Goal: Task Accomplishment & Management: Complete application form

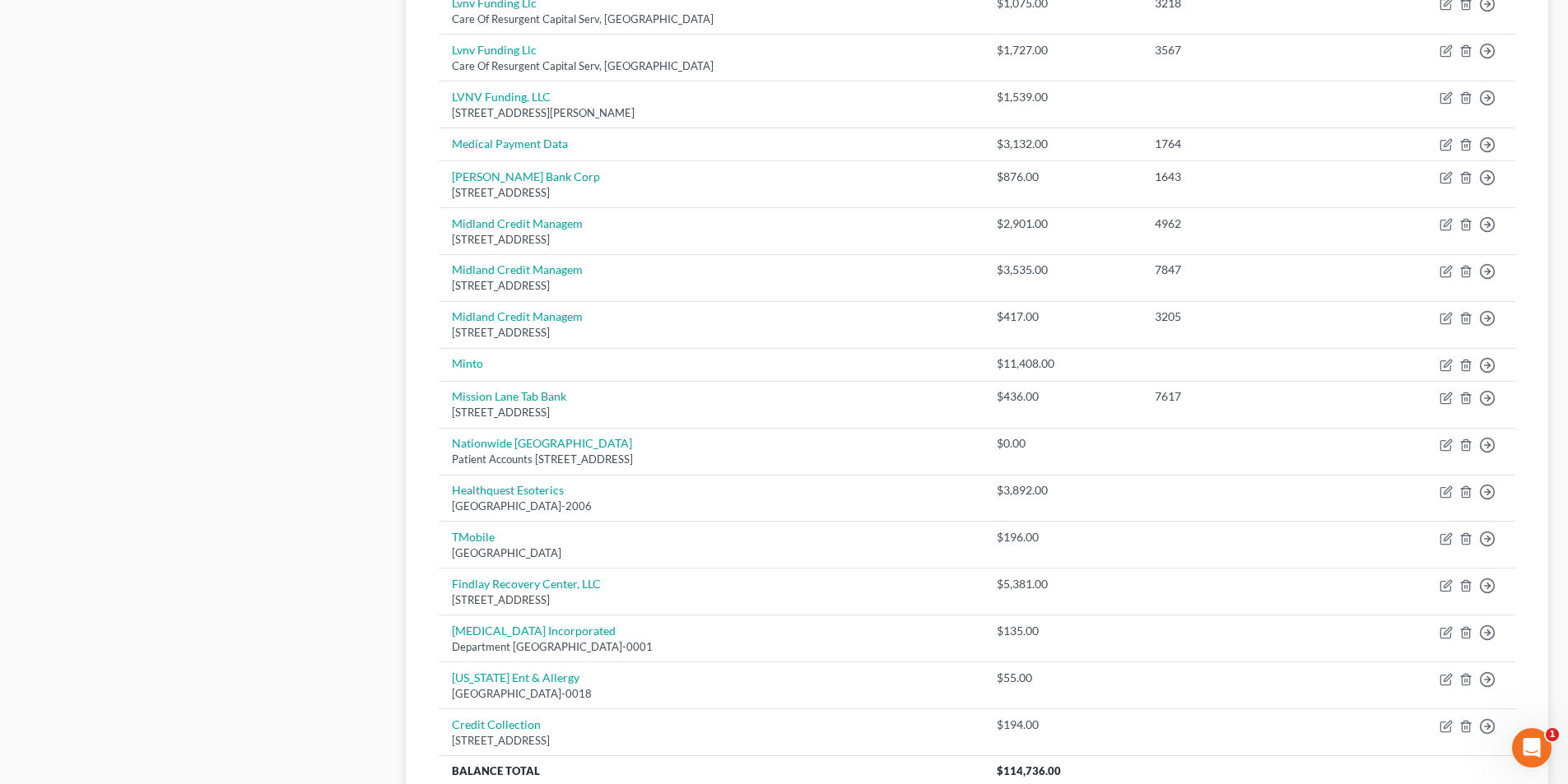
scroll to position [1234, 0]
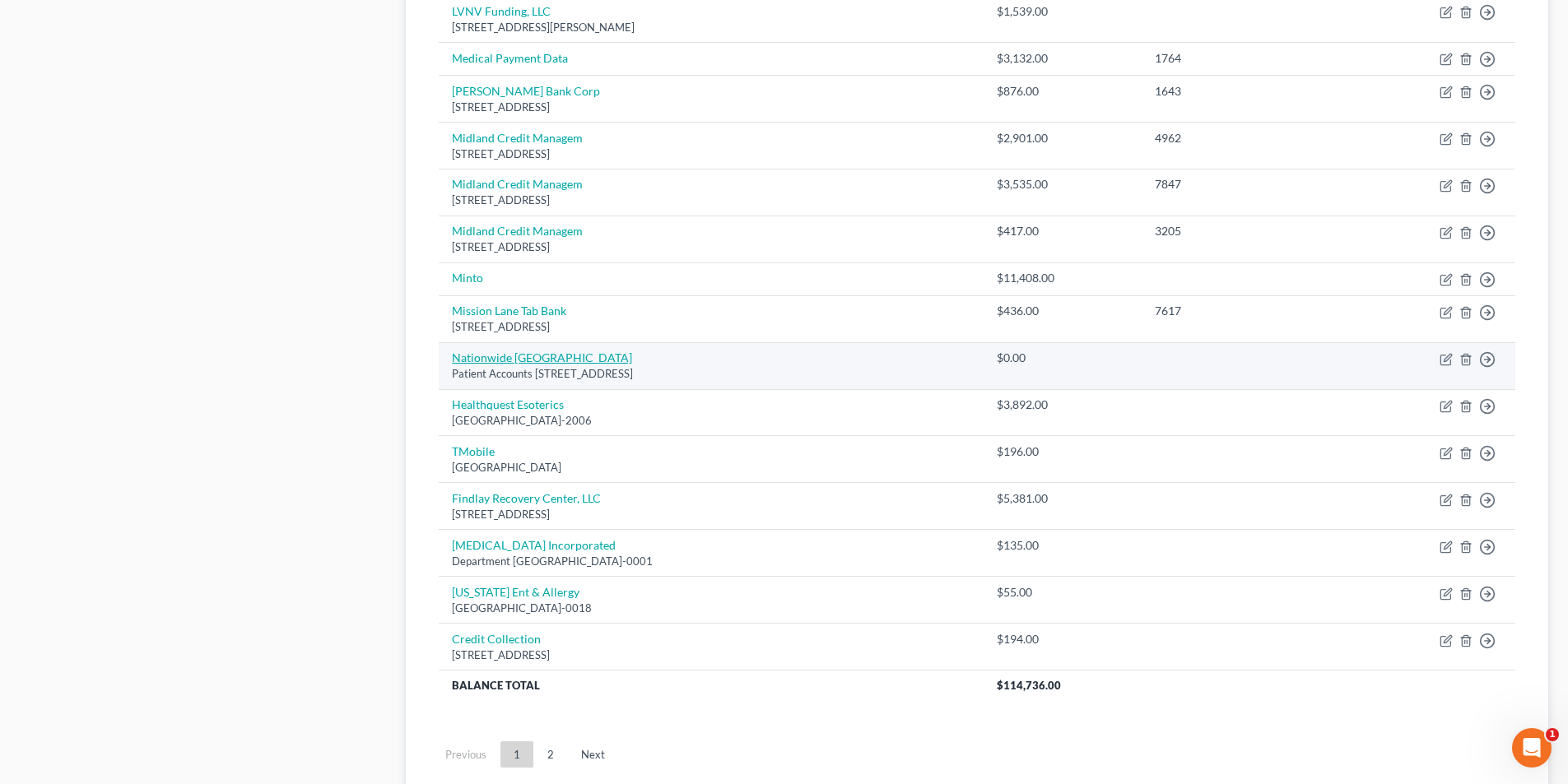
click at [579, 363] on link "Nationwide [GEOGRAPHIC_DATA]" at bounding box center [542, 357] width 180 height 14
select select "36"
select select "0"
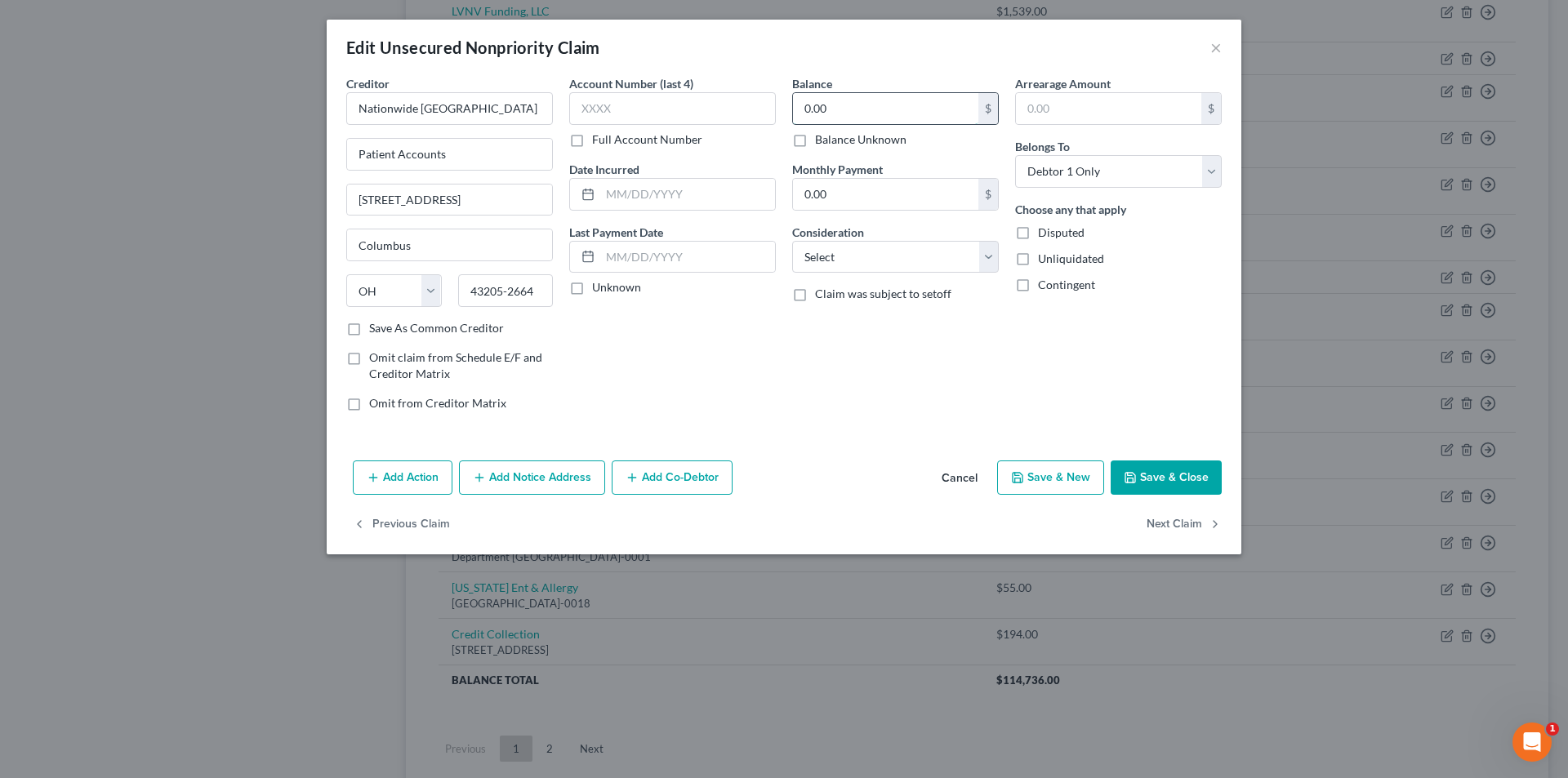
click at [872, 116] on input "0.00" at bounding box center [886, 109] width 185 height 31
type input "4,137"
click at [840, 262] on select "Select Cable / Satellite Services Collection Agency Credit Card Debt Debt Couns…" at bounding box center [896, 256] width 207 height 32
select select "9"
click at [792, 241] on select "Select Cable / Satellite Services Collection Agency Credit Card Debt Debt Couns…" at bounding box center [896, 256] width 207 height 32
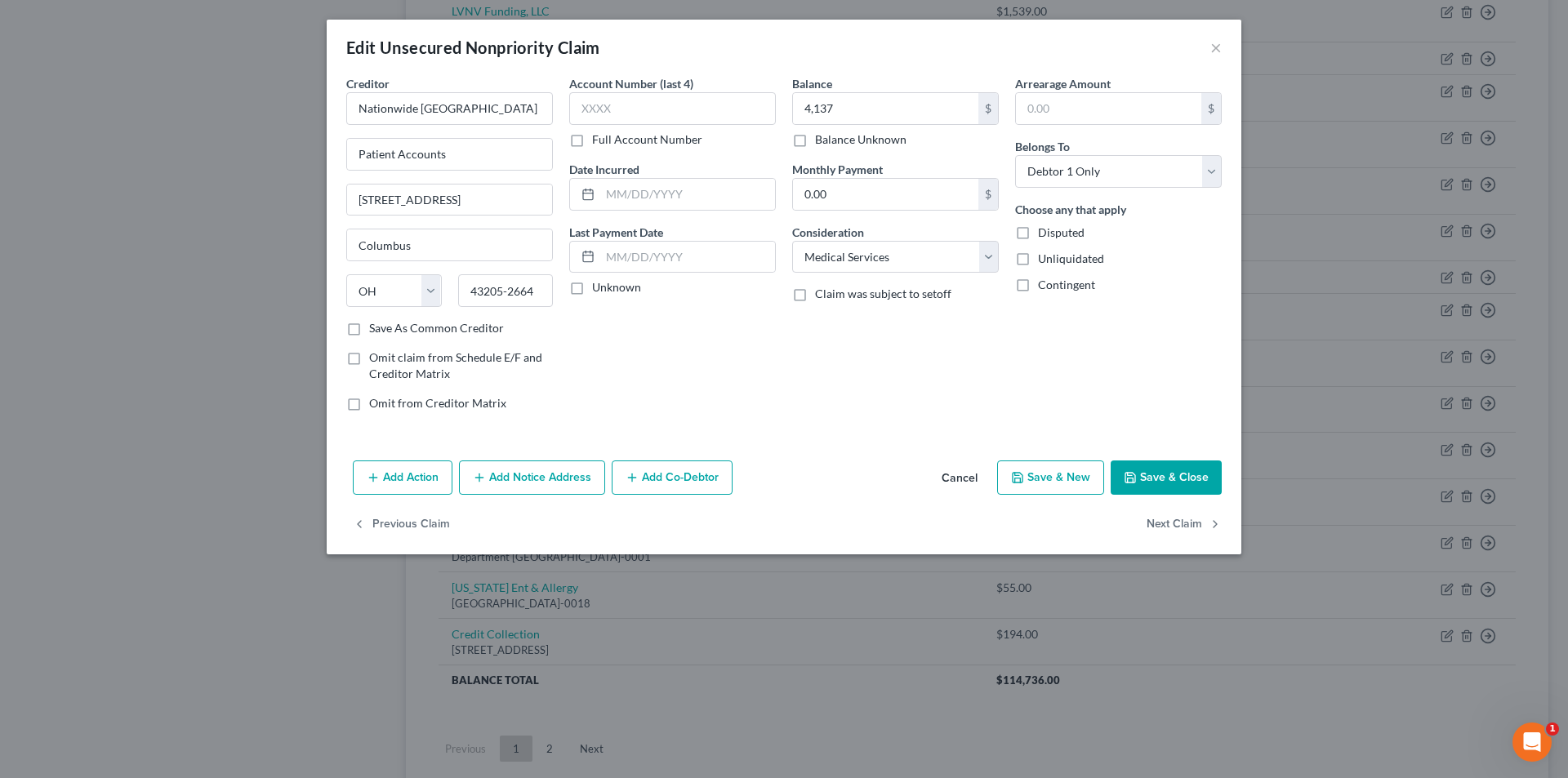
click at [1162, 482] on button "Save & Close" at bounding box center [1166, 477] width 111 height 34
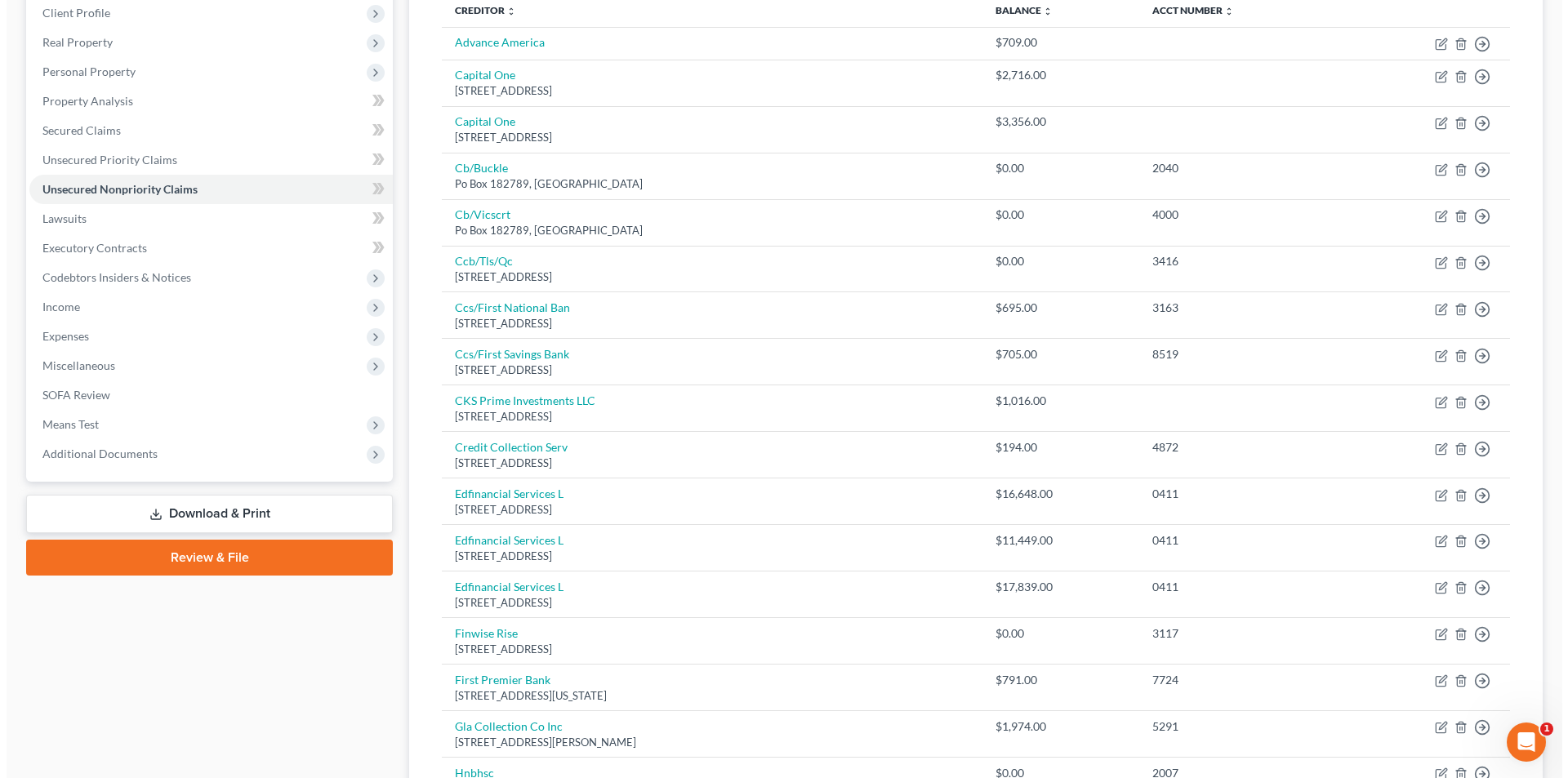
scroll to position [0, 0]
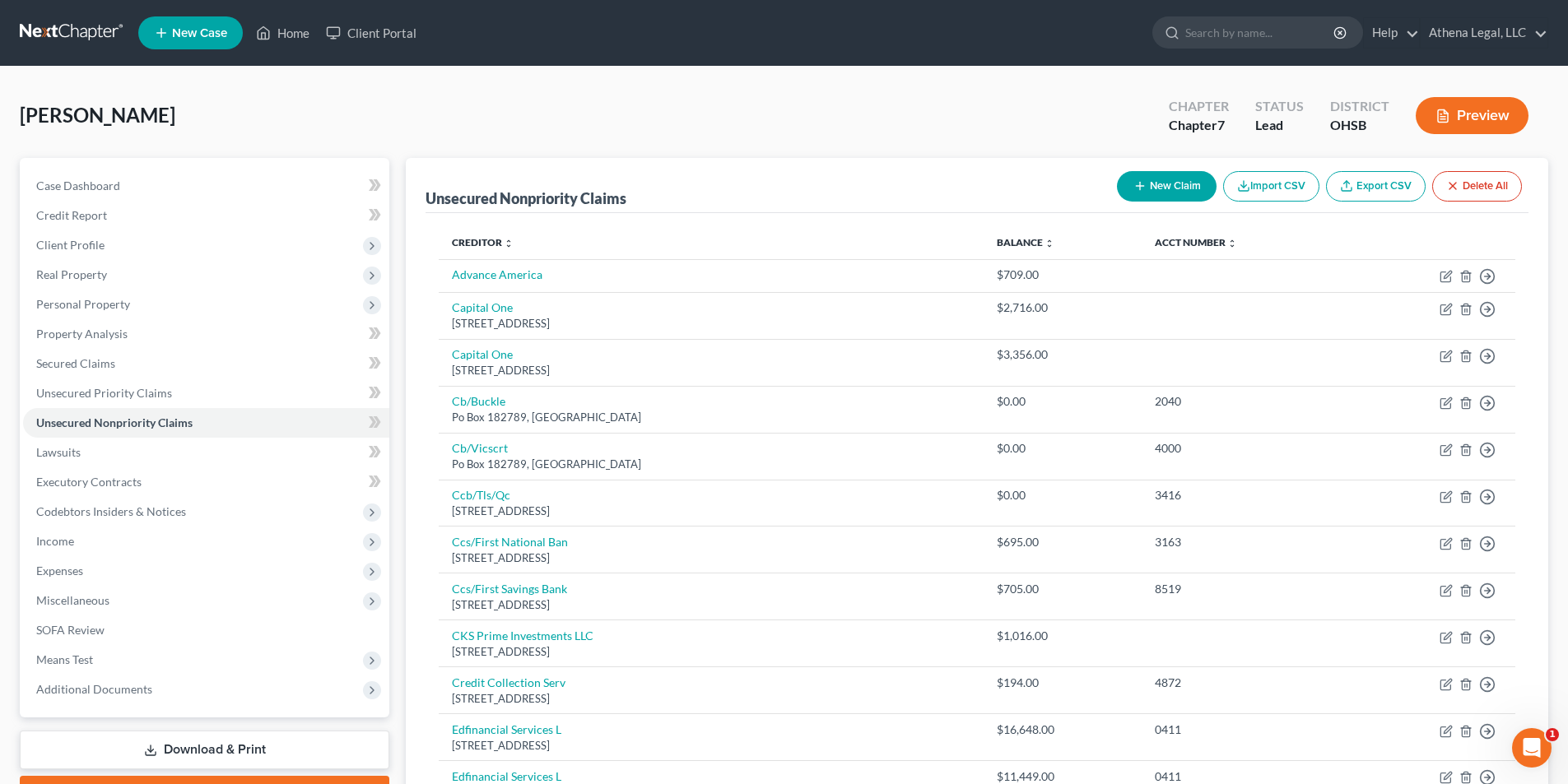
click at [1143, 192] on button "New Claim" at bounding box center [1166, 186] width 99 height 31
select select "0"
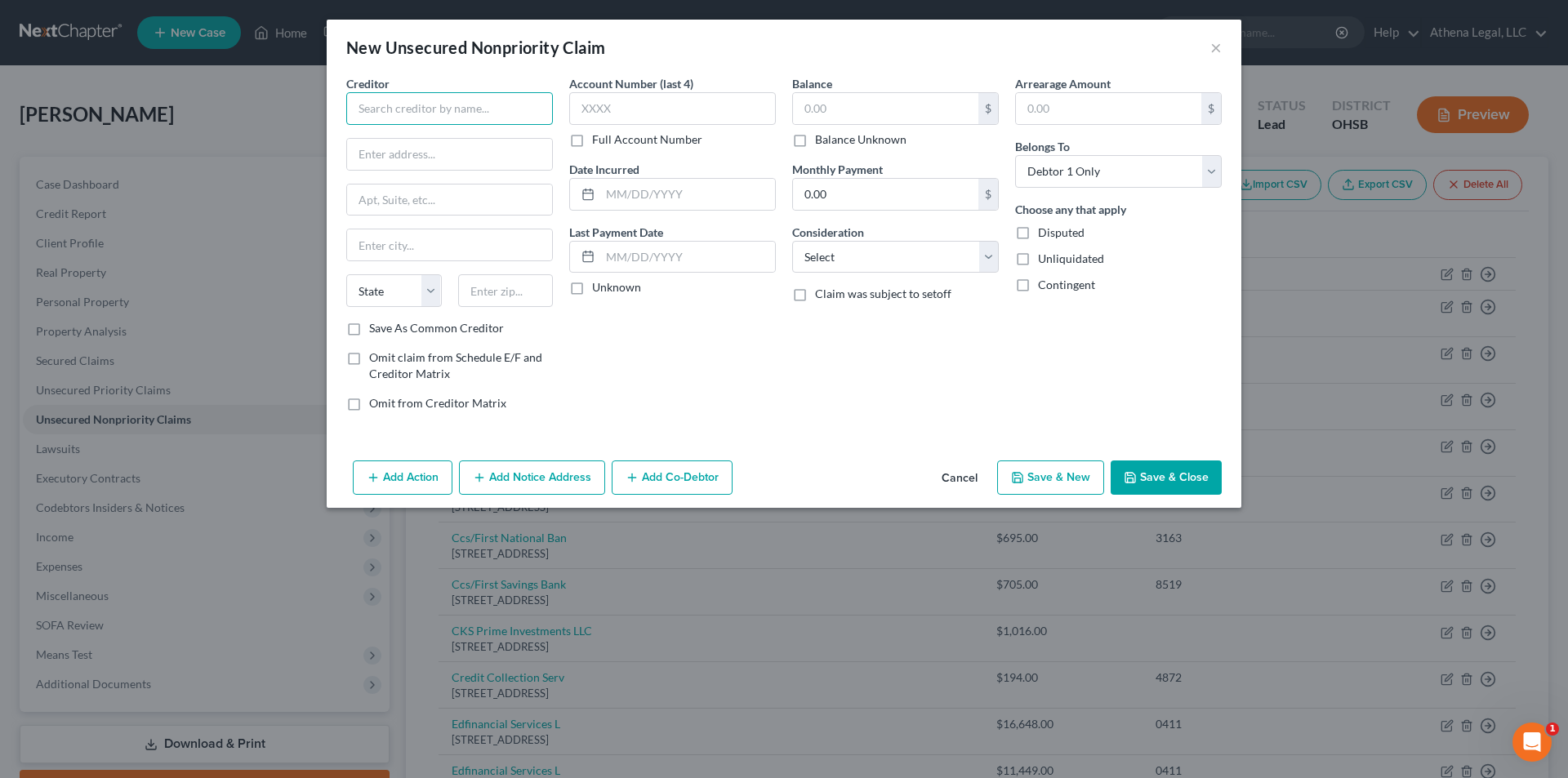
click at [418, 114] on input "text" at bounding box center [450, 108] width 207 height 32
type input "Wakefield & Associates"
type input "830 E. Platte Ave."
type input "80701"
type input "Fort Morgan"
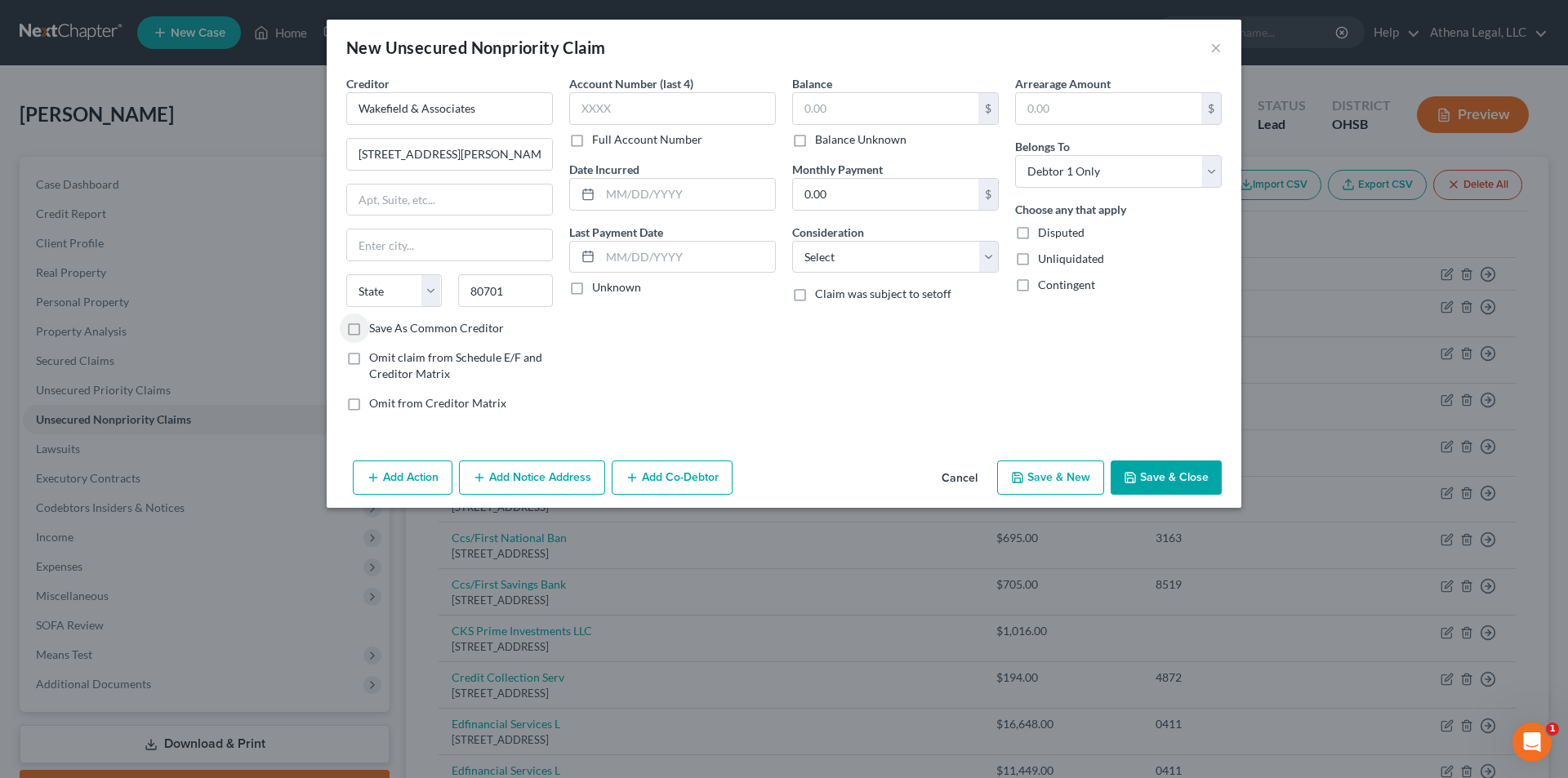
select select "5"
click at [876, 112] on input "text" at bounding box center [886, 109] width 185 height 31
type input "143"
click at [883, 254] on select "Select Cable / Satellite Services Collection Agency Credit Card Debt Debt Couns…" at bounding box center [896, 256] width 207 height 32
click at [792, 241] on select "Select Cable / Satellite Services Collection Agency Credit Card Debt Debt Couns…" at bounding box center [896, 256] width 207 height 32
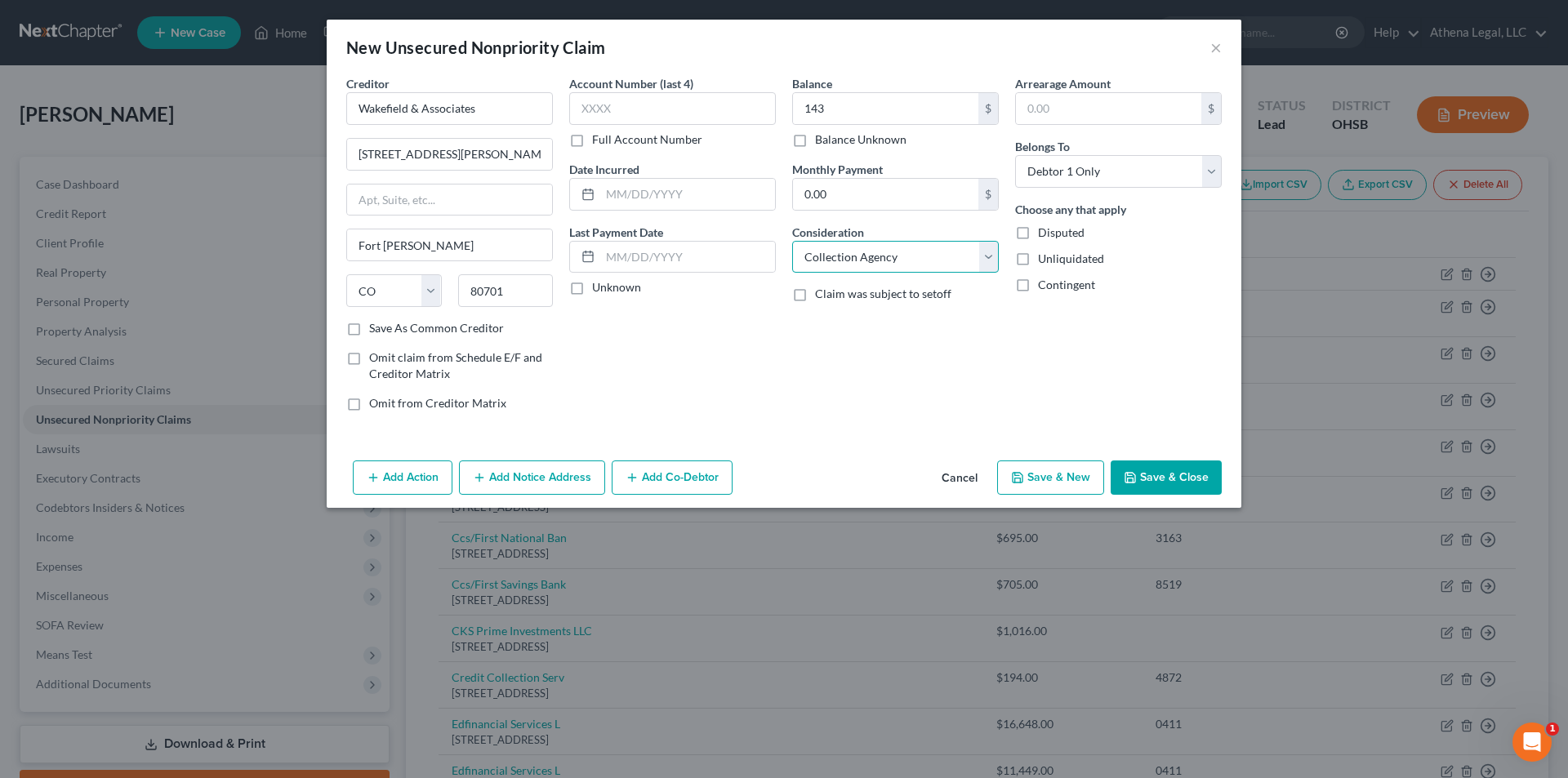
click at [882, 262] on select "Select Cable / Satellite Services Collection Agency Credit Card Debt Debt Couns…" at bounding box center [896, 256] width 207 height 32
select select "14"
click at [792, 241] on select "Select Cable / Satellite Services Collection Agency Credit Card Debt Debt Couns…" at bounding box center [896, 256] width 207 height 32
click at [860, 329] on input "text" at bounding box center [896, 319] width 205 height 31
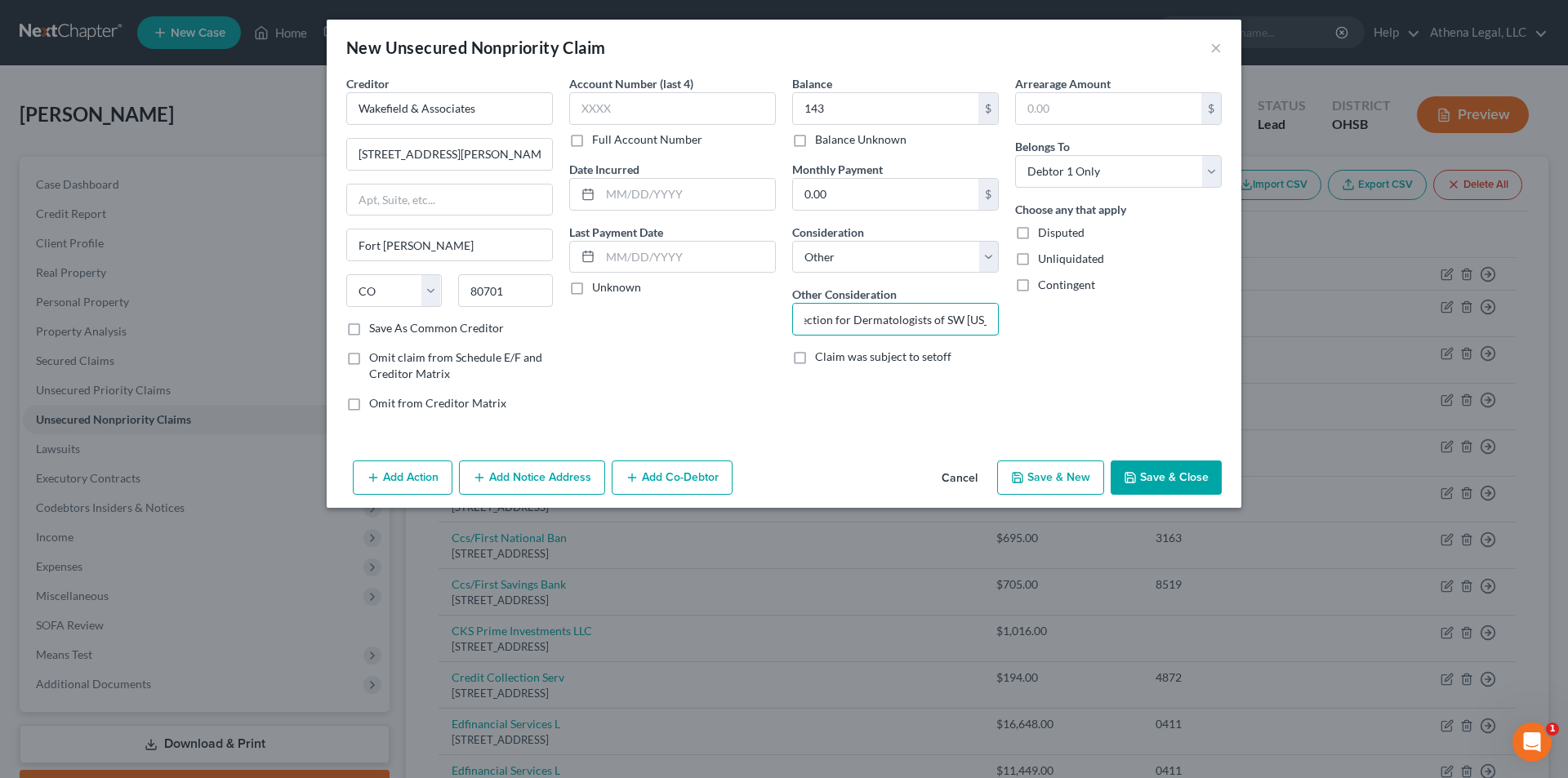
type input "Collection for Dermatologists of SW Ohio"
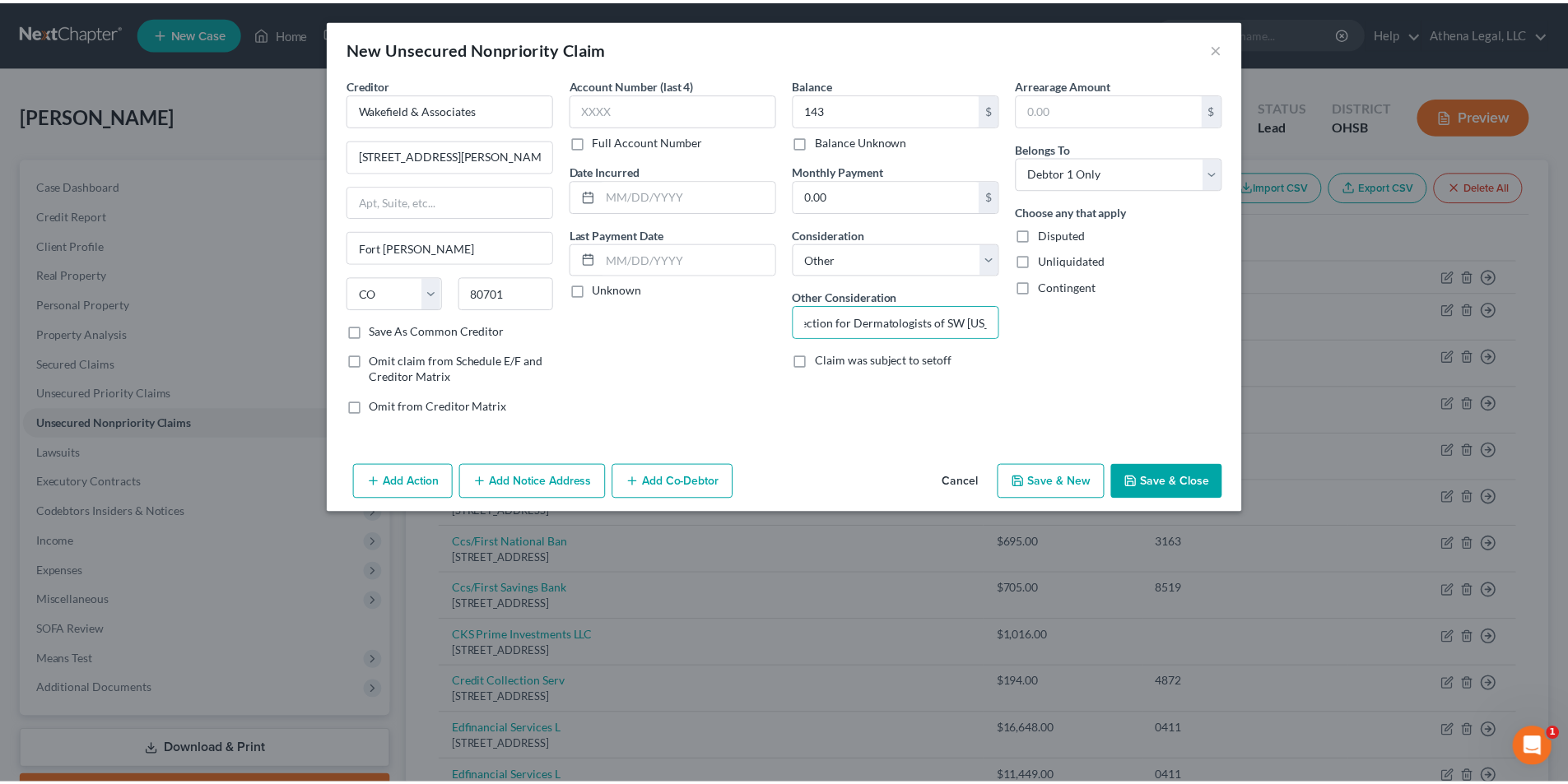
scroll to position [0, 0]
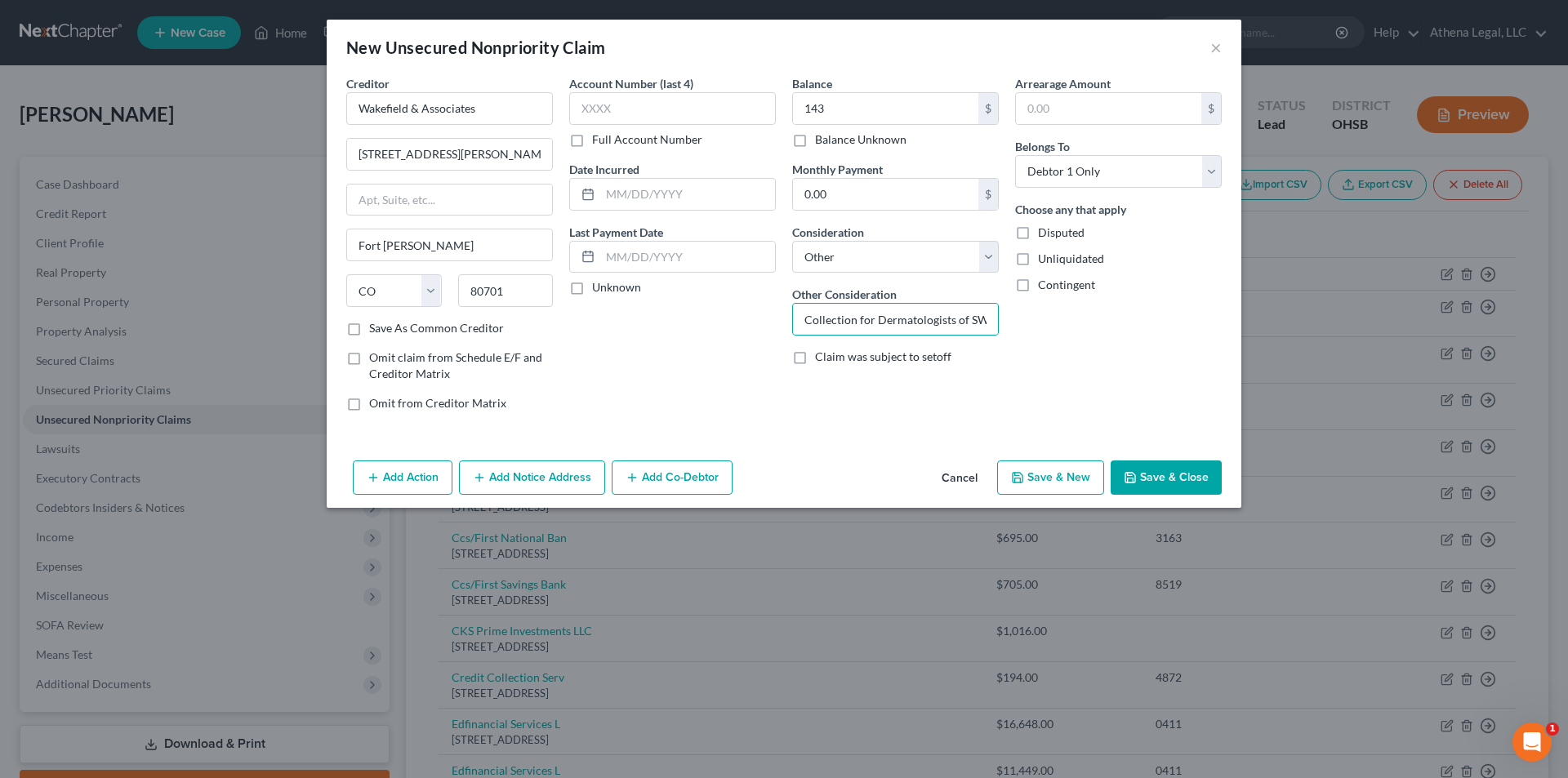
click at [1126, 480] on icon "button" at bounding box center [1130, 478] width 10 height 10
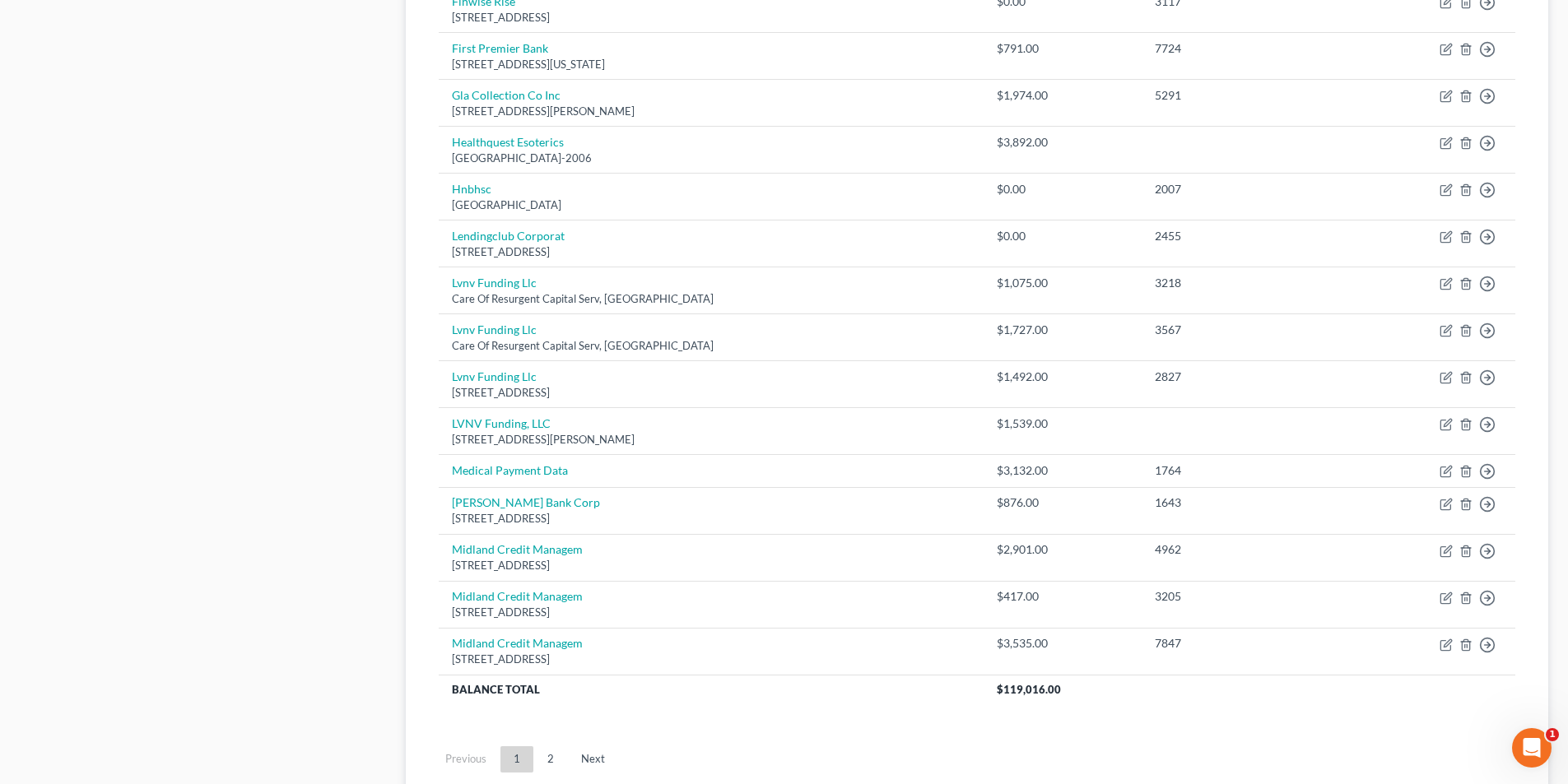
scroll to position [987, 0]
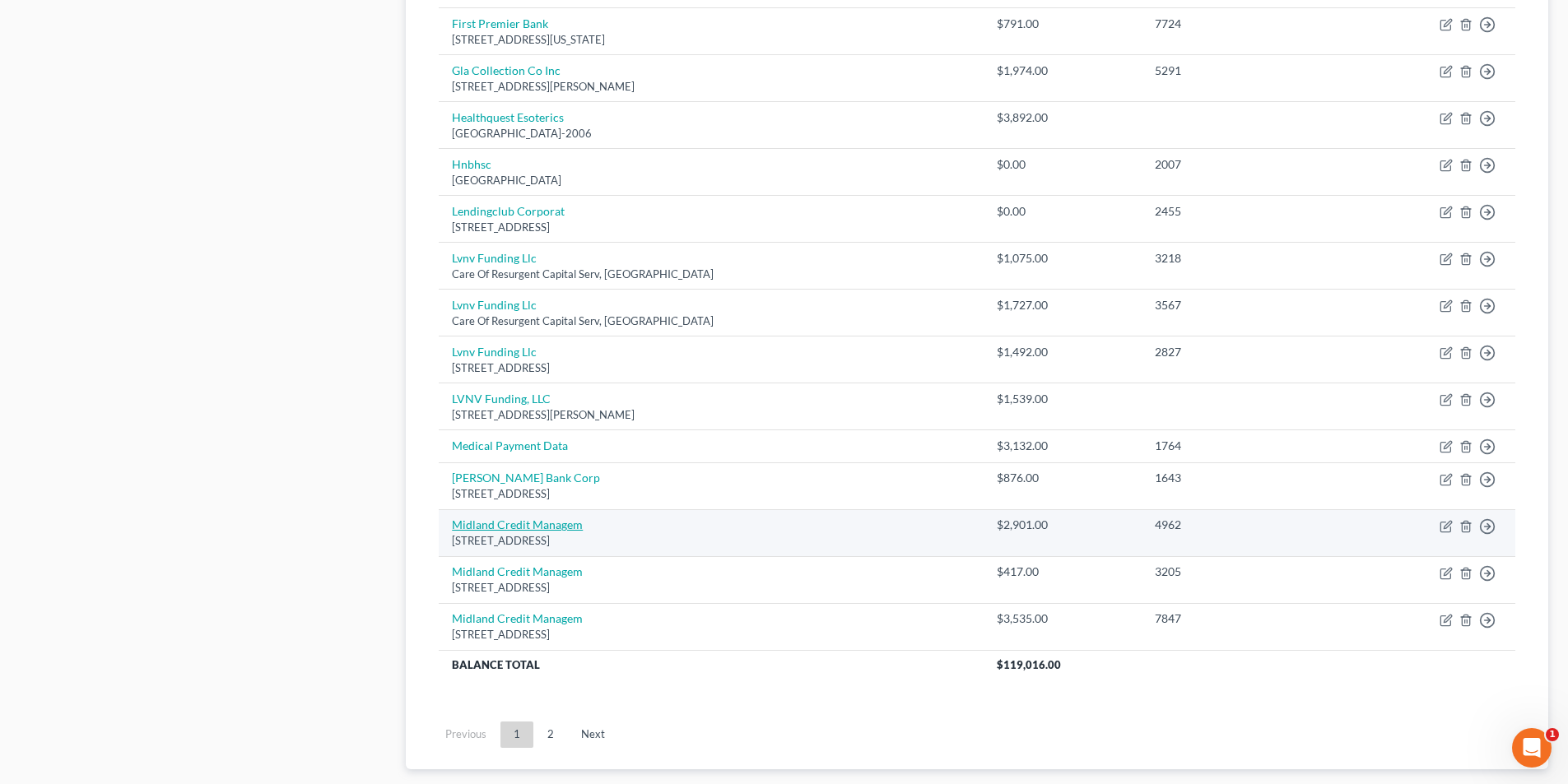
click at [551, 527] on link "Midland Credit Managem" at bounding box center [517, 524] width 131 height 14
select select "23"
select select "0"
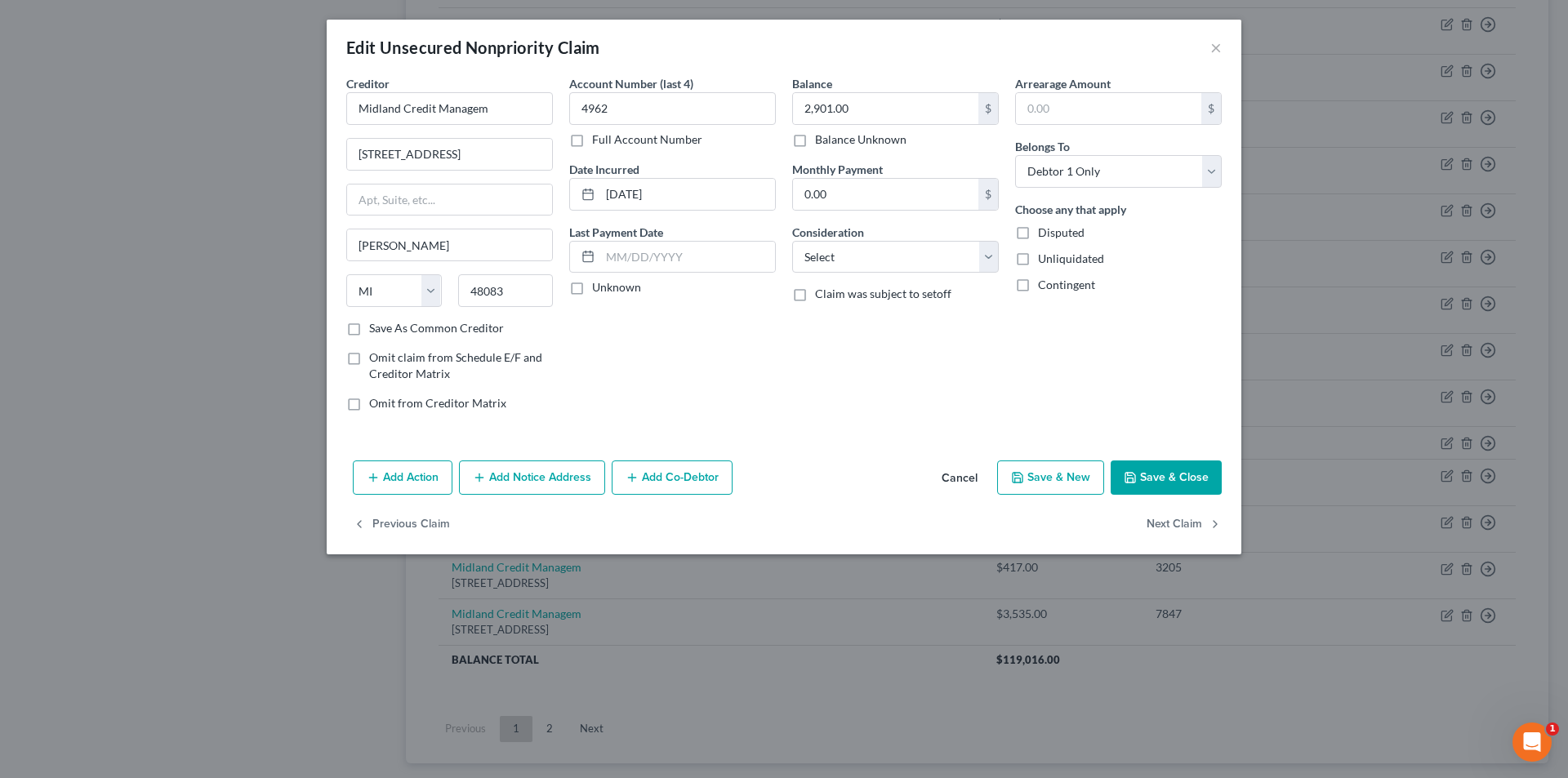
click at [955, 475] on button "Cancel" at bounding box center [959, 478] width 62 height 32
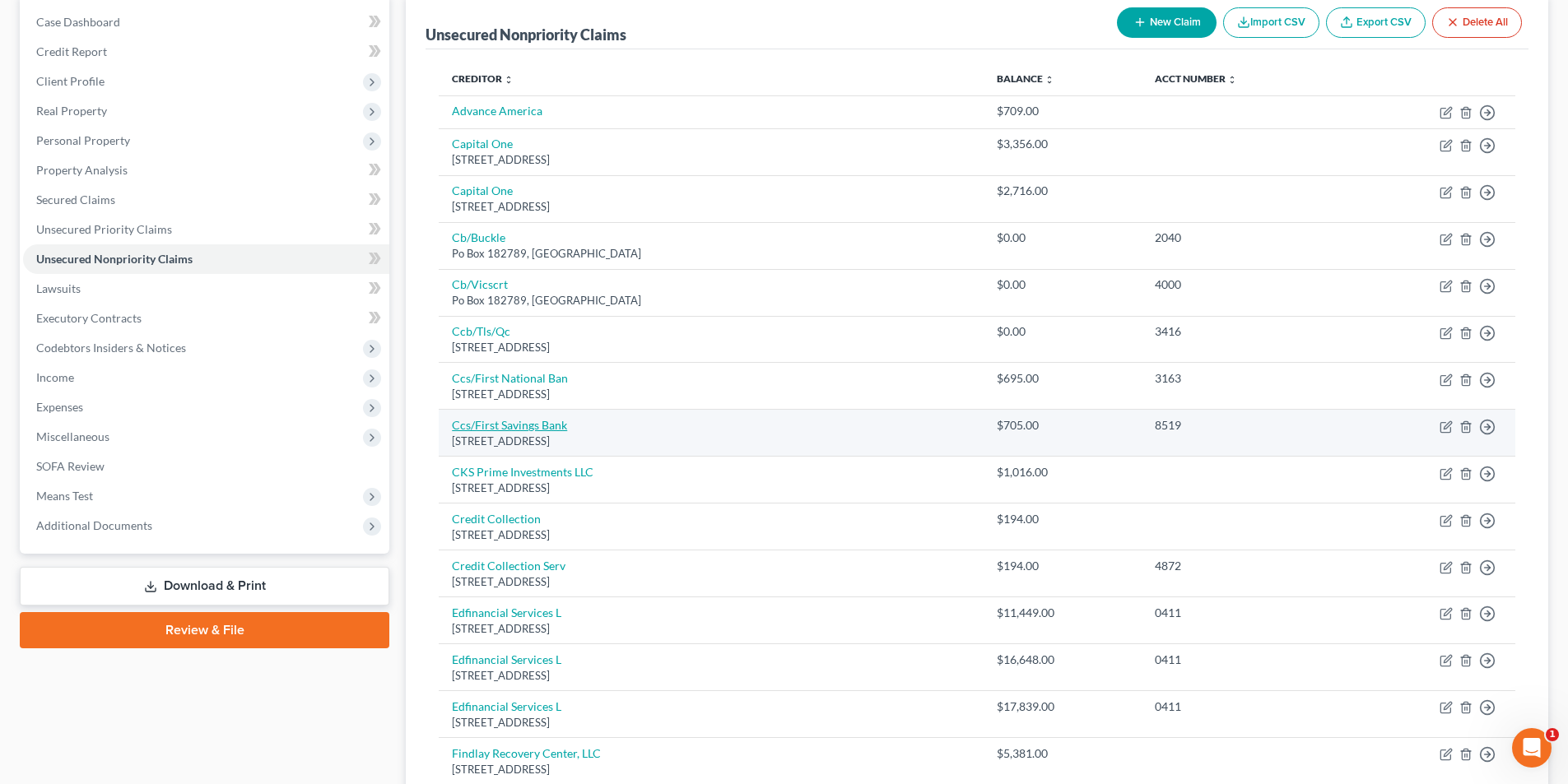
scroll to position [164, 0]
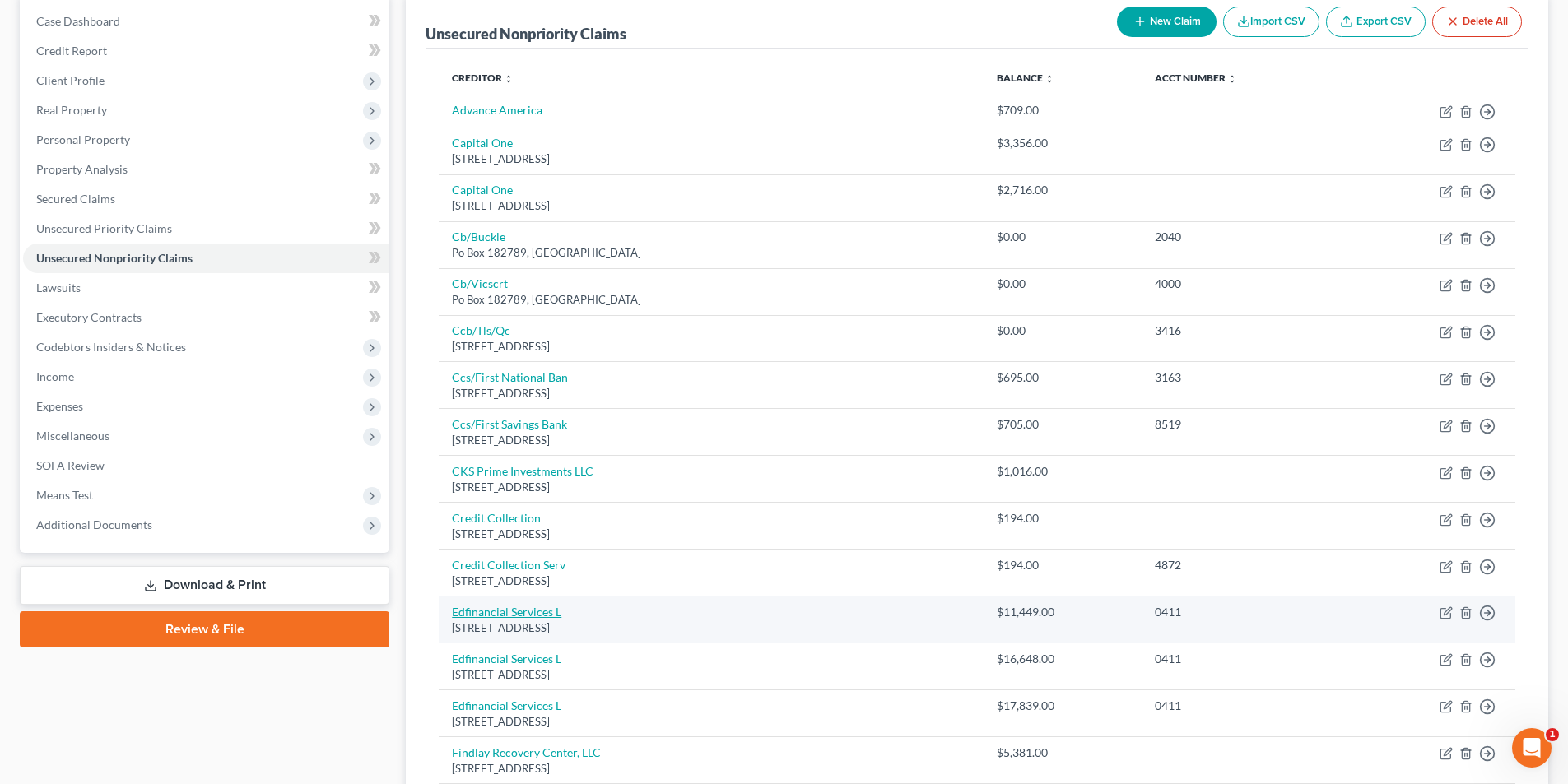
click at [530, 613] on link "Edfinancial Services L" at bounding box center [506, 612] width 109 height 14
select select "44"
select select "17"
select select "0"
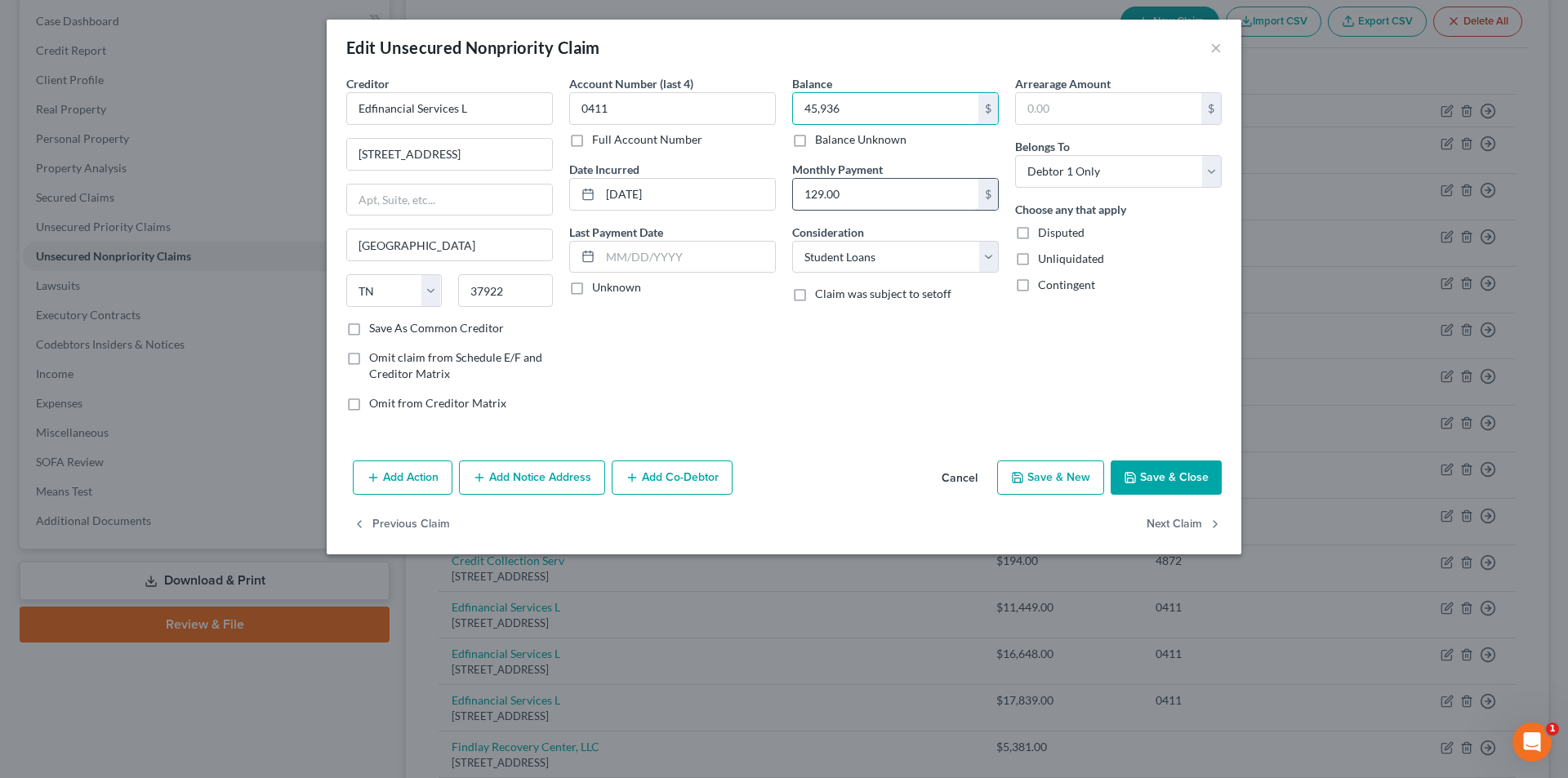
type input "45,936"
click at [1126, 475] on icon "button" at bounding box center [1130, 478] width 13 height 13
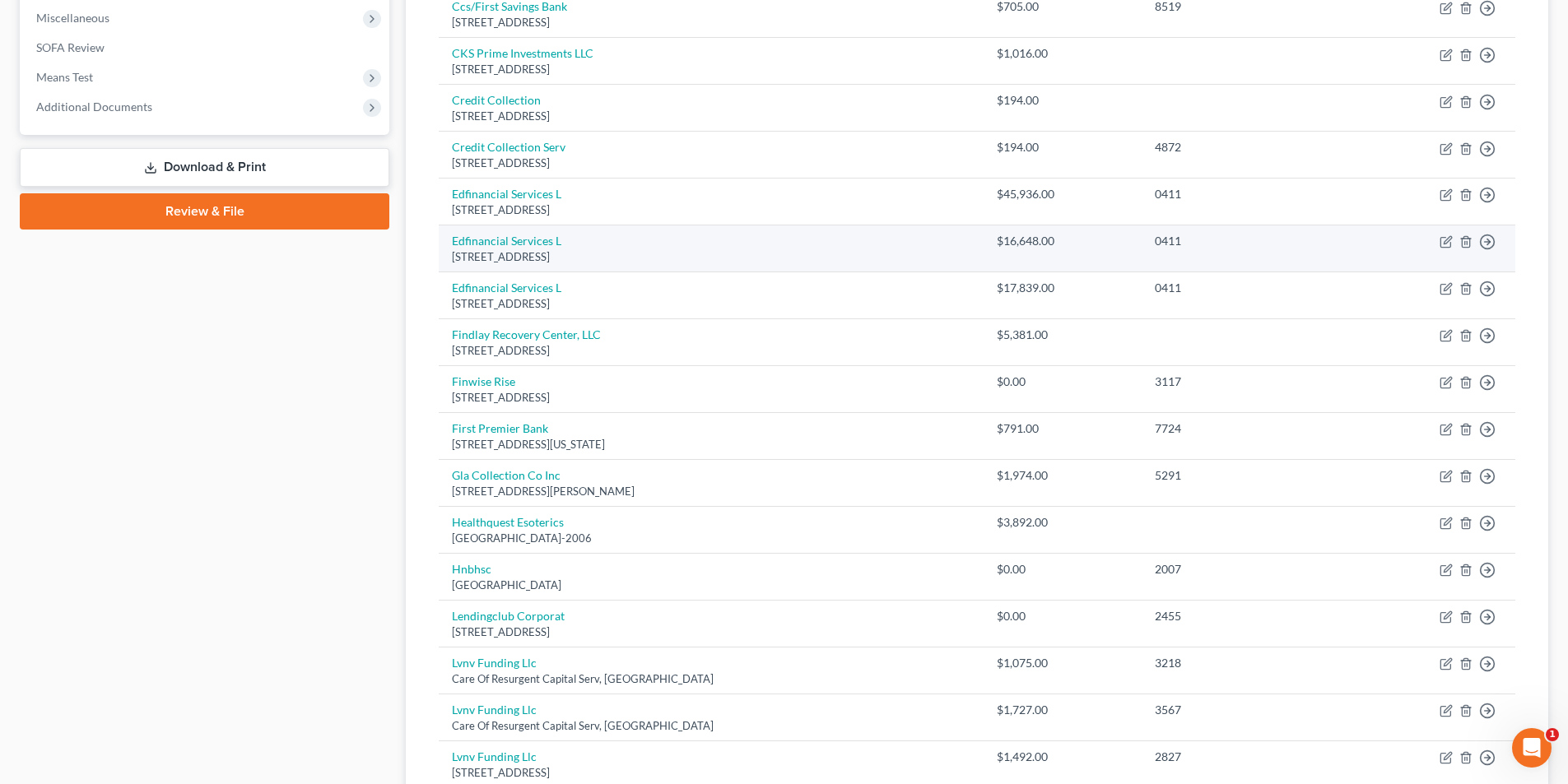
scroll to position [576, 0]
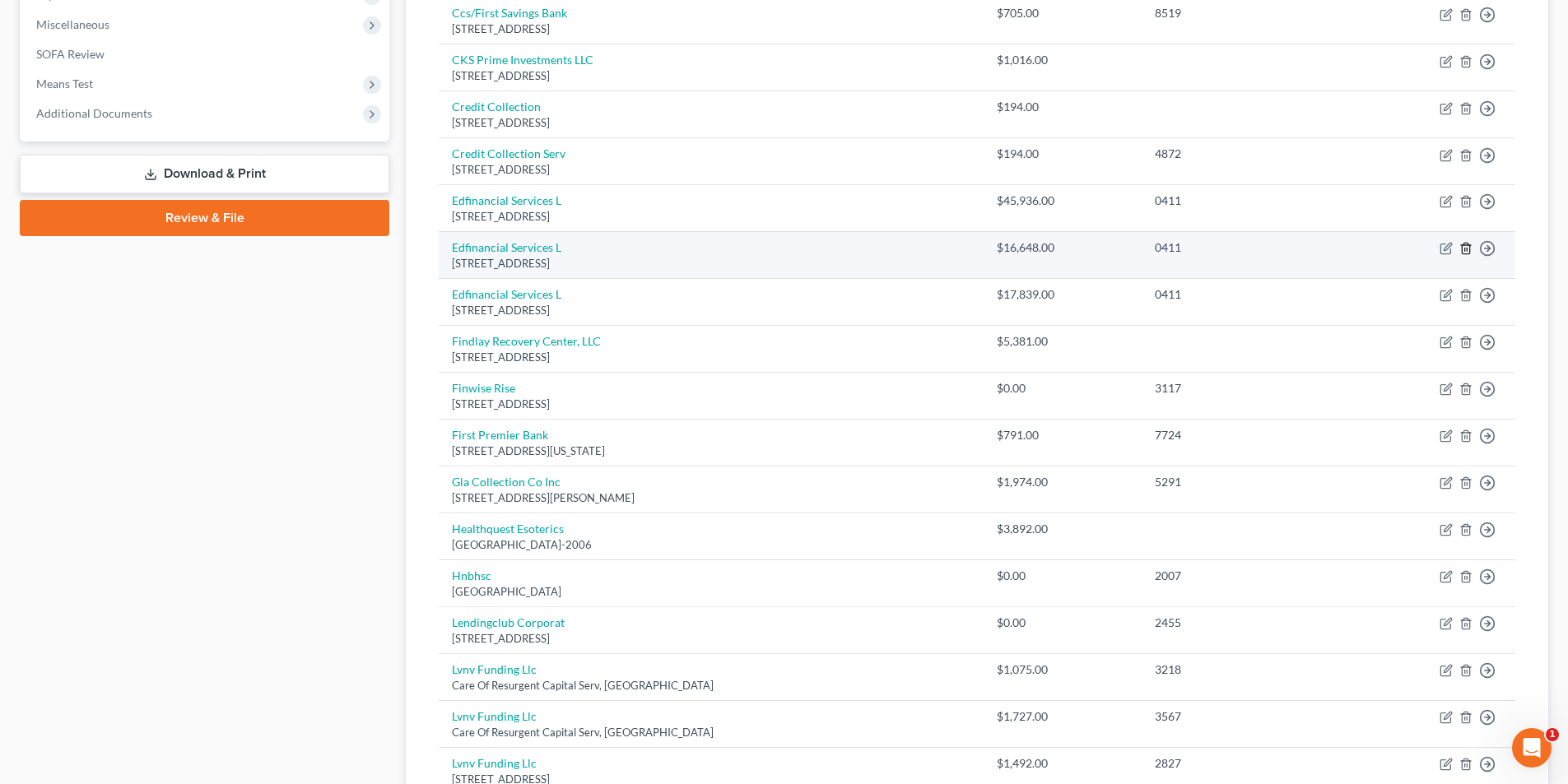
click at [1462, 246] on icon "button" at bounding box center [1465, 248] width 8 height 11
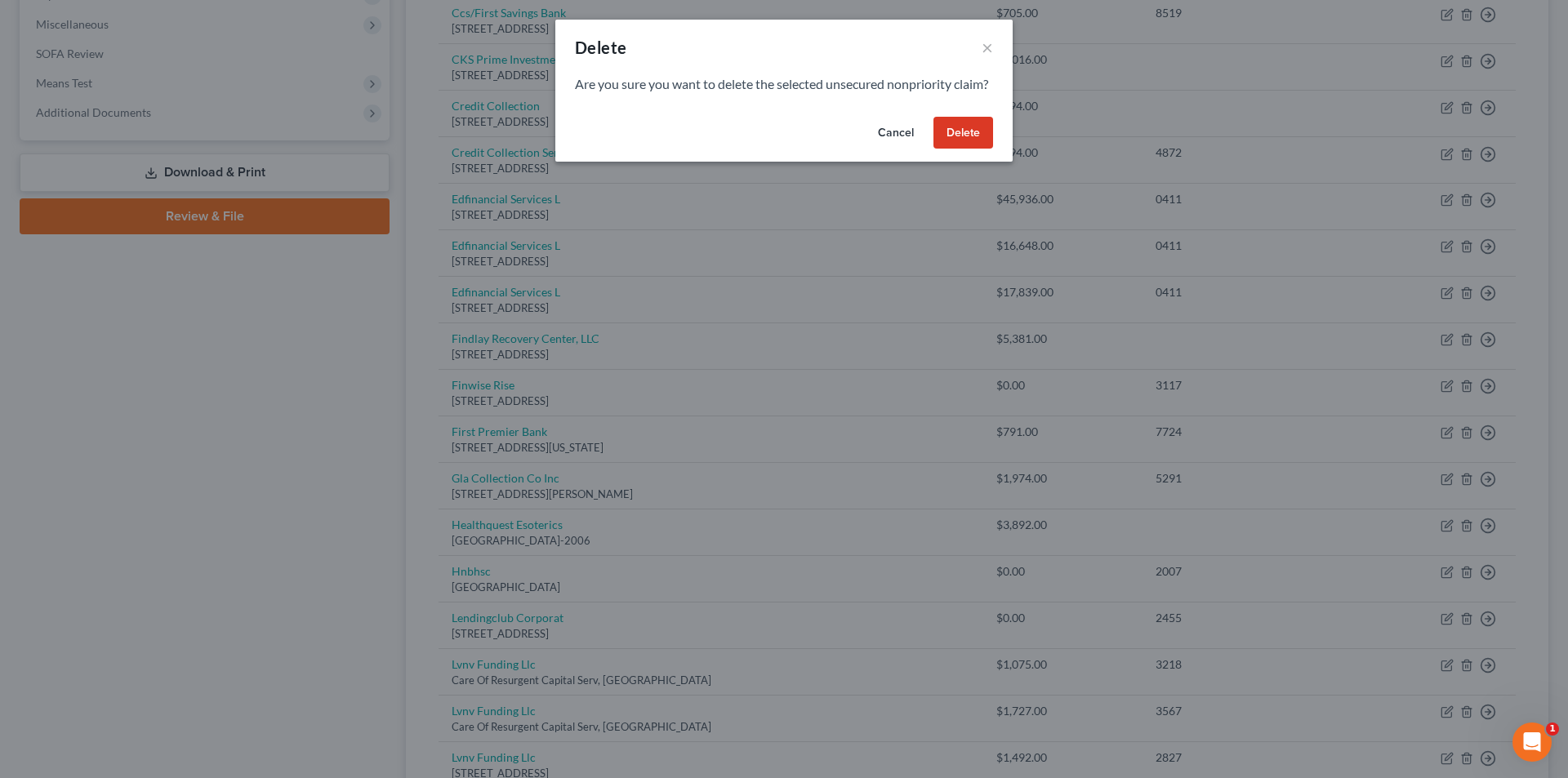
click at [984, 150] on button "Delete" at bounding box center [963, 132] width 60 height 32
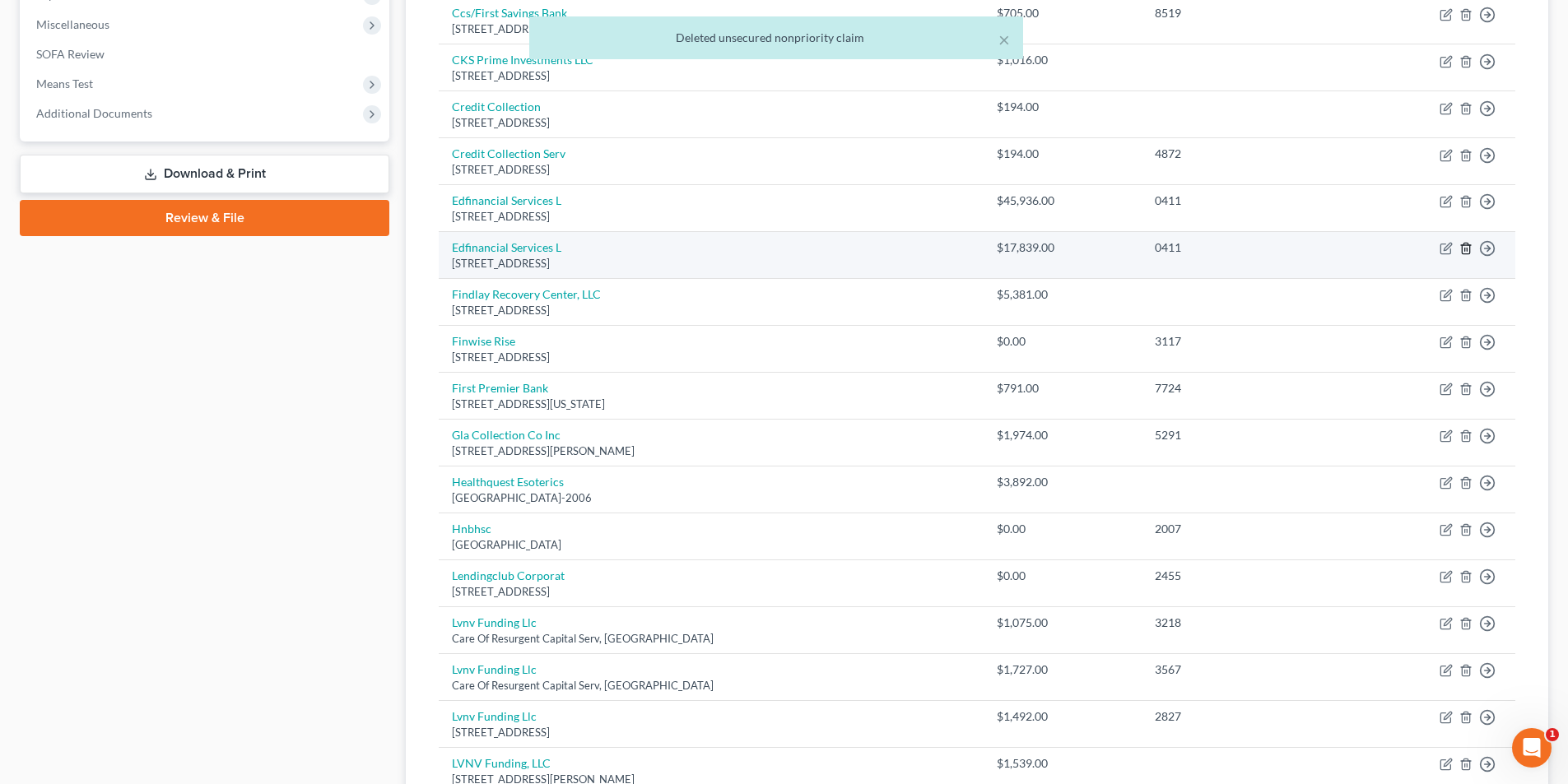
click at [1468, 252] on icon "button" at bounding box center [1465, 248] width 13 height 13
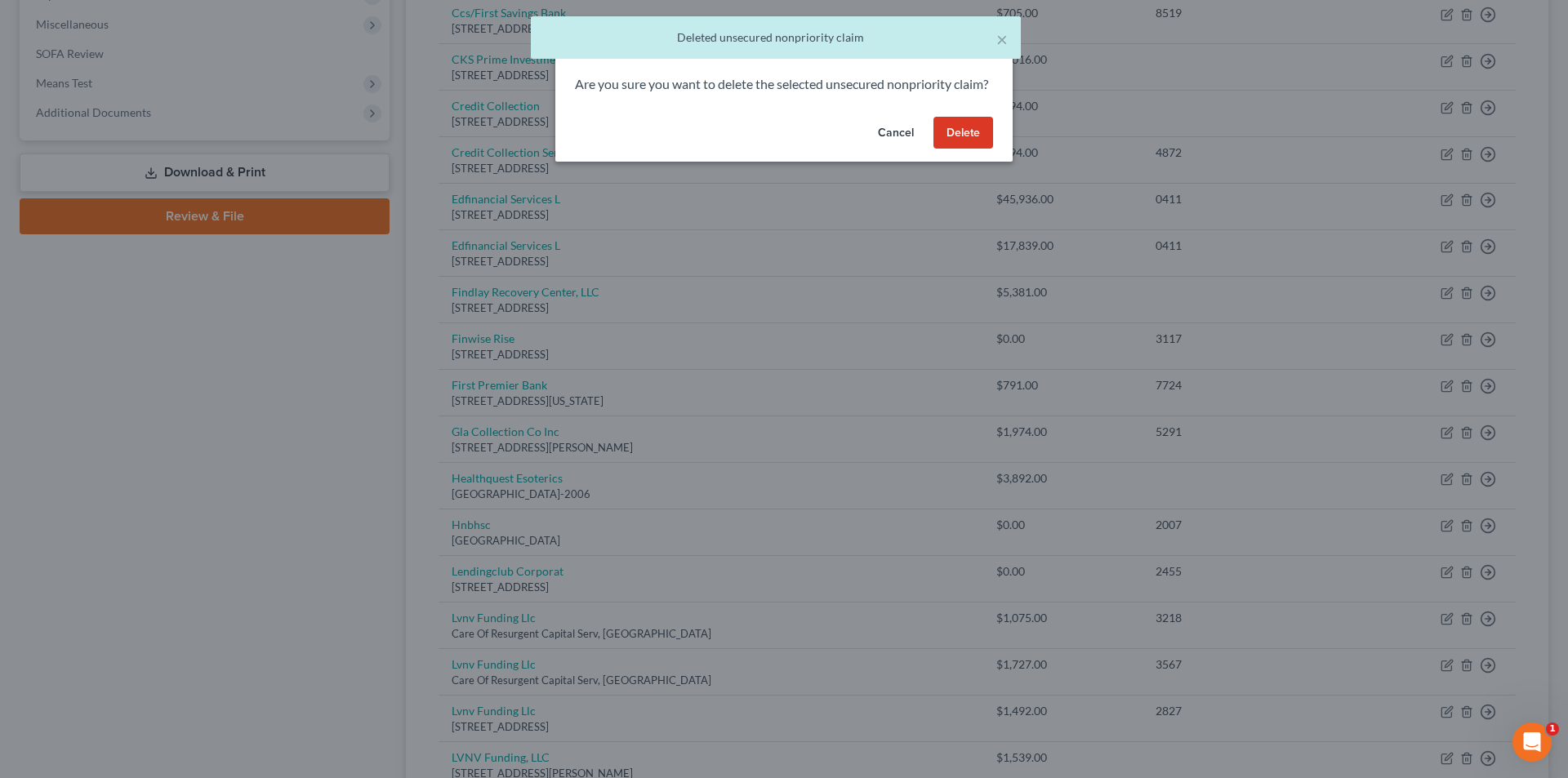
click at [969, 150] on button "Delete" at bounding box center [963, 132] width 60 height 32
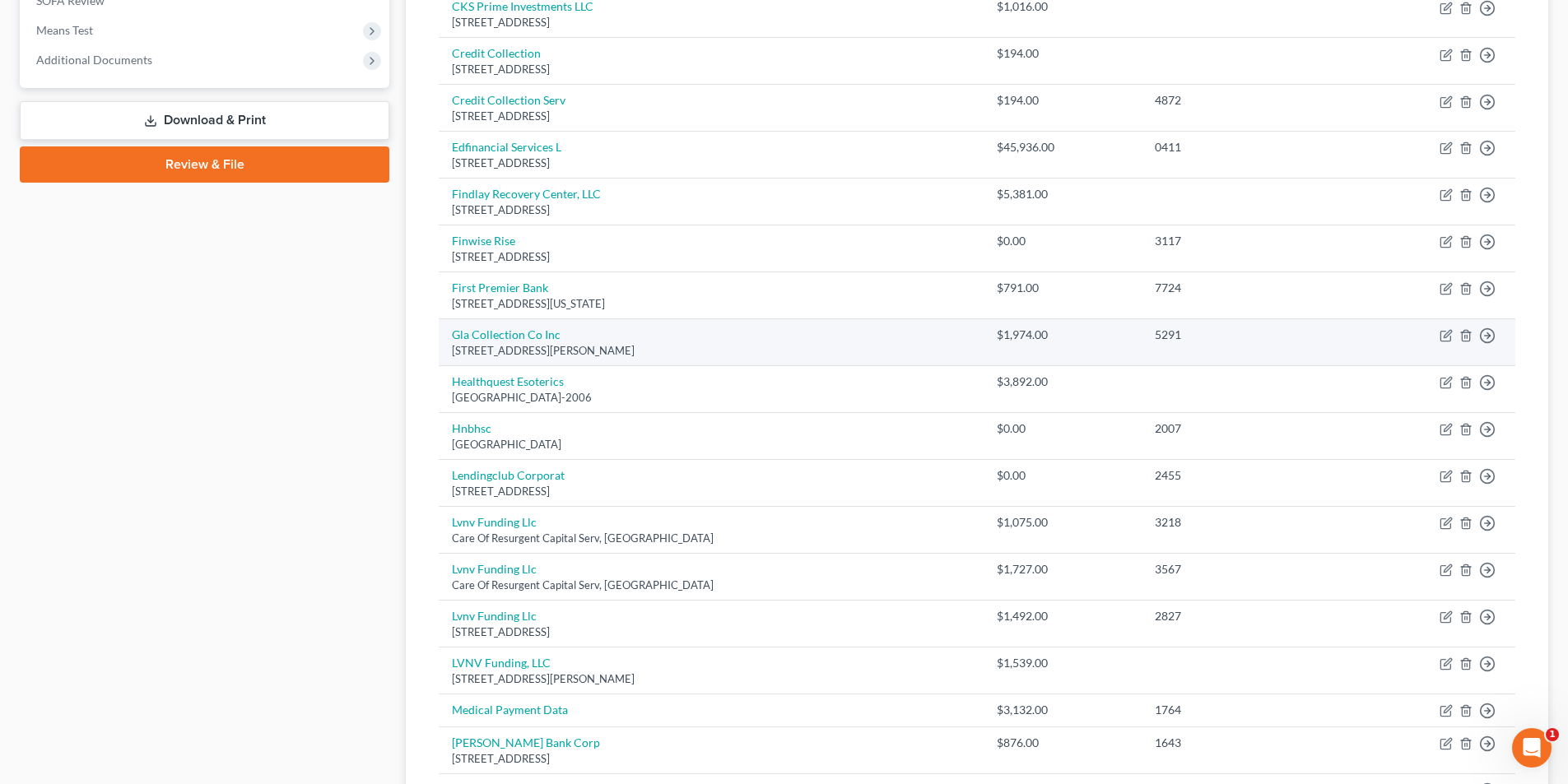
scroll to position [658, 0]
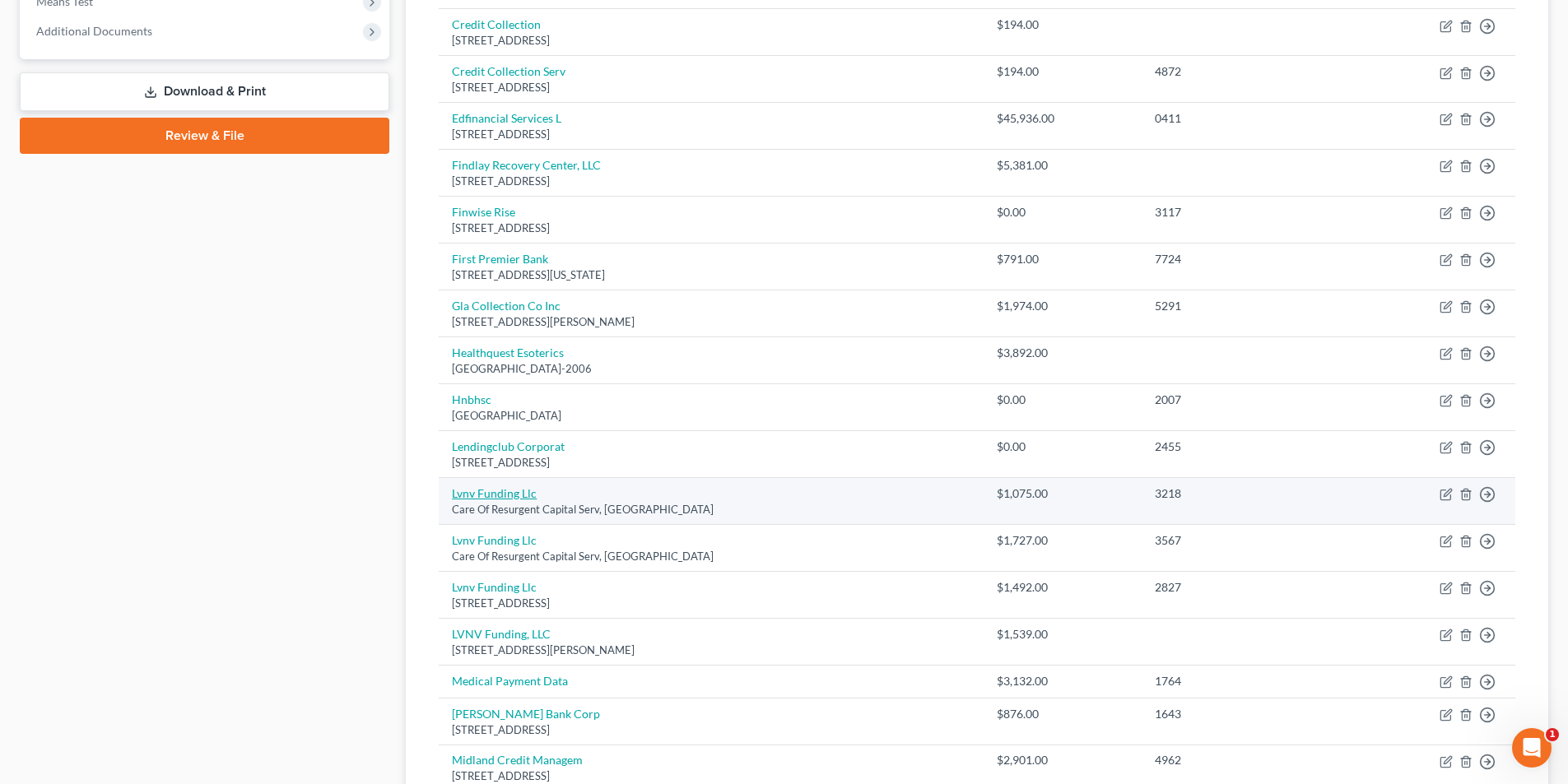
click at [508, 493] on link "Lvnv Funding Llc" at bounding box center [494, 492] width 85 height 14
select select "42"
select select "1"
select select "0"
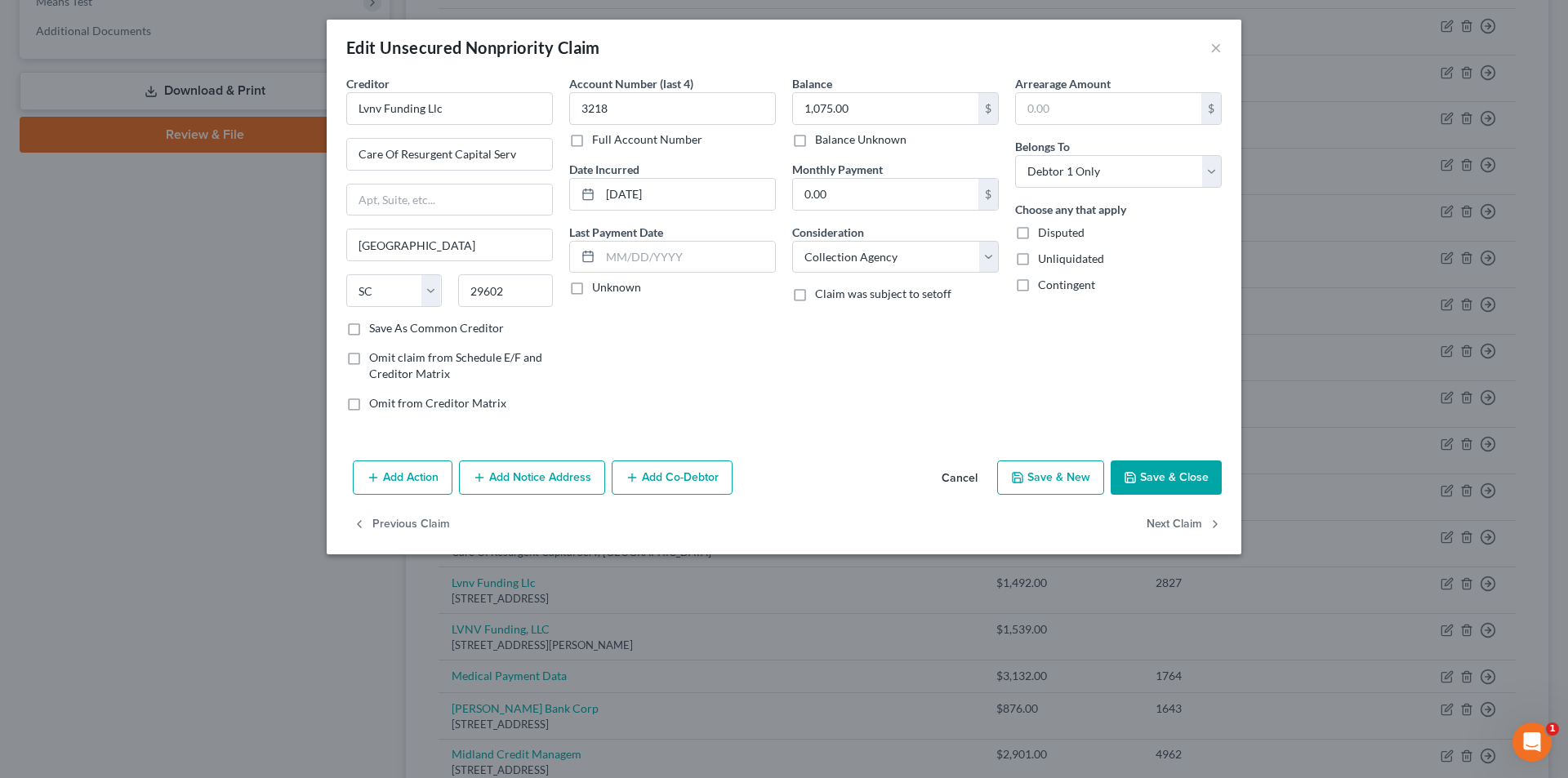
click at [969, 478] on button "Cancel" at bounding box center [959, 478] width 62 height 32
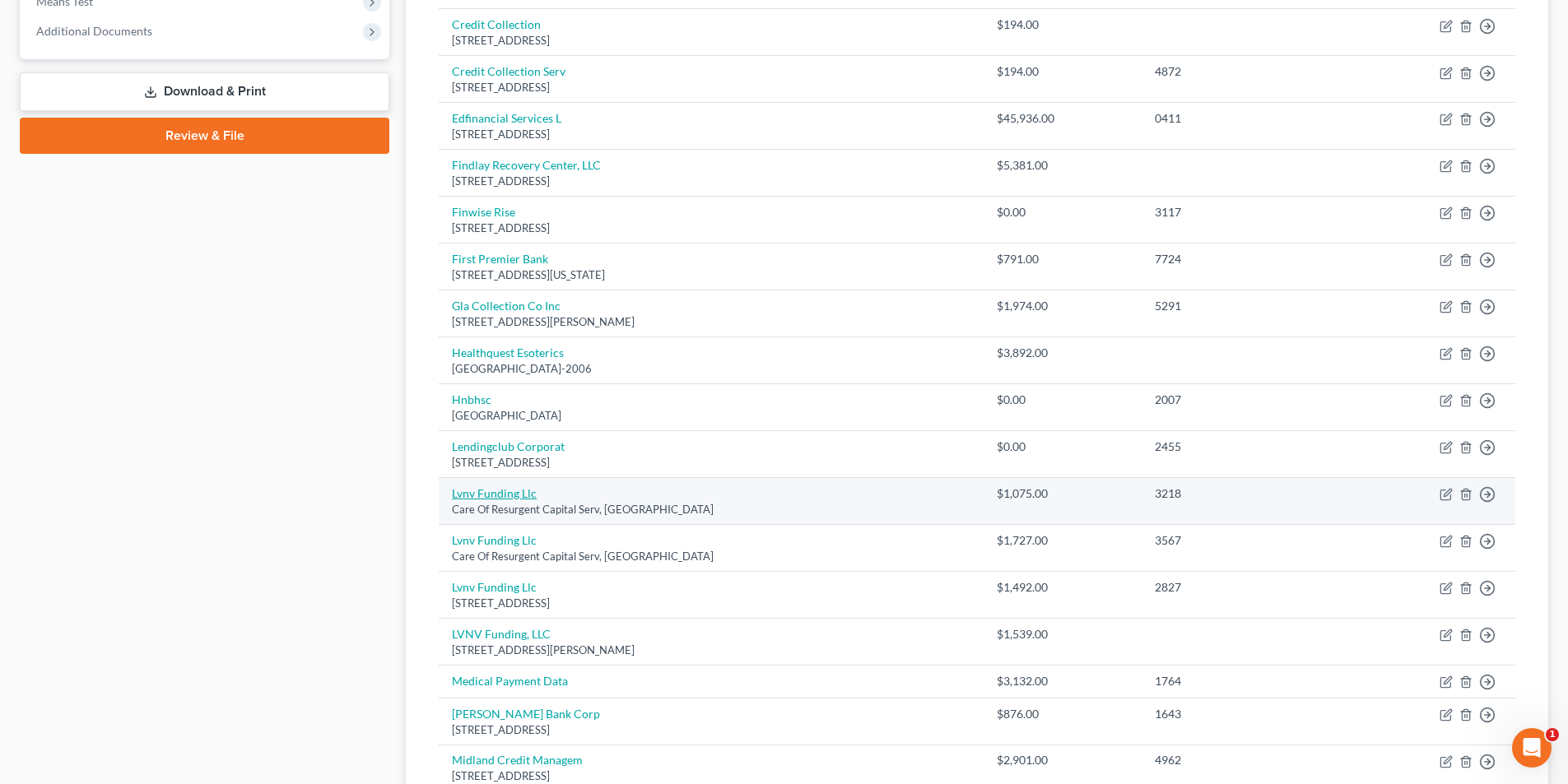
click at [504, 494] on link "Lvnv Funding Llc" at bounding box center [494, 492] width 85 height 14
select select "42"
select select "1"
select select "0"
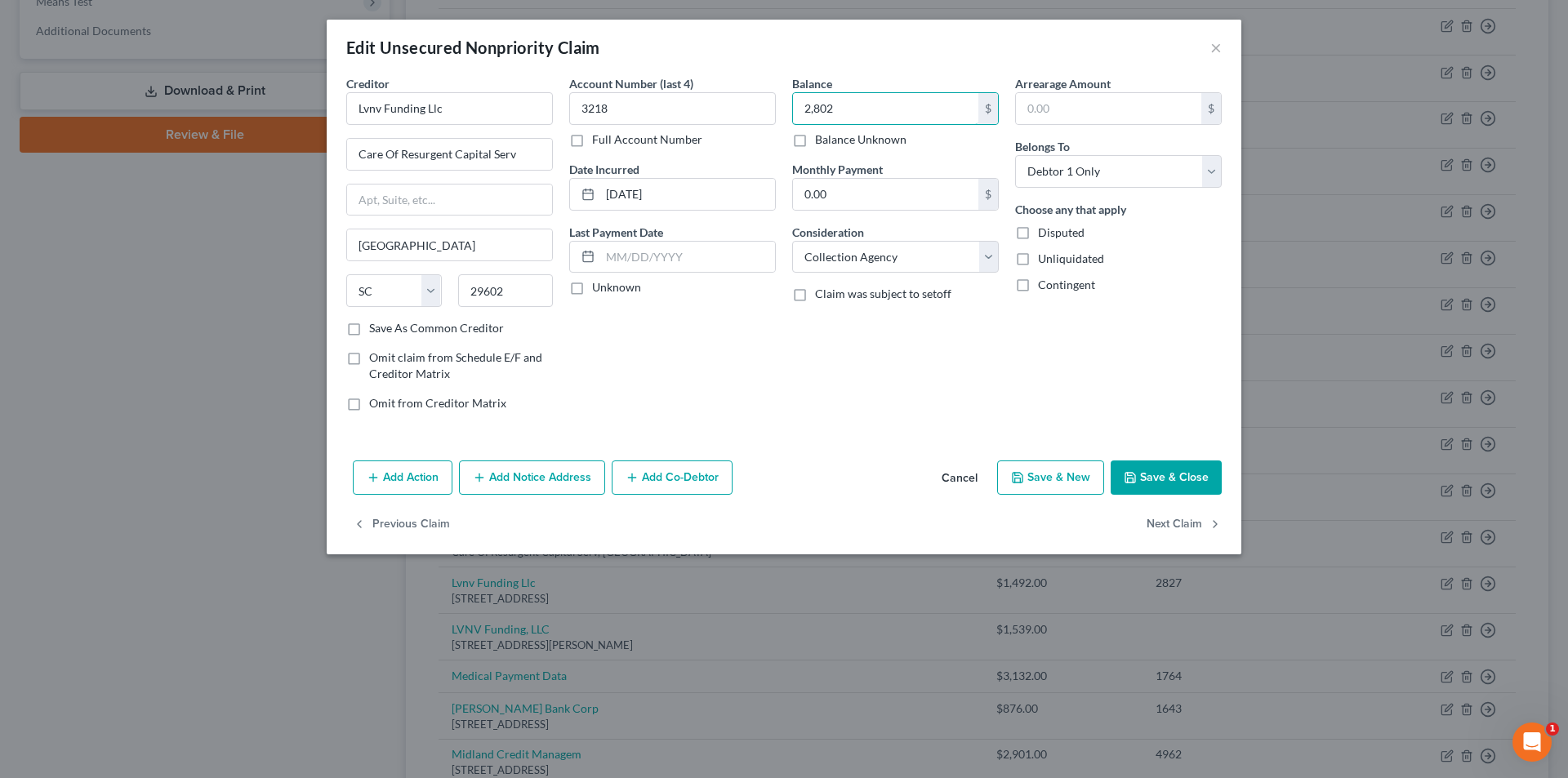
type input "2,802"
click at [1210, 469] on button "Save & Close" at bounding box center [1166, 477] width 111 height 34
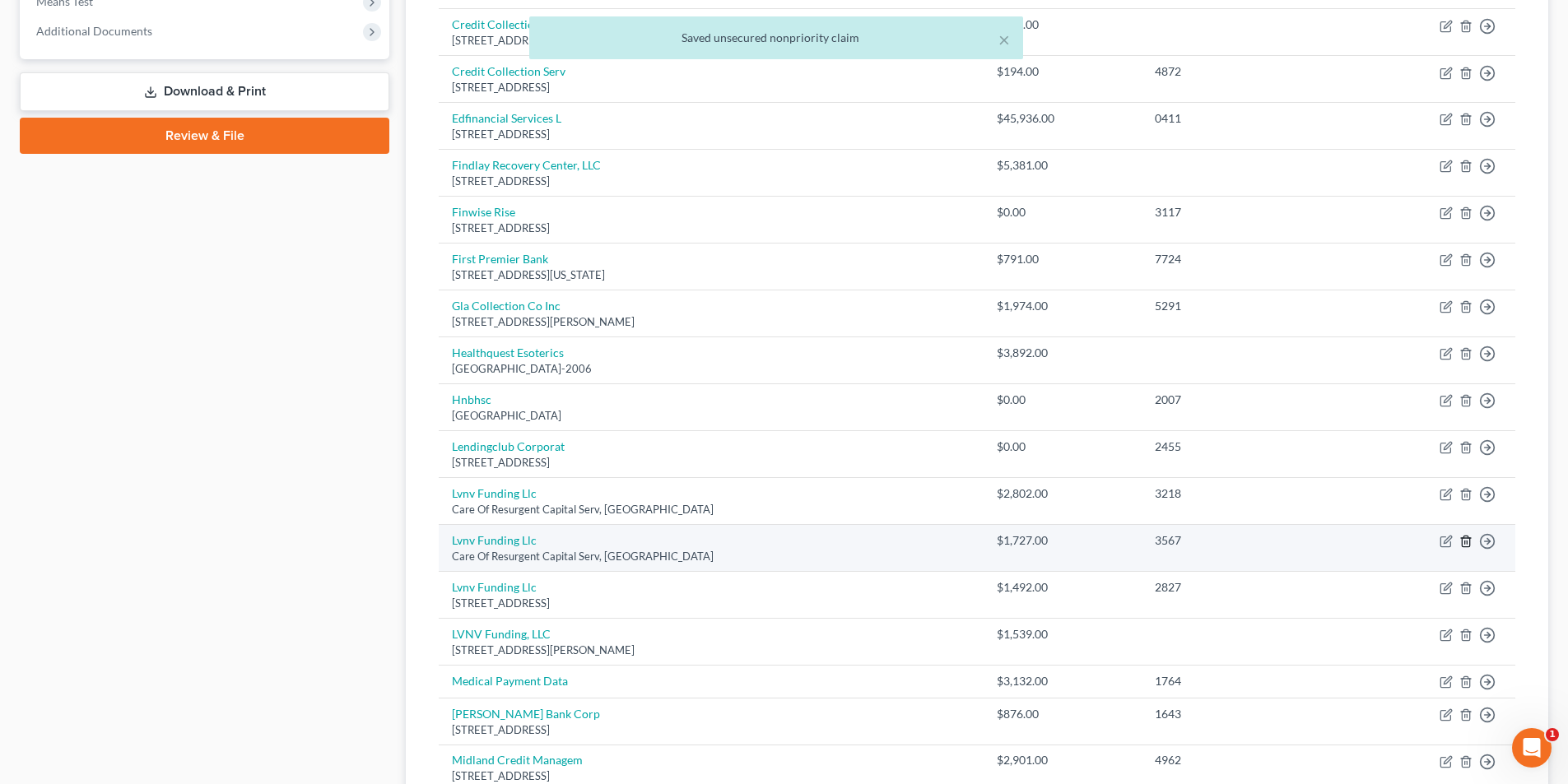
click at [1466, 546] on icon "button" at bounding box center [1465, 542] width 13 height 13
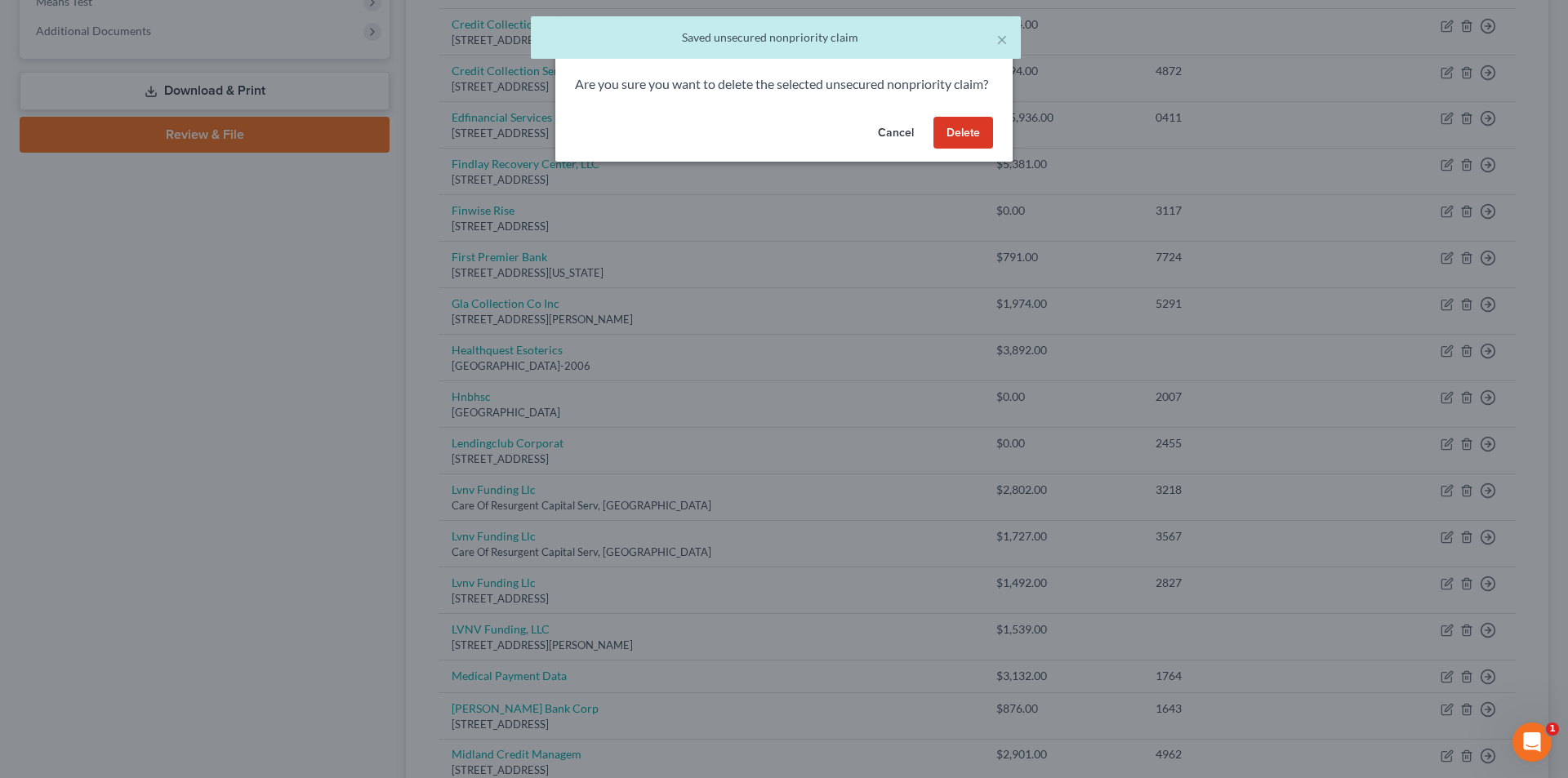
click at [969, 150] on button "Delete" at bounding box center [963, 132] width 60 height 32
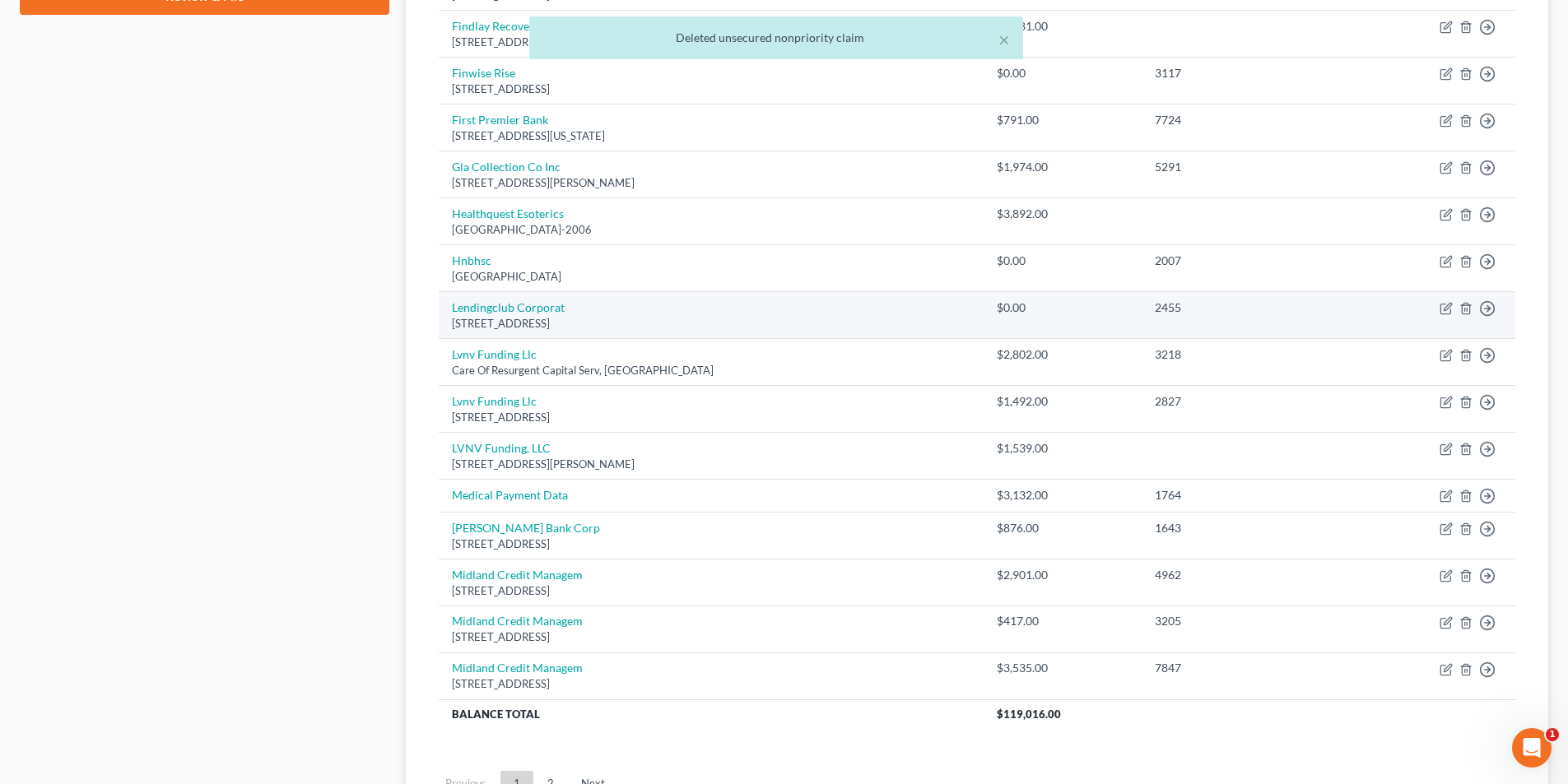
scroll to position [822, 0]
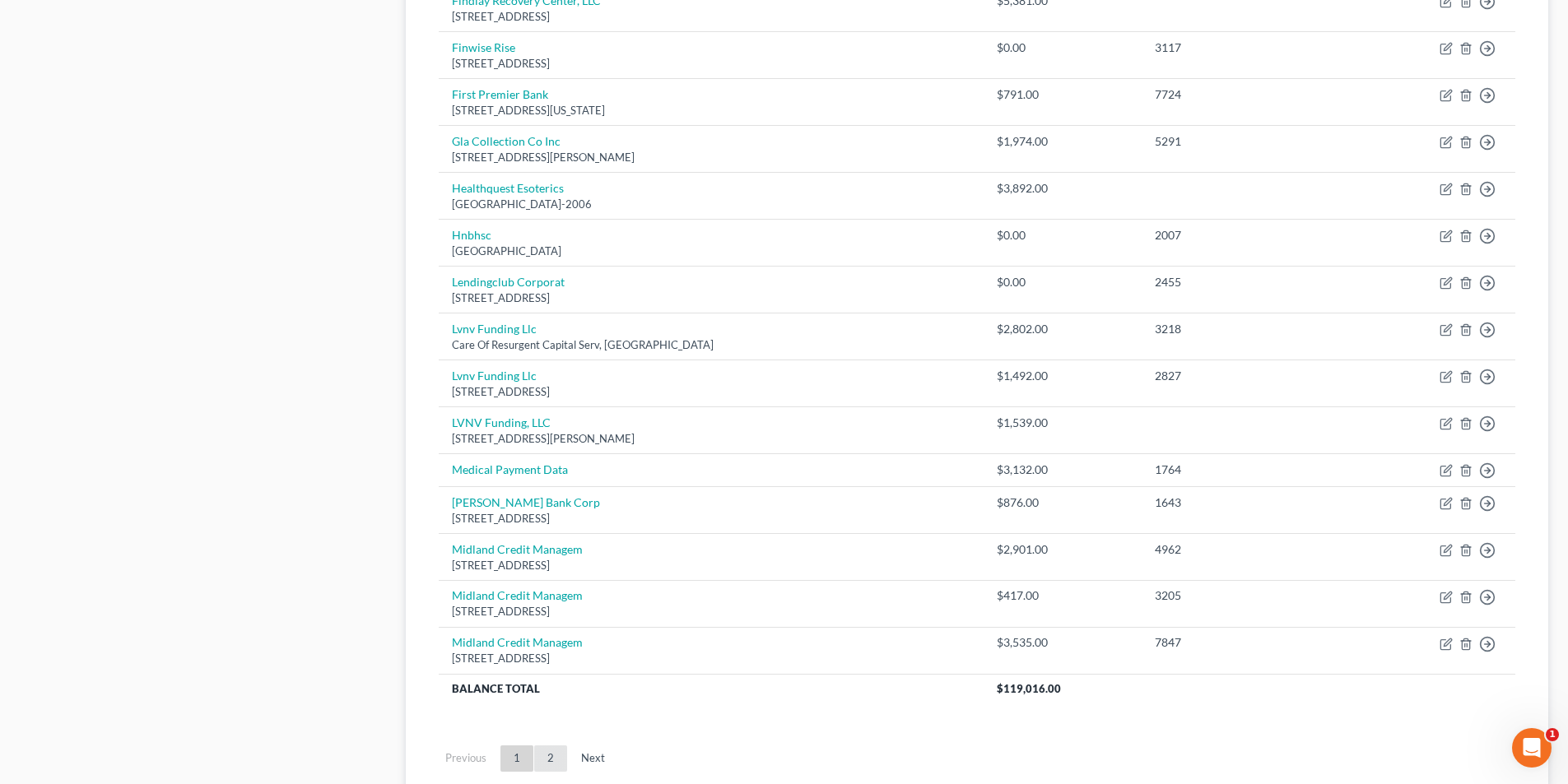
click at [540, 759] on link "2" at bounding box center [550, 758] width 33 height 27
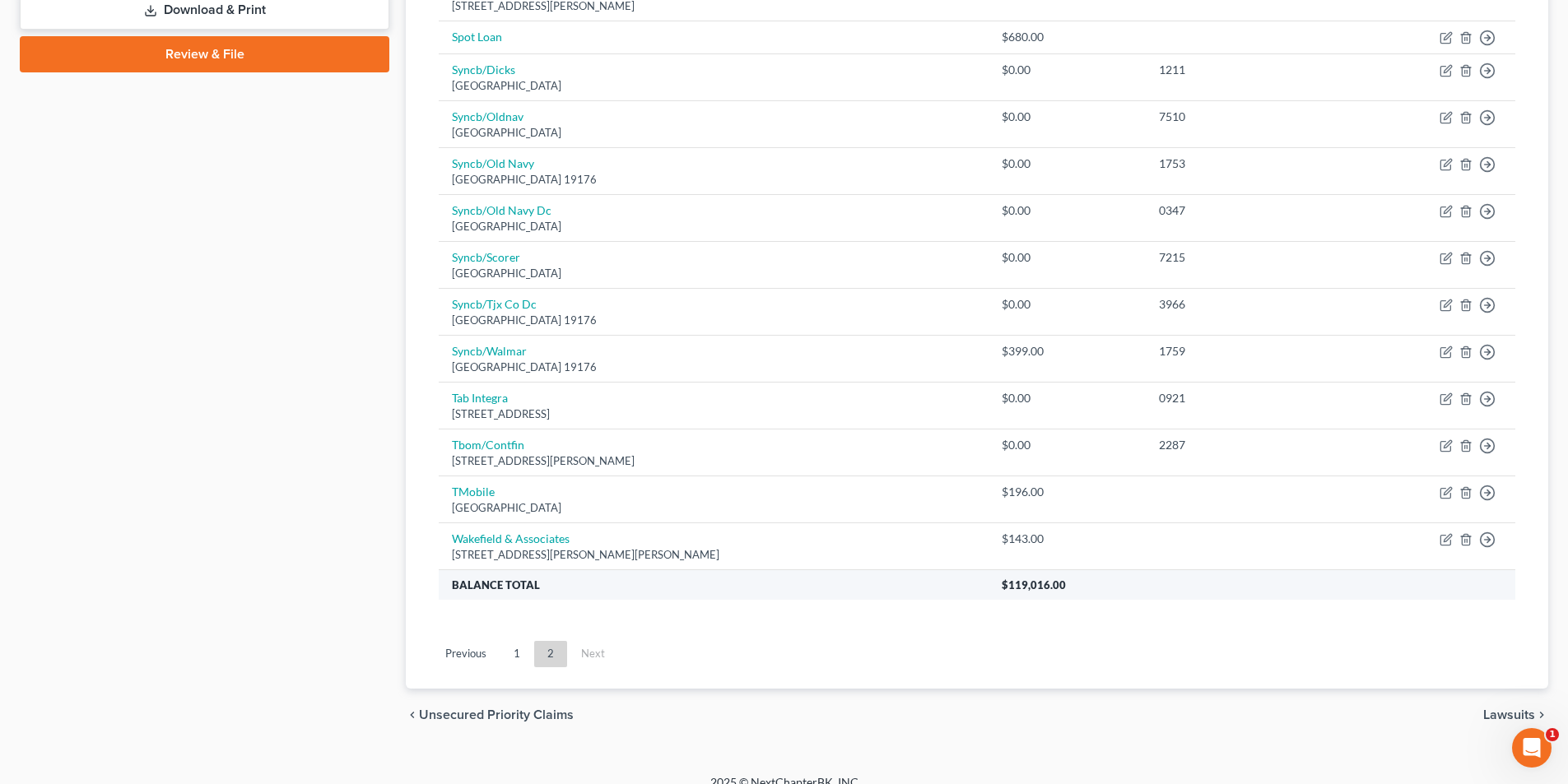
scroll to position [759, 0]
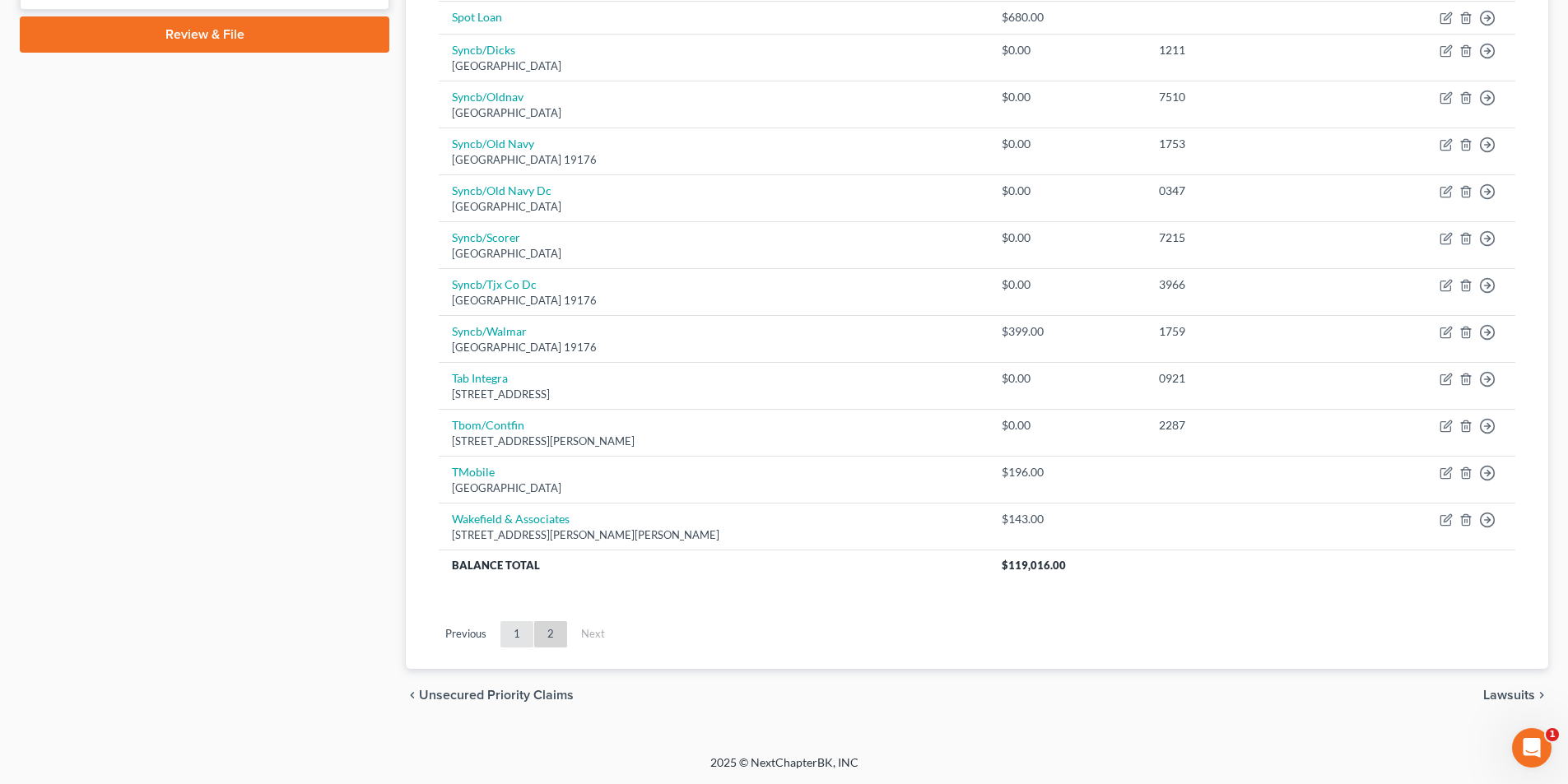
click at [522, 630] on link "1" at bounding box center [516, 634] width 33 height 27
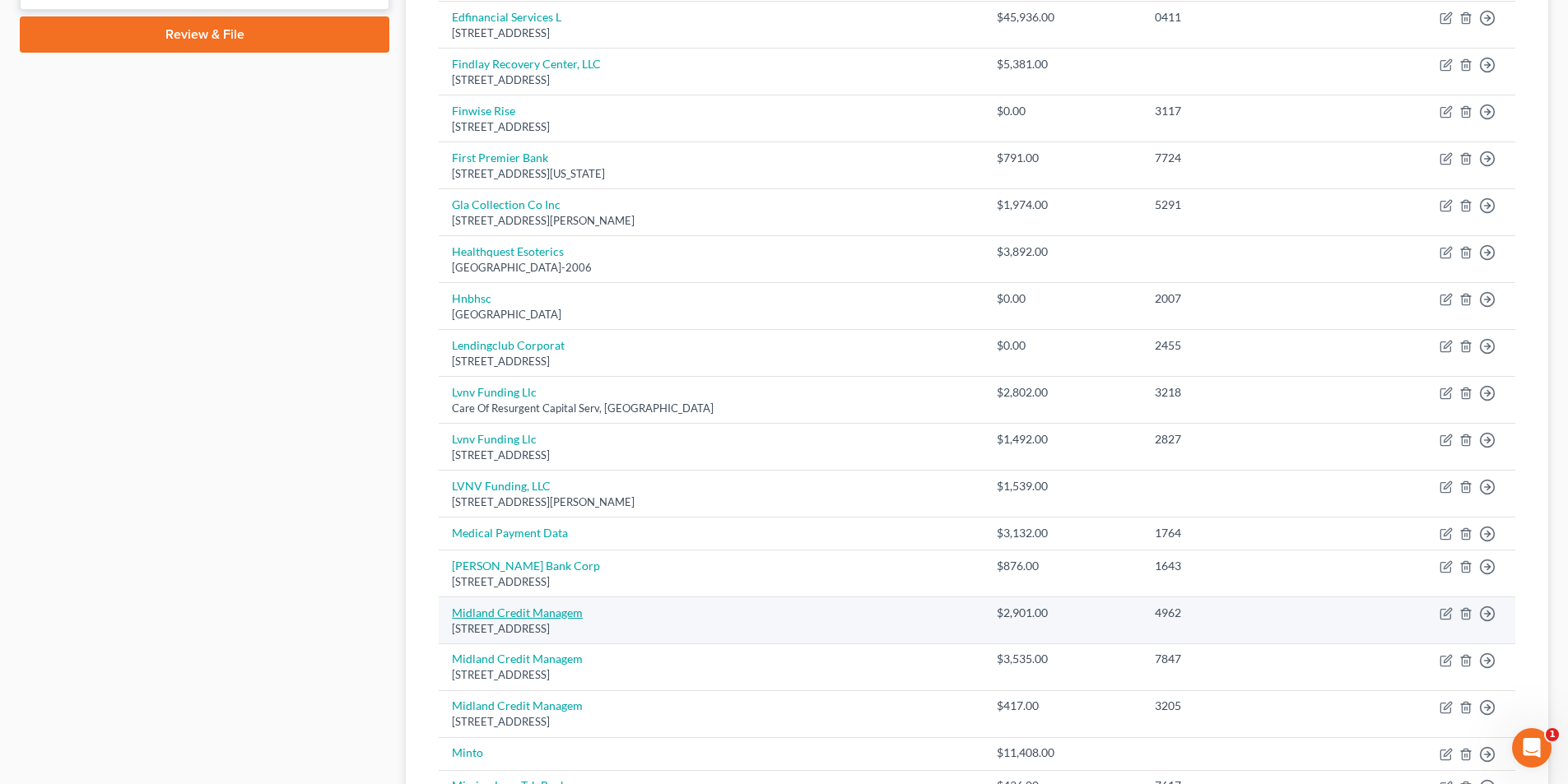
click at [519, 606] on link "Midland Credit Managem" at bounding box center [517, 612] width 131 height 14
select select "23"
select select "0"
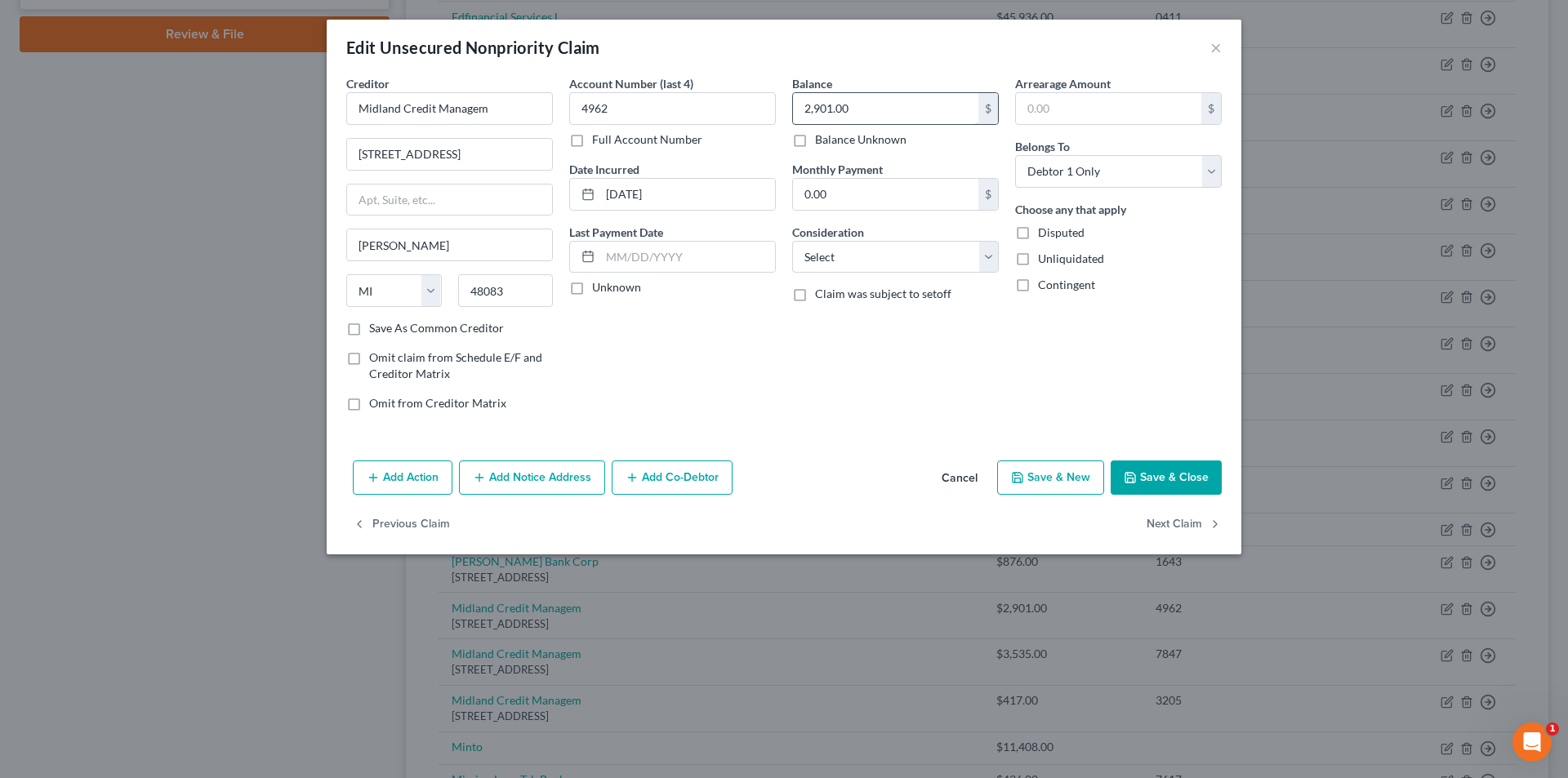
click at [897, 103] on input "2,901.00" at bounding box center [886, 109] width 185 height 31
type input "6,853"
click at [823, 263] on select "Select Cable / Satellite Services Collection Agency Credit Card Debt Debt Couns…" at bounding box center [896, 256] width 207 height 32
select select "1"
click at [792, 241] on select "Select Cable / Satellite Services Collection Agency Credit Card Debt Debt Couns…" at bounding box center [896, 256] width 207 height 32
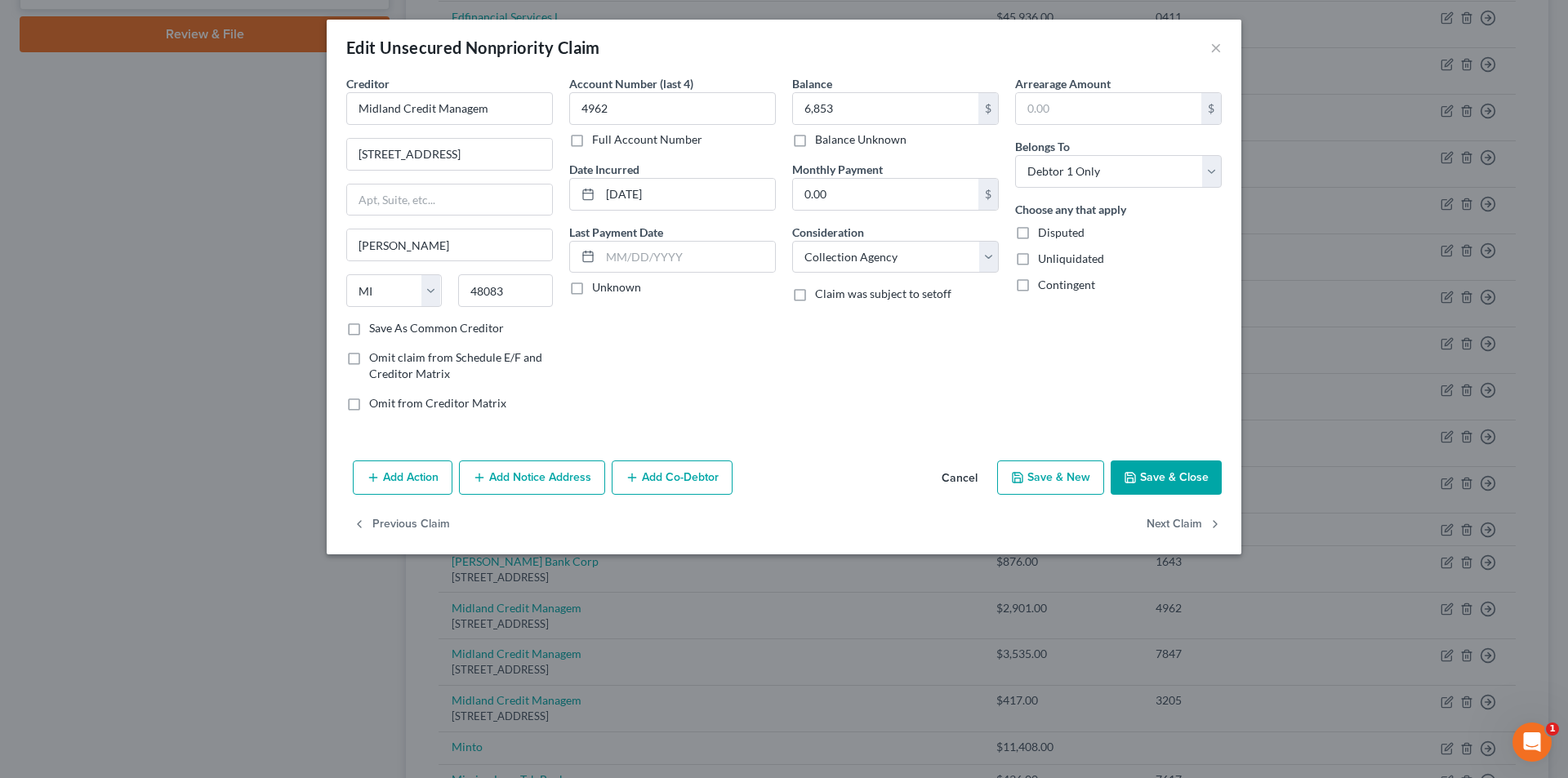
click at [1146, 480] on button "Save & Close" at bounding box center [1166, 477] width 111 height 34
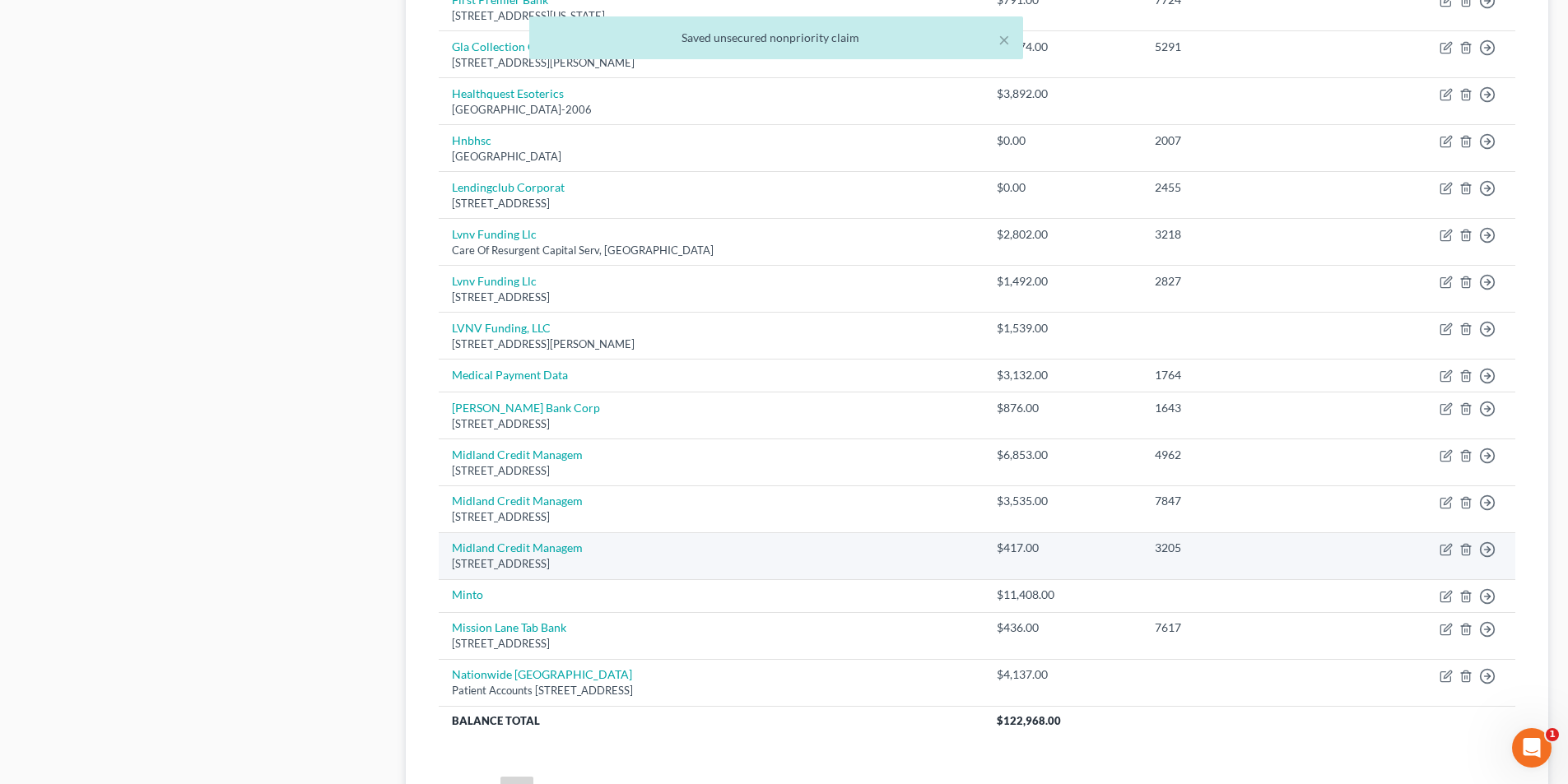
scroll to position [924, 0]
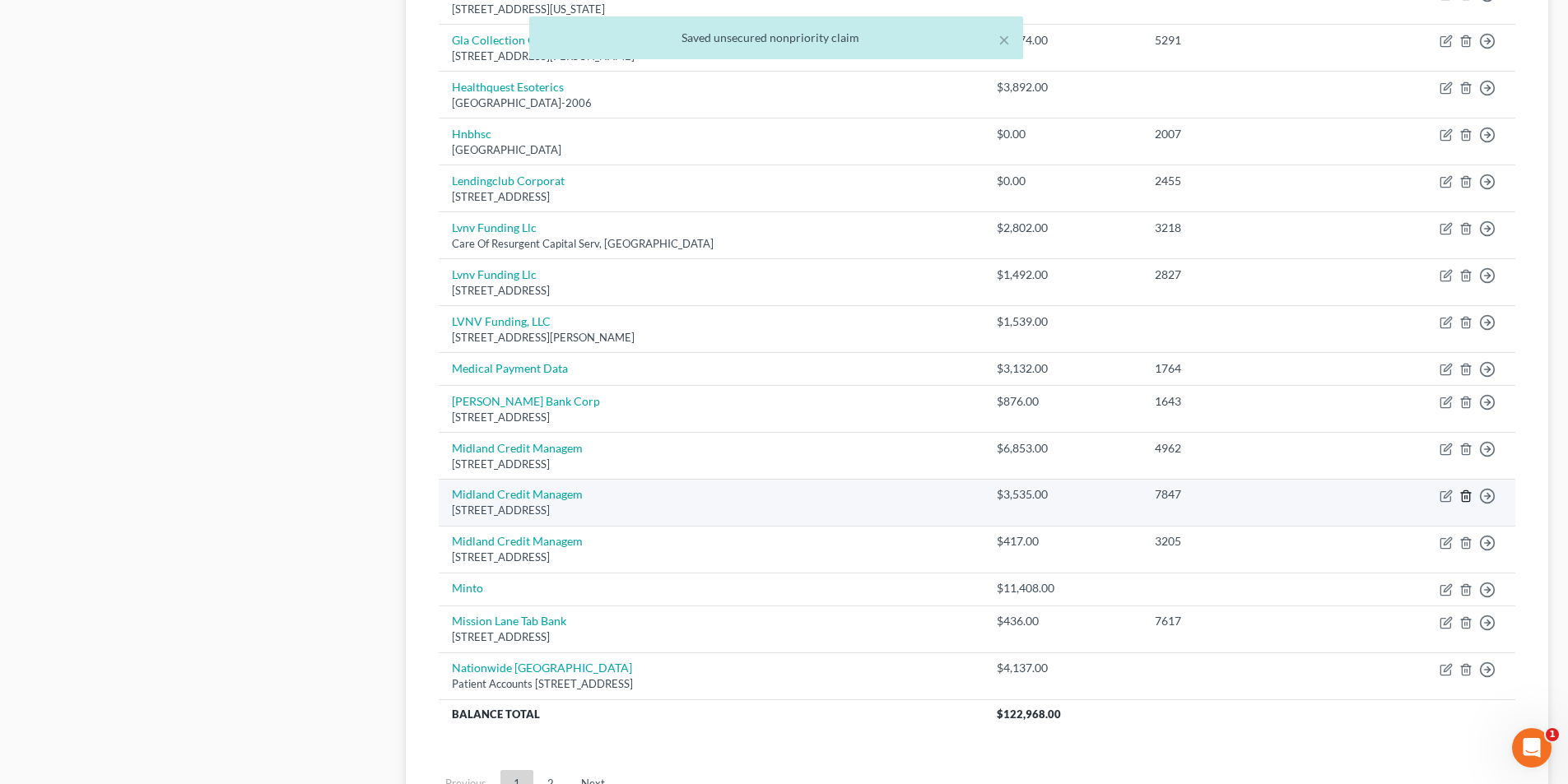
click at [1466, 497] on line "button" at bounding box center [1466, 497] width 0 height 3
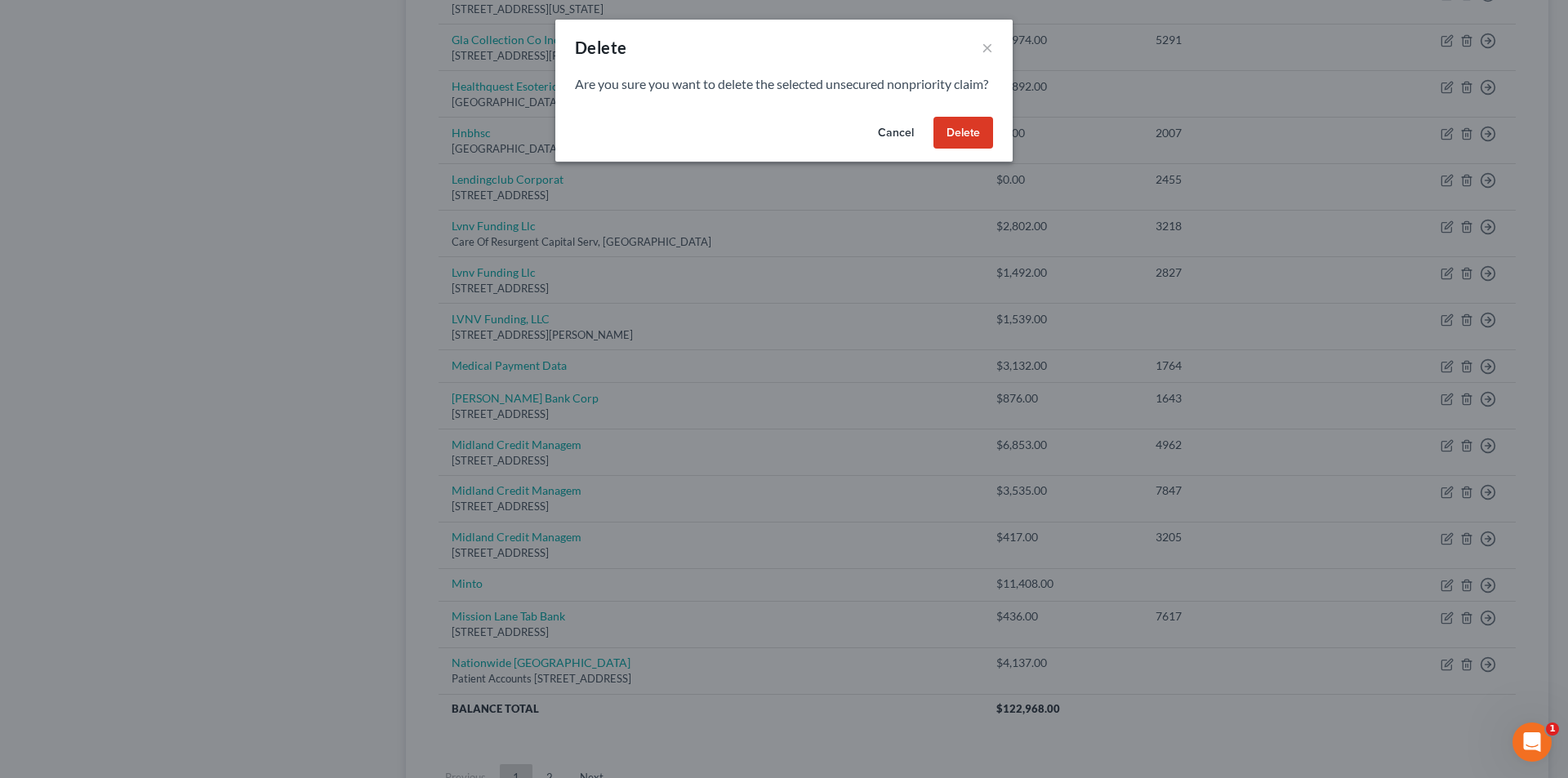
click at [966, 150] on button "Delete" at bounding box center [963, 132] width 60 height 32
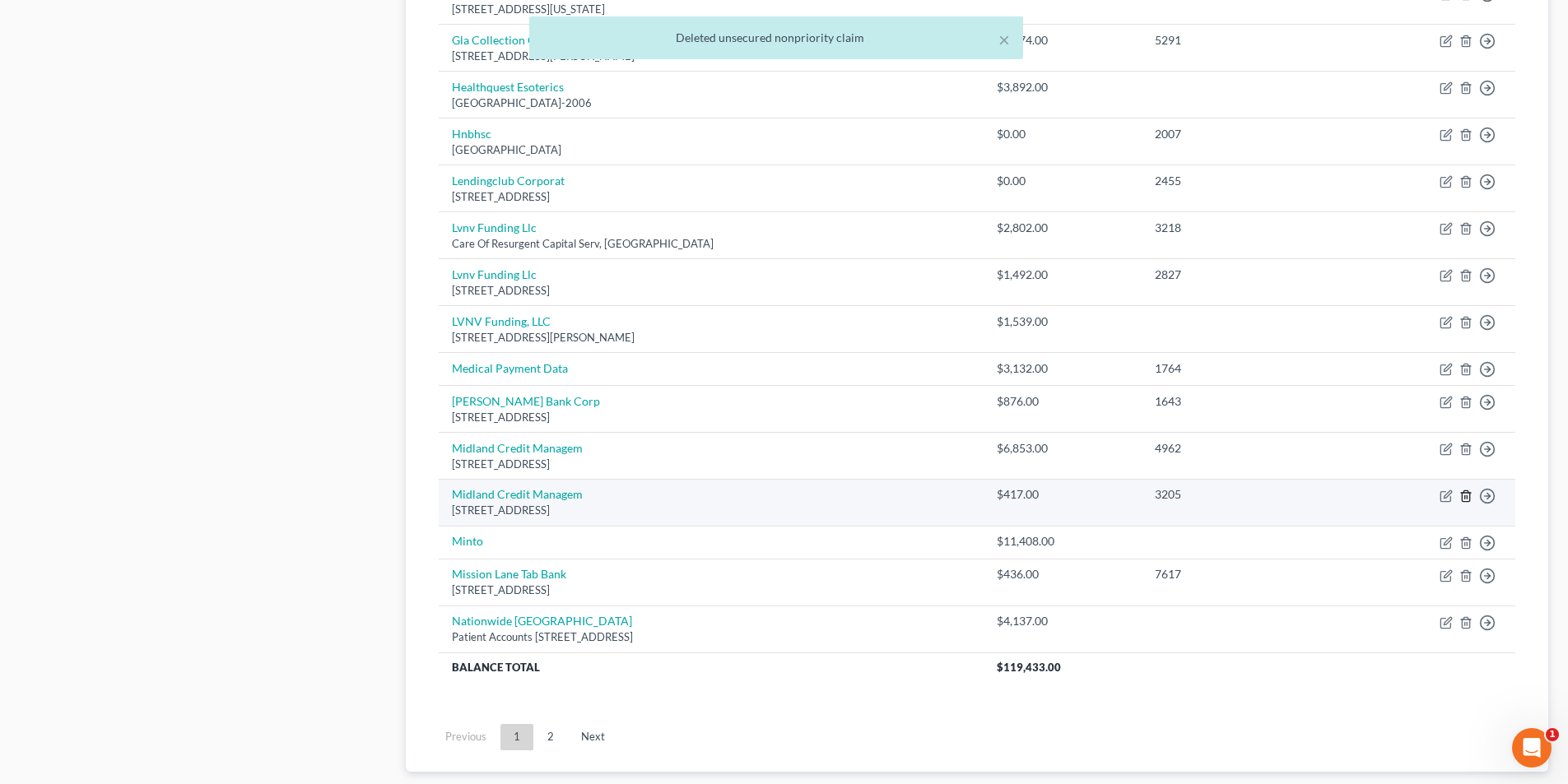
click at [1468, 494] on icon "button" at bounding box center [1465, 496] width 13 height 13
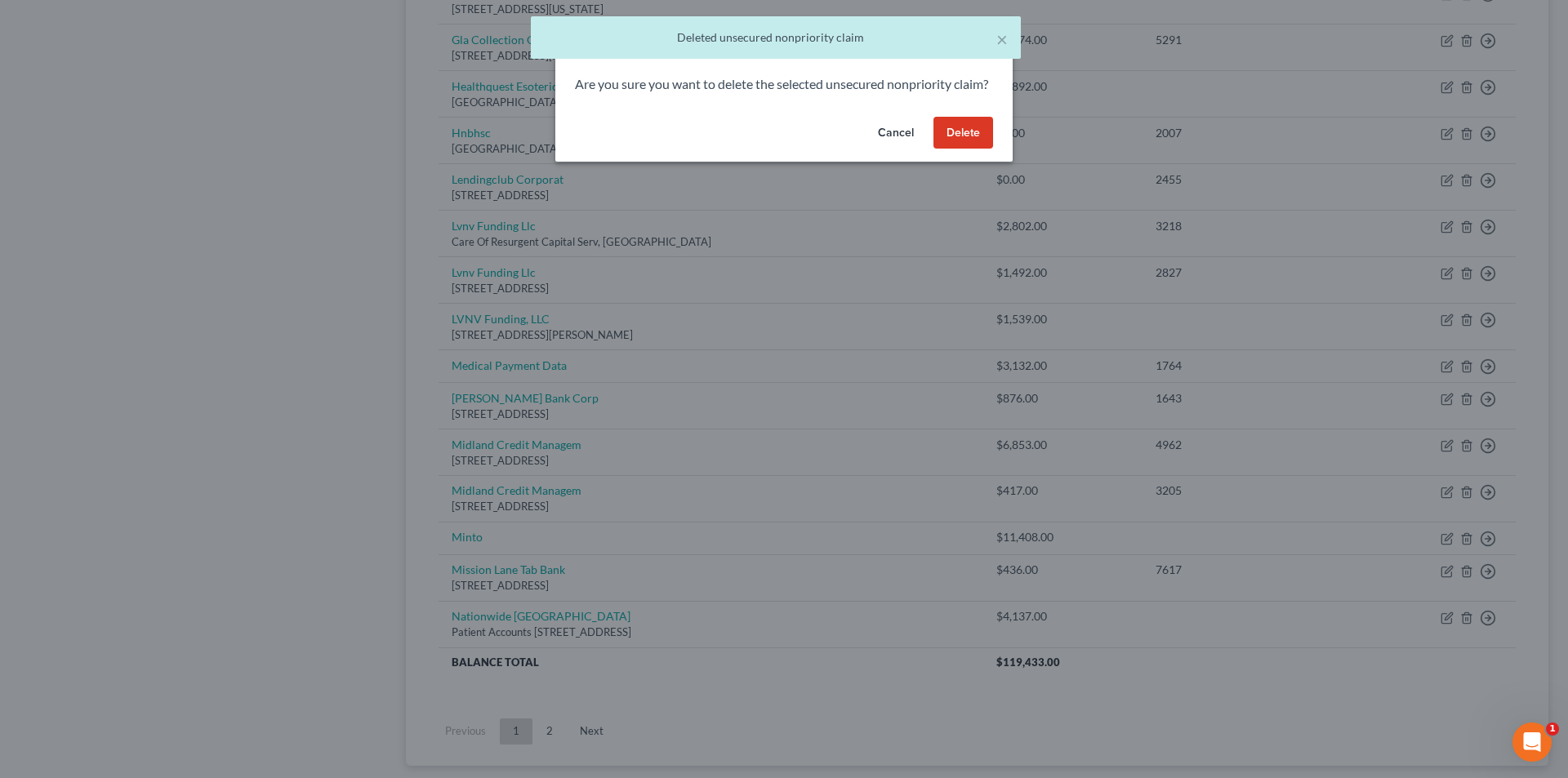
click at [973, 150] on button "Delete" at bounding box center [963, 132] width 60 height 32
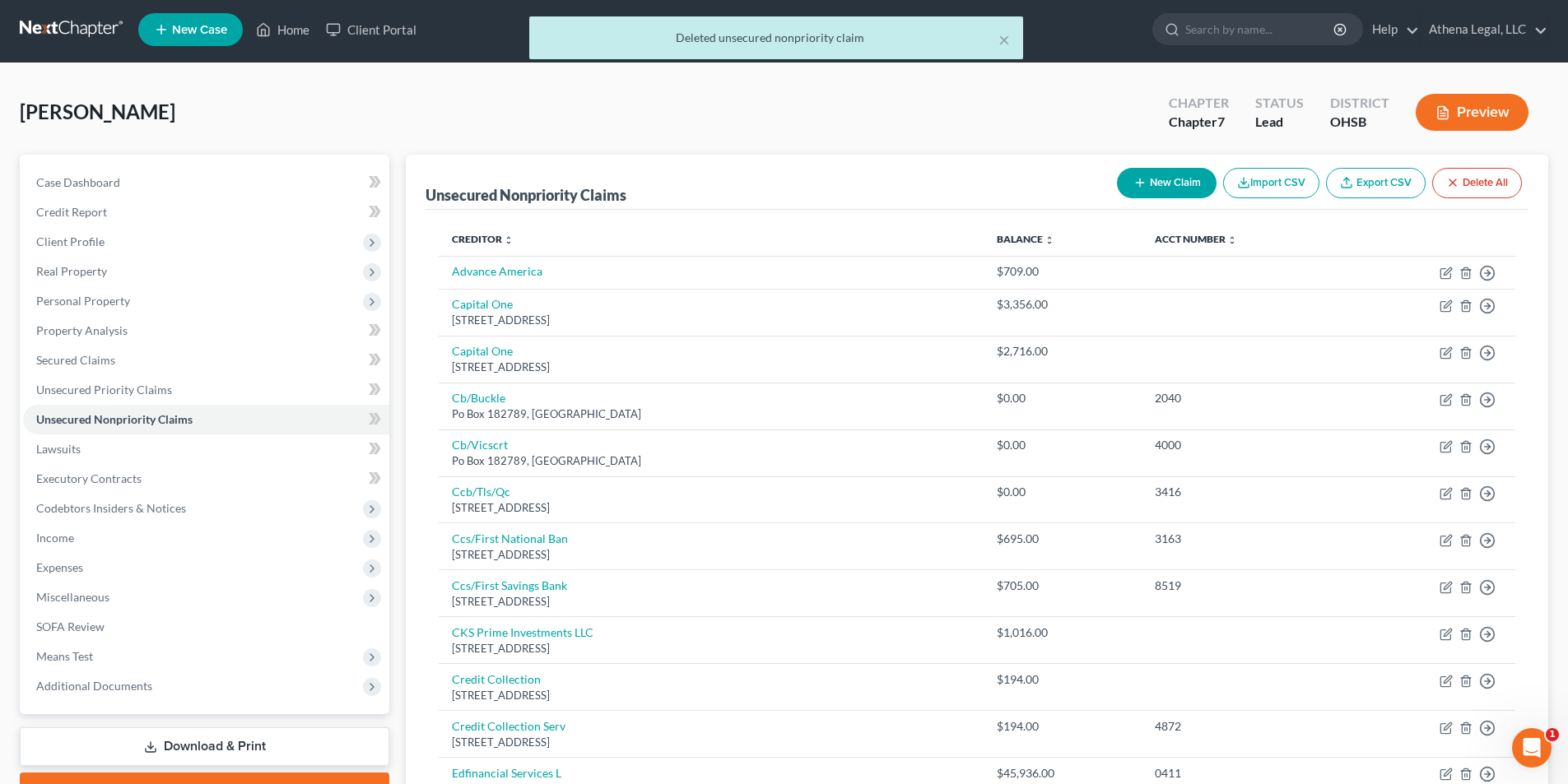
scroll to position [0, 0]
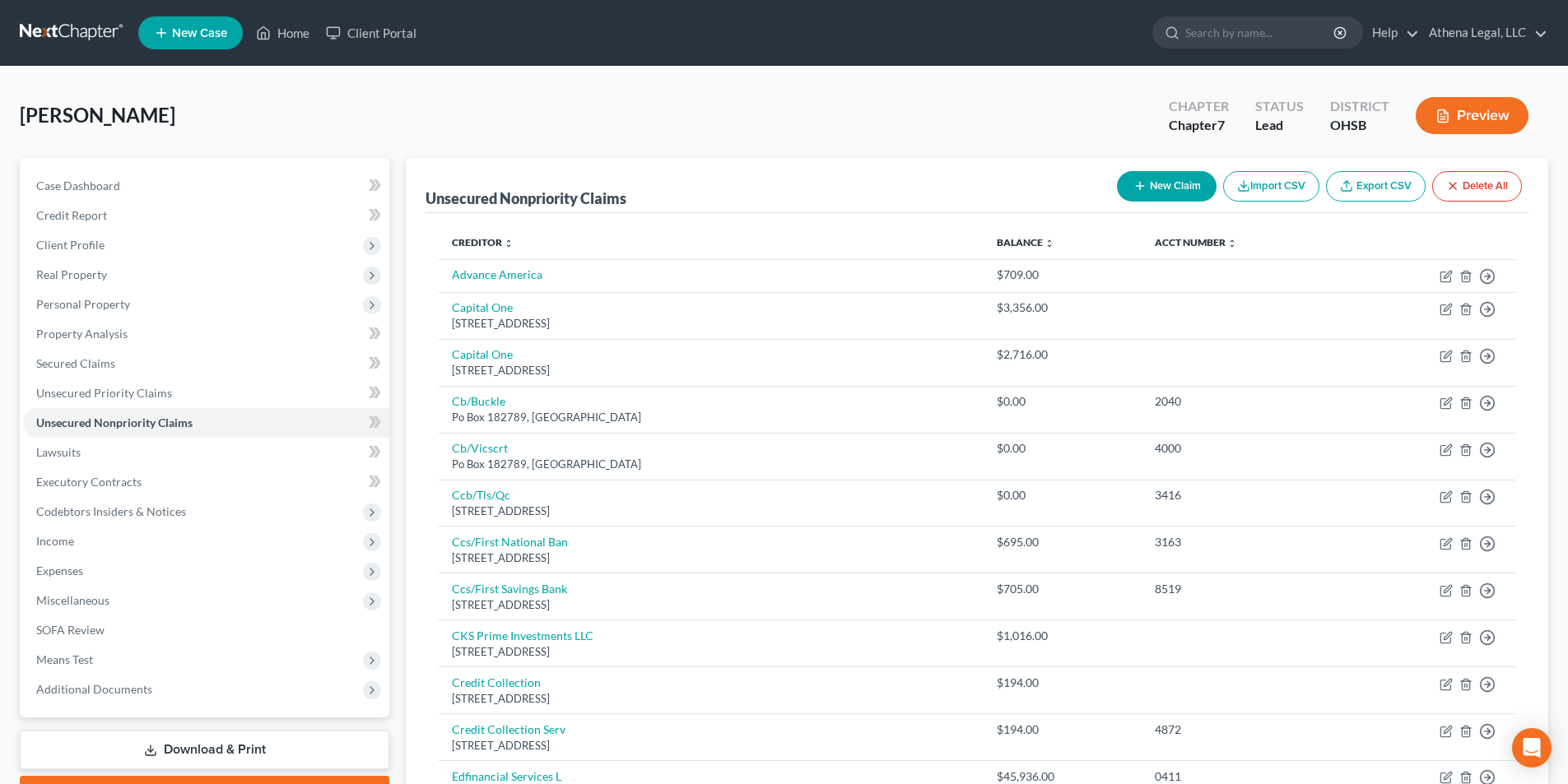
click at [1142, 188] on icon "button" at bounding box center [1140, 186] width 13 height 13
select select "0"
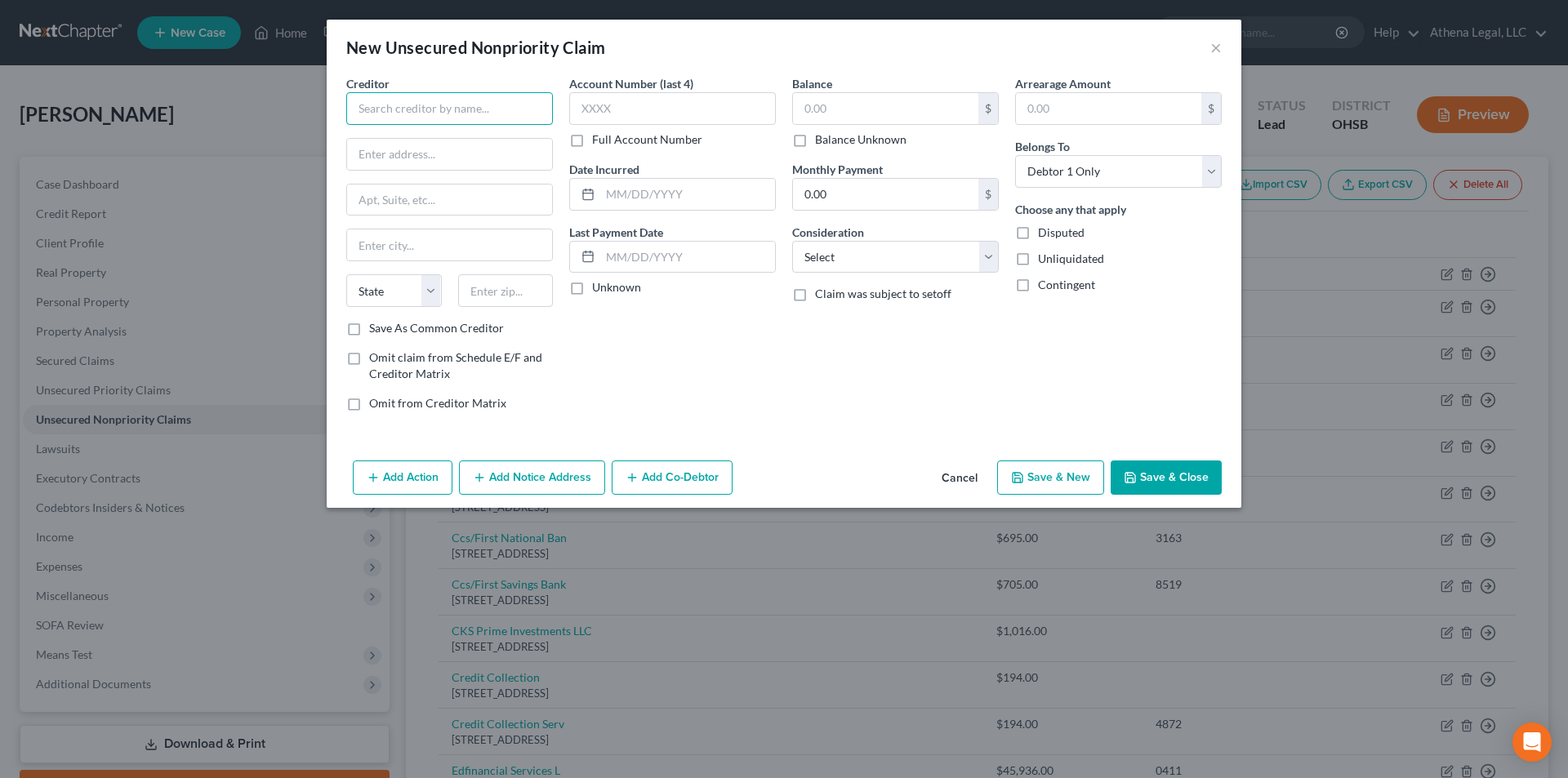
click at [460, 105] on input "text" at bounding box center [450, 108] width 207 height 32
type input "Midland Credit Management"
type input "350 Camino De La Reina"
type input "Suite 100"
type input "[GEOGRAPHIC_DATA]"
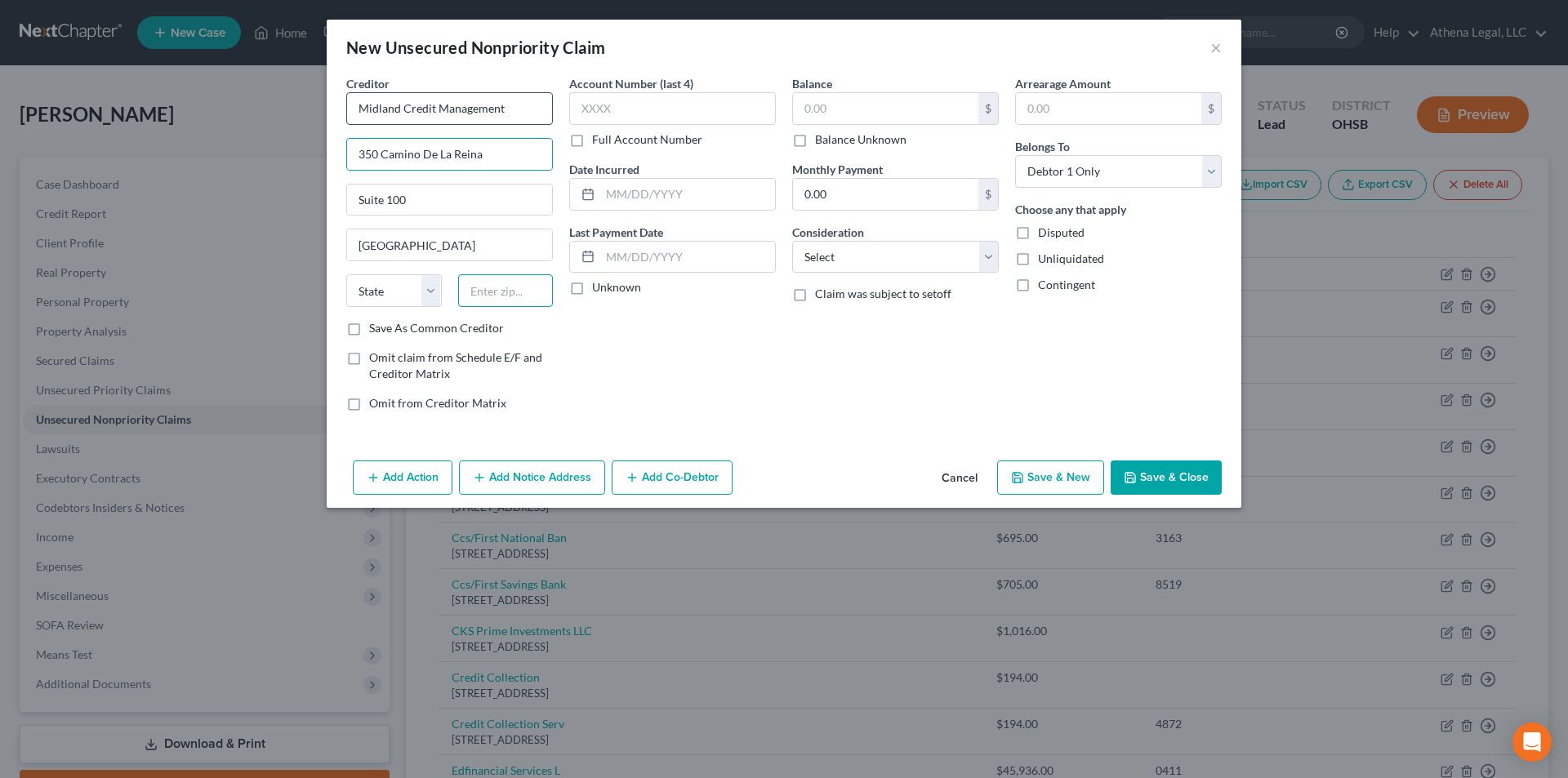
type input "92108"
select select "4"
click at [876, 266] on select "Select Cable / Satellite Services Collection Agency Credit Card Debt Debt Couns…" at bounding box center [896, 256] width 207 height 32
select select "14"
click at [792, 241] on select "Select Cable / Satellite Services Collection Agency Credit Card Debt Debt Couns…" at bounding box center [896, 256] width 207 height 32
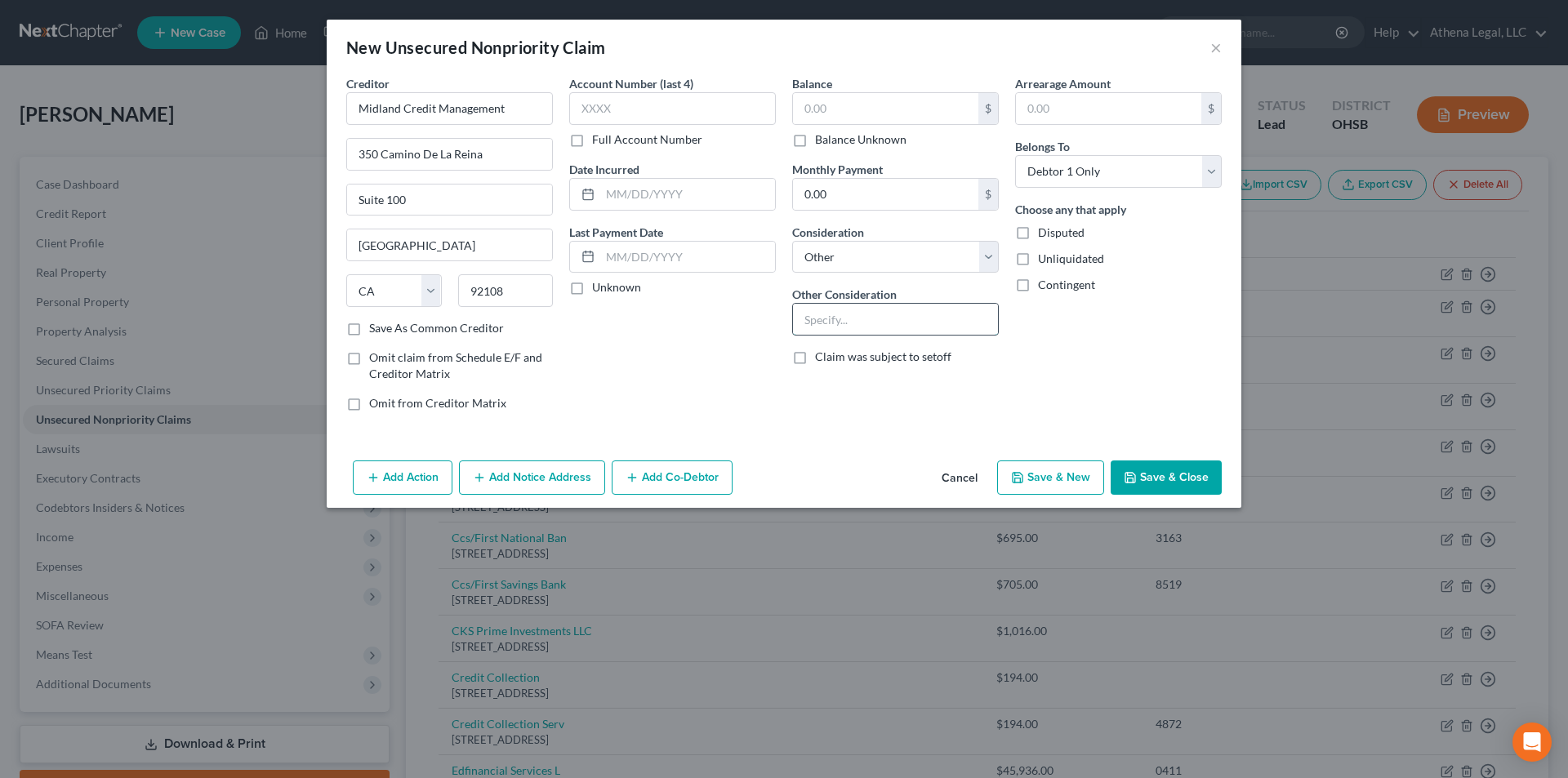
click at [880, 321] on input "text" at bounding box center [896, 319] width 205 height 31
type input "Notice"
click at [1154, 472] on button "Save & Close" at bounding box center [1166, 477] width 111 height 34
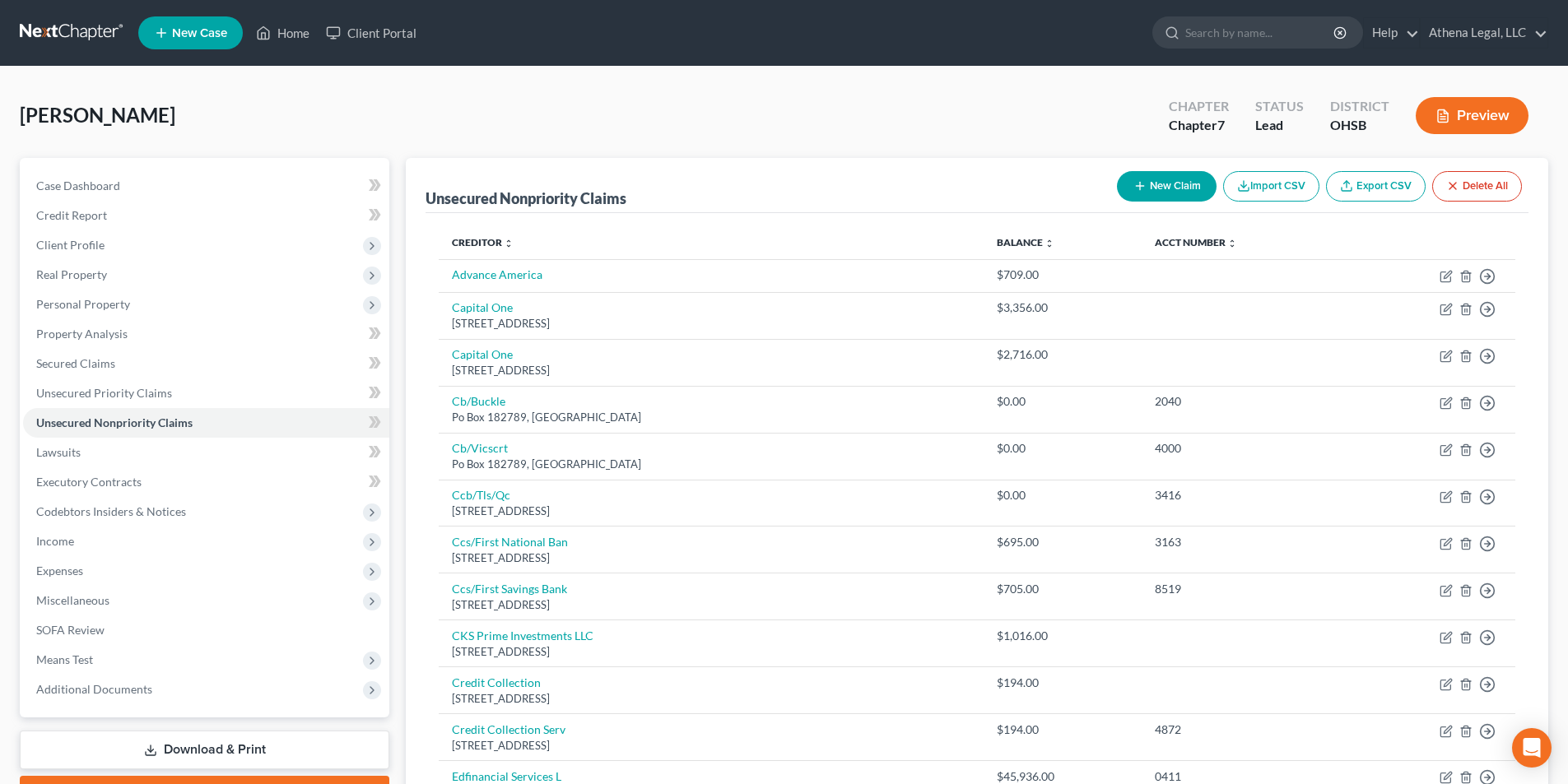
click at [1163, 185] on button "New Claim" at bounding box center [1166, 186] width 99 height 31
select select "0"
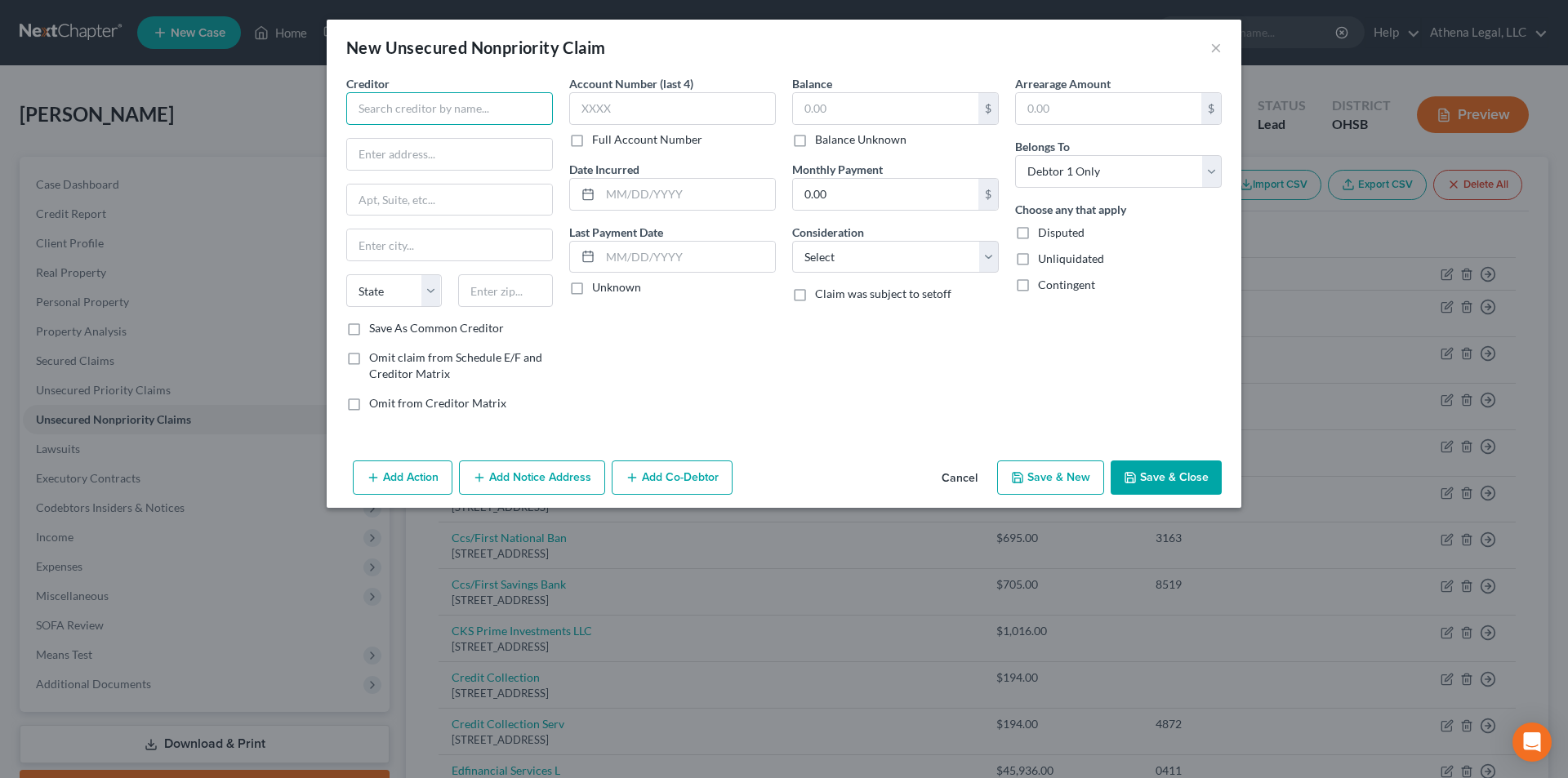
click at [440, 100] on input "text" at bounding box center [450, 108] width 207 height 32
type input "[PERSON_NAME] Financial"
type input "PO Box 828"
type input "Skokie"
select select "14"
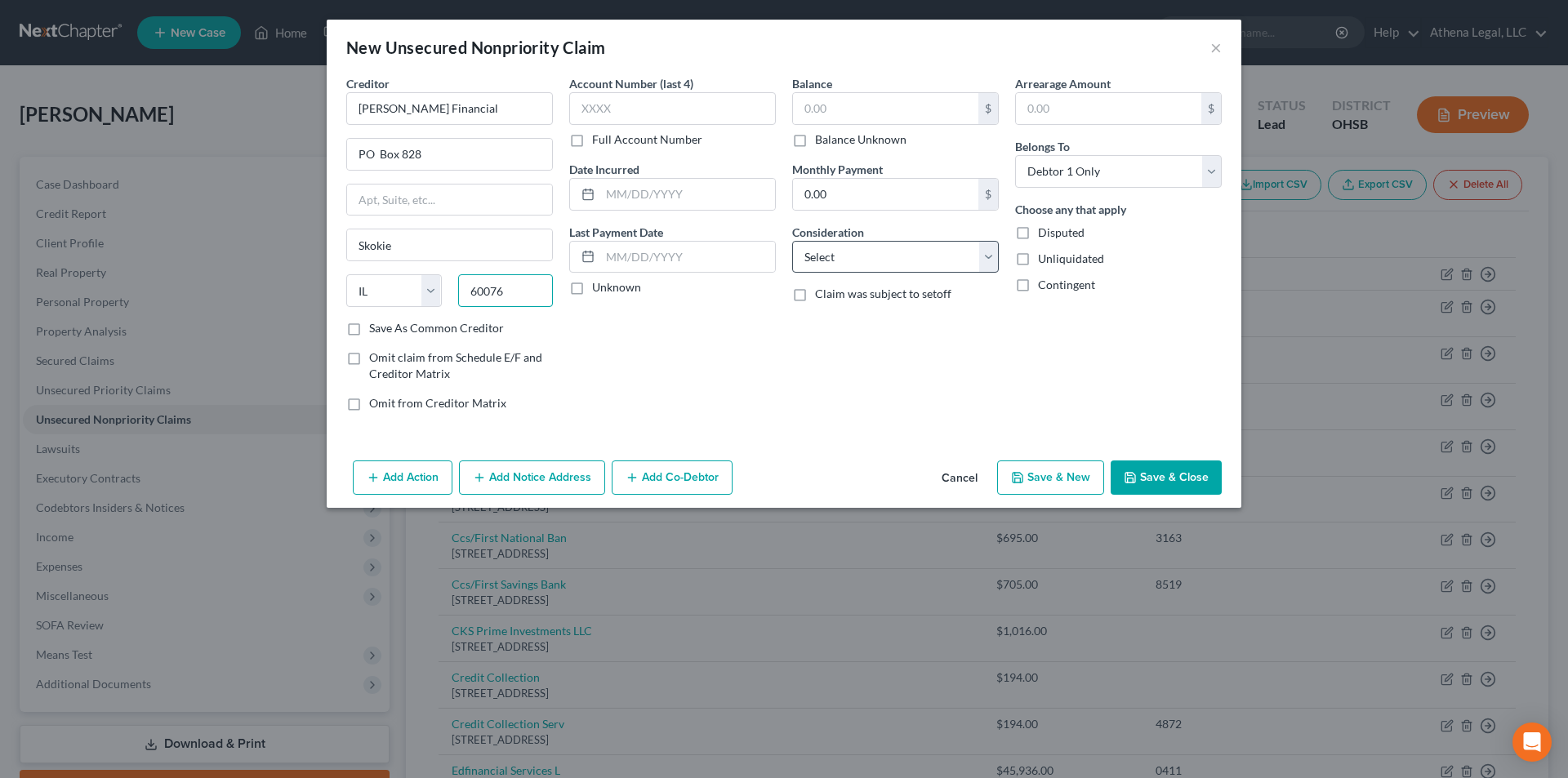
type input "60076"
click at [837, 245] on select "Select Cable / Satellite Services Collection Agency Credit Card Debt Debt Couns…" at bounding box center [896, 256] width 207 height 32
select select "14"
click at [792, 241] on select "Select Cable / Satellite Services Collection Agency Credit Card Debt Debt Couns…" at bounding box center [896, 256] width 207 height 32
drag, startPoint x: 881, startPoint y: 323, endPoint x: 868, endPoint y: 304, distance: 23.0
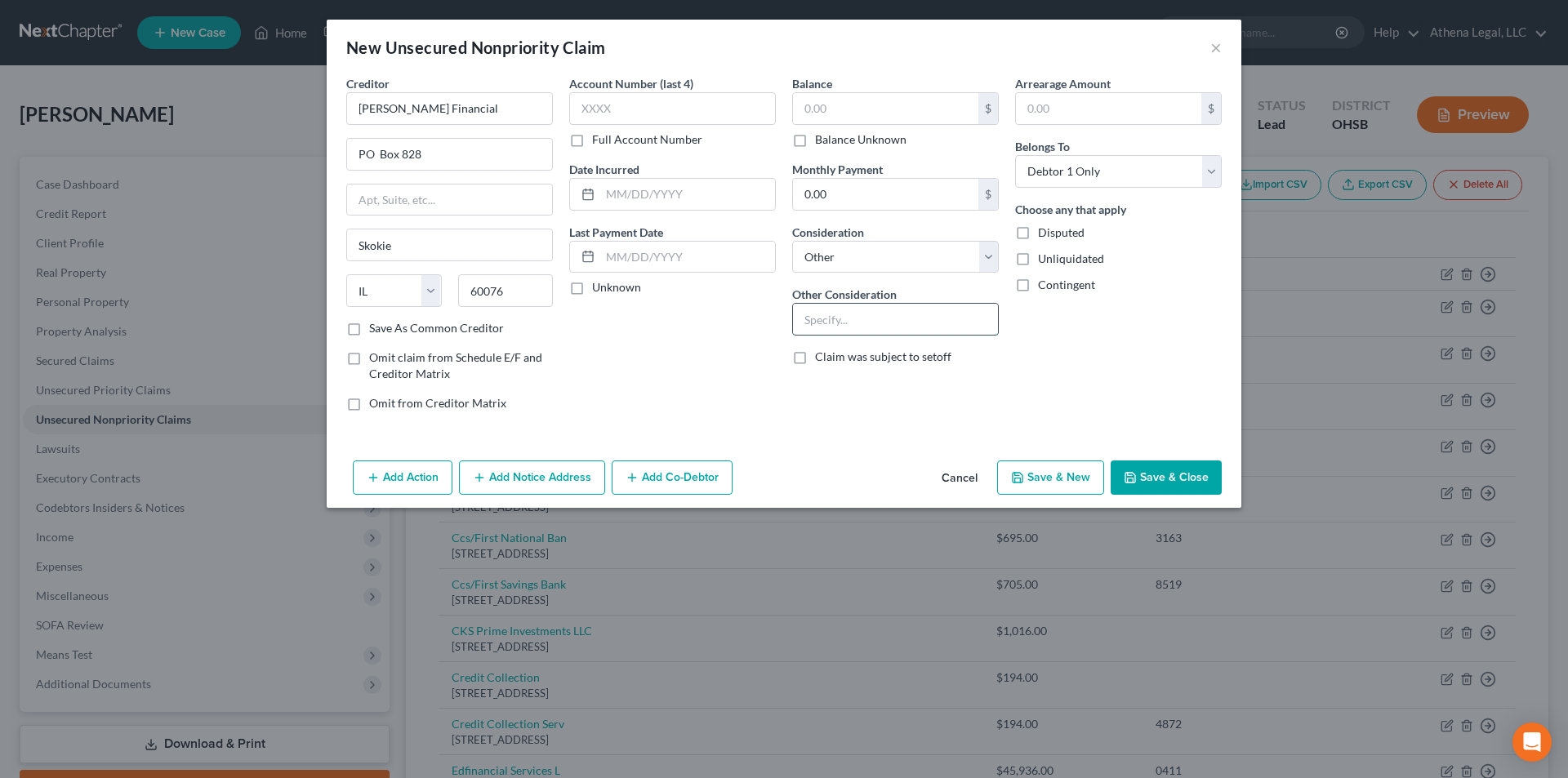
click at [878, 317] on input "text" at bounding box center [896, 319] width 205 height 31
type input "Notice for Integra Credit"
click at [1142, 476] on button "Save & Close" at bounding box center [1166, 477] width 111 height 34
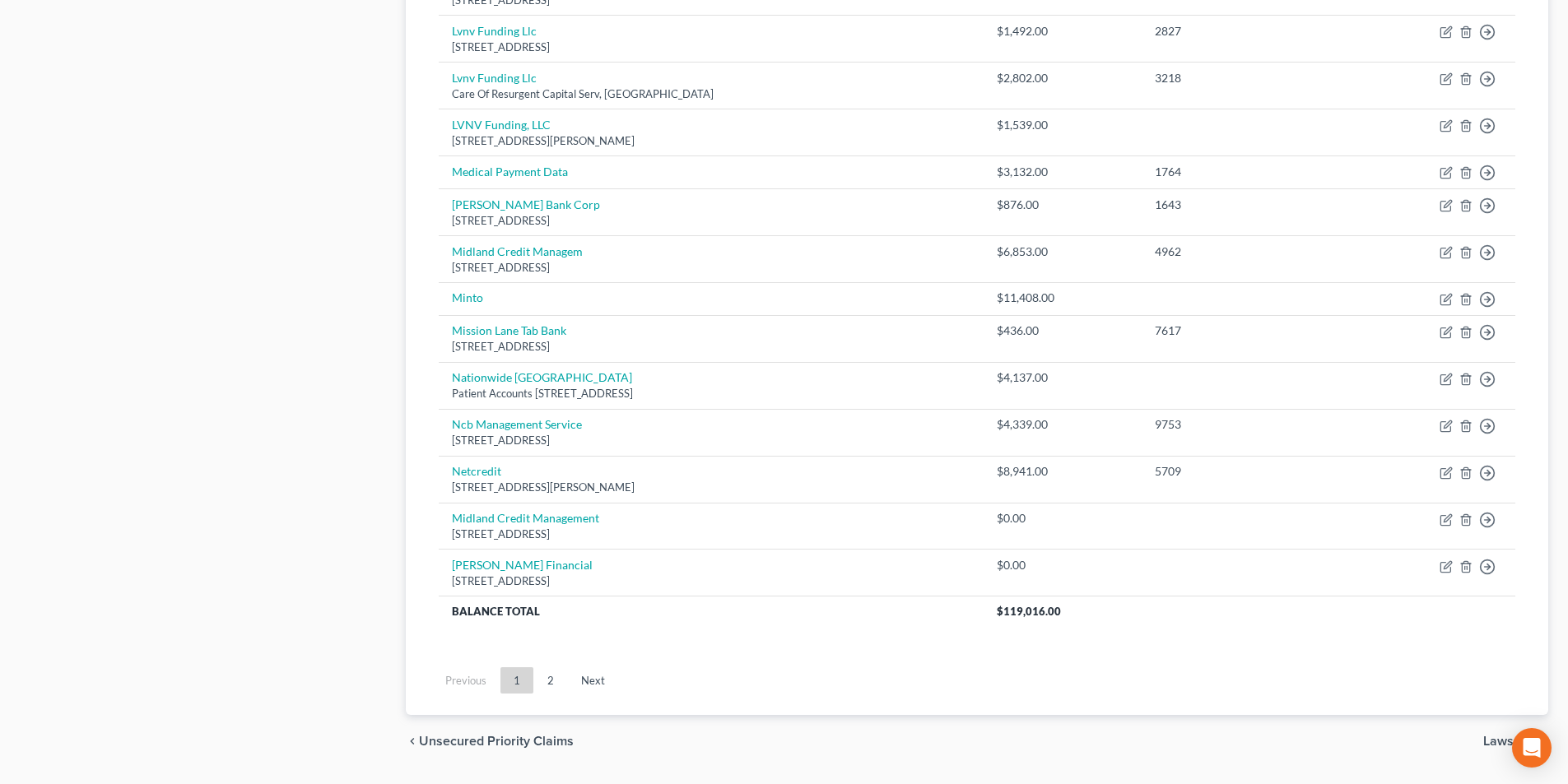
scroll to position [1166, 0]
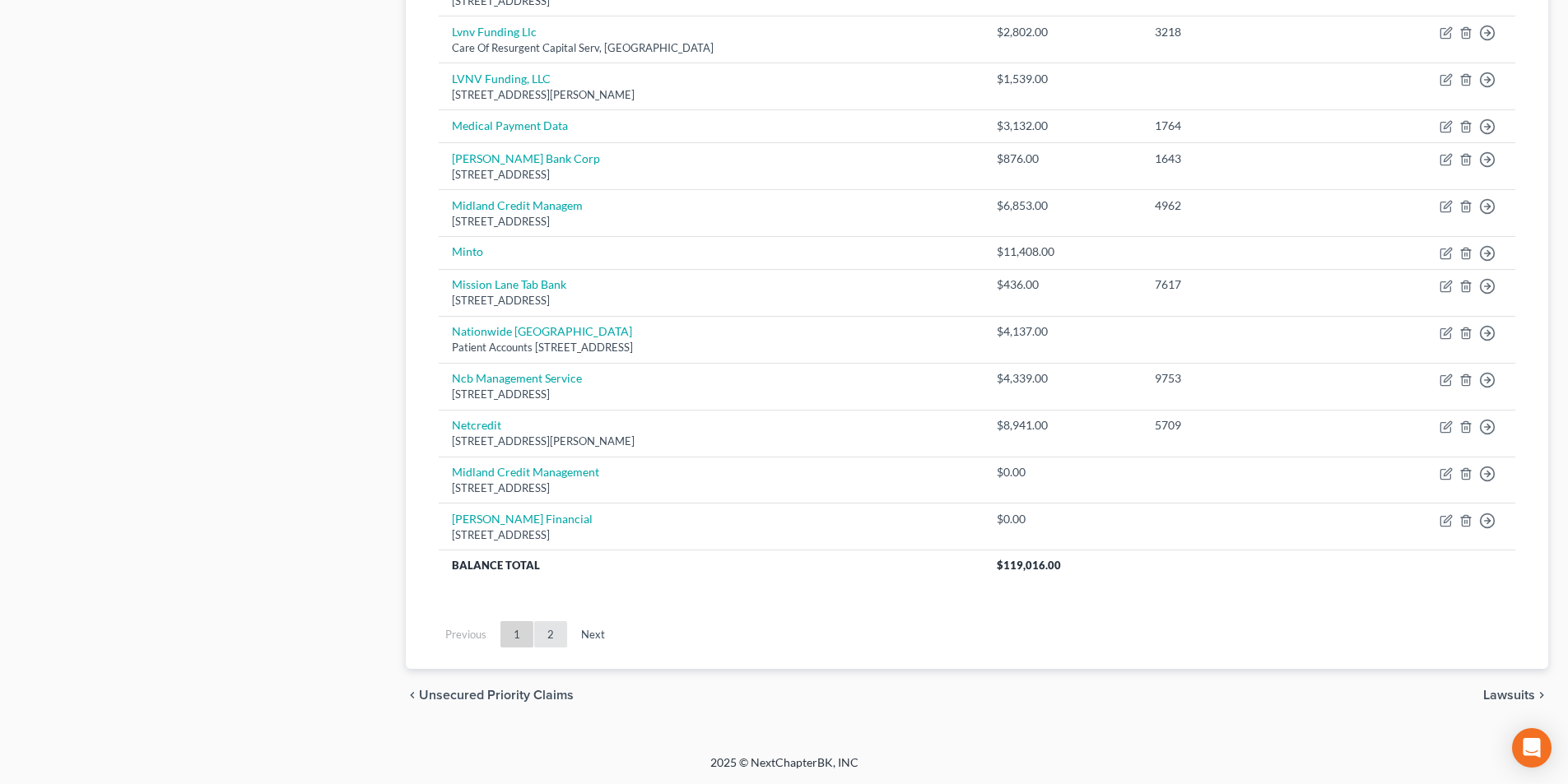
click at [549, 632] on link "2" at bounding box center [550, 634] width 33 height 27
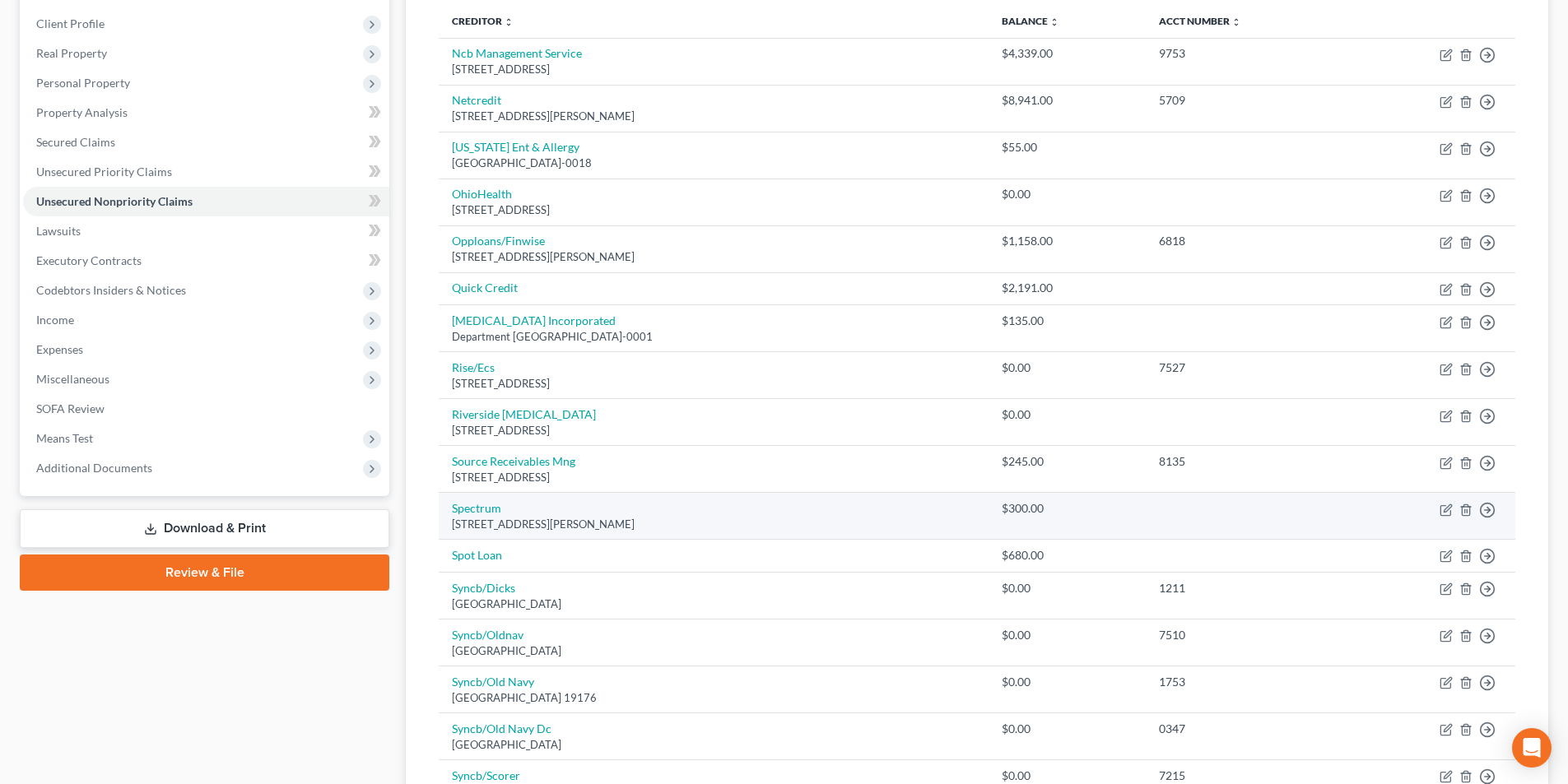
scroll to position [0, 0]
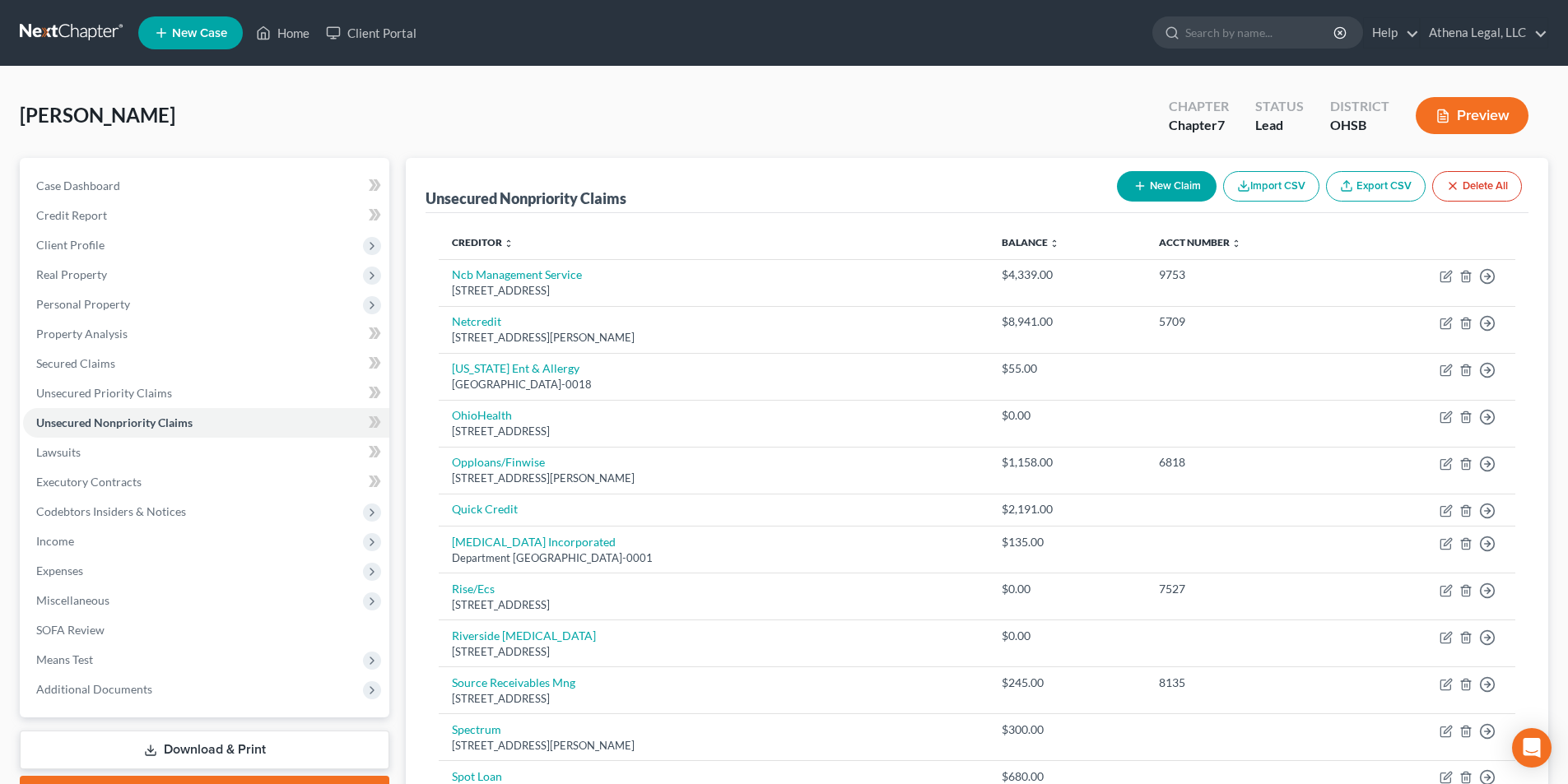
click at [1148, 180] on button "New Claim" at bounding box center [1166, 186] width 99 height 31
select select "0"
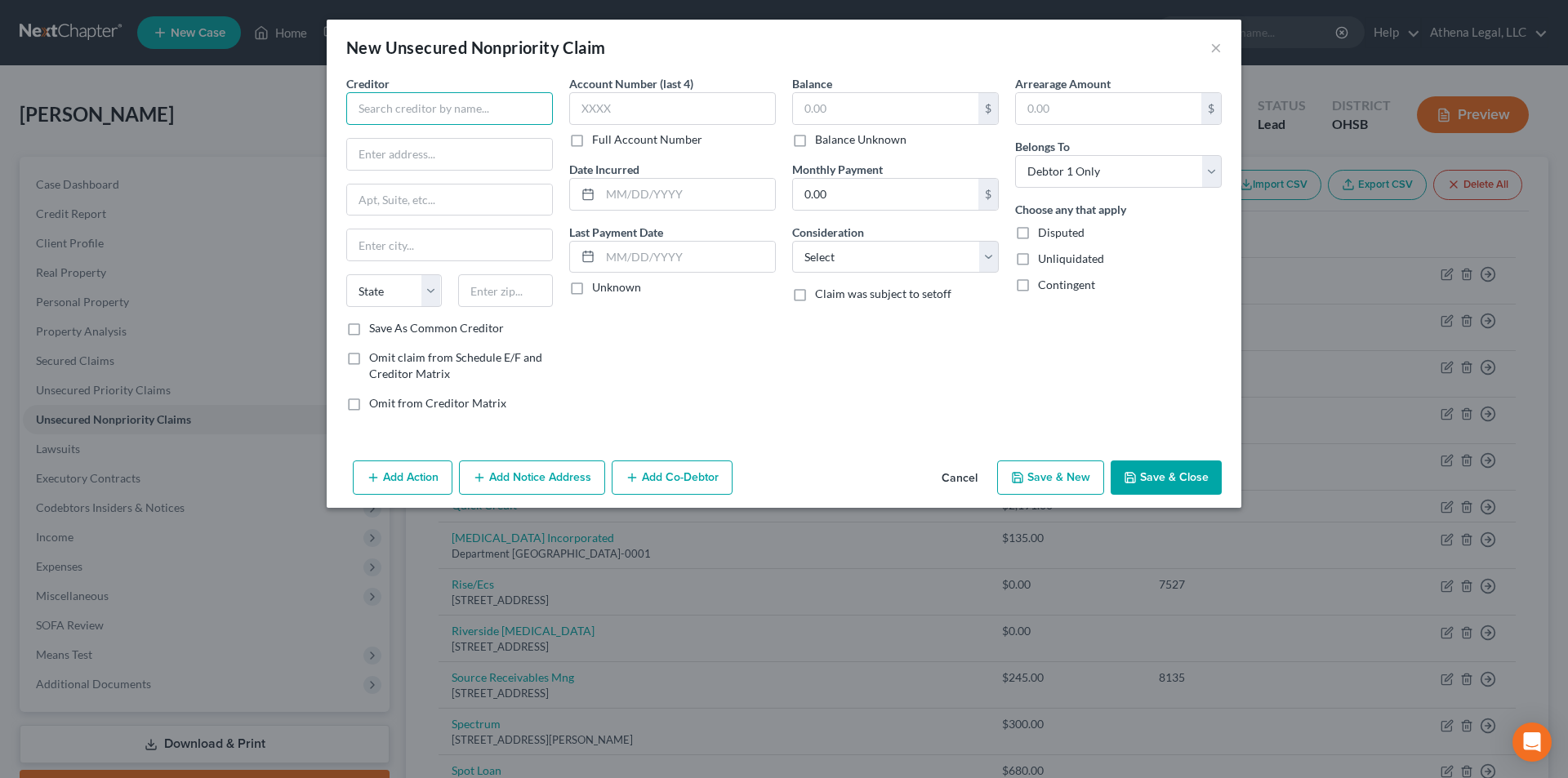
click at [528, 116] on input "text" at bounding box center [450, 108] width 207 height 32
type input "Resurgent Capital"
type input "PO Box 510090"
click at [484, 255] on input "text" at bounding box center [450, 245] width 205 height 31
type input "Livonia"
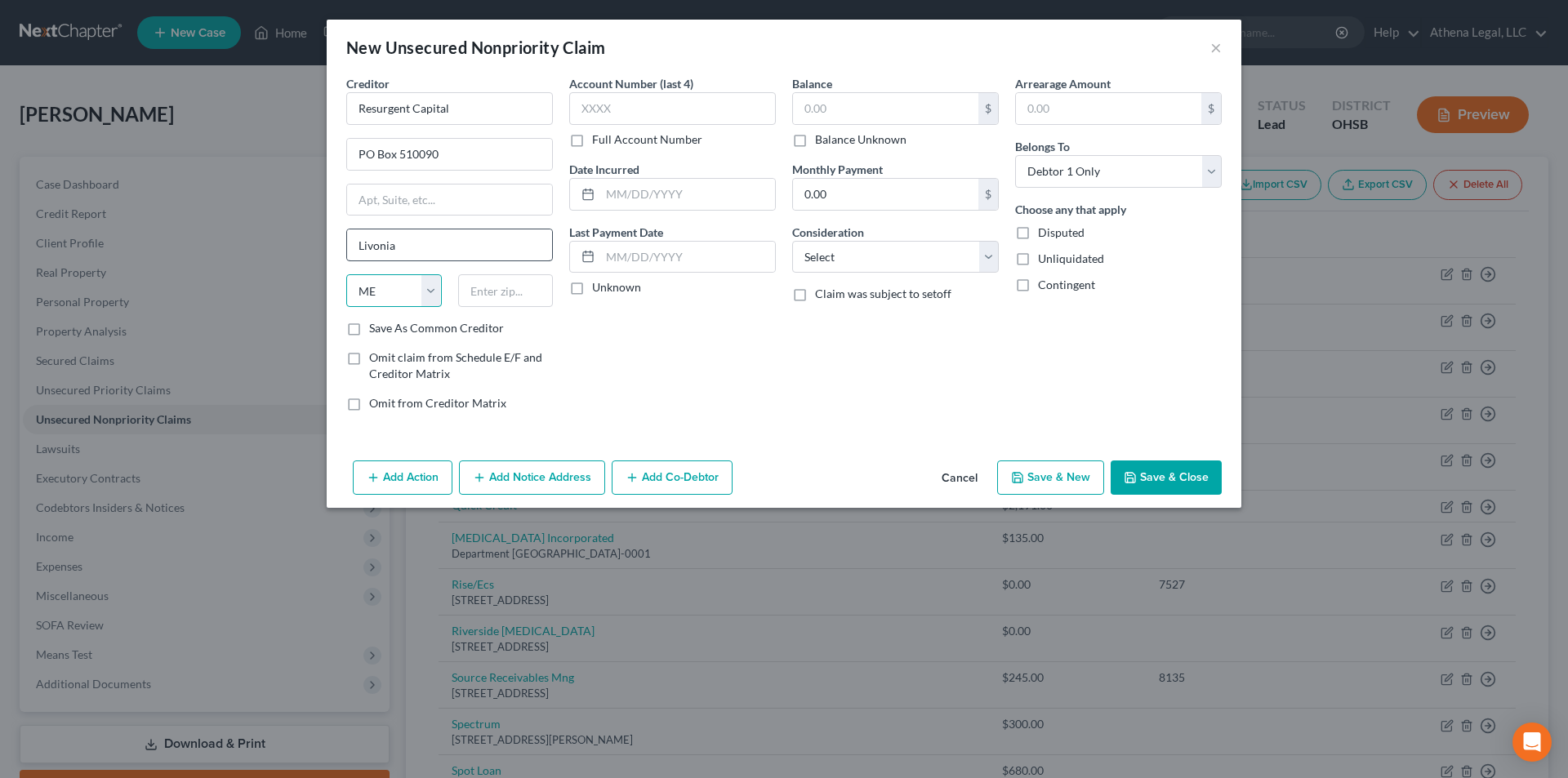
select select "23"
type input "48151-6090"
click at [838, 260] on select "Select Cable / Satellite Services Collection Agency Credit Card Debt Debt Couns…" at bounding box center [896, 256] width 207 height 32
select select "14"
click at [792, 241] on select "Select Cable / Satellite Services Collection Agency Credit Card Debt Debt Couns…" at bounding box center [896, 256] width 207 height 32
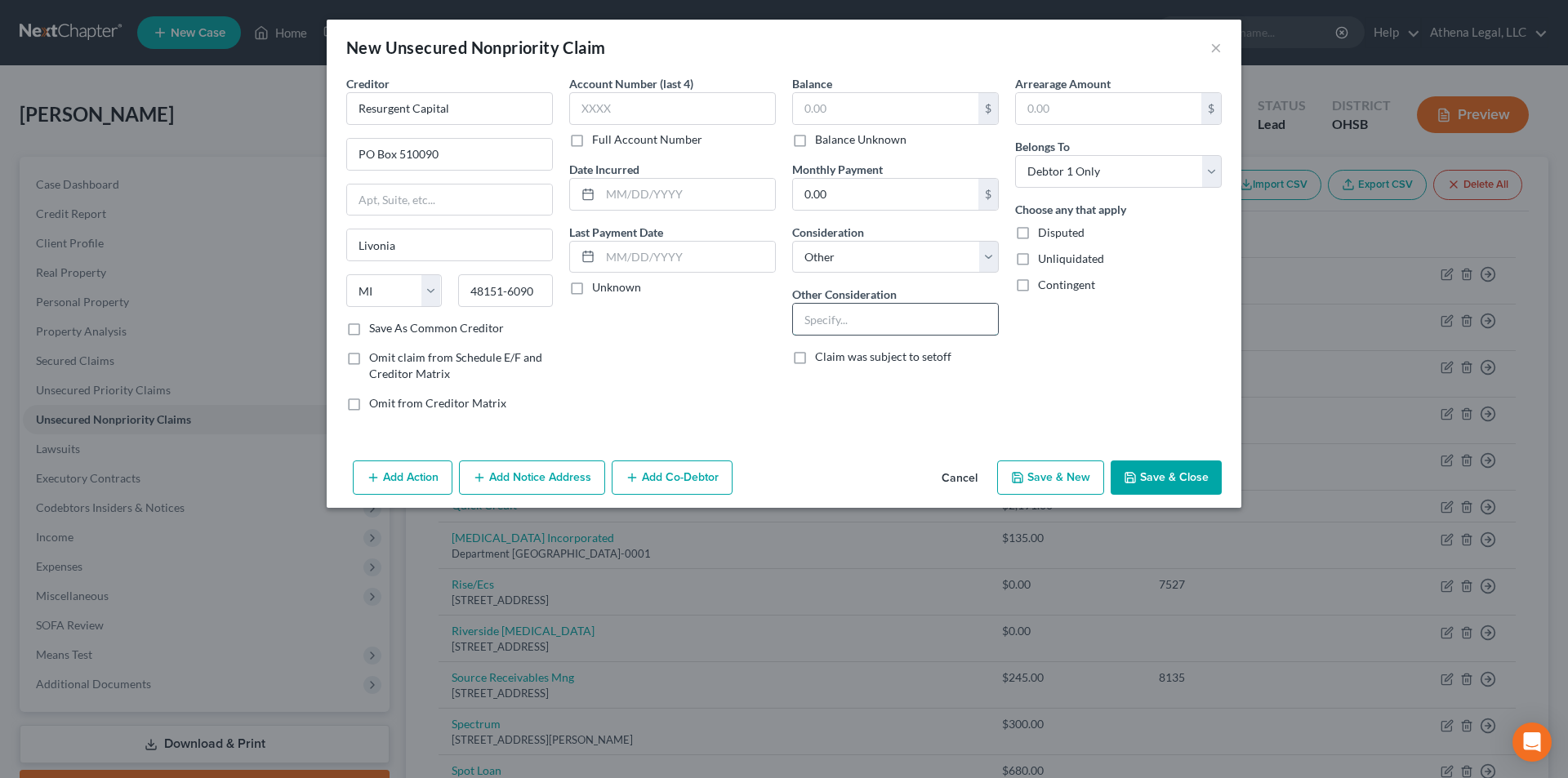
drag, startPoint x: 865, startPoint y: 328, endPoint x: 862, endPoint y: 319, distance: 9.5
click at [865, 327] on input "text" at bounding box center [896, 319] width 205 height 31
type input "Notice for LVNV"
click at [1198, 479] on button "Save & Close" at bounding box center [1166, 477] width 111 height 34
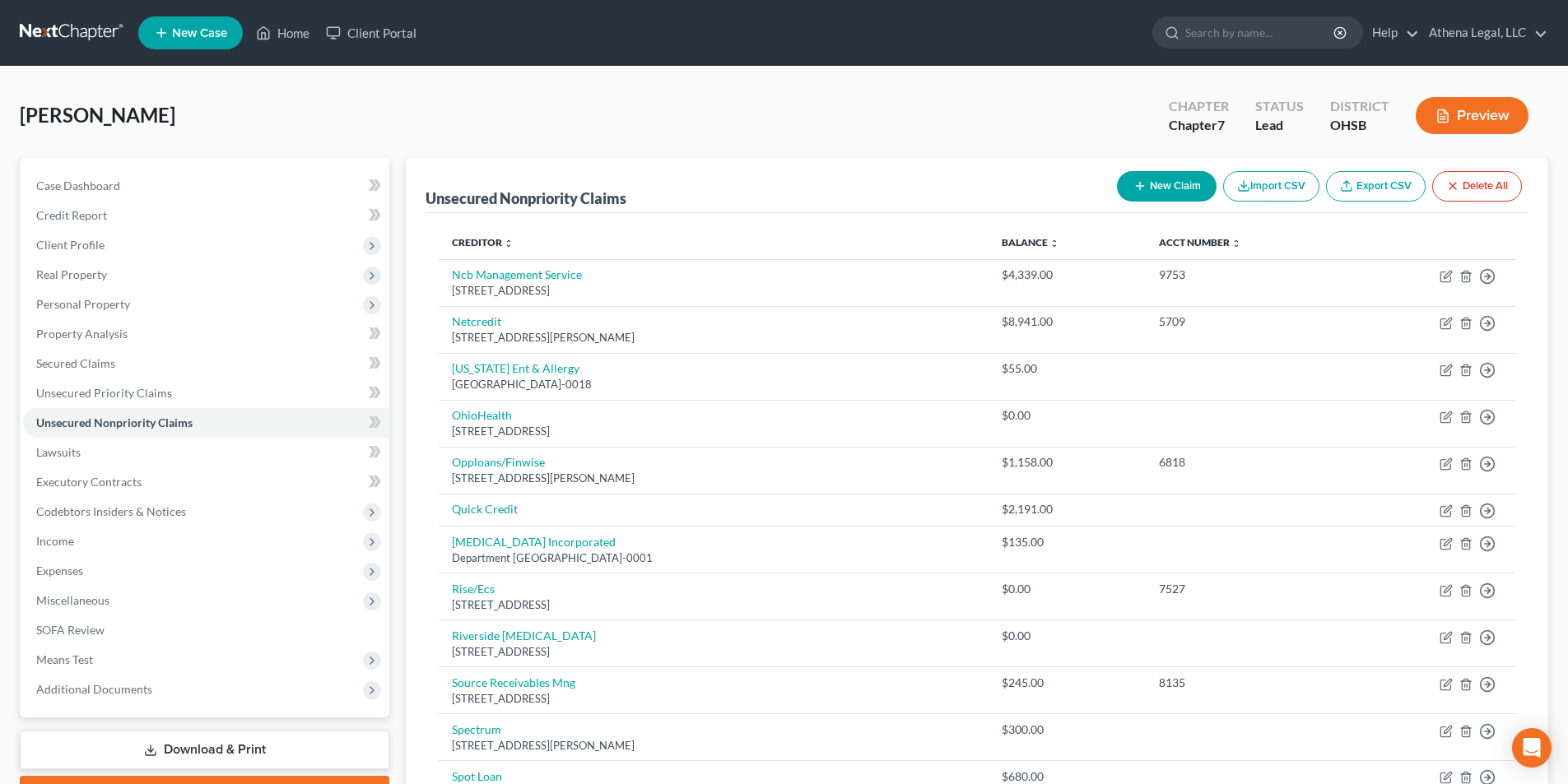
click at [1137, 201] on button "New Claim" at bounding box center [1166, 186] width 99 height 31
select select "0"
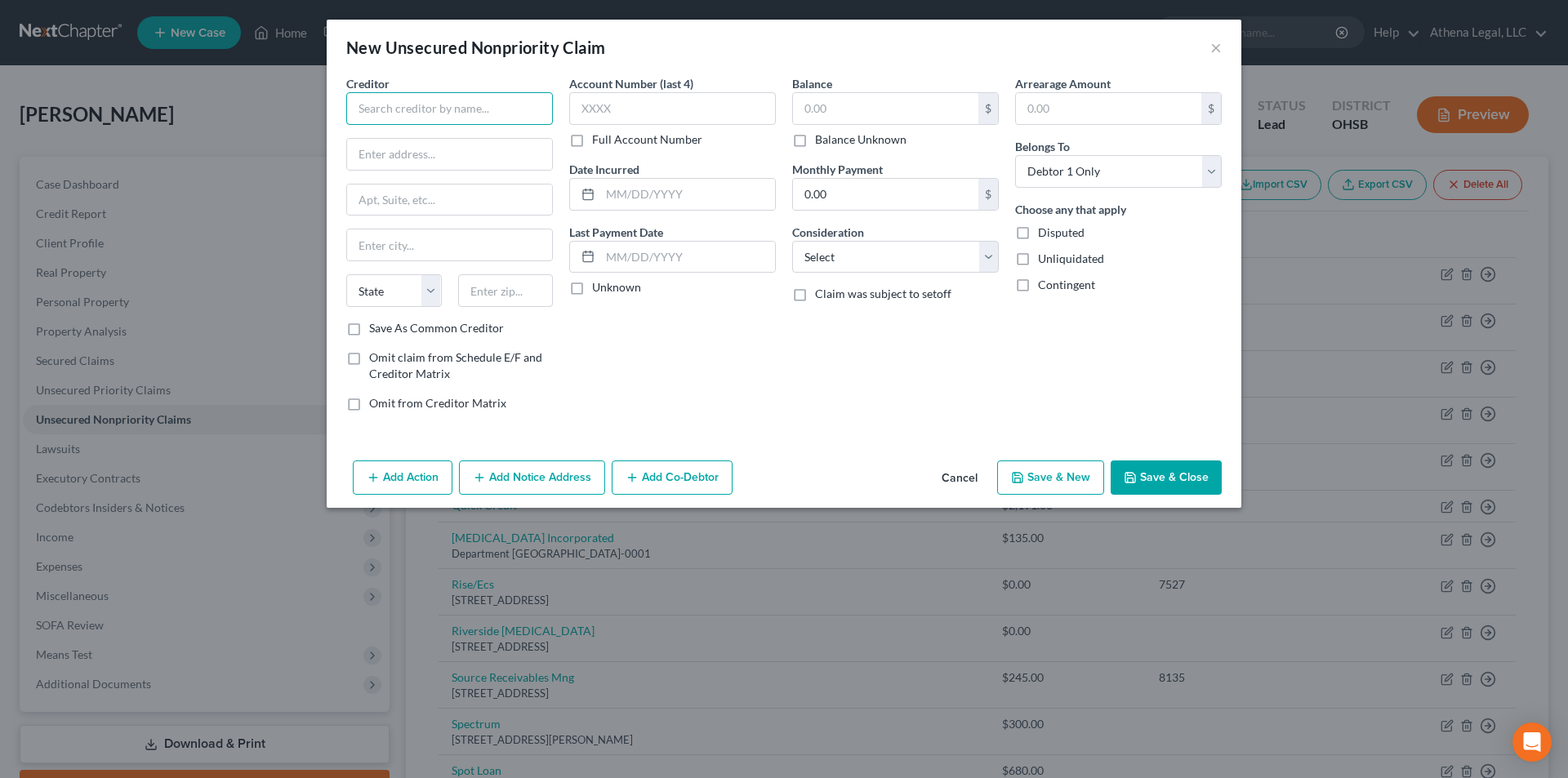
click at [478, 116] on input "text" at bounding box center [450, 108] width 207 height 32
type input "[PERSON_NAME], LLC"
type input "PO Box 9216"
type input "11804"
type input "Old Bethpage"
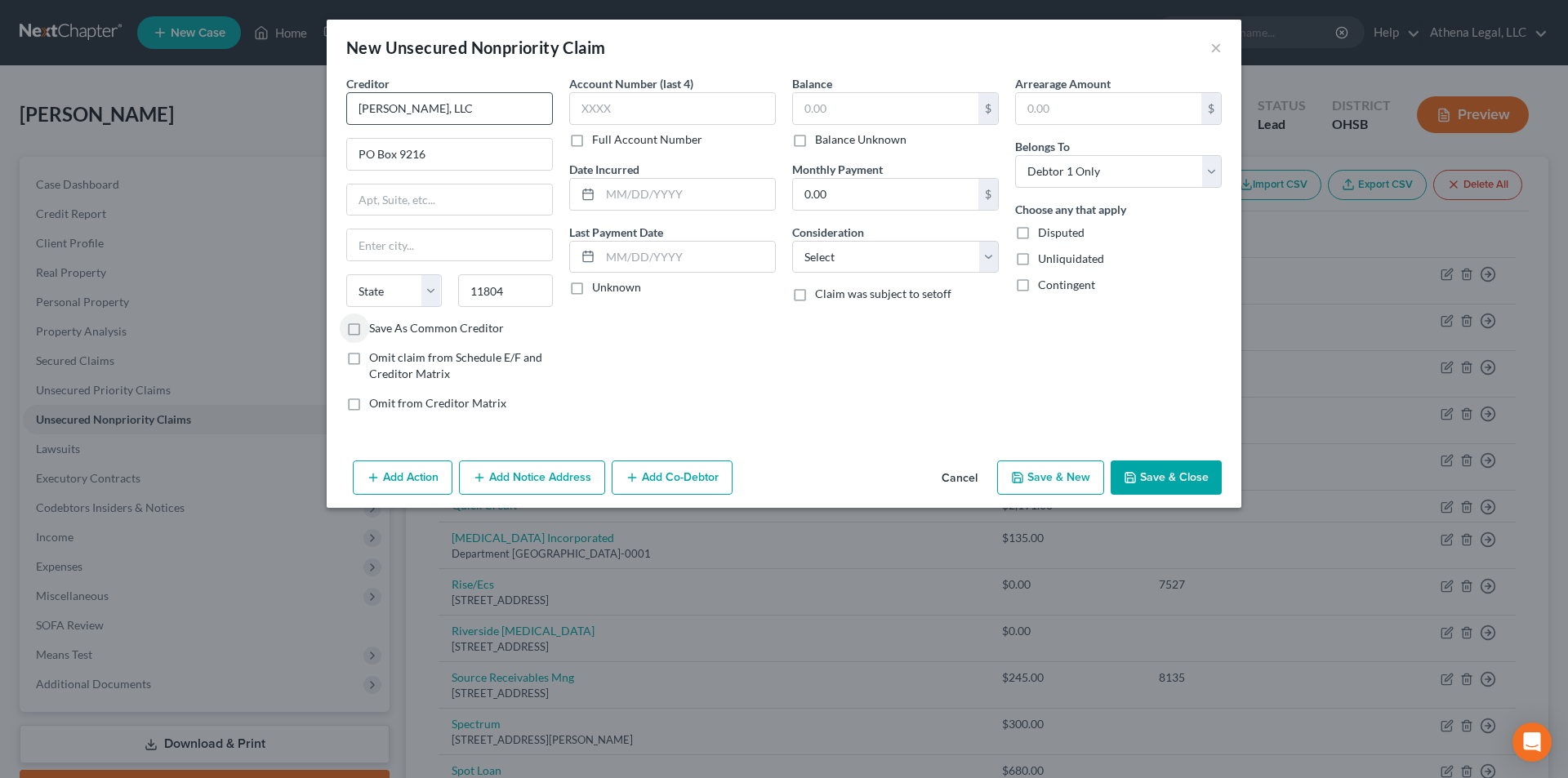
select select "35"
click at [851, 251] on select "Select Cable / Satellite Services Collection Agency Credit Card Debt Debt Couns…" at bounding box center [896, 256] width 207 height 32
select select "14"
click at [792, 241] on select "Select Cable / Satellite Services Collection Agency Credit Card Debt Debt Couns…" at bounding box center [896, 256] width 207 height 32
drag, startPoint x: 849, startPoint y: 311, endPoint x: 846, endPoint y: 297, distance: 14.3
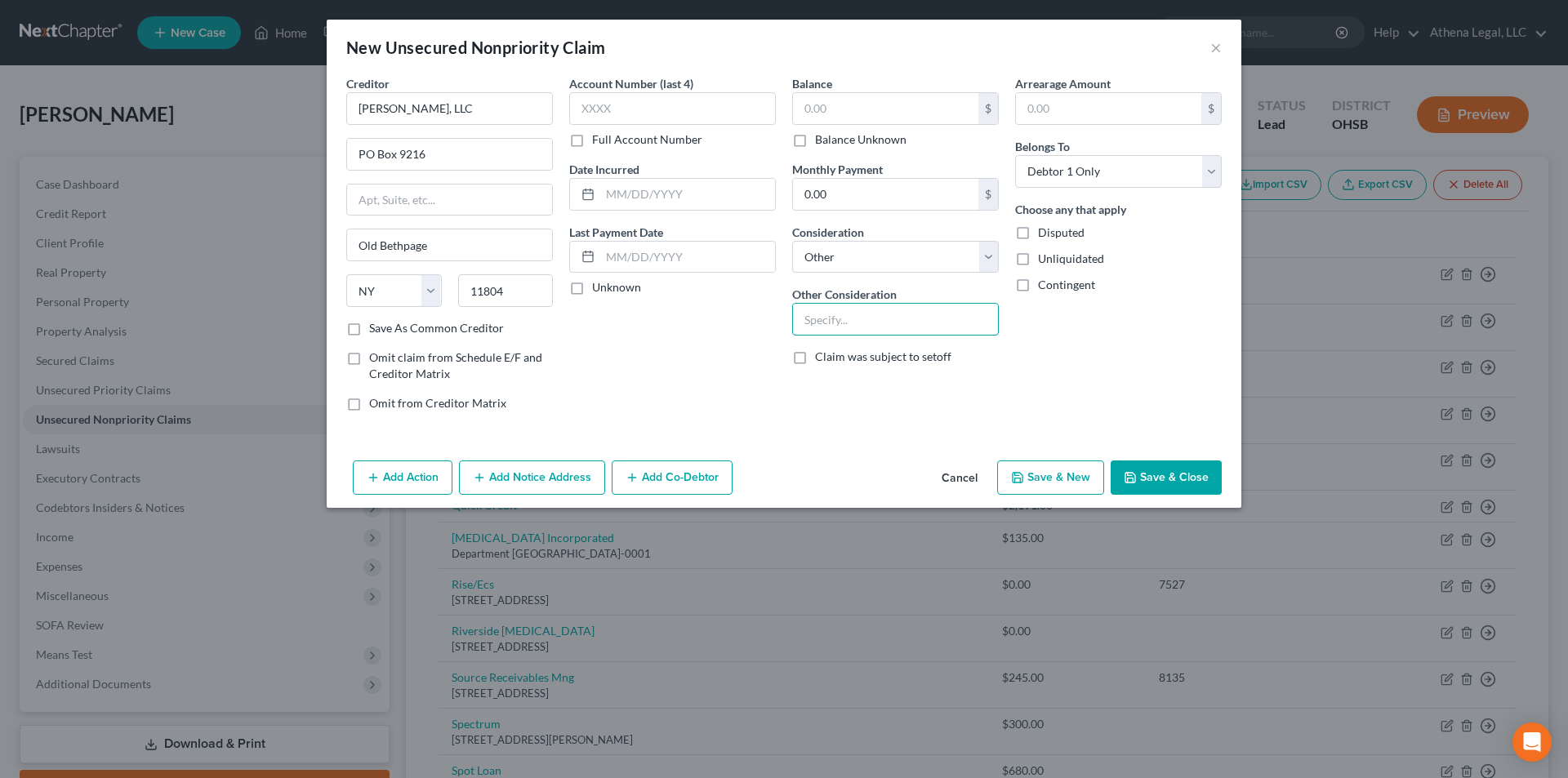
click at [849, 311] on input "text" at bounding box center [896, 319] width 205 height 31
type input "Notice"
click at [1181, 473] on button "Save & Close" at bounding box center [1166, 477] width 111 height 34
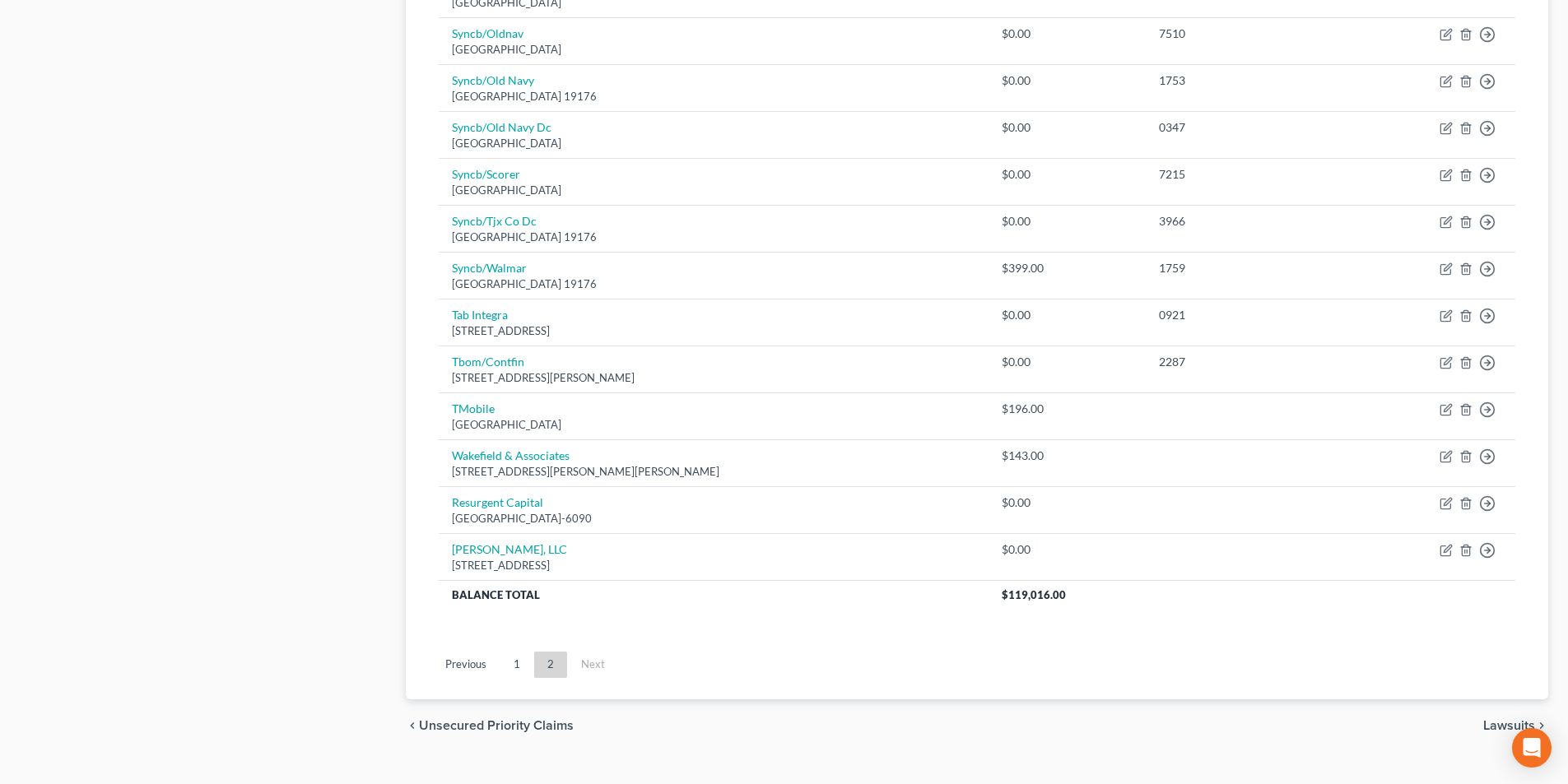
scroll to position [853, 0]
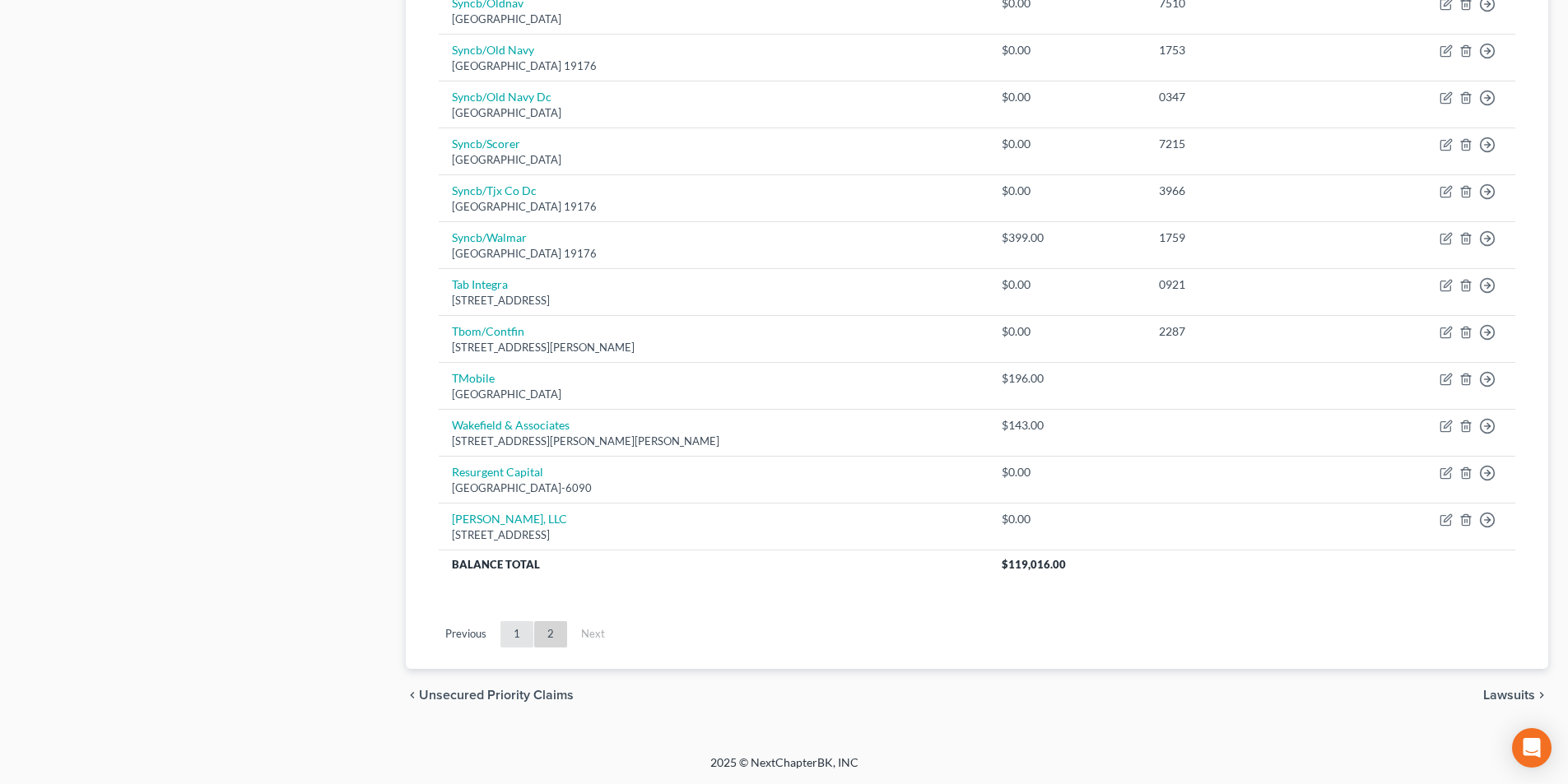
click at [517, 627] on link "1" at bounding box center [516, 634] width 33 height 27
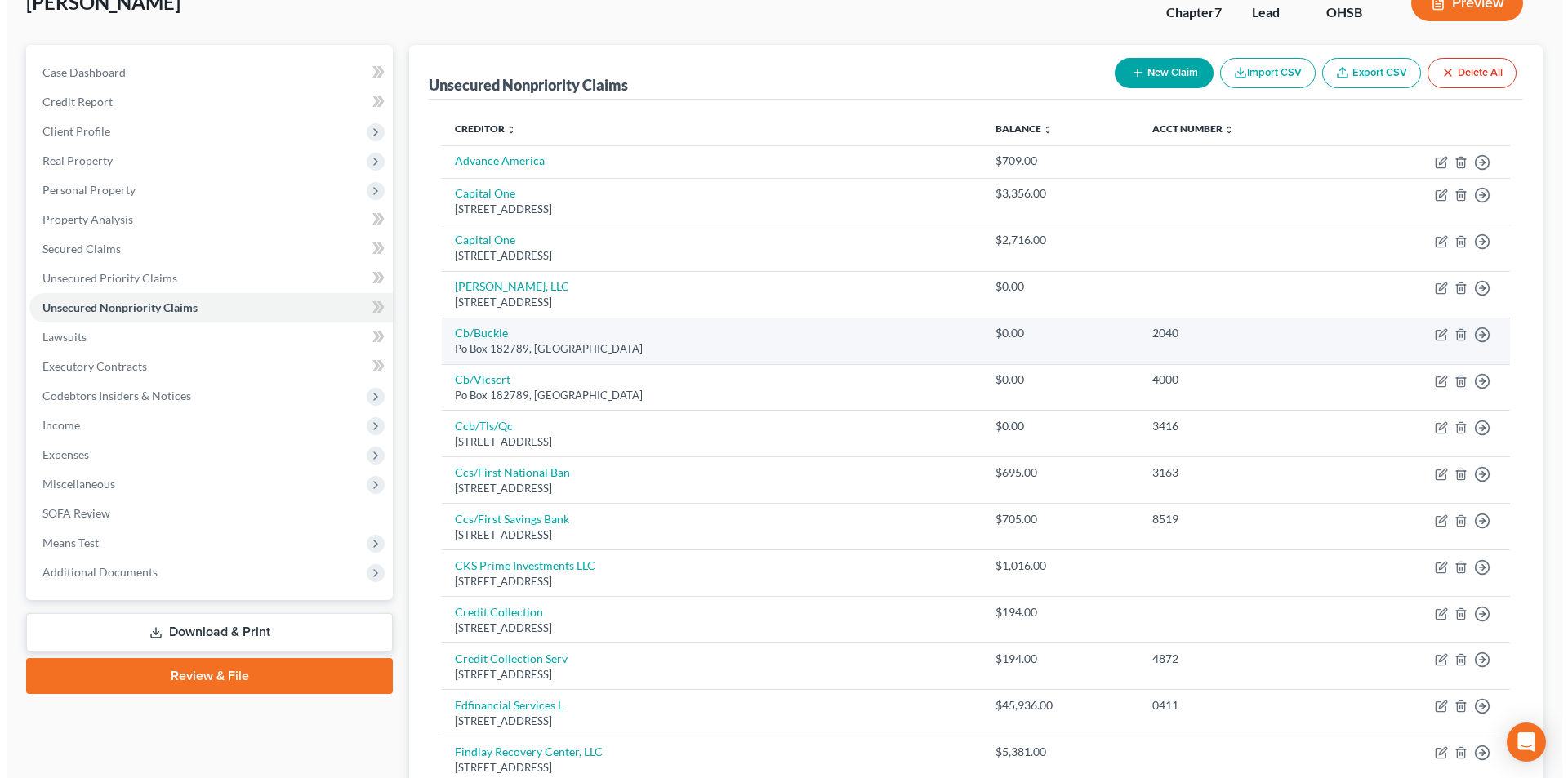
scroll to position [0, 0]
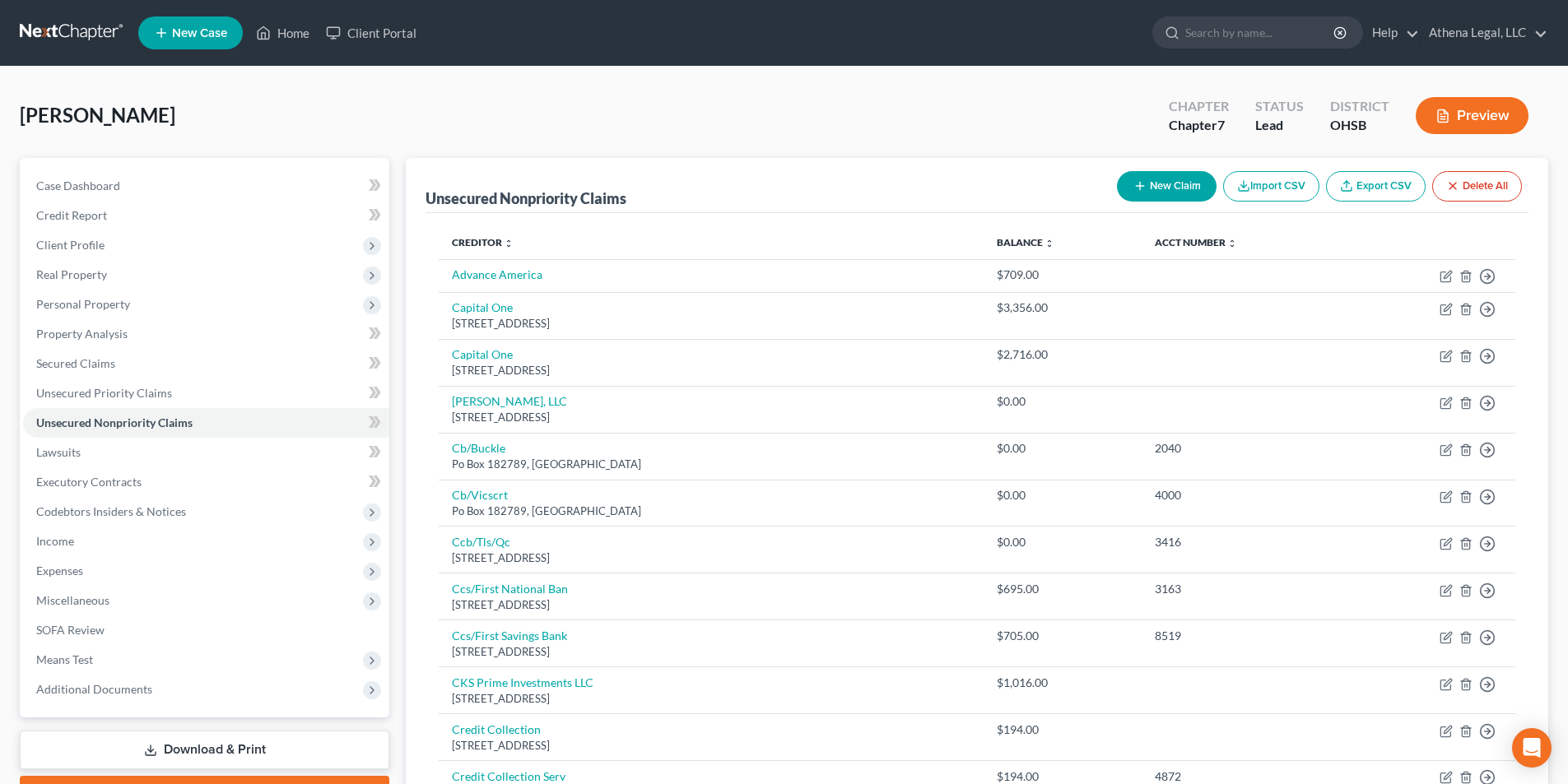
click at [1126, 181] on button "New Claim" at bounding box center [1166, 186] width 99 height 31
select select "0"
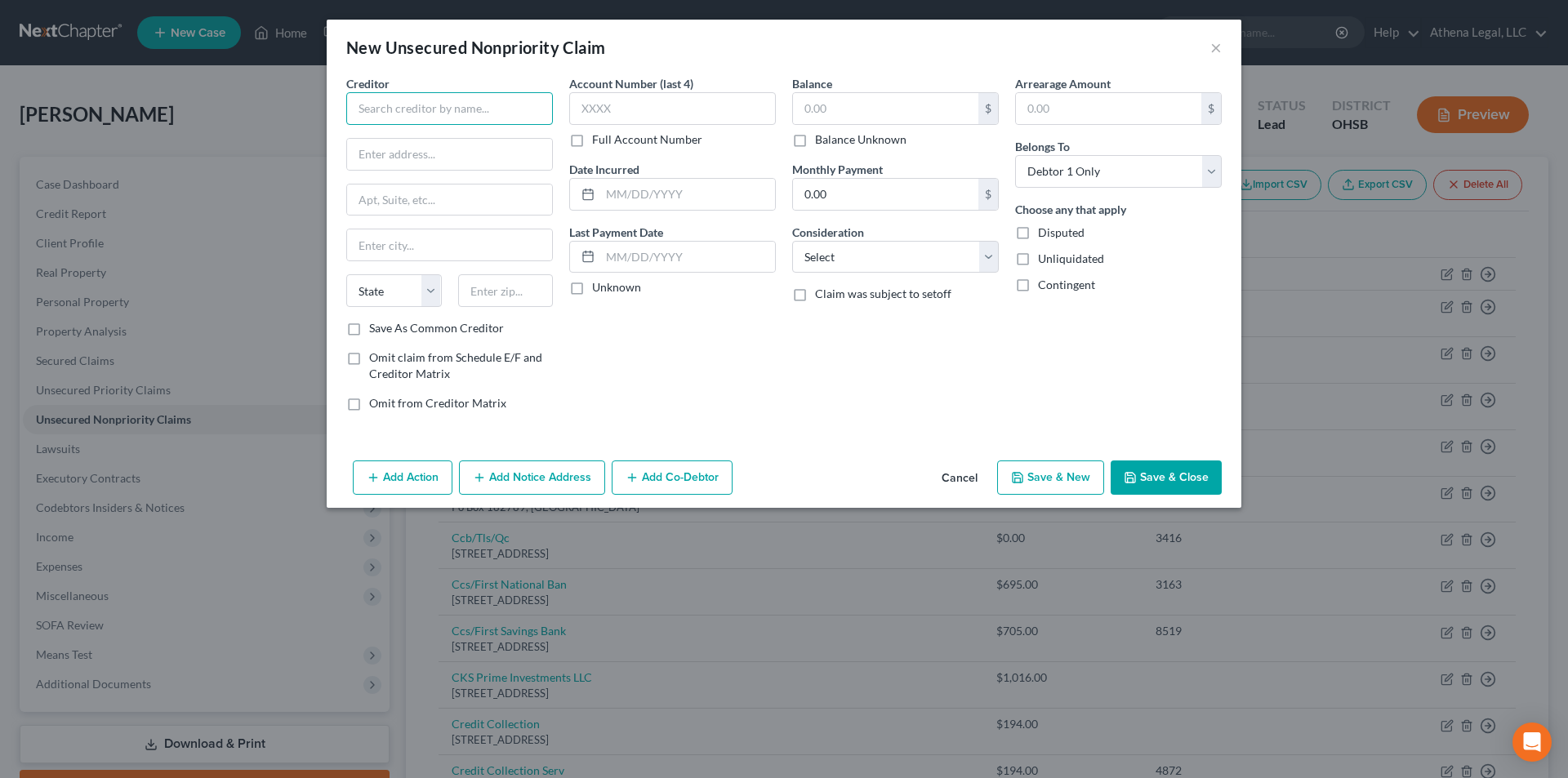
click at [374, 105] on input "text" at bounding box center [450, 108] width 207 height 32
type input "Central [US_STATE] Primary Care"
type input "655 Africa Rd."
click at [514, 291] on input "text" at bounding box center [506, 290] width 96 height 32
type input "43082"
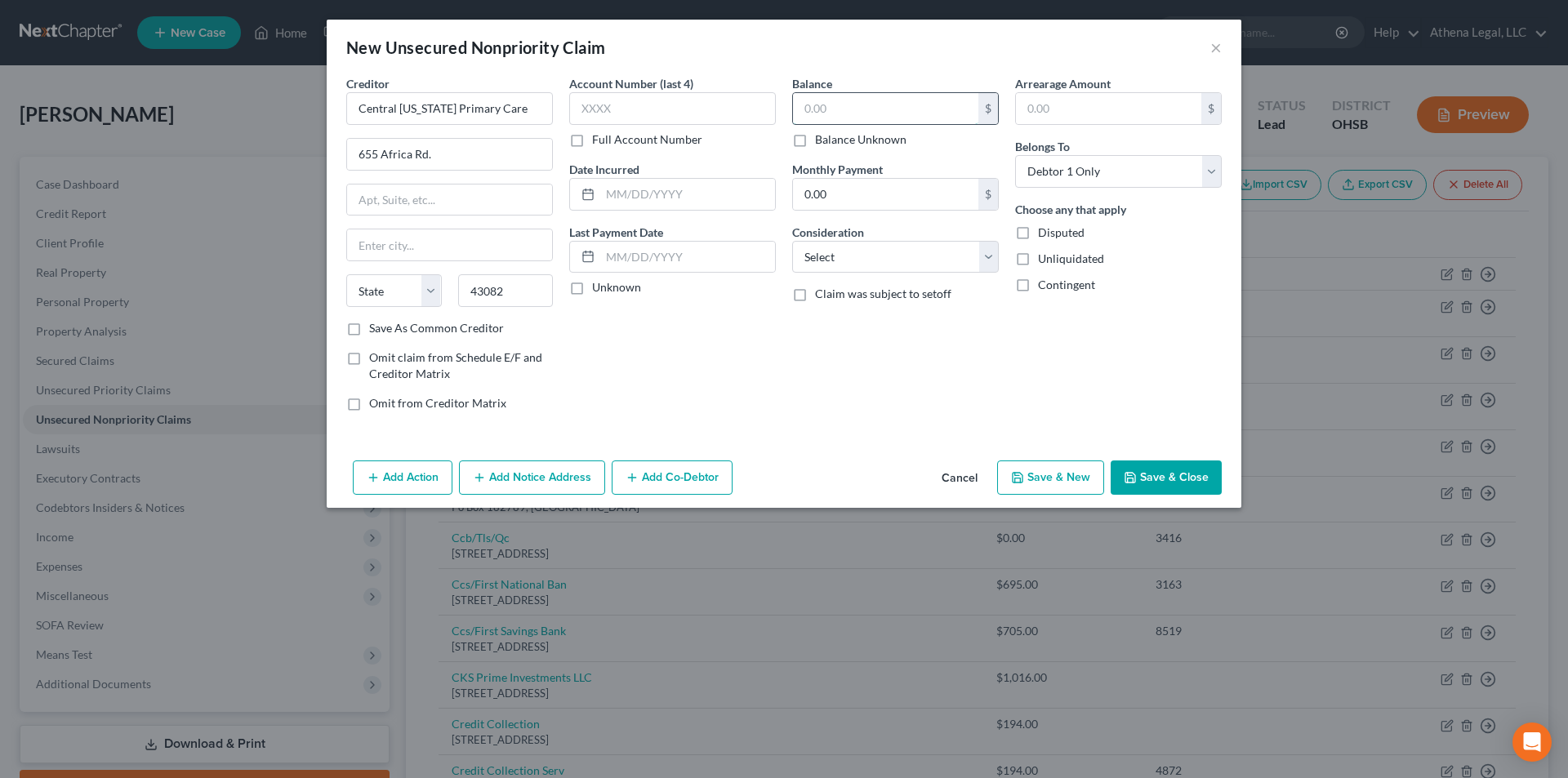
click at [837, 110] on input "text" at bounding box center [886, 109] width 185 height 31
type input "[GEOGRAPHIC_DATA]"
select select "36"
type input "110"
click at [844, 254] on select "Select Cable / Satellite Services Collection Agency Credit Card Debt Debt Couns…" at bounding box center [896, 256] width 207 height 32
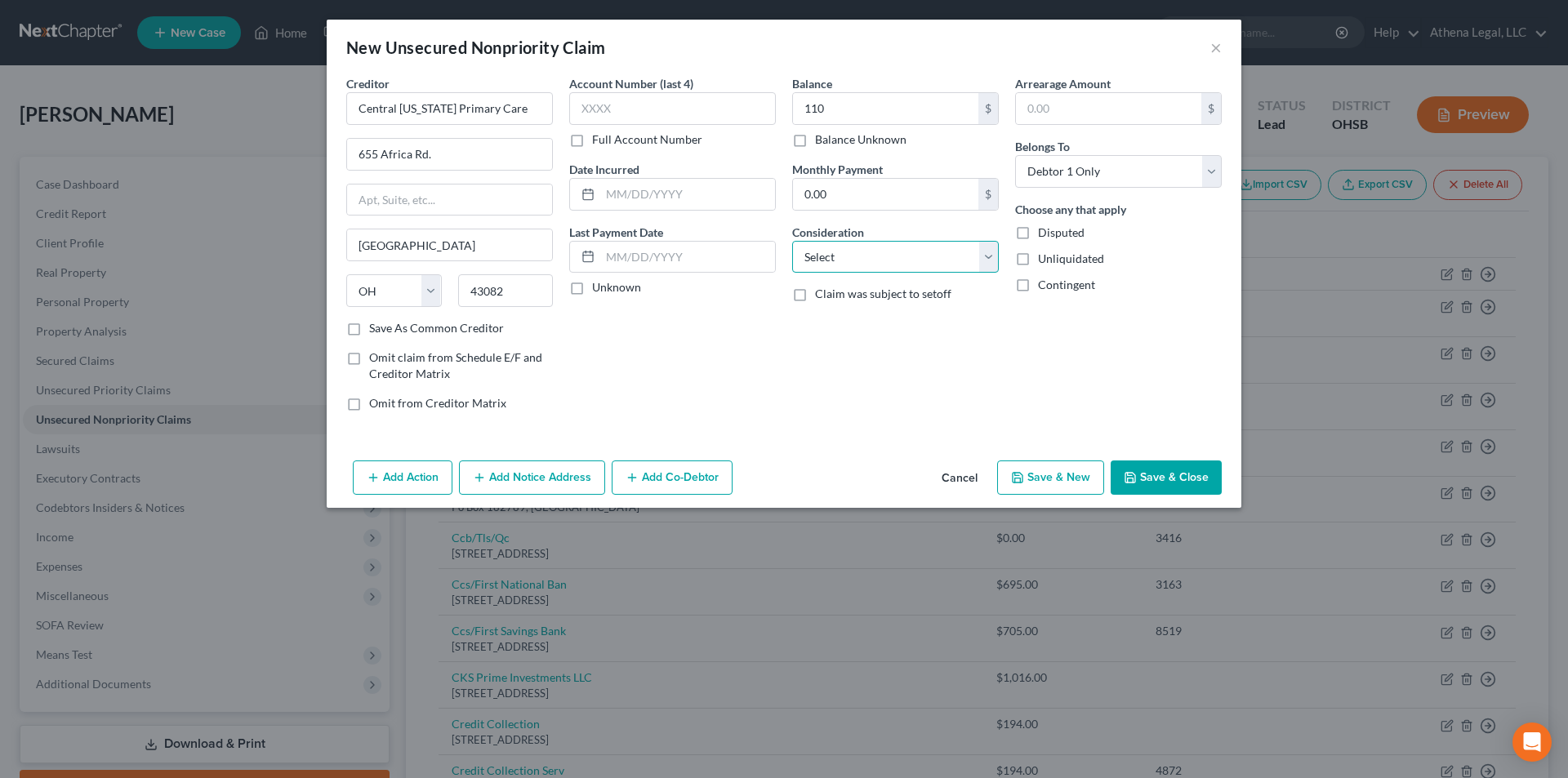
select select "9"
click at [792, 241] on select "Select Cable / Satellite Services Collection Agency Credit Card Debt Debt Couns…" at bounding box center [896, 256] width 207 height 32
click at [1157, 480] on button "Save & Close" at bounding box center [1166, 477] width 111 height 34
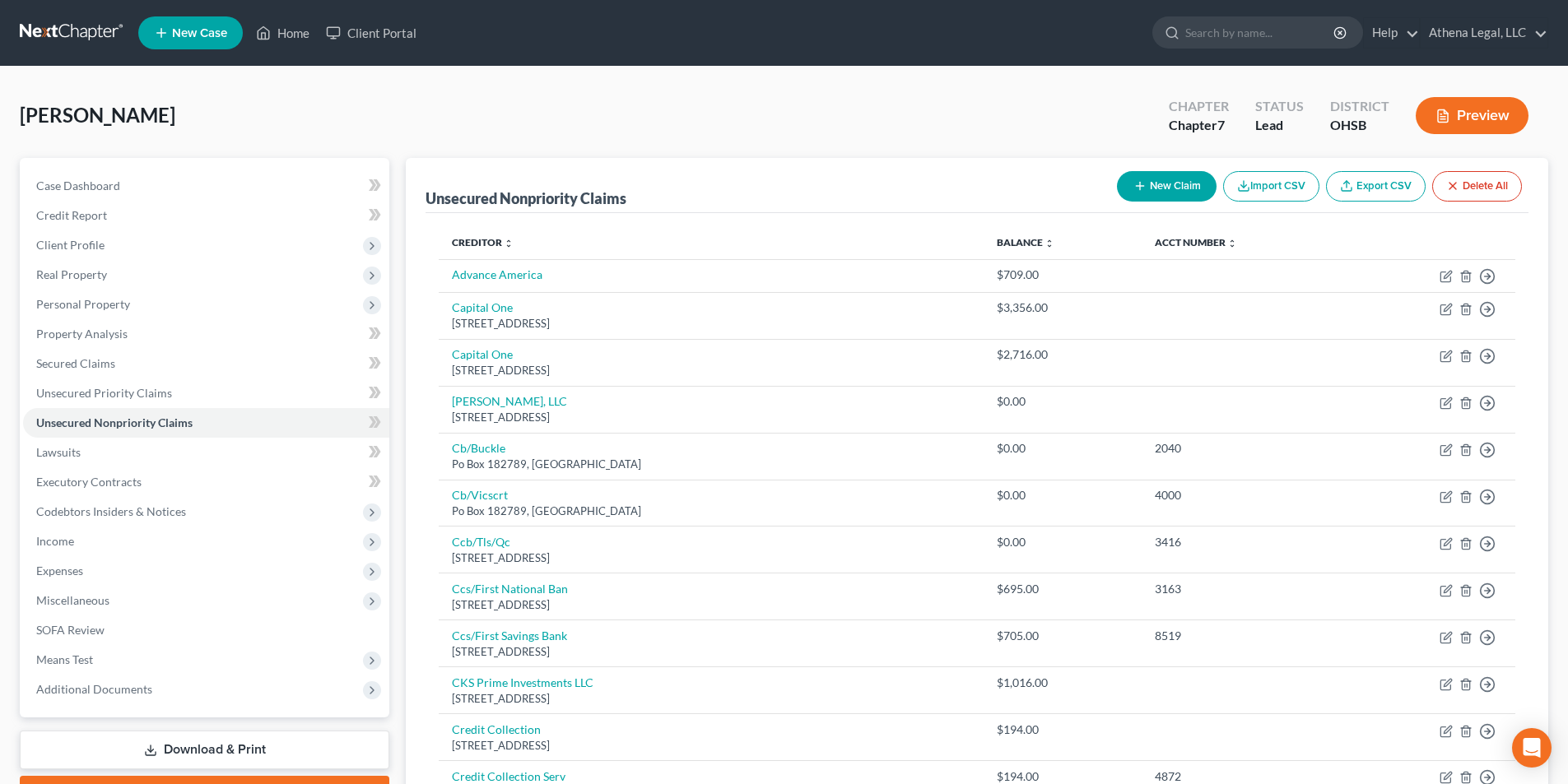
click at [1141, 194] on button "New Claim" at bounding box center [1166, 186] width 99 height 31
select select "0"
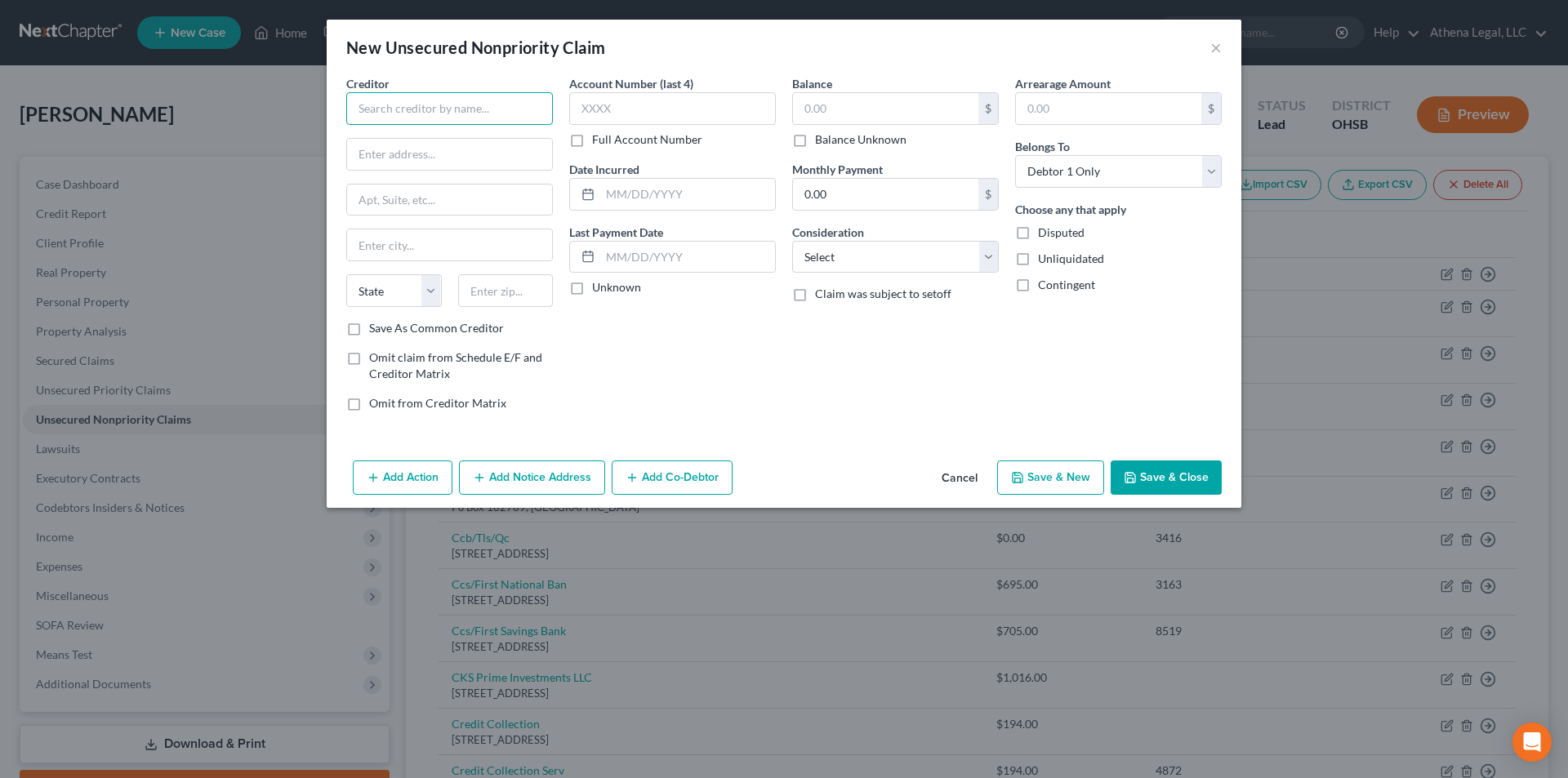
click at [501, 112] on input "text" at bounding box center [450, 108] width 207 height 32
type input "[US_STATE] Ent"
click at [954, 480] on button "Cancel" at bounding box center [959, 478] width 62 height 32
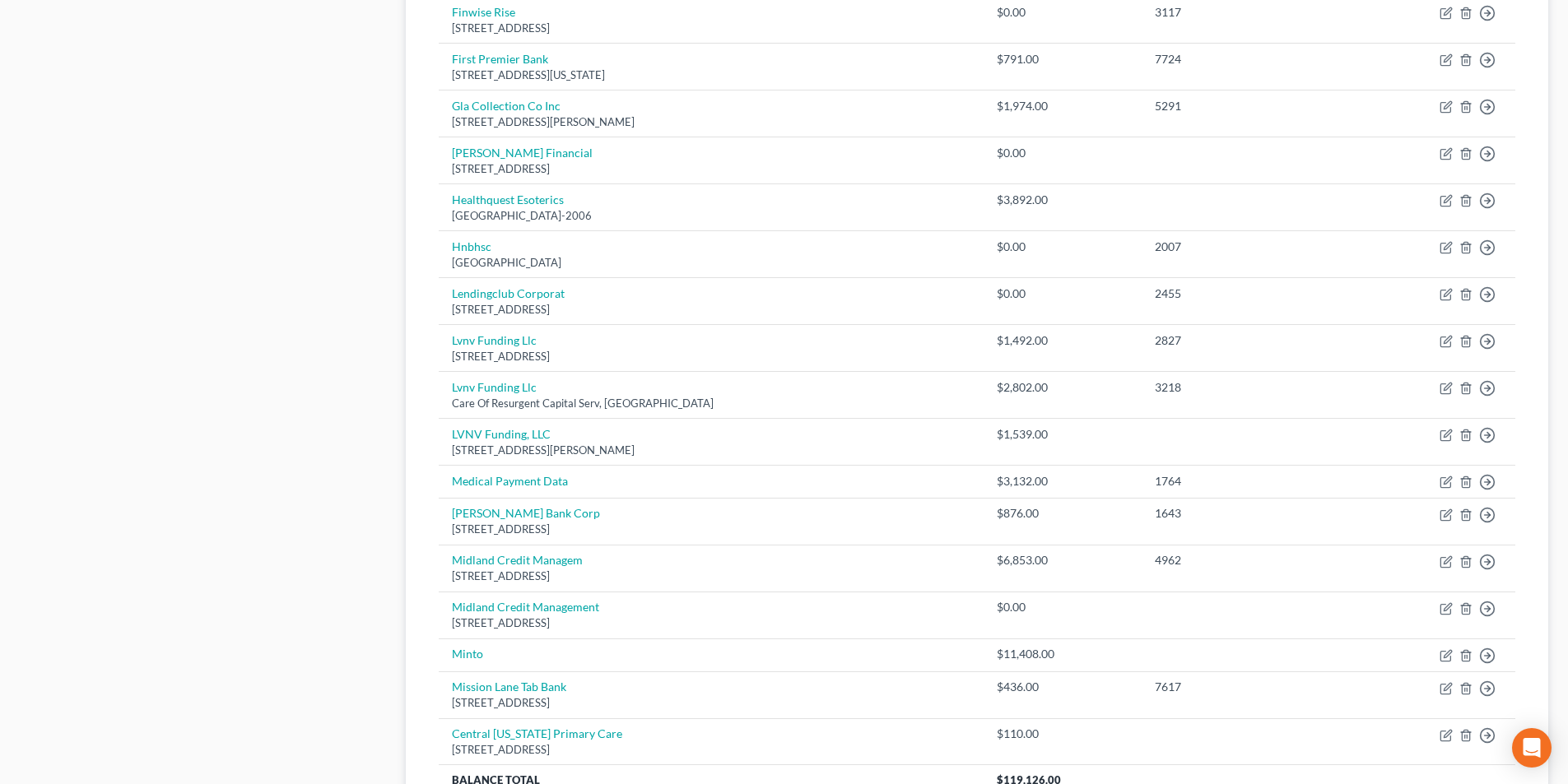
scroll to position [1120, 0]
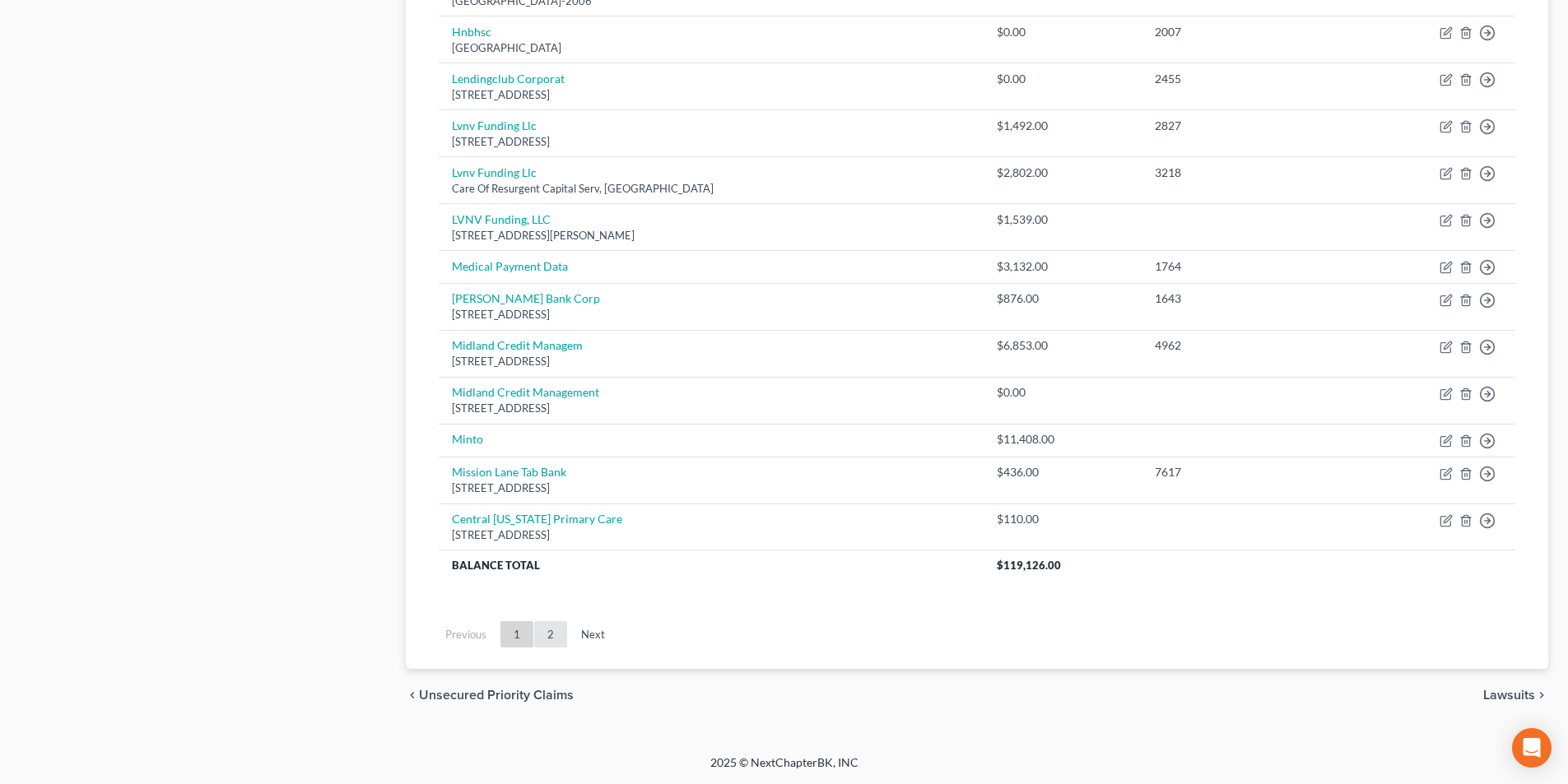
click at [551, 640] on link "2" at bounding box center [550, 634] width 33 height 27
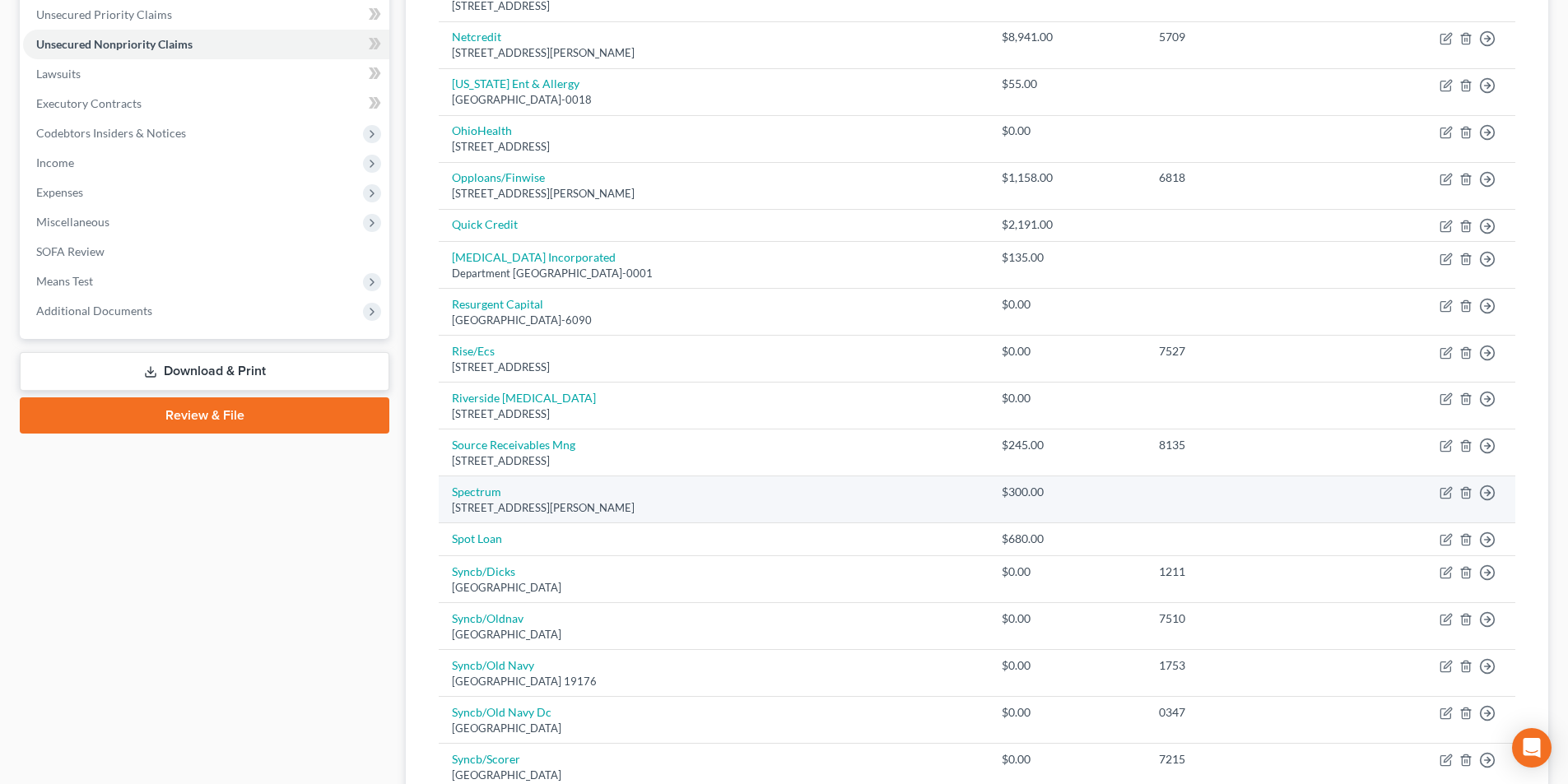
scroll to position [160, 0]
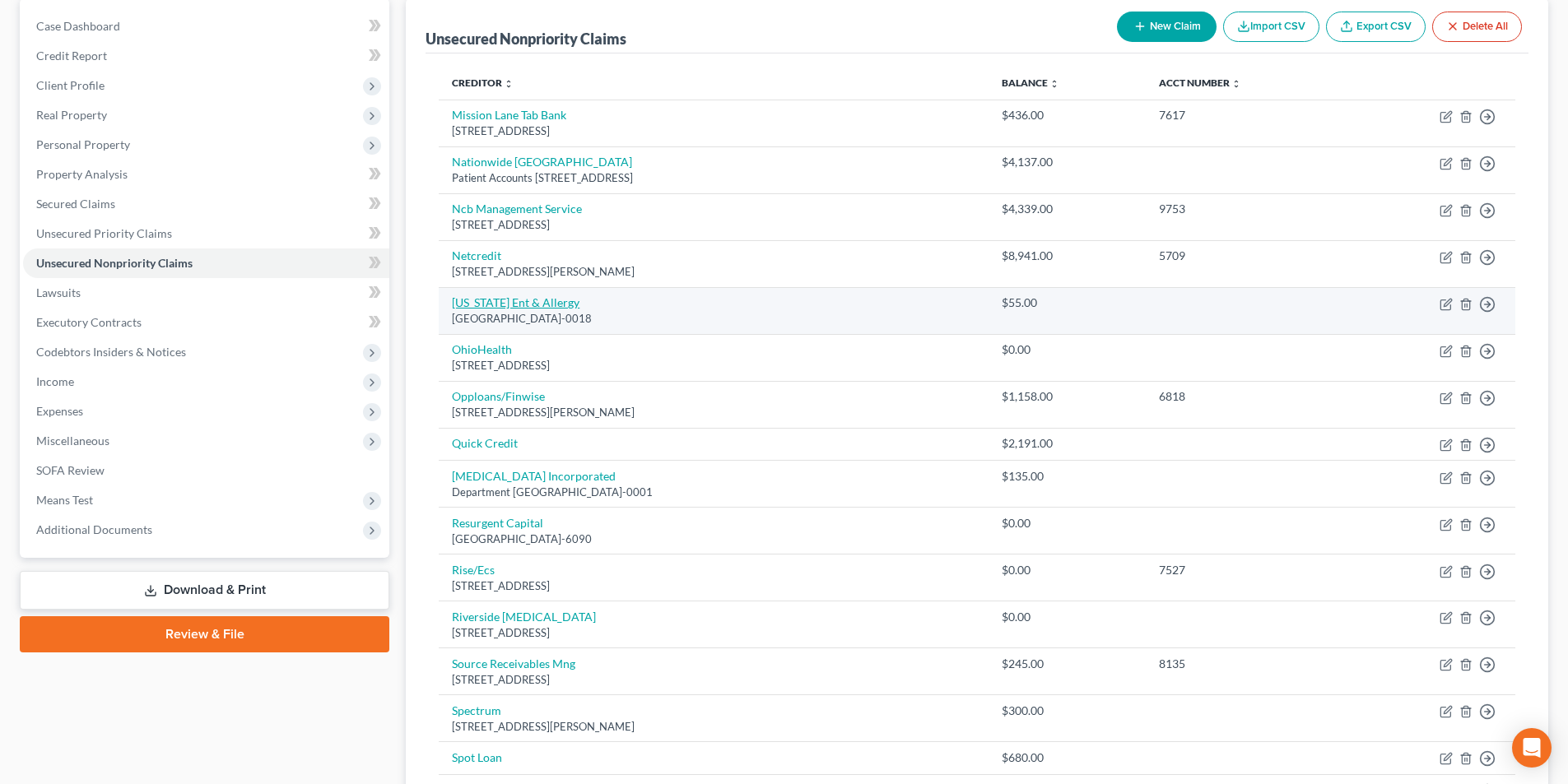
click at [519, 303] on link "[US_STATE] Ent & Allergy" at bounding box center [515, 302] width 128 height 14
select select "36"
select select "9"
select select "0"
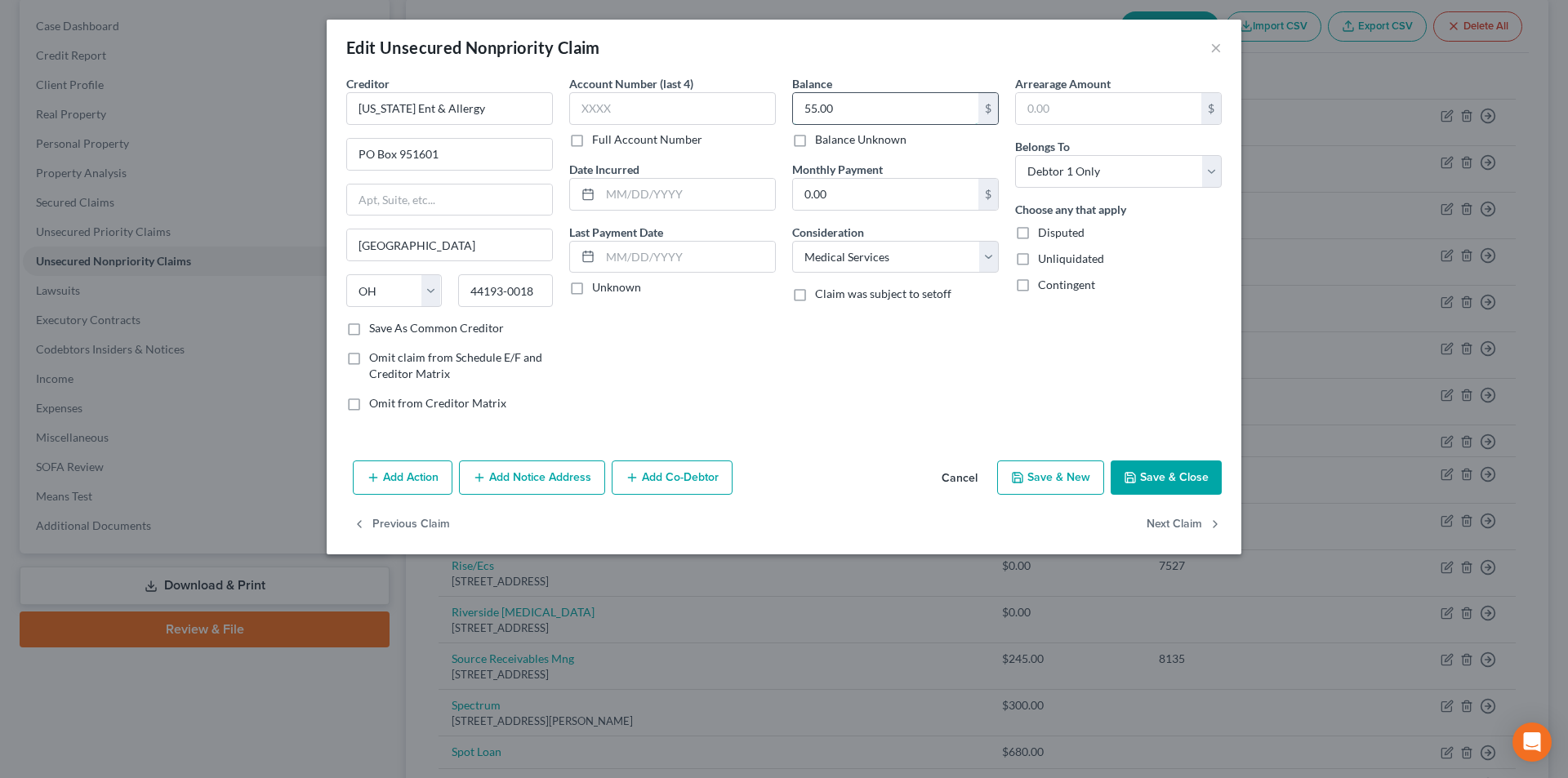
click at [866, 119] on input "55.00" at bounding box center [886, 109] width 185 height 31
click at [1175, 487] on button "Save & Close" at bounding box center [1166, 477] width 111 height 34
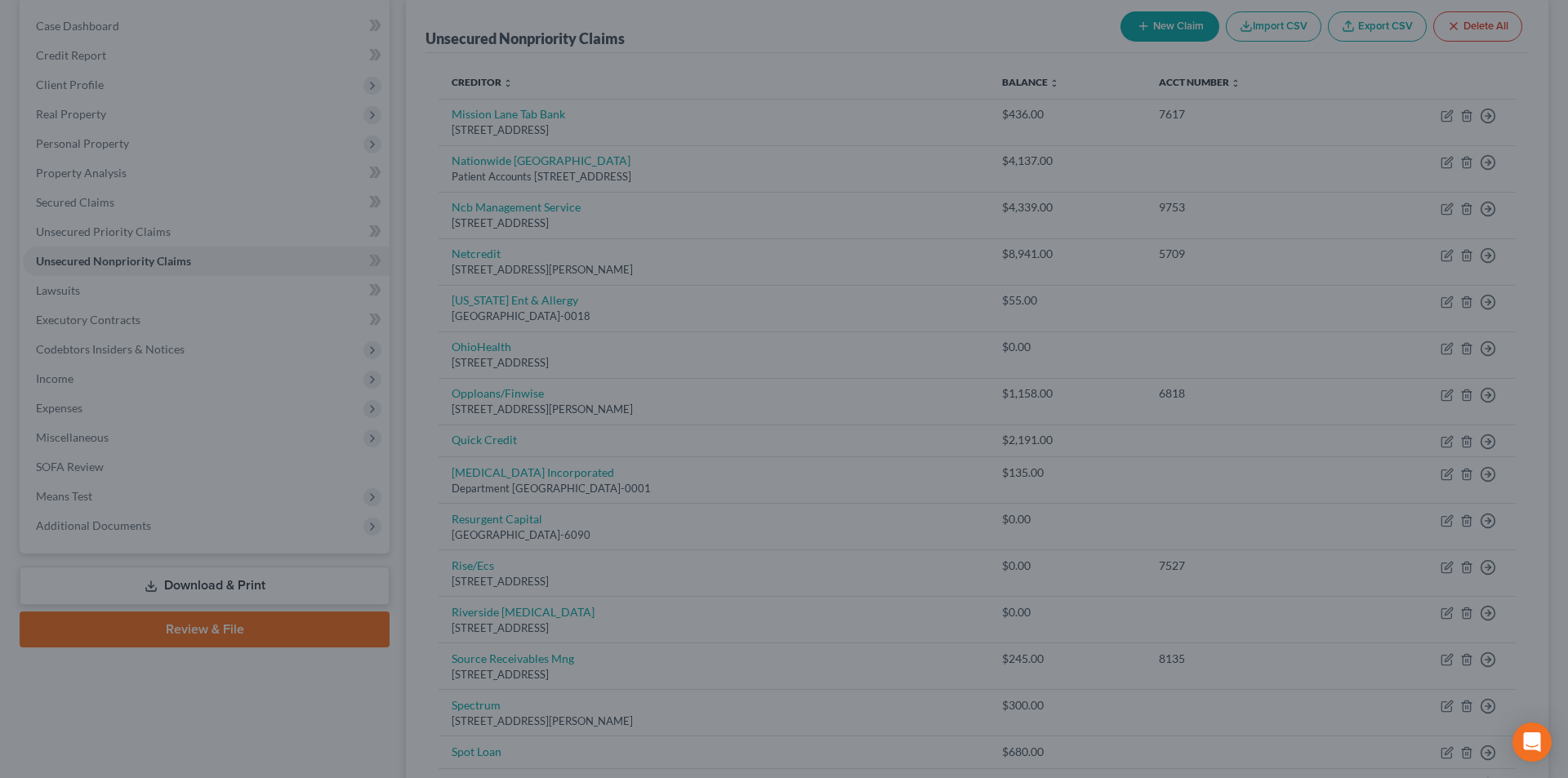
type input "365.00"
type input "0"
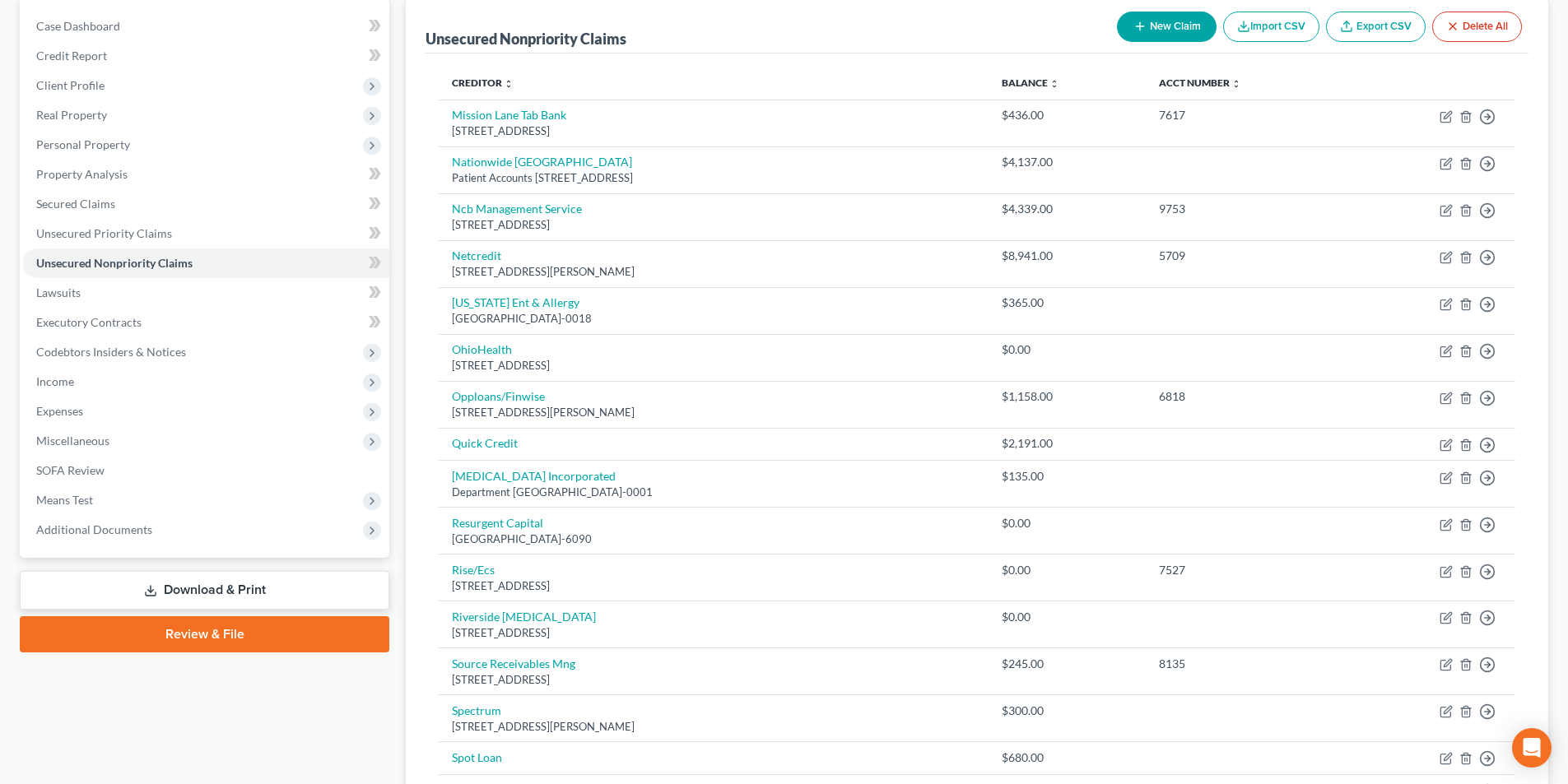
click at [1125, 24] on button "New Claim" at bounding box center [1166, 27] width 99 height 31
select select "0"
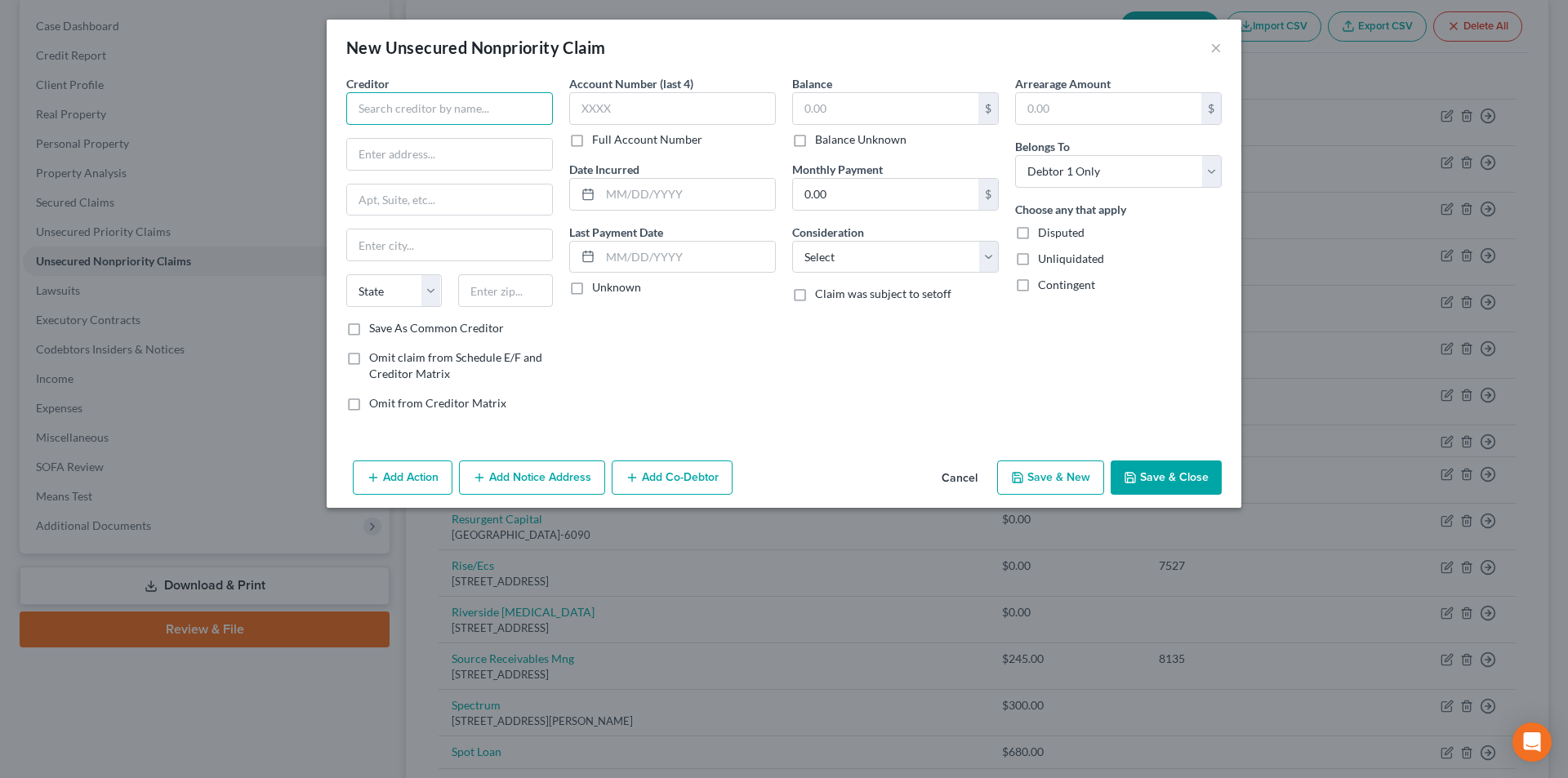
click at [482, 103] on input "text" at bounding box center [450, 108] width 207 height 32
type input "Arcadia Recovery Bureau, LLC"
type input "PO Box 6768"
type input "19610"
type input "Reading"
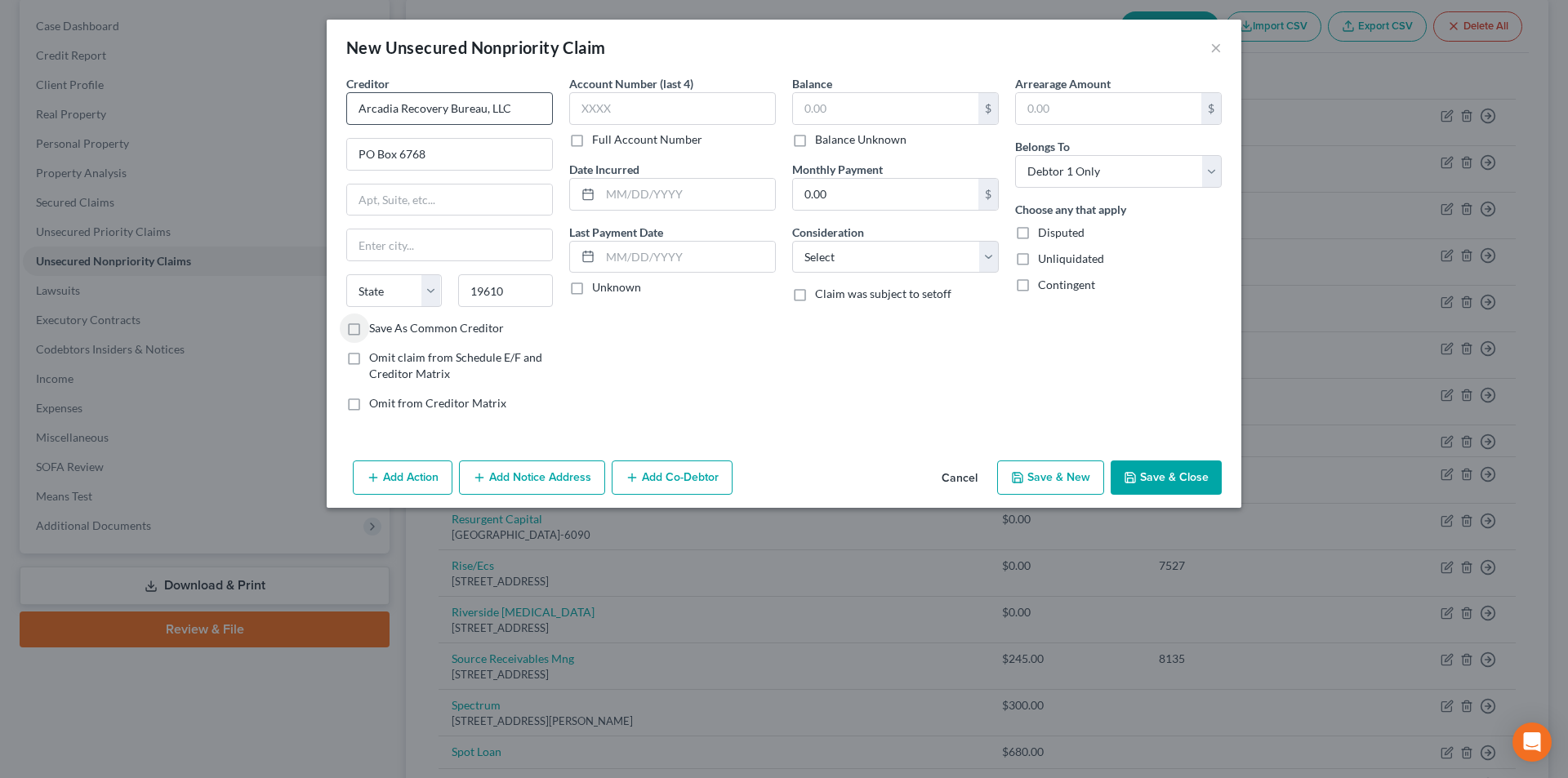
select select "39"
click at [857, 261] on select "Select Cable / Satellite Services Collection Agency Credit Card Debt Debt Couns…" at bounding box center [896, 256] width 207 height 32
select select "14"
click at [792, 241] on select "Select Cable / Satellite Services Collection Agency Credit Card Debt Debt Couns…" at bounding box center [896, 256] width 207 height 32
click at [842, 327] on input "text" at bounding box center [896, 319] width 205 height 31
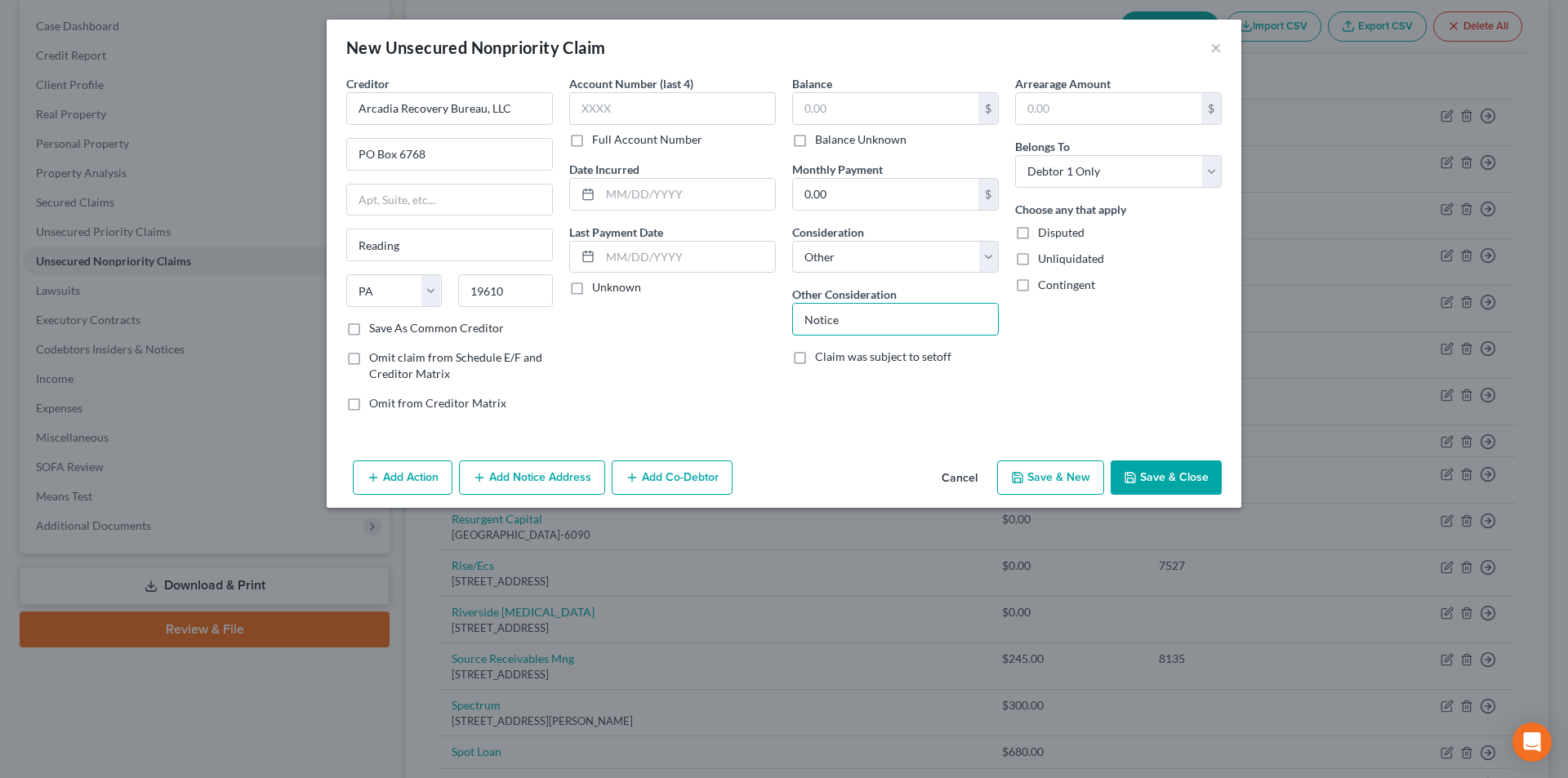
type input "Notice"
click at [1157, 480] on button "Save & Close" at bounding box center [1166, 477] width 111 height 34
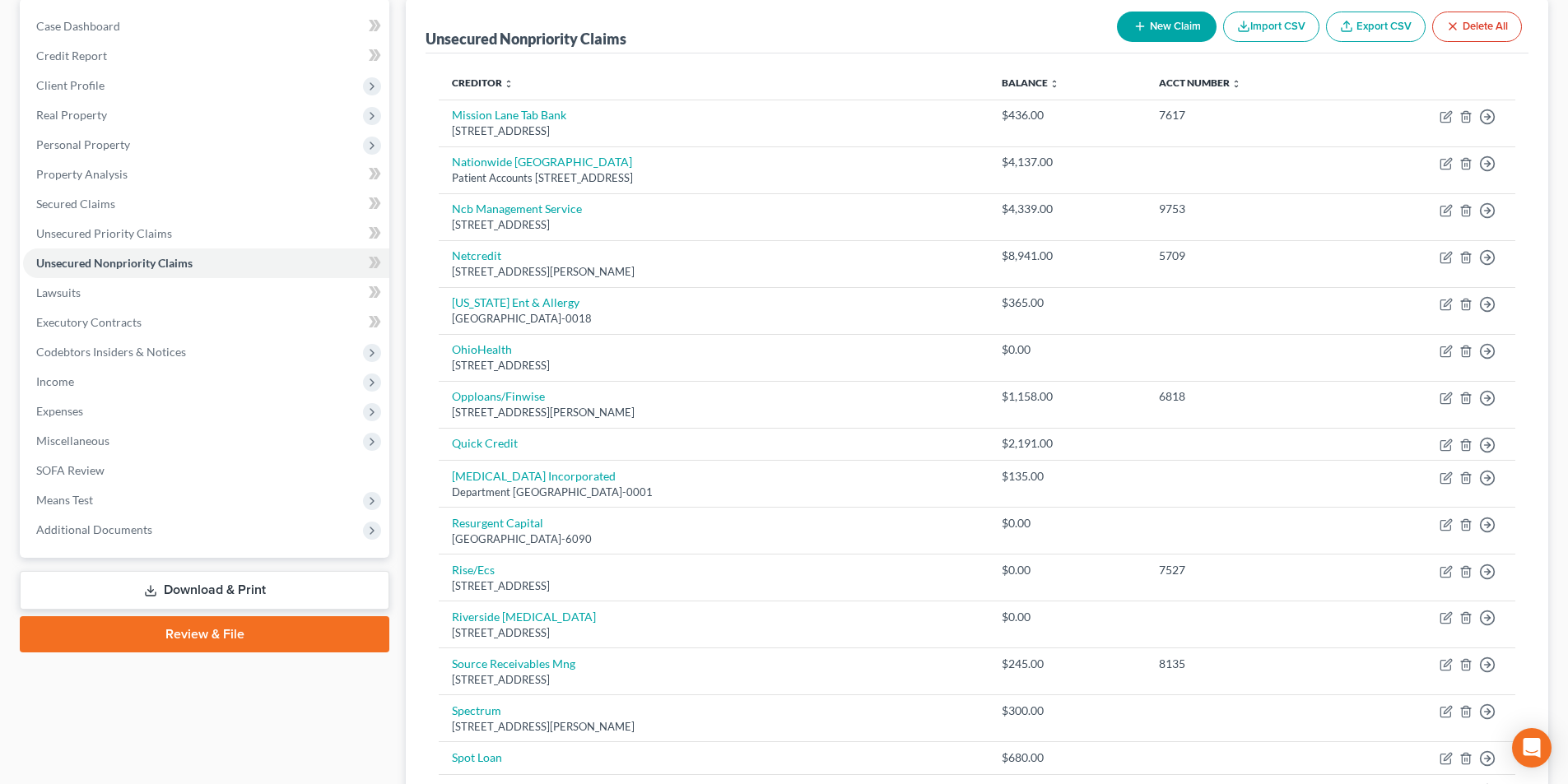
click at [1127, 32] on button "New Claim" at bounding box center [1166, 27] width 99 height 31
select select "0"
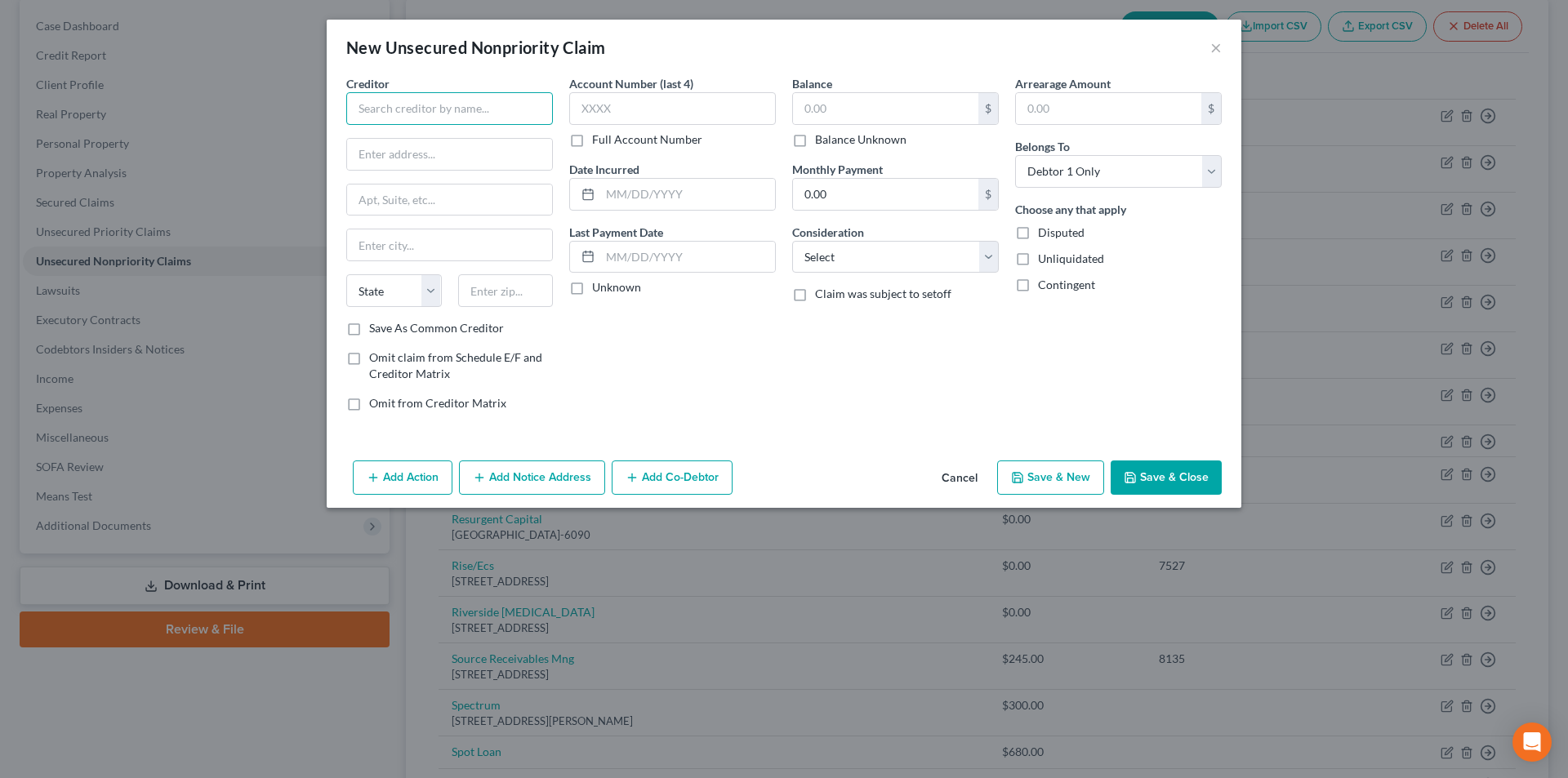
click at [471, 102] on input "text" at bounding box center [450, 108] width 207 height 32
type input "JP RMP"
type input "PO Box 16749"
type input "Rocky River"
select select "36"
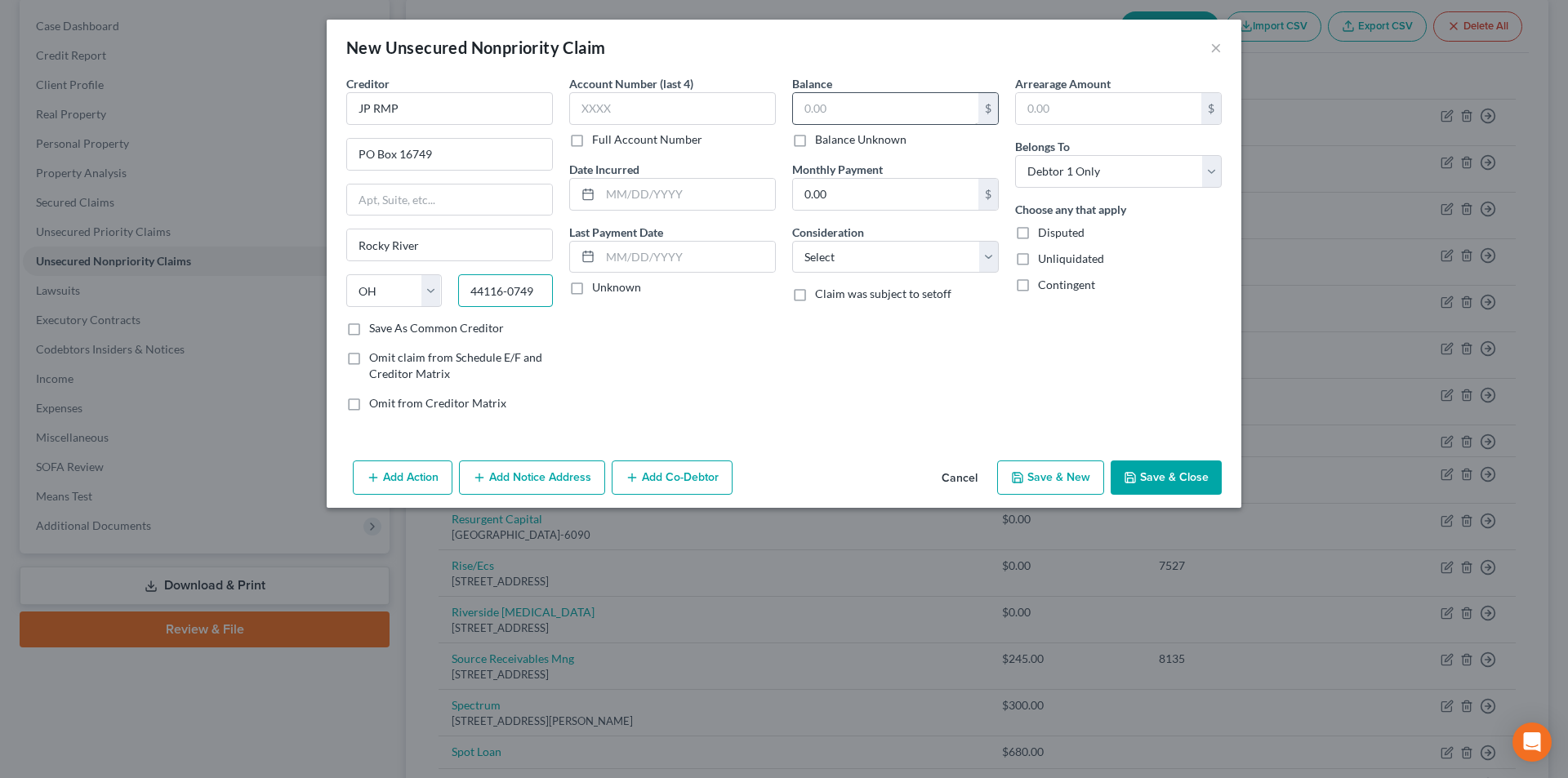
type input "44116-0749"
click at [825, 105] on input "text" at bounding box center [886, 109] width 185 height 31
type input "3,392"
click at [863, 256] on select "Select Cable / Satellite Services Collection Agency Credit Card Debt Debt Couns…" at bounding box center [896, 256] width 207 height 32
select select "14"
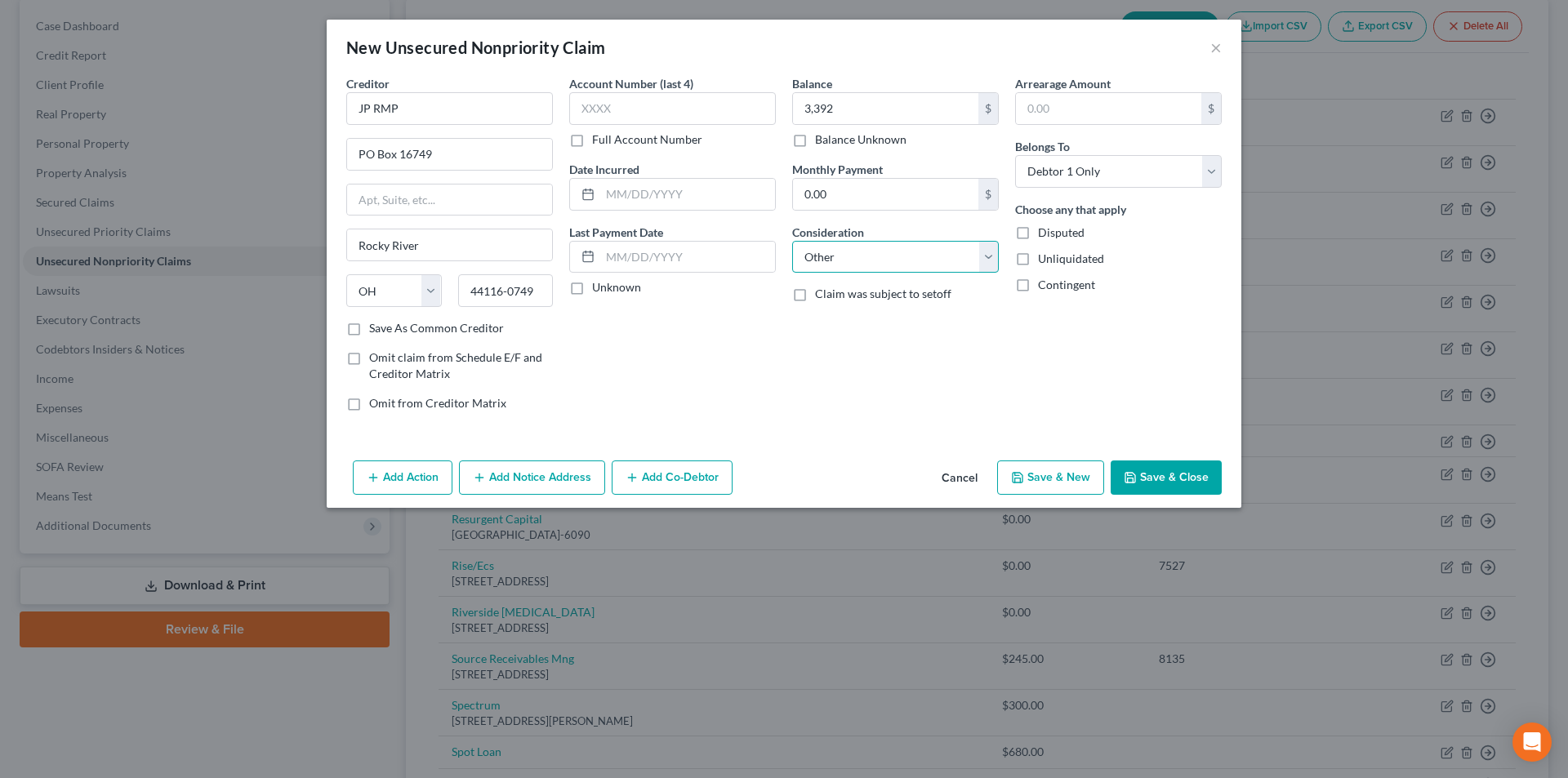
click at [792, 241] on select "Select Cable / Satellite Services Collection Agency Credit Card Debt Debt Couns…" at bounding box center [896, 256] width 207 height 32
click at [882, 309] on input "text" at bounding box center [896, 319] width 205 height 31
type input "Collection for Grant Medical"
click at [1213, 480] on button "Save & Close" at bounding box center [1166, 477] width 111 height 34
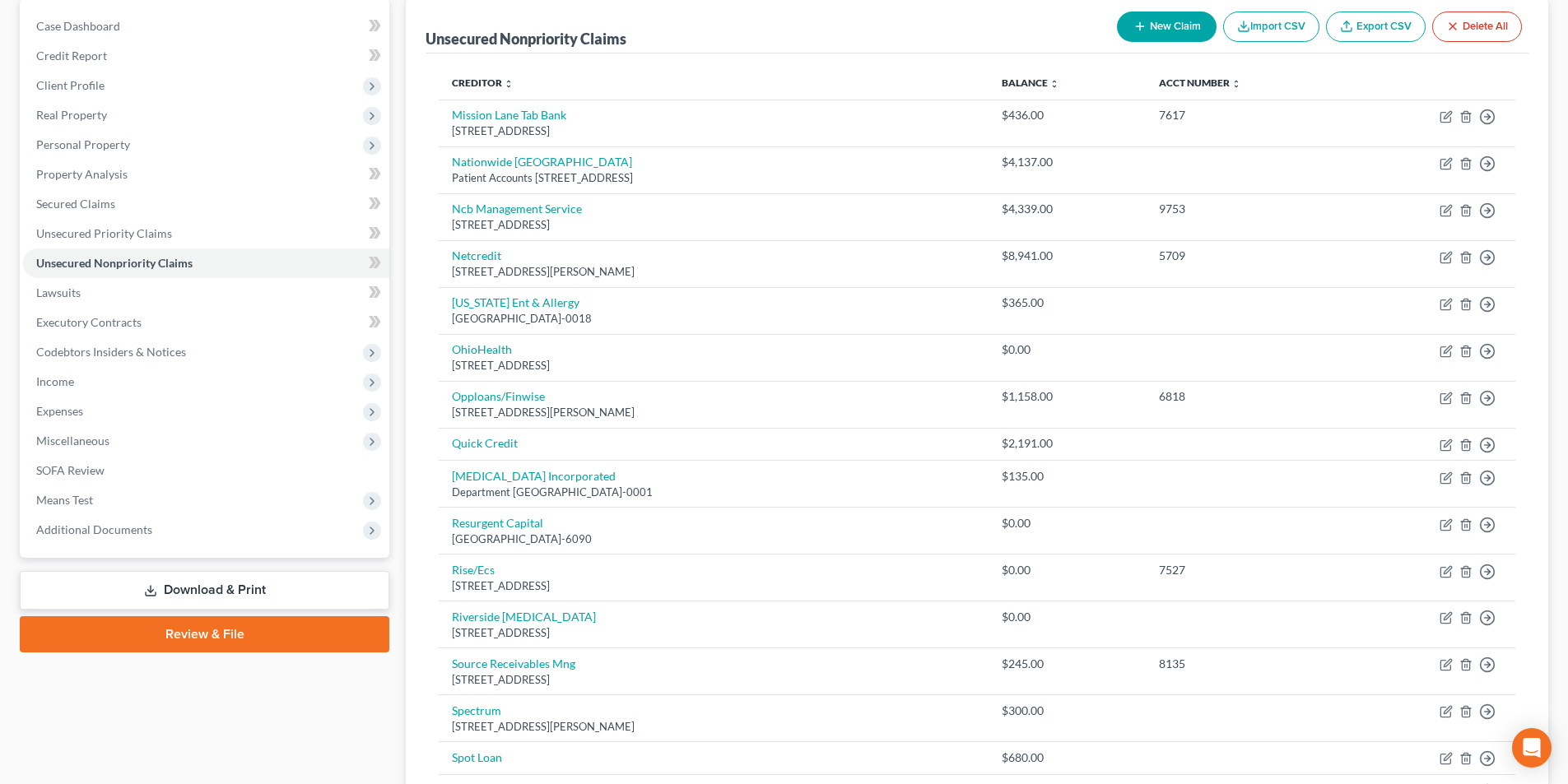
click at [1129, 37] on button "New Claim" at bounding box center [1166, 27] width 99 height 31
select select "0"
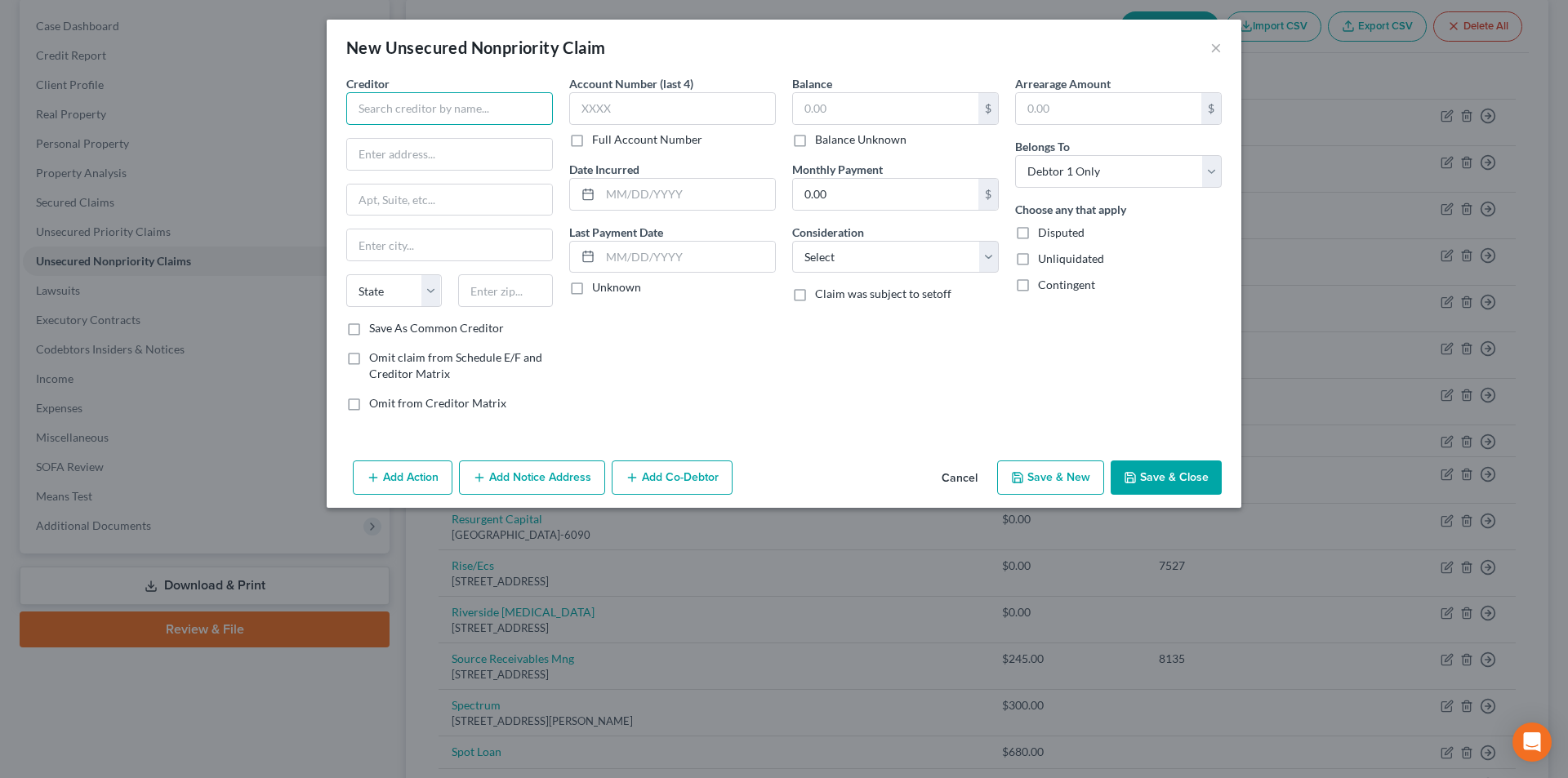
click at [485, 99] on input "text" at bounding box center [450, 108] width 207 height 32
type input "Optum"
type input "American Health Network"
type input "PO Box 630596"
type input "[GEOGRAPHIC_DATA]"
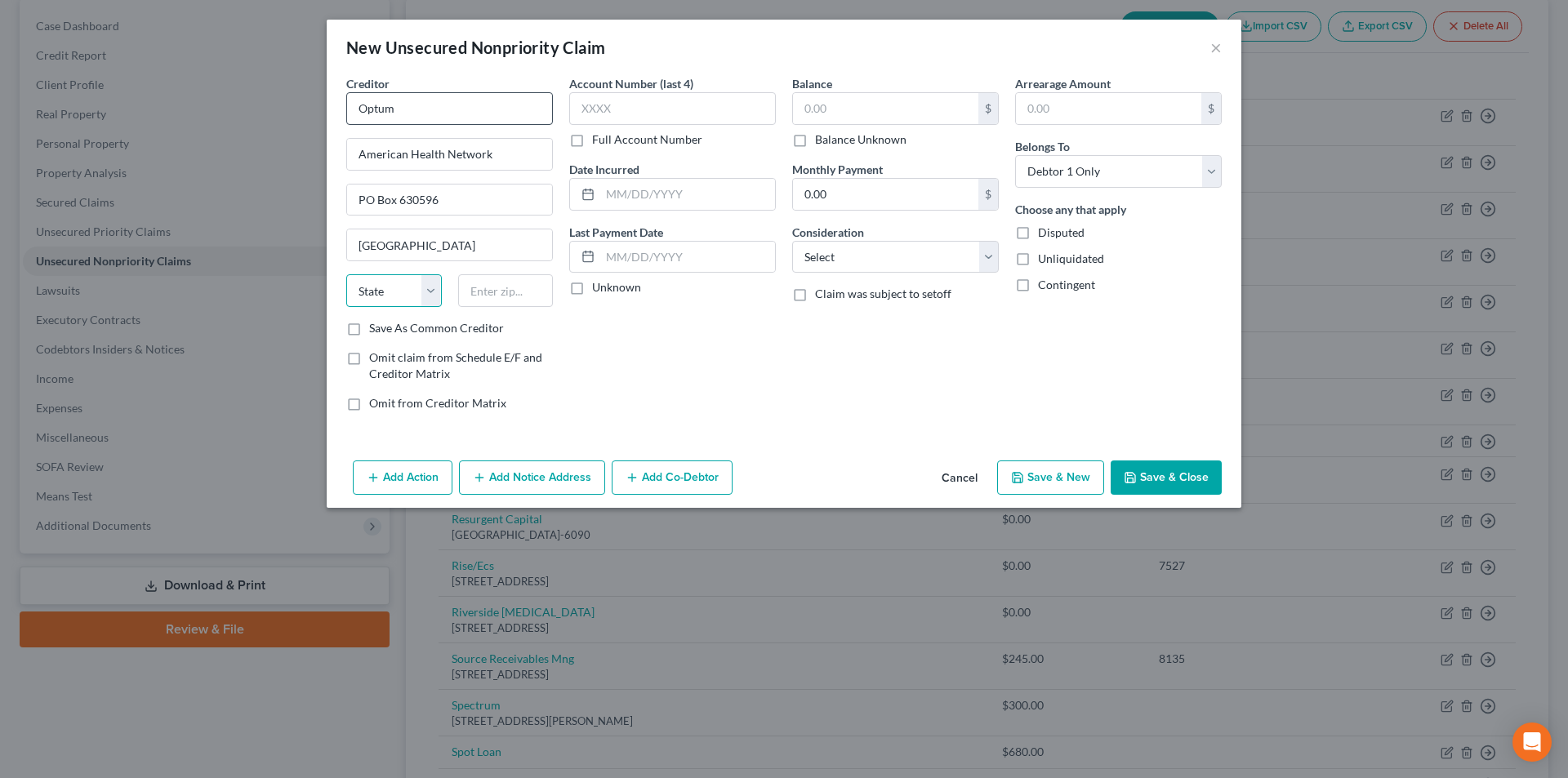
select select "36"
type input "45263-0596"
click at [817, 109] on input "text" at bounding box center [886, 109] width 185 height 31
type input "100"
click at [848, 249] on select "Select Cable / Satellite Services Collection Agency Credit Card Debt Debt Couns…" at bounding box center [896, 256] width 207 height 32
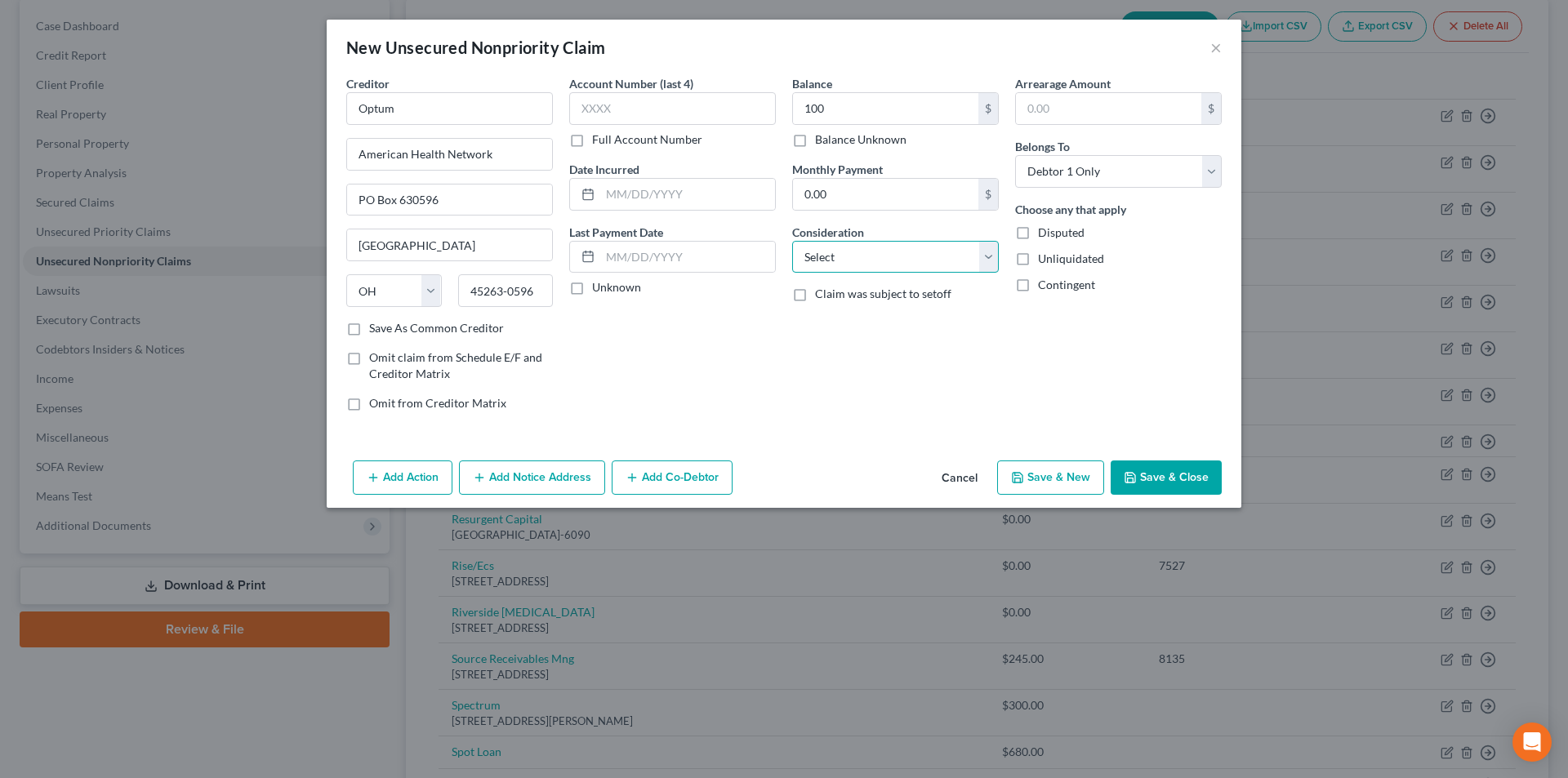
select select "9"
click at [792, 241] on select "Select Cable / Satellite Services Collection Agency Credit Card Debt Debt Couns…" at bounding box center [896, 256] width 207 height 32
click at [1157, 476] on button "Save & Close" at bounding box center [1166, 477] width 111 height 34
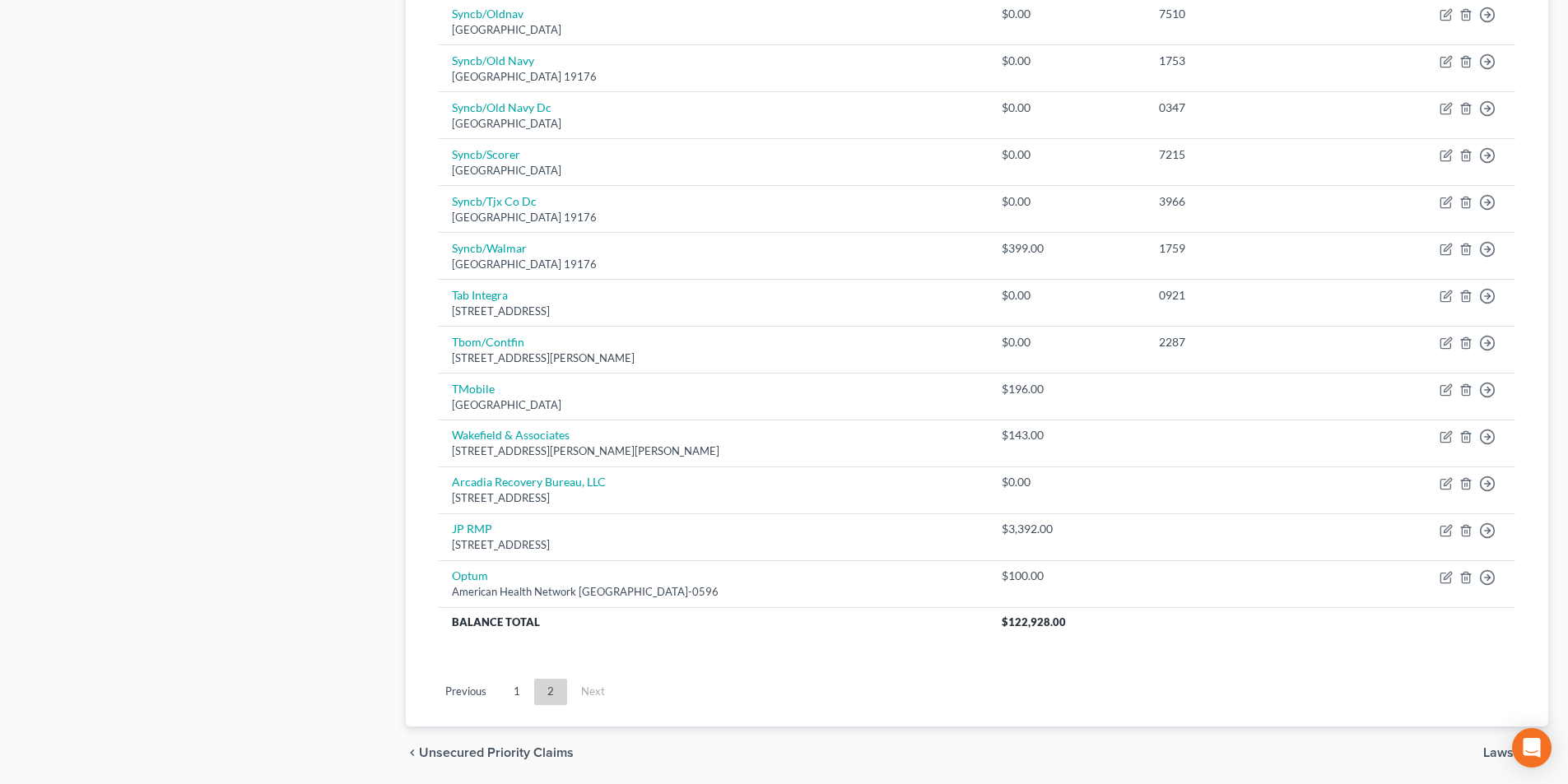
scroll to position [1041, 0]
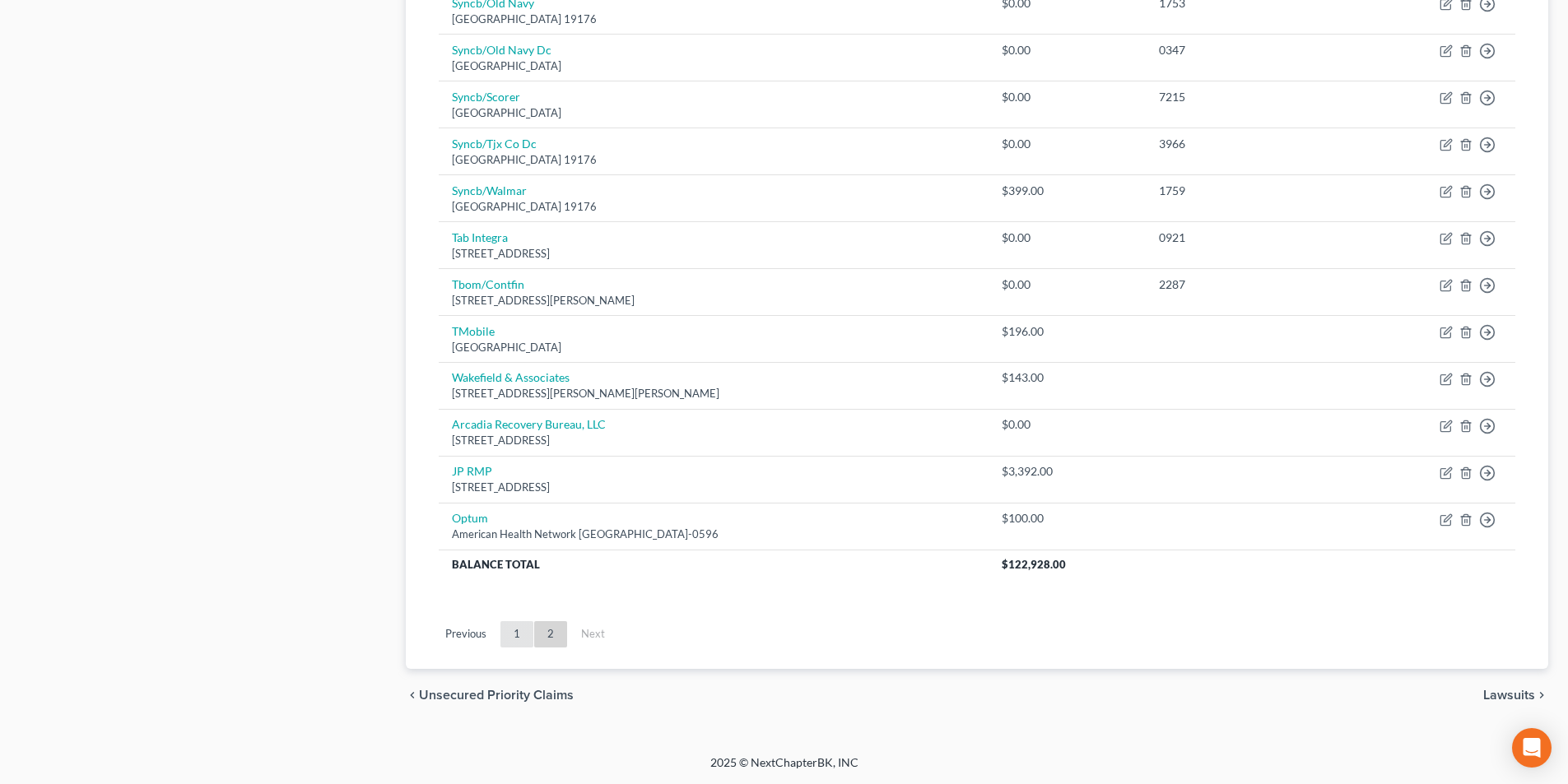
click at [509, 637] on link "1" at bounding box center [516, 634] width 33 height 27
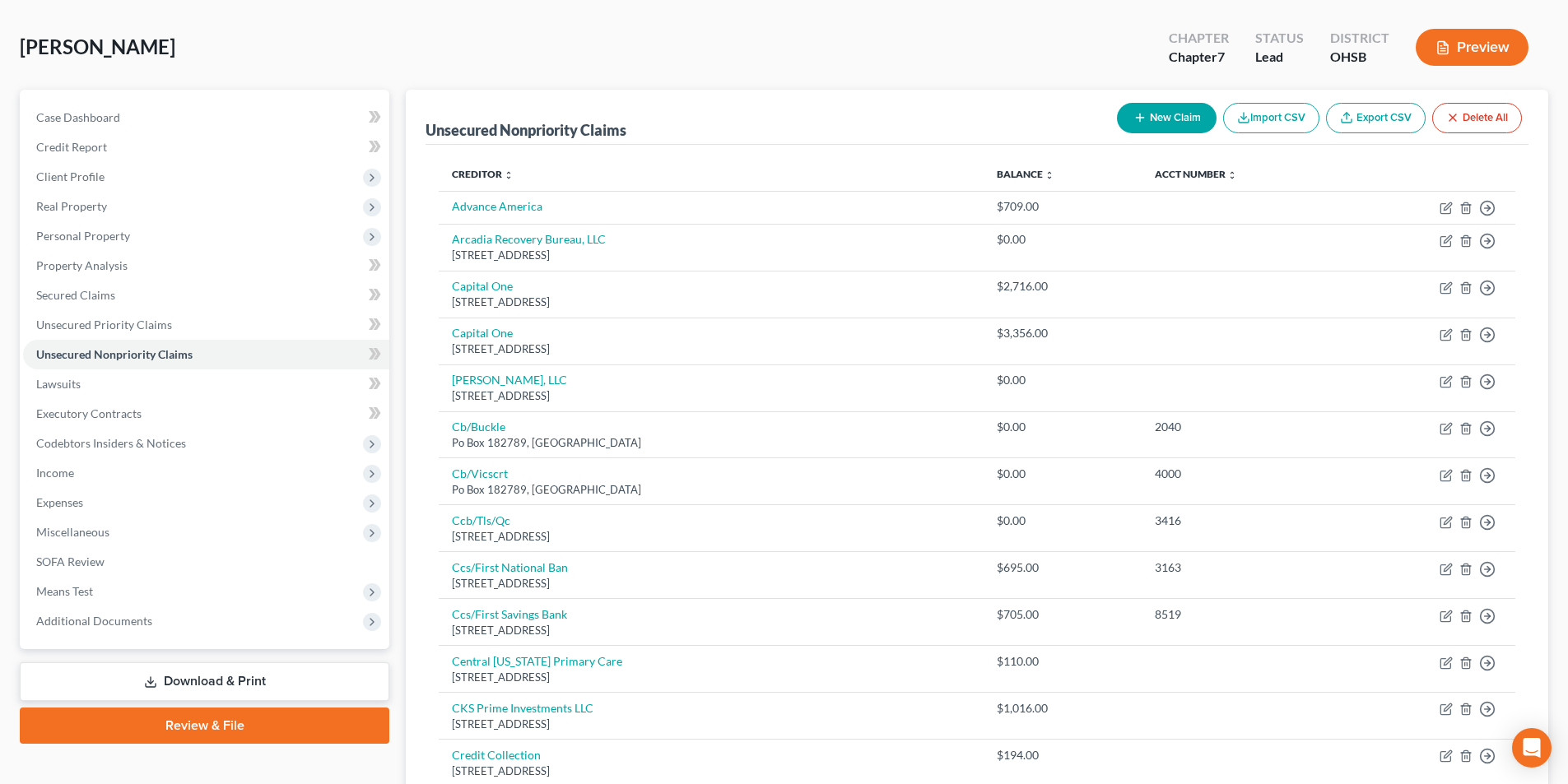
scroll to position [0, 0]
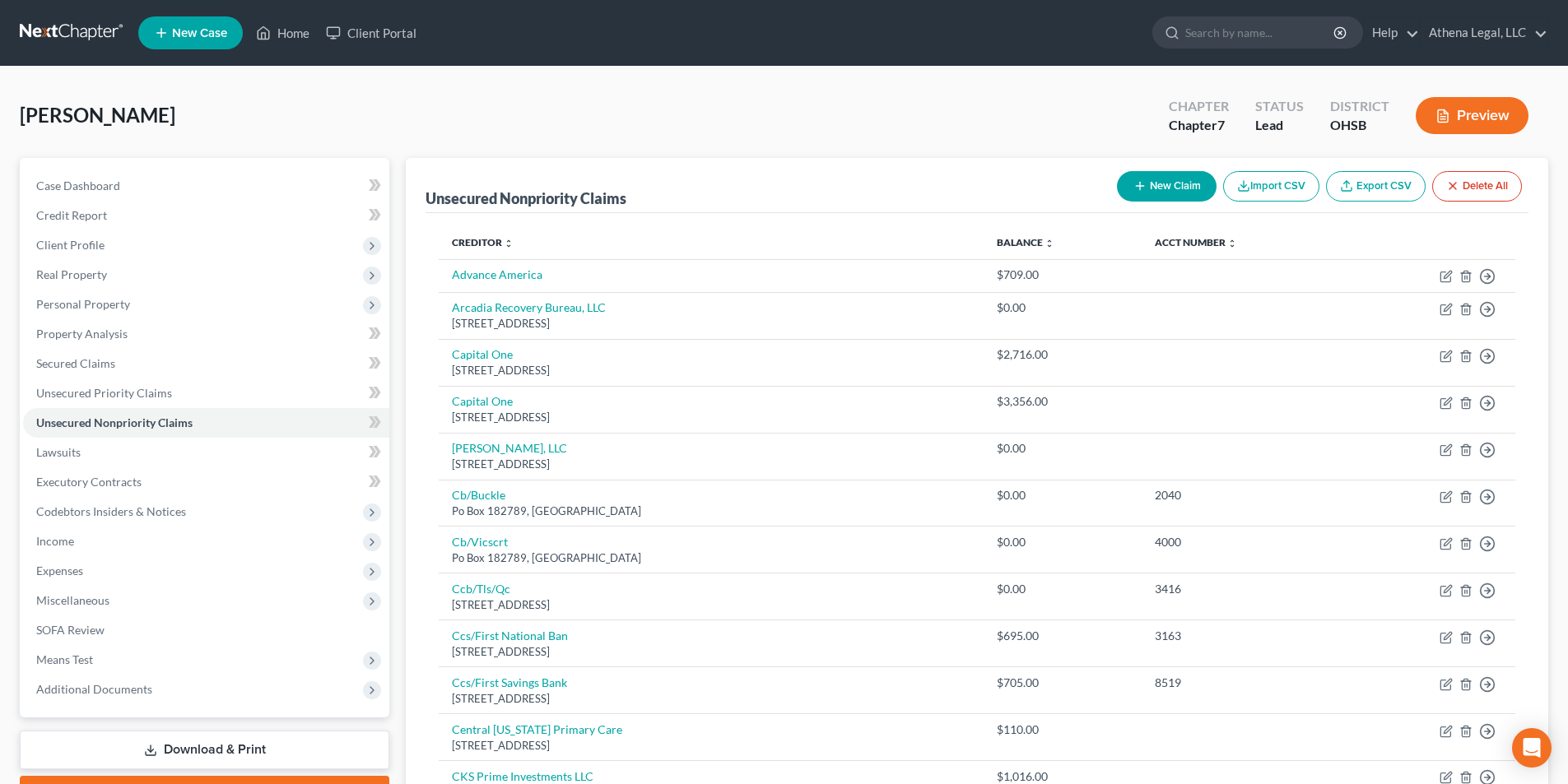
click at [1150, 187] on button "New Claim" at bounding box center [1166, 186] width 99 height 31
select select "0"
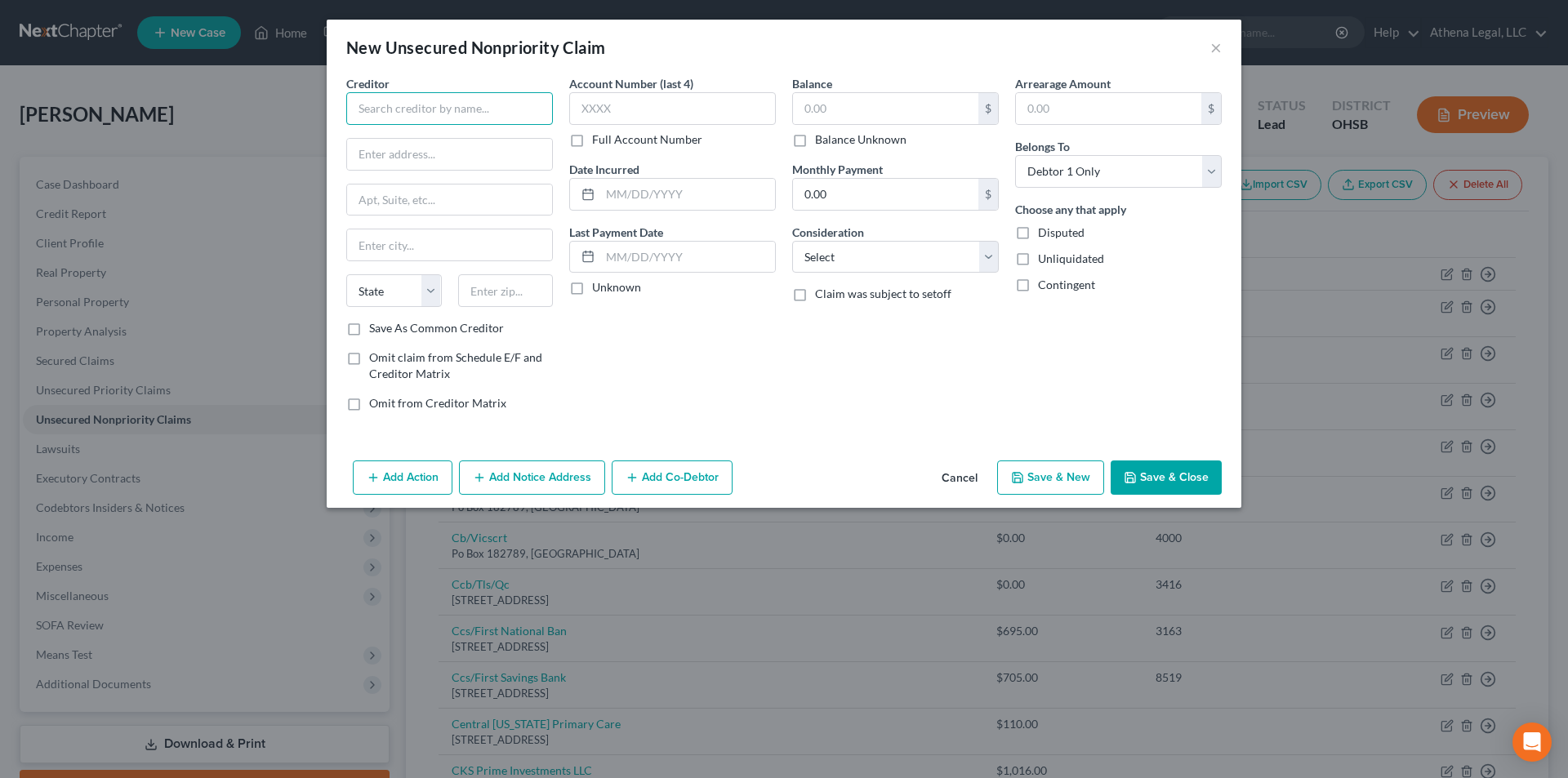
click at [519, 98] on input "text" at bounding box center [450, 108] width 207 height 32
type input "Columbus [MEDICAL_DATA]"
type input "PO Box 714563"
type input "[GEOGRAPHIC_DATA]"
select select "36"
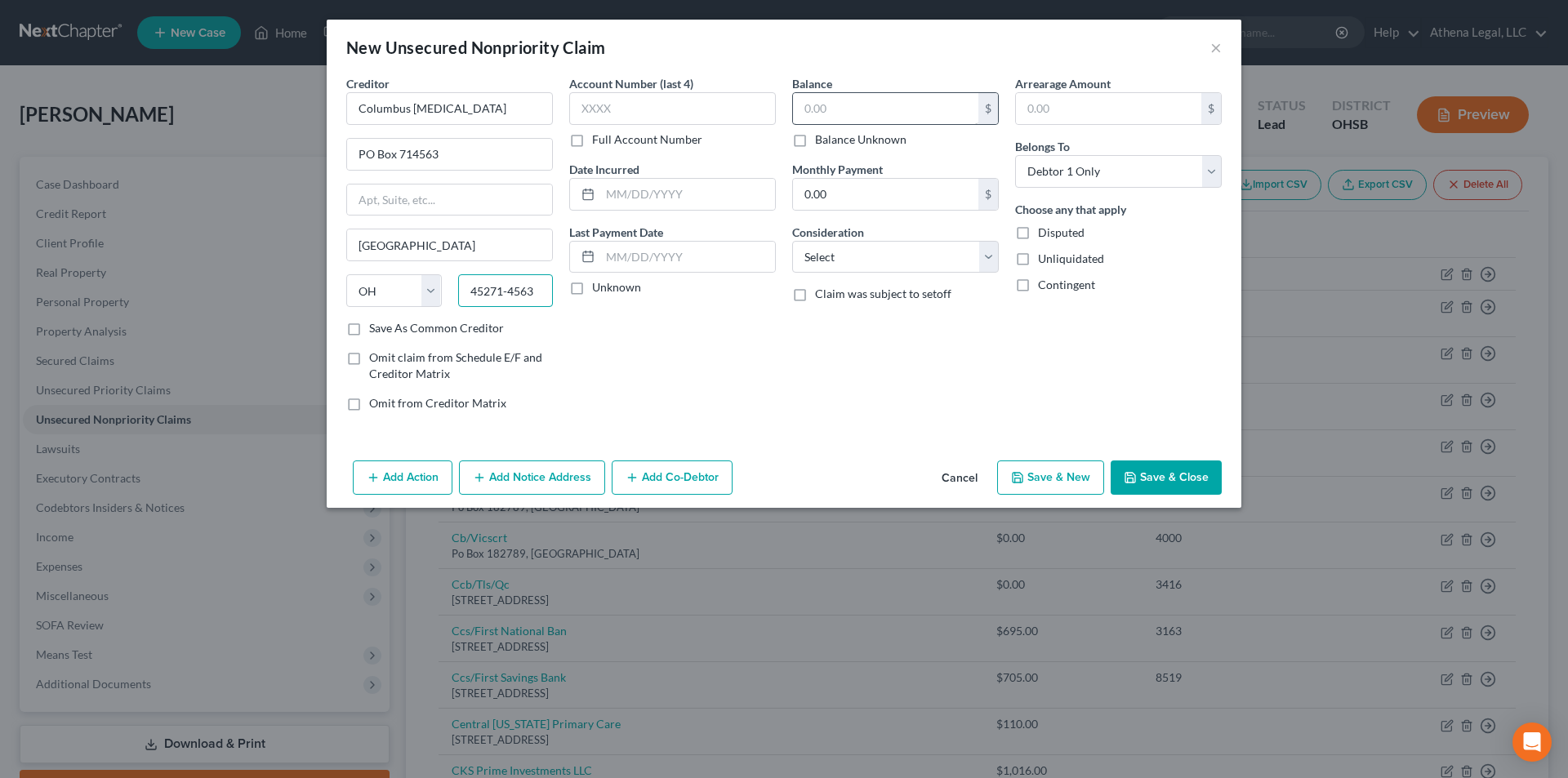
type input "45271-4563"
click at [892, 111] on input "text" at bounding box center [886, 109] width 185 height 31
type input "633"
click at [820, 264] on select "Select Cable / Satellite Services Collection Agency Credit Card Debt Debt Couns…" at bounding box center [896, 256] width 207 height 32
select select "9"
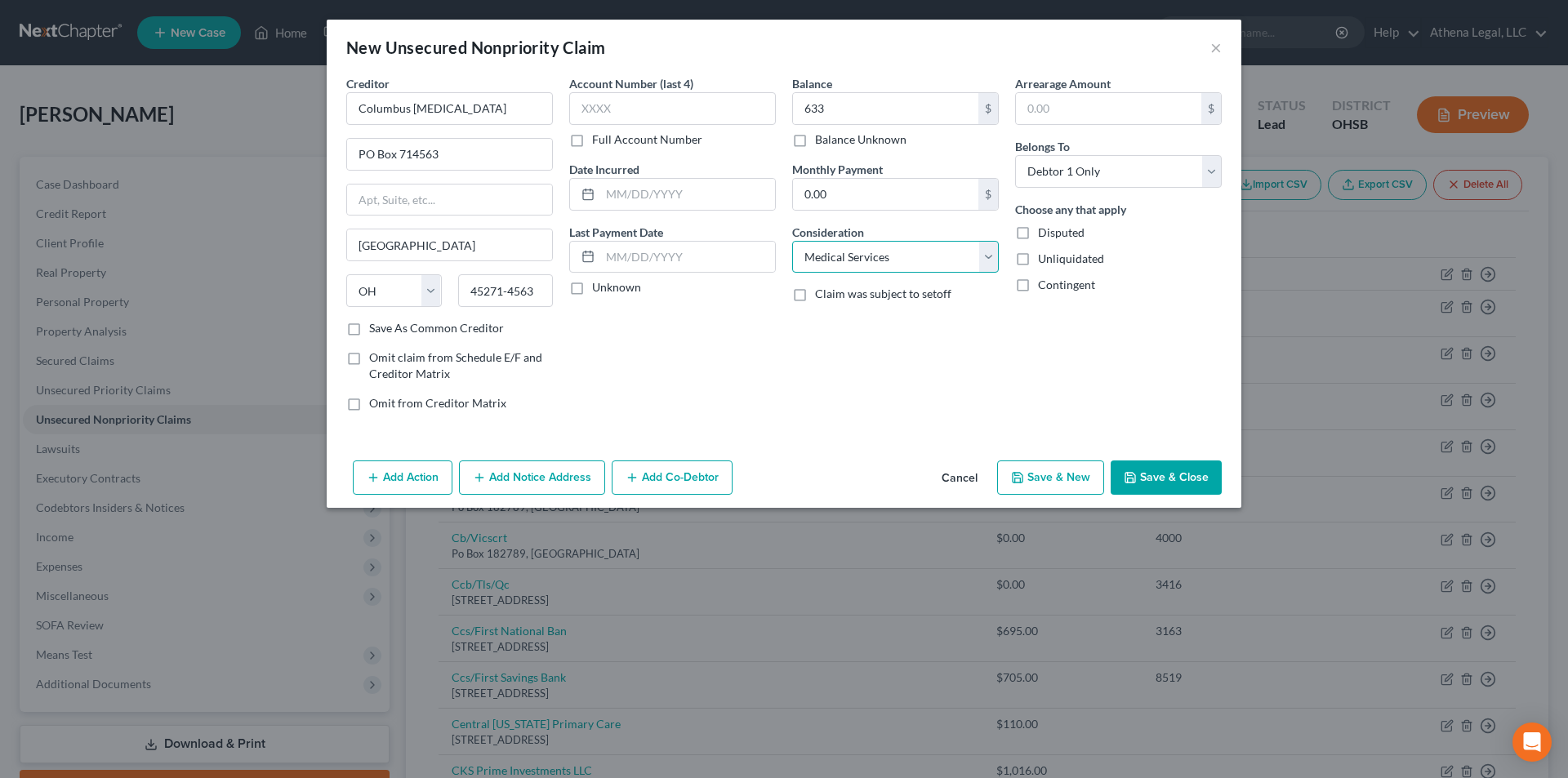
click at [792, 241] on select "Select Cable / Satellite Services Collection Agency Credit Card Debt Debt Couns…" at bounding box center [896, 256] width 207 height 32
click at [1184, 480] on button "Save & Close" at bounding box center [1166, 477] width 111 height 34
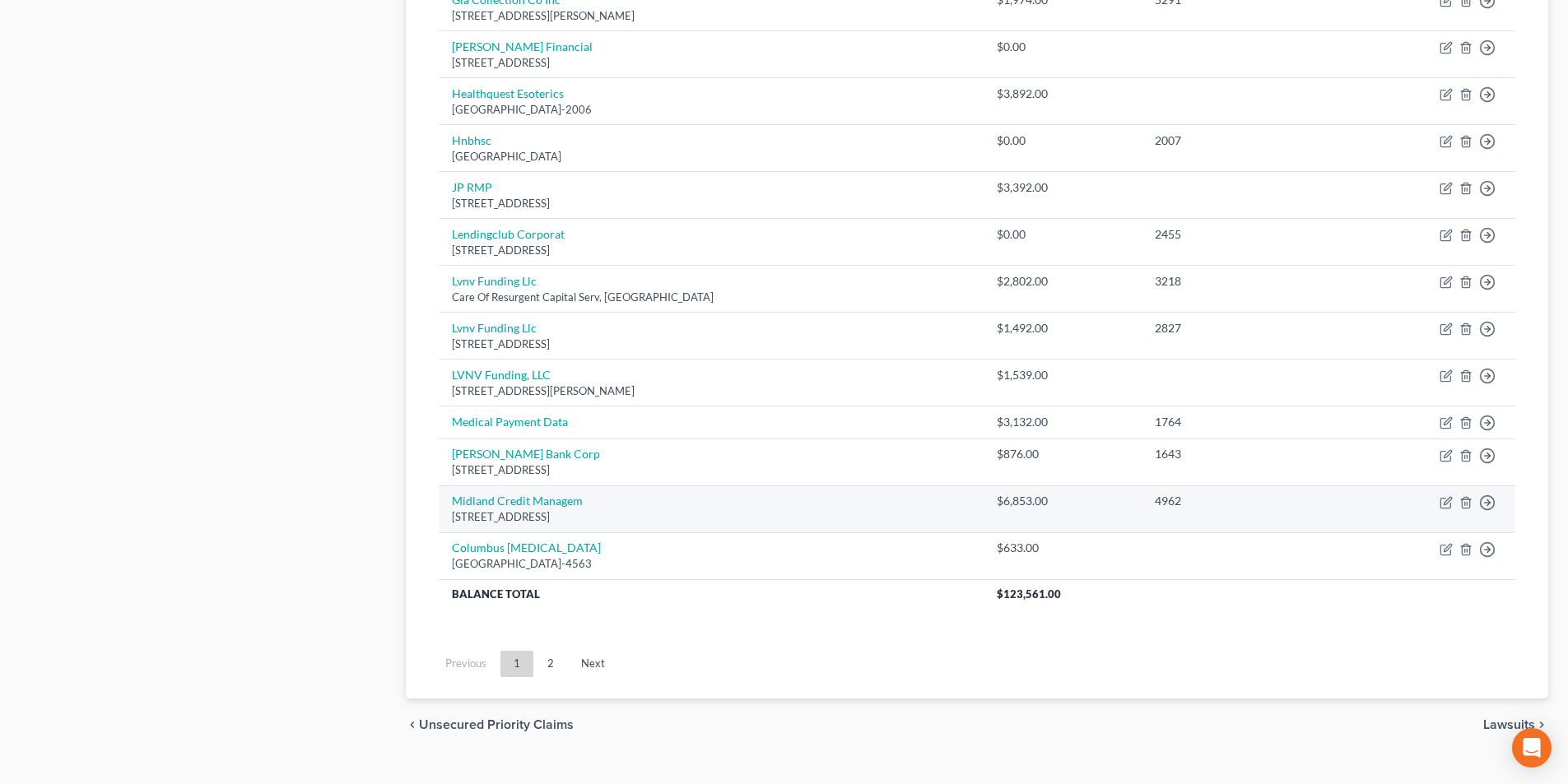
scroll to position [1134, 0]
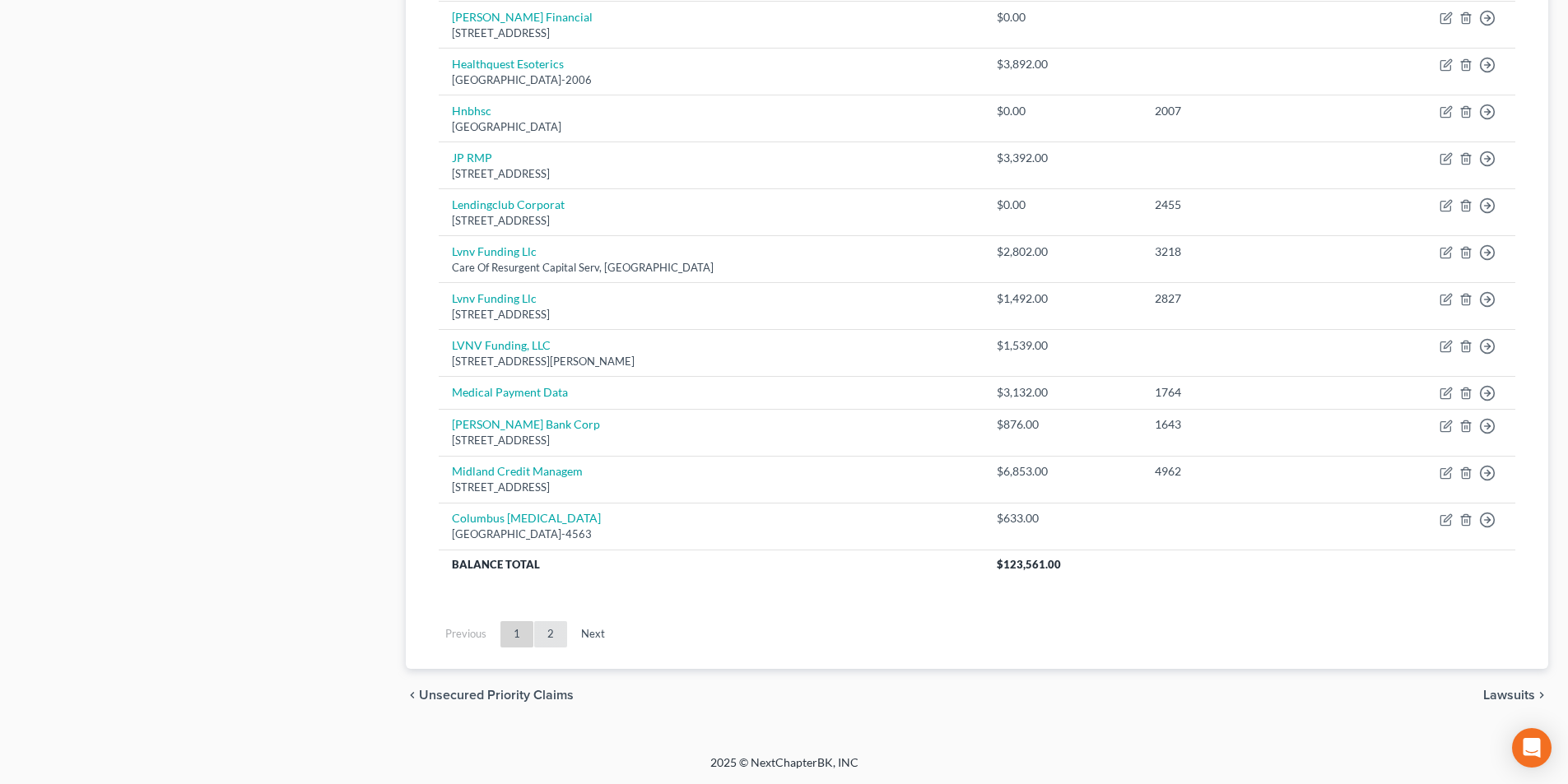
click at [559, 646] on link "2" at bounding box center [550, 634] width 33 height 27
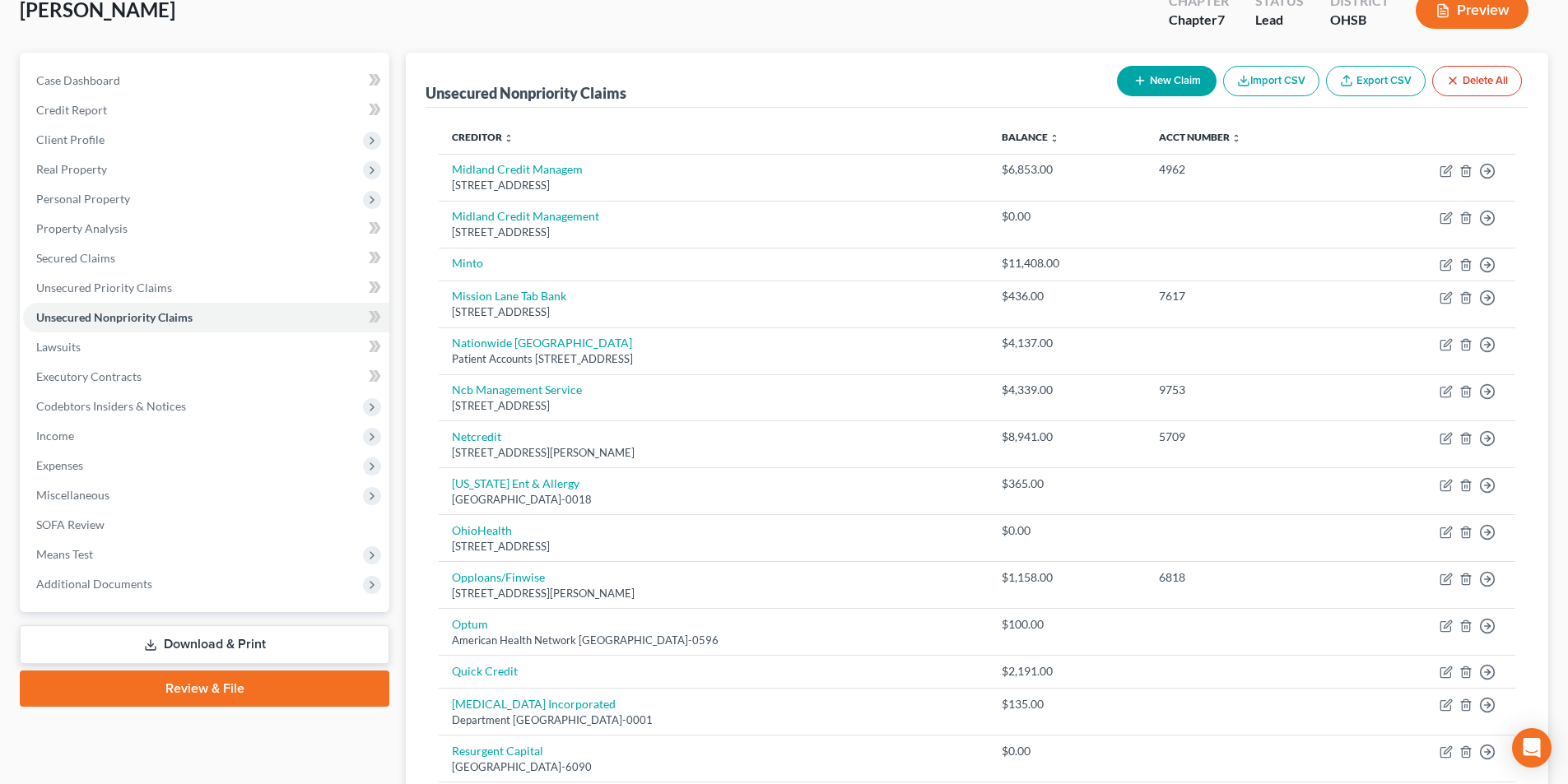
scroll to position [0, 0]
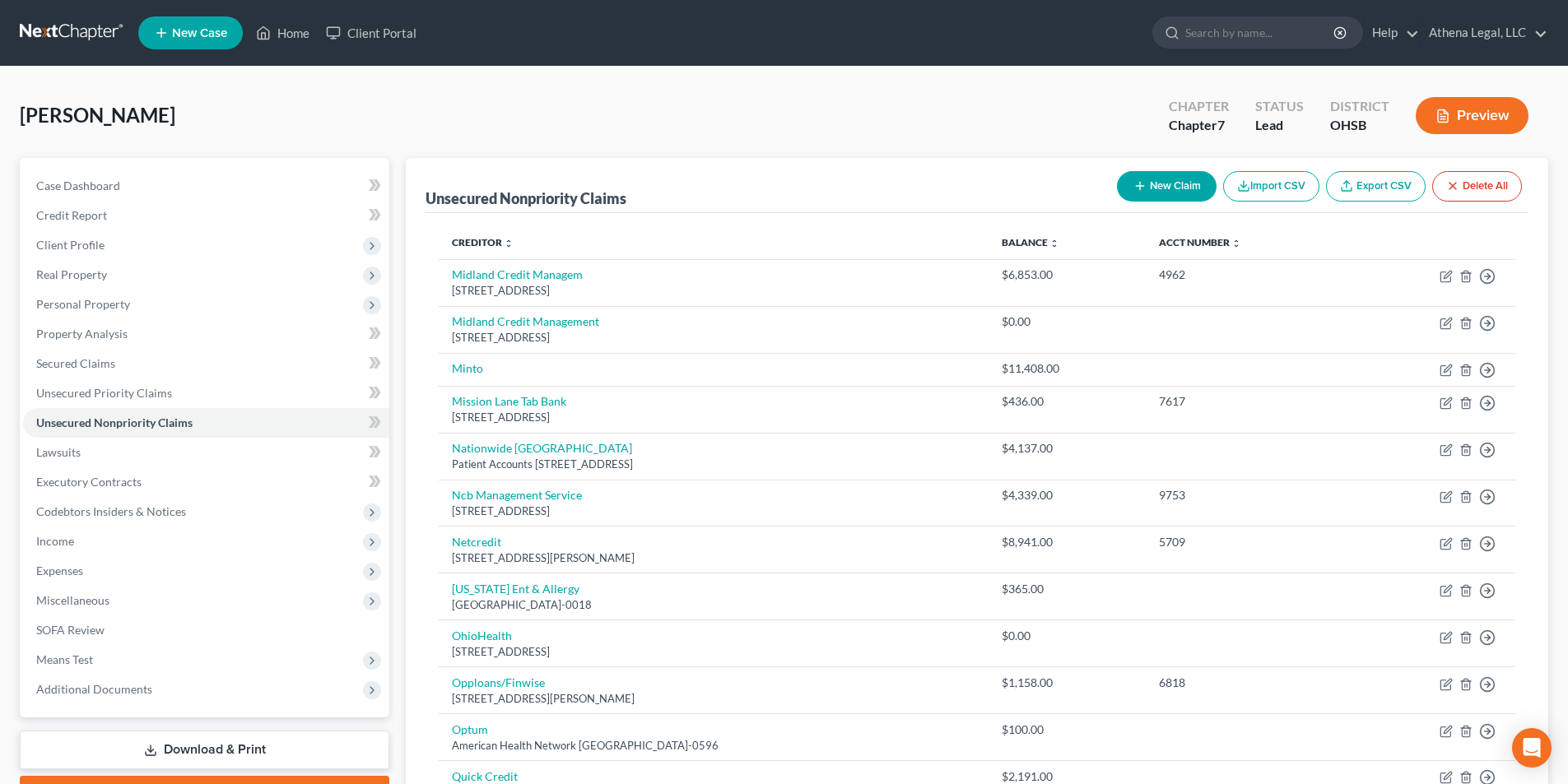
click at [1160, 194] on button "New Claim" at bounding box center [1166, 186] width 99 height 31
select select "0"
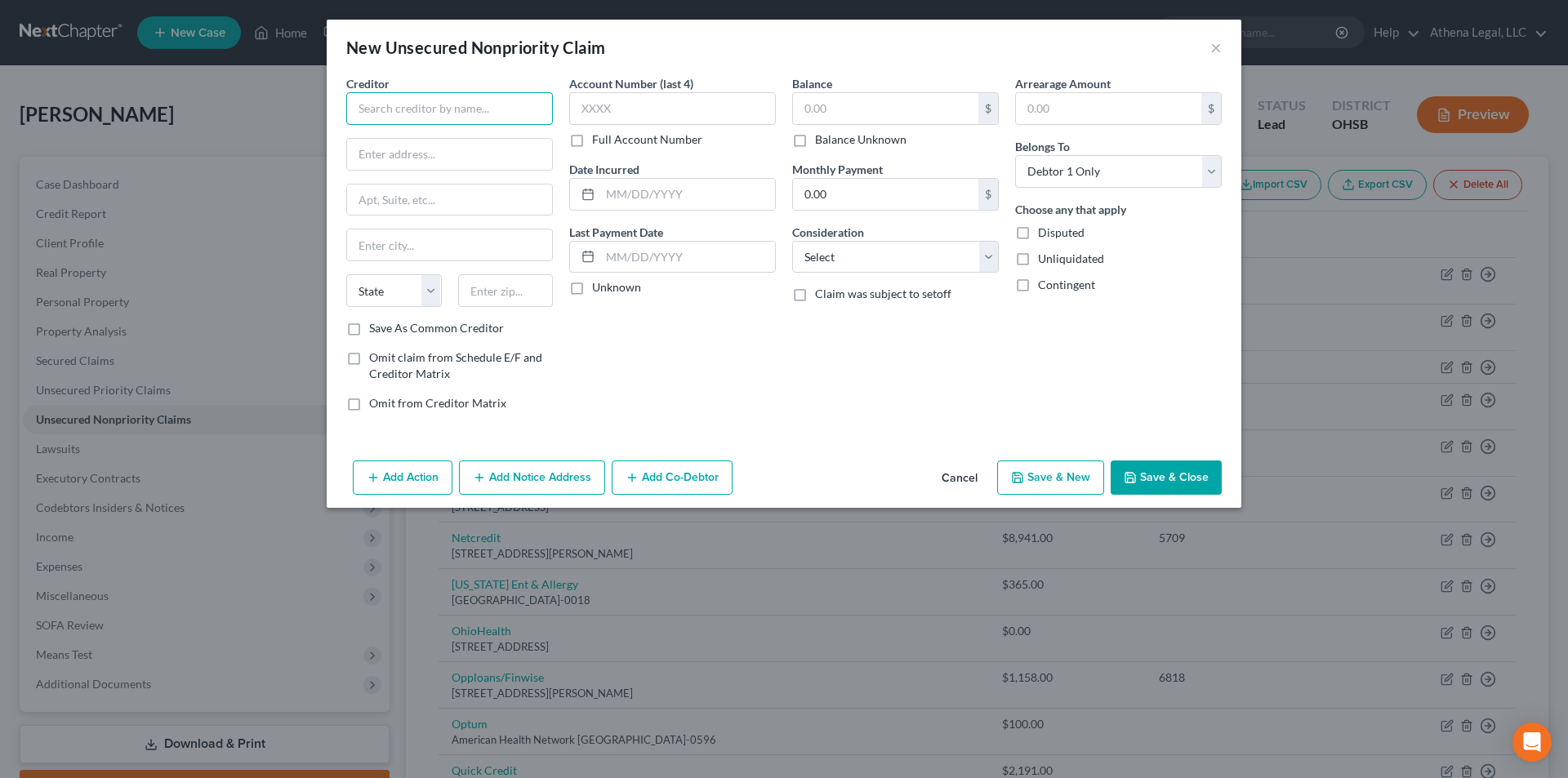
click at [458, 122] on input "text" at bounding box center [450, 108] width 207 height 32
type input "Revco Solutions"
click at [428, 140] on div "Revco Solutions" at bounding box center [443, 137] width 170 height 17
type input "PO Box 163279"
type input "Columbus"
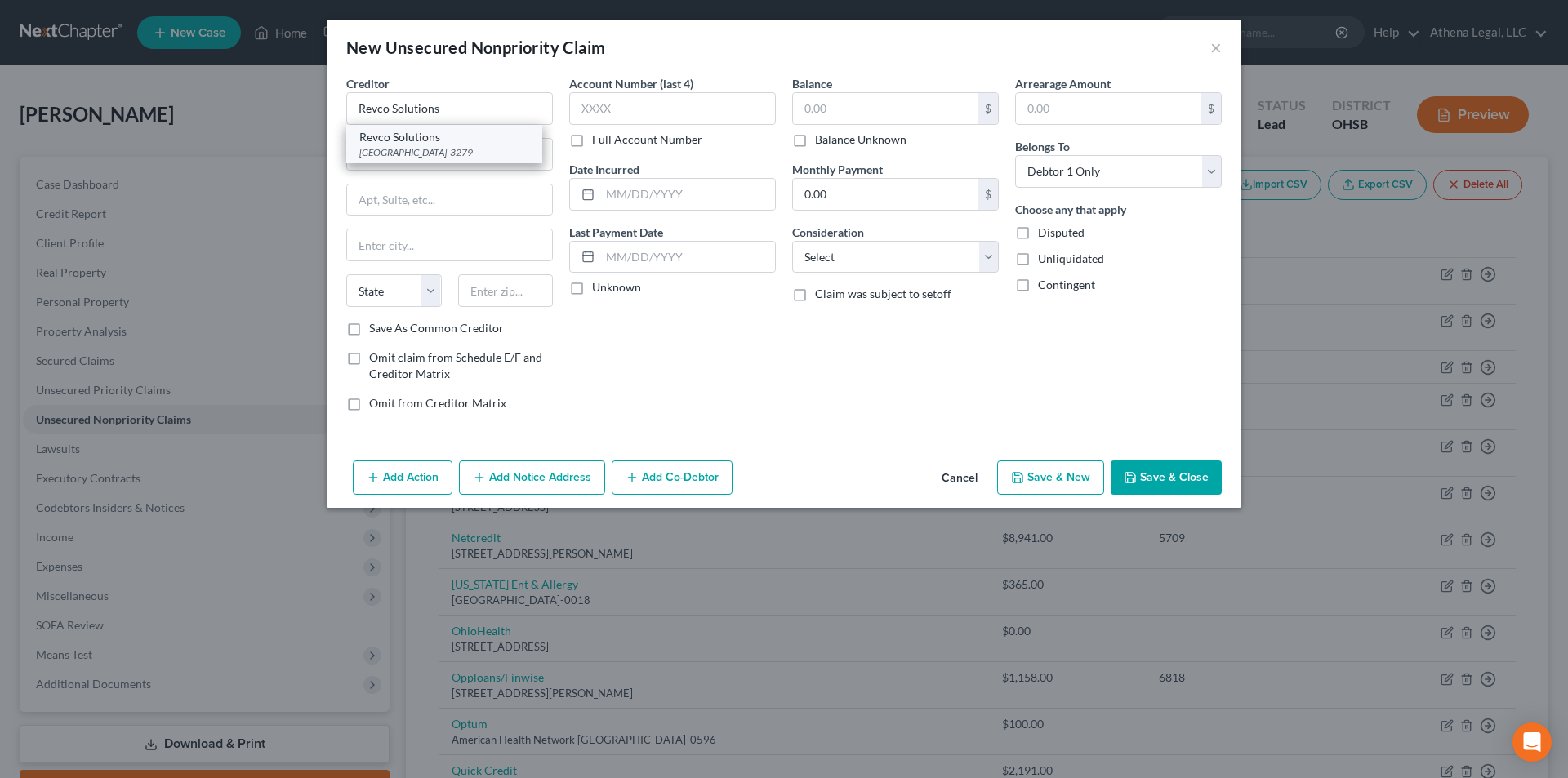
select select "36"
type input "43216-3279"
click at [817, 257] on select "Select Cable / Satellite Services Collection Agency Credit Card Debt Debt Couns…" at bounding box center [896, 256] width 207 height 32
select select "14"
click at [792, 241] on select "Select Cable / Satellite Services Collection Agency Credit Card Debt Debt Couns…" at bounding box center [896, 256] width 207 height 32
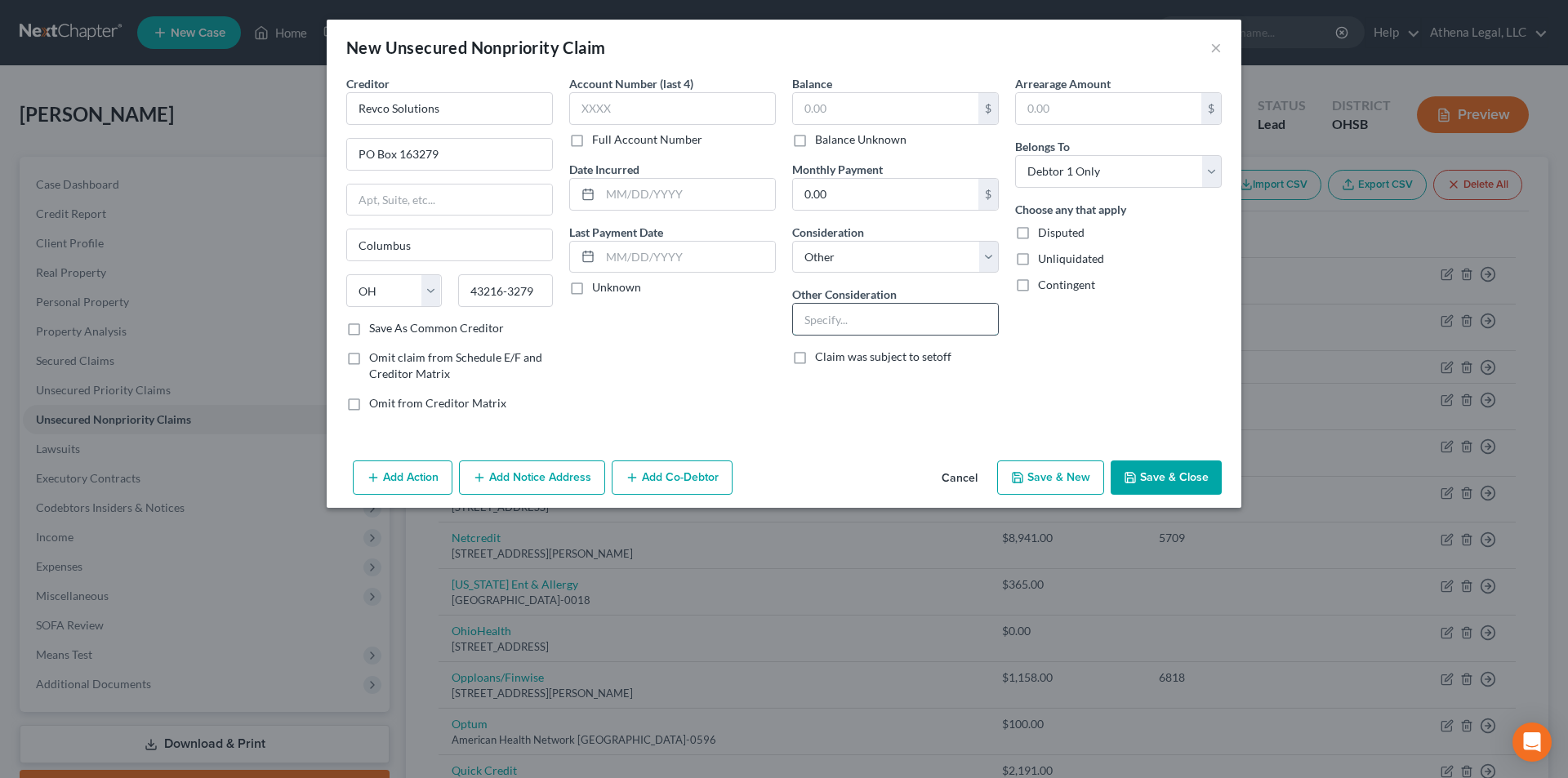
click at [864, 323] on input "text" at bounding box center [896, 319] width 205 height 31
type input "Collection Grant Medical"
click at [823, 107] on input "text" at bounding box center [886, 109] width 185 height 31
type input "293"
click at [1135, 469] on button "Save & Close" at bounding box center [1166, 477] width 111 height 34
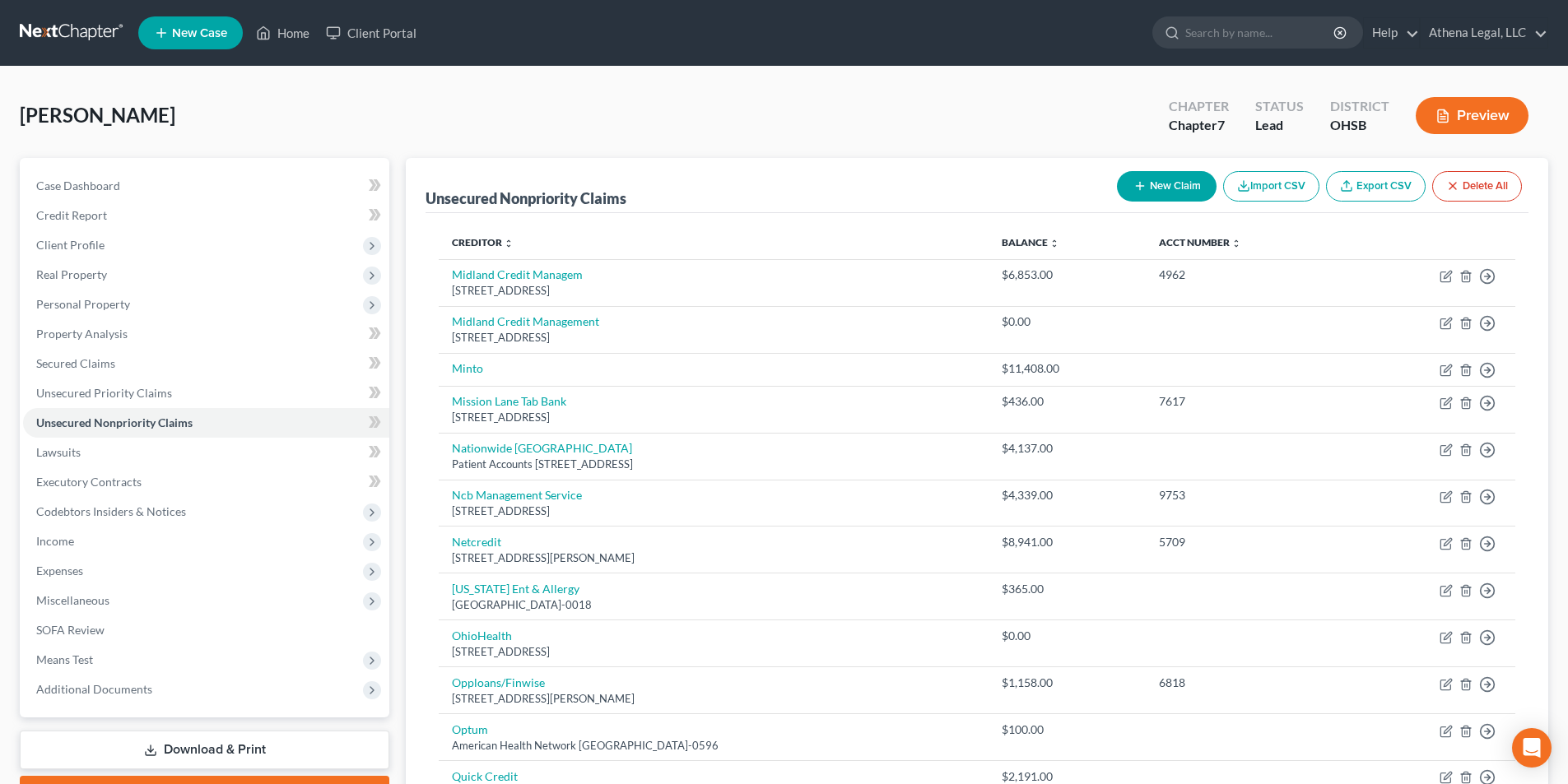
click at [1125, 187] on button "New Claim" at bounding box center [1166, 186] width 99 height 31
select select "0"
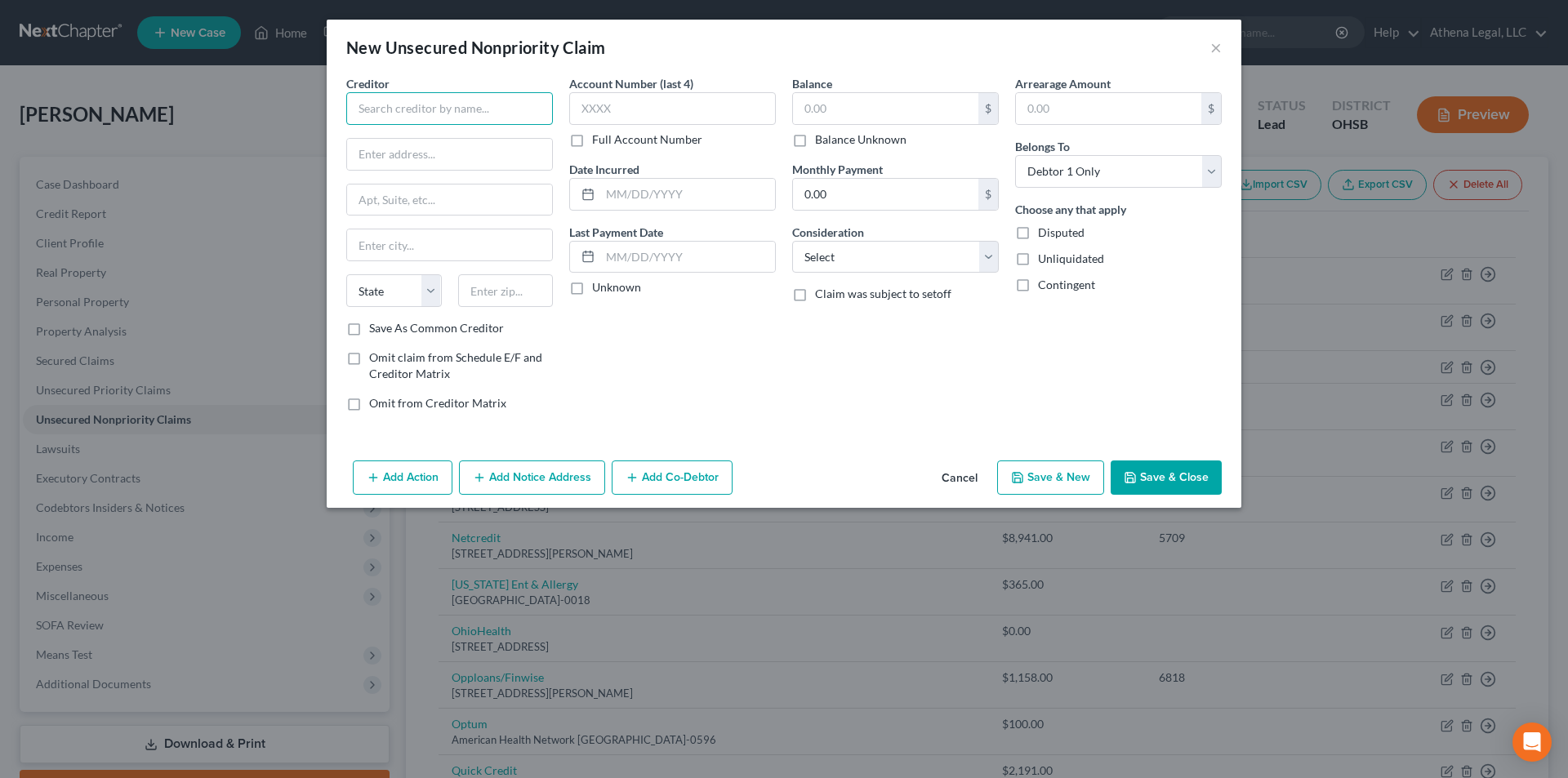
click at [471, 111] on input "text" at bounding box center [450, 108] width 207 height 32
type input "Ped Path Assoc. of Cols Oh"
type input "Dept. 781676"
type input "PO Box 78000"
type input "[GEOGRAPHIC_DATA]"
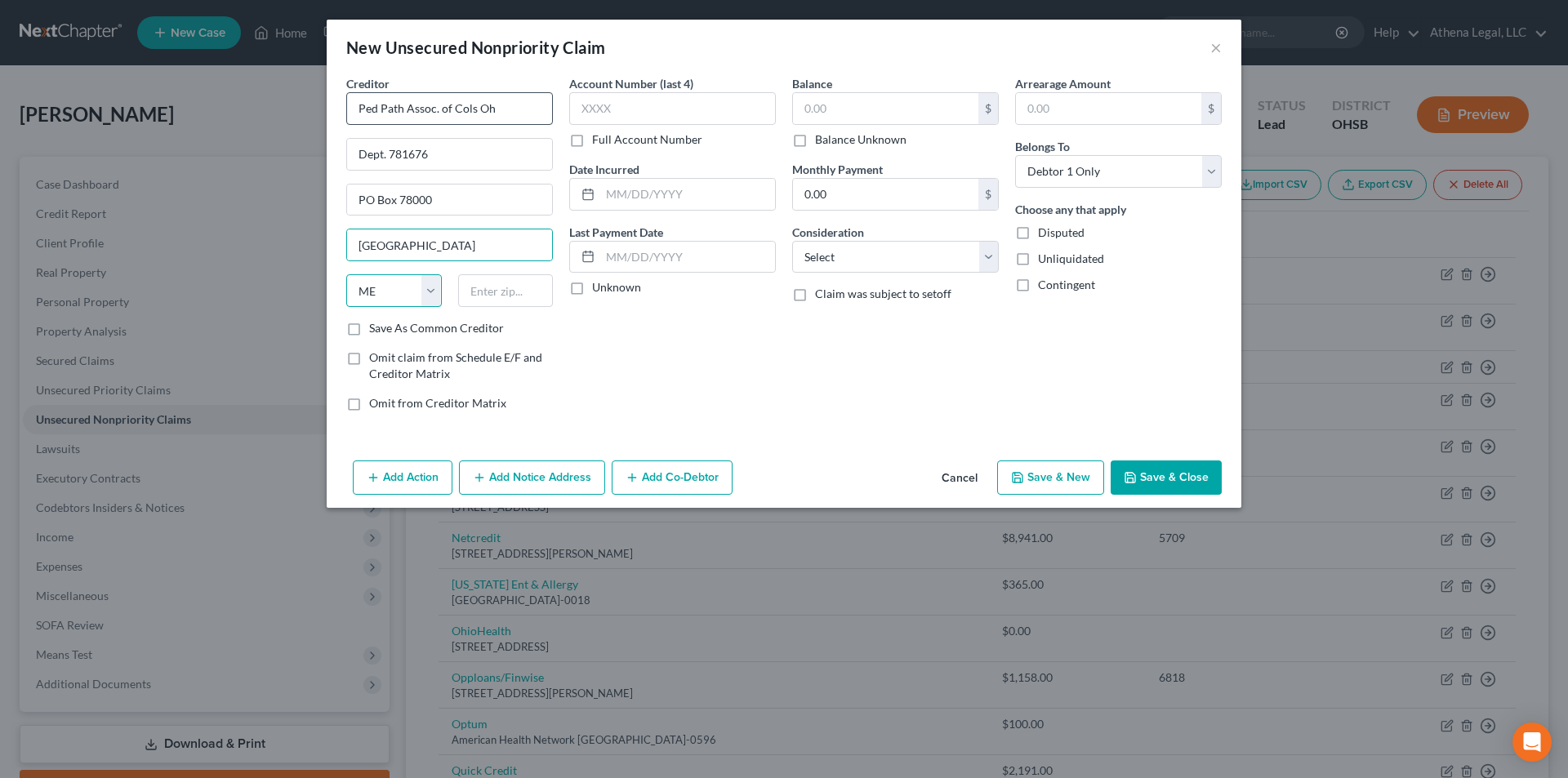
select select "23"
type input "48278-1676"
click at [830, 112] on input "text" at bounding box center [886, 109] width 185 height 31
type input "58"
click at [867, 252] on select "Select Cable / Satellite Services Collection Agency Credit Card Debt Debt Couns…" at bounding box center [896, 256] width 207 height 32
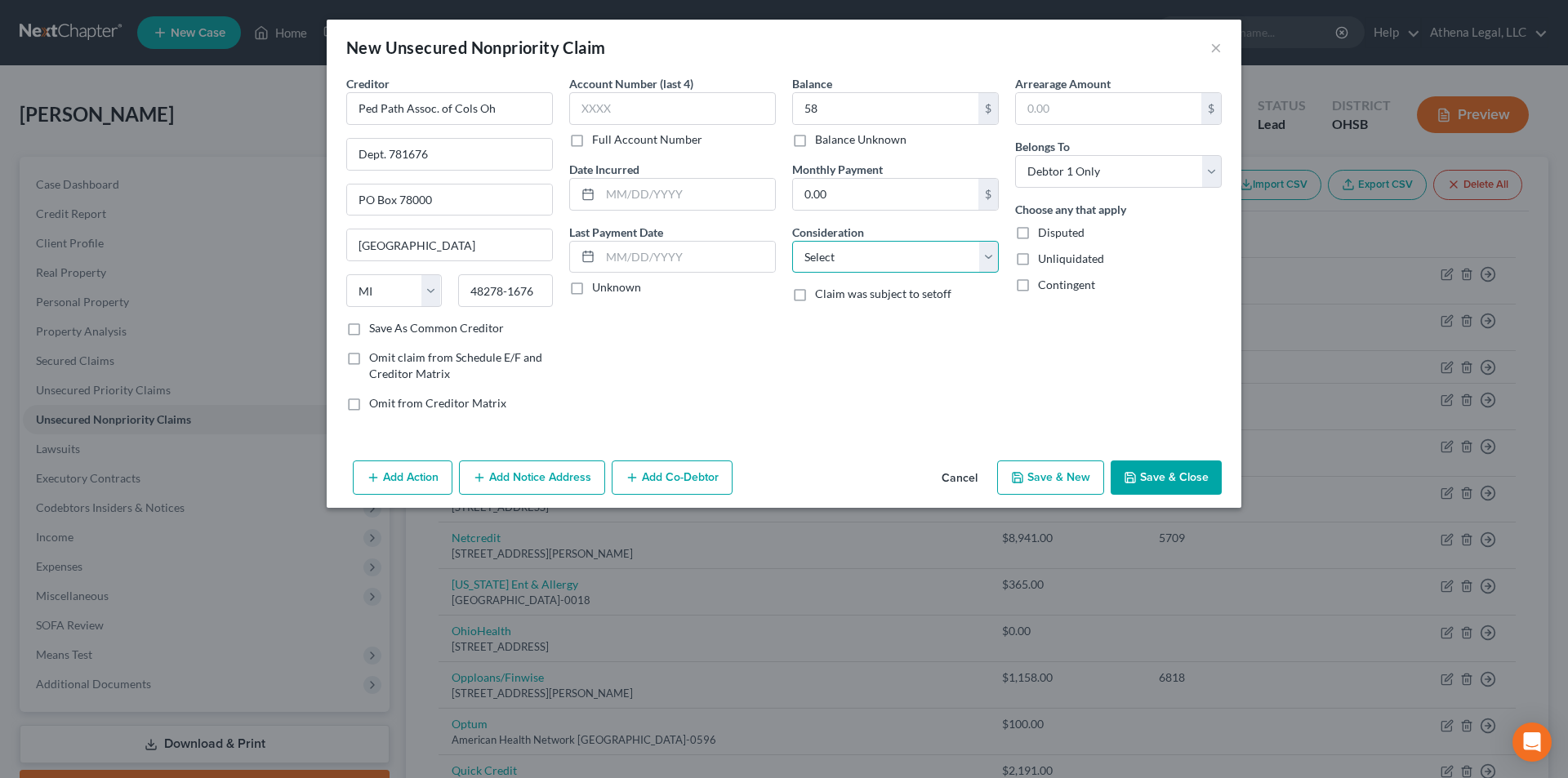
select select "9"
click at [792, 241] on select "Select Cable / Satellite Services Collection Agency Credit Card Debt Debt Couns…" at bounding box center [896, 256] width 207 height 32
click at [1155, 474] on button "Save & Close" at bounding box center [1166, 477] width 111 height 34
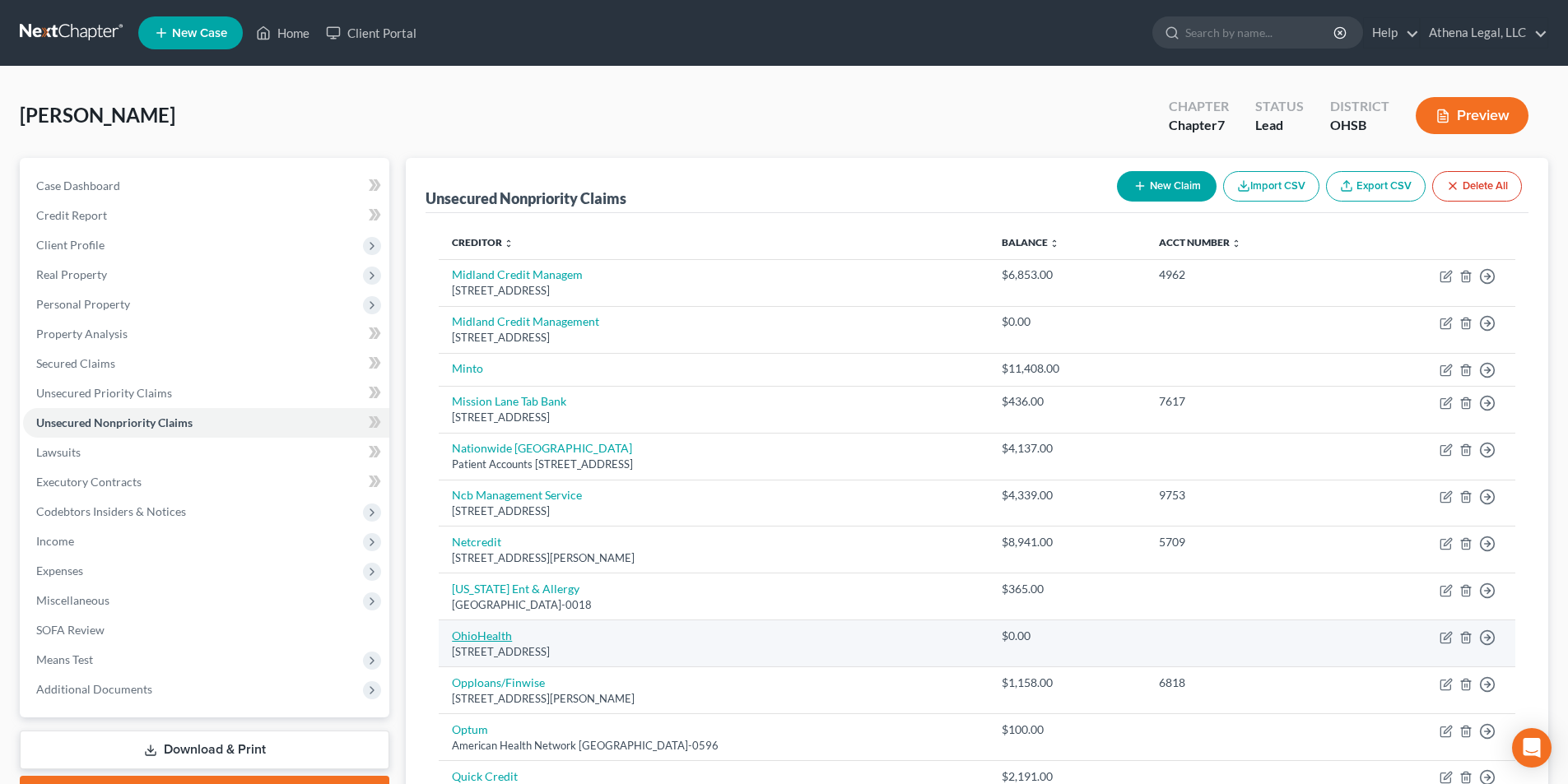
click at [492, 637] on link "OhioHealth" at bounding box center [482, 635] width 60 height 14
select select "39"
select select "0"
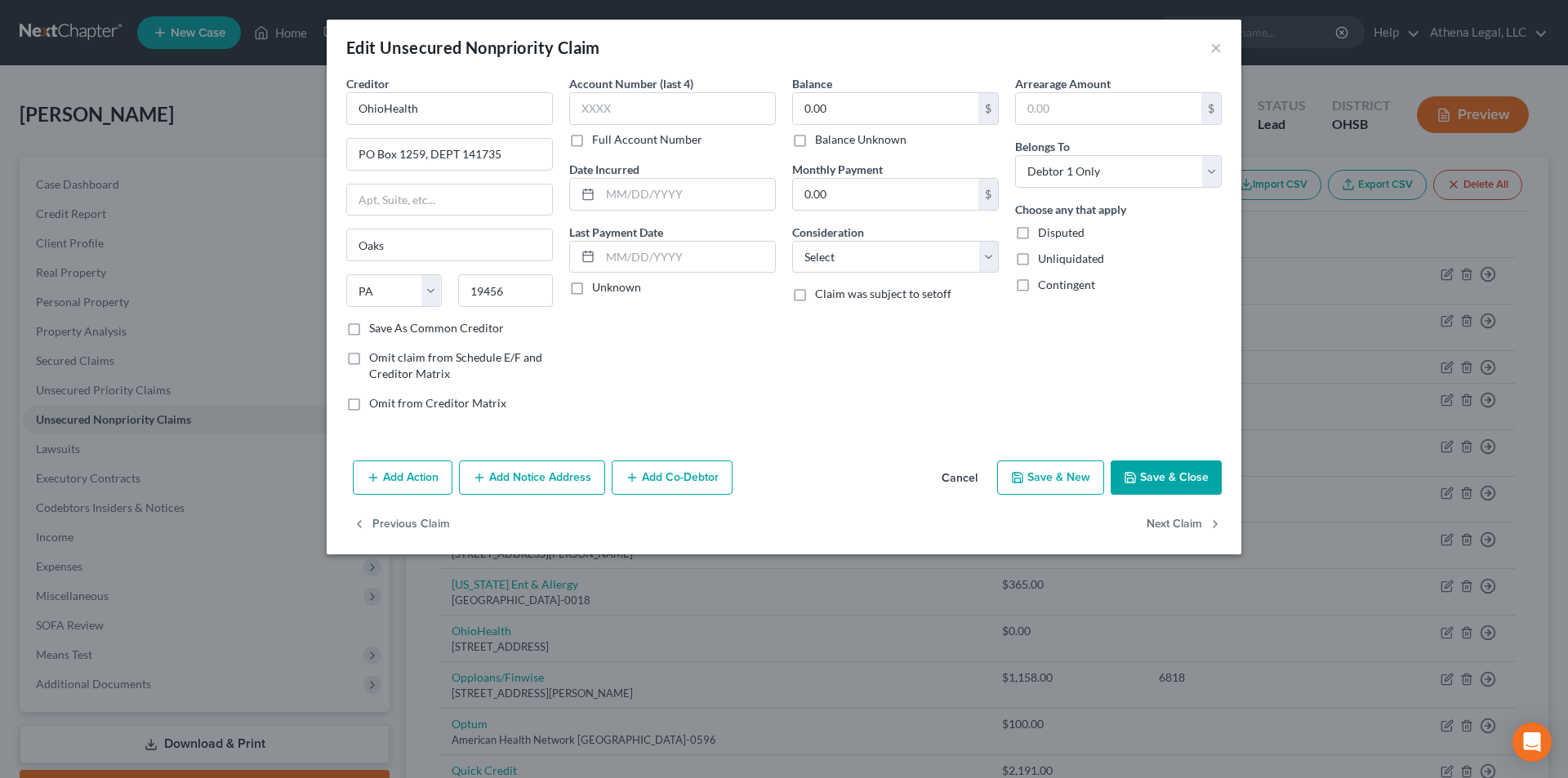
click at [863, 92] on div "Balance 0.00 $ Balance Unknown Balance Undetermined 0.00 $ Balance Unknown" at bounding box center [896, 112] width 207 height 73
click at [855, 104] on input "0.00" at bounding box center [886, 109] width 185 height 31
type input "1,504"
click at [856, 251] on select "Select Cable / Satellite Services Collection Agency Credit Card Debt Debt Couns…" at bounding box center [896, 256] width 207 height 32
select select "9"
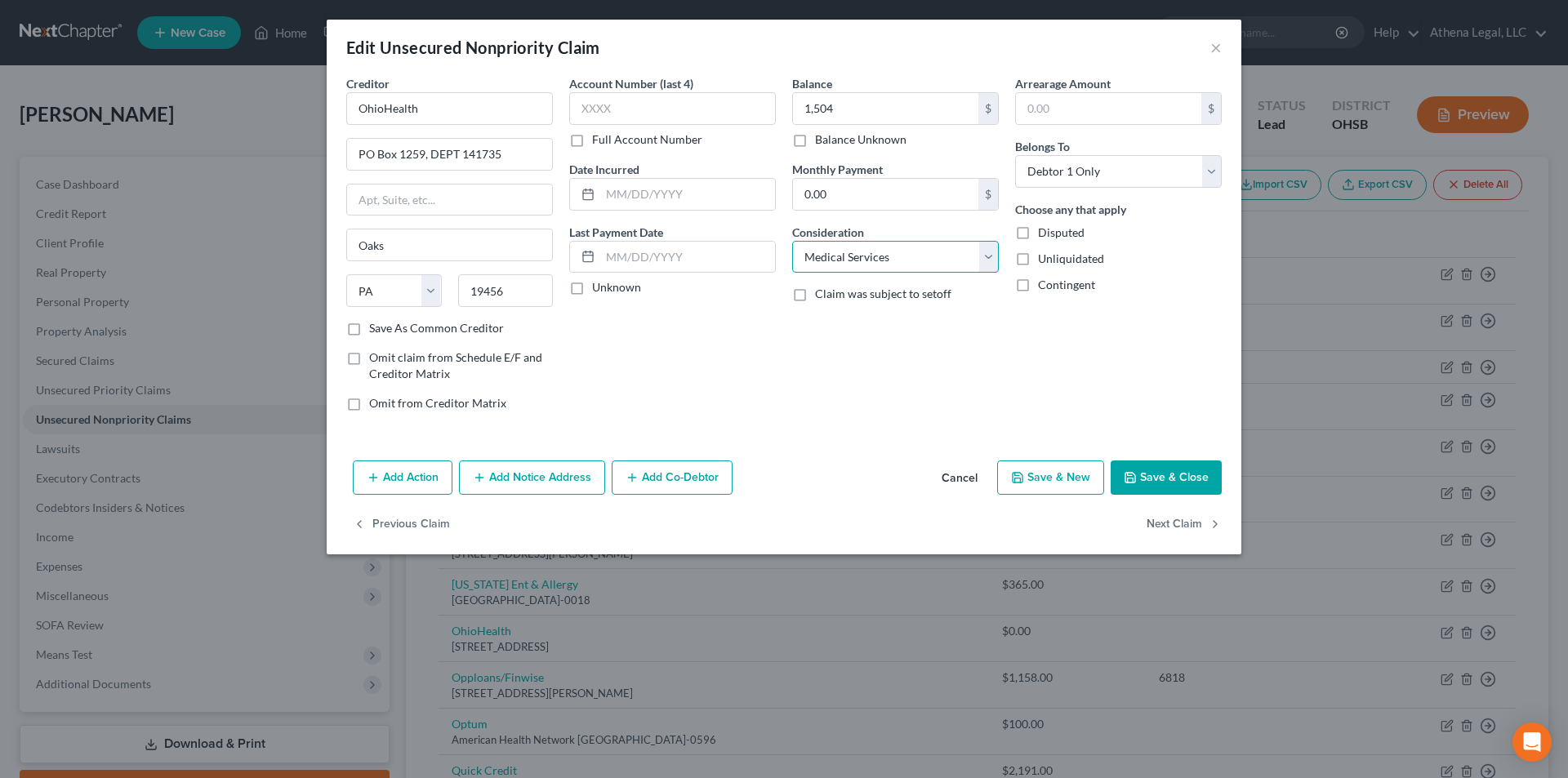
click at [792, 241] on select "Select Cable / Satellite Services Collection Agency Credit Card Debt Debt Couns…" at bounding box center [896, 256] width 207 height 32
click at [1212, 493] on button "Save & Close" at bounding box center [1166, 477] width 111 height 34
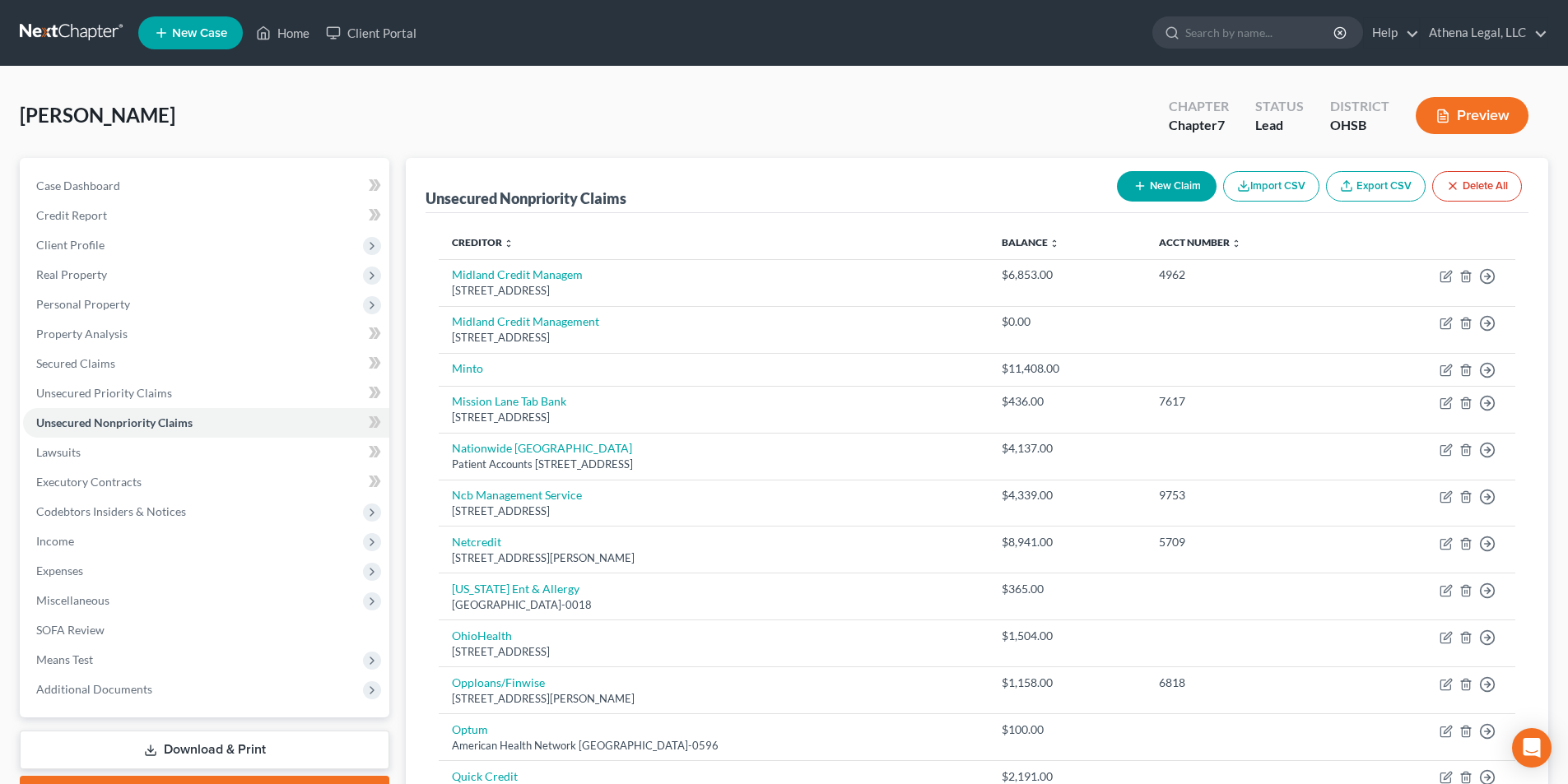
click at [1180, 182] on button "New Claim" at bounding box center [1166, 186] width 99 height 31
select select "0"
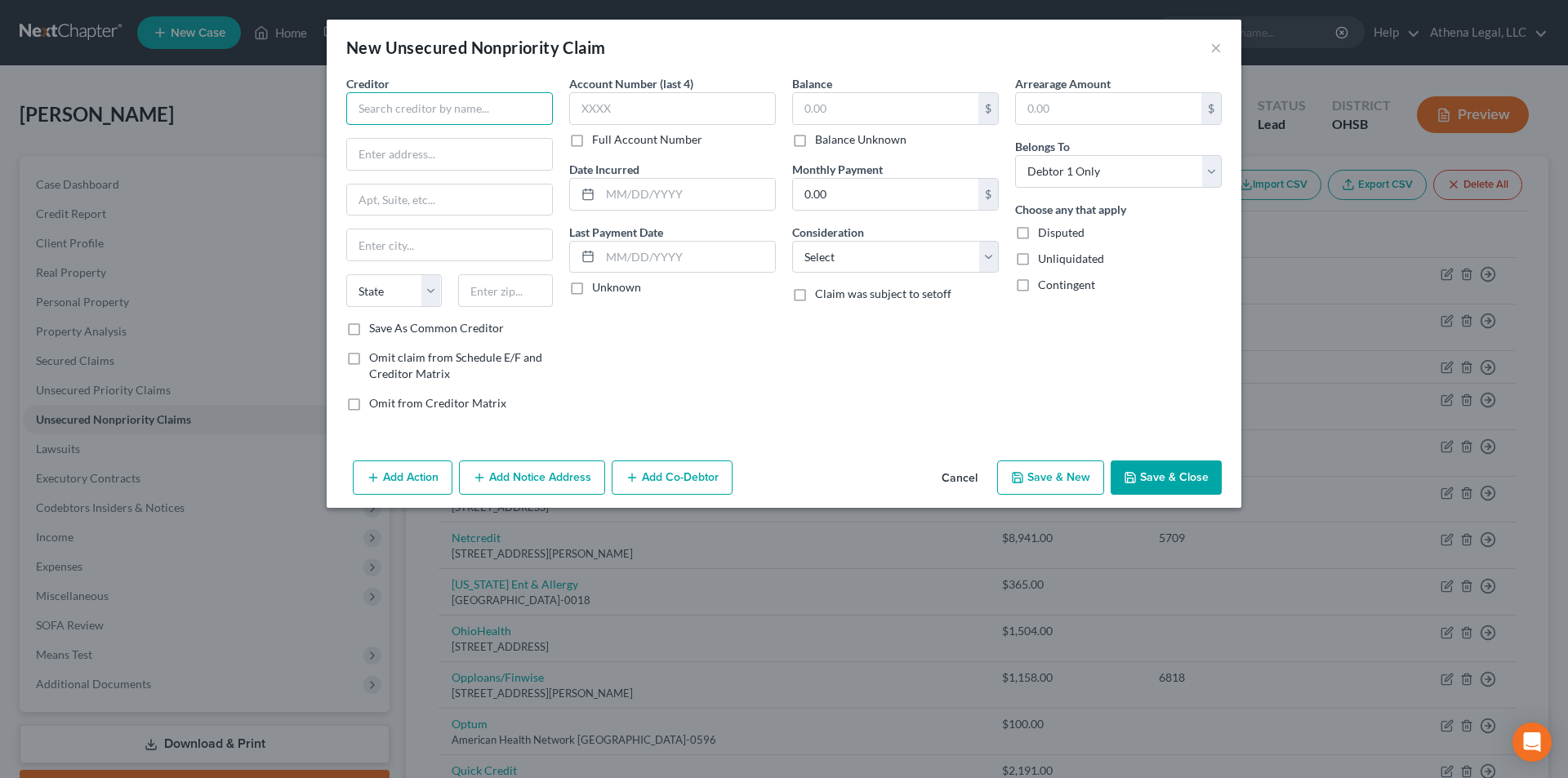
click at [523, 118] on input "text" at bounding box center [450, 108] width 207 height 32
type input "Dermatologists of [GEOGRAPHIC_DATA][US_STATE]"
type input "[STREET_ADDRESS]"
type input "Suite 200"
type input "[GEOGRAPHIC_DATA]"
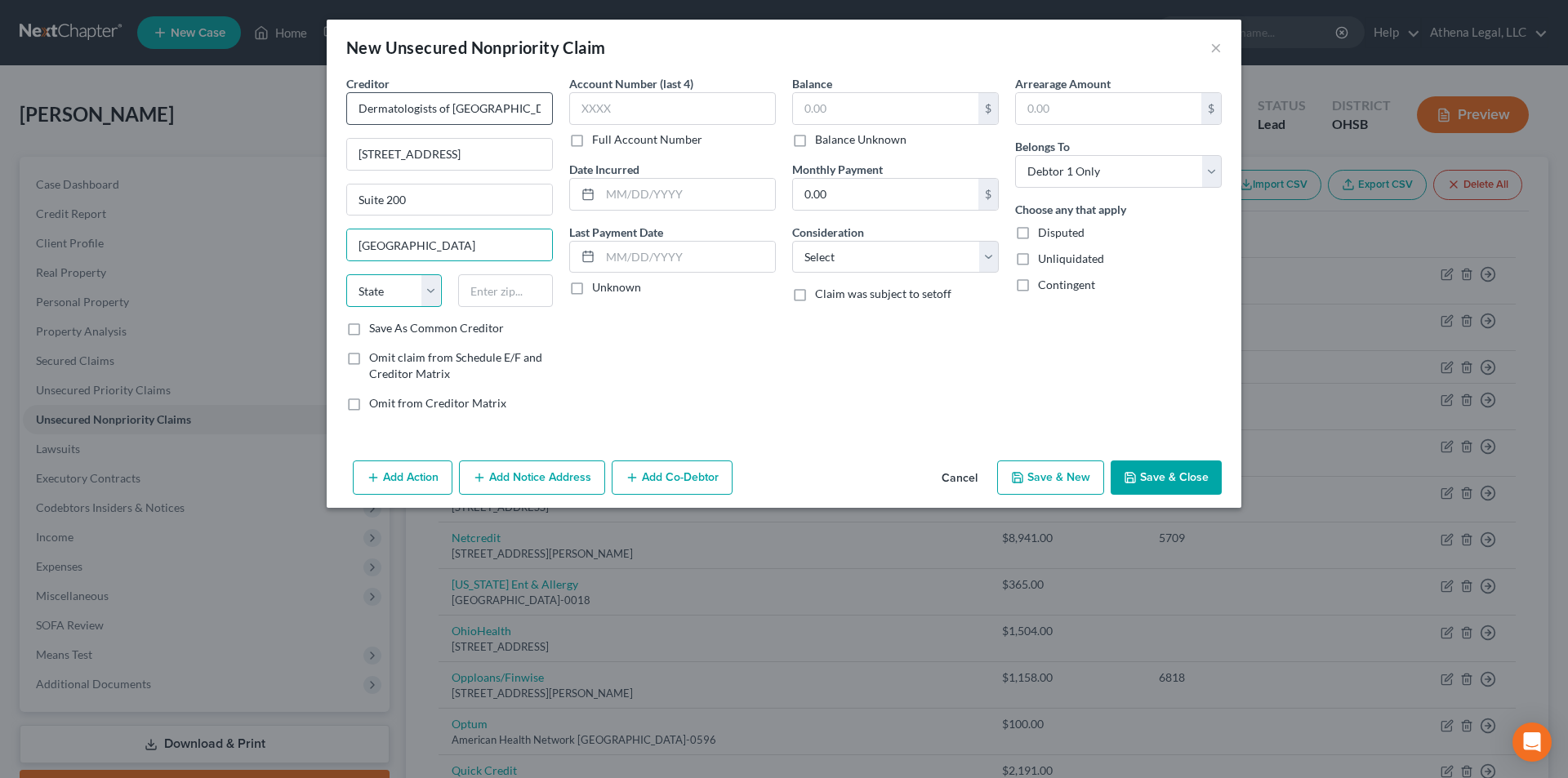
select select "36"
type input "45429-4039"
click at [805, 107] on input "text" at bounding box center [886, 109] width 185 height 31
type input "143"
click at [845, 264] on select "Select Cable / Satellite Services Collection Agency Credit Card Debt Debt Couns…" at bounding box center [896, 256] width 207 height 32
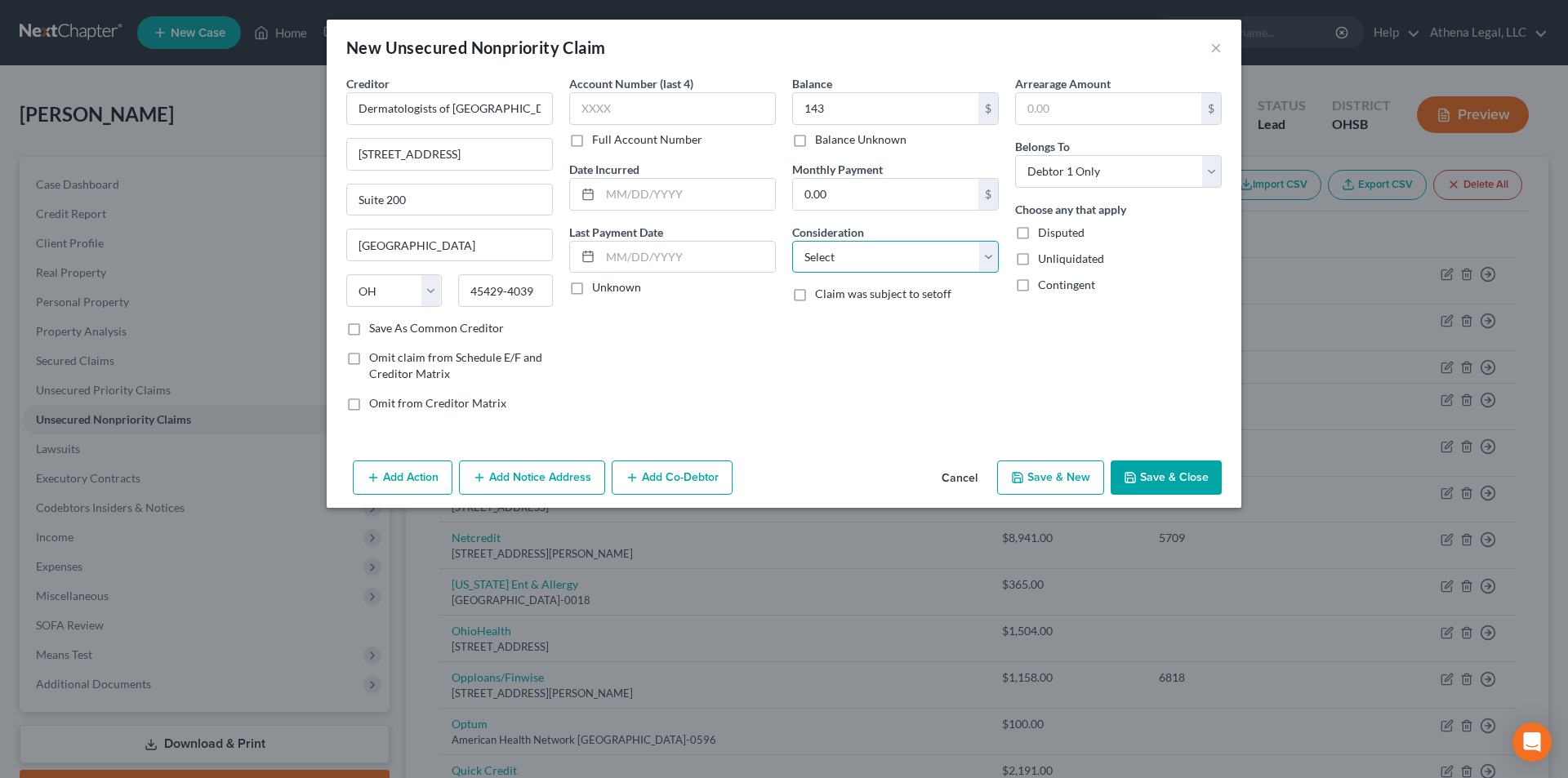
select select "9"
click at [792, 241] on select "Select Cable / Satellite Services Collection Agency Credit Card Debt Debt Couns…" at bounding box center [896, 256] width 207 height 32
click at [1185, 469] on button "Save & Close" at bounding box center [1166, 477] width 111 height 34
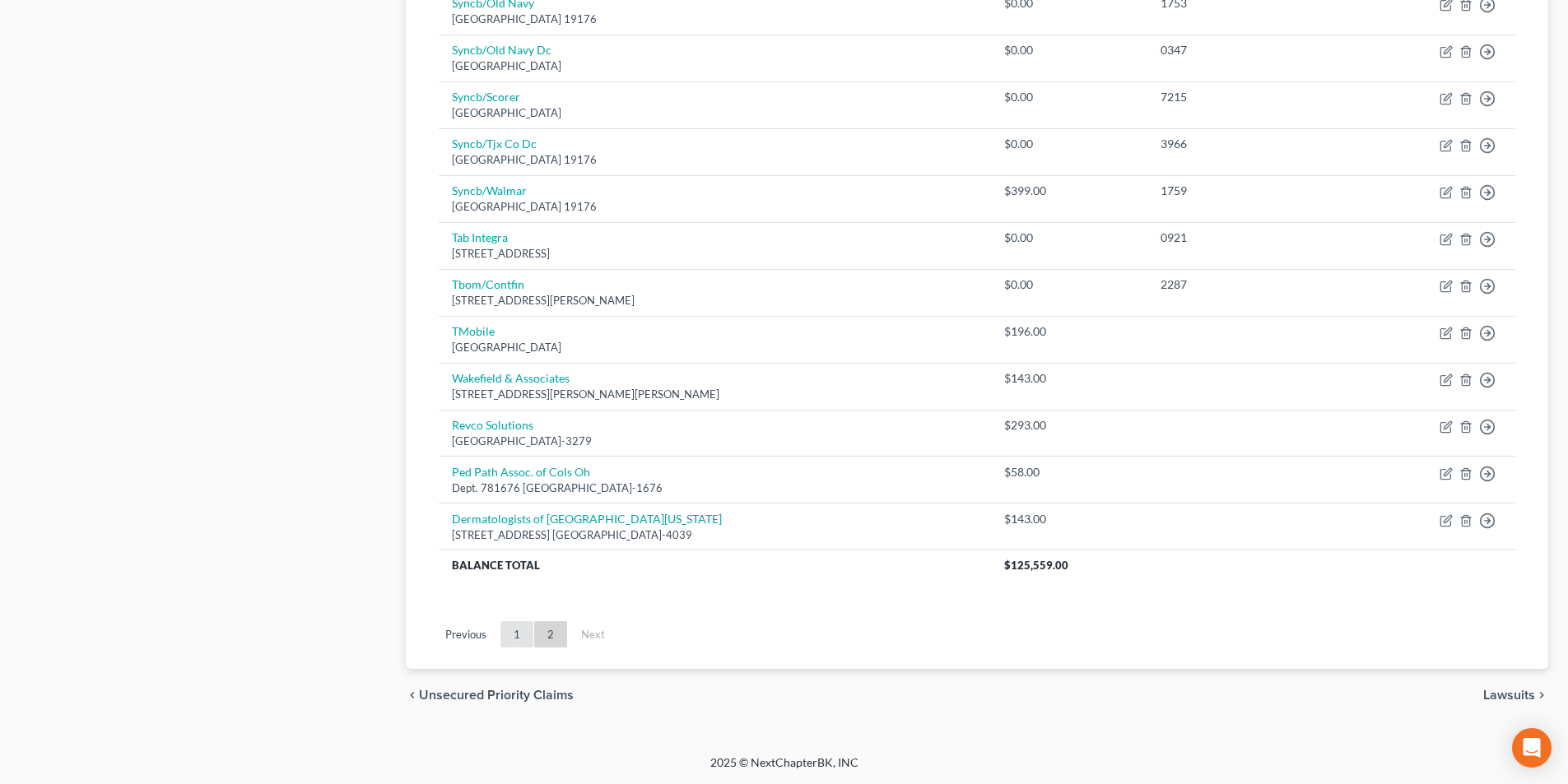
click at [508, 638] on link "1" at bounding box center [516, 634] width 33 height 27
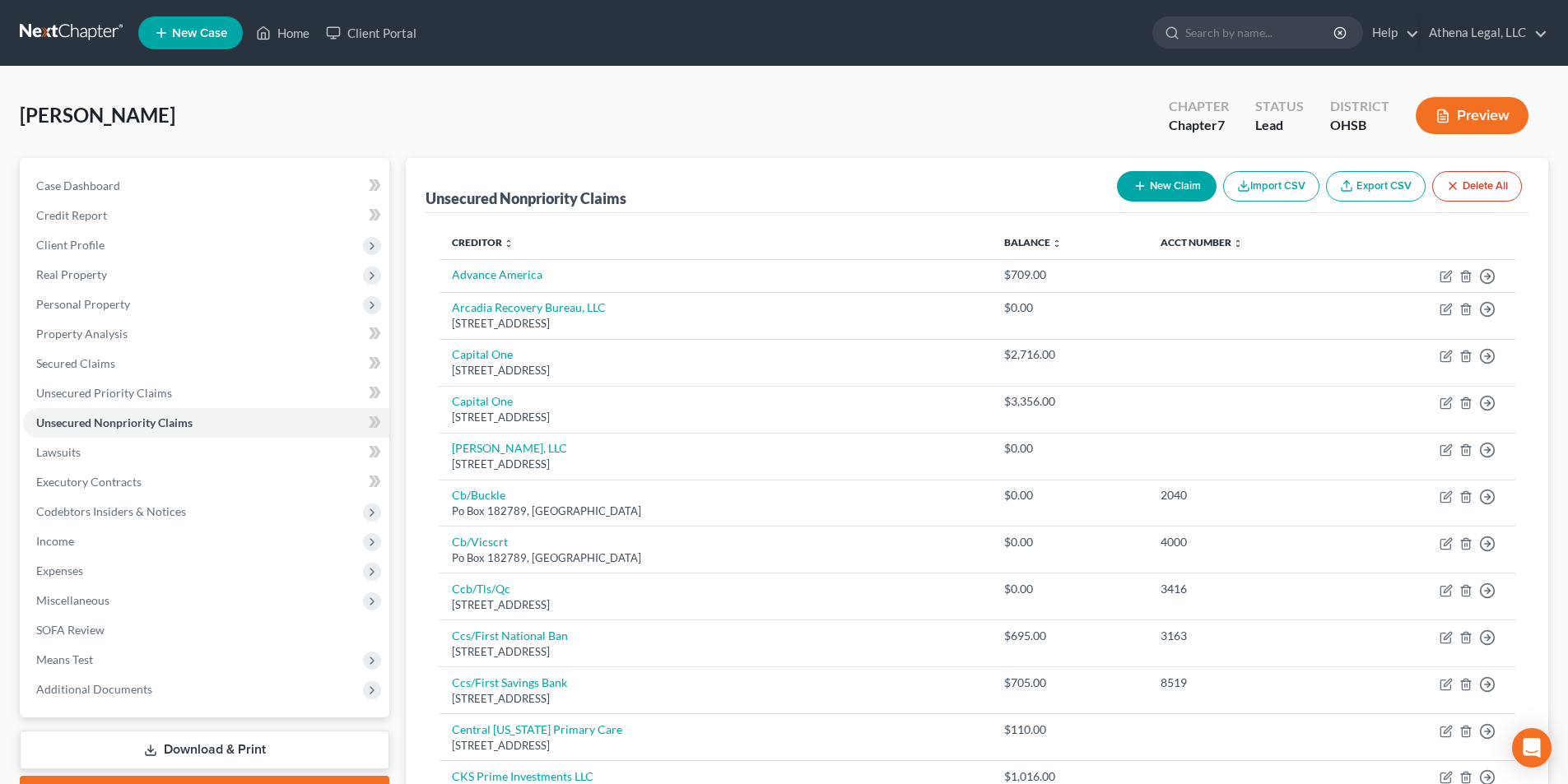
click at [1133, 182] on icon "button" at bounding box center [1140, 186] width 13 height 13
select select "0"
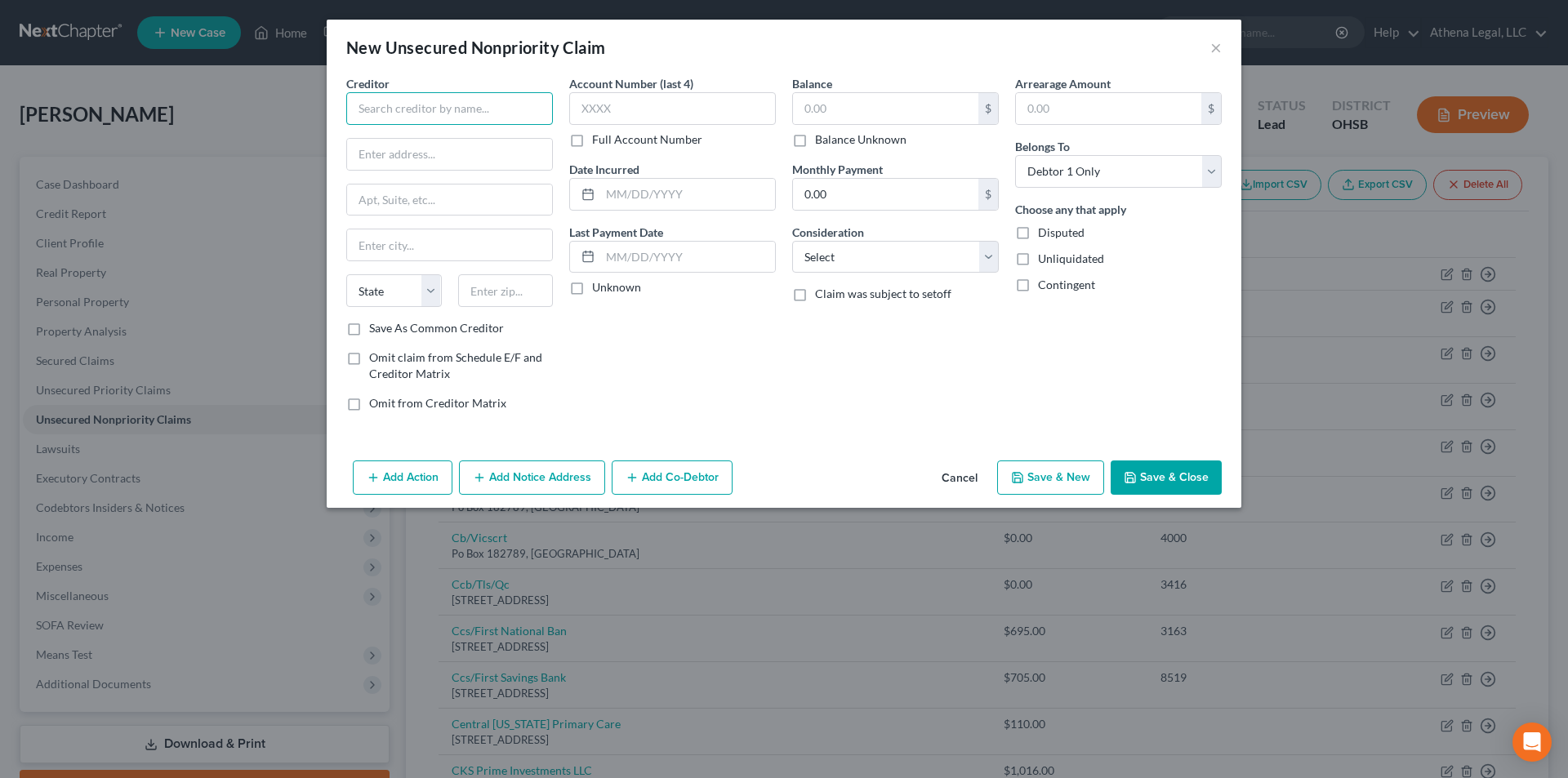
click at [482, 107] on input "text" at bounding box center [450, 108] width 207 height 32
type input "UCSF Dermatology and [MEDICAL_DATA]"
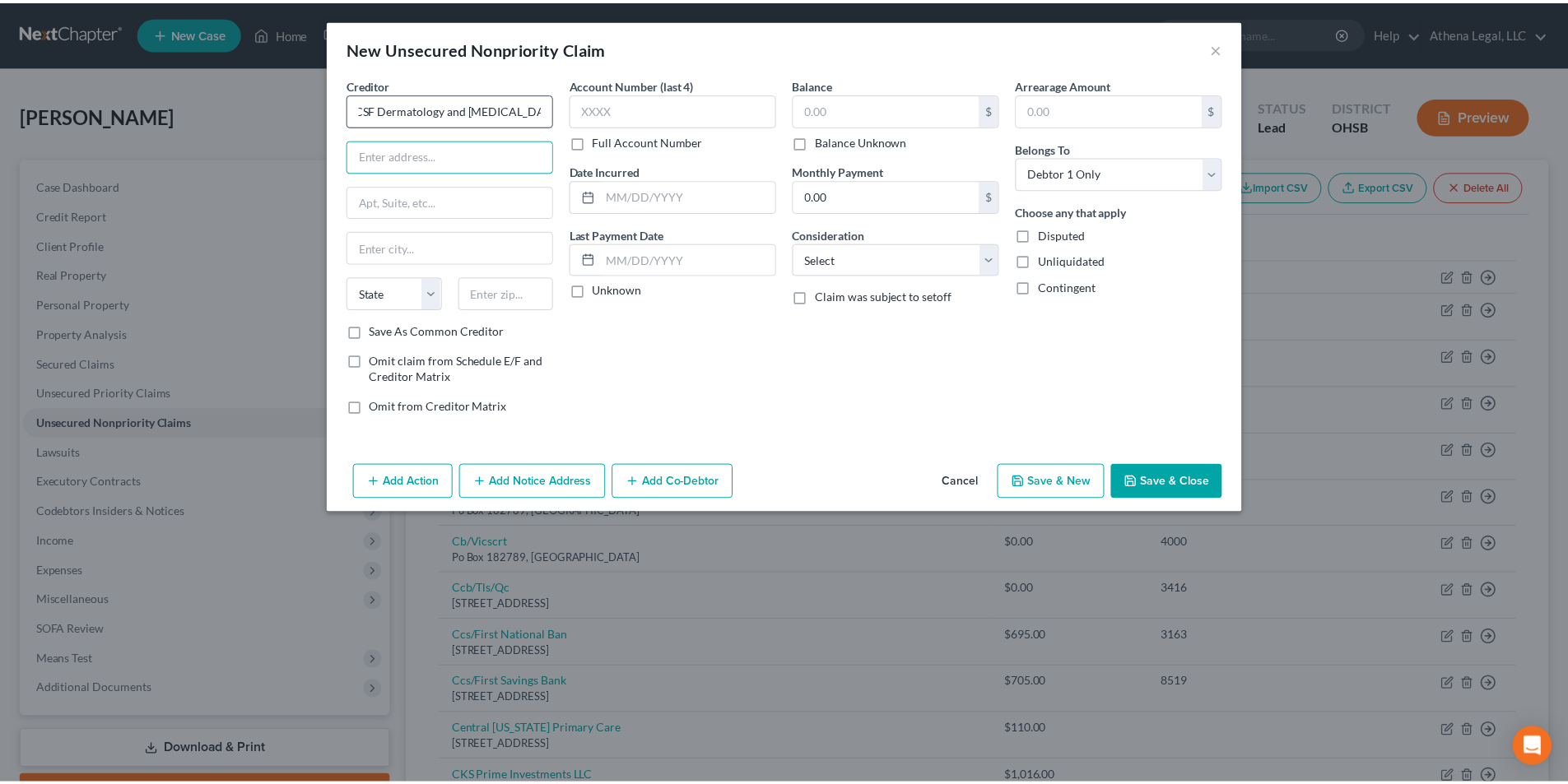
scroll to position [0, 0]
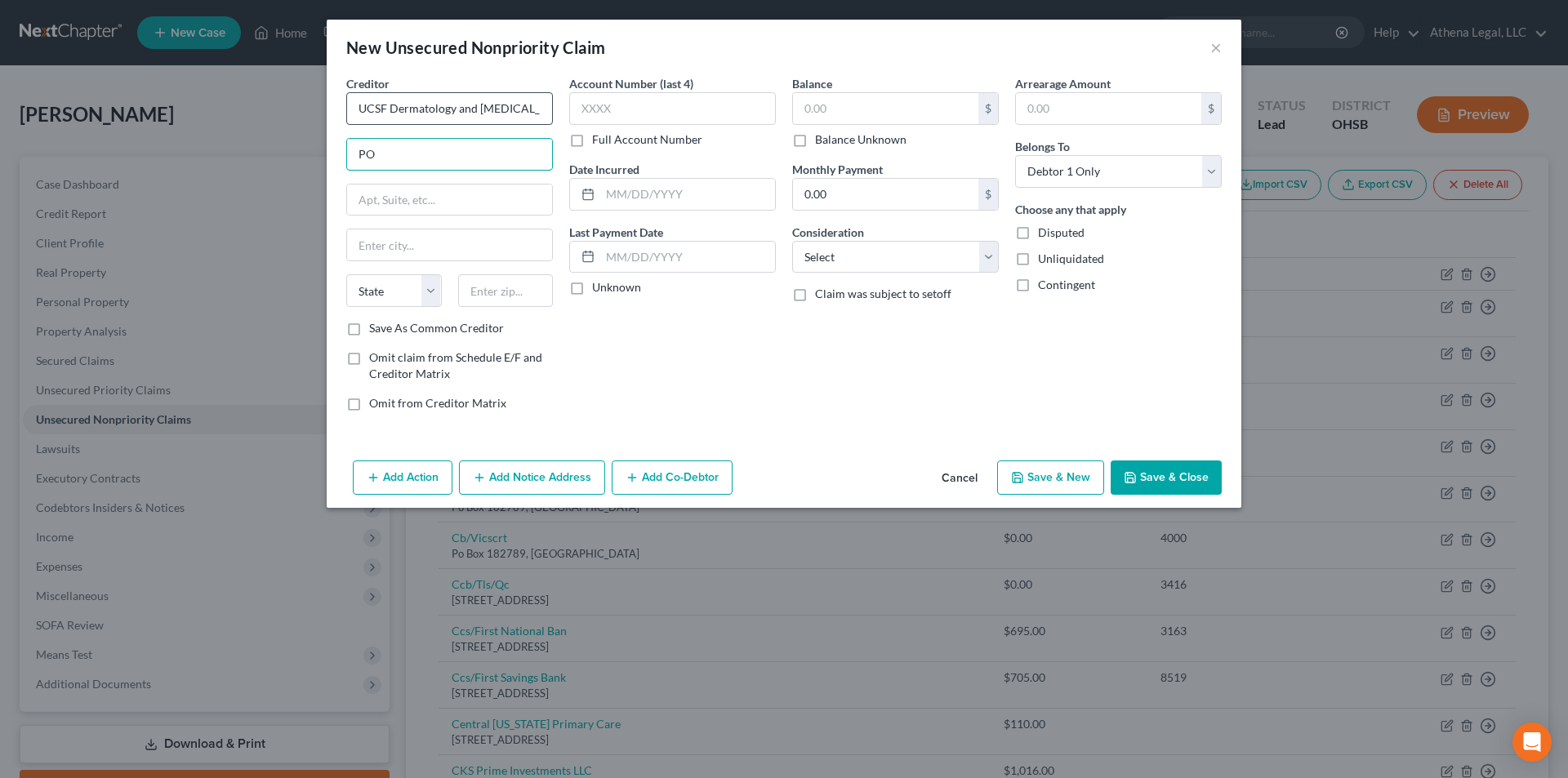
type input "P"
type input "Attn: 6200"
type input "PO Box 3484"
type input "[GEOGRAPHIC_DATA]"
select select "36"
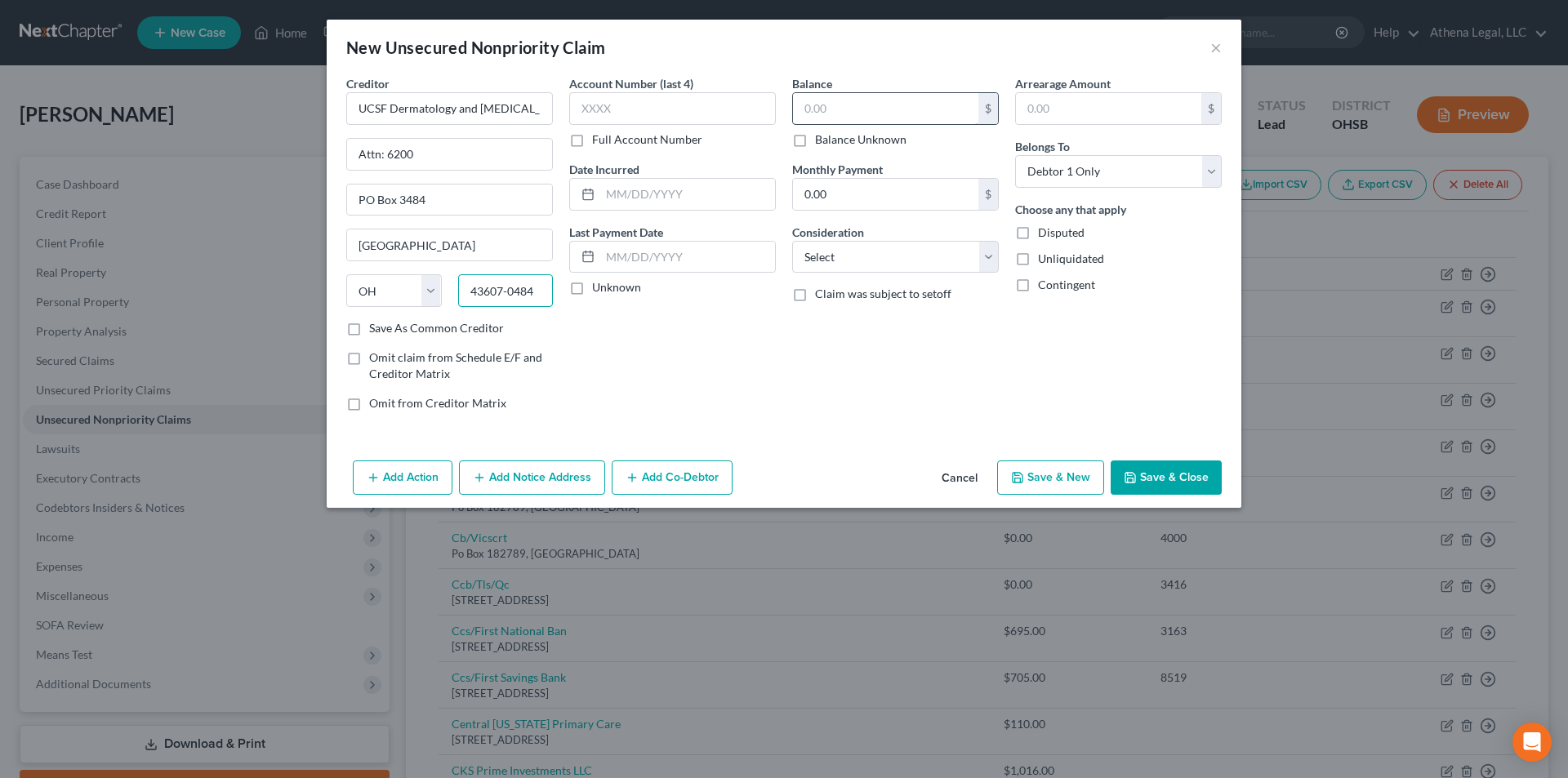
type input "43607-0484"
click at [813, 105] on input "text" at bounding box center [886, 109] width 185 height 31
type input "750"
click at [840, 257] on select "Select Cable / Satellite Services Collection Agency Credit Card Debt Debt Couns…" at bounding box center [896, 256] width 207 height 32
select select "9"
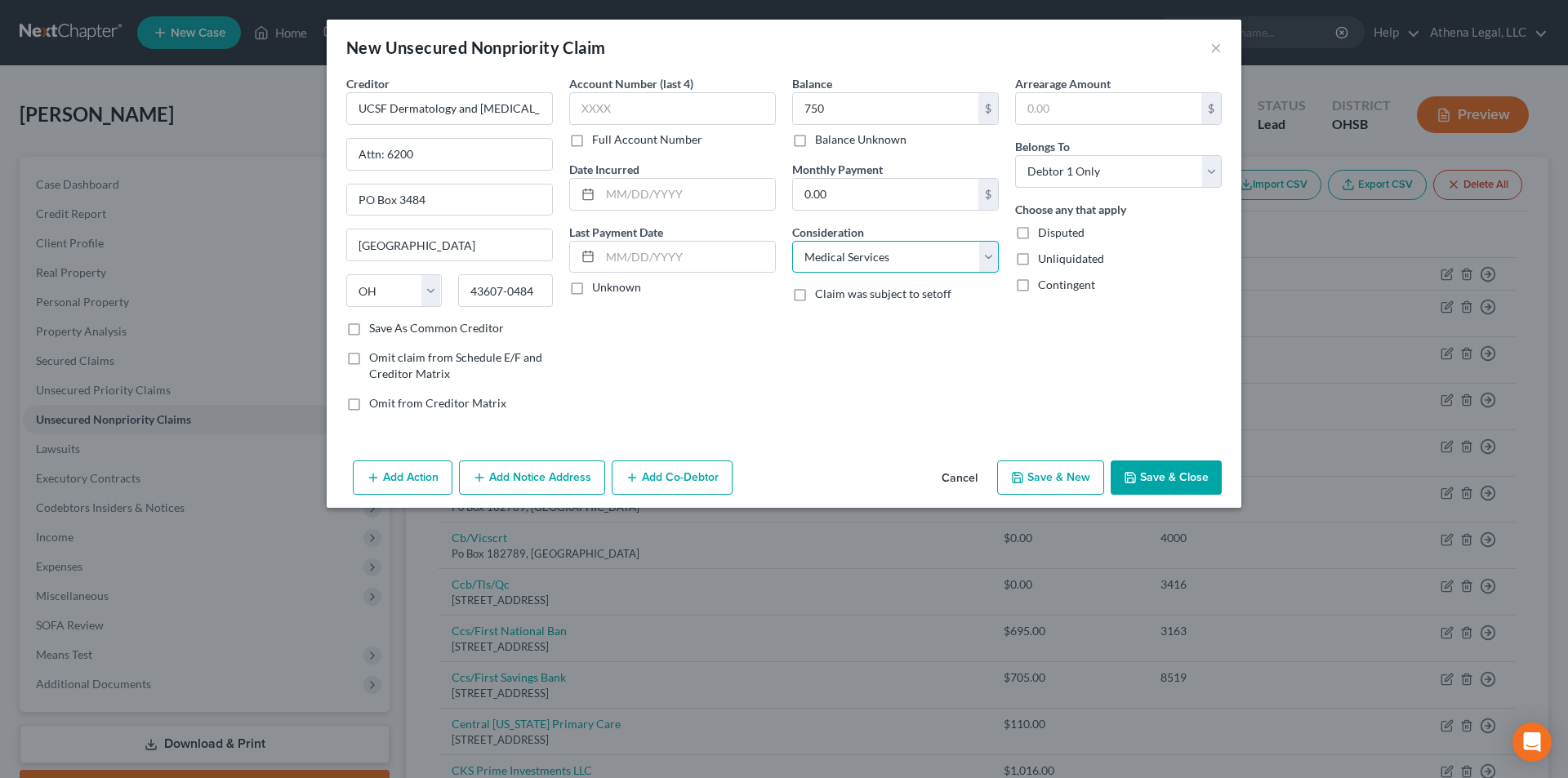
click at [792, 241] on select "Select Cable / Satellite Services Collection Agency Credit Card Debt Debt Couns…" at bounding box center [896, 256] width 207 height 32
click at [1149, 489] on button "Save & Close" at bounding box center [1166, 477] width 111 height 34
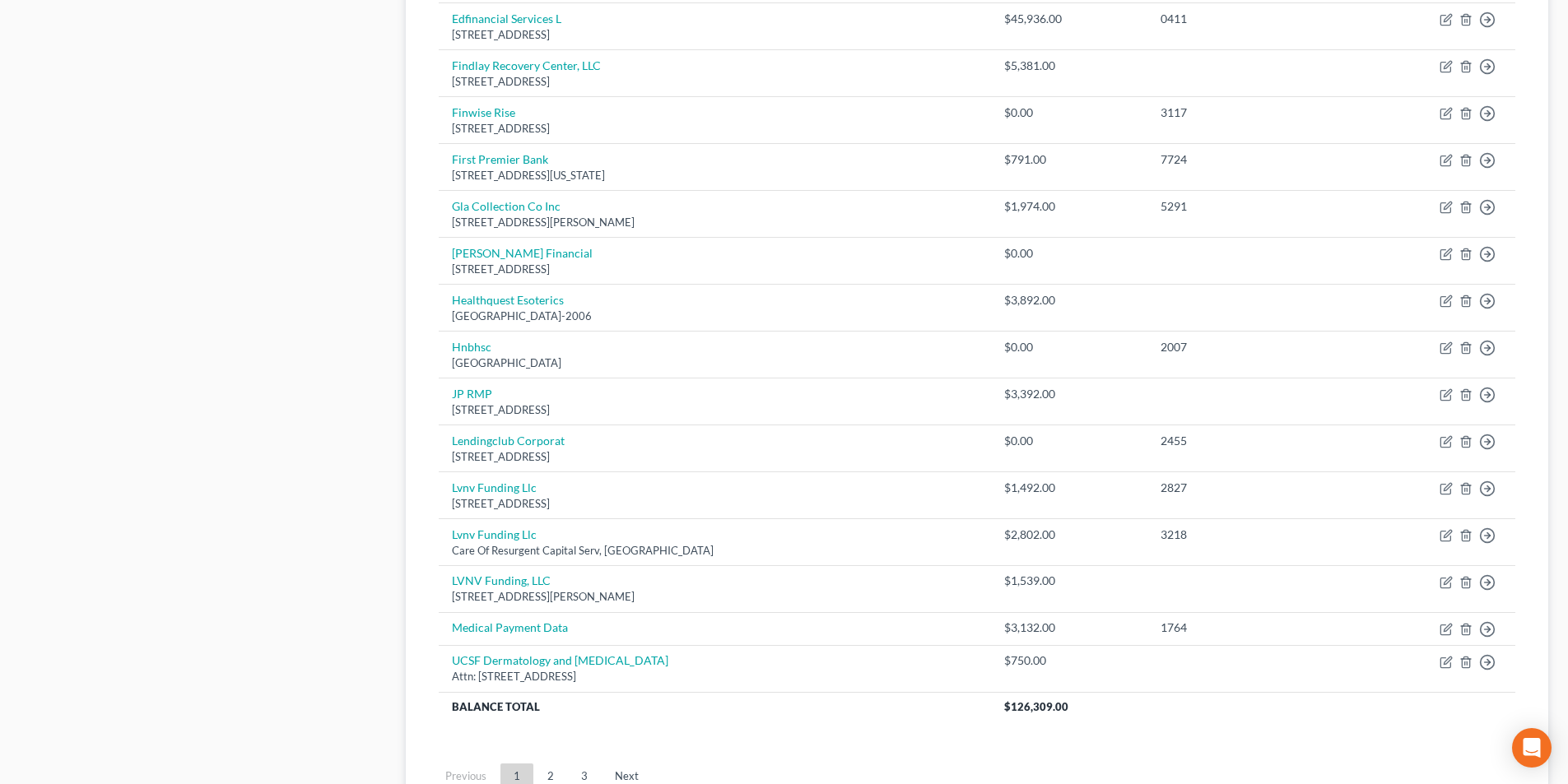
scroll to position [1134, 0]
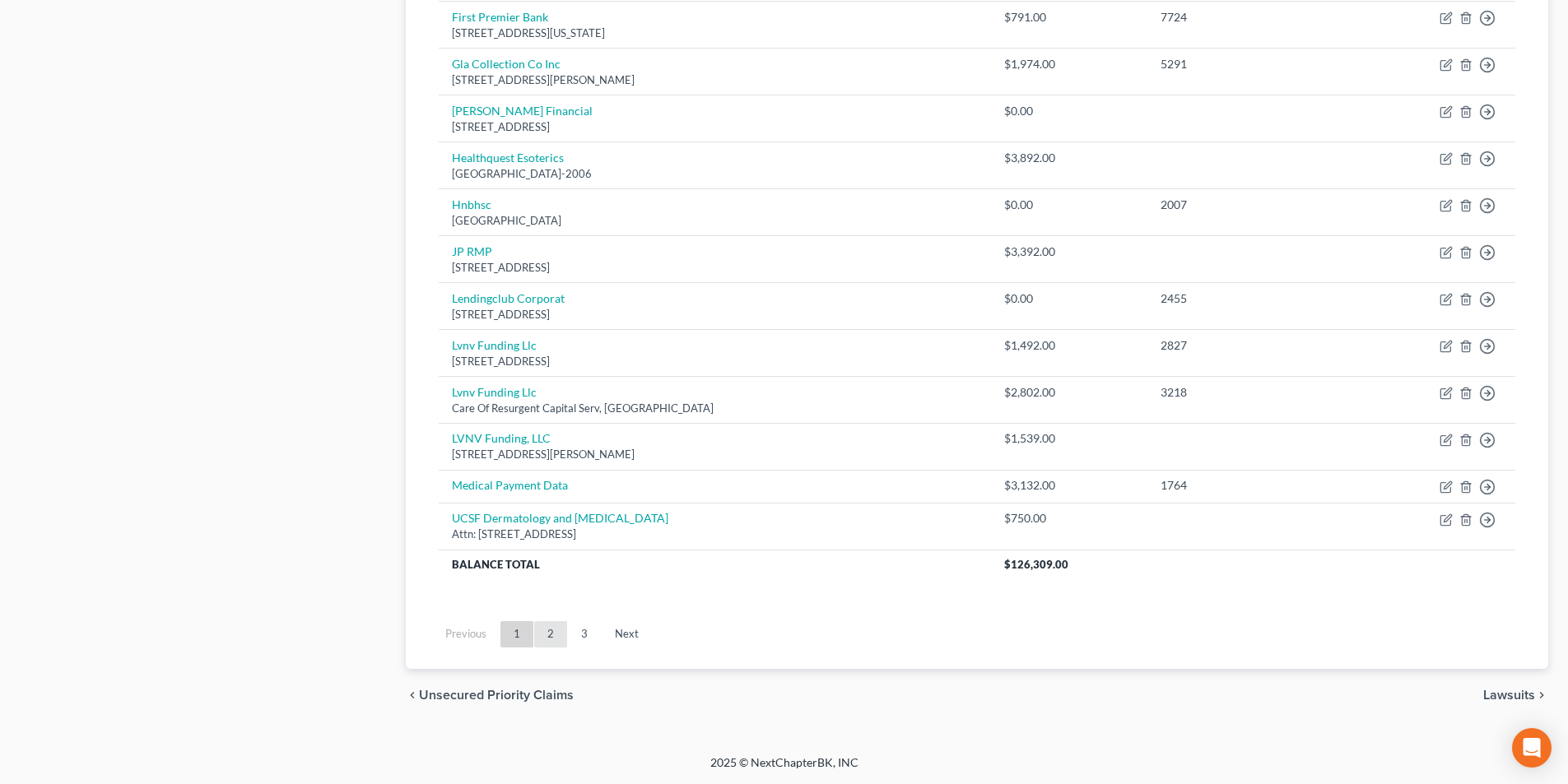
click at [549, 632] on link "2" at bounding box center [550, 634] width 33 height 27
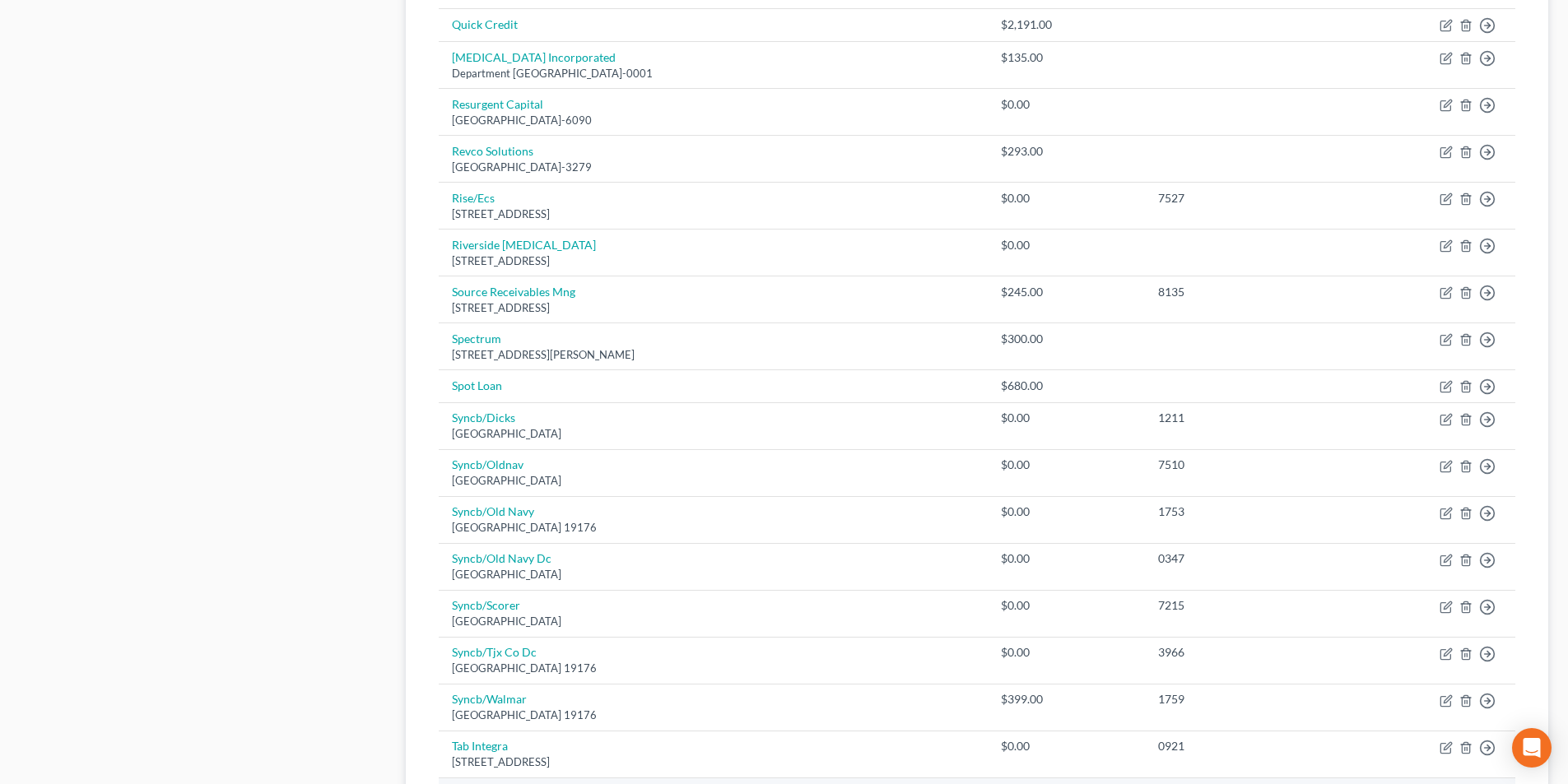
scroll to position [826, 0]
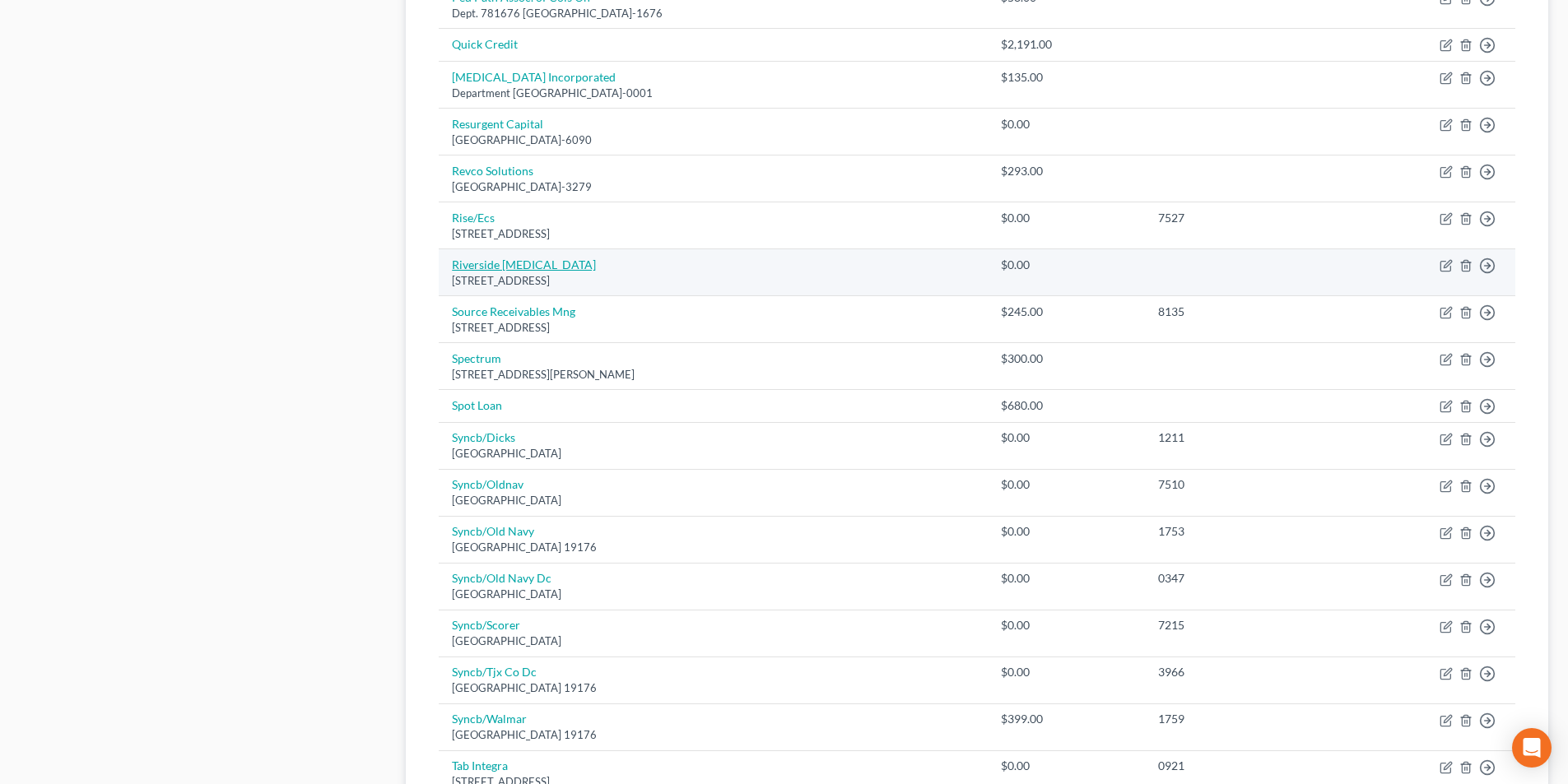
click at [527, 262] on link "Riverside [MEDICAL_DATA]" at bounding box center [524, 264] width 144 height 14
select select "36"
select select "0"
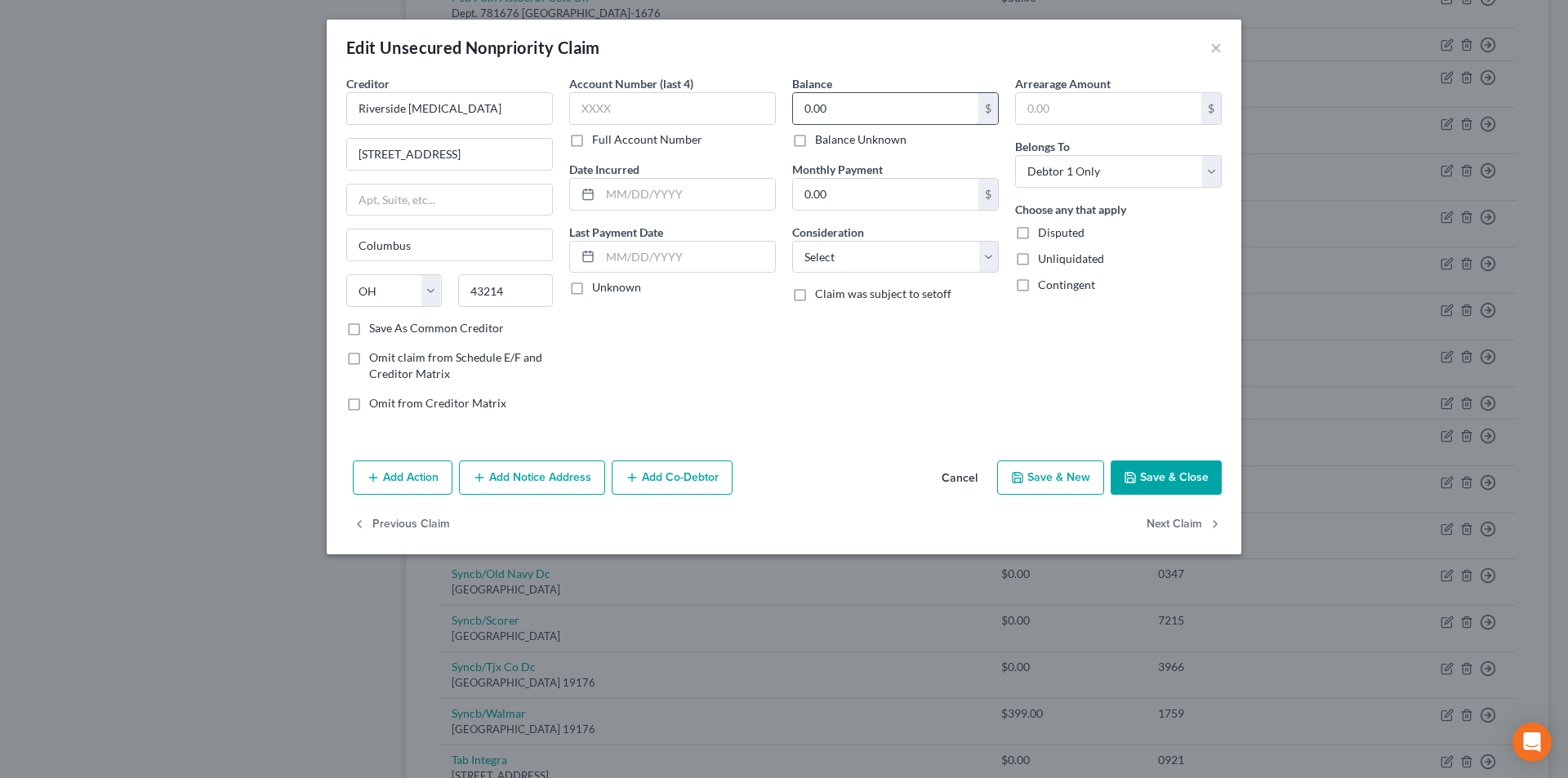
click at [882, 114] on input "0.00" at bounding box center [886, 109] width 185 height 31
type input "233"
click at [831, 251] on select "Select Cable / Satellite Services Collection Agency Credit Card Debt Debt Couns…" at bounding box center [896, 256] width 207 height 32
select select "9"
click at [792, 241] on select "Select Cable / Satellite Services Collection Agency Credit Card Debt Debt Couns…" at bounding box center [896, 256] width 207 height 32
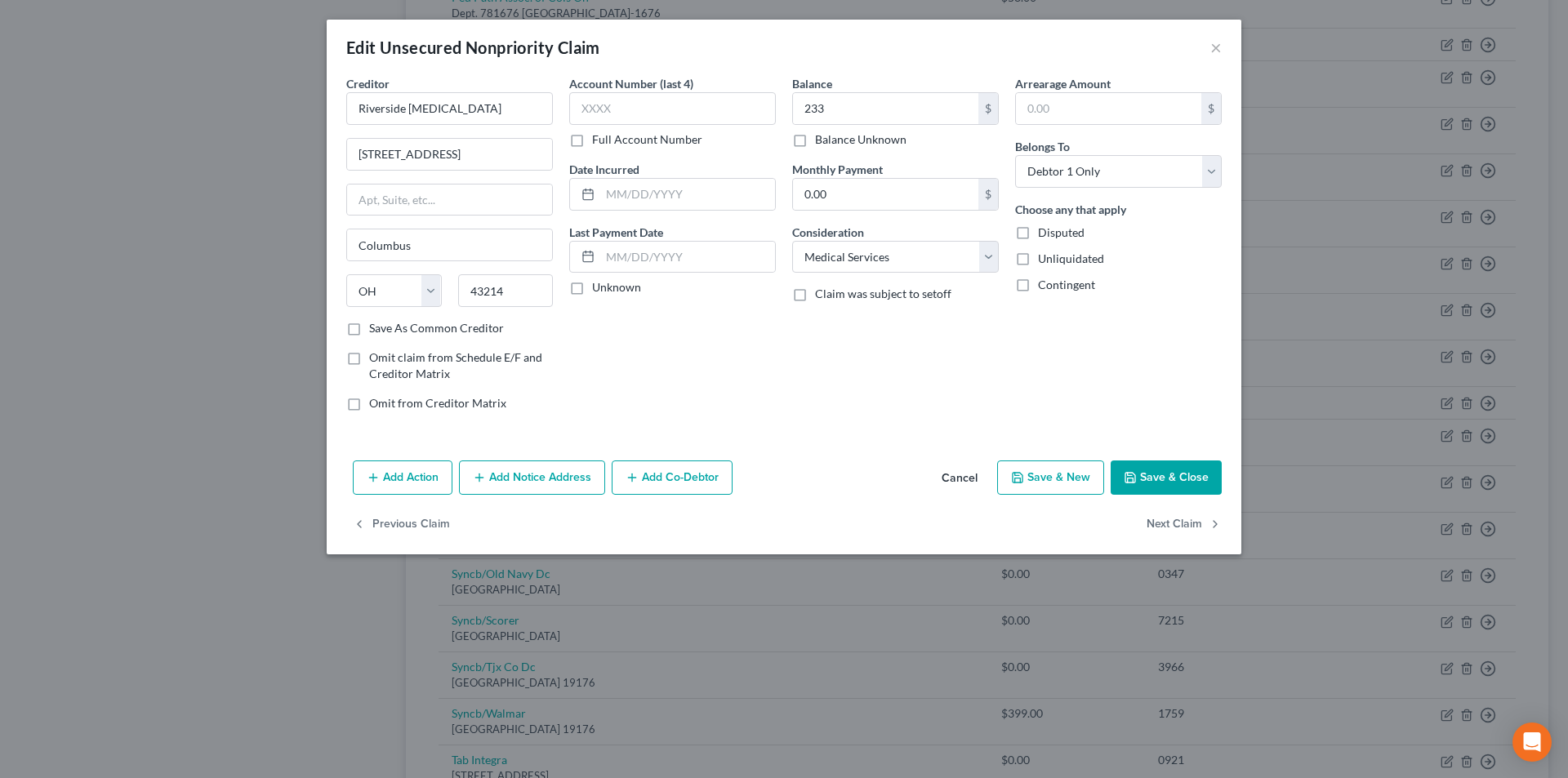
click at [1156, 484] on button "Save & Close" at bounding box center [1166, 477] width 111 height 34
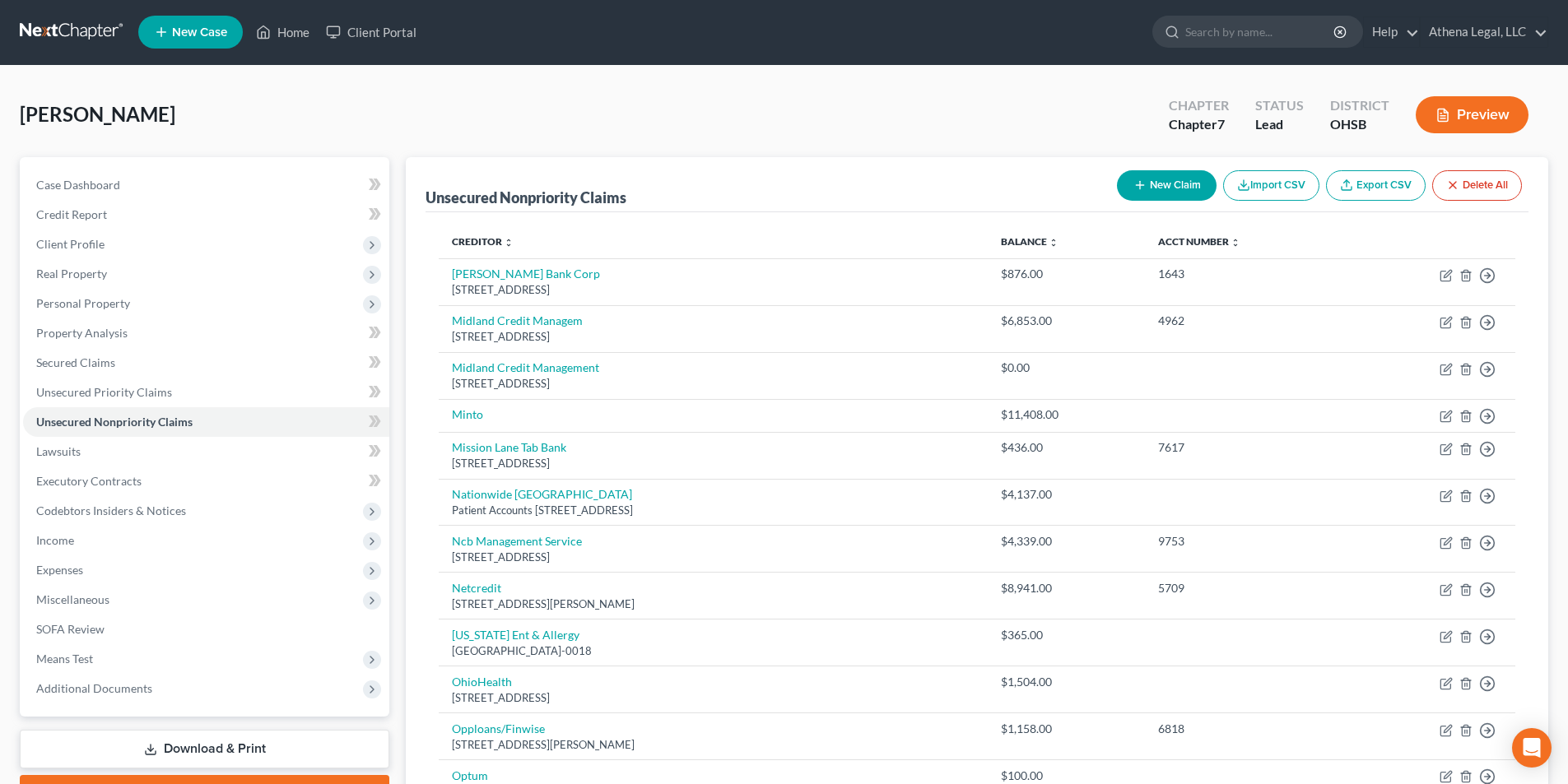
scroll to position [0, 0]
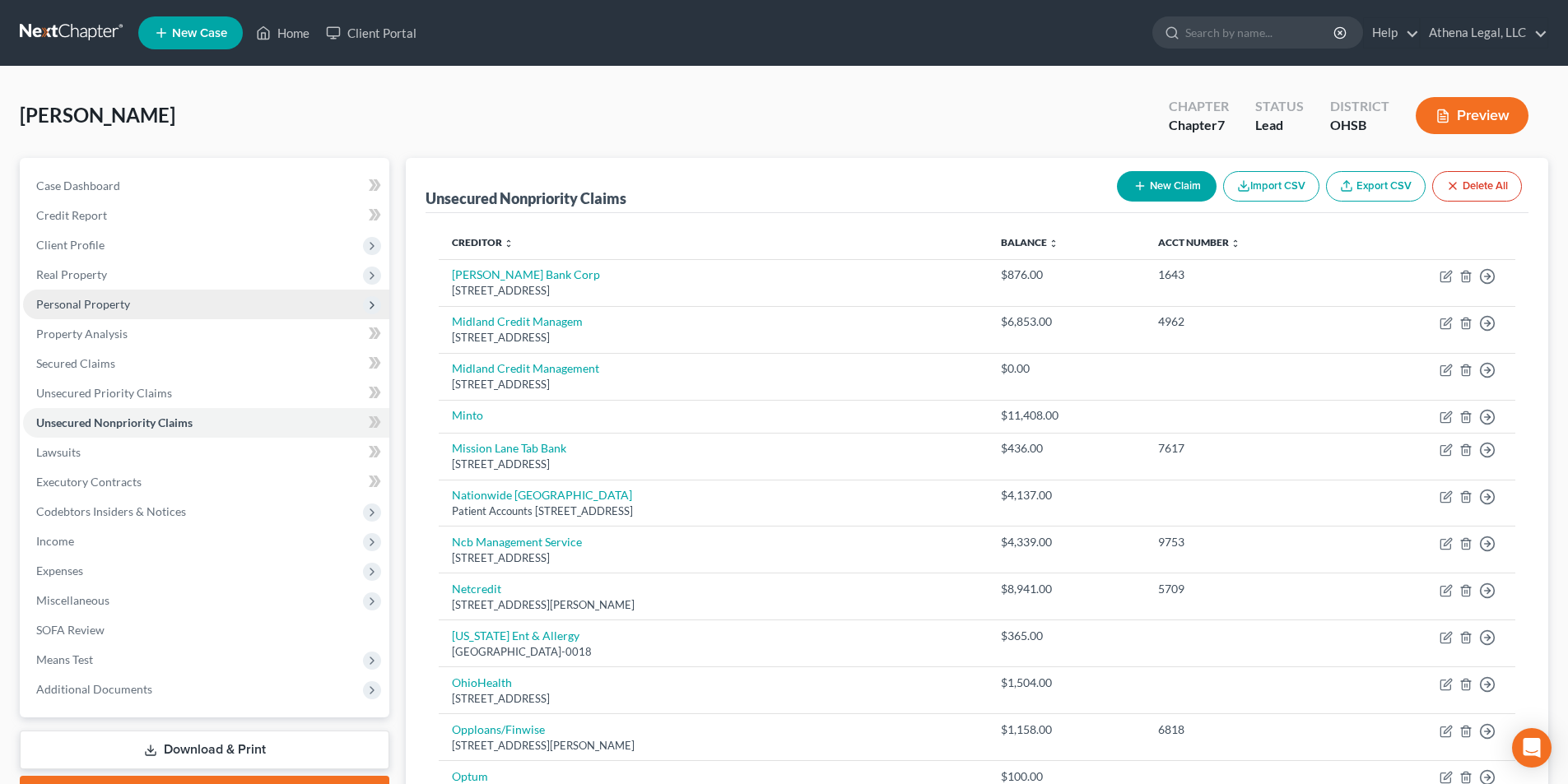
click at [103, 306] on span "Personal Property" at bounding box center [83, 303] width 94 height 14
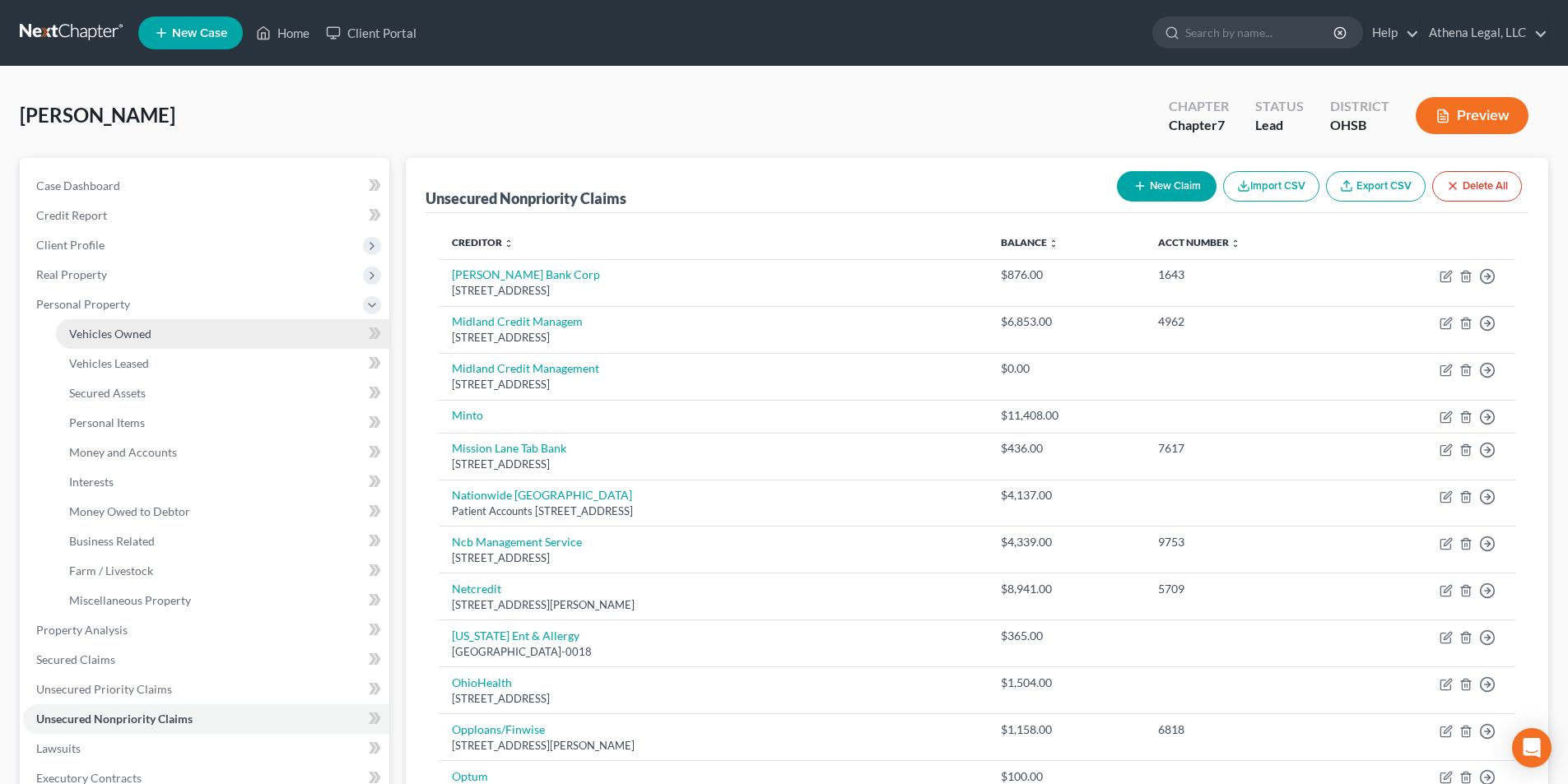
click at [102, 335] on span "Vehicles Owned" at bounding box center [110, 333] width 83 height 14
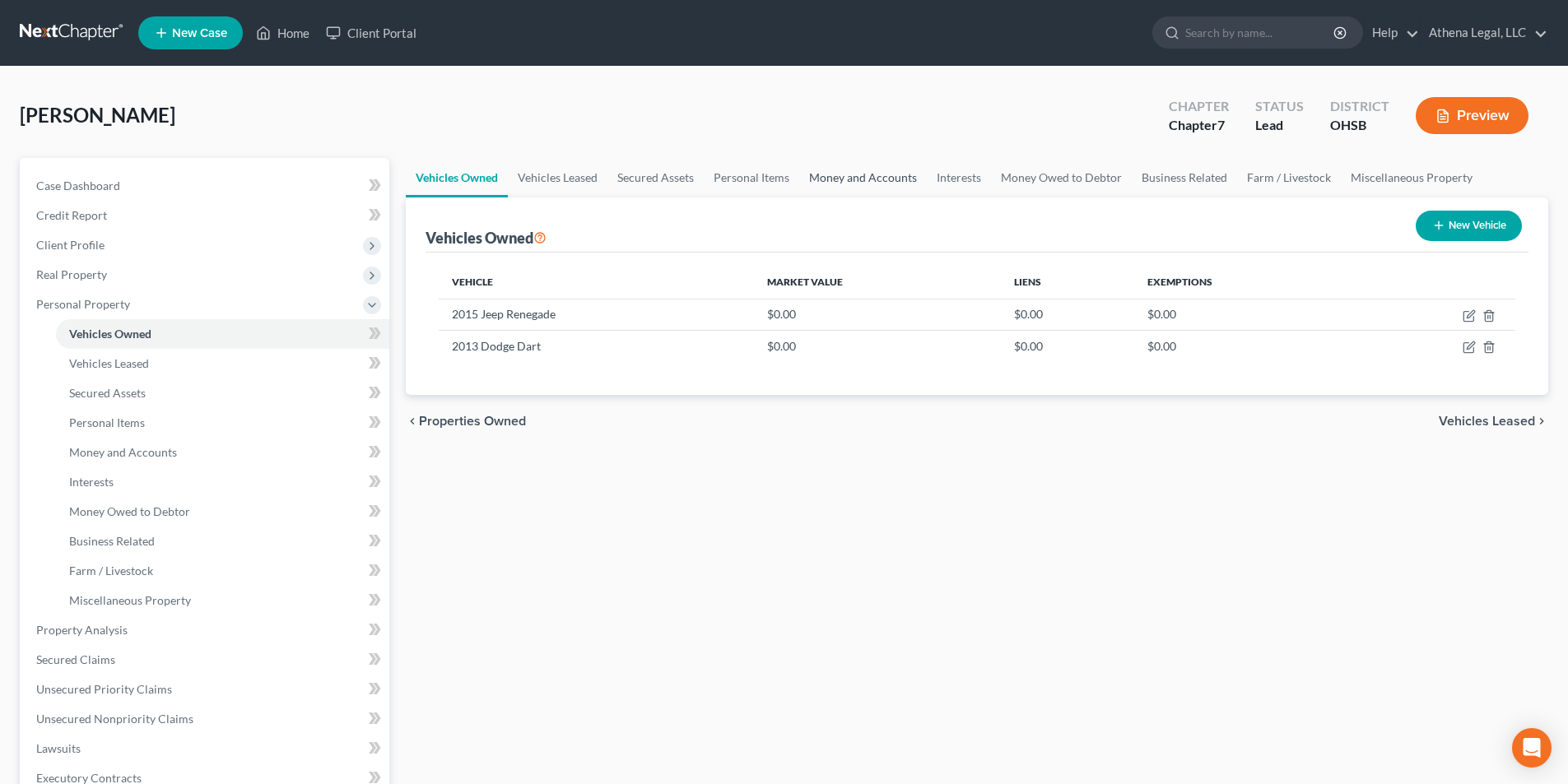
click at [826, 174] on link "Money and Accounts" at bounding box center [863, 177] width 128 height 39
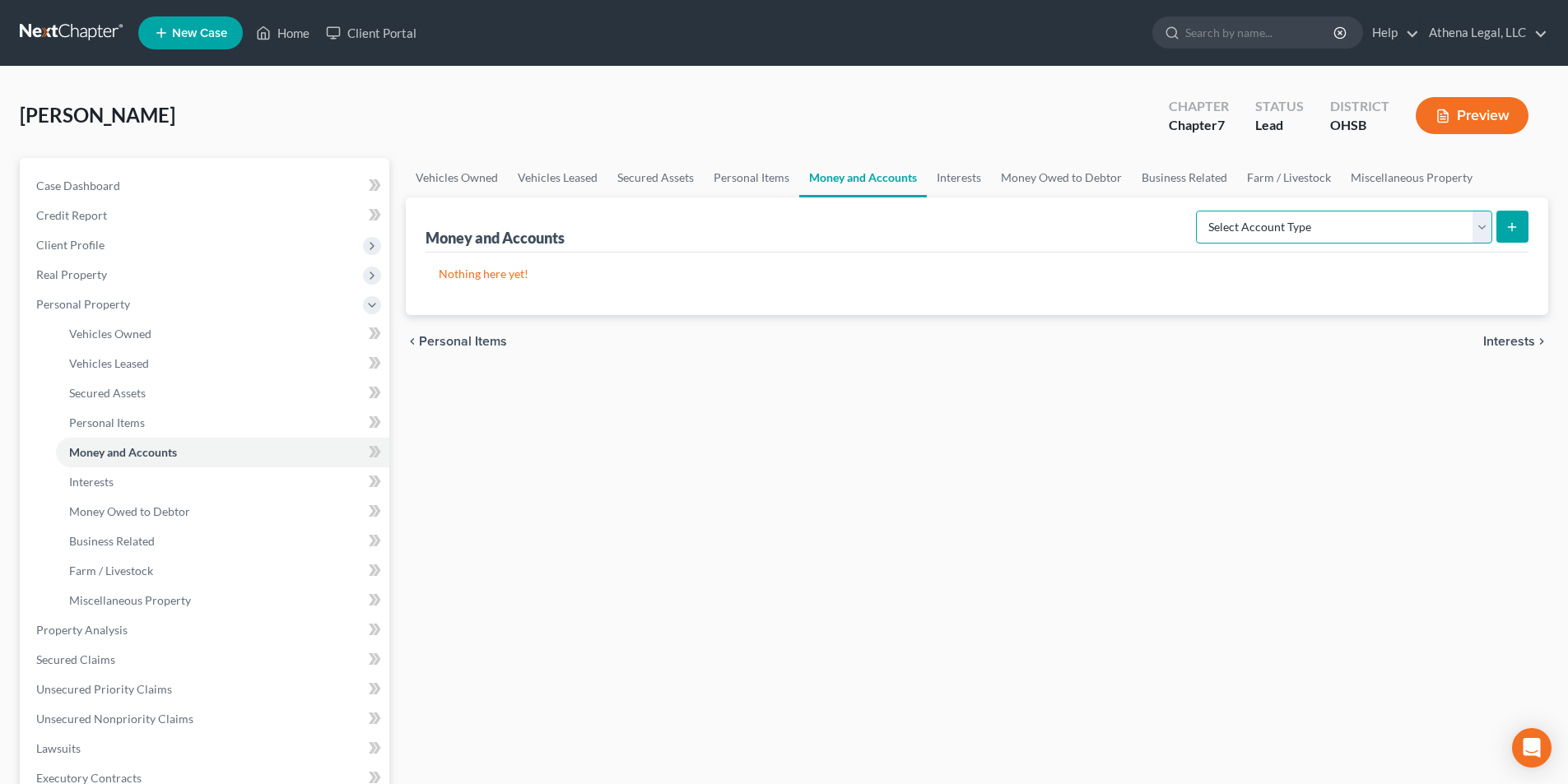
click at [1454, 224] on select "Select Account Type Brokerage Cash on Hand Certificates of Deposit Checking Acc…" at bounding box center [1343, 227] width 296 height 32
select select "checking"
click at [1199, 211] on select "Select Account Type Brokerage Cash on Hand Certificates of Deposit Checking Acc…" at bounding box center [1343, 227] width 296 height 32
click at [1518, 229] on icon "submit" at bounding box center [1512, 227] width 13 height 13
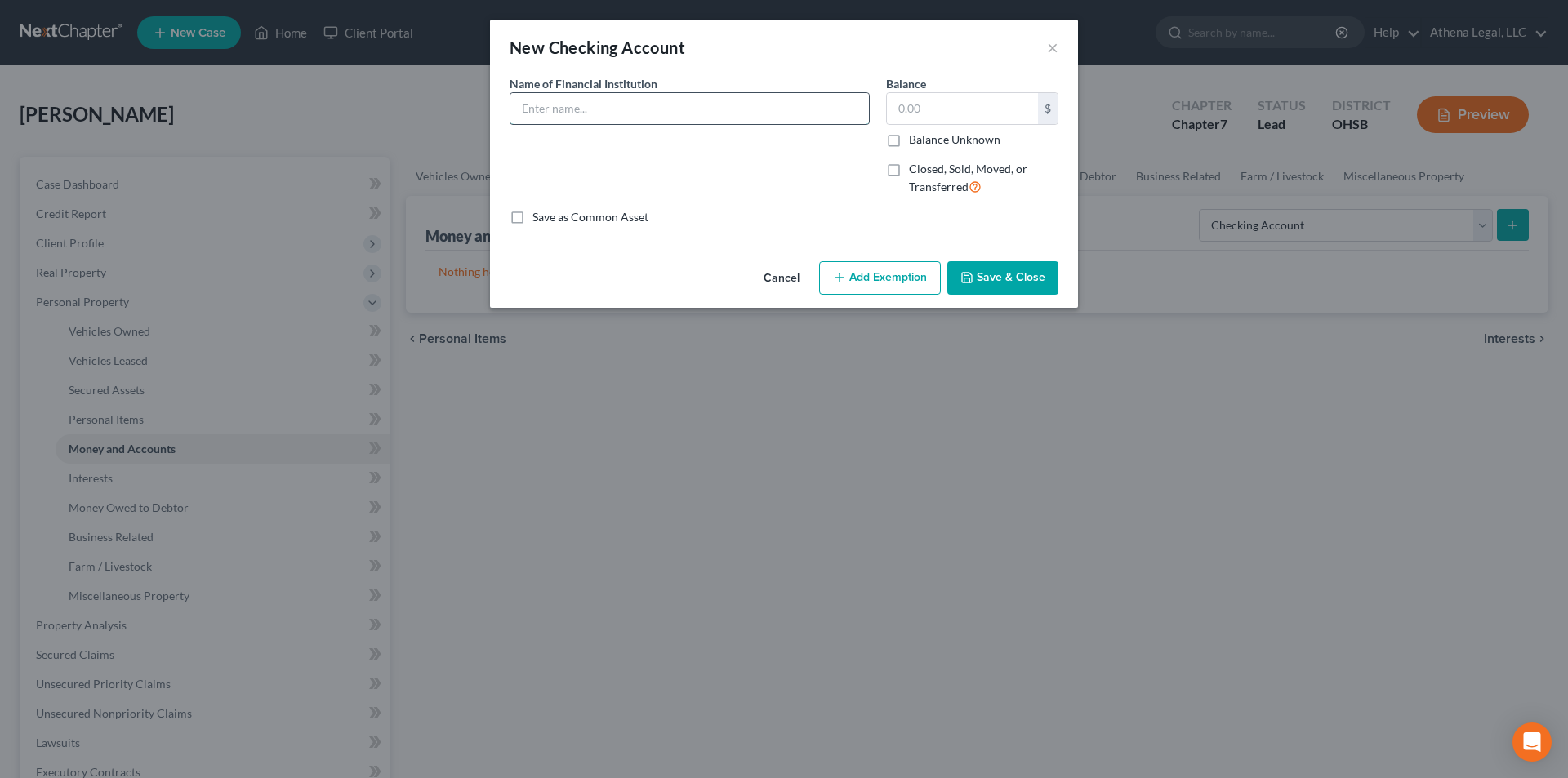
click at [686, 113] on input "text" at bounding box center [689, 109] width 358 height 31
type input "Huntington Bank (Joint)"
click at [1002, 267] on button "Save & Close" at bounding box center [1002, 278] width 111 height 34
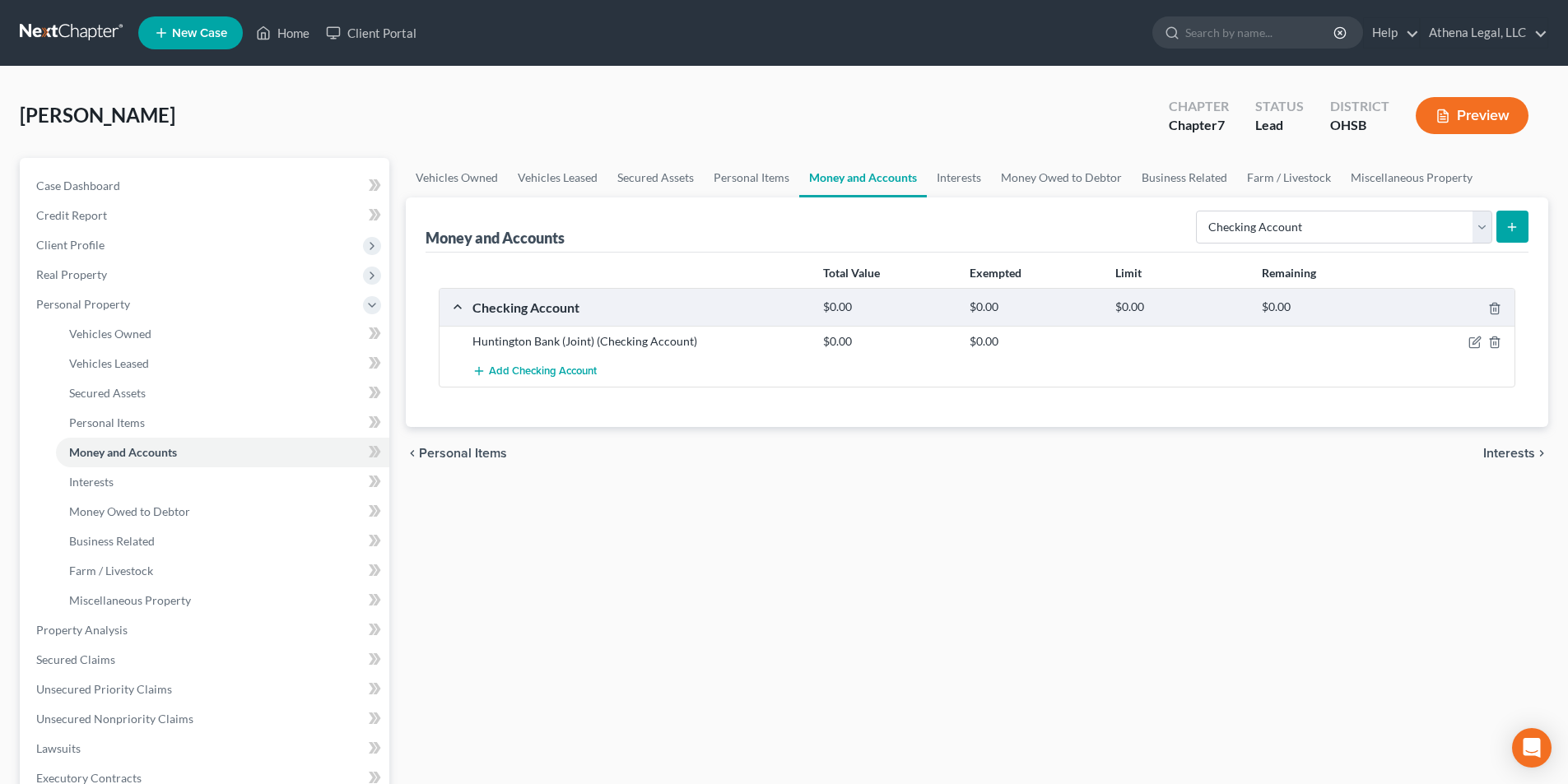
click at [1501, 227] on button "submit" at bounding box center [1512, 227] width 33 height 32
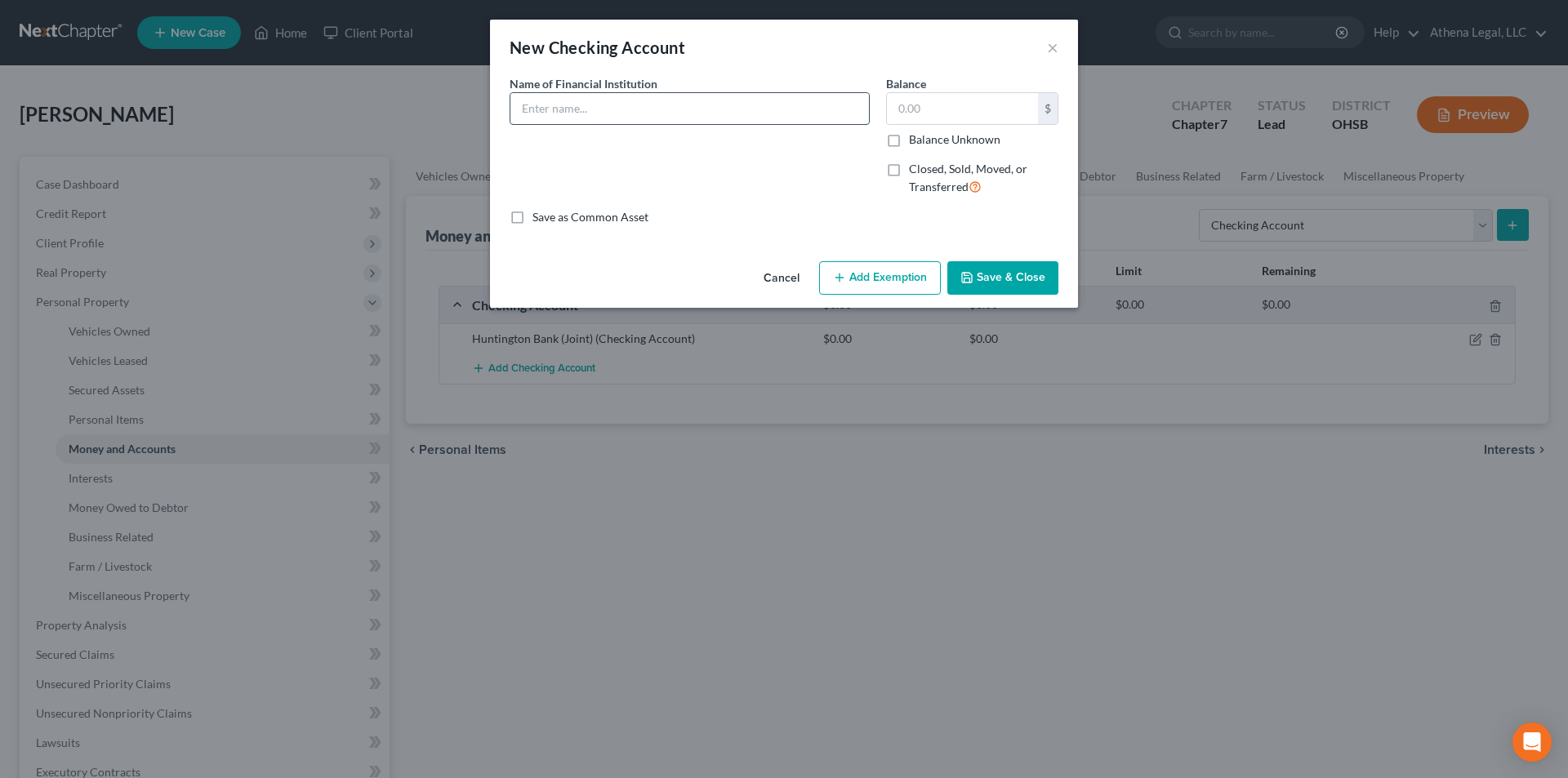
click at [631, 122] on input "text" at bounding box center [689, 109] width 358 height 31
type input "h"
type input "Huntington Bank"
click at [1014, 274] on button "Save & Close" at bounding box center [1002, 278] width 111 height 34
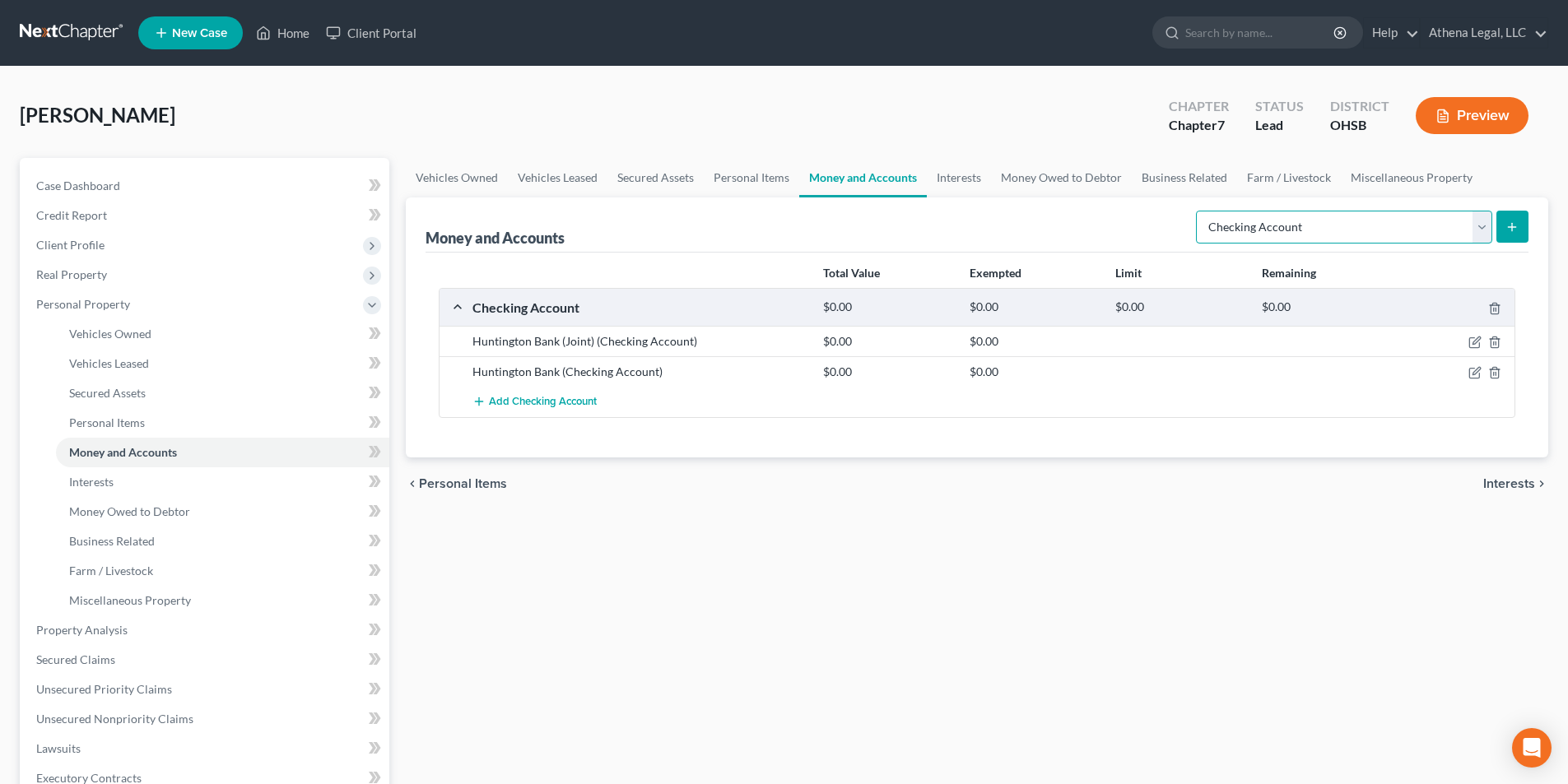
click at [1279, 228] on select "Select Account Type Brokerage Cash on Hand Certificates of Deposit Checking Acc…" at bounding box center [1343, 227] width 296 height 32
select select "savings"
click at [1199, 211] on select "Select Account Type Brokerage Cash on Hand Certificates of Deposit Checking Acc…" at bounding box center [1343, 227] width 296 height 32
click at [1513, 234] on button "submit" at bounding box center [1512, 227] width 33 height 32
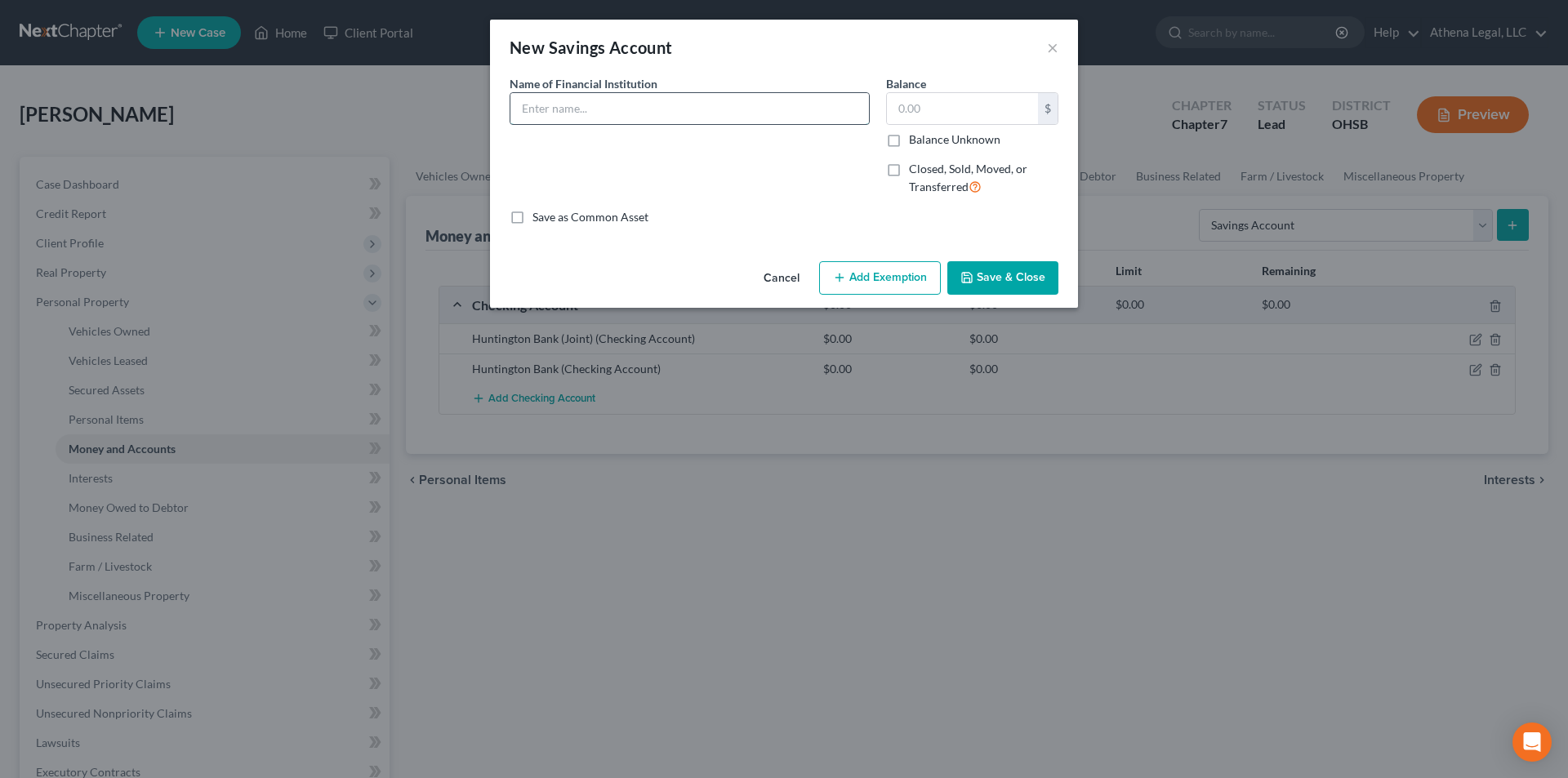
click at [727, 120] on input "text" at bounding box center [689, 109] width 358 height 31
type input "Huntington Bank"
click at [996, 287] on button "Save & Close" at bounding box center [1002, 278] width 111 height 34
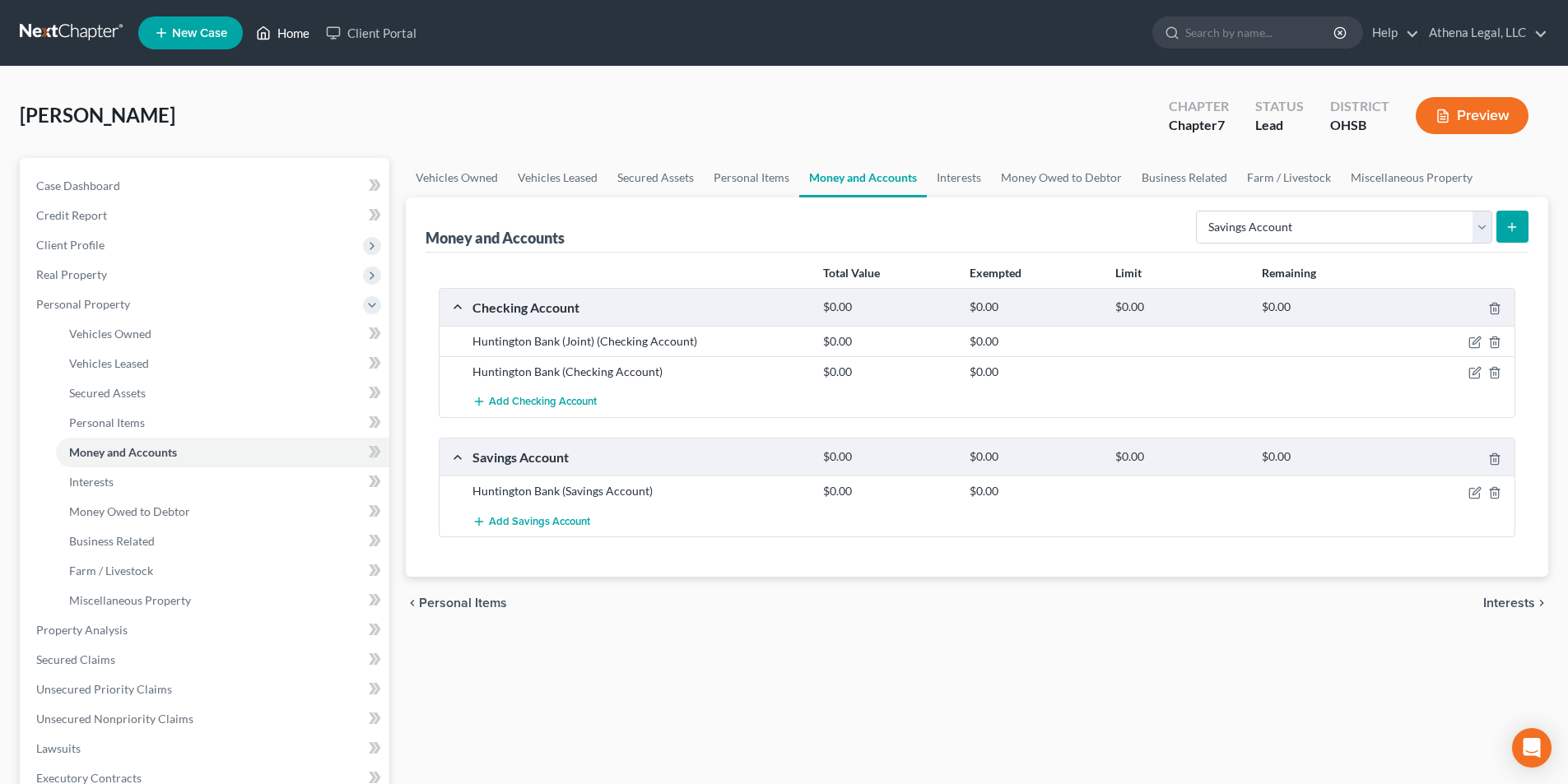
click at [293, 39] on link "Home" at bounding box center [283, 33] width 70 height 30
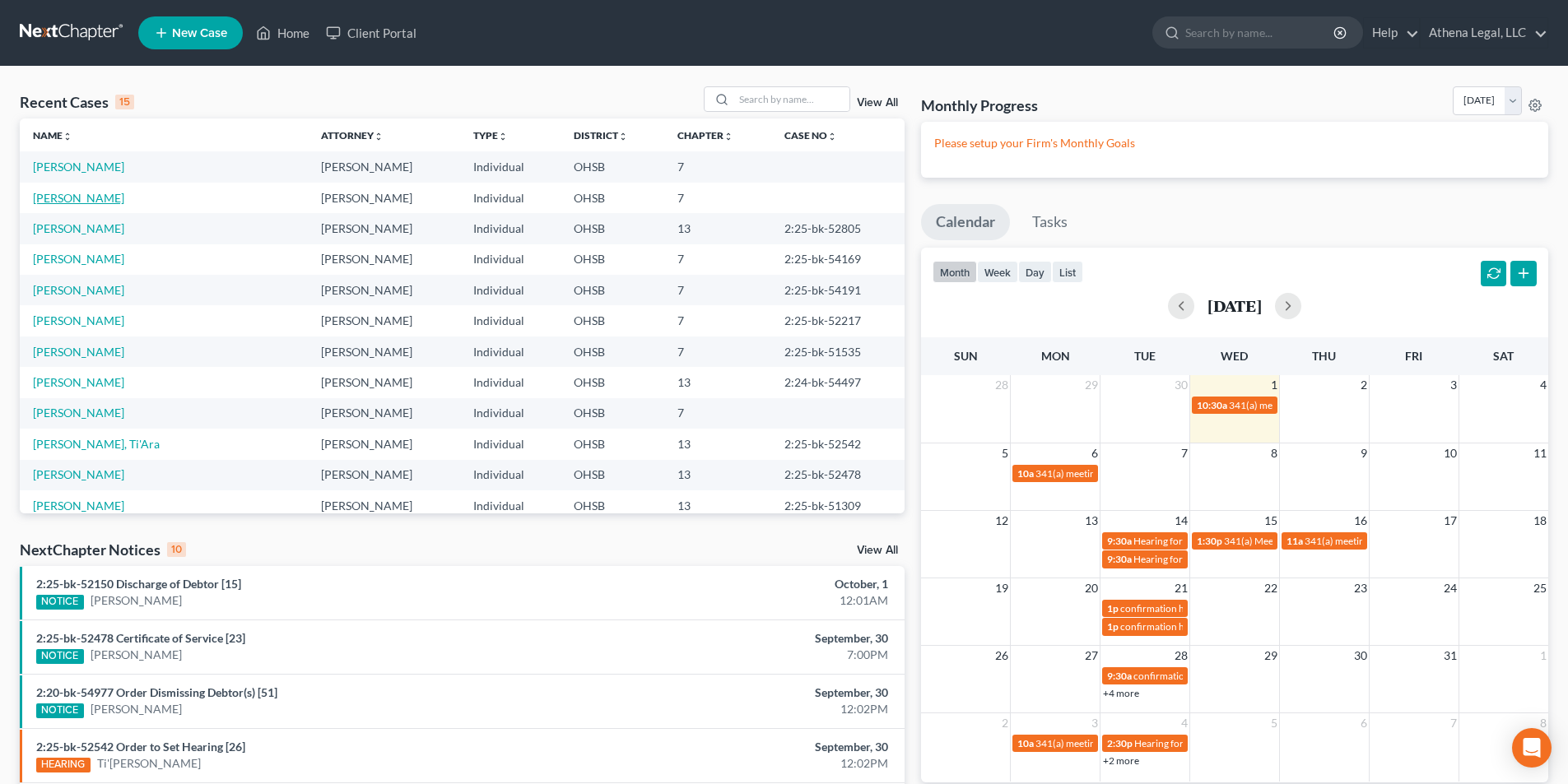
click at [75, 202] on link "[PERSON_NAME]" at bounding box center [78, 197] width 92 height 14
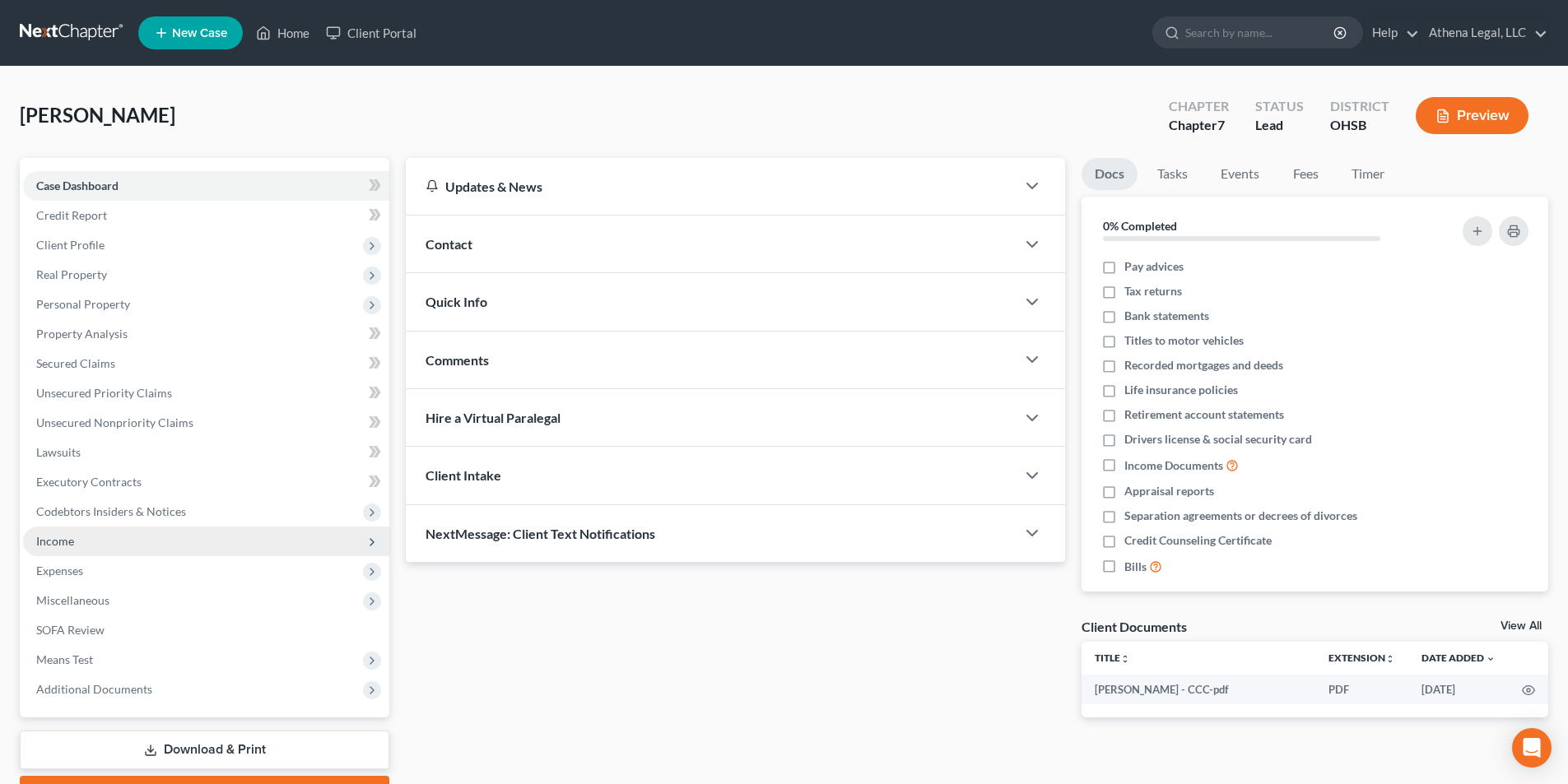
click at [74, 539] on span "Income" at bounding box center [206, 542] width 366 height 30
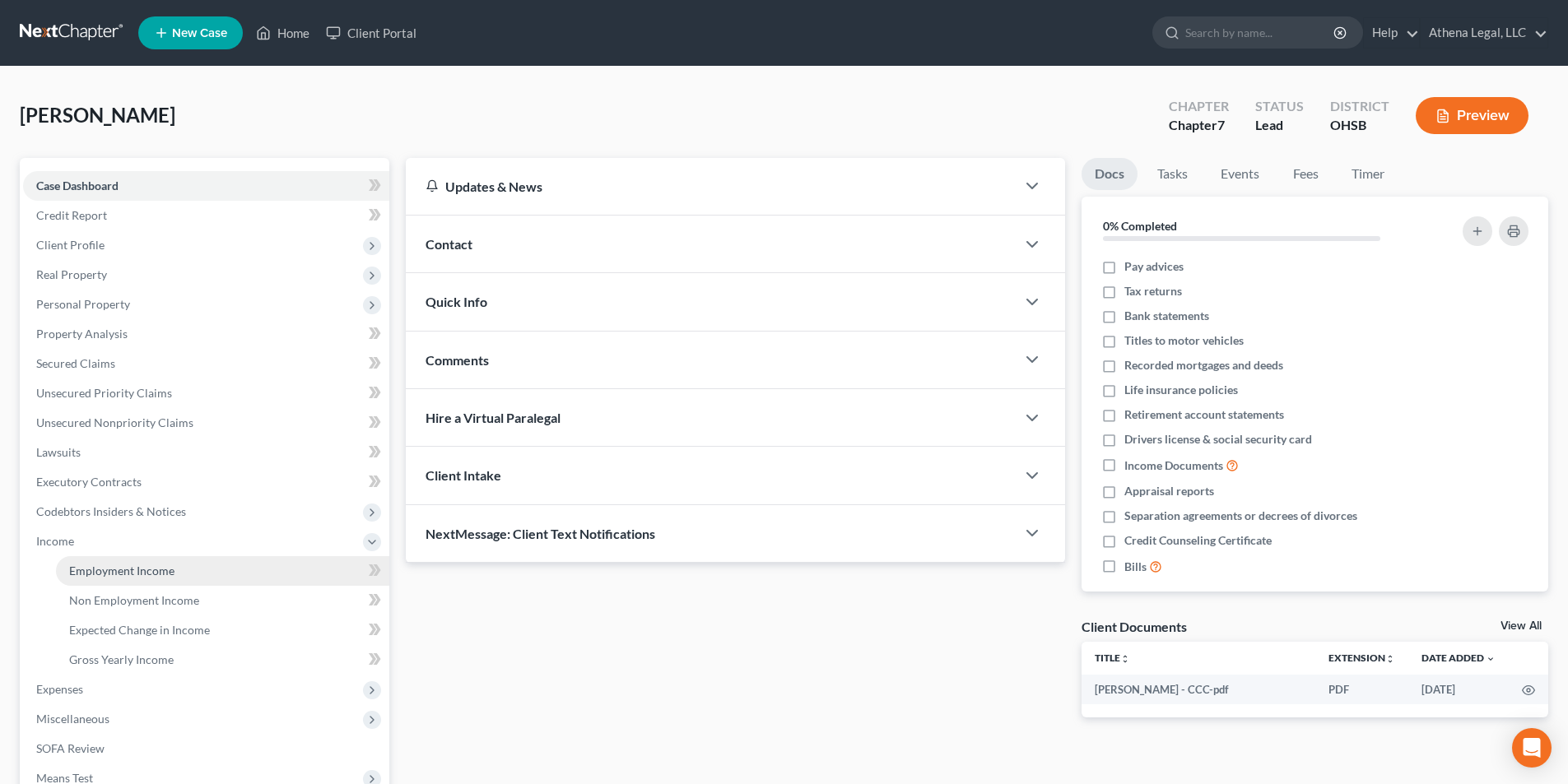
click at [150, 571] on span "Employment Income" at bounding box center [122, 570] width 105 height 14
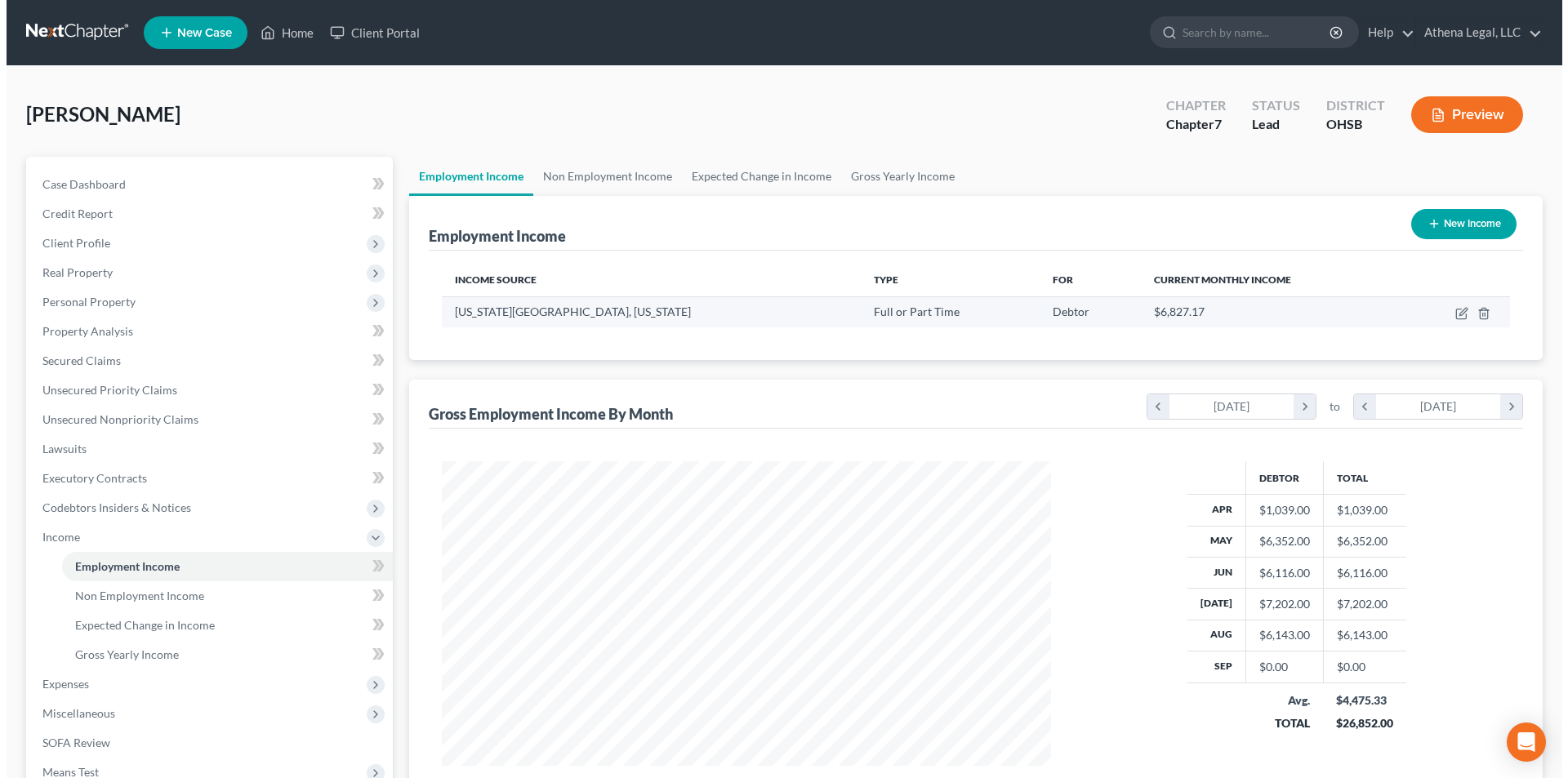
scroll to position [304, 642]
click at [1456, 315] on icon "button" at bounding box center [1456, 311] width 7 height 7
select select "0"
select select "2"
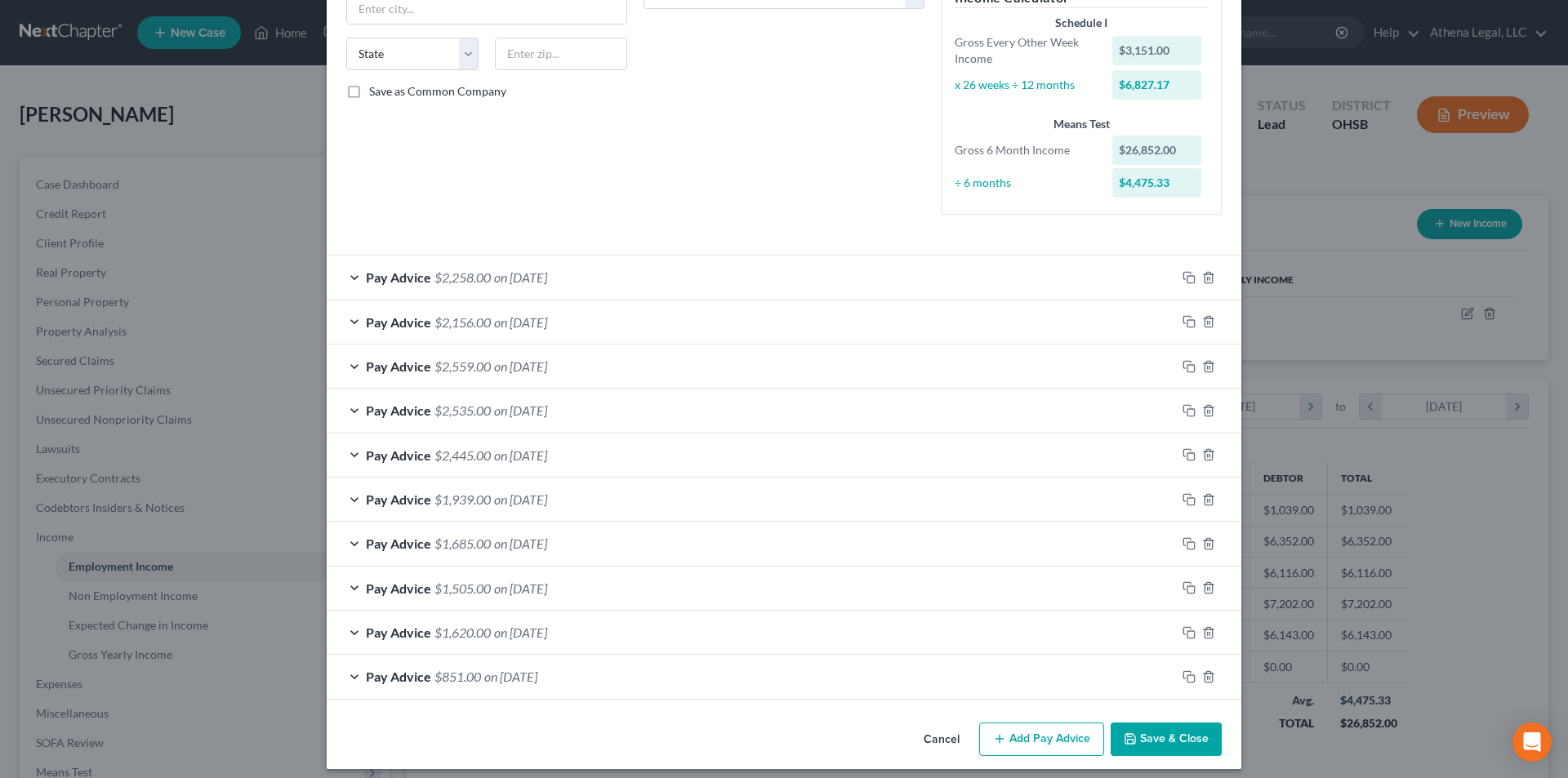
scroll to position [310, 0]
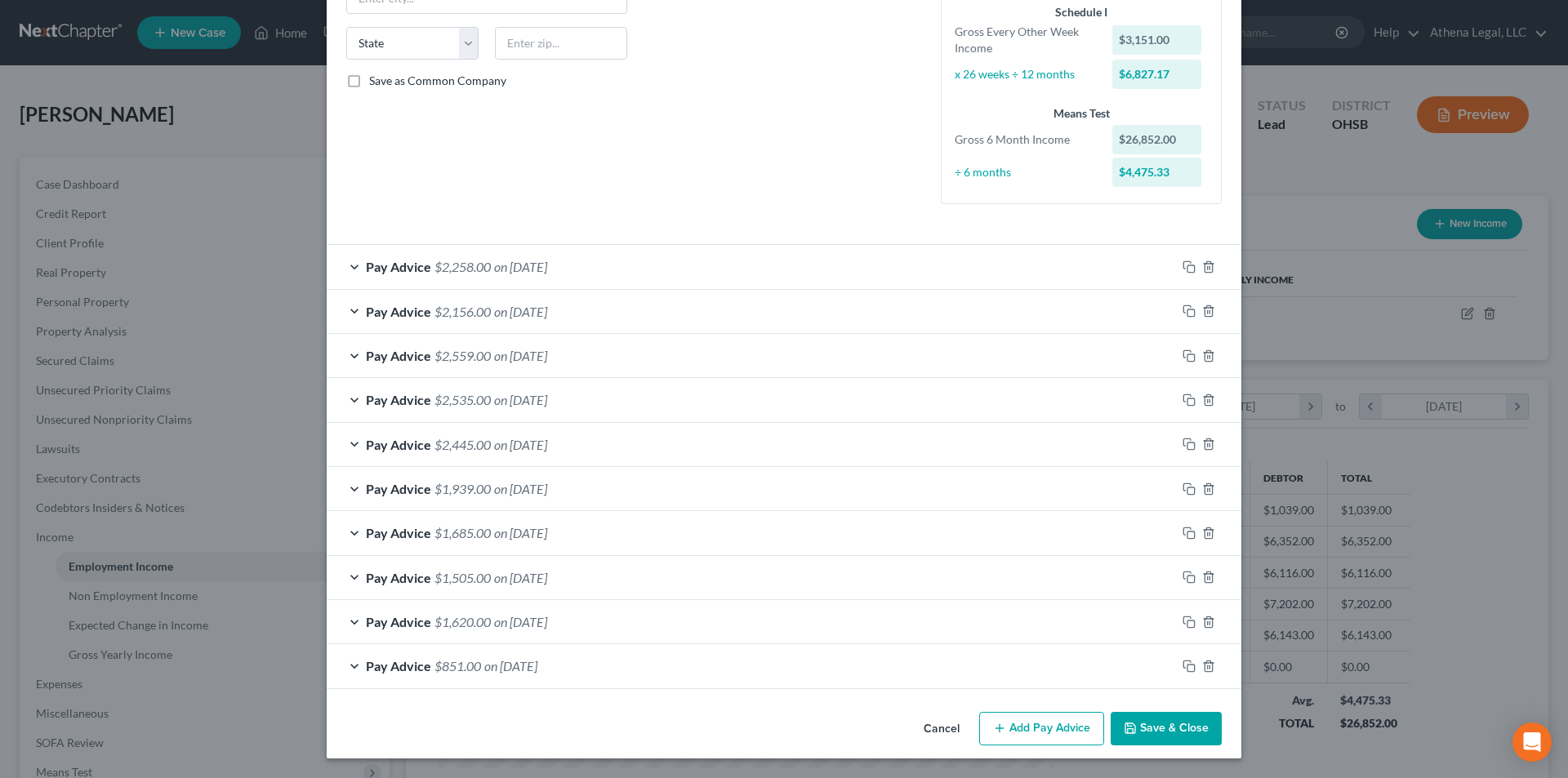
click at [1030, 733] on button "Add Pay Advice" at bounding box center [1041, 728] width 125 height 34
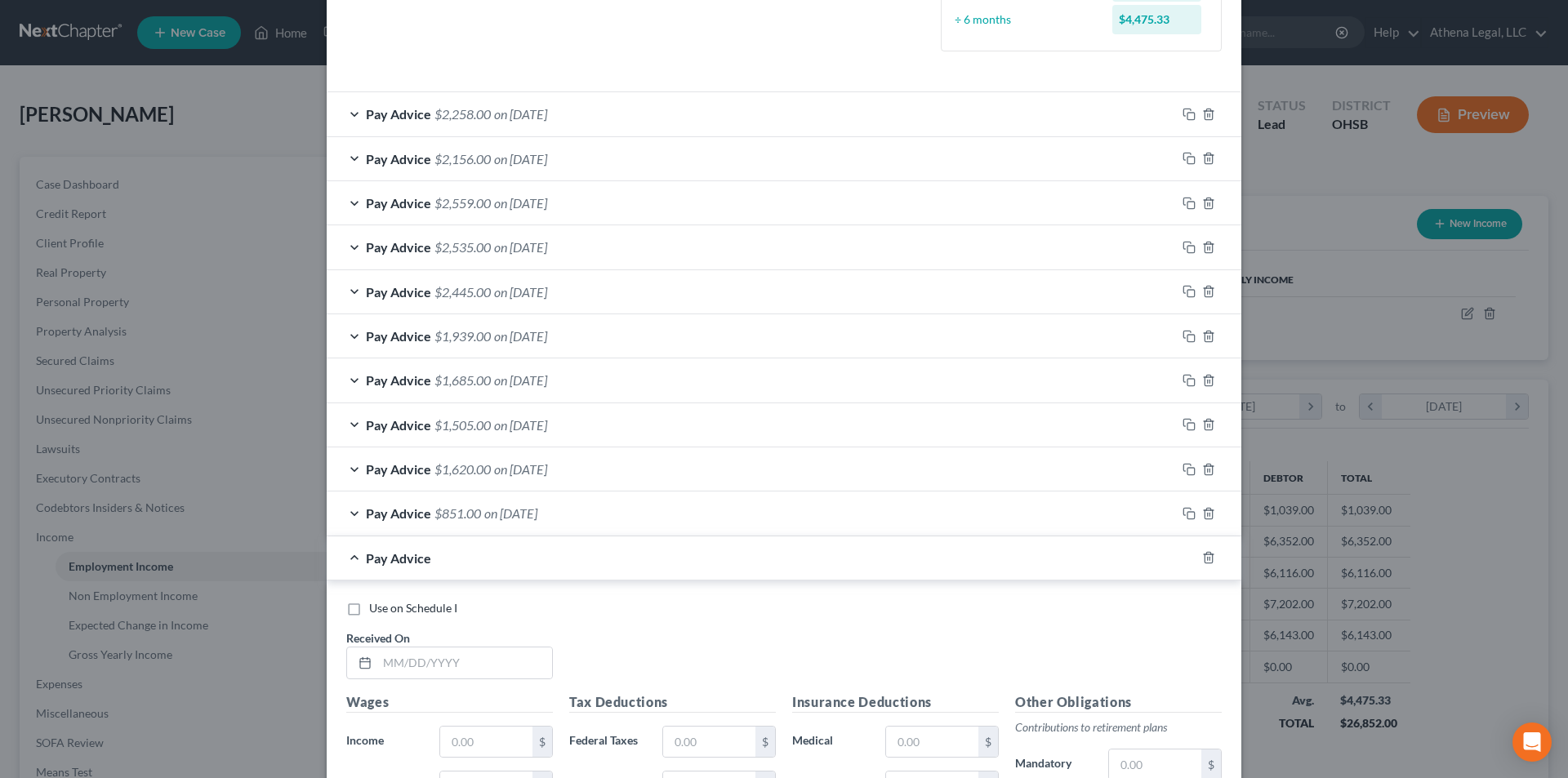
scroll to position [800, 0]
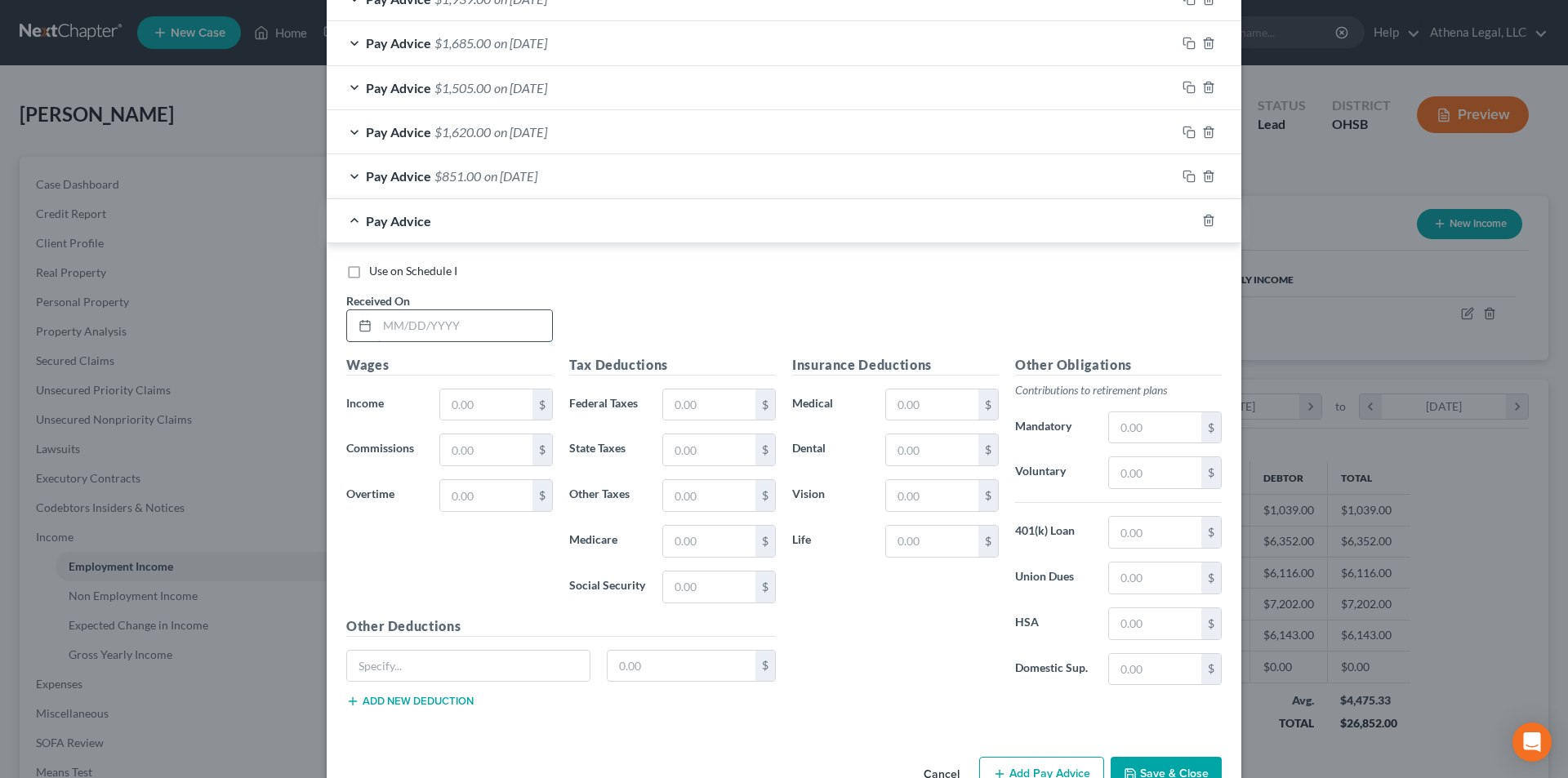
click at [432, 326] on input "text" at bounding box center [464, 326] width 174 height 31
type input "[DATE]"
click at [489, 398] on input "text" at bounding box center [486, 405] width 93 height 31
type input "2,741"
click at [746, 416] on input "text" at bounding box center [710, 405] width 93 height 31
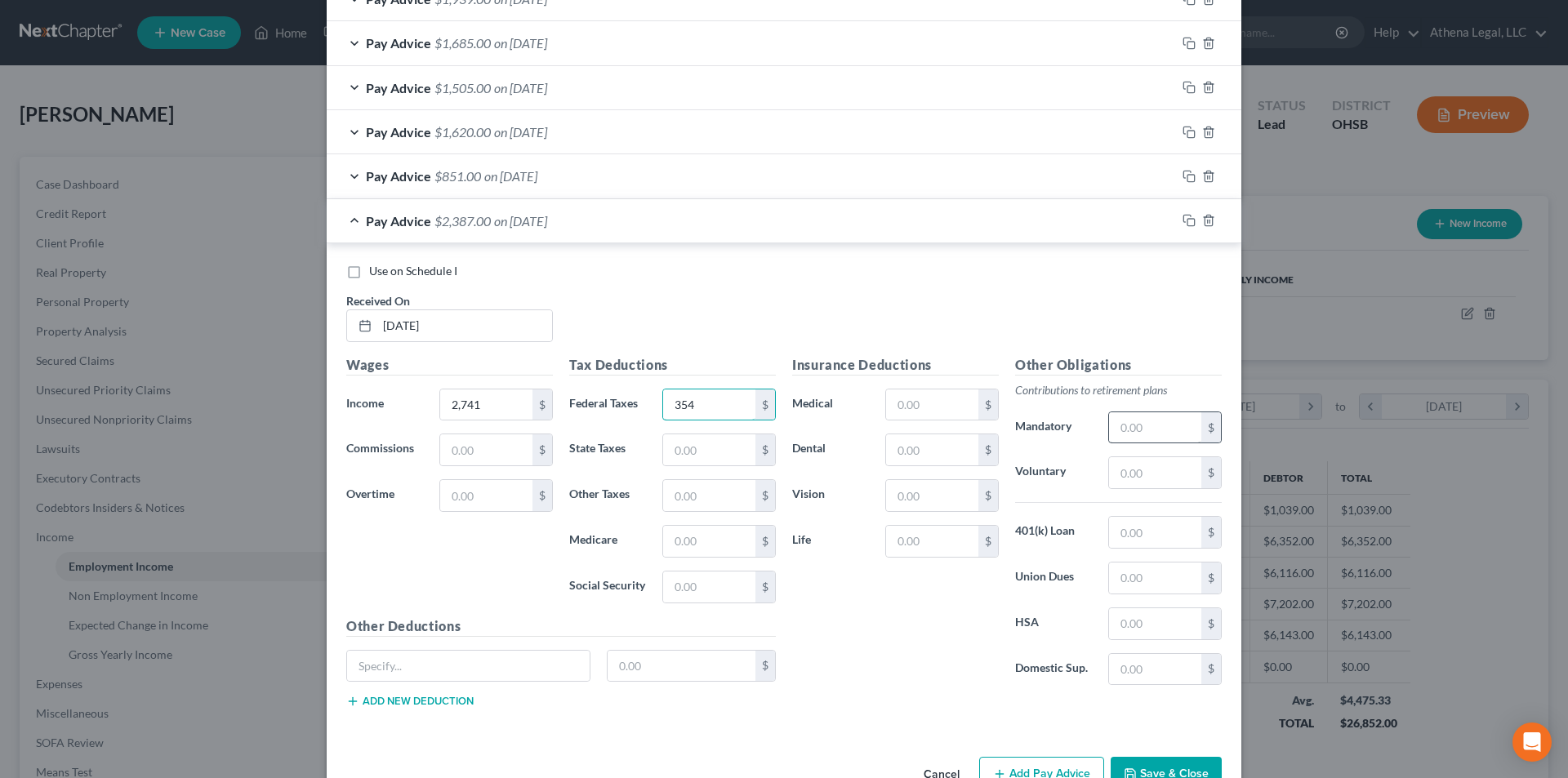
type input "354"
click at [1137, 430] on input "text" at bounding box center [1155, 428] width 93 height 31
type input "274"
click at [921, 401] on input "text" at bounding box center [932, 405] width 93 height 31
type input "63"
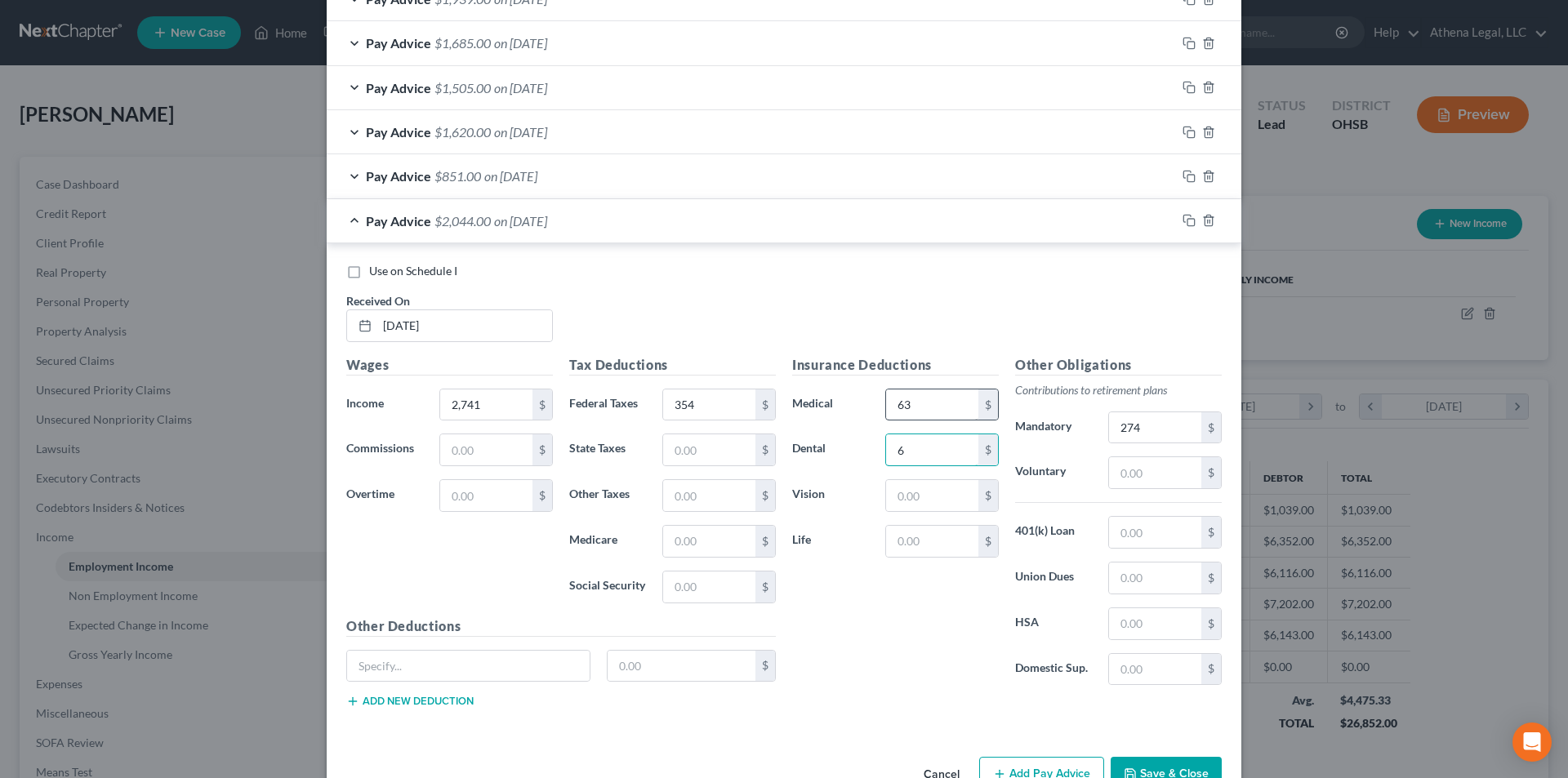
type input "6"
type input "2"
type input "43"
click at [1135, 629] on input "text" at bounding box center [1155, 624] width 93 height 31
type input "10"
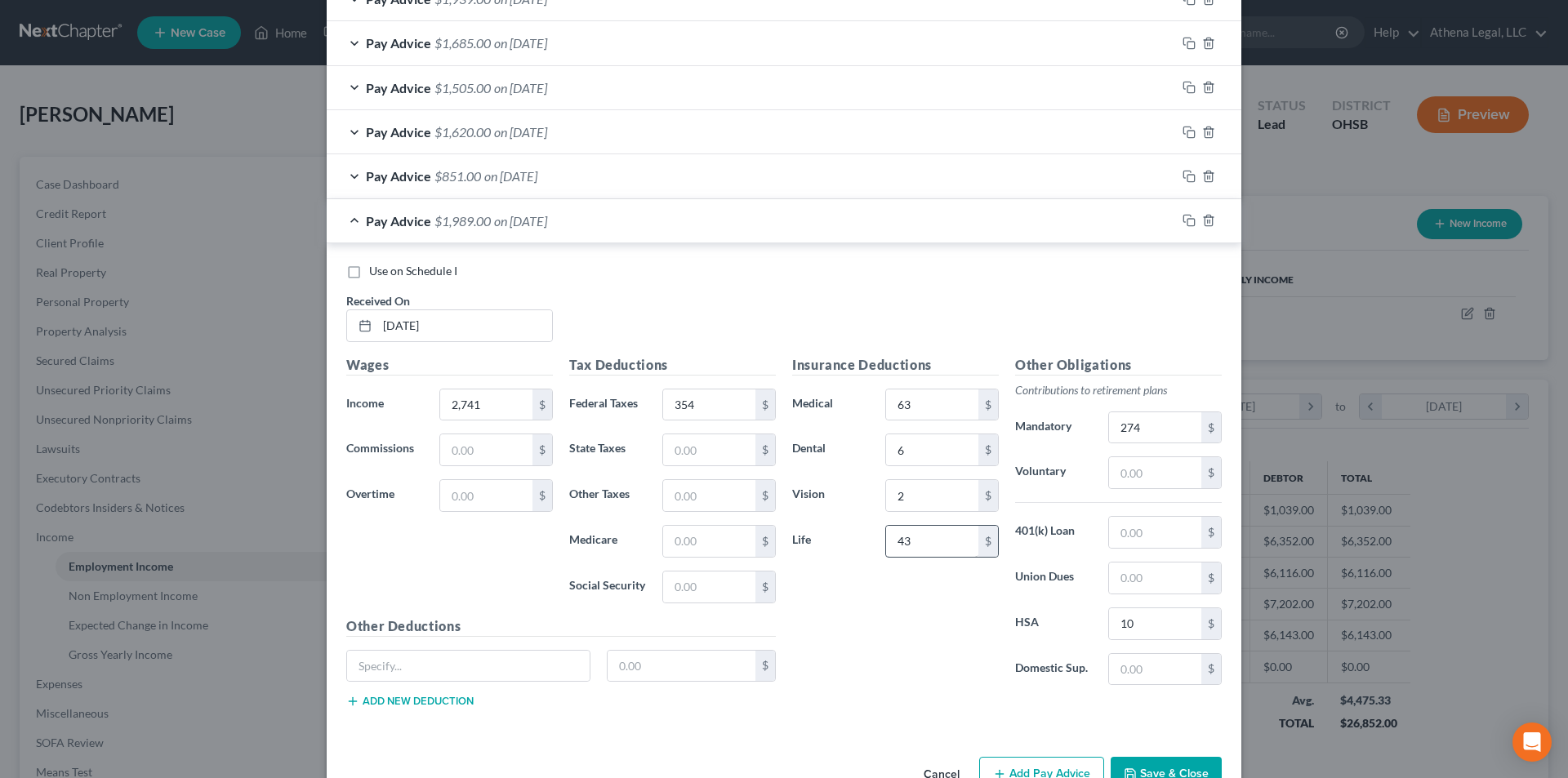
scroll to position [846, 0]
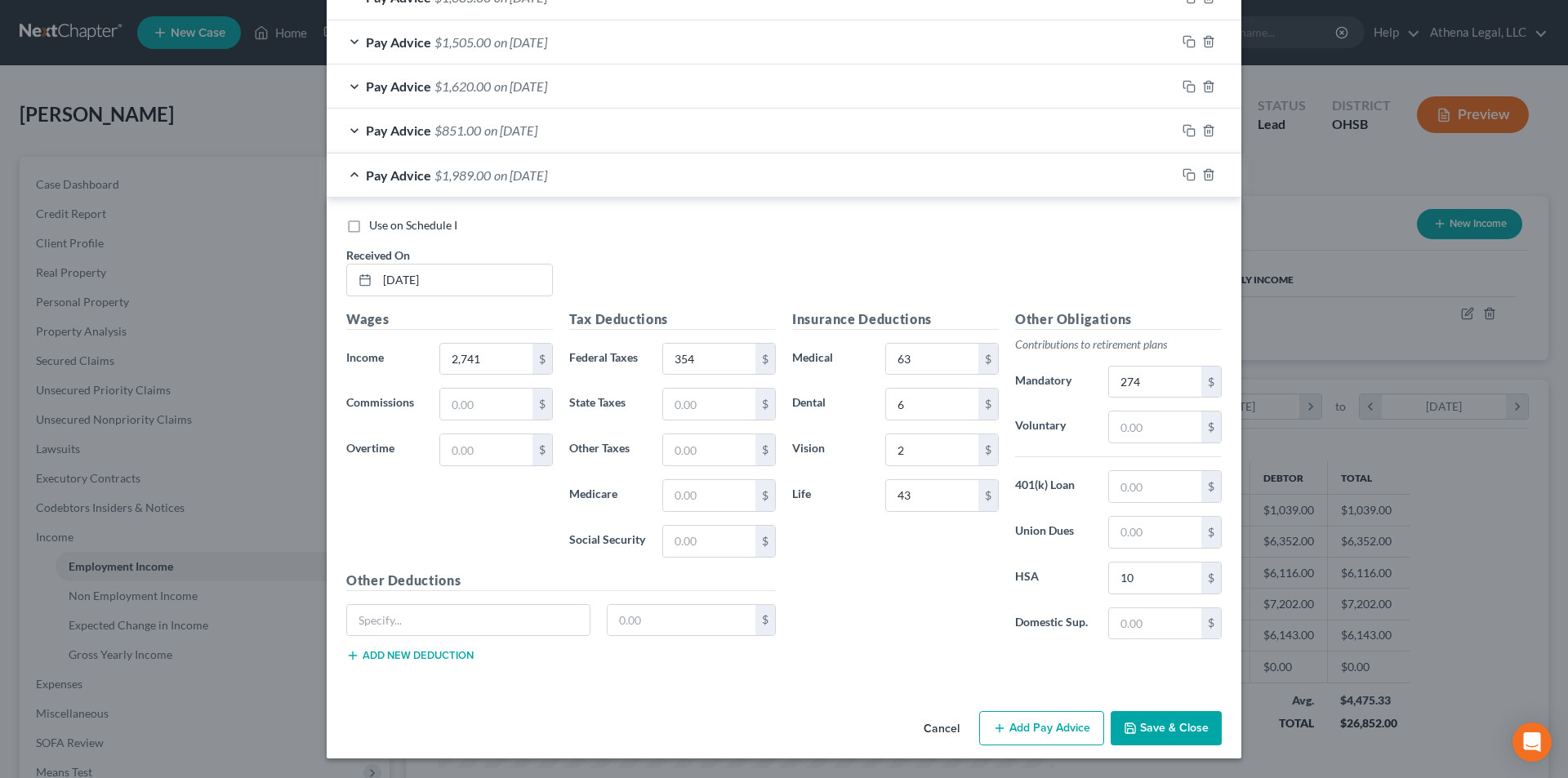
click at [1063, 737] on button "Add Pay Advice" at bounding box center [1041, 728] width 125 height 34
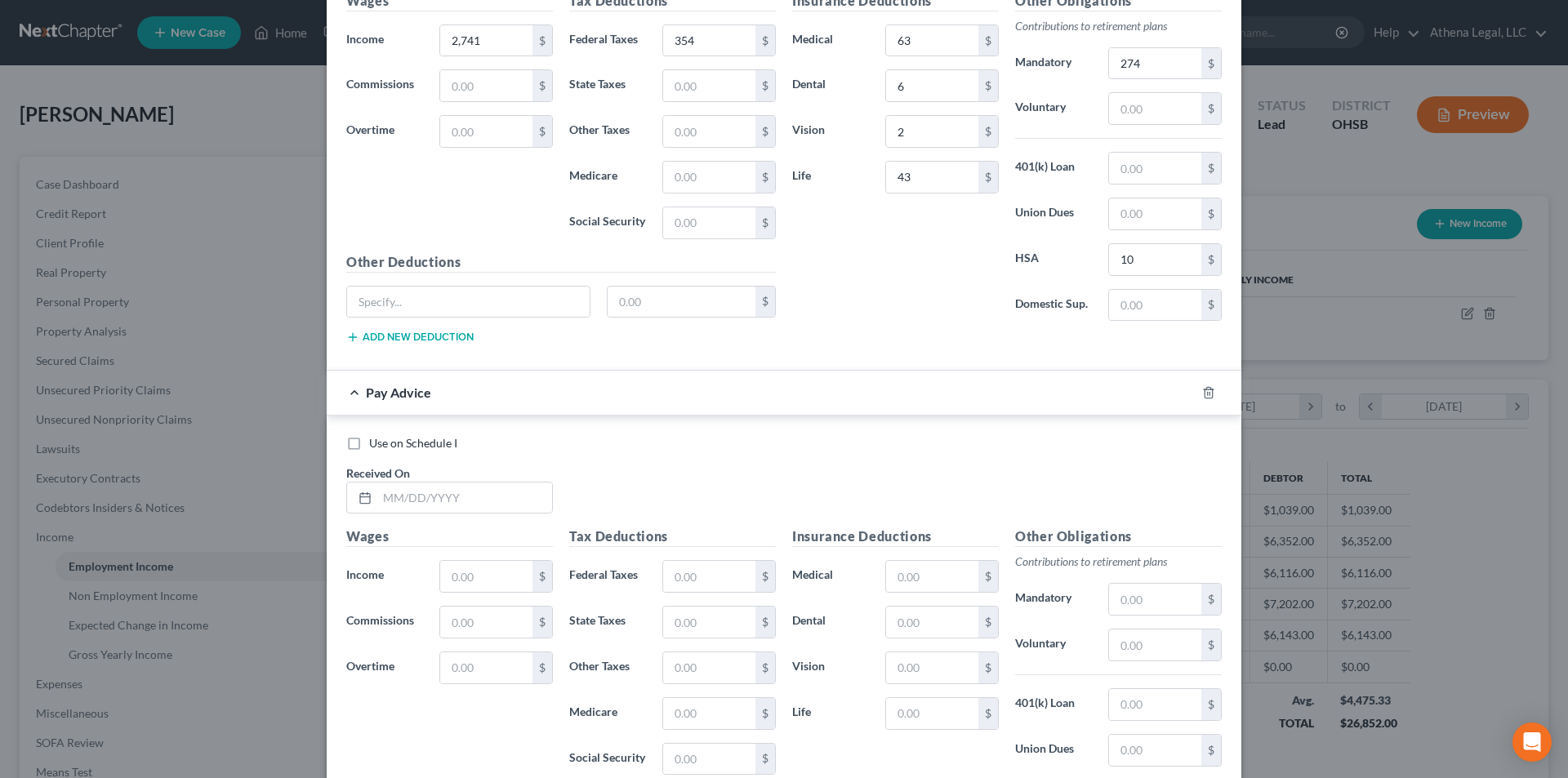
scroll to position [1172, 0]
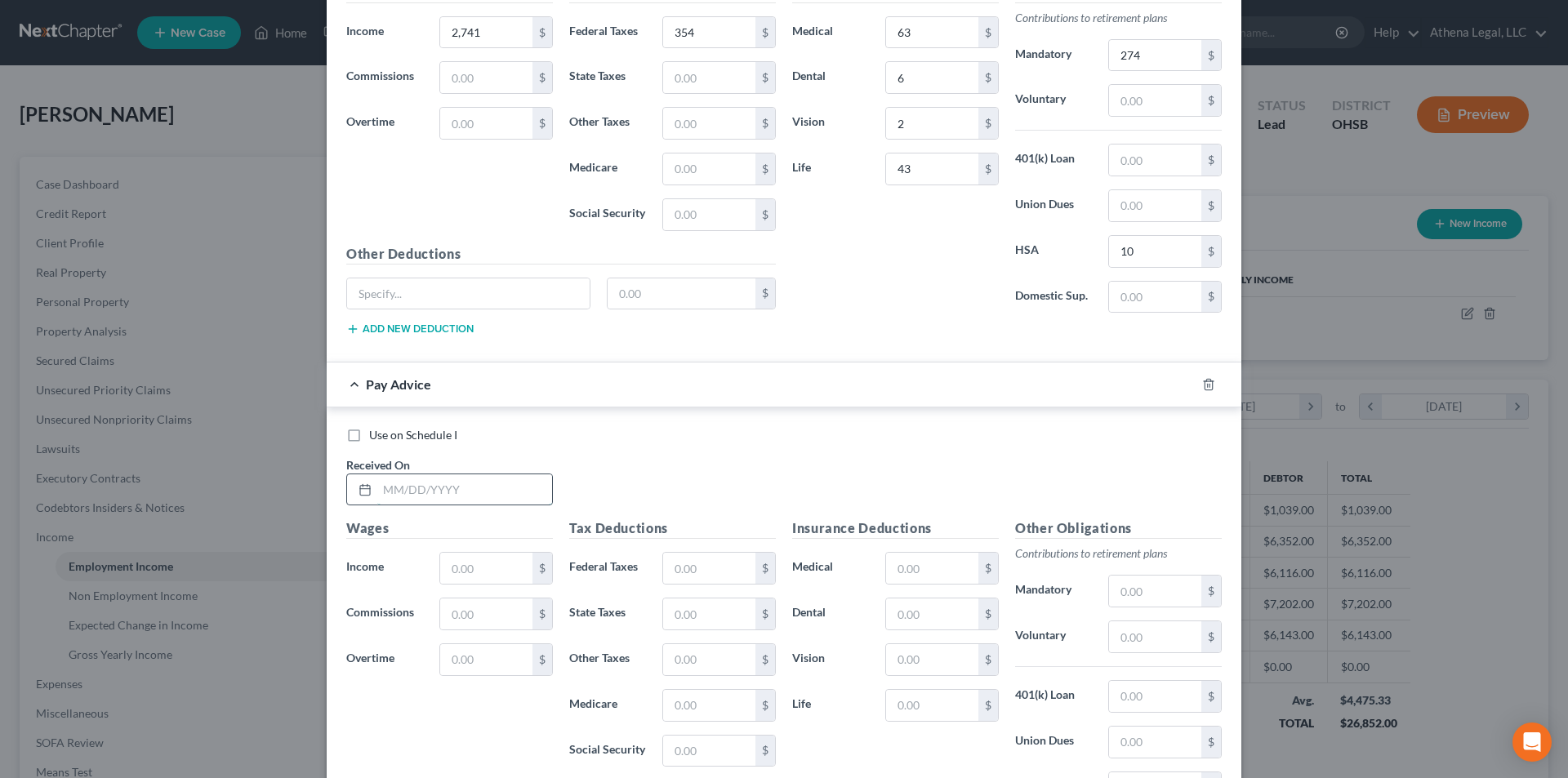
click at [436, 498] on input "text" at bounding box center [464, 490] width 174 height 31
type input "[DATE]"
type input "2,537"
click at [686, 561] on input "text" at bounding box center [710, 568] width 93 height 31
type input "320"
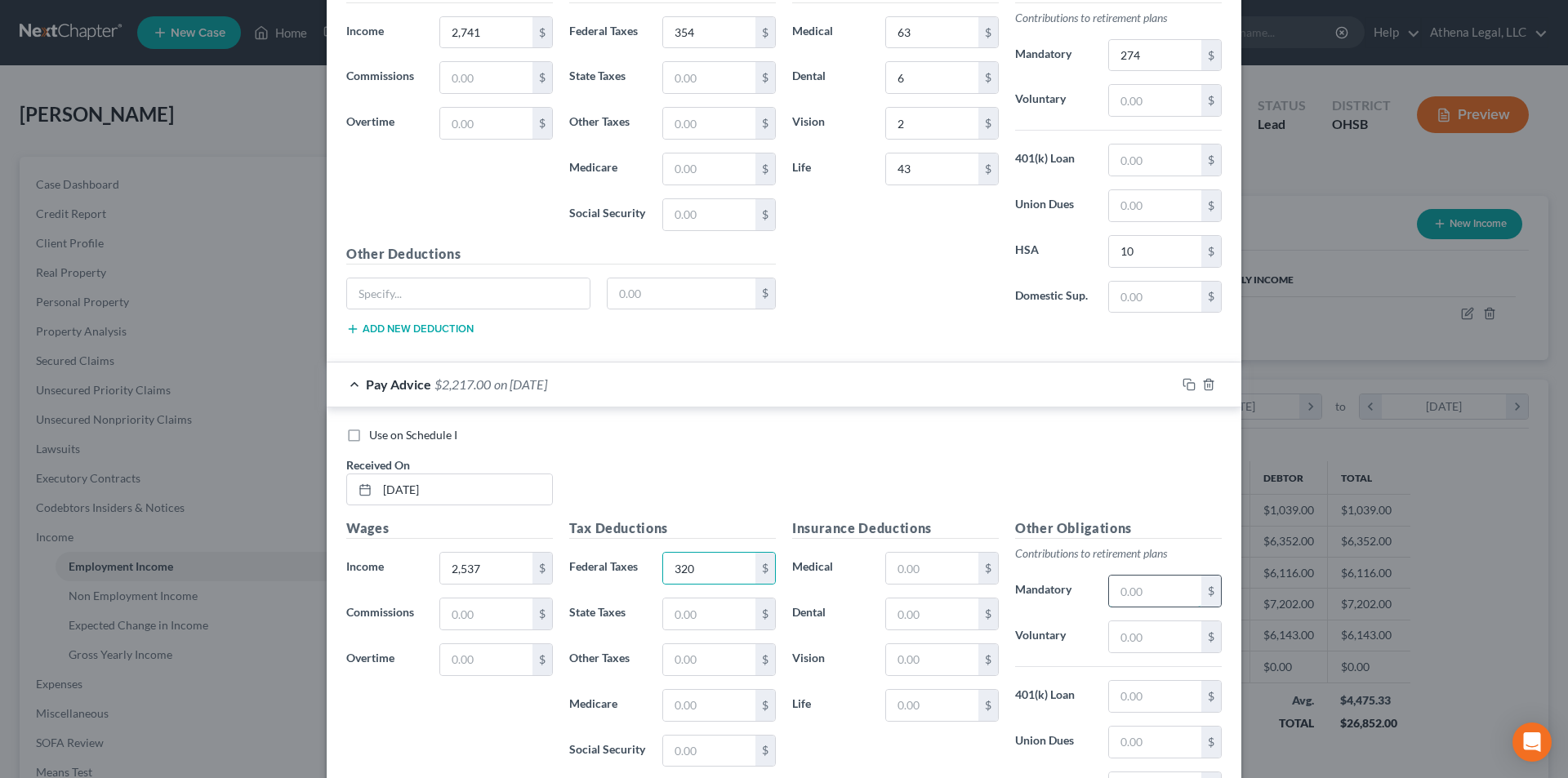
click at [1148, 588] on input "text" at bounding box center [1155, 591] width 93 height 31
type input "253"
click at [895, 569] on input "text" at bounding box center [932, 568] width 93 height 31
type input "63"
type input "6"
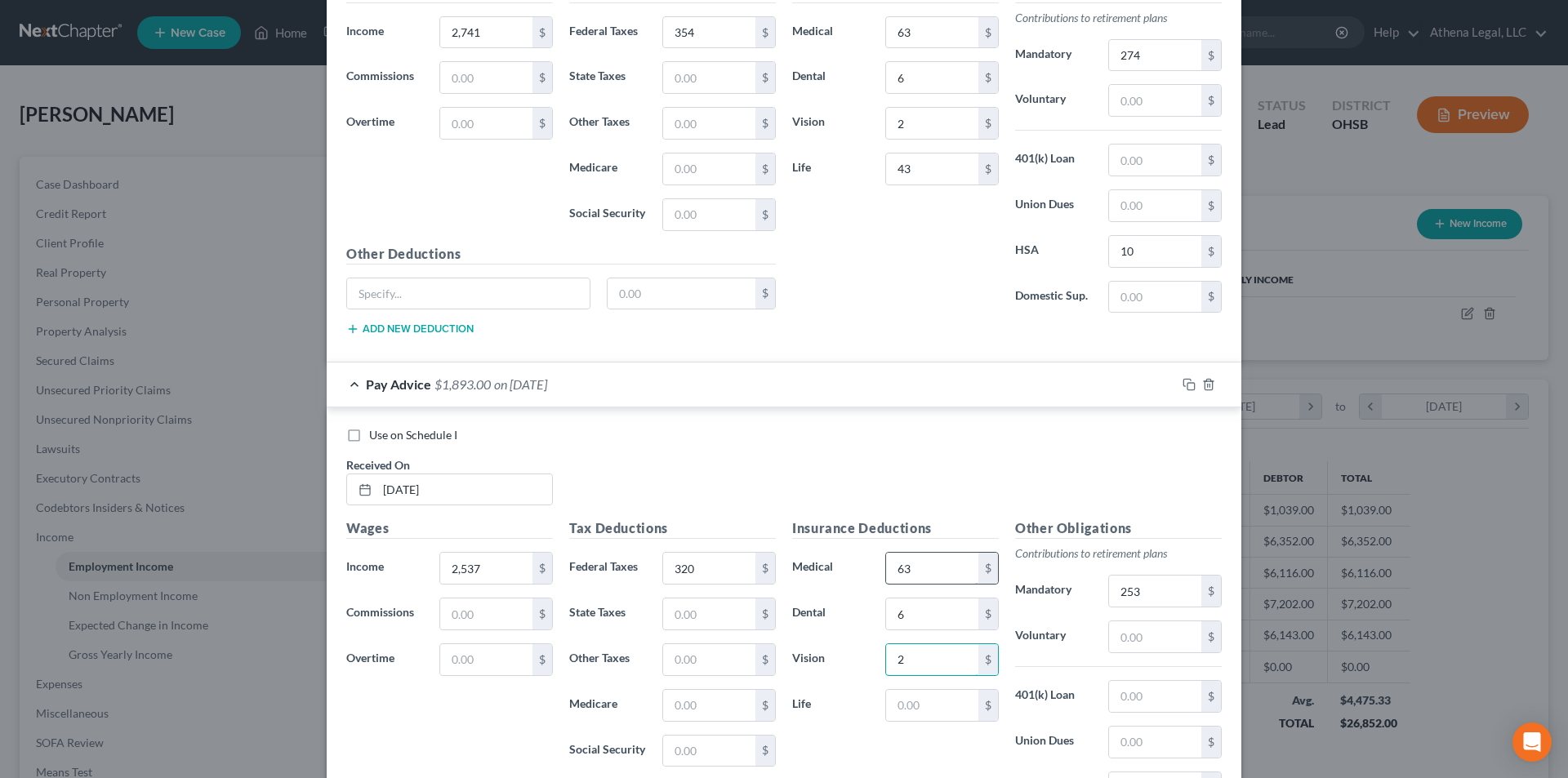
type input "2"
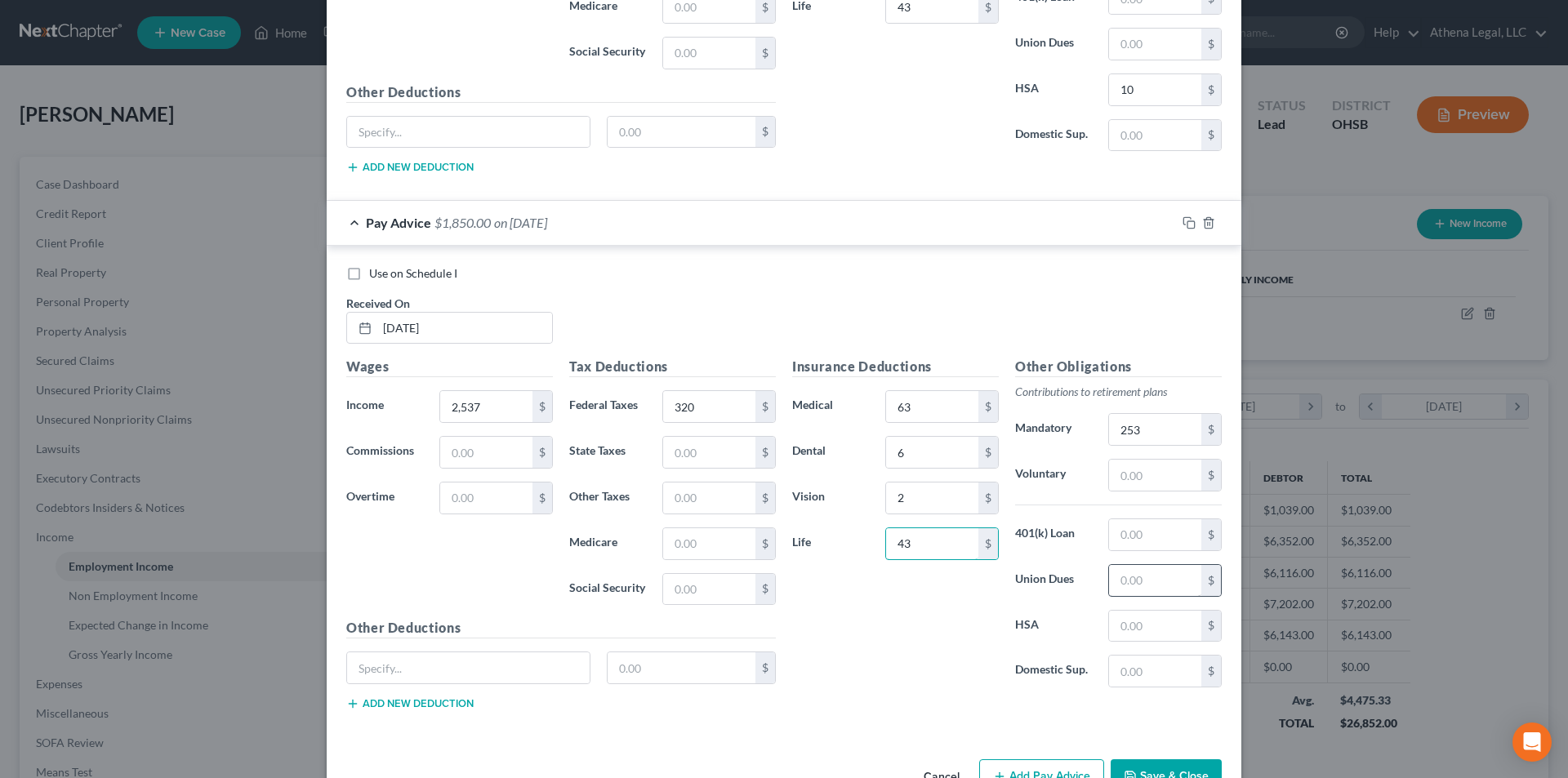
scroll to position [1335, 0]
type input "43"
click at [1113, 625] on input "text" at bounding box center [1155, 624] width 93 height 31
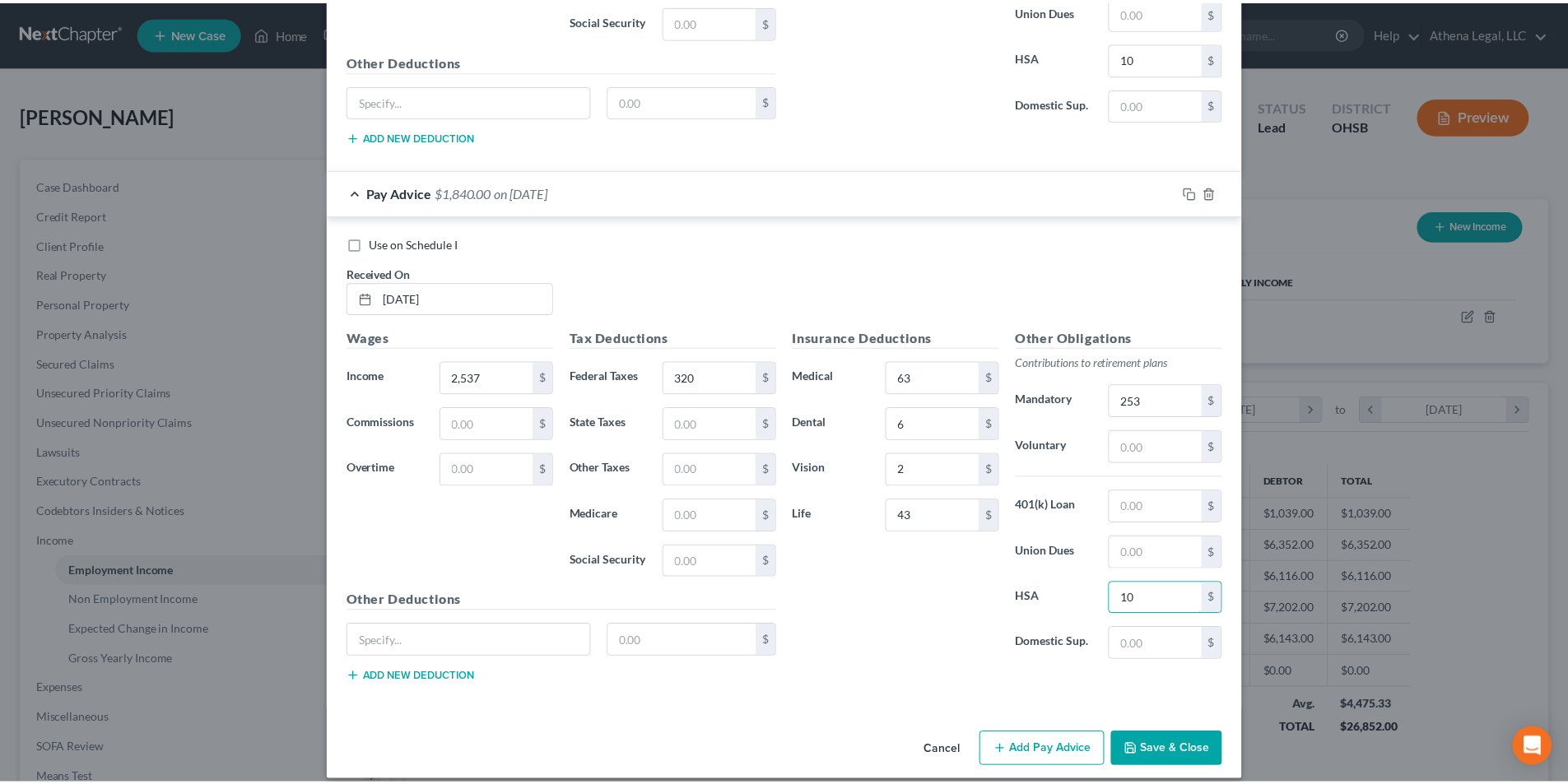
scroll to position [1392, 0]
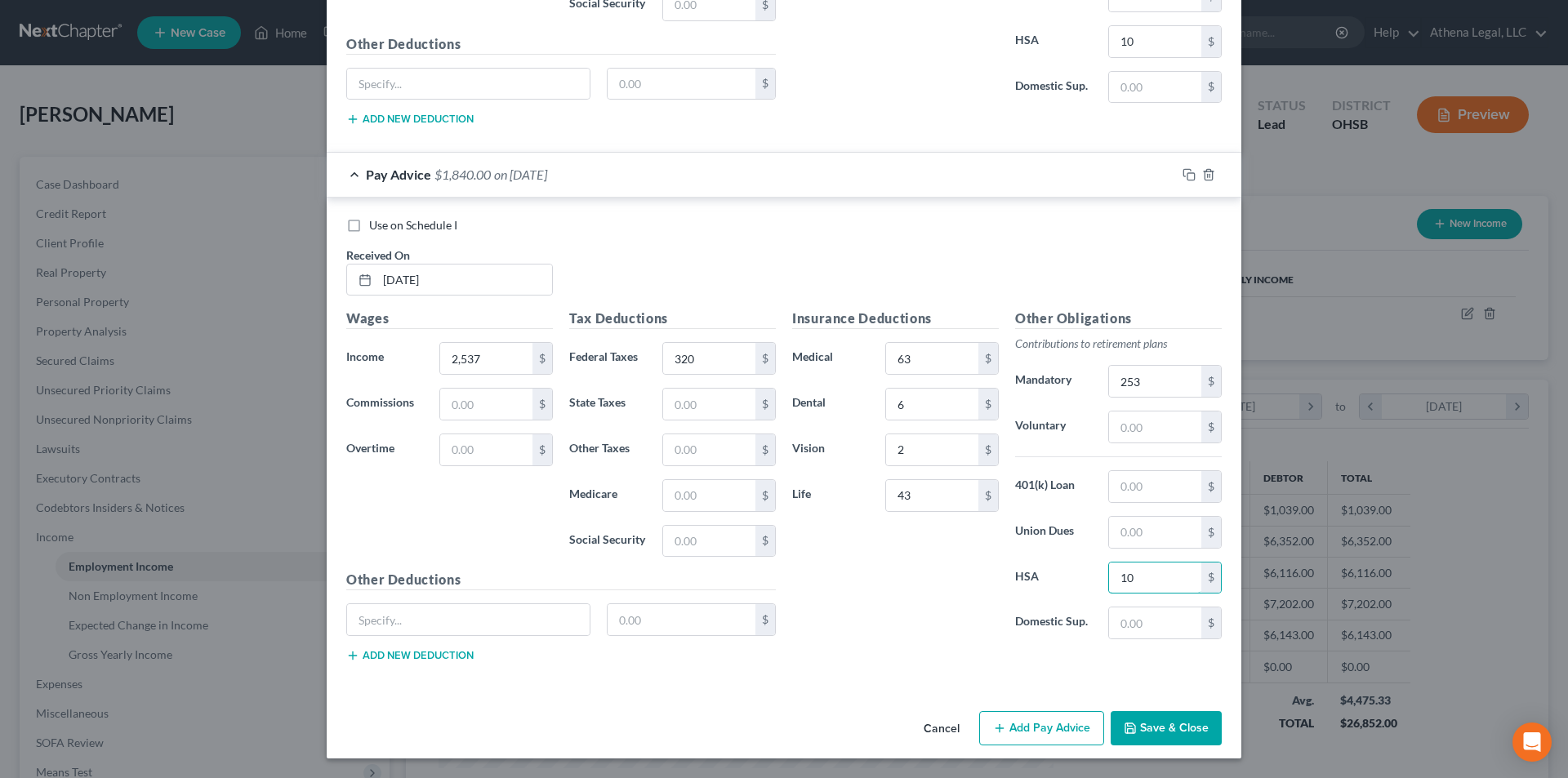
type input "10"
click at [1126, 718] on button "Save & Close" at bounding box center [1166, 728] width 111 height 34
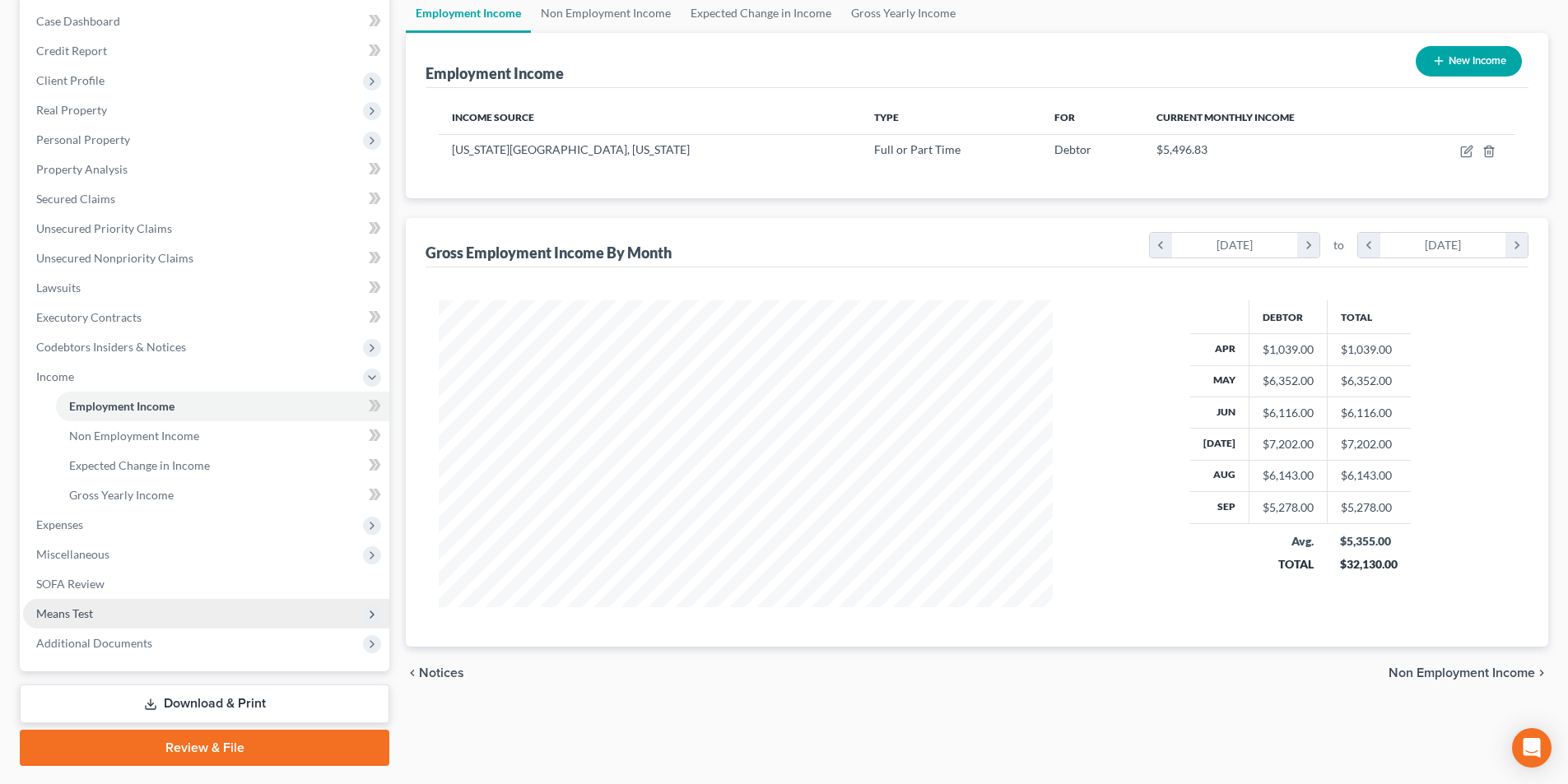
scroll to position [209, 0]
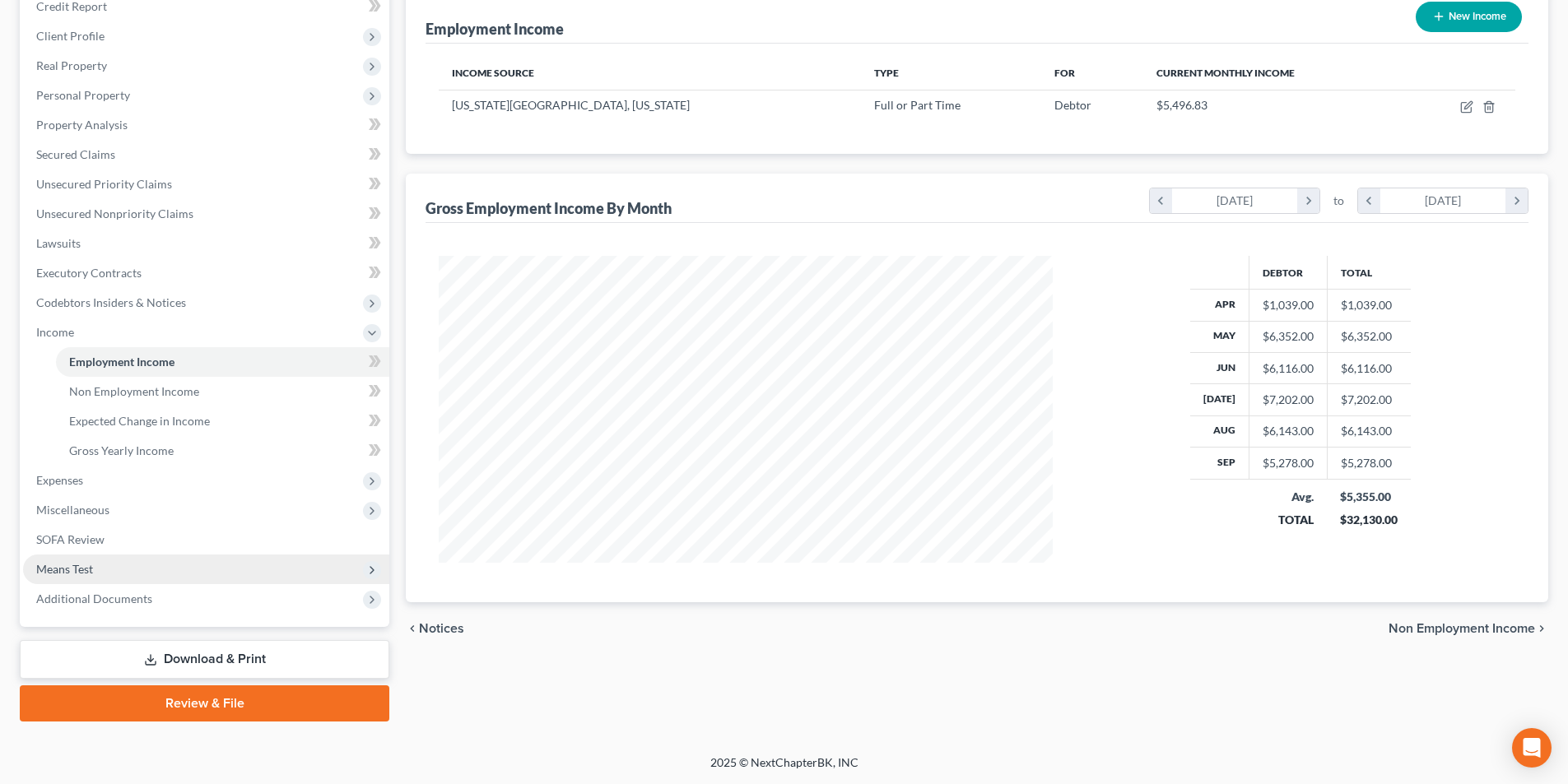
click at [70, 567] on span "Means Test" at bounding box center [64, 568] width 57 height 14
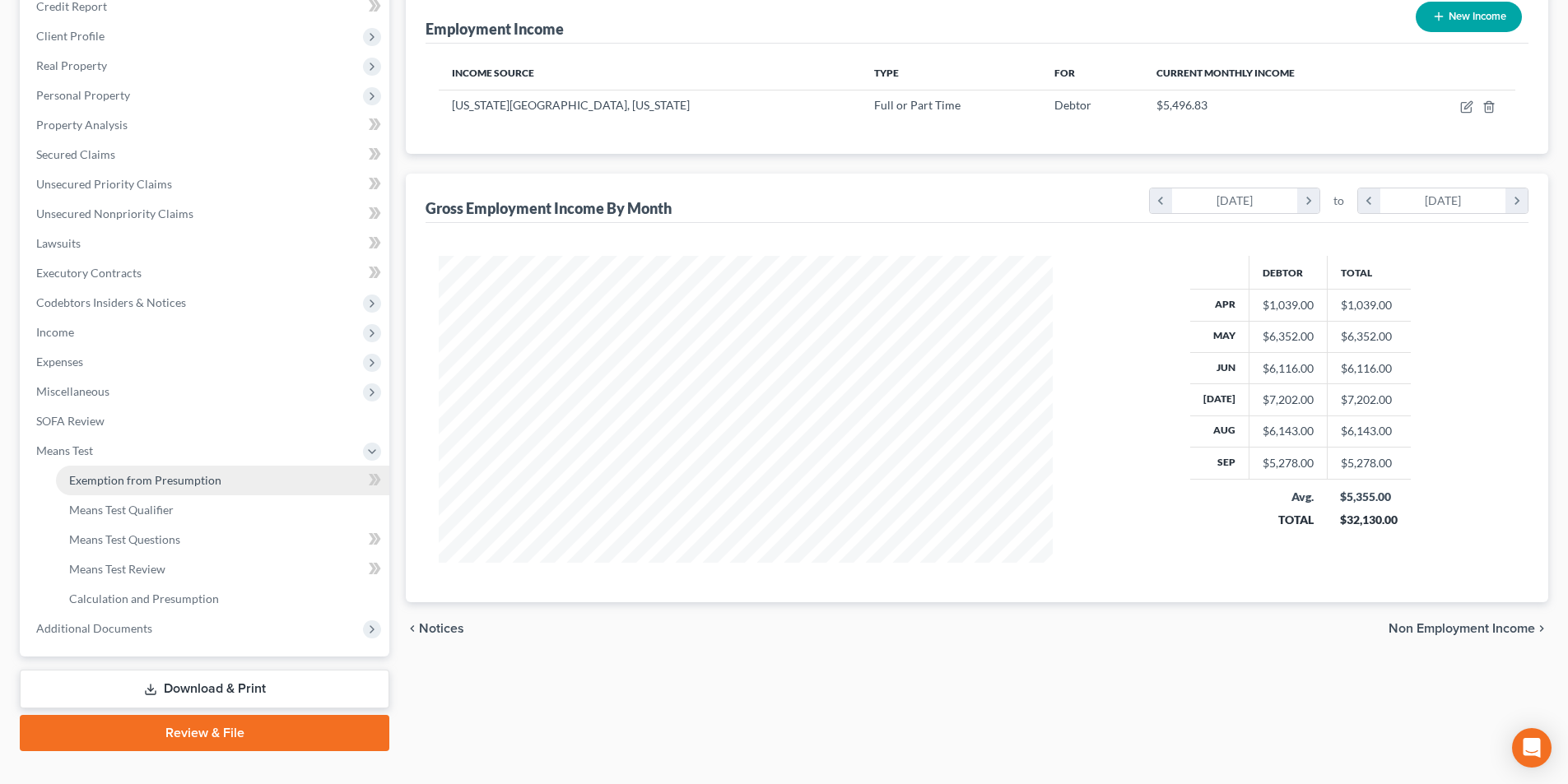
click at [162, 487] on link "Exemption from Presumption" at bounding box center [223, 481] width 333 height 30
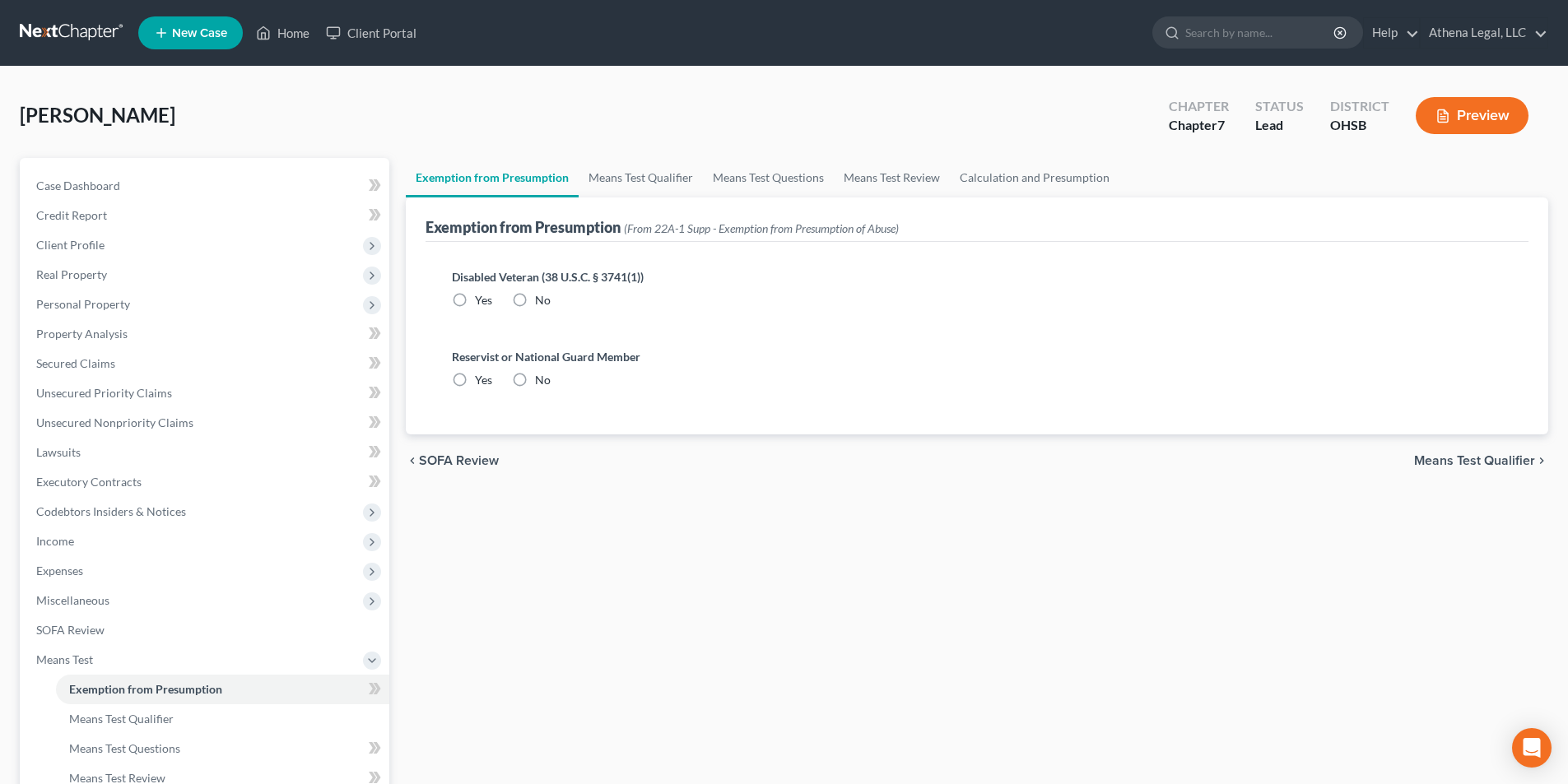
click at [535, 302] on label "No" at bounding box center [543, 300] width 16 height 17
click at [542, 302] on input "No" at bounding box center [547, 297] width 11 height 11
radio input "true"
click at [535, 380] on label "No" at bounding box center [543, 380] width 16 height 17
click at [542, 380] on input "No" at bounding box center [547, 377] width 11 height 11
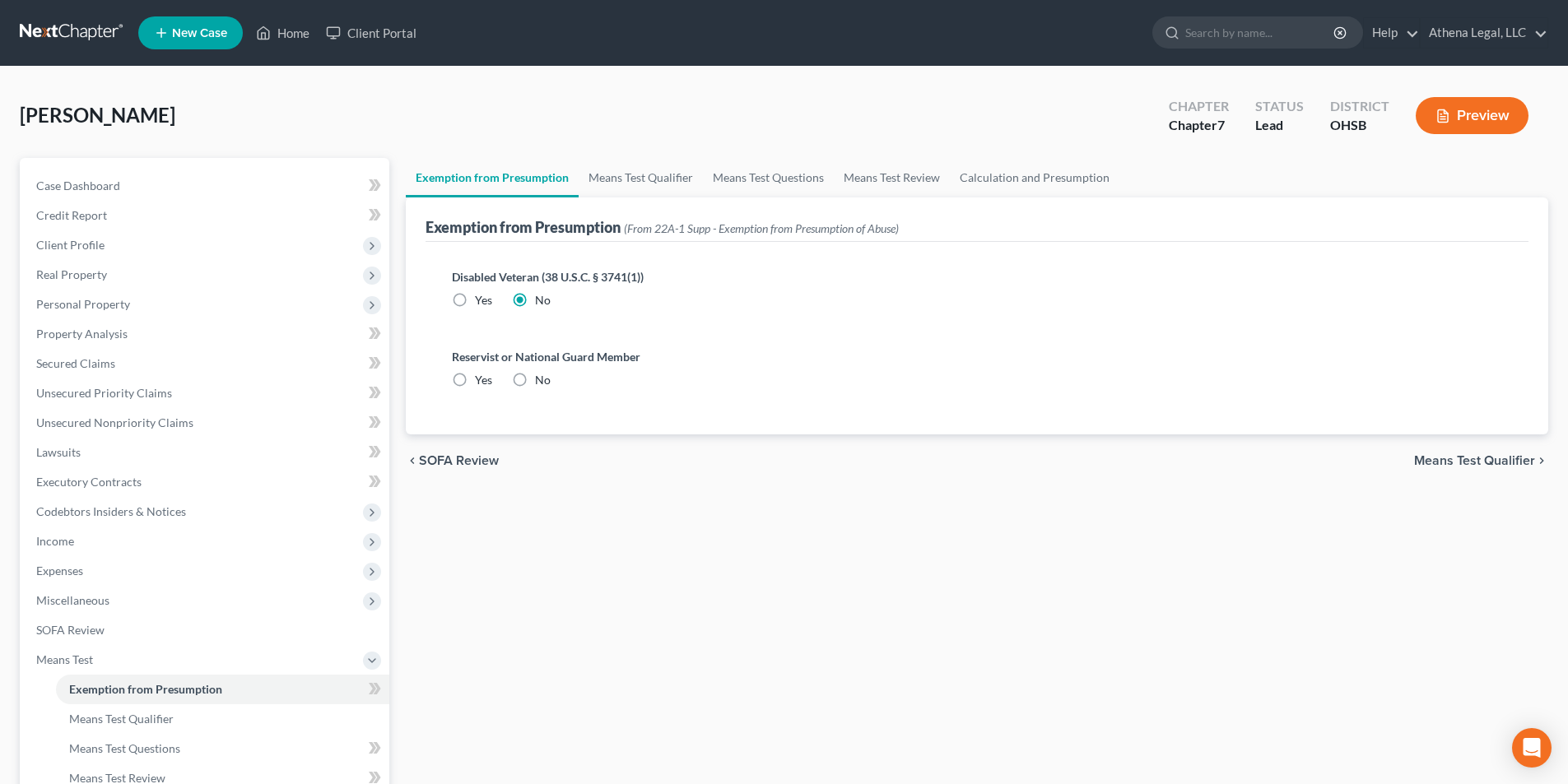
radio input "true"
click at [614, 185] on link "Means Test Qualifier" at bounding box center [640, 177] width 124 height 39
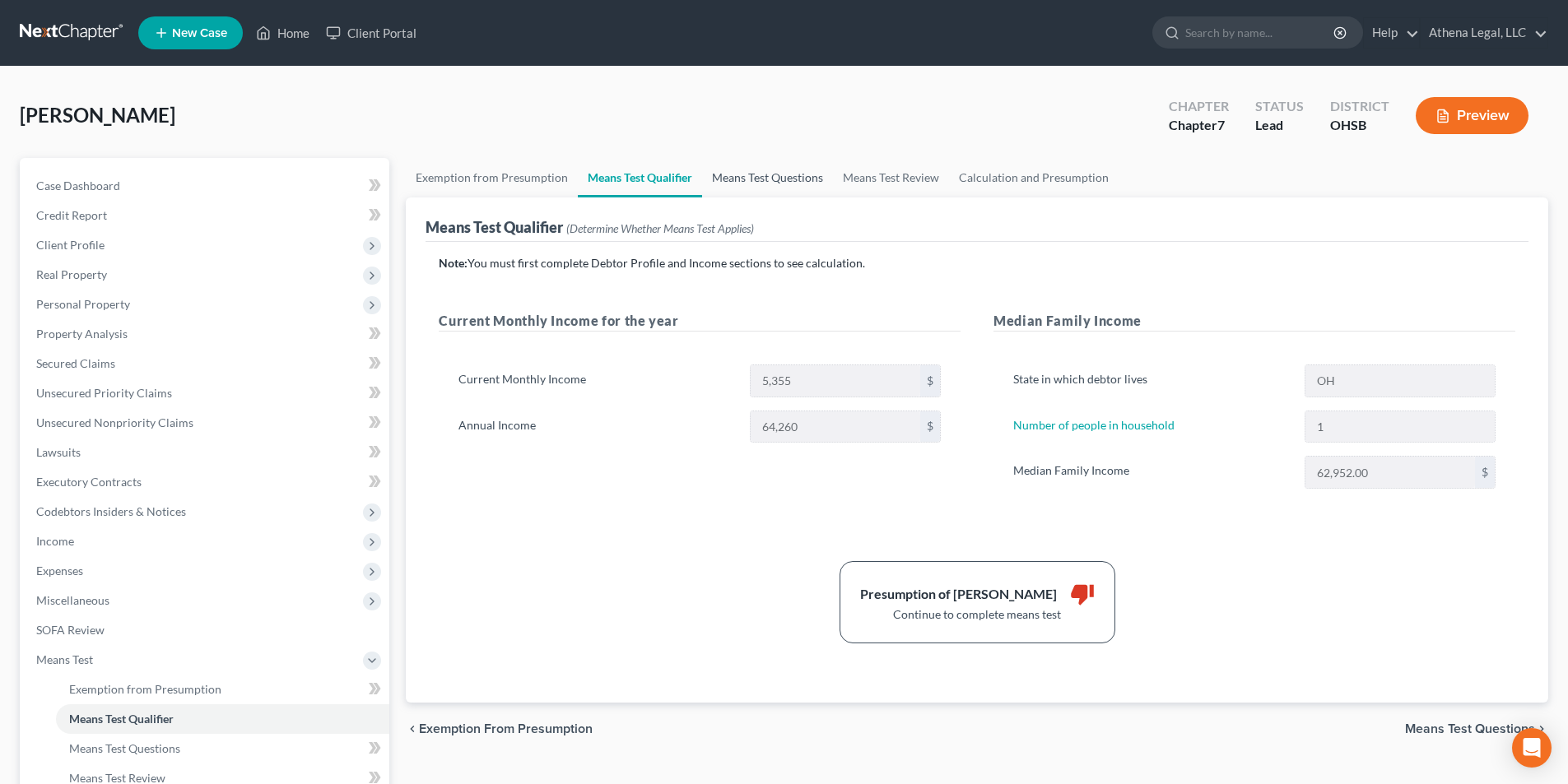
click at [768, 180] on link "Means Test Questions" at bounding box center [767, 177] width 131 height 39
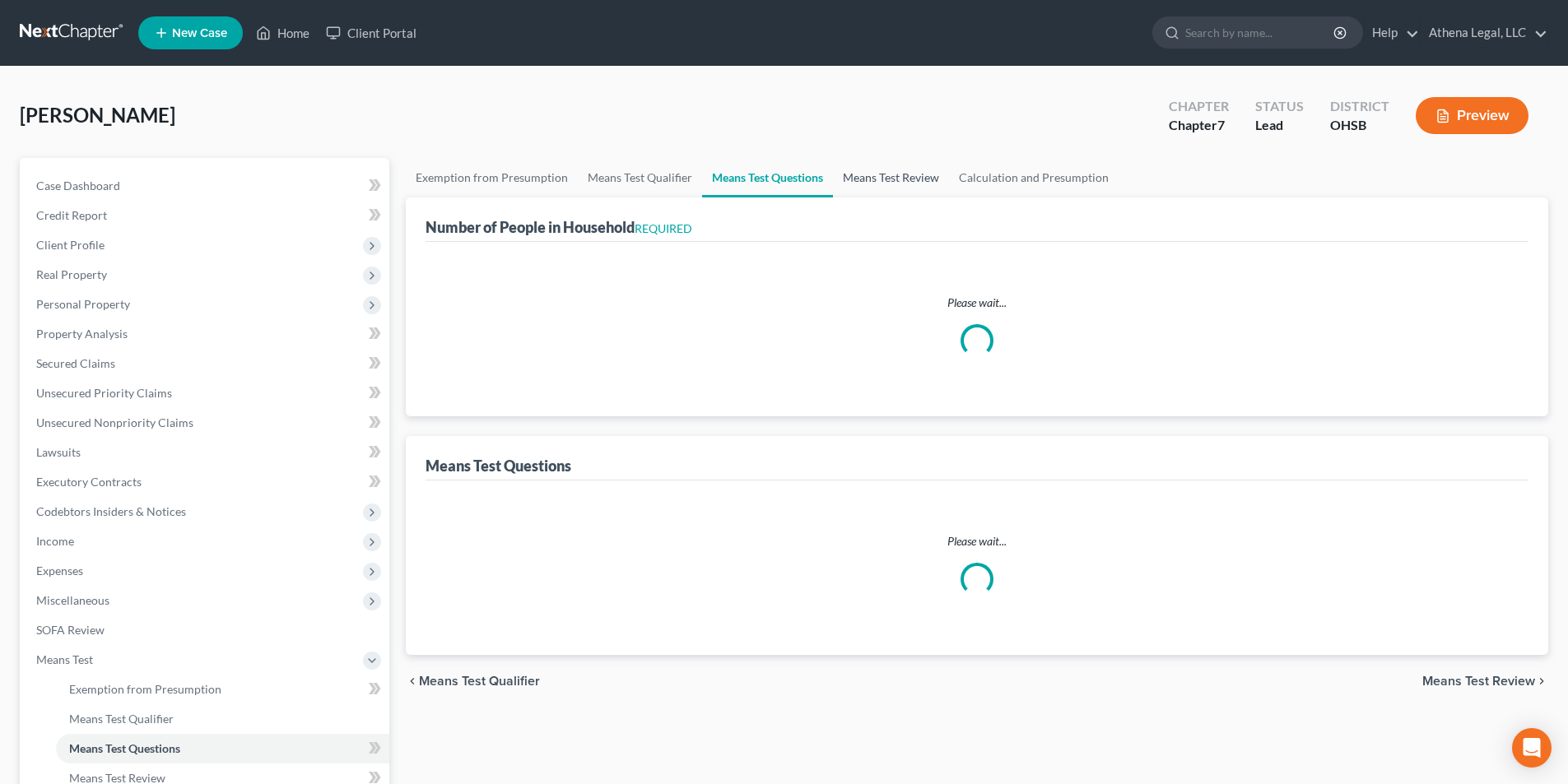
select select "1"
select select "60"
select select "1"
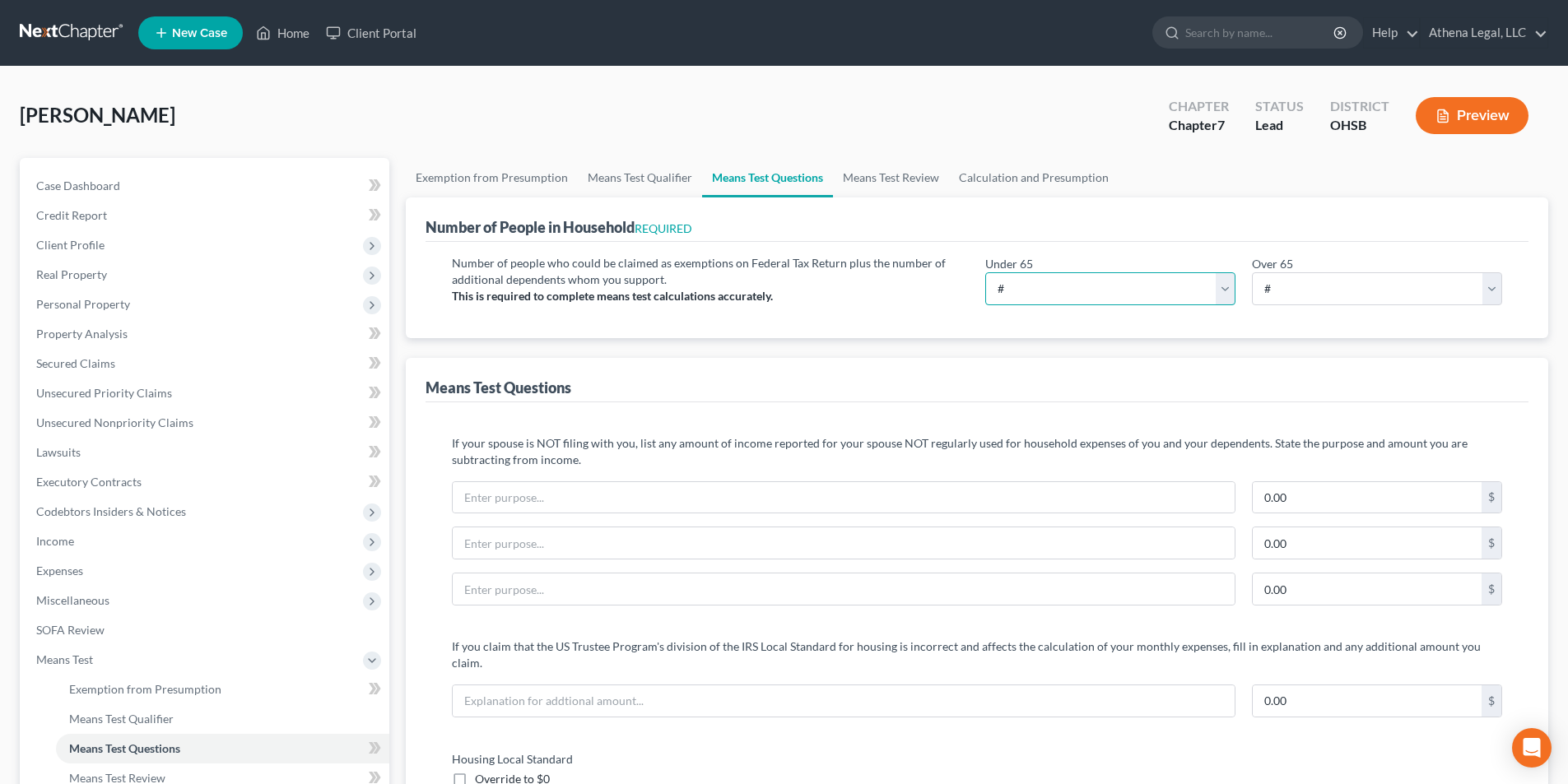
click at [1043, 283] on select "# 0 1 2 3 4 5 6 7 8 9 10" at bounding box center [1110, 288] width 250 height 32
select select "1"
click at [985, 272] on select "# 0 1 2 3 4 5 6 7 8 9 10" at bounding box center [1110, 288] width 250 height 32
click at [886, 175] on link "Means Test Review" at bounding box center [890, 177] width 116 height 39
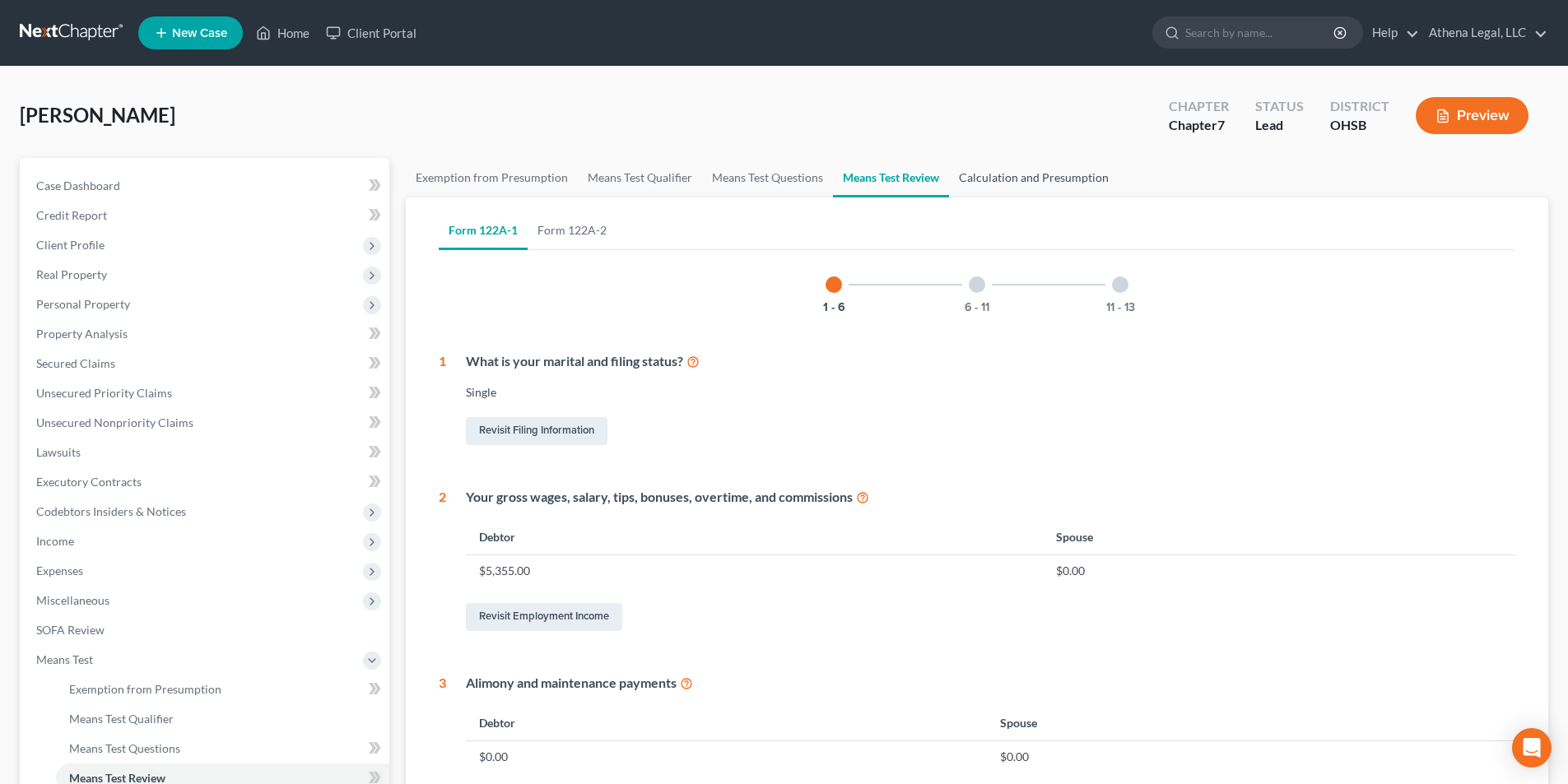
click at [1060, 182] on link "Calculation and Presumption" at bounding box center [1033, 177] width 169 height 39
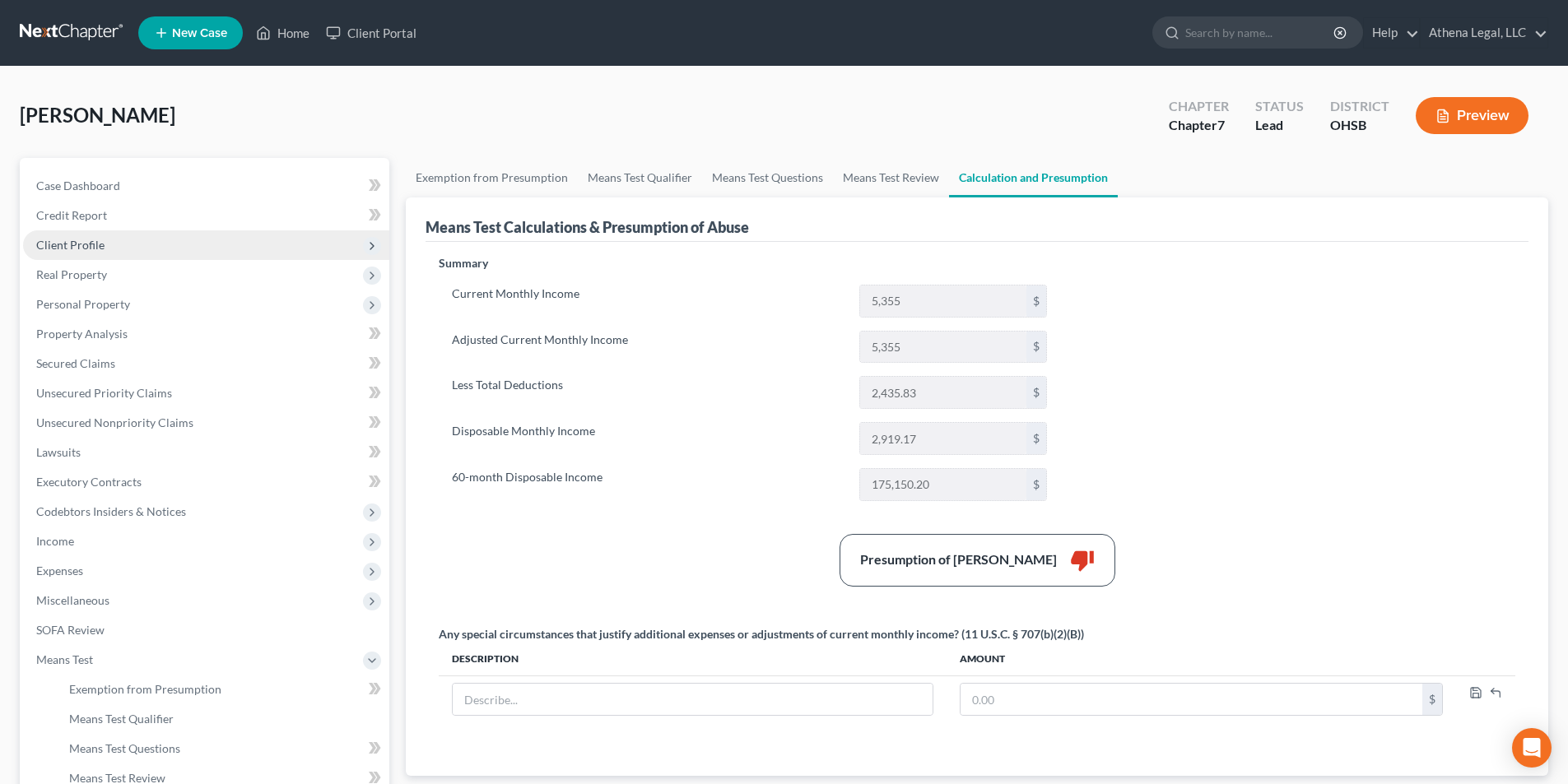
click at [63, 240] on span "Client Profile" at bounding box center [70, 244] width 68 height 14
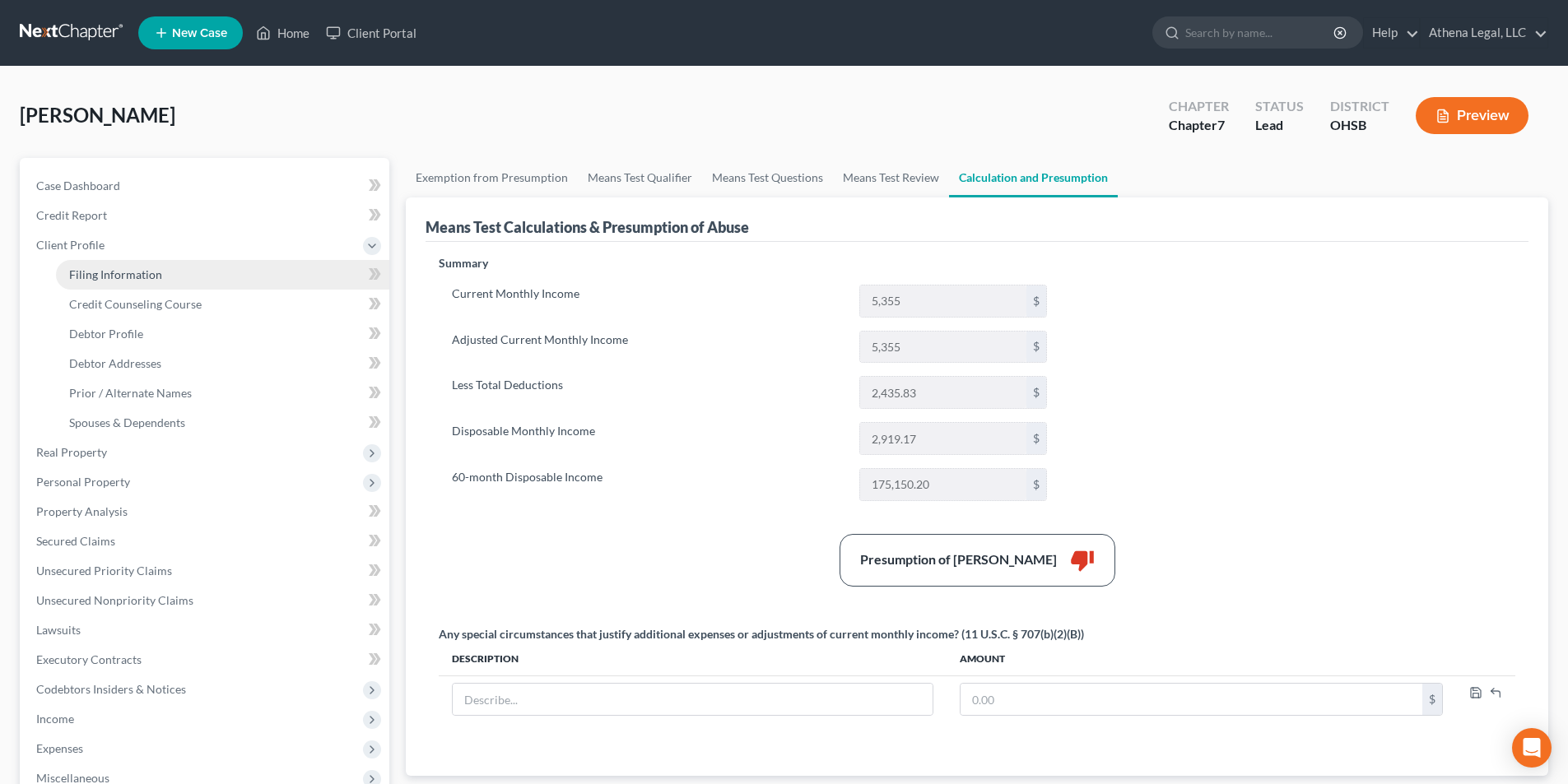
click at [89, 278] on span "Filing Information" at bounding box center [116, 274] width 93 height 14
select select "1"
select select "0"
select select "36"
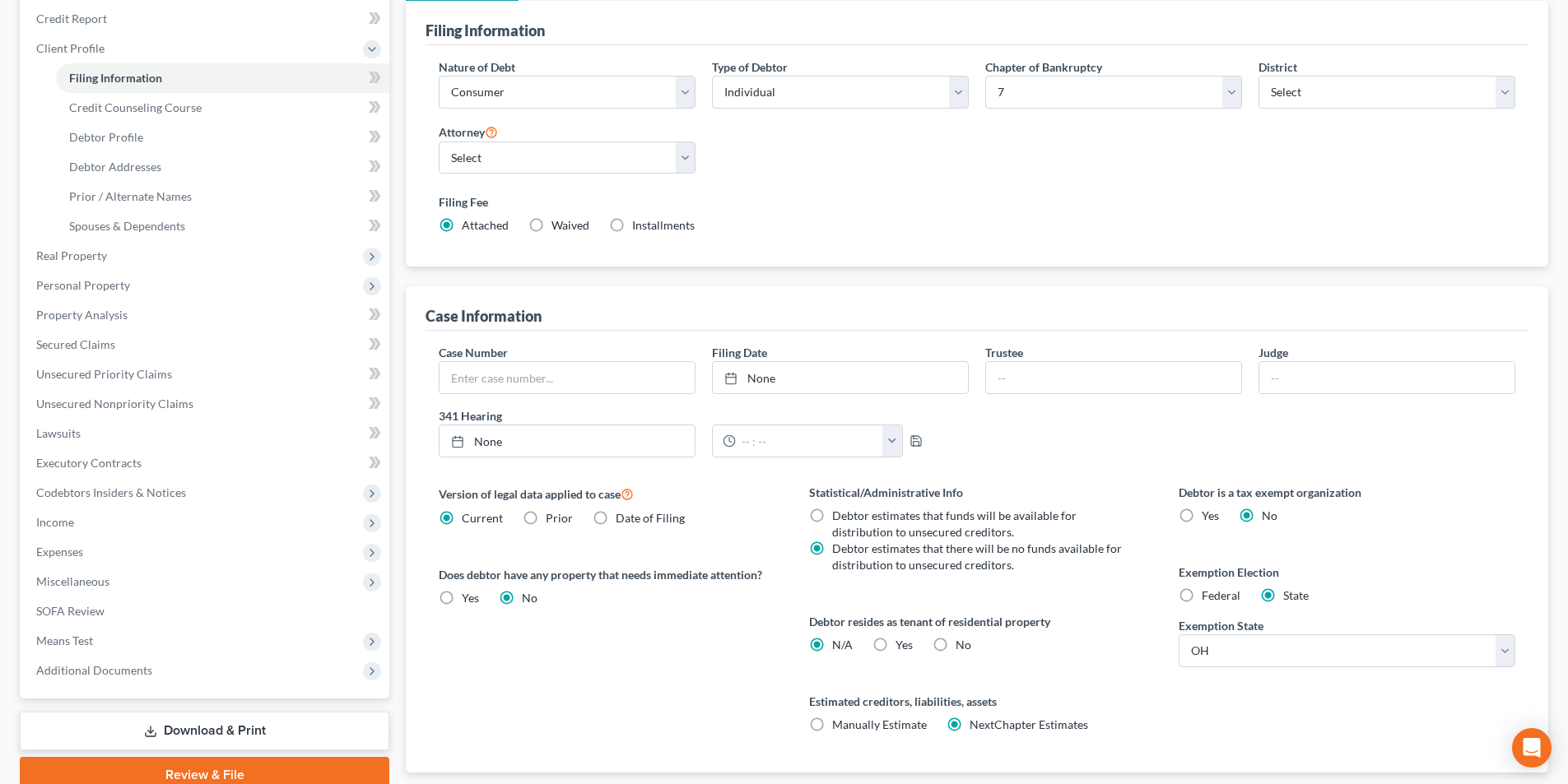
scroll to position [247, 0]
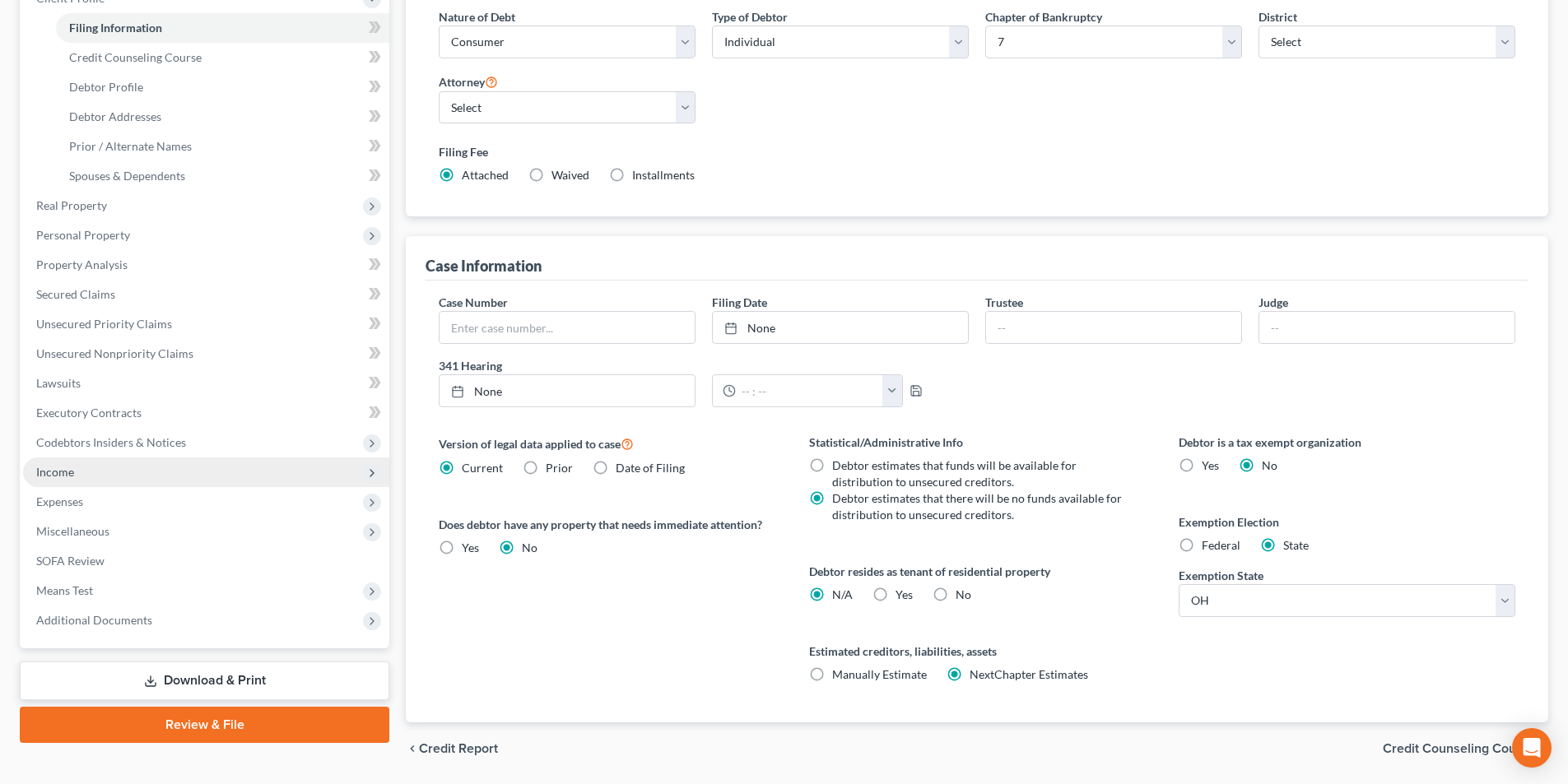
click at [68, 477] on span "Income" at bounding box center [54, 472] width 38 height 14
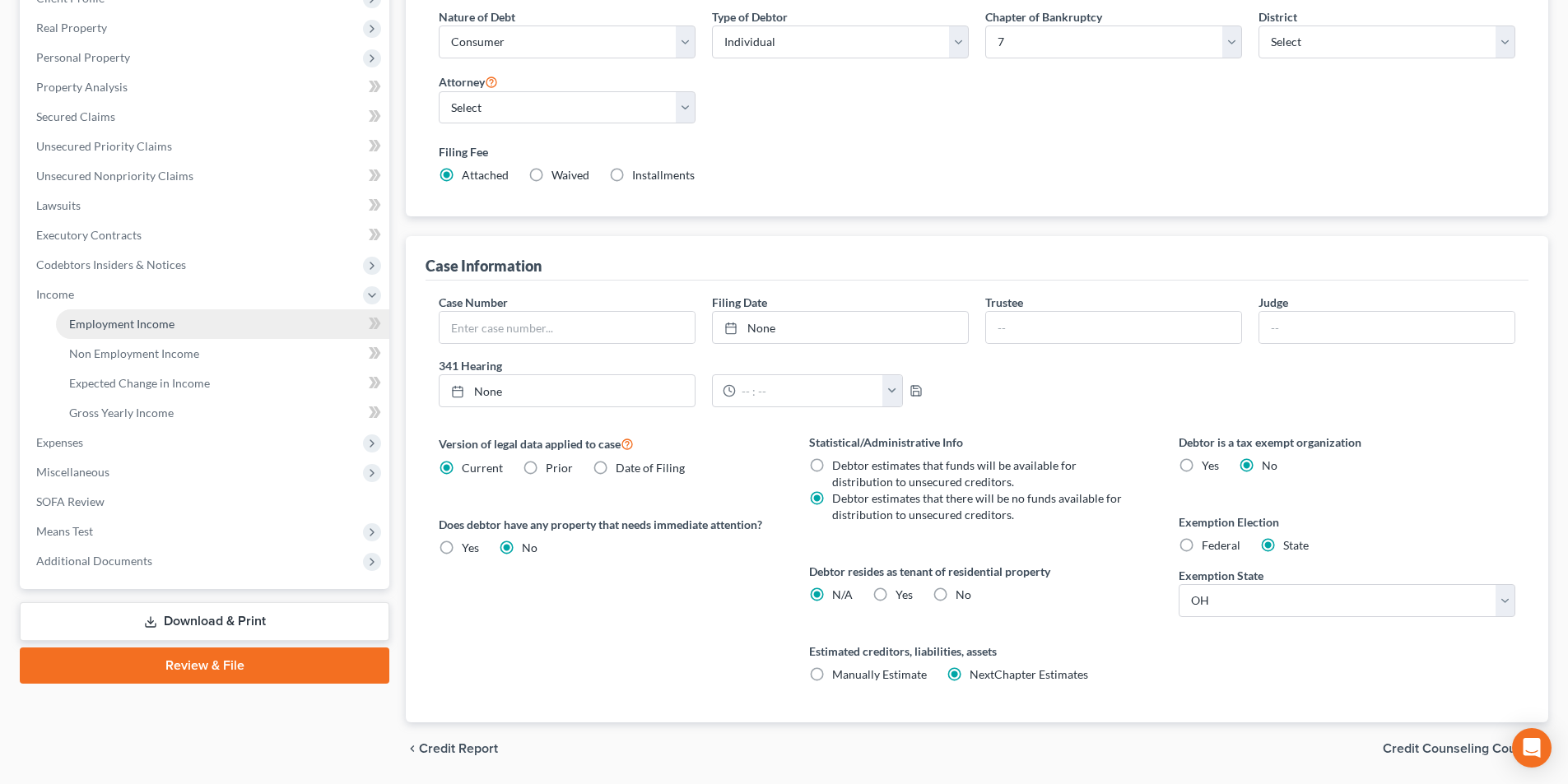
click at [151, 327] on span "Employment Income" at bounding box center [122, 323] width 105 height 14
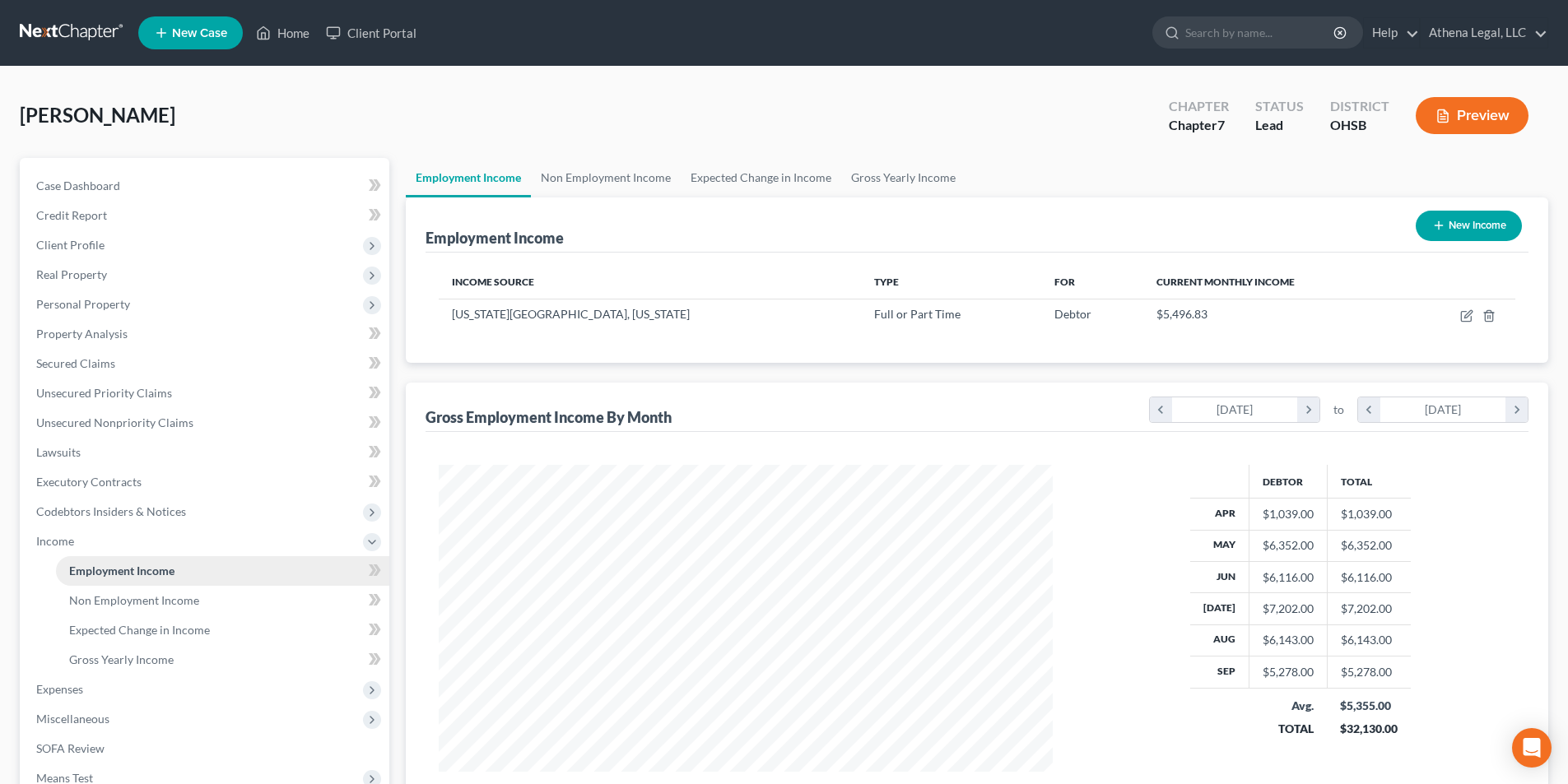
scroll to position [307, 647]
click at [95, 248] on span "Client Profile" at bounding box center [70, 244] width 68 height 14
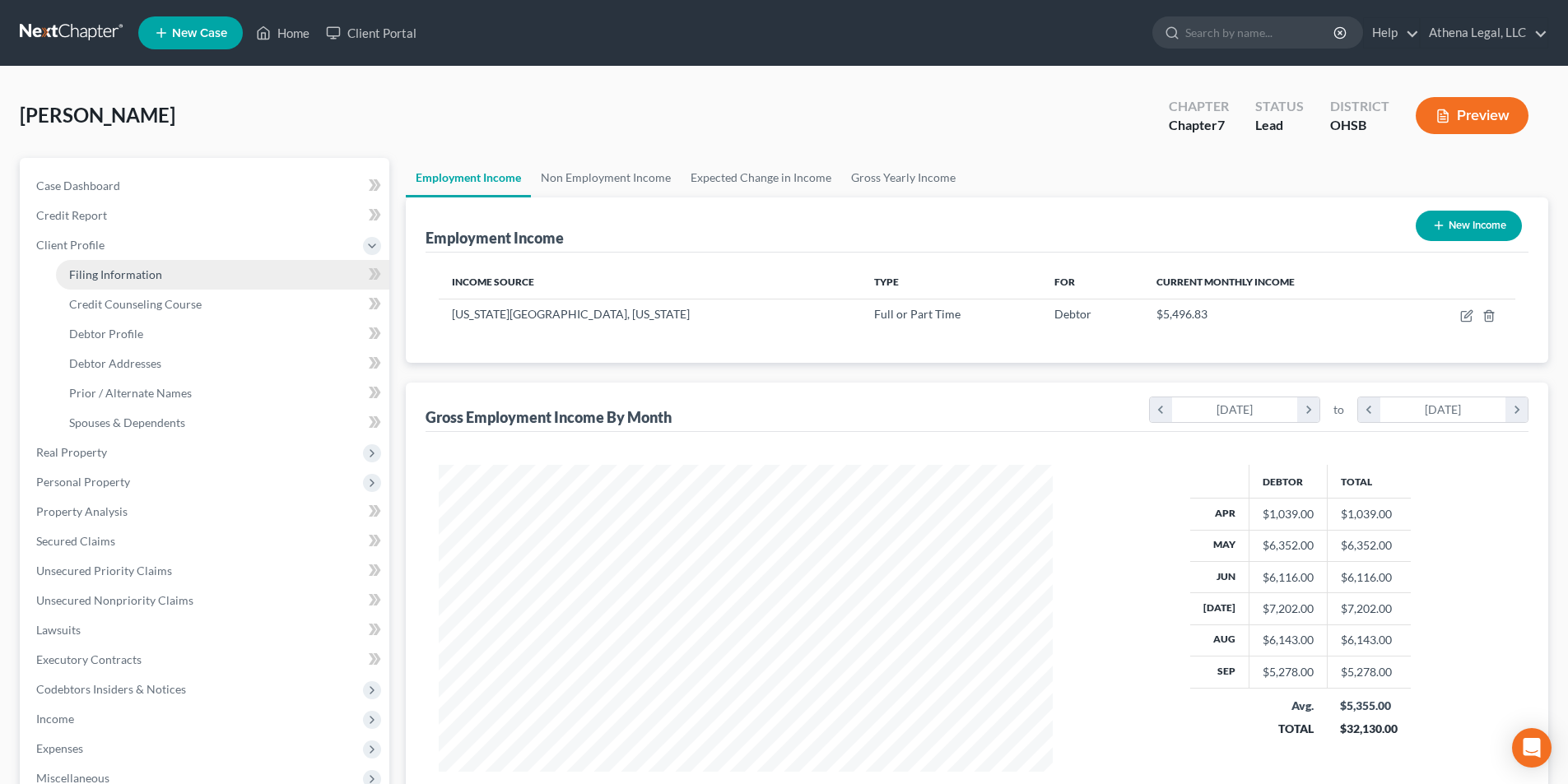
click at [96, 270] on span "Filing Information" at bounding box center [116, 274] width 93 height 14
select select "1"
select select "0"
select select "62"
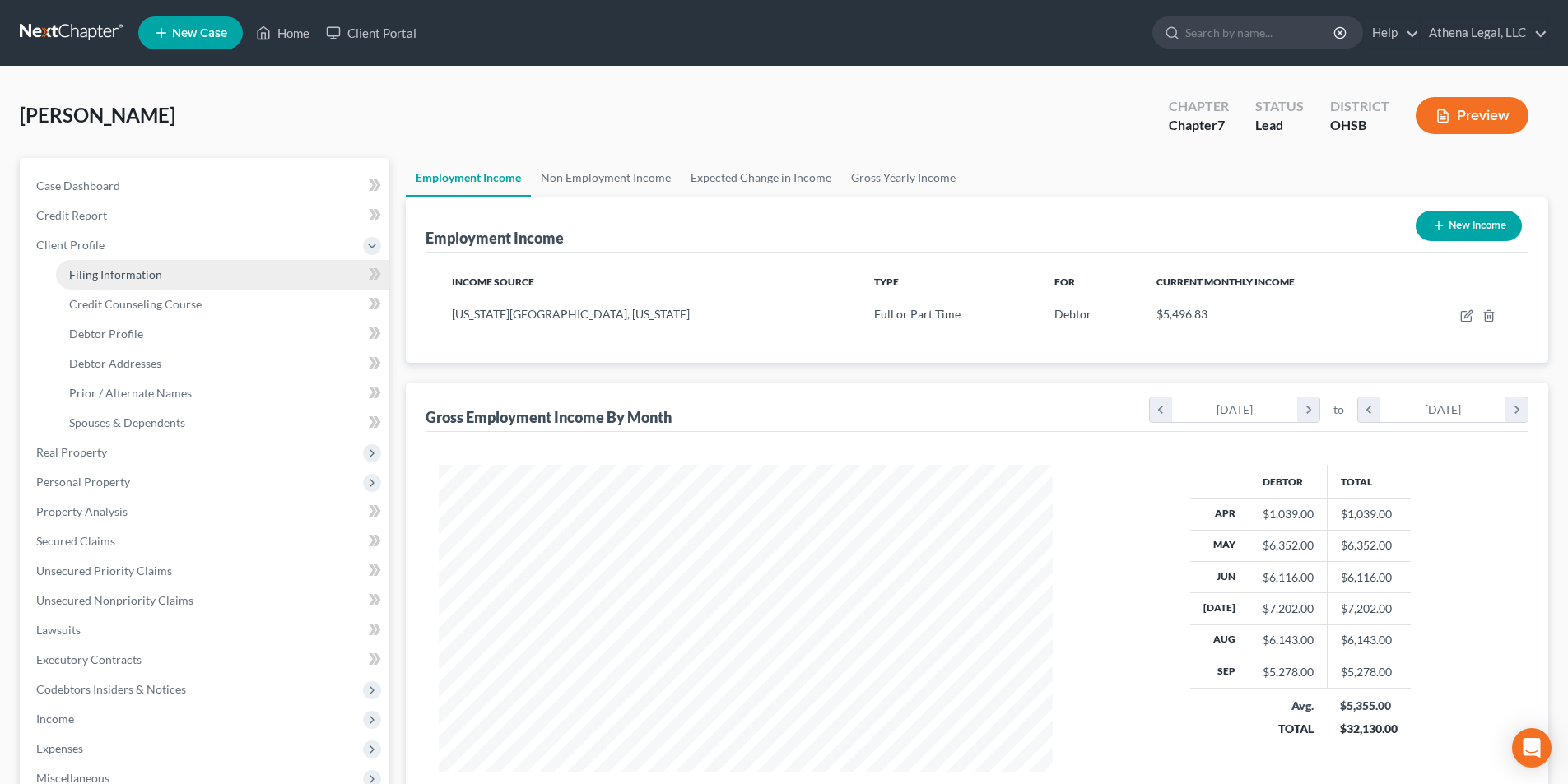
select select "0"
select select "36"
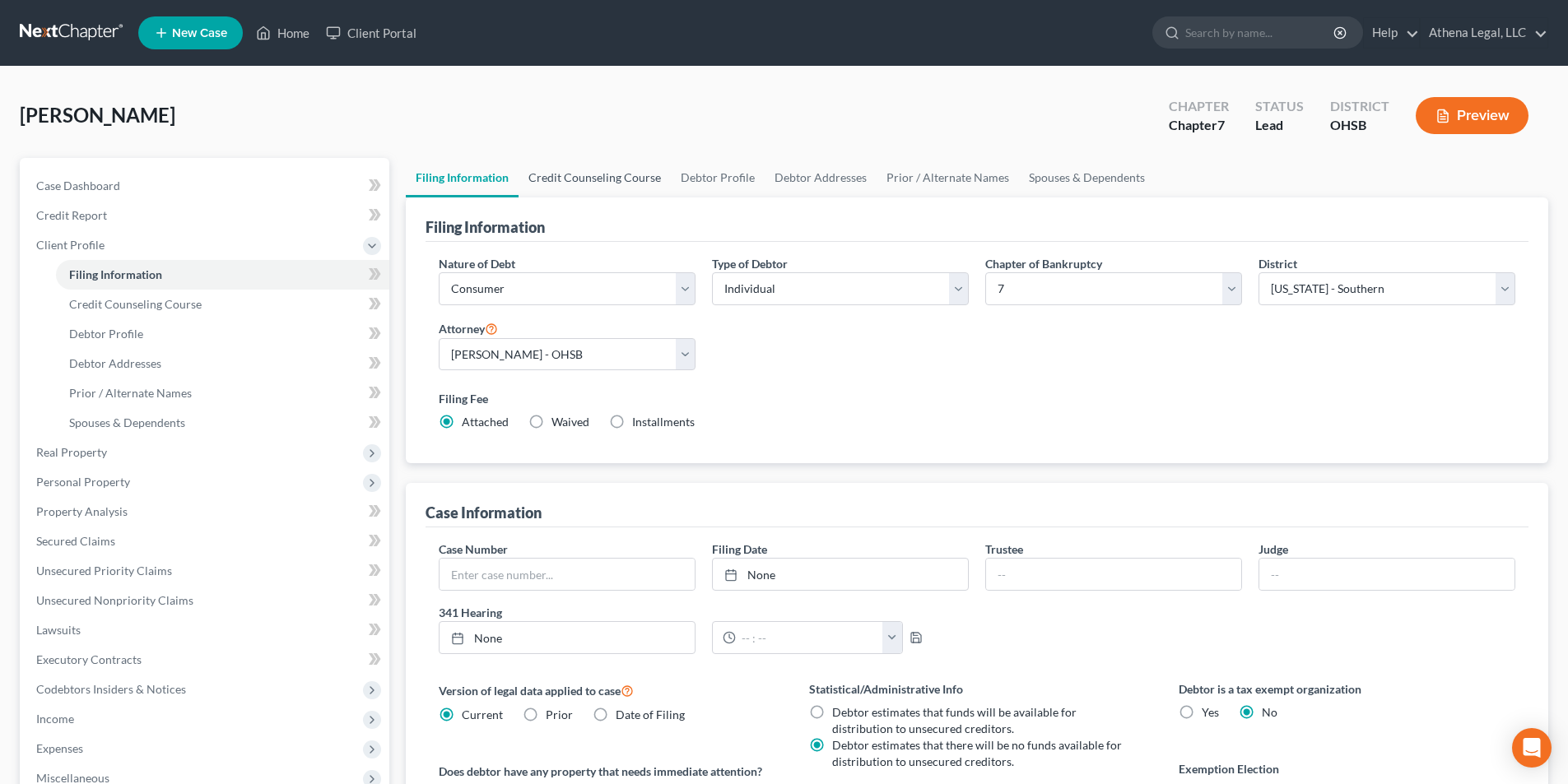
click at [586, 177] on link "Credit Counseling Course" at bounding box center [594, 177] width 153 height 39
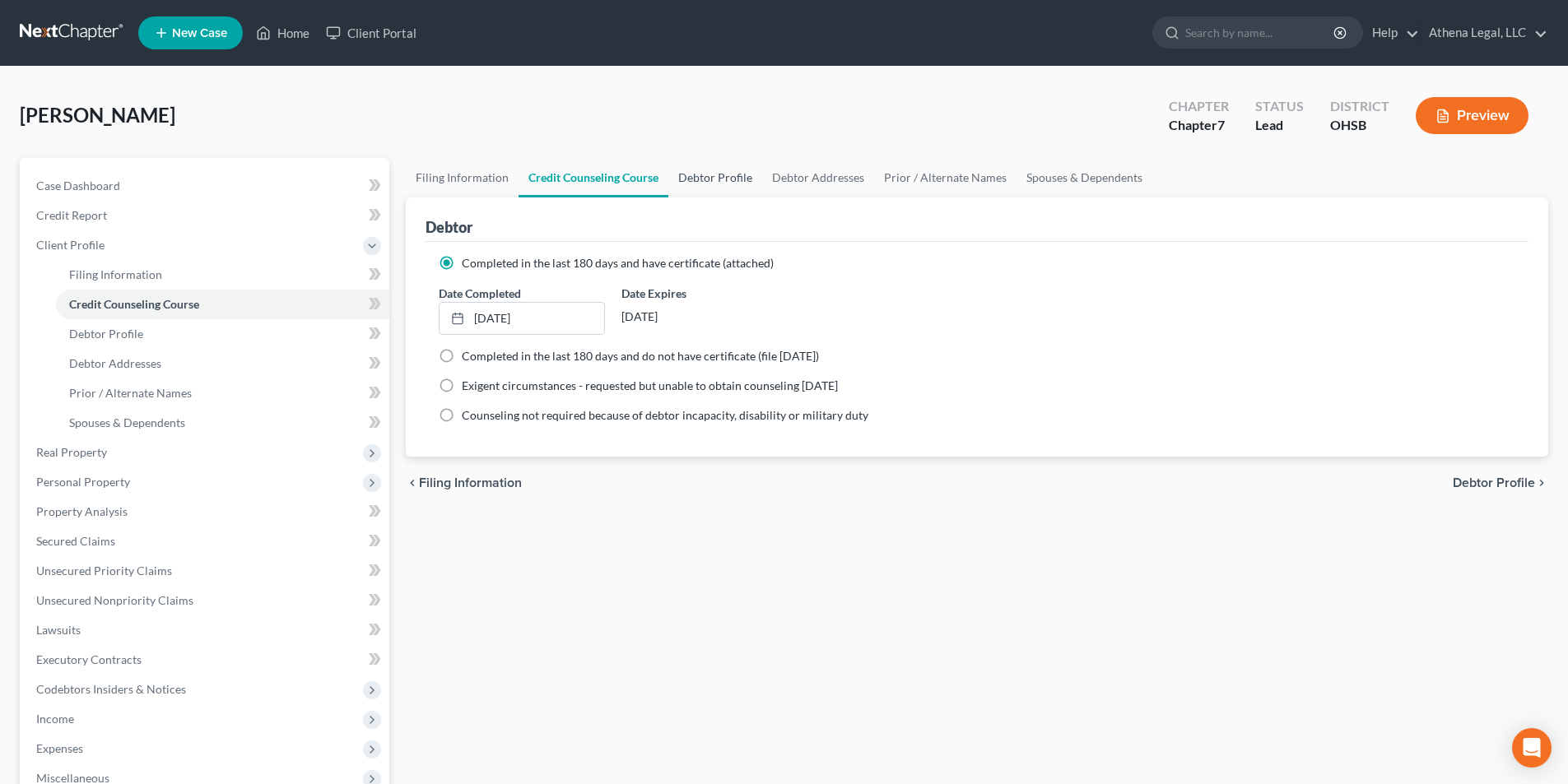
click at [720, 180] on link "Debtor Profile" at bounding box center [715, 177] width 94 height 39
select select "0"
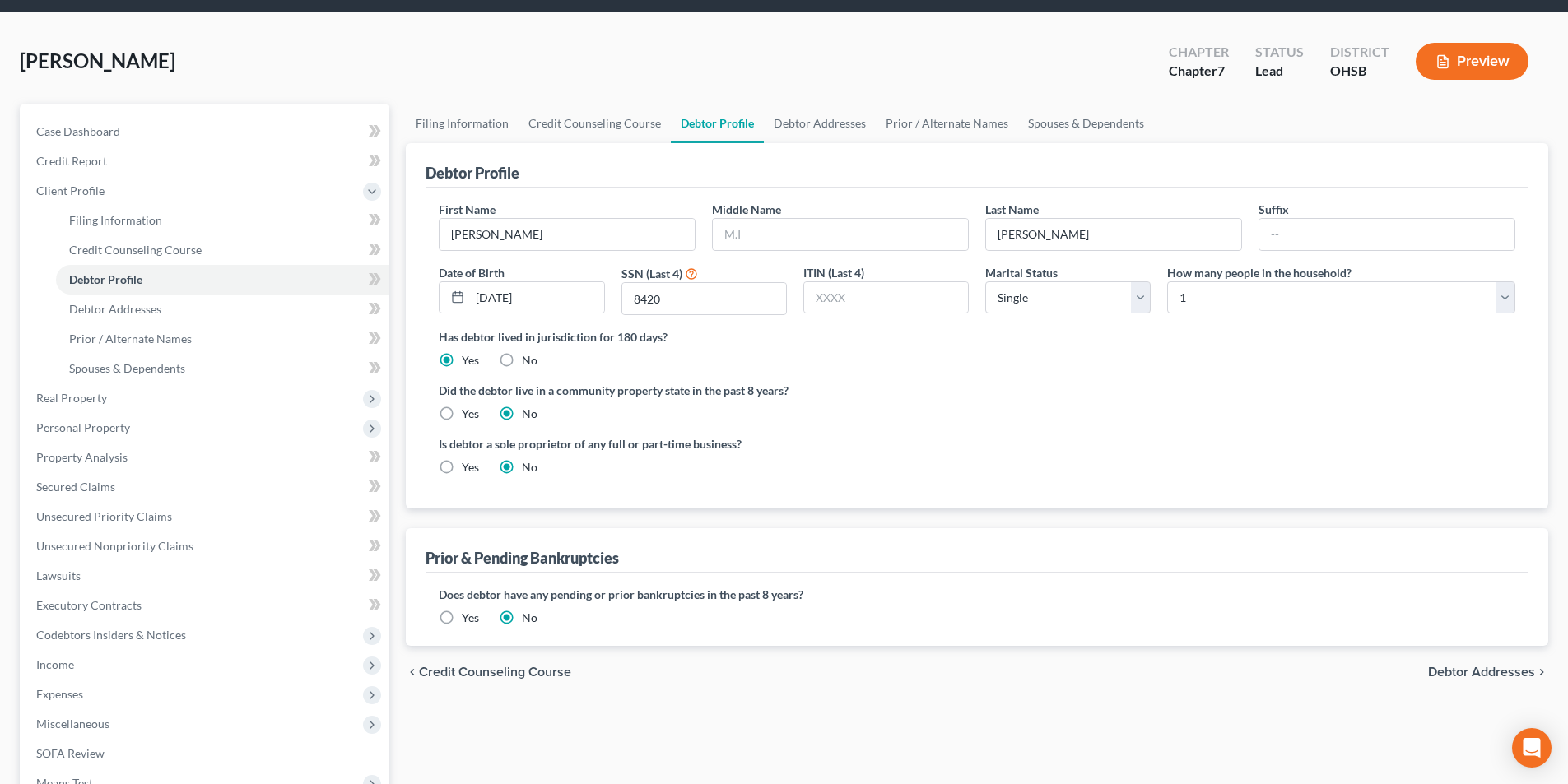
scroll to position [82, 0]
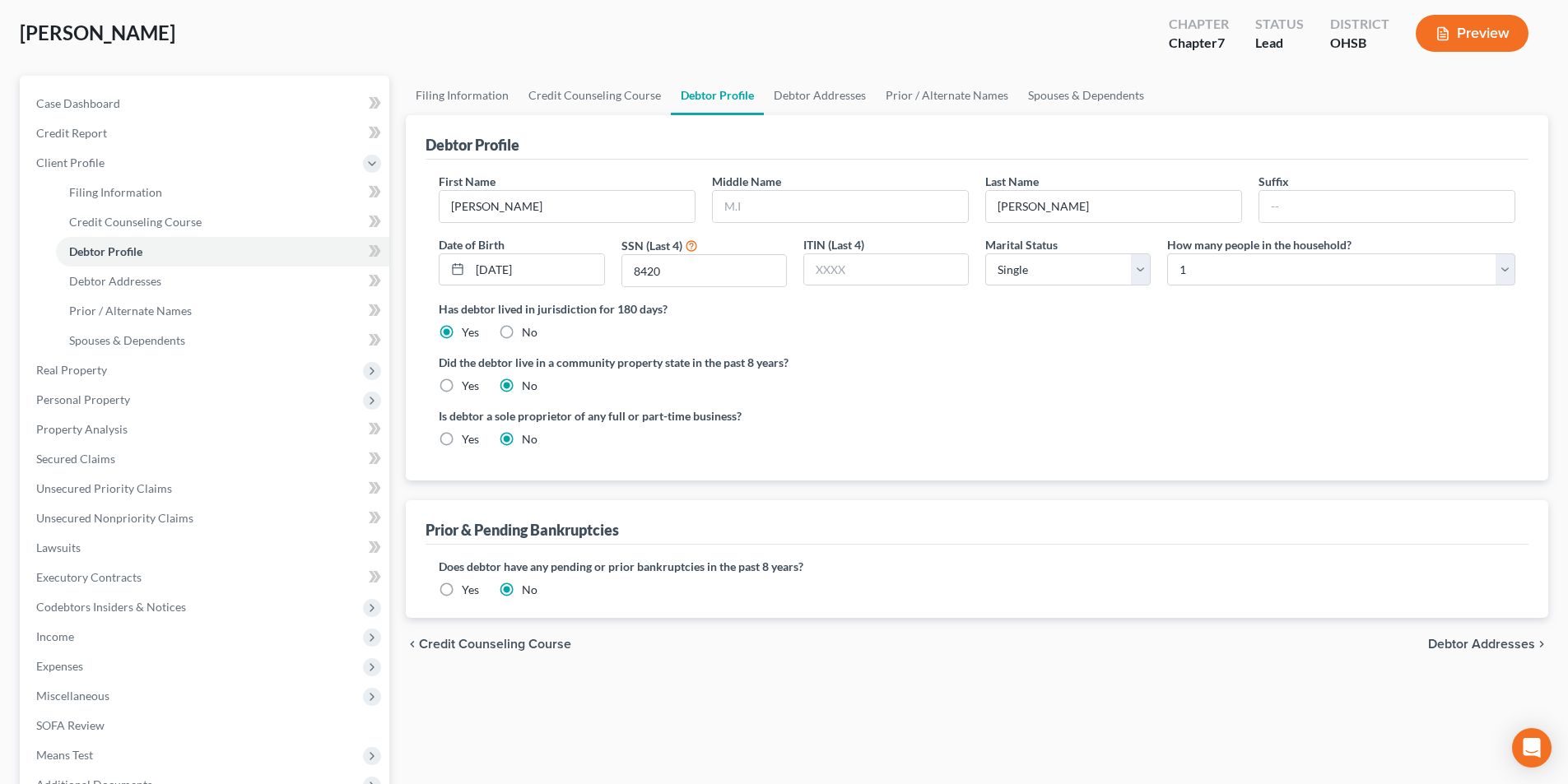
click at [1465, 645] on span "Debtor Addresses" at bounding box center [1481, 644] width 107 height 13
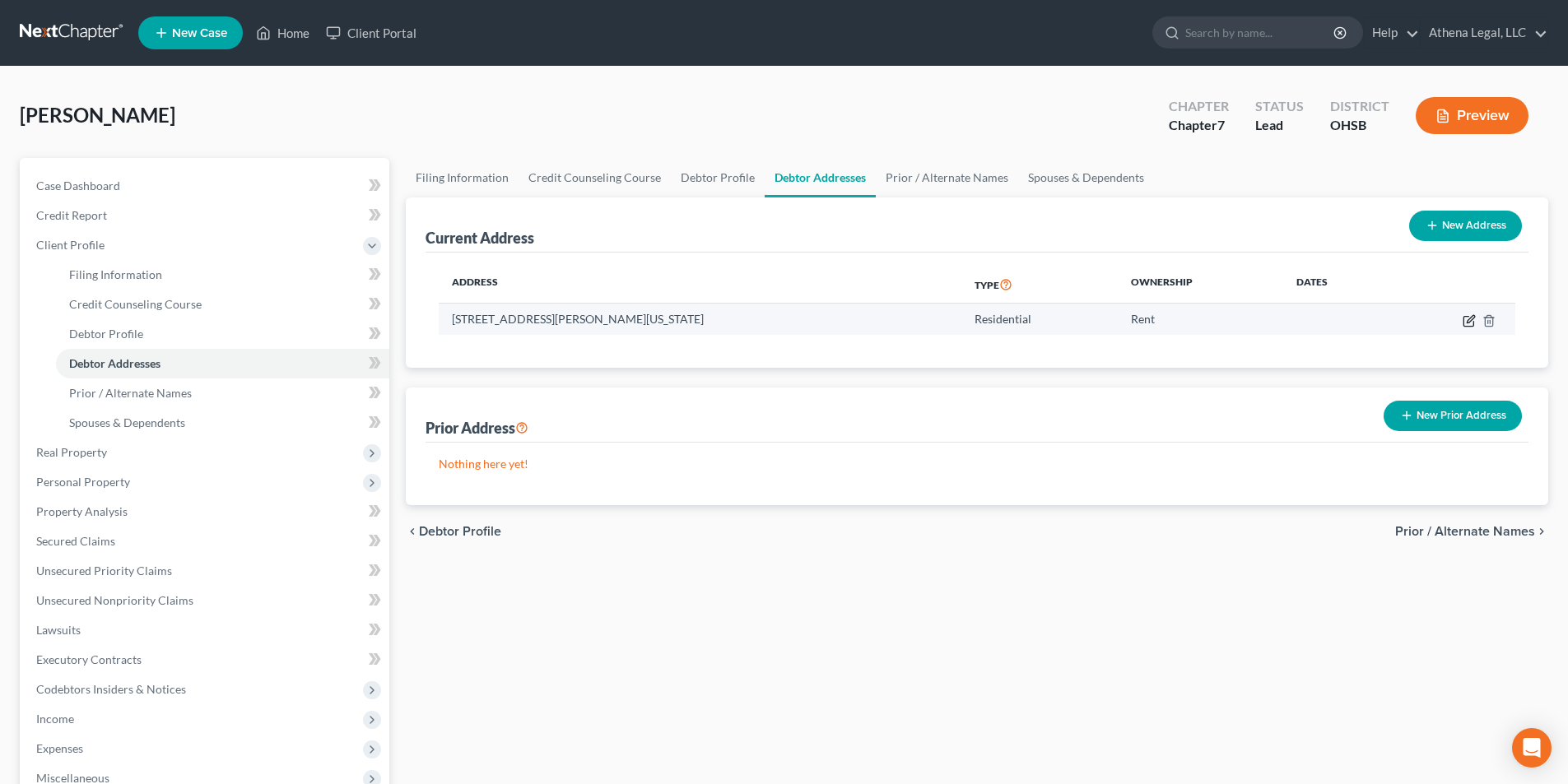
click at [1469, 326] on icon "button" at bounding box center [1468, 321] width 10 height 10
select select "36"
select select "0"
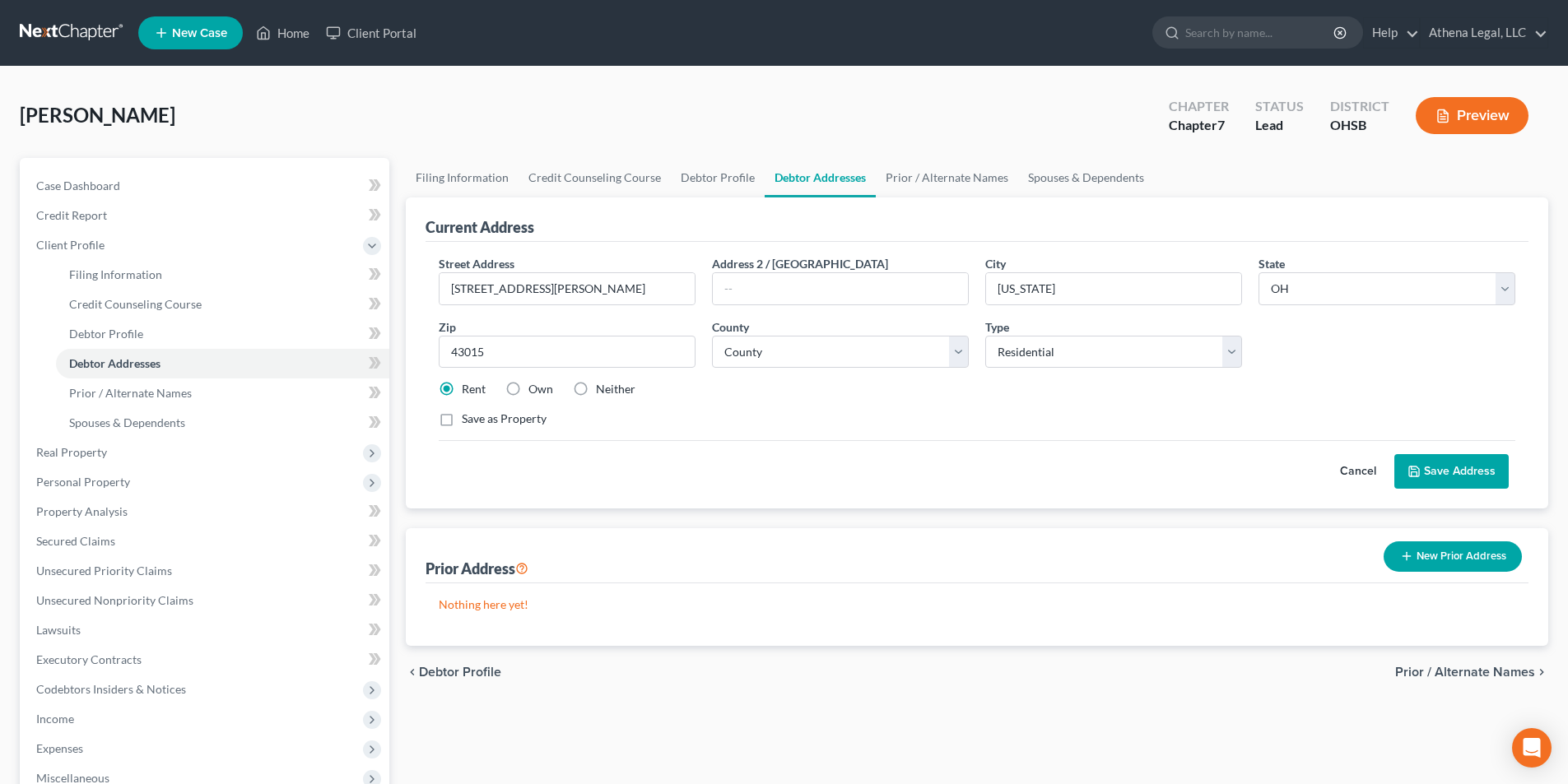
click at [1441, 477] on button "Save Address" at bounding box center [1450, 471] width 114 height 34
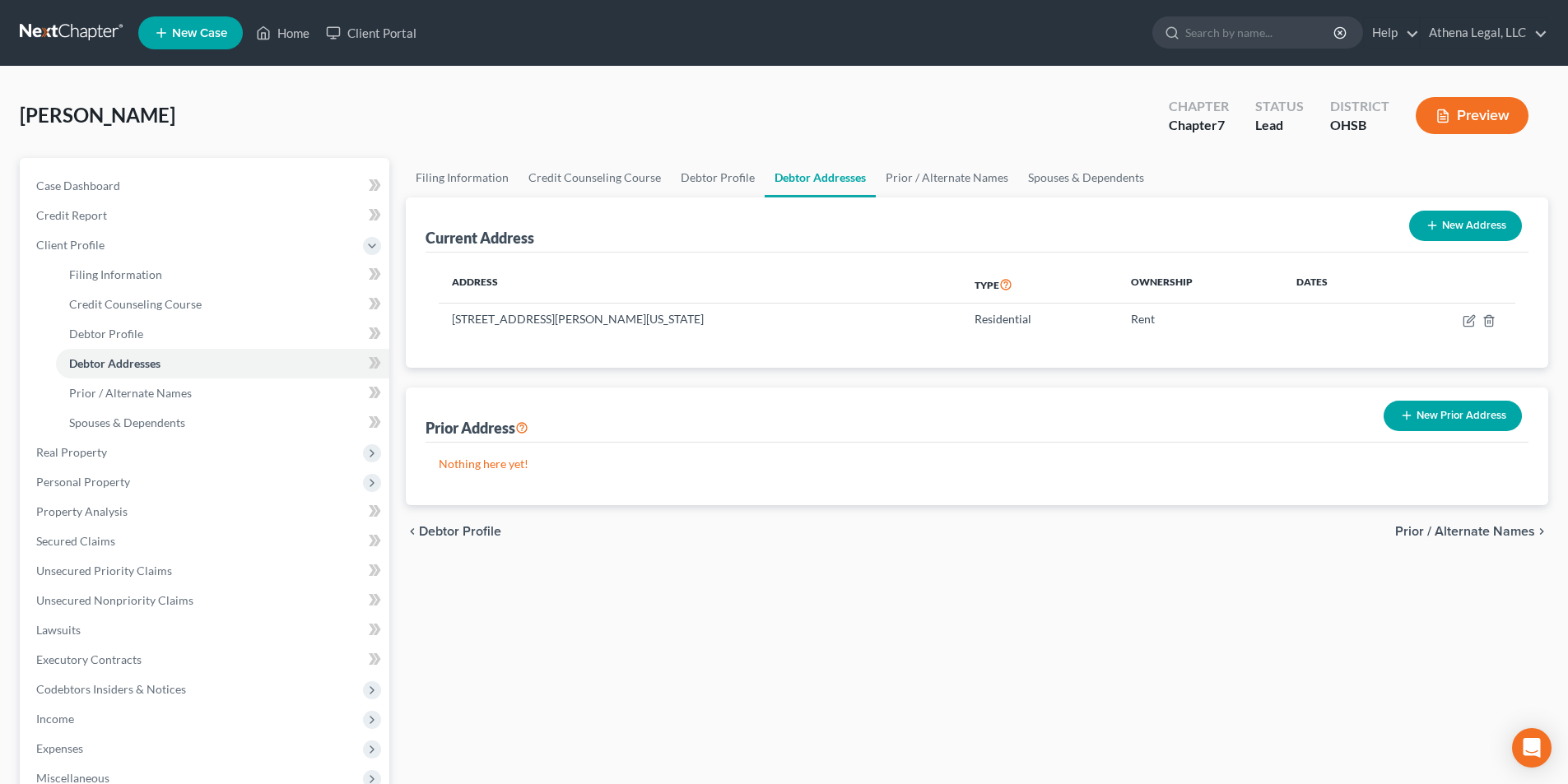
click at [1450, 526] on span "Prior / Alternate Names" at bounding box center [1465, 532] width 140 height 13
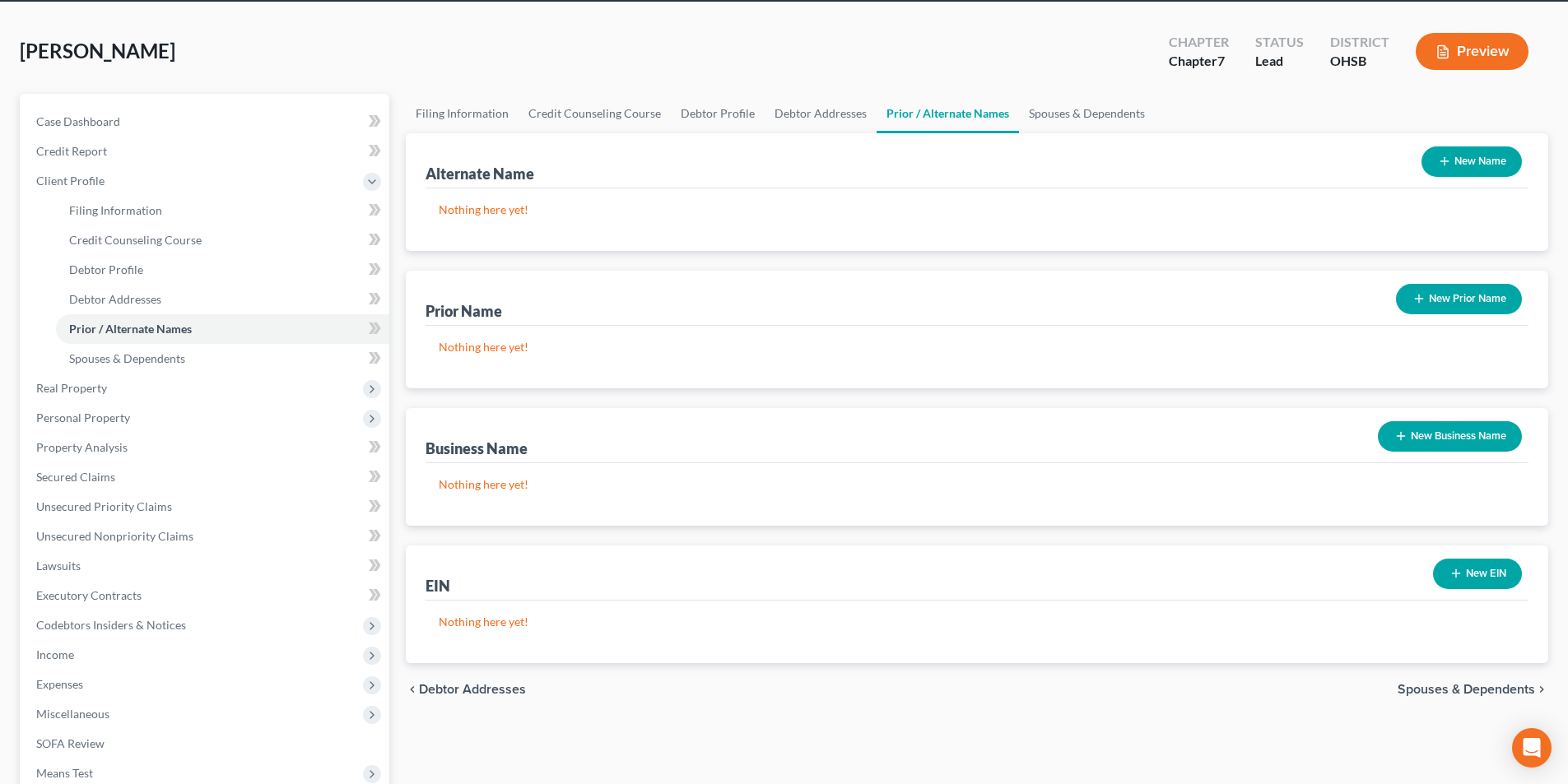
scroll to position [164, 0]
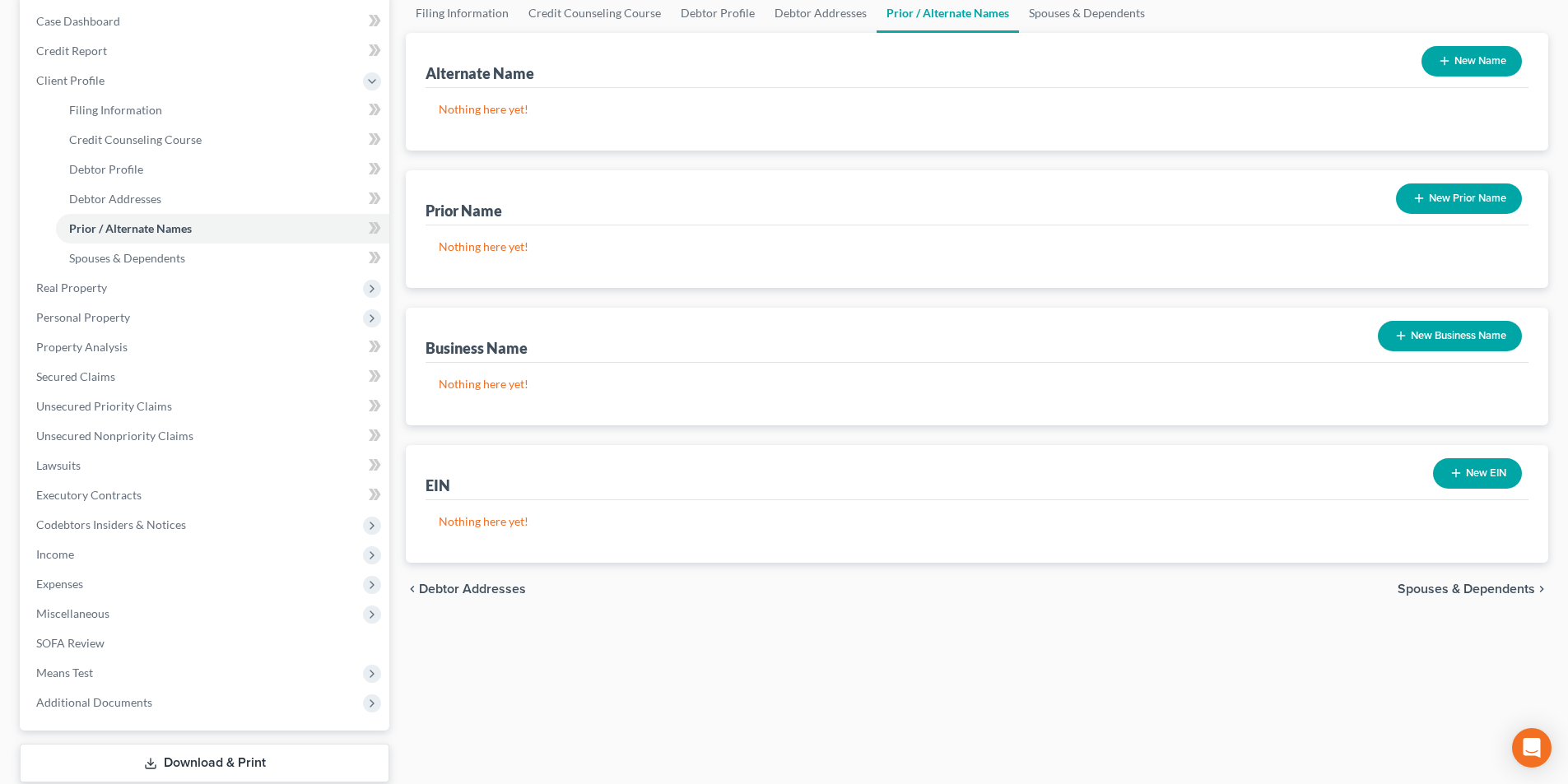
click at [1425, 587] on span "Spouses & Dependents" at bounding box center [1465, 589] width 138 height 13
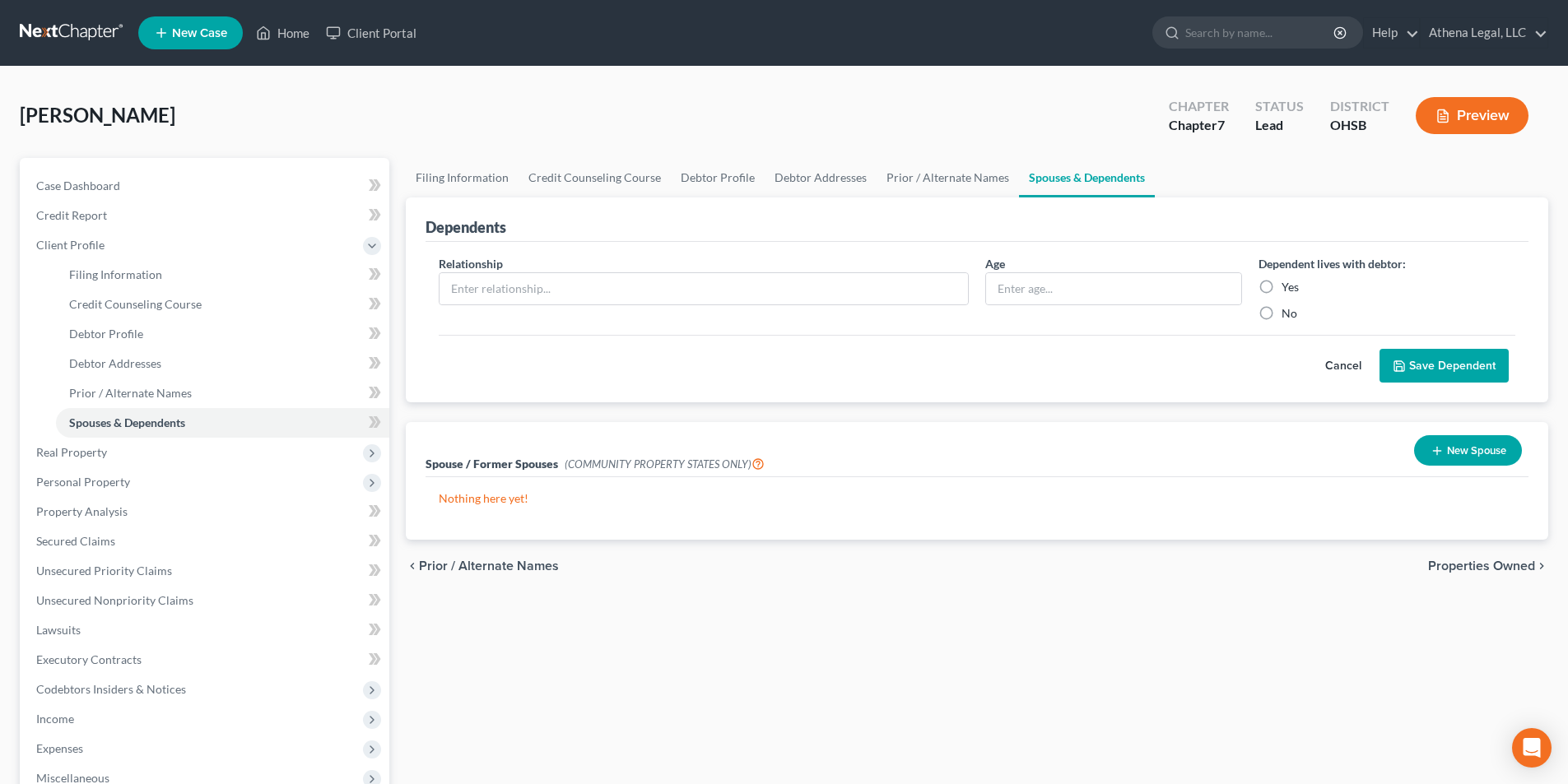
click at [1464, 564] on span "Properties Owned" at bounding box center [1481, 566] width 107 height 13
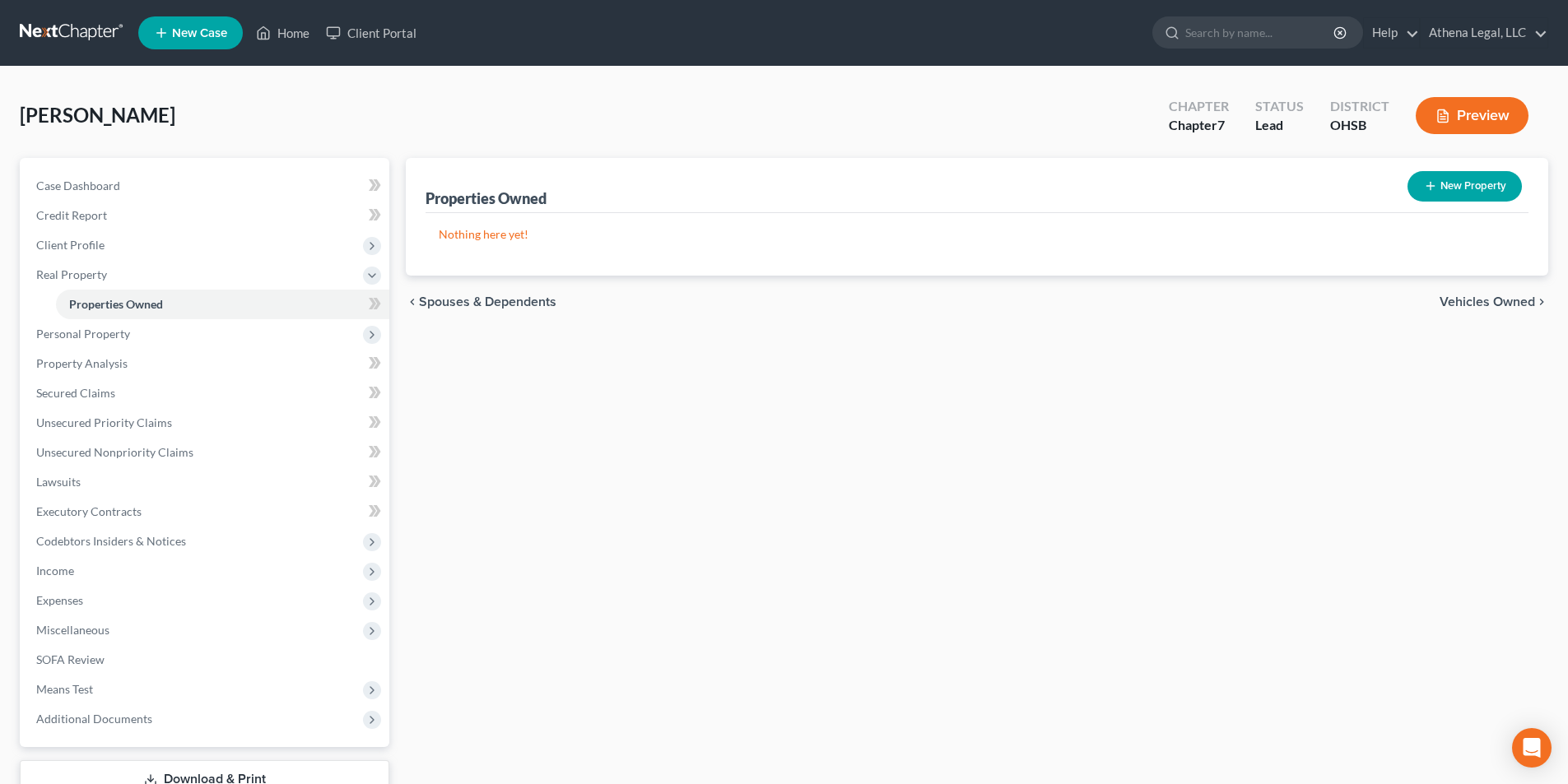
click at [1467, 297] on span "Vehicles Owned" at bounding box center [1487, 302] width 96 height 13
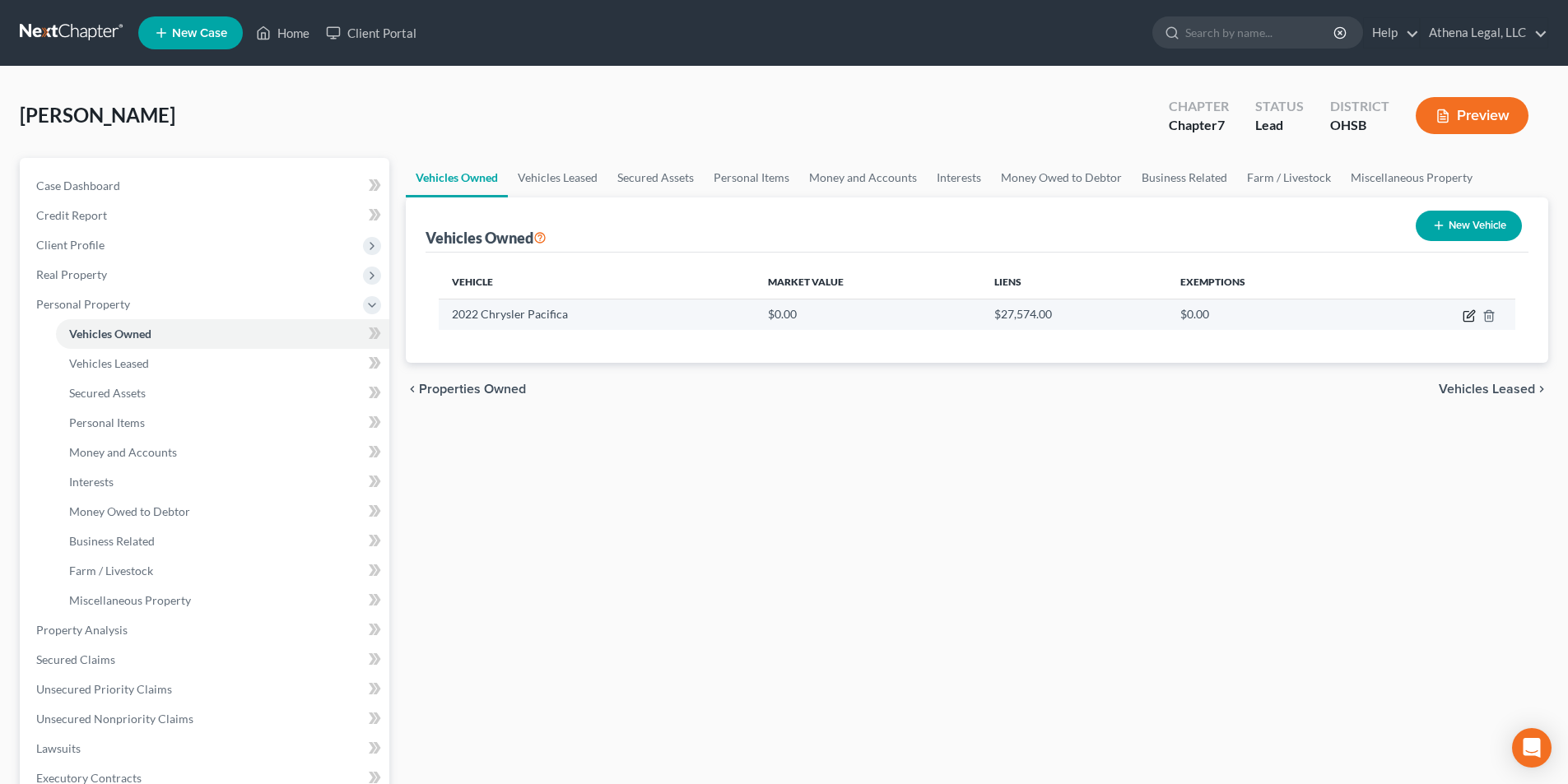
click at [1469, 320] on icon "button" at bounding box center [1469, 316] width 13 height 13
select select "0"
select select "4"
select select "0"
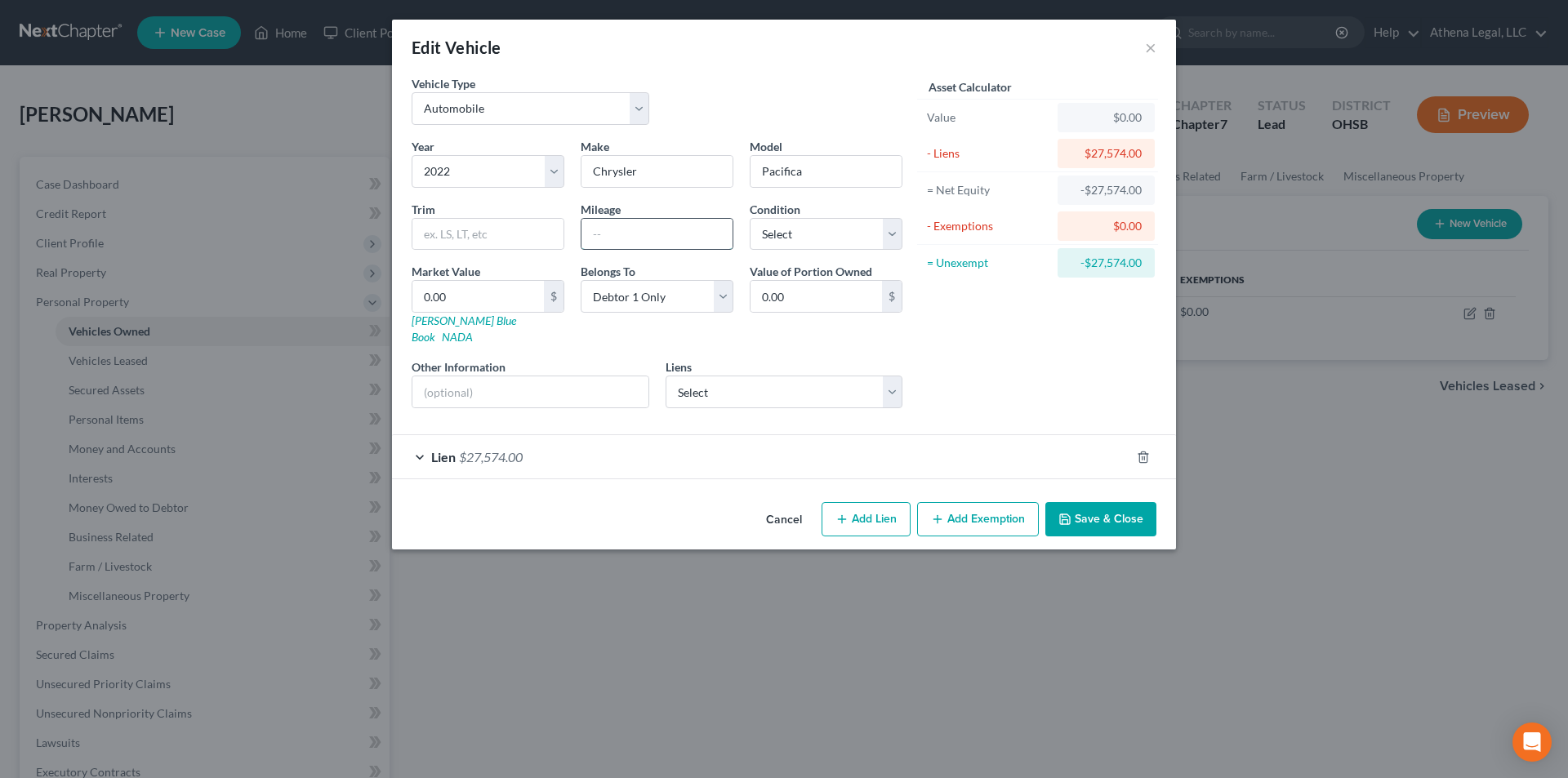
click at [642, 219] on input "text" at bounding box center [657, 235] width 151 height 31
type input "68,000"
click at [815, 238] on select "Select Excellent Very Good Good Fair Poor" at bounding box center [825, 234] width 153 height 32
select select "2"
click at [749, 218] on select "Select Excellent Very Good Good Fair Poor" at bounding box center [825, 234] width 153 height 32
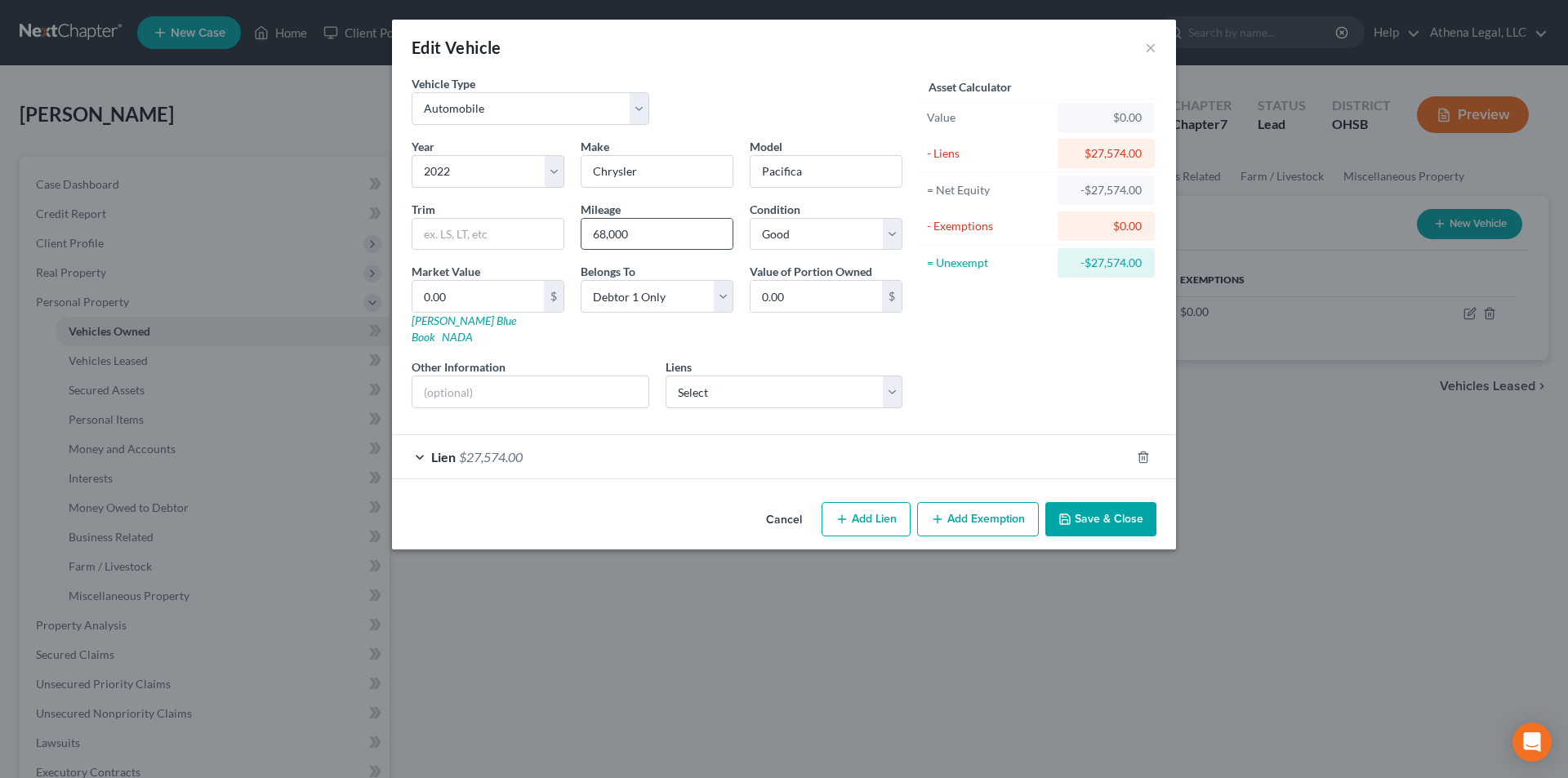
drag, startPoint x: 651, startPoint y: 231, endPoint x: 621, endPoint y: 227, distance: 30.3
click at [651, 231] on input "68,000" at bounding box center [657, 235] width 151 height 31
type input "68,333"
drag, startPoint x: 452, startPoint y: 300, endPoint x: 256, endPoint y: 293, distance: 196.1
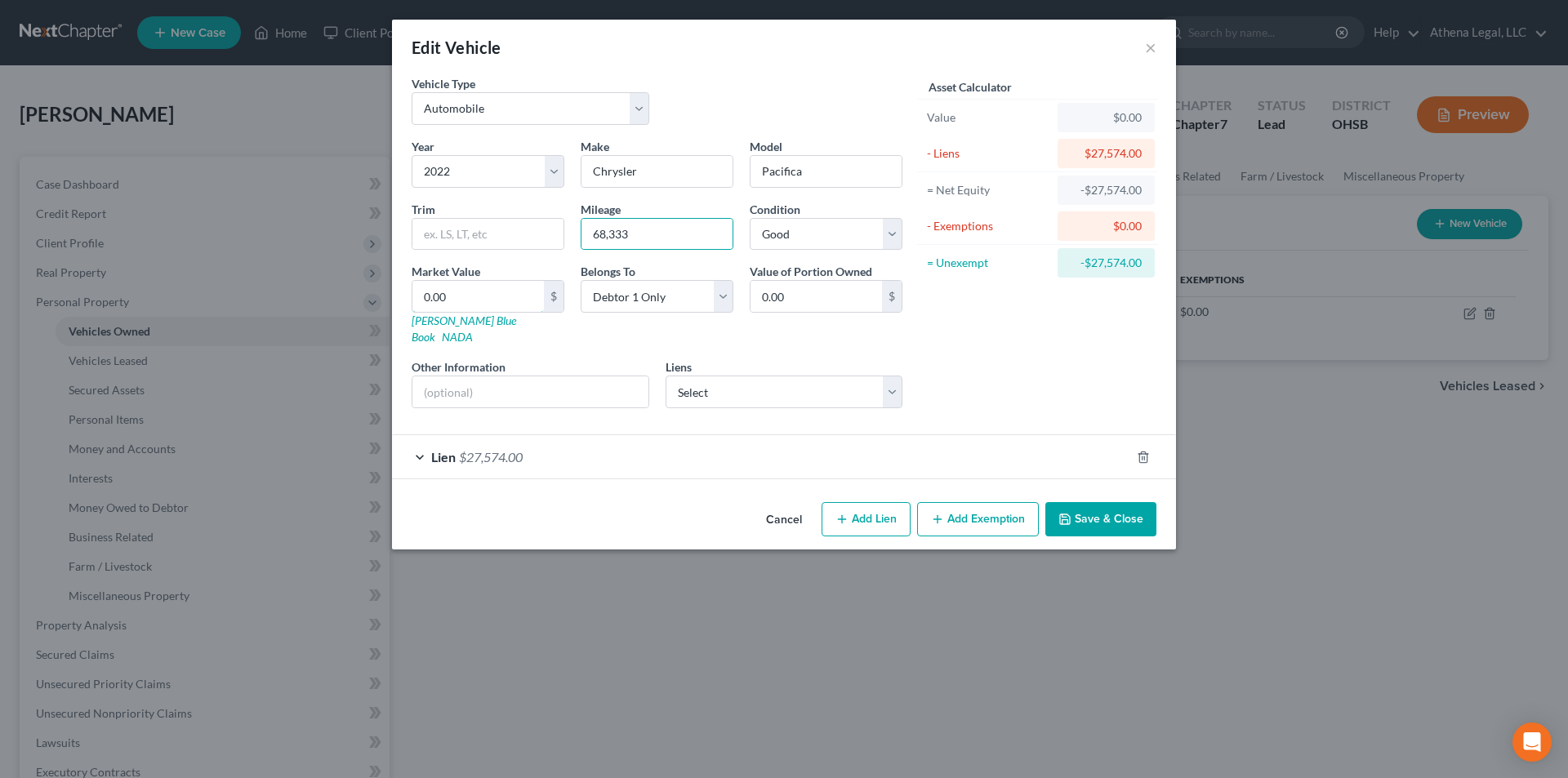
click at [452, 300] on input "0.00" at bounding box center [478, 297] width 131 height 31
click at [423, 300] on input "0.00" at bounding box center [478, 297] width 131 height 31
type input "17,928"
type input "17,928.00"
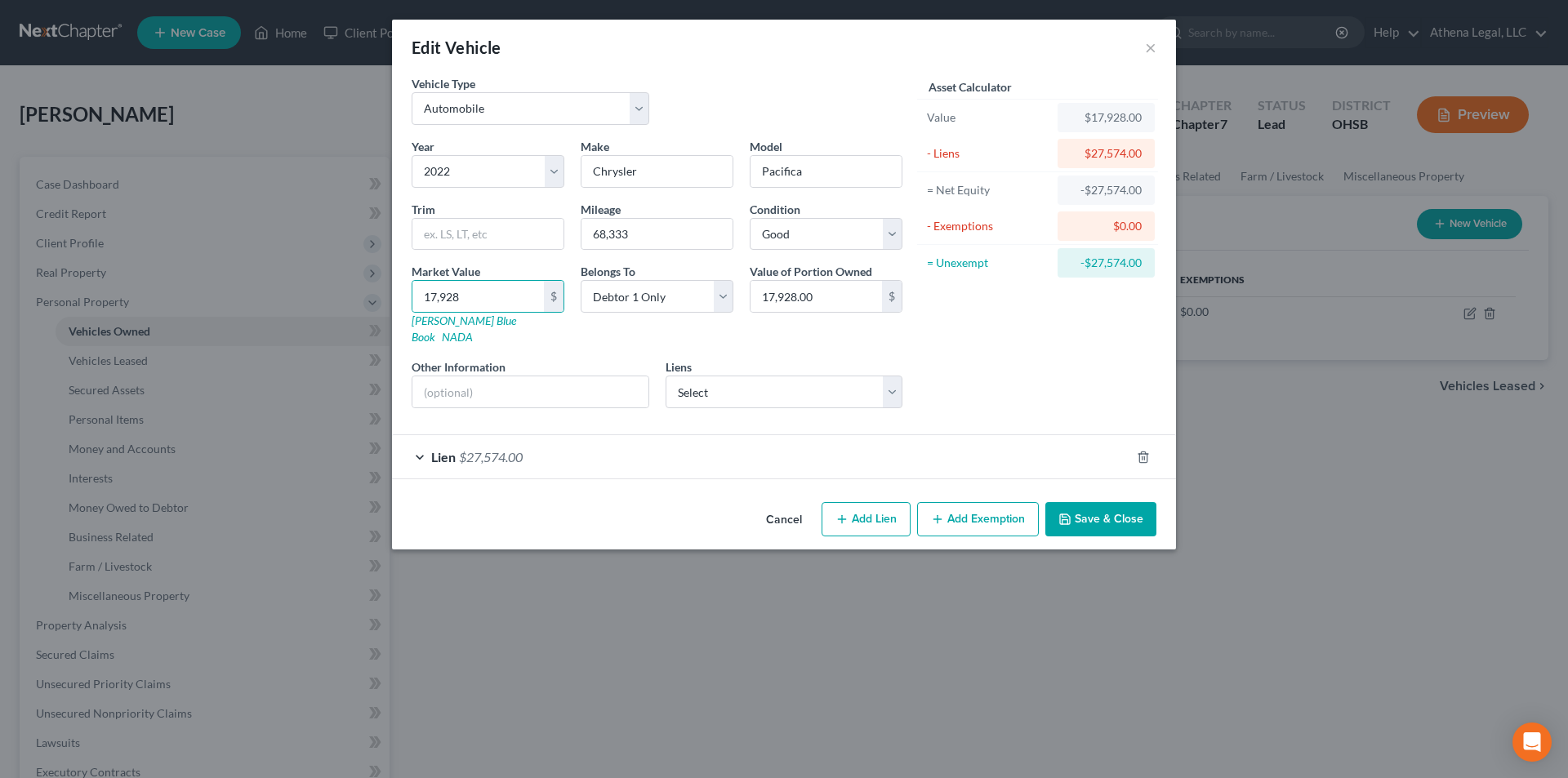
click at [1078, 502] on button "Save & Close" at bounding box center [1101, 518] width 111 height 34
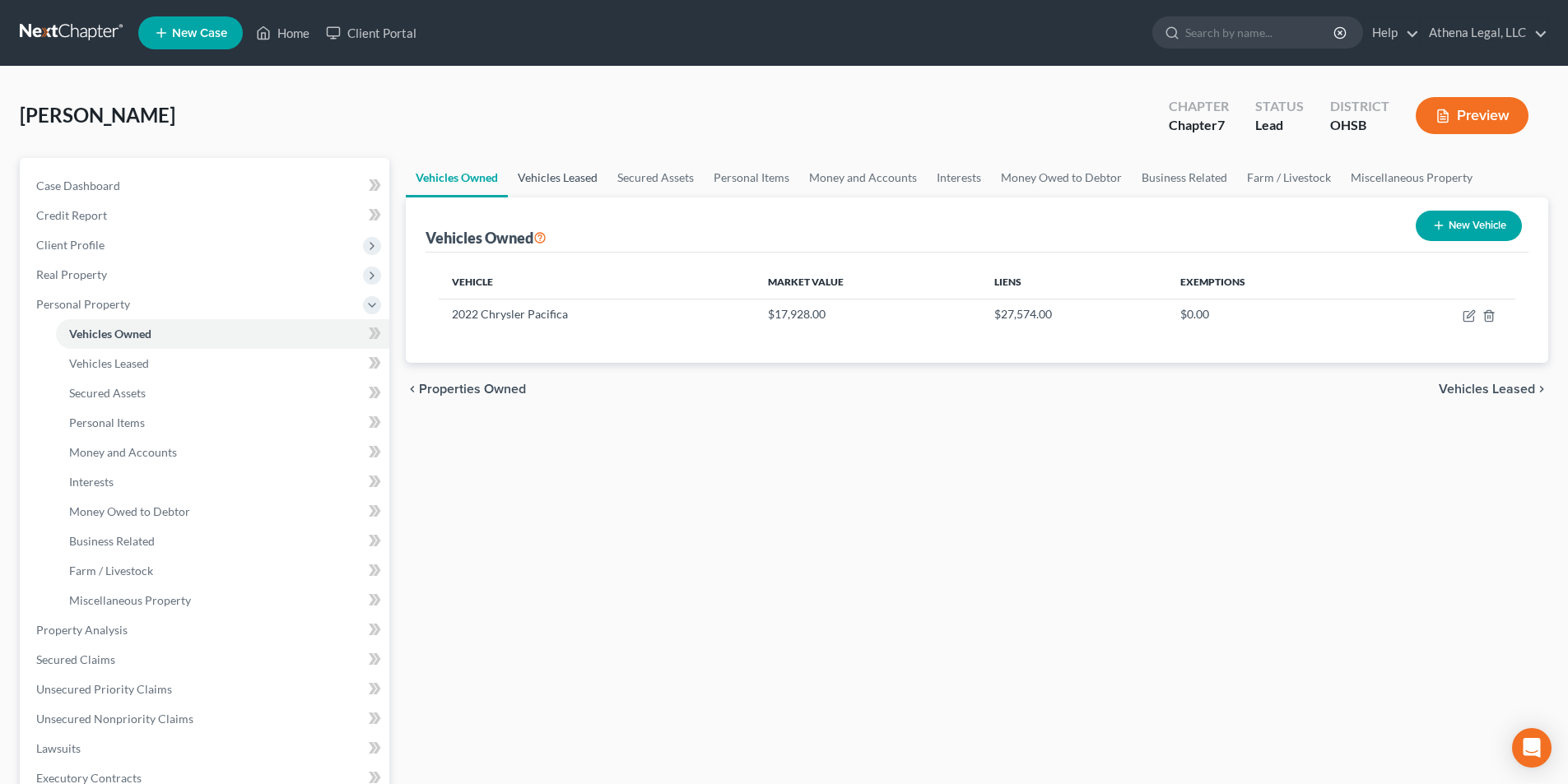
click at [583, 187] on link "Vehicles Leased" at bounding box center [557, 177] width 99 height 39
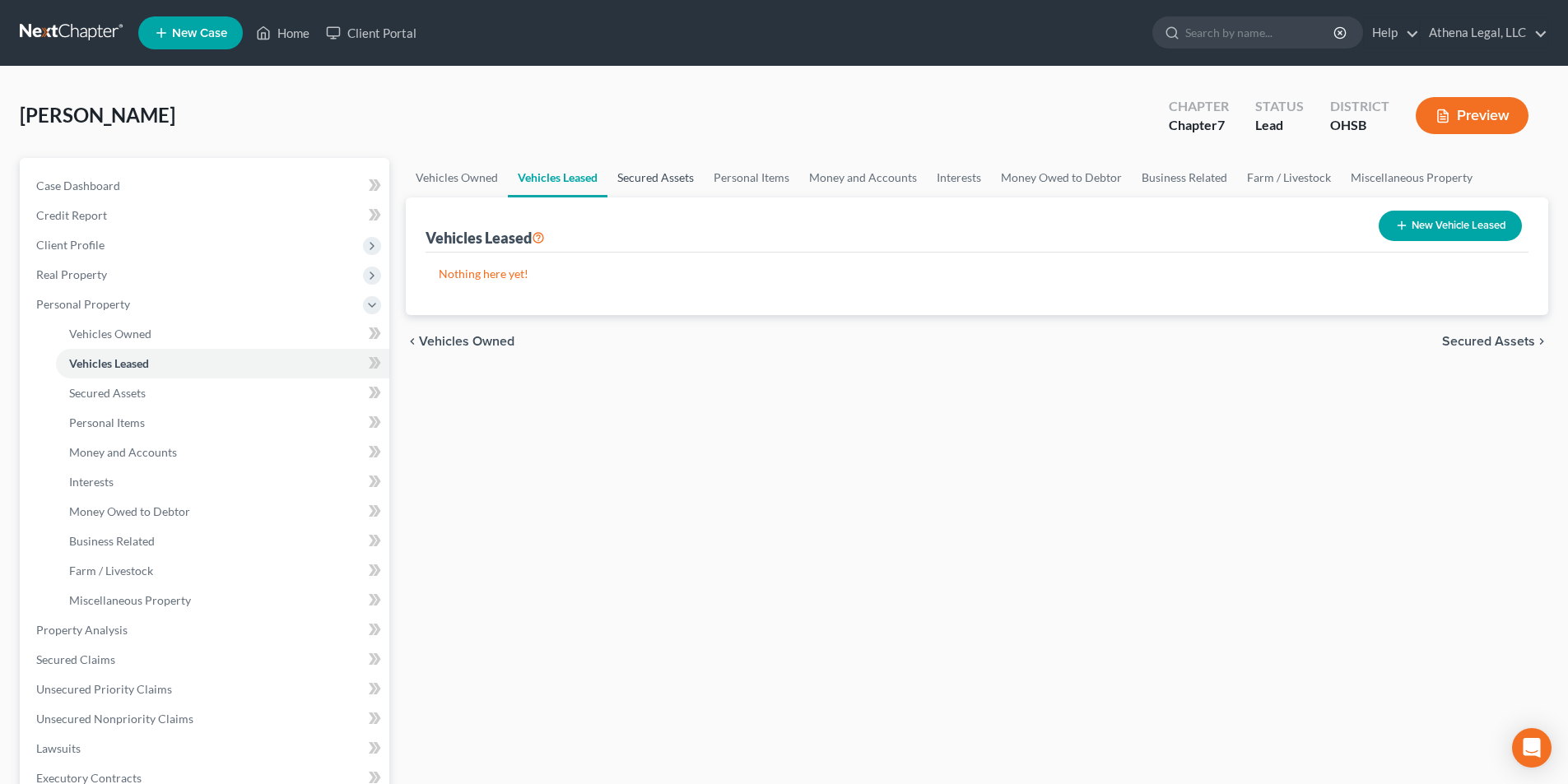
click at [629, 178] on link "Secured Assets" at bounding box center [656, 177] width 97 height 39
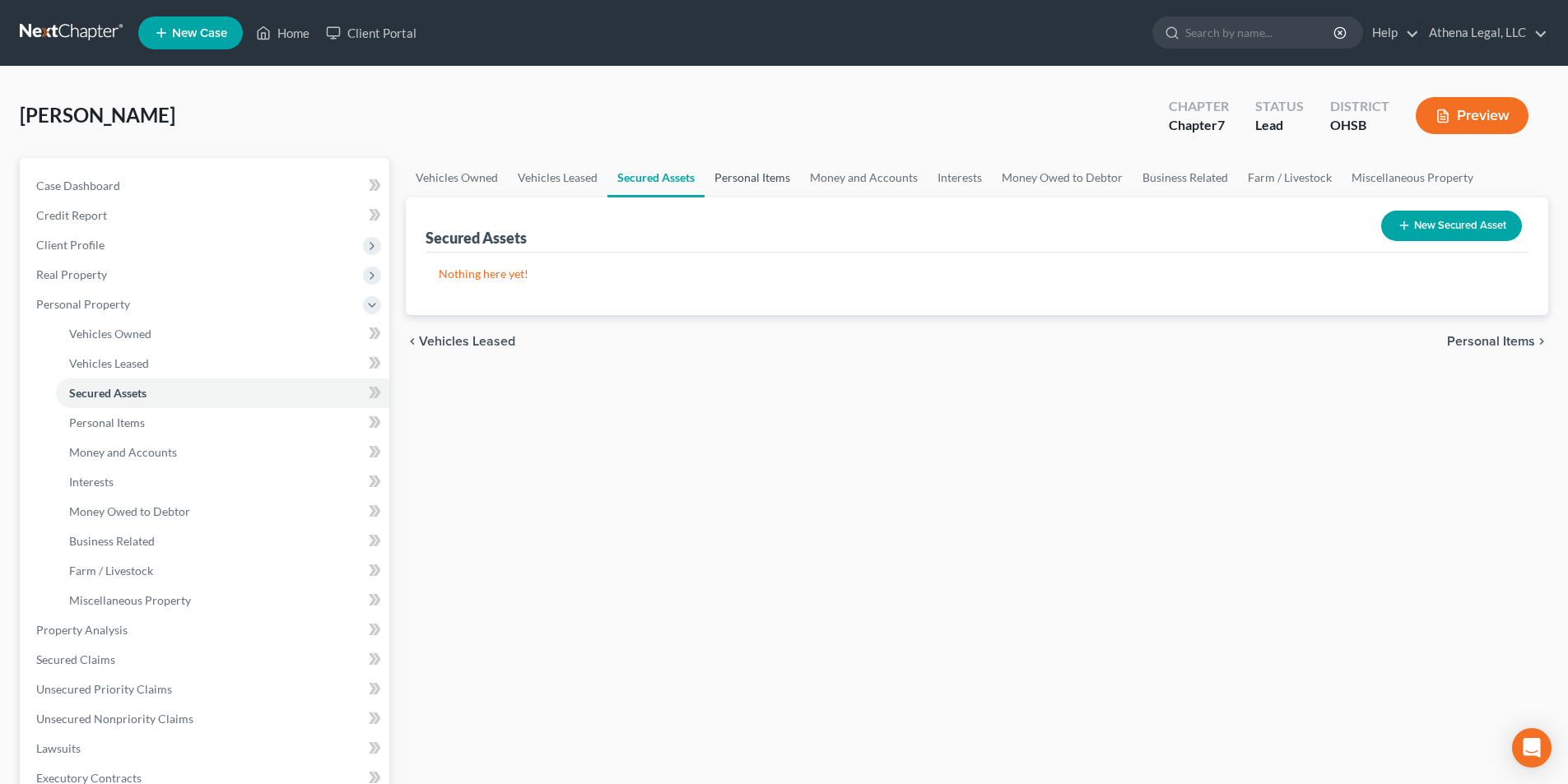
click at [722, 172] on link "Personal Items" at bounding box center [752, 177] width 96 height 39
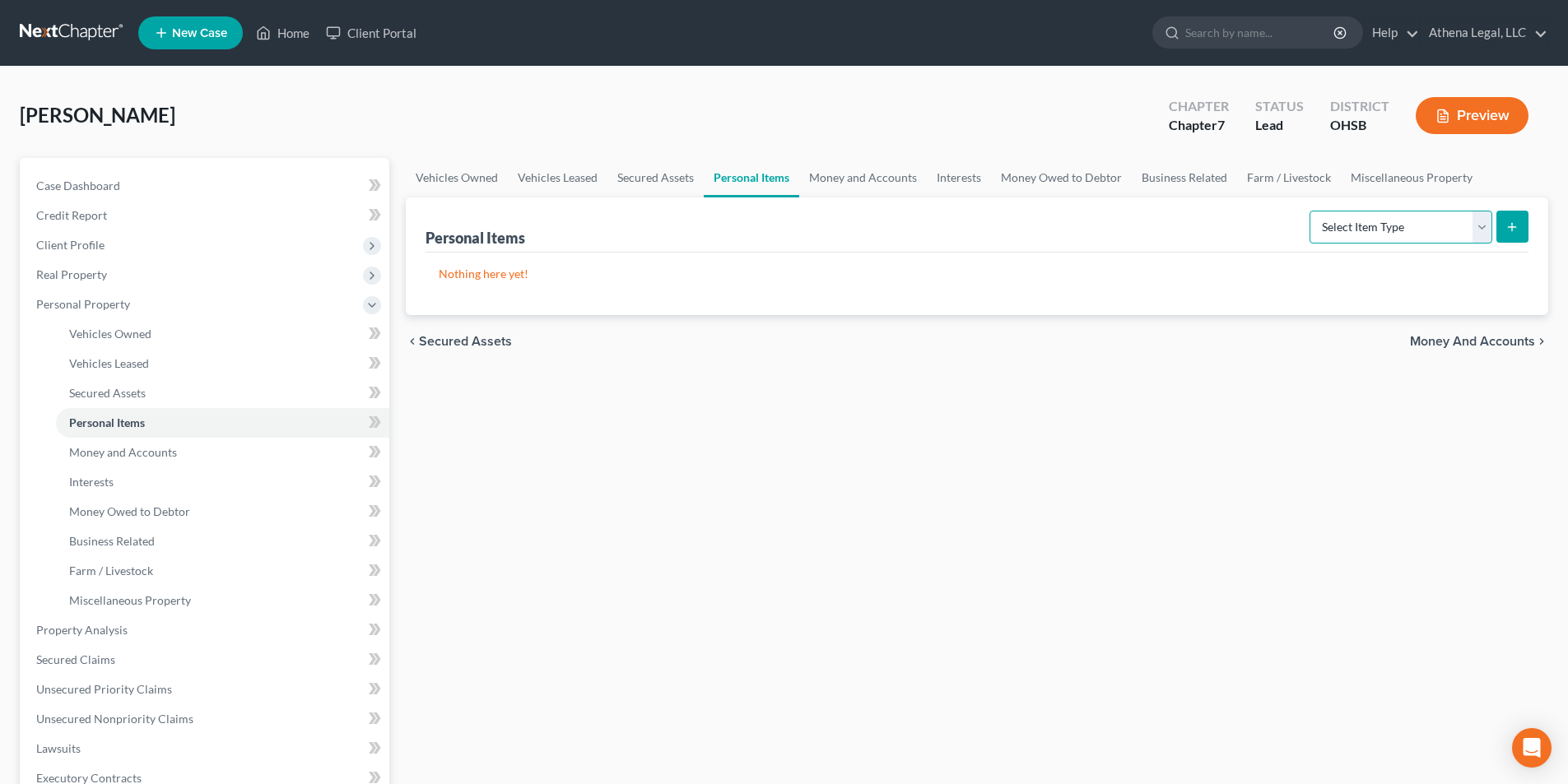
click at [1341, 234] on select "Select Item Type Clothing Collectibles Of Value Electronics Firearms Household …" at bounding box center [1400, 227] width 183 height 32
click at [1352, 226] on select "Select Item Type Clothing Collectibles Of Value Electronics Firearms Household …" at bounding box center [1400, 227] width 183 height 32
click at [1379, 227] on select "Select Item Type Clothing Collectibles Of Value Electronics Firearms Household …" at bounding box center [1400, 227] width 183 height 32
select select "clothing"
click at [1311, 211] on select "Select Item Type Clothing Collectibles Of Value Electronics Firearms Household …" at bounding box center [1400, 227] width 183 height 32
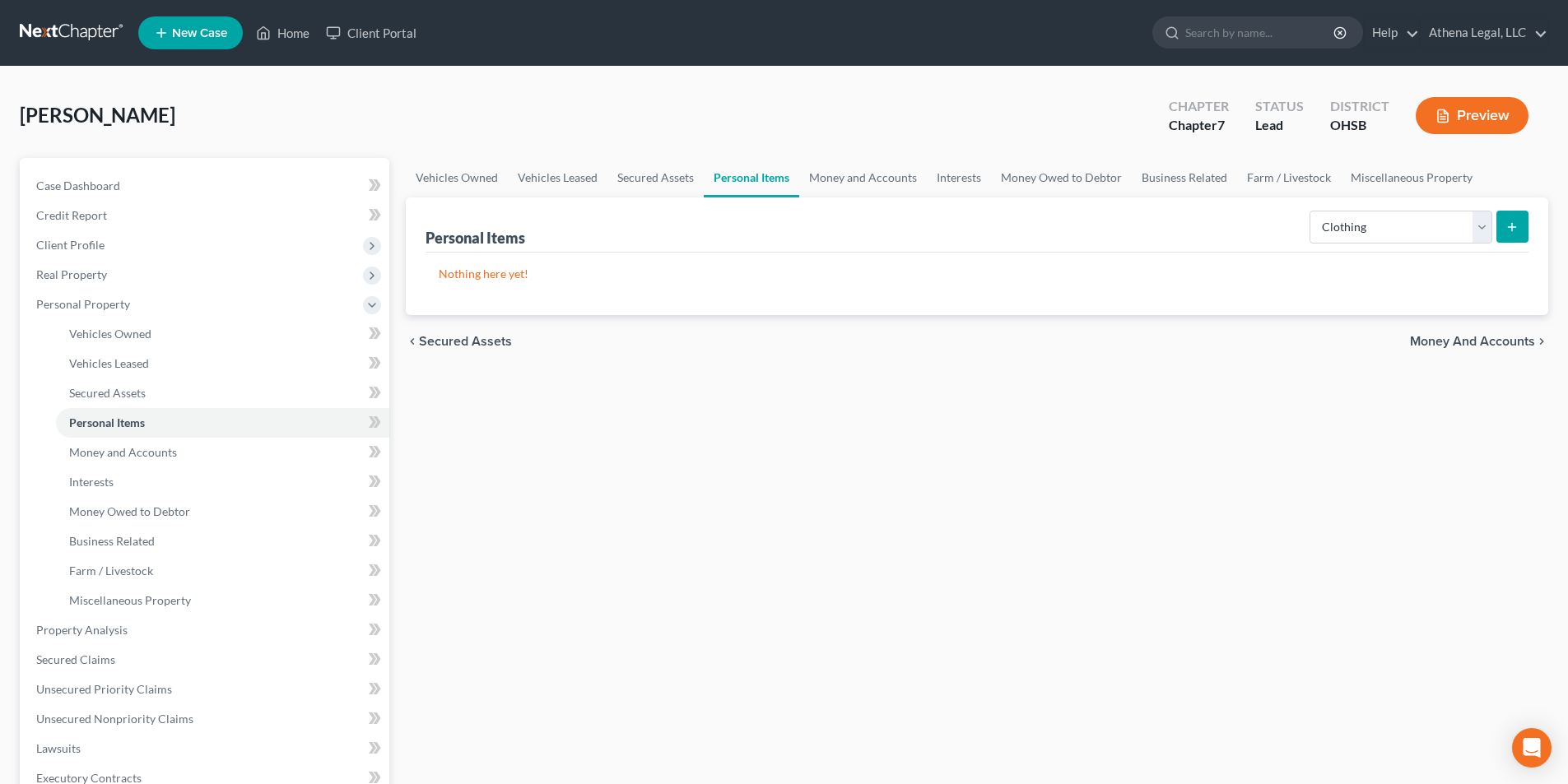
click at [1521, 226] on button "submit" at bounding box center [1512, 227] width 33 height 32
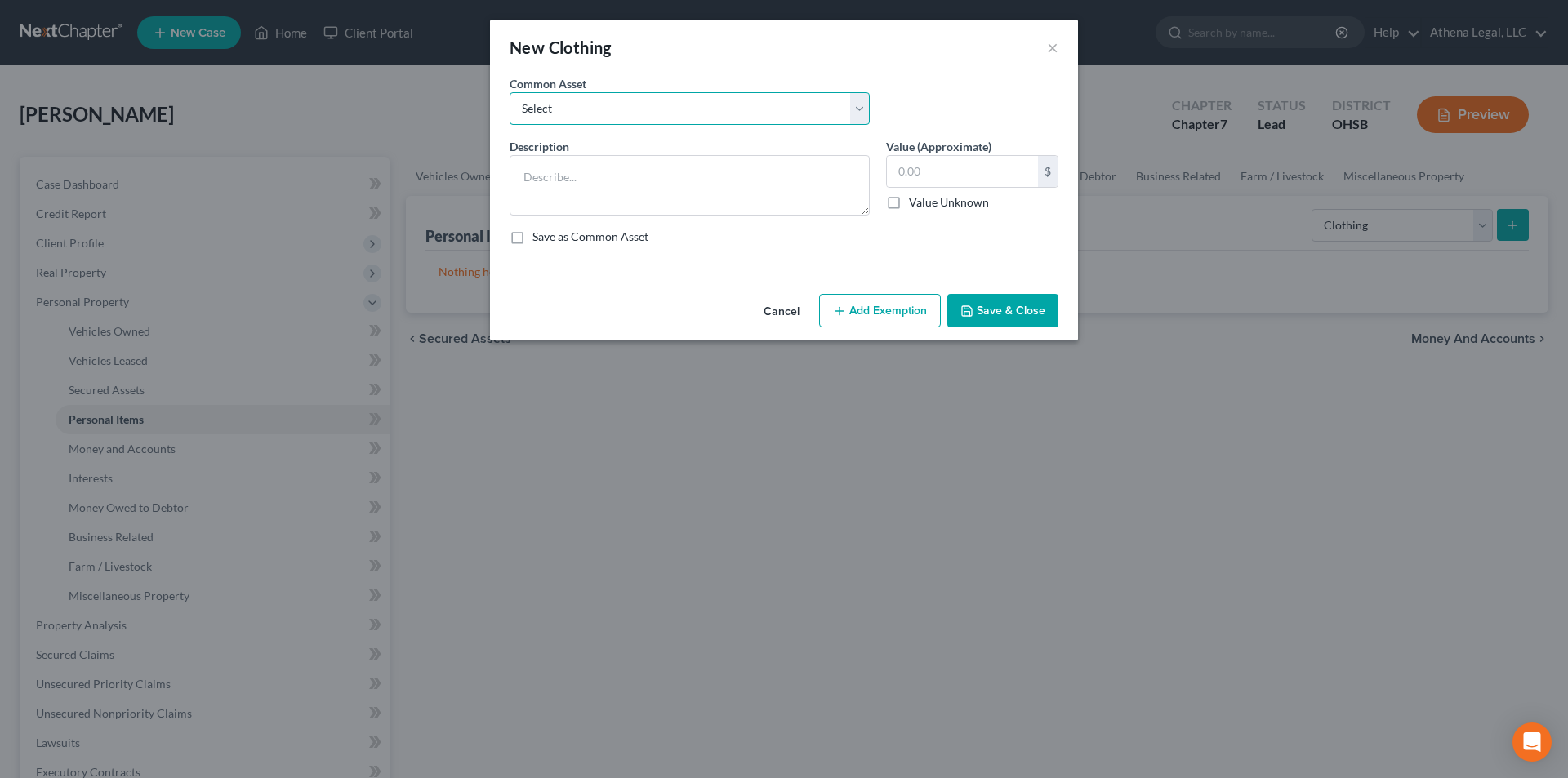
drag, startPoint x: 618, startPoint y: 110, endPoint x: 605, endPoint y: 123, distance: 18.4
click at [618, 110] on select "Select Used Clothing" at bounding box center [689, 108] width 360 height 32
select select "0"
click at [509, 93] on select "Select Used Clothing" at bounding box center [689, 108] width 360 height 32
type textarea "Used Clothing"
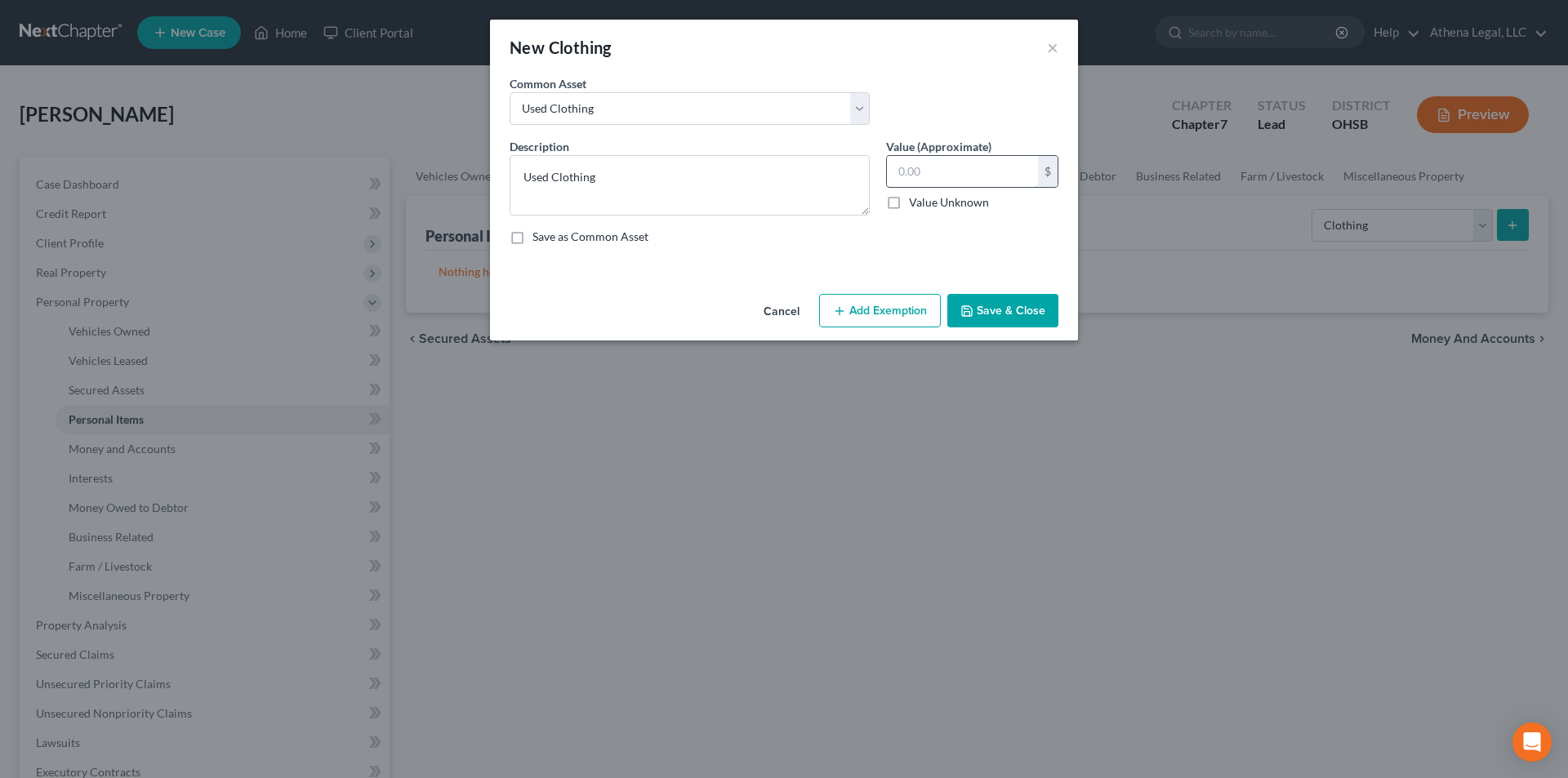
click at [973, 177] on input "text" at bounding box center [962, 172] width 151 height 31
type input "100"
click at [860, 301] on button "Add Exemption" at bounding box center [879, 310] width 122 height 34
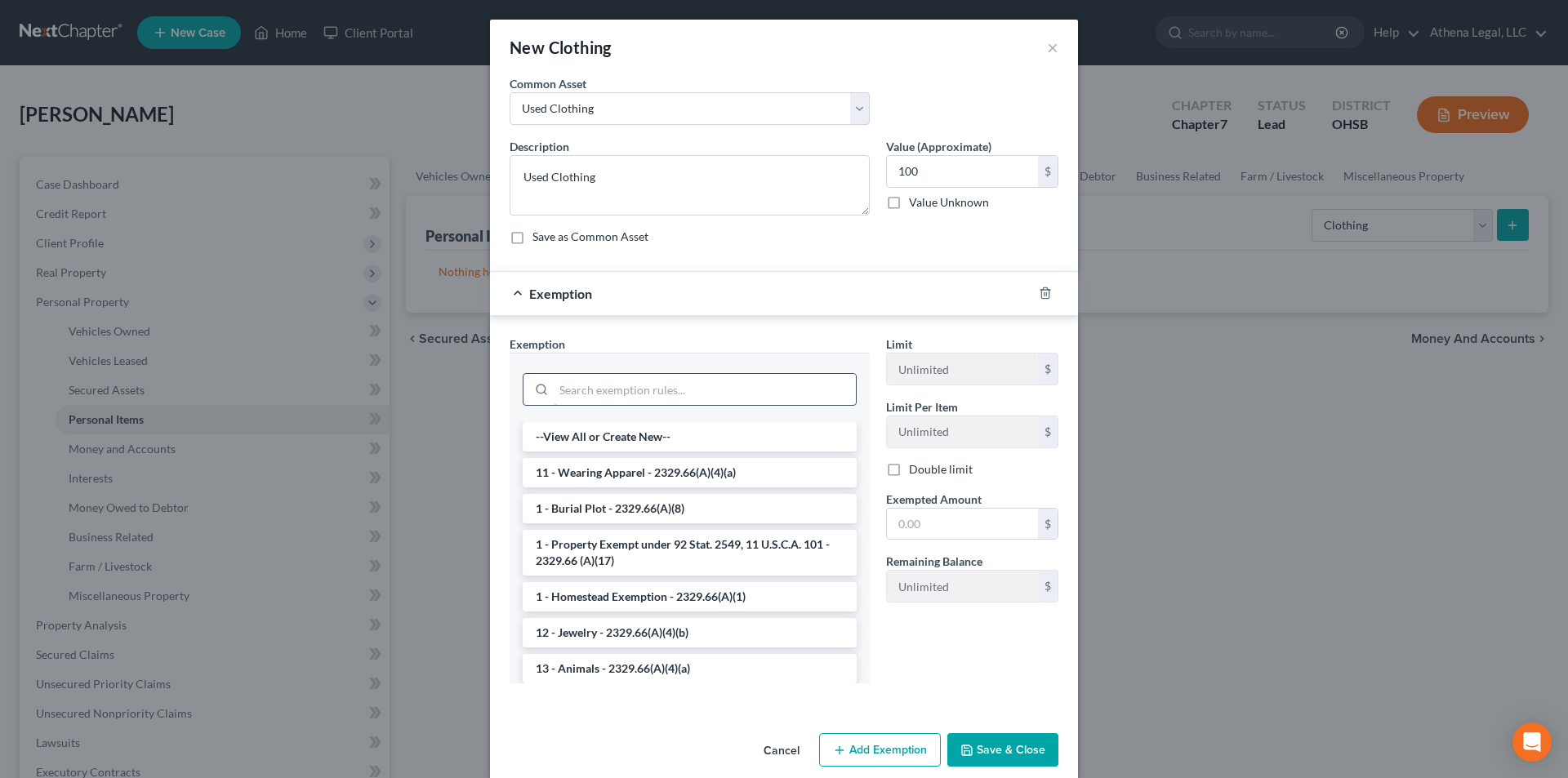
click at [643, 374] on input "search" at bounding box center [704, 389] width 302 height 31
click at [629, 466] on li "11 - Wearing Apparel - 2329.66(A)(4)(a)" at bounding box center [690, 473] width 334 height 30
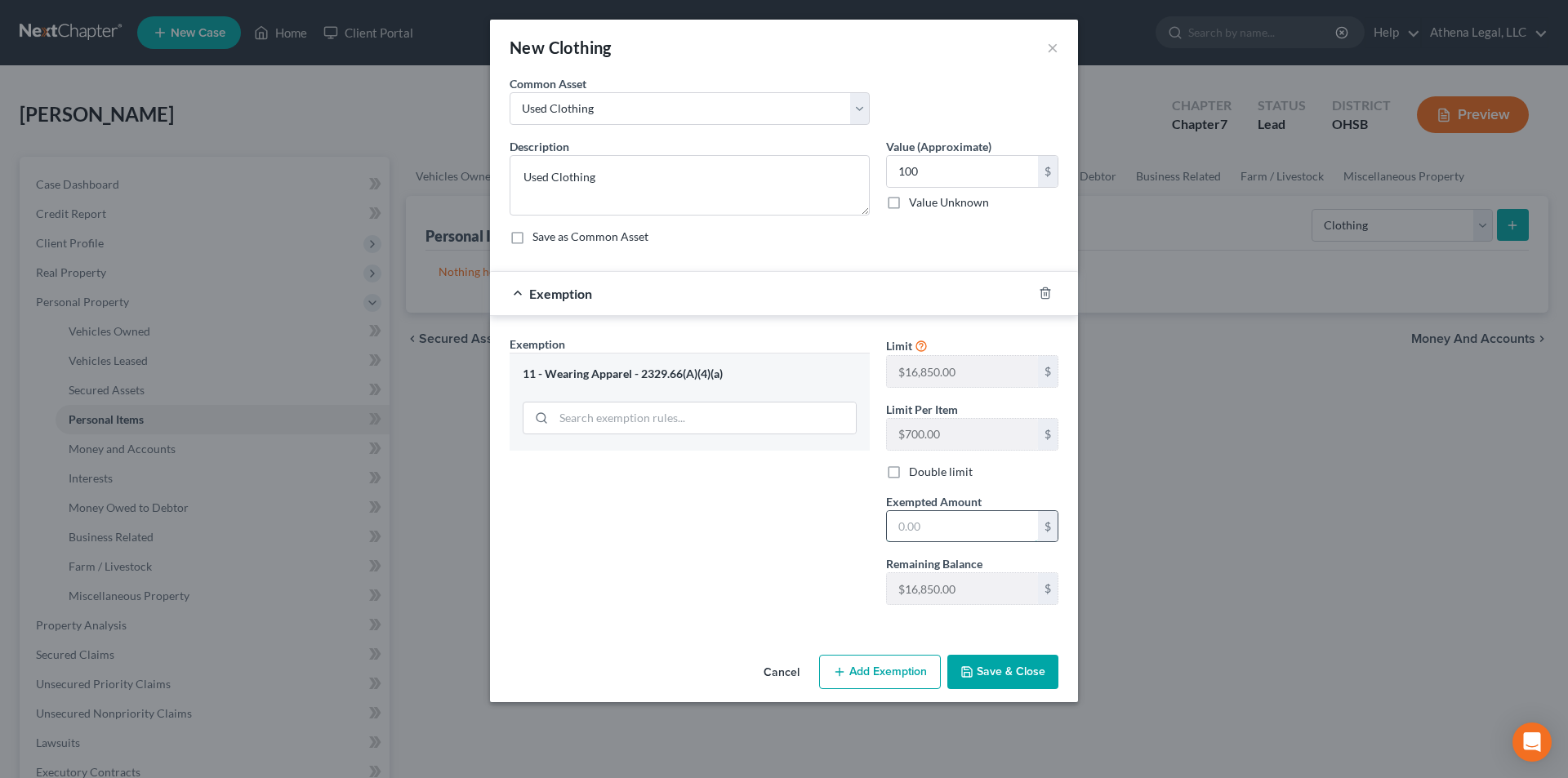
click at [894, 514] on input "text" at bounding box center [962, 527] width 151 height 31
type input "100"
drag, startPoint x: 733, startPoint y: 497, endPoint x: 736, endPoint y: 512, distance: 15.3
click at [733, 497] on div "Exemption Set must be selected for CA. Exemption * 11 - Wearing Apparel - 2329.…" at bounding box center [689, 477] width 376 height 283
click at [965, 671] on icon "button" at bounding box center [967, 672] width 13 height 13
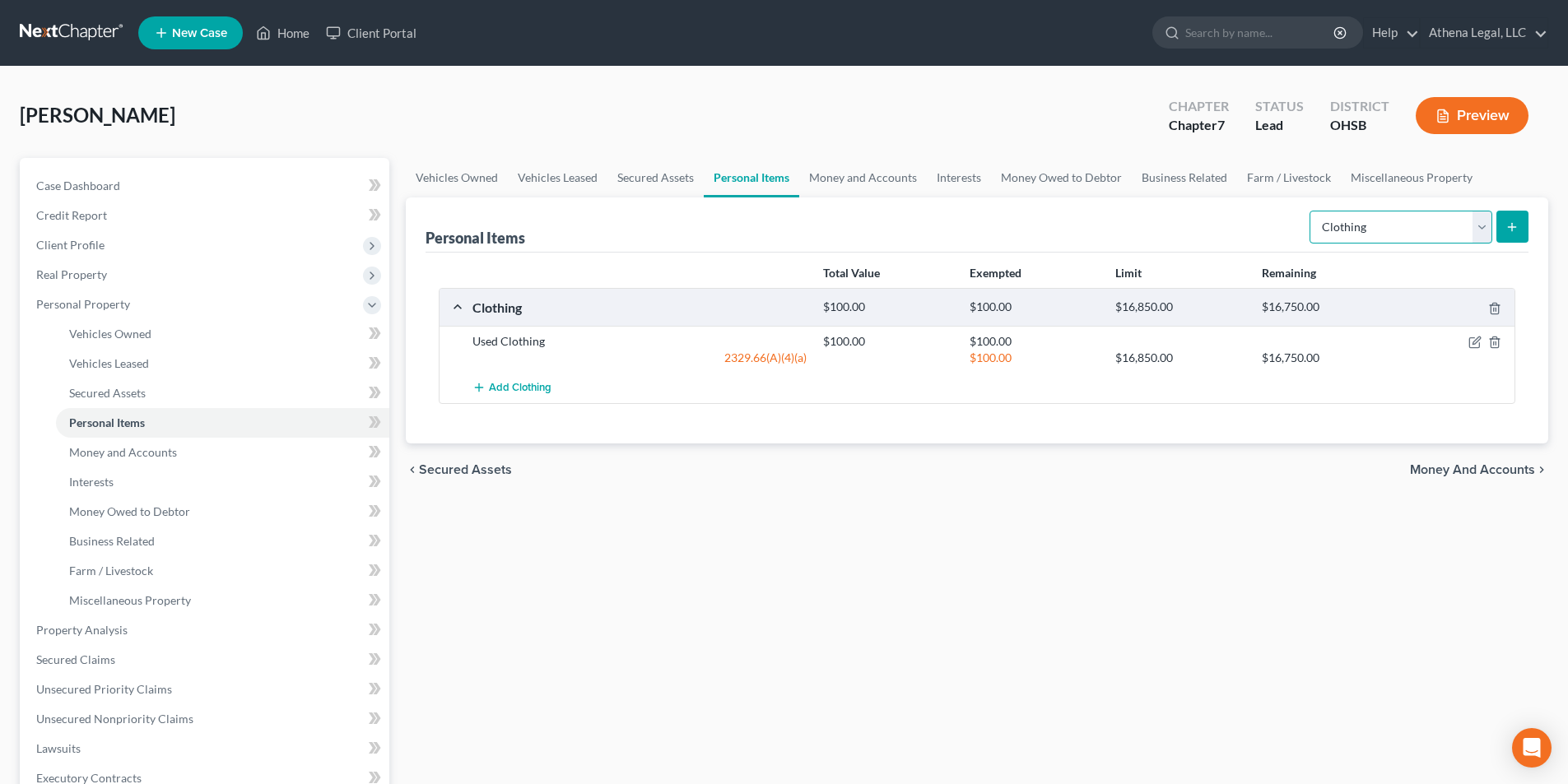
click at [1319, 233] on select "Select Item Type Clothing Collectibles Of Value Electronics Firearms Household …" at bounding box center [1400, 227] width 183 height 32
select select "electronics"
click at [1311, 211] on select "Select Item Type Clothing Collectibles Of Value Electronics Firearms Household …" at bounding box center [1400, 227] width 183 height 32
click at [1515, 230] on icon "submit" at bounding box center [1512, 227] width 13 height 13
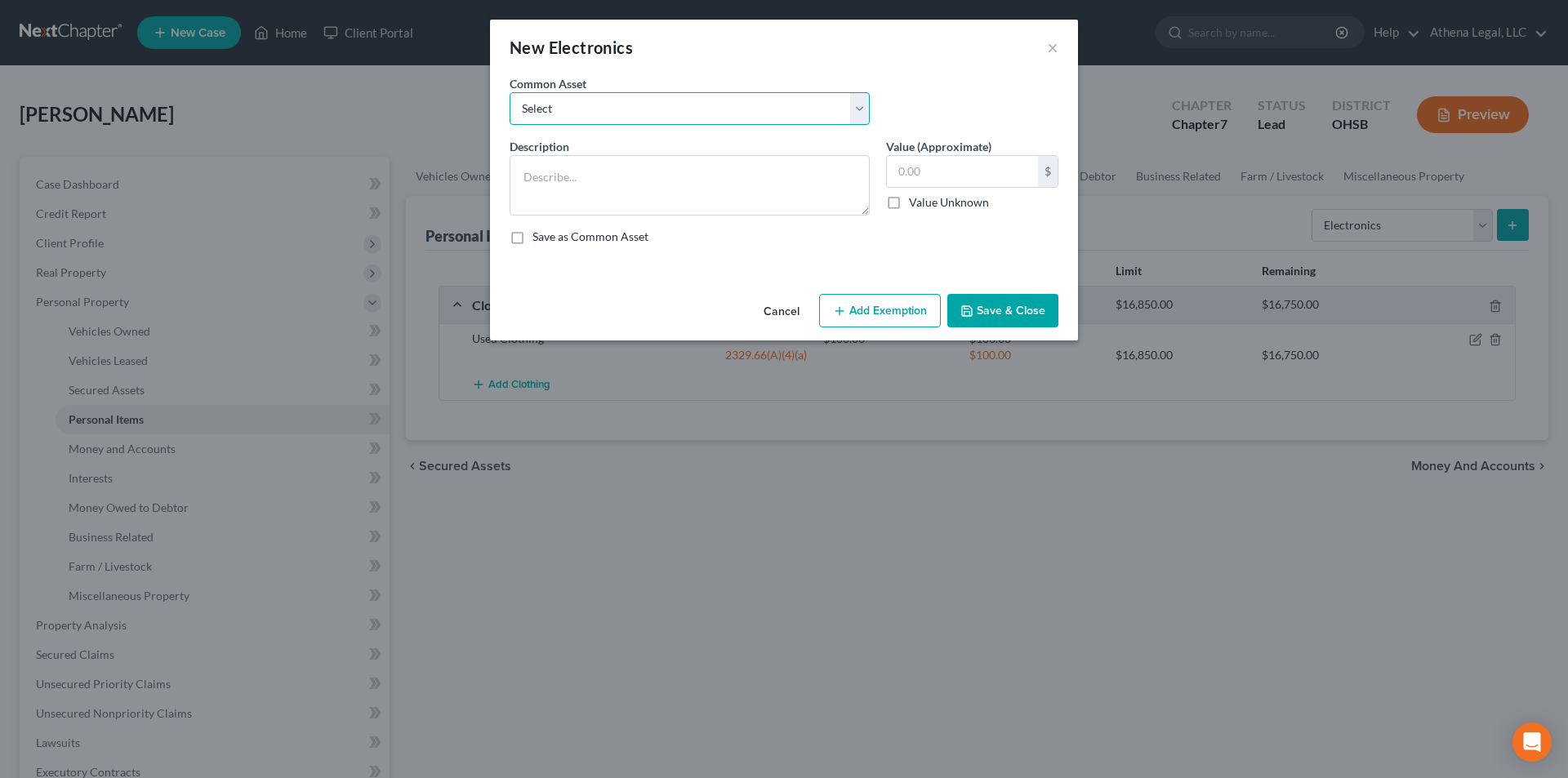
click at [534, 105] on select "Select Used TVs" at bounding box center [689, 108] width 360 height 32
select select "0"
click at [509, 93] on select "Select Used TVs" at bounding box center [689, 108] width 360 height 32
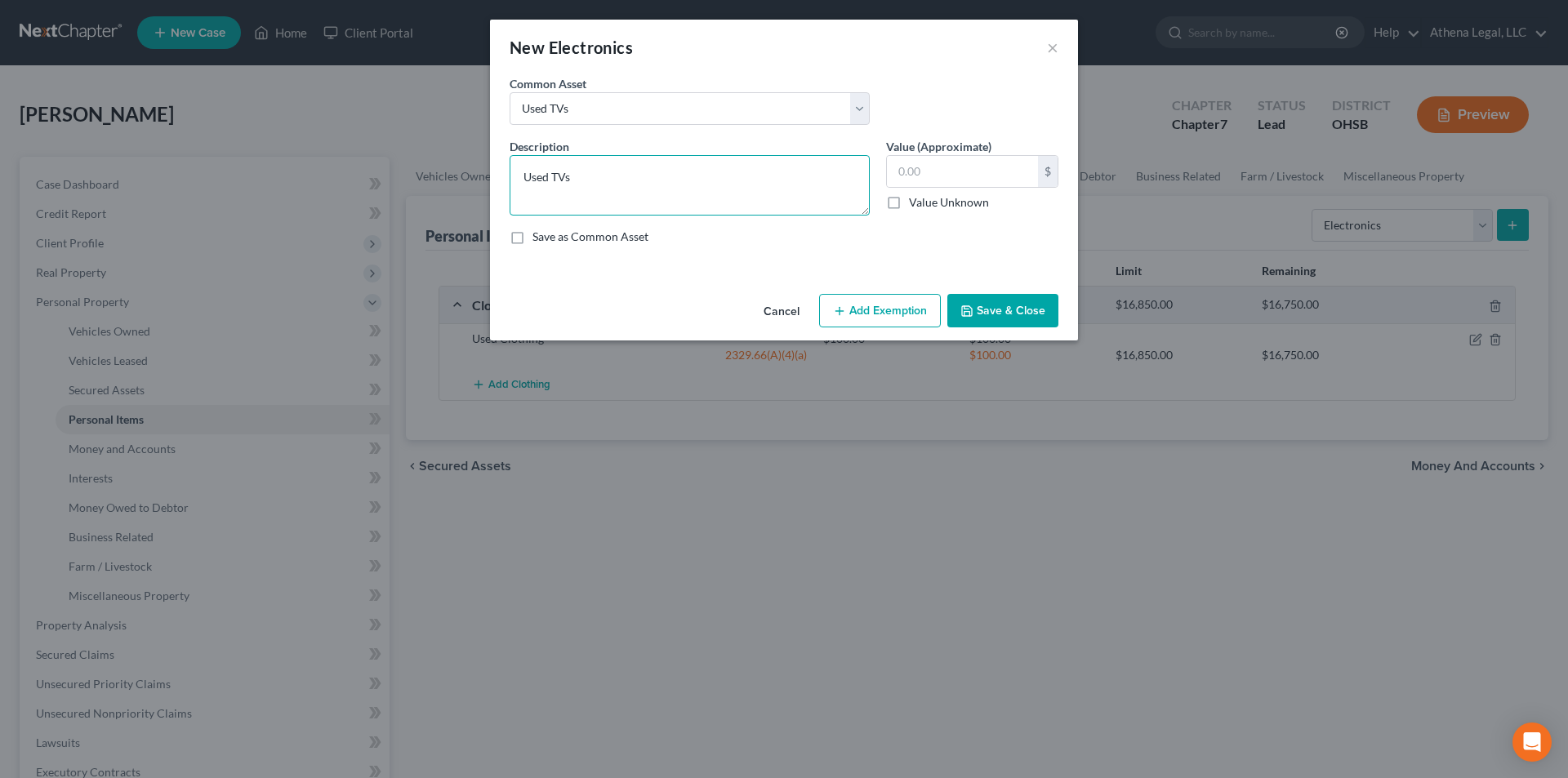
click at [523, 174] on textarea "Used TVs" at bounding box center [689, 185] width 360 height 60
type textarea "2 Used TVs"
click at [978, 169] on input "text" at bounding box center [962, 172] width 151 height 31
type input "400"
click at [866, 315] on button "Add Exemption" at bounding box center [879, 310] width 122 height 34
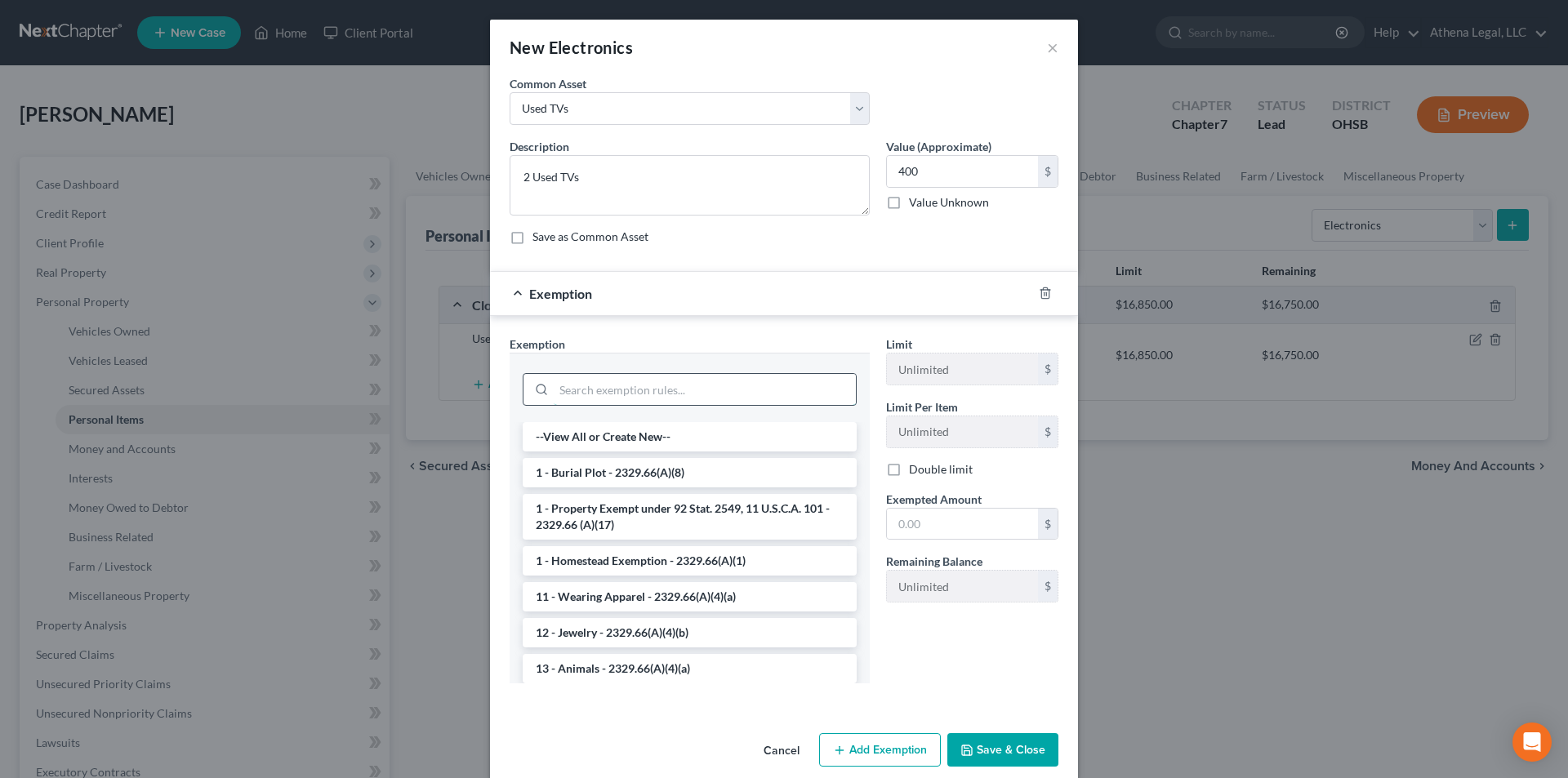
click at [630, 393] on input "search" at bounding box center [704, 389] width 302 height 31
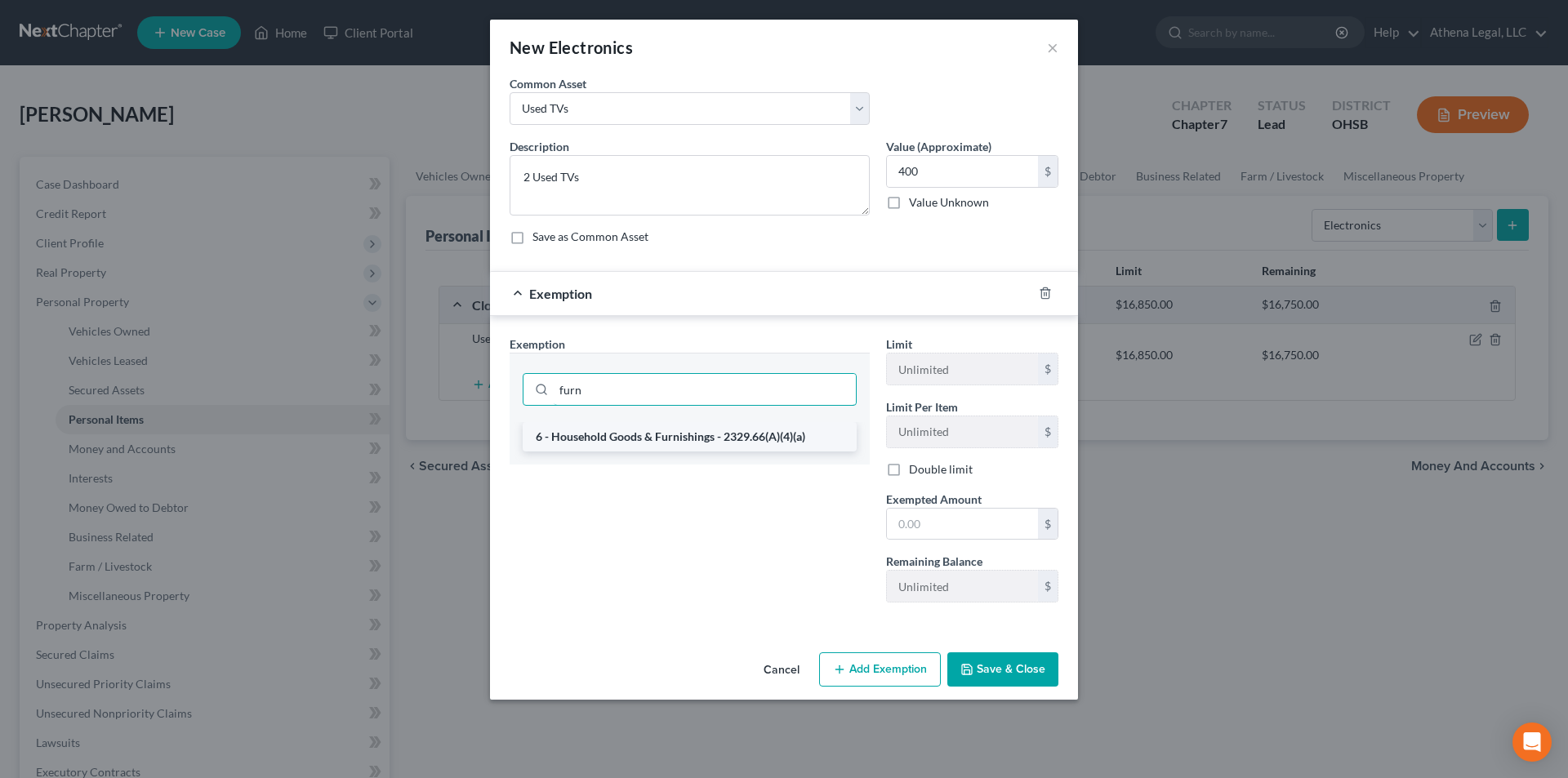
type input "furn"
click at [634, 435] on li "6 - Household Goods & Furnishings - 2329.66(A)(4)(a)" at bounding box center [690, 437] width 334 height 30
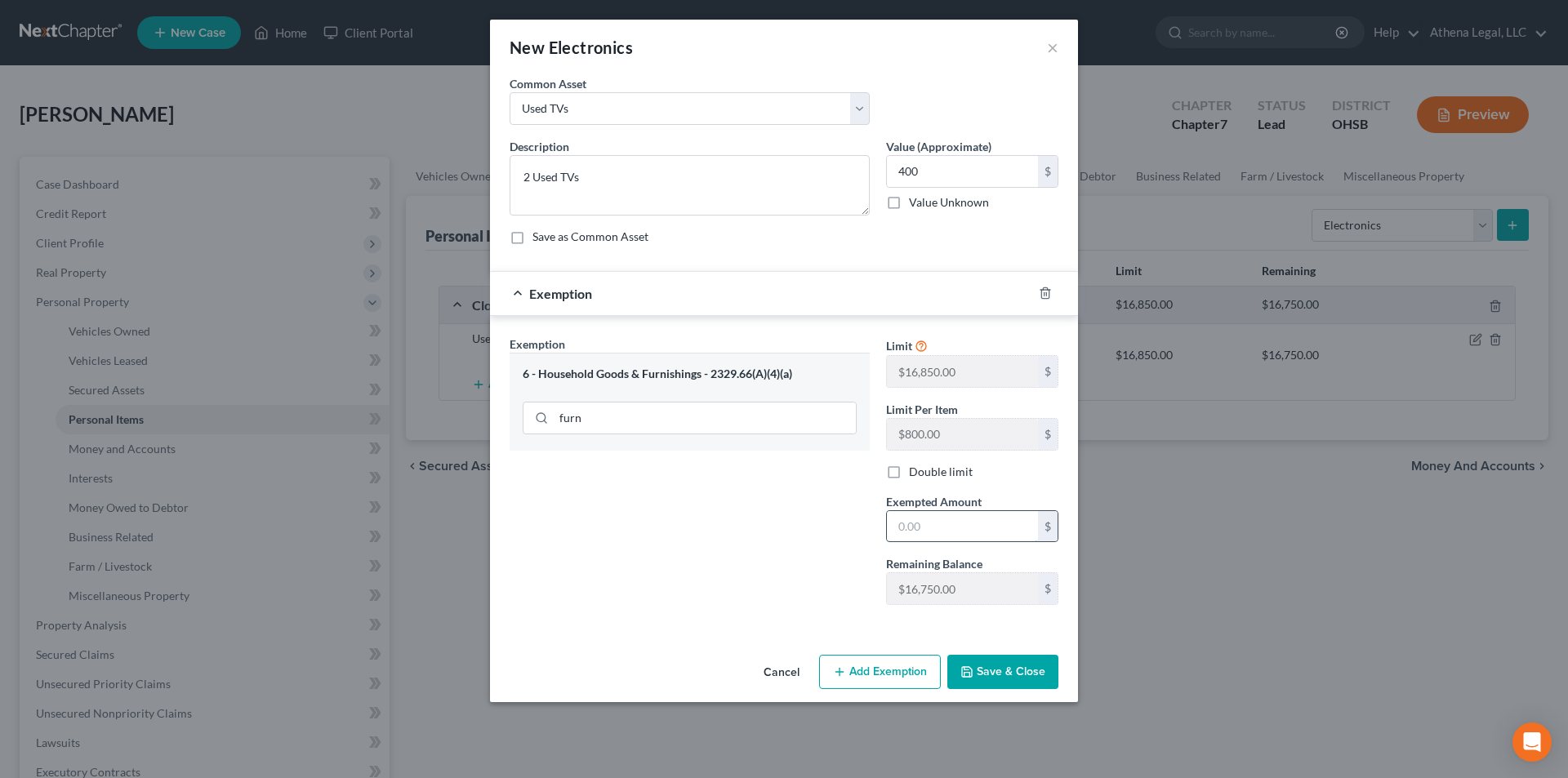
drag, startPoint x: 936, startPoint y: 535, endPoint x: 937, endPoint y: 516, distance: 19.0
click at [936, 534] on input "text" at bounding box center [962, 527] width 151 height 31
type input "400"
drag, startPoint x: 810, startPoint y: 528, endPoint x: 1008, endPoint y: 680, distance: 249.6
click at [810, 528] on div "Exemption Set must be selected for CA. Exemption * 6 - Household Goods & Furnis…" at bounding box center [689, 477] width 376 height 283
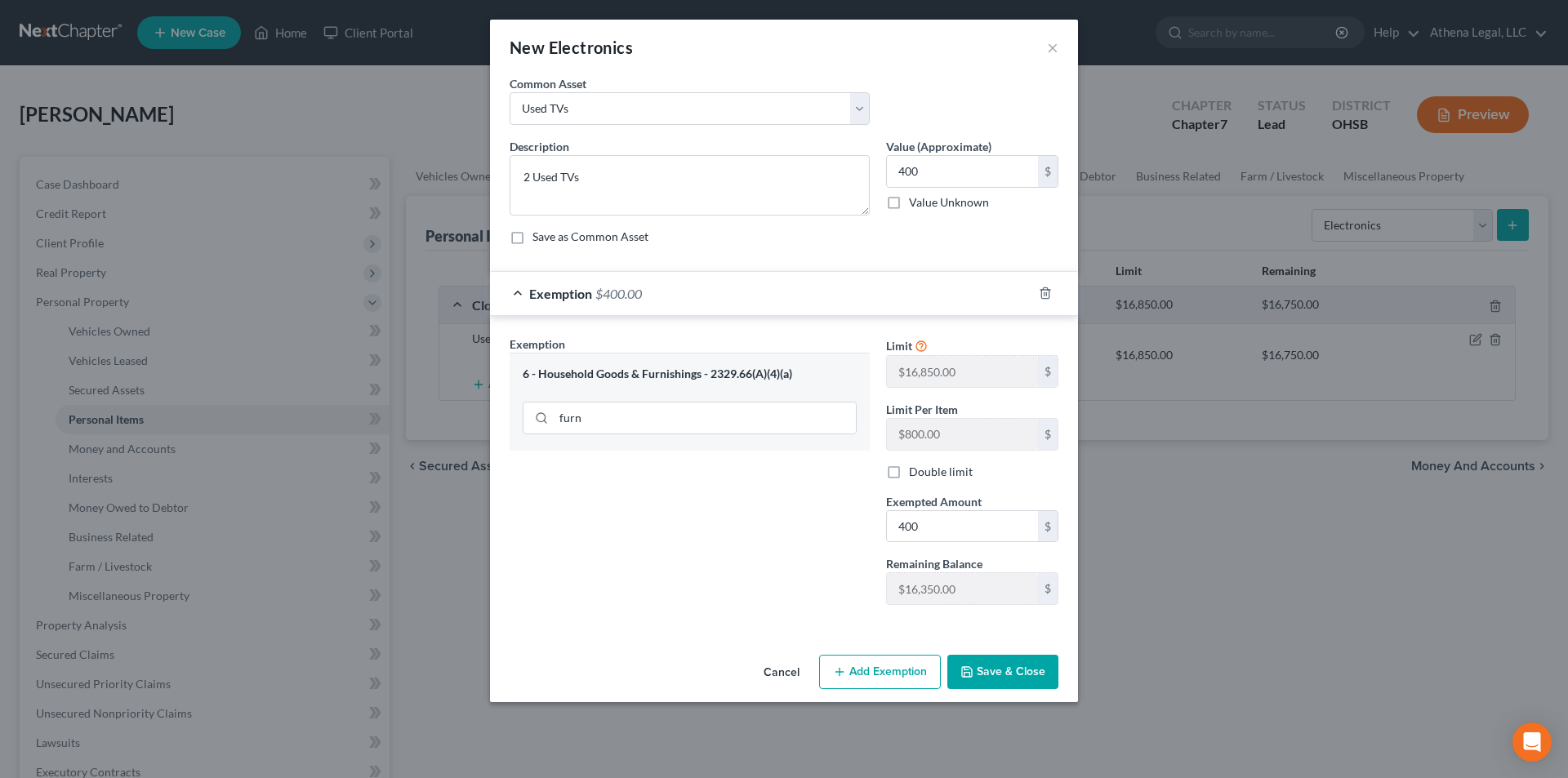
click at [1025, 678] on button "Save & Close" at bounding box center [1002, 671] width 111 height 34
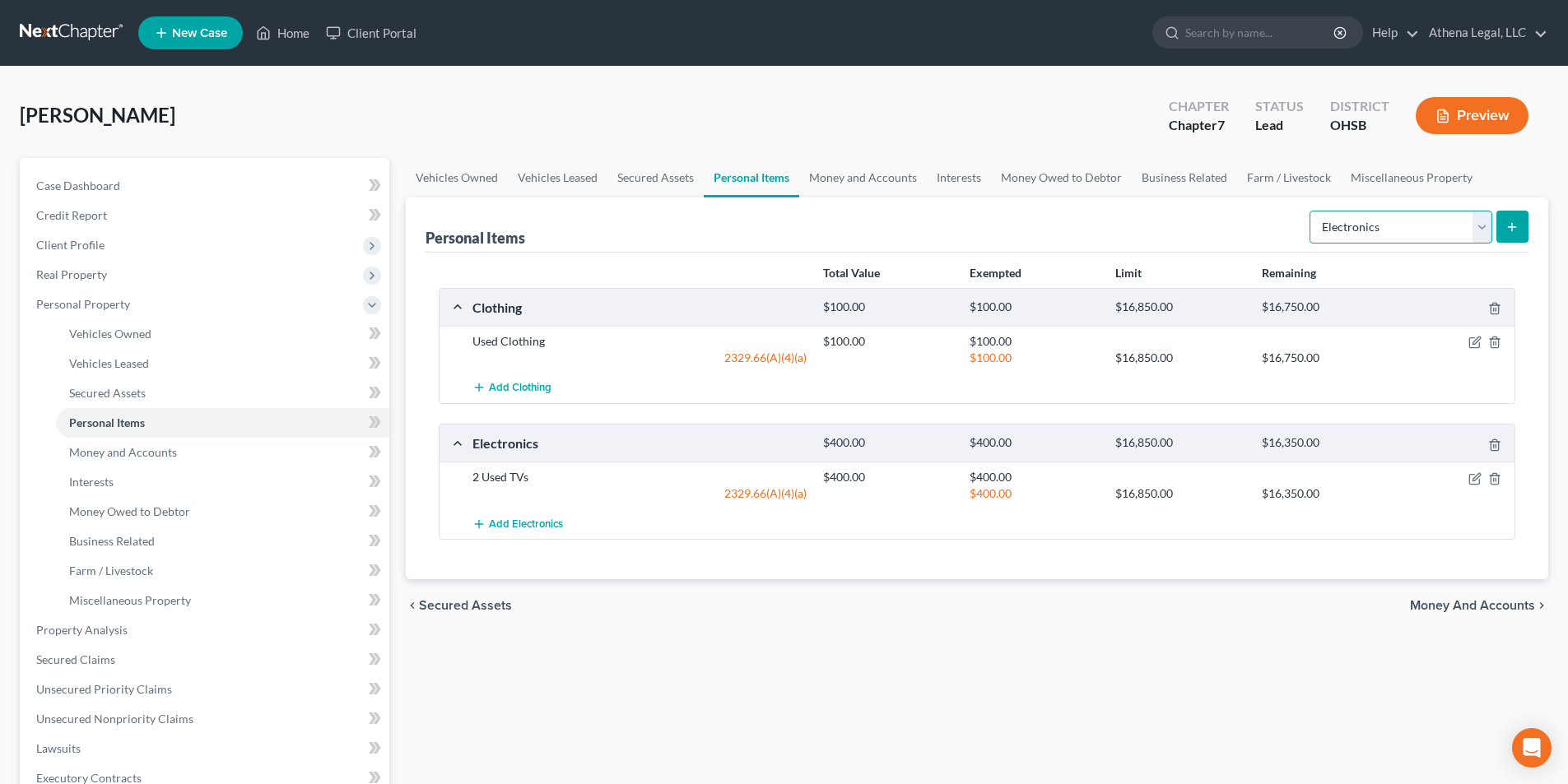
click at [1372, 229] on select "Select Item Type Clothing Collectibles Of Value Electronics Firearms Household …" at bounding box center [1400, 227] width 183 height 32
select select "household_goods"
click at [1311, 211] on select "Select Item Type Clothing Collectibles Of Value Electronics Firearms Household …" at bounding box center [1400, 227] width 183 height 32
click at [1514, 229] on icon "submit" at bounding box center [1512, 227] width 13 height 13
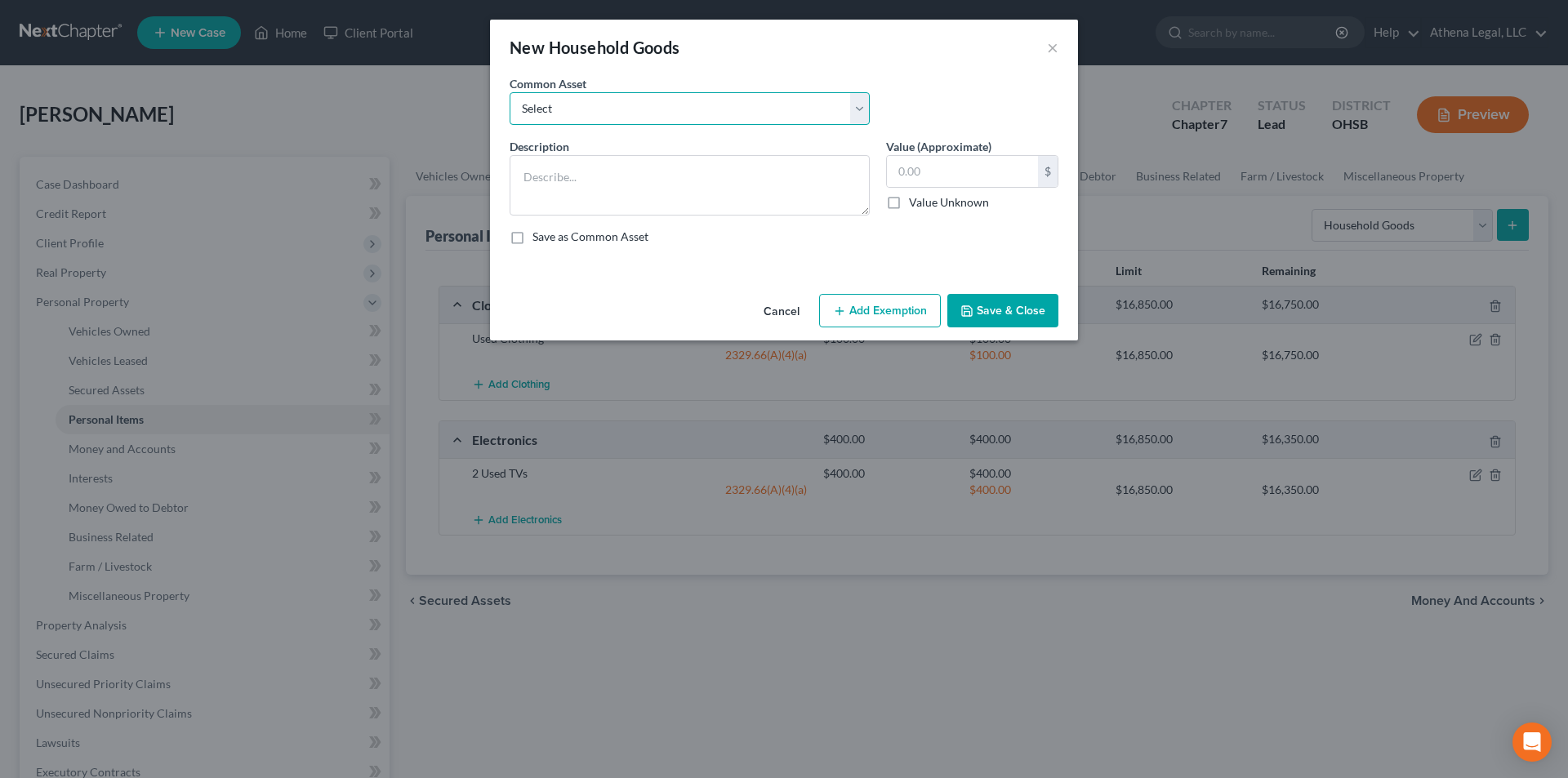
click at [636, 124] on select "Select Used Furniture" at bounding box center [689, 108] width 360 height 32
select select "0"
click at [509, 93] on select "Select Used Furniture" at bounding box center [689, 108] width 360 height 32
type textarea "Used Furniture"
click at [930, 168] on input "text" at bounding box center [962, 172] width 151 height 31
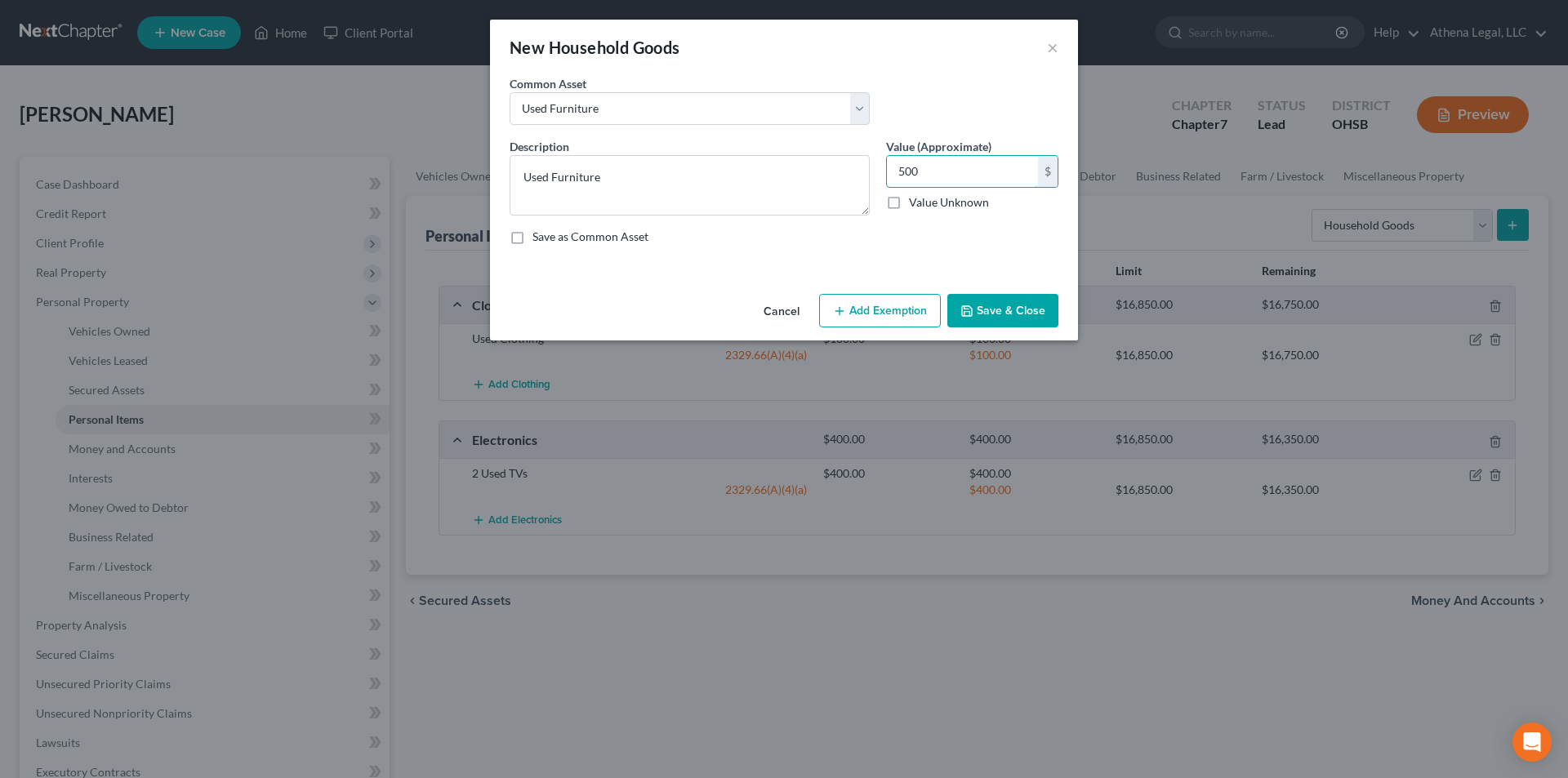
type input "500"
click at [871, 321] on button "Add Exemption" at bounding box center [879, 310] width 122 height 34
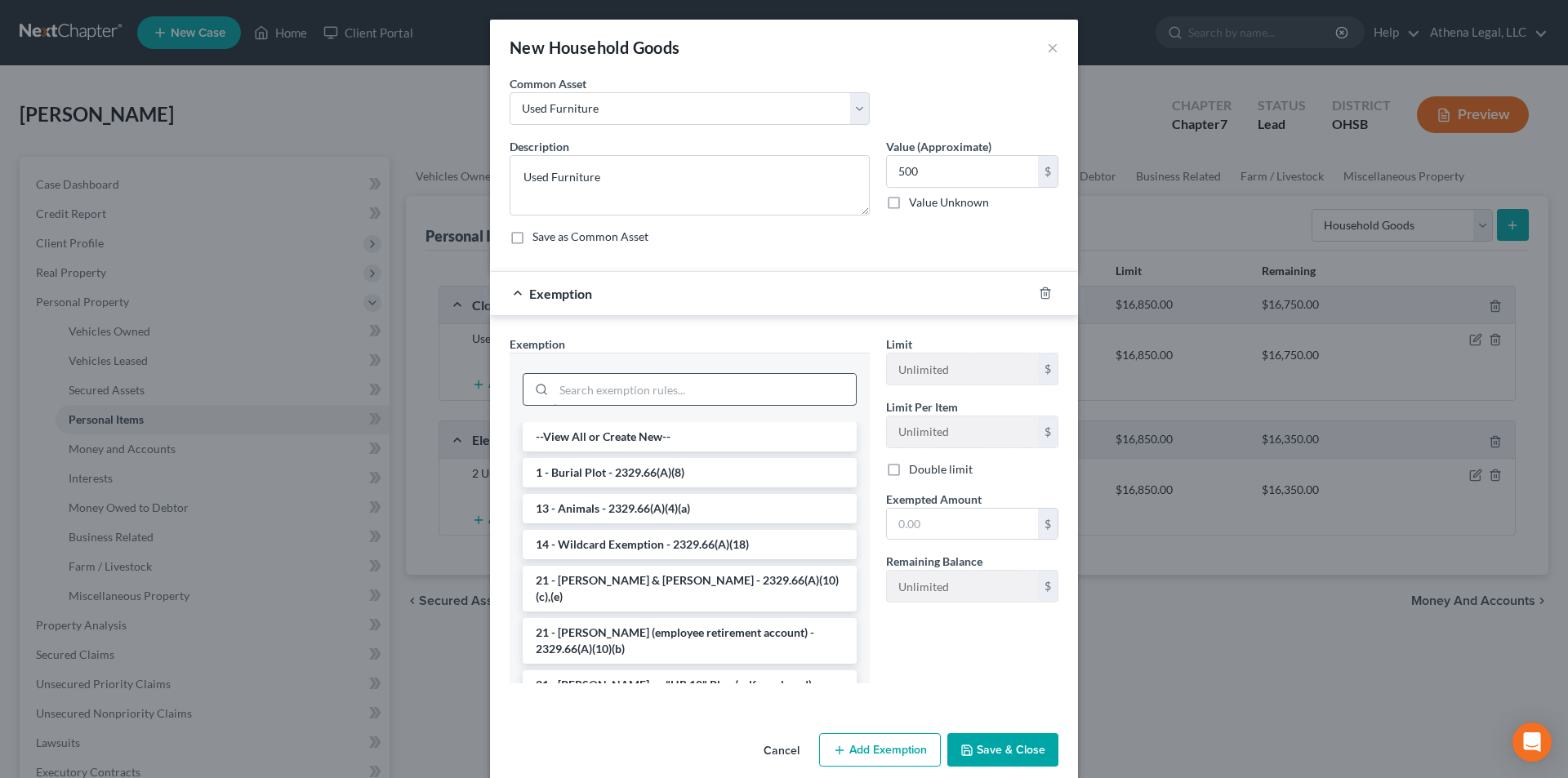
click at [601, 395] on input "search" at bounding box center [704, 389] width 302 height 31
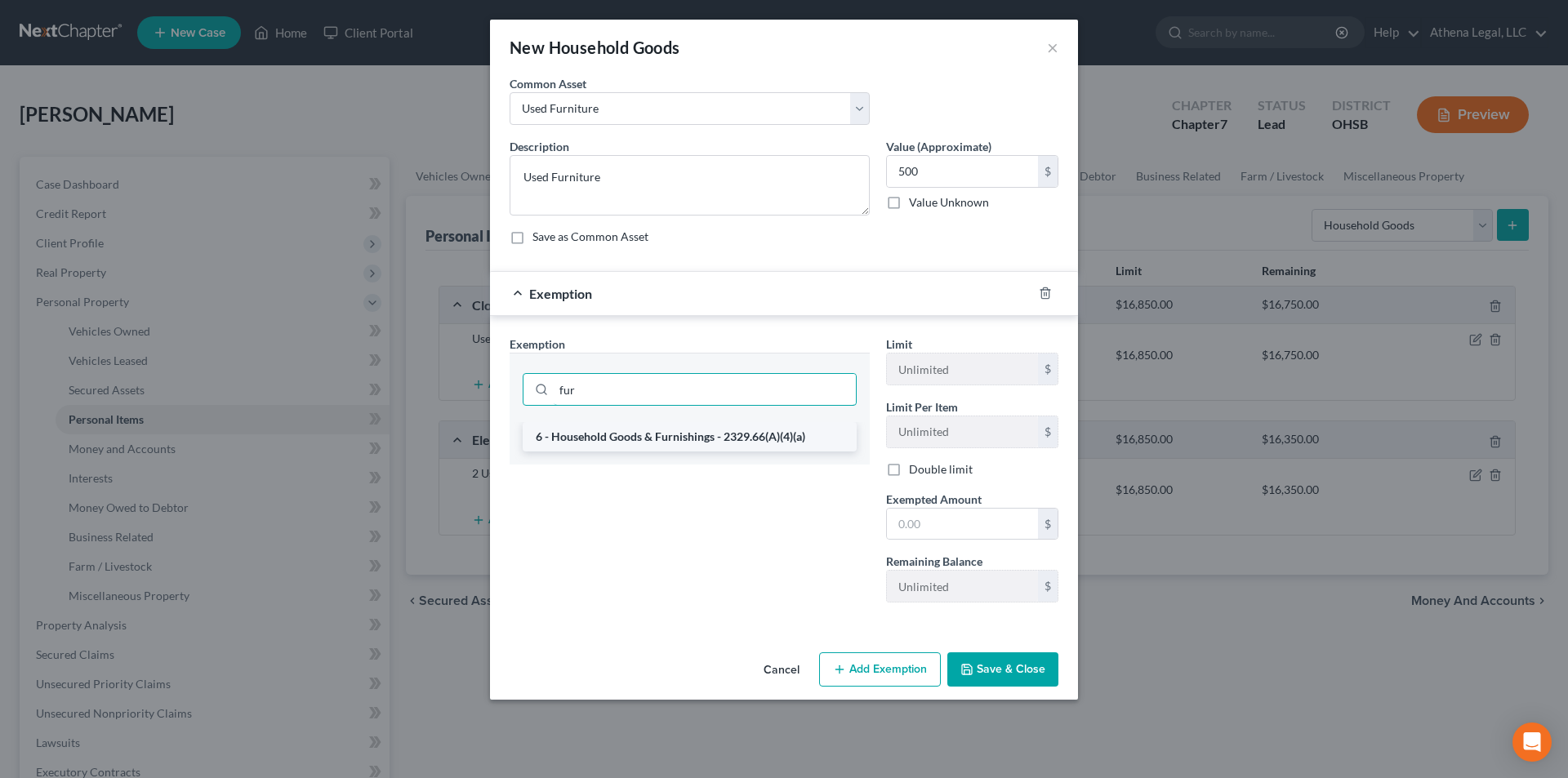
type input "fur"
click at [586, 441] on li "6 - Household Goods & Furnishings - 2329.66(A)(4)(a)" at bounding box center [690, 437] width 334 height 30
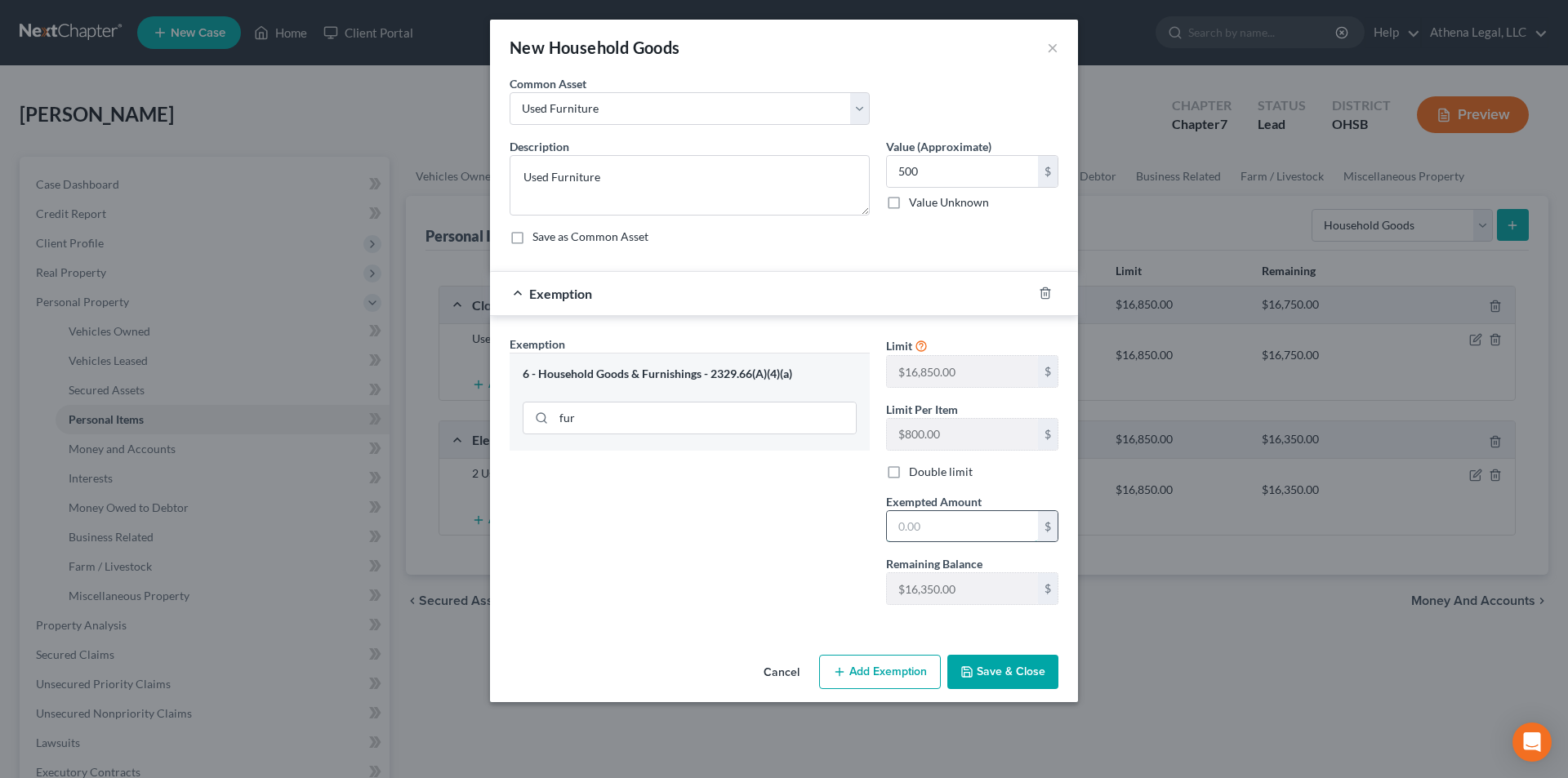
click at [913, 527] on input "text" at bounding box center [962, 527] width 151 height 31
type input "500"
click at [763, 522] on div "Exemption Set must be selected for CA. Exemption * 6 - Household Goods & Furnis…" at bounding box center [689, 477] width 376 height 283
click at [1006, 681] on button "Save & Close" at bounding box center [1002, 671] width 111 height 34
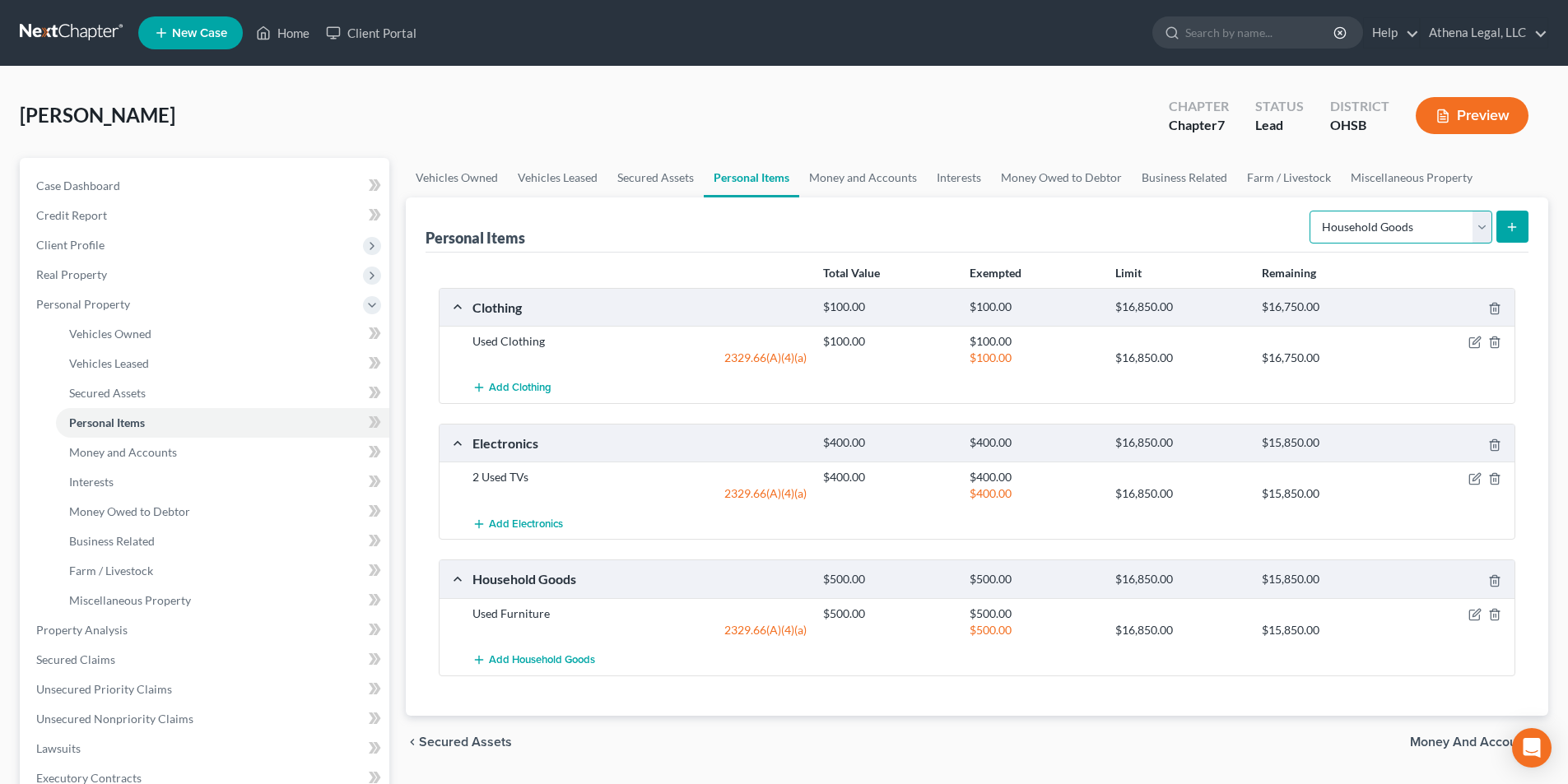
click at [1369, 221] on select "Select Item Type Clothing Collectibles Of Value Electronics Firearms Household …" at bounding box center [1400, 227] width 183 height 32
click at [1311, 211] on select "Select Item Type Clothing Collectibles Of Value Electronics Firearms Household …" at bounding box center [1400, 227] width 183 height 32
click at [1511, 241] on button "submit" at bounding box center [1512, 227] width 33 height 32
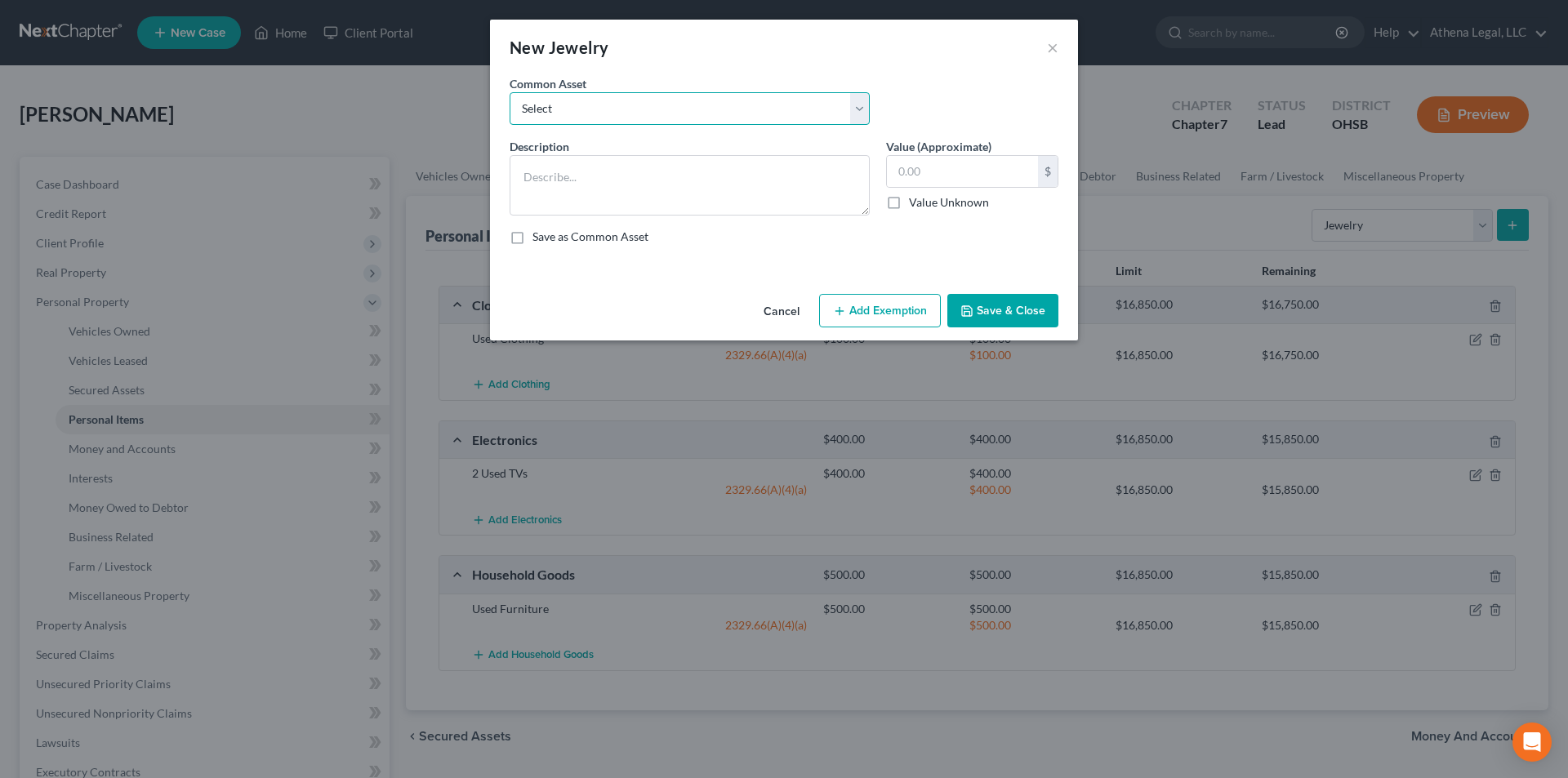
click at [590, 112] on select "Select Engagement Ring" at bounding box center [689, 108] width 360 height 32
click at [590, 176] on textarea at bounding box center [689, 185] width 360 height 60
click at [869, 318] on button "Add Exemption" at bounding box center [879, 310] width 122 height 34
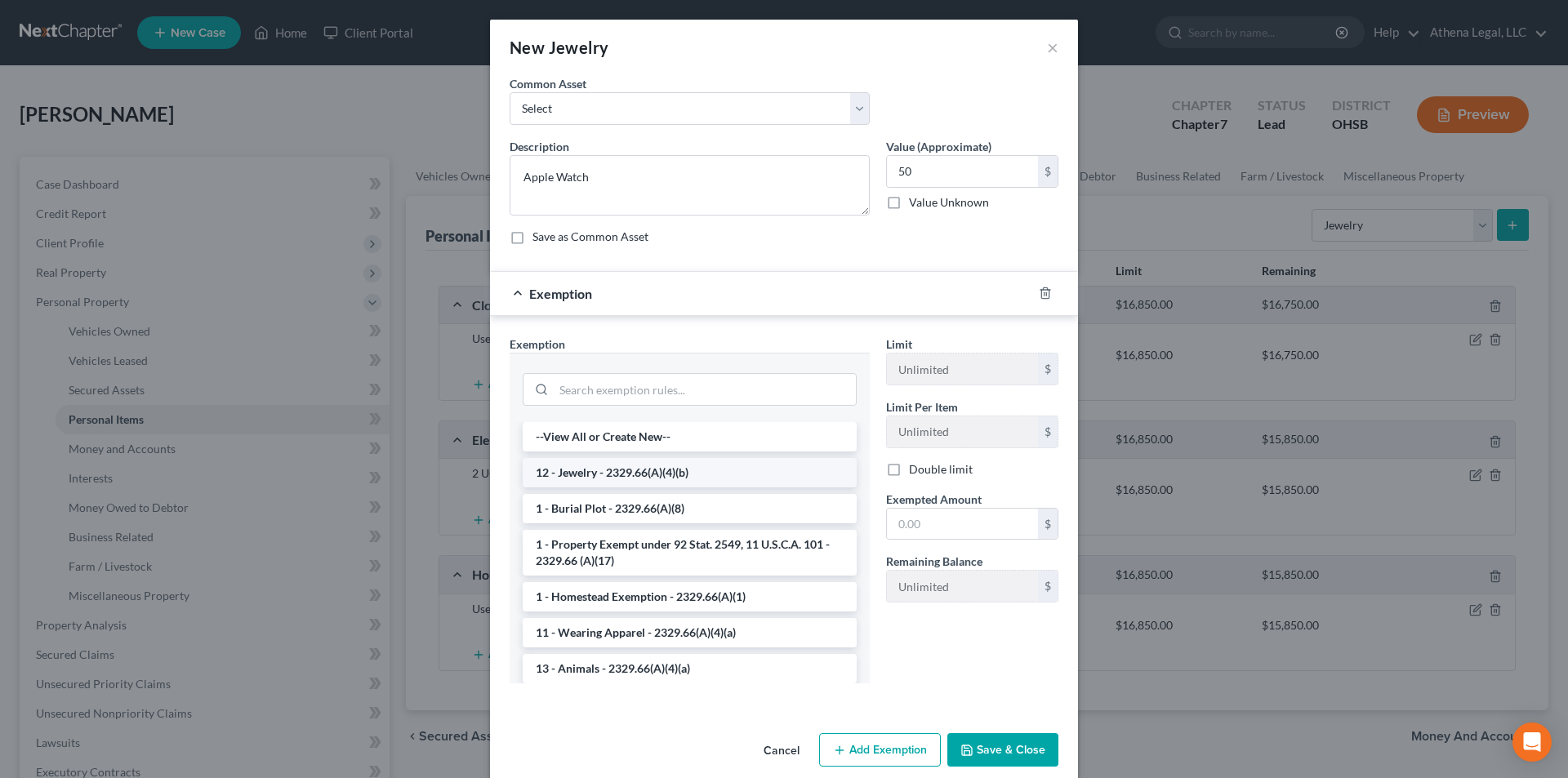
click at [638, 459] on li "12 - Jewelry - 2329.66(A)(4)(b)" at bounding box center [690, 473] width 334 height 30
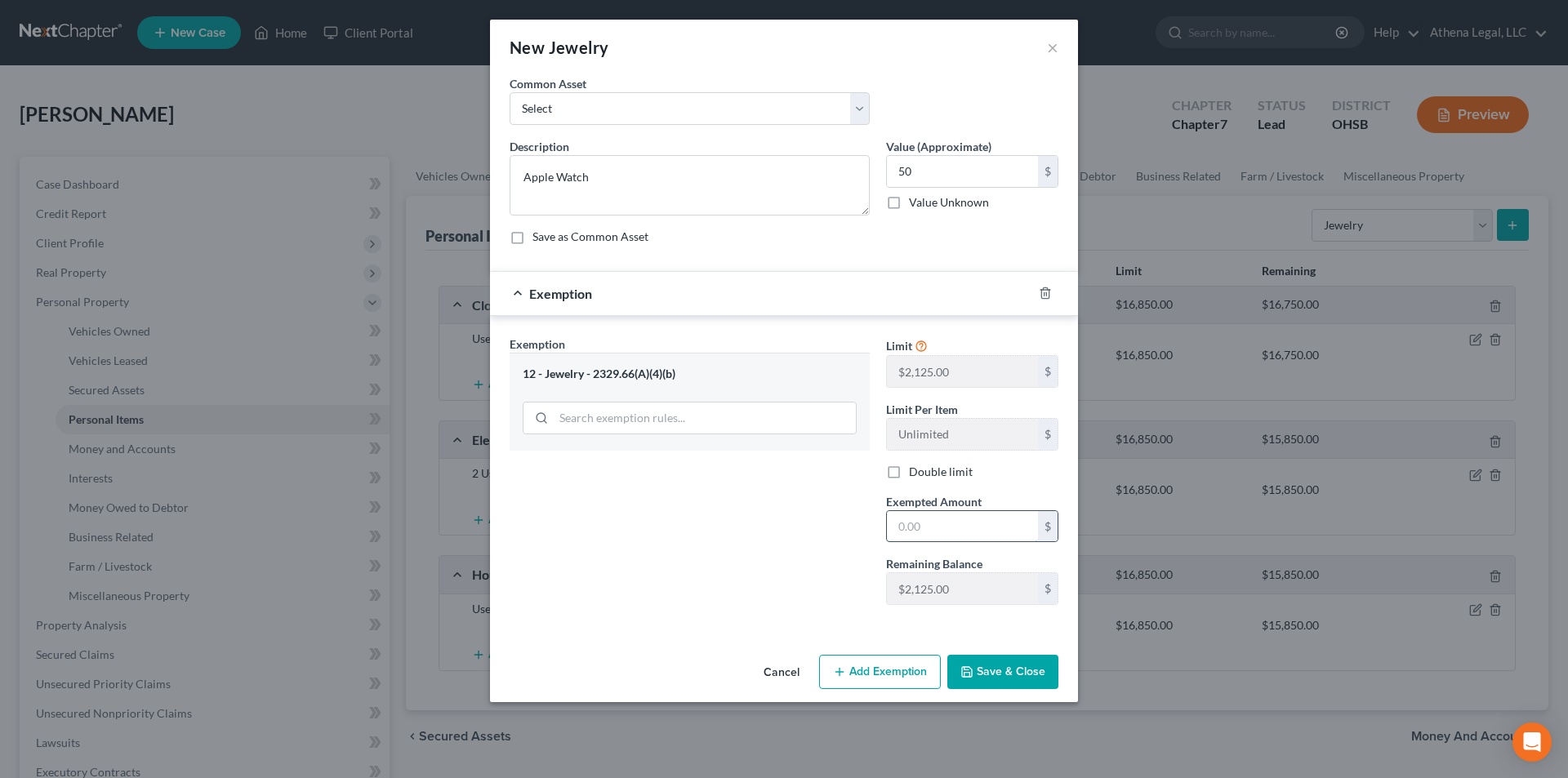
click at [948, 524] on input "text" at bounding box center [962, 527] width 151 height 31
drag, startPoint x: 724, startPoint y: 527, endPoint x: 899, endPoint y: 622, distance: 199.1
click at [724, 527] on div "Exemption Set must be selected for CA. Exemption * 12 - Jewelry - 2329.66(A)(4)…" at bounding box center [689, 477] width 376 height 283
click at [971, 665] on button "Save & Close" at bounding box center [1002, 671] width 111 height 34
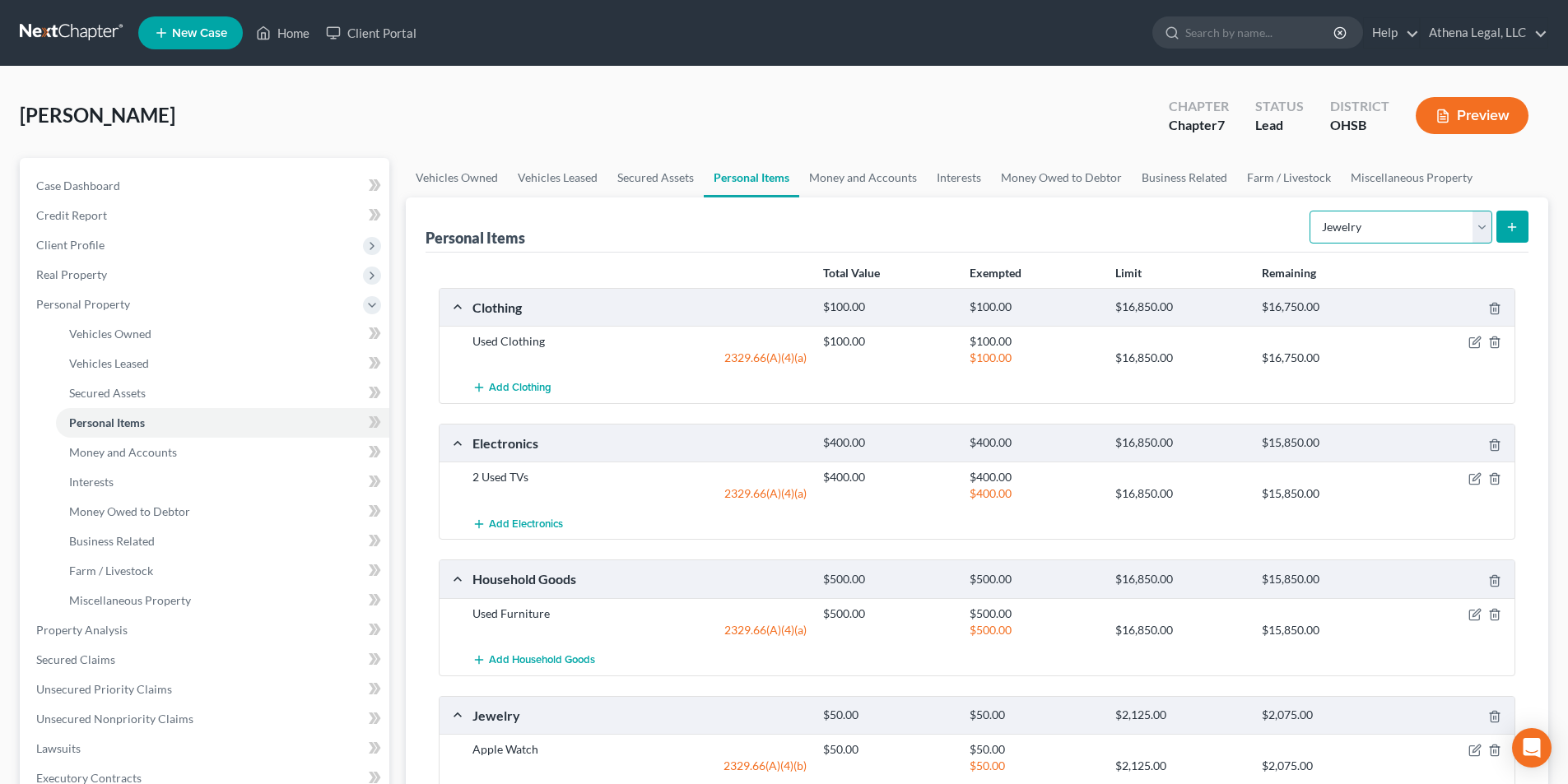
click at [1367, 235] on select "Select Item Type Clothing Collectibles Of Value Electronics Firearms Household …" at bounding box center [1400, 227] width 183 height 32
click at [1311, 211] on select "Select Item Type Clothing Collectibles Of Value Electronics Firearms Household …" at bounding box center [1400, 227] width 183 height 32
click at [1515, 226] on icon "submit" at bounding box center [1512, 227] width 13 height 13
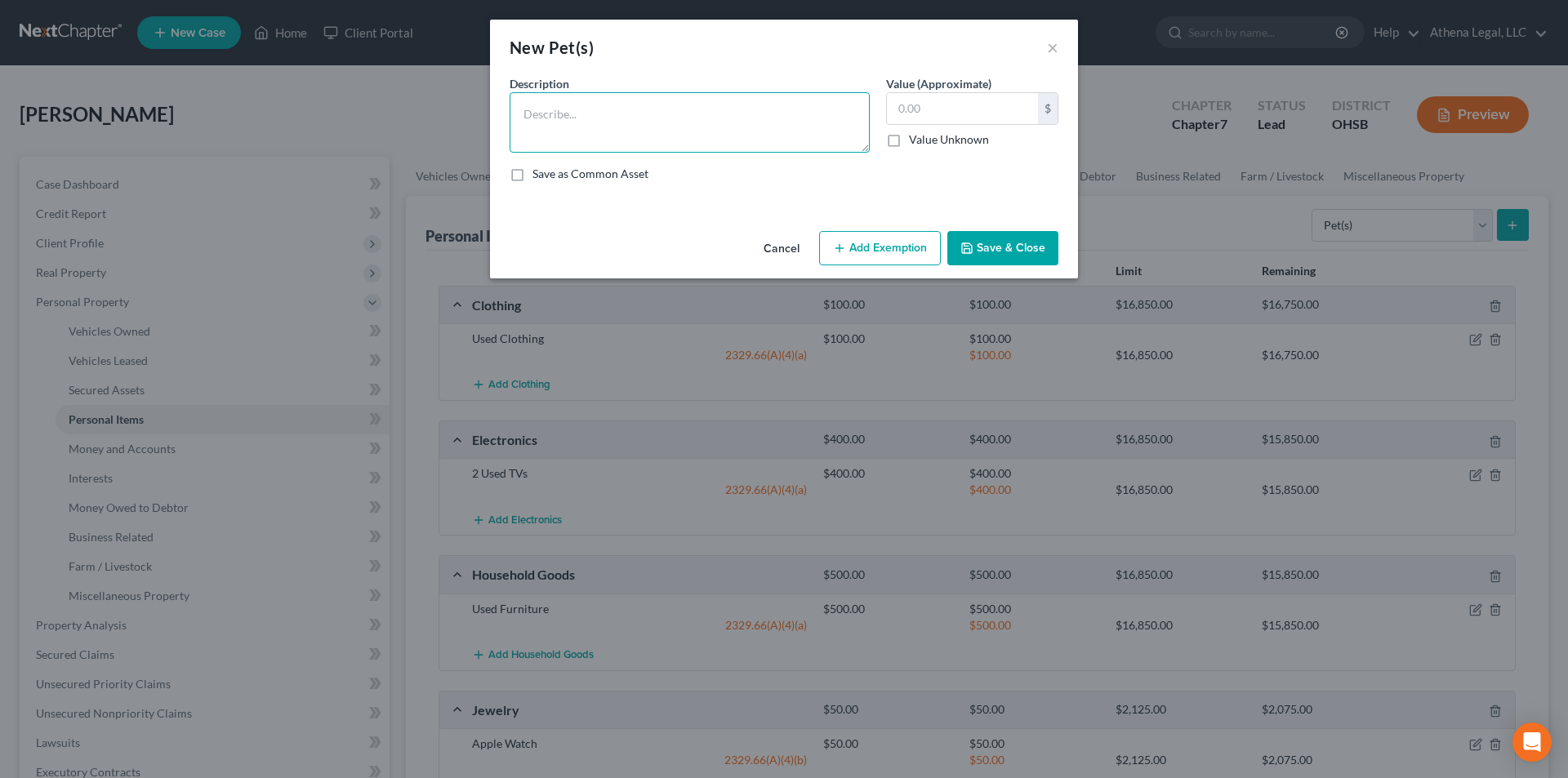
click at [585, 134] on textarea at bounding box center [689, 122] width 360 height 60
click at [1002, 246] on button "Save & Close" at bounding box center [1002, 247] width 111 height 34
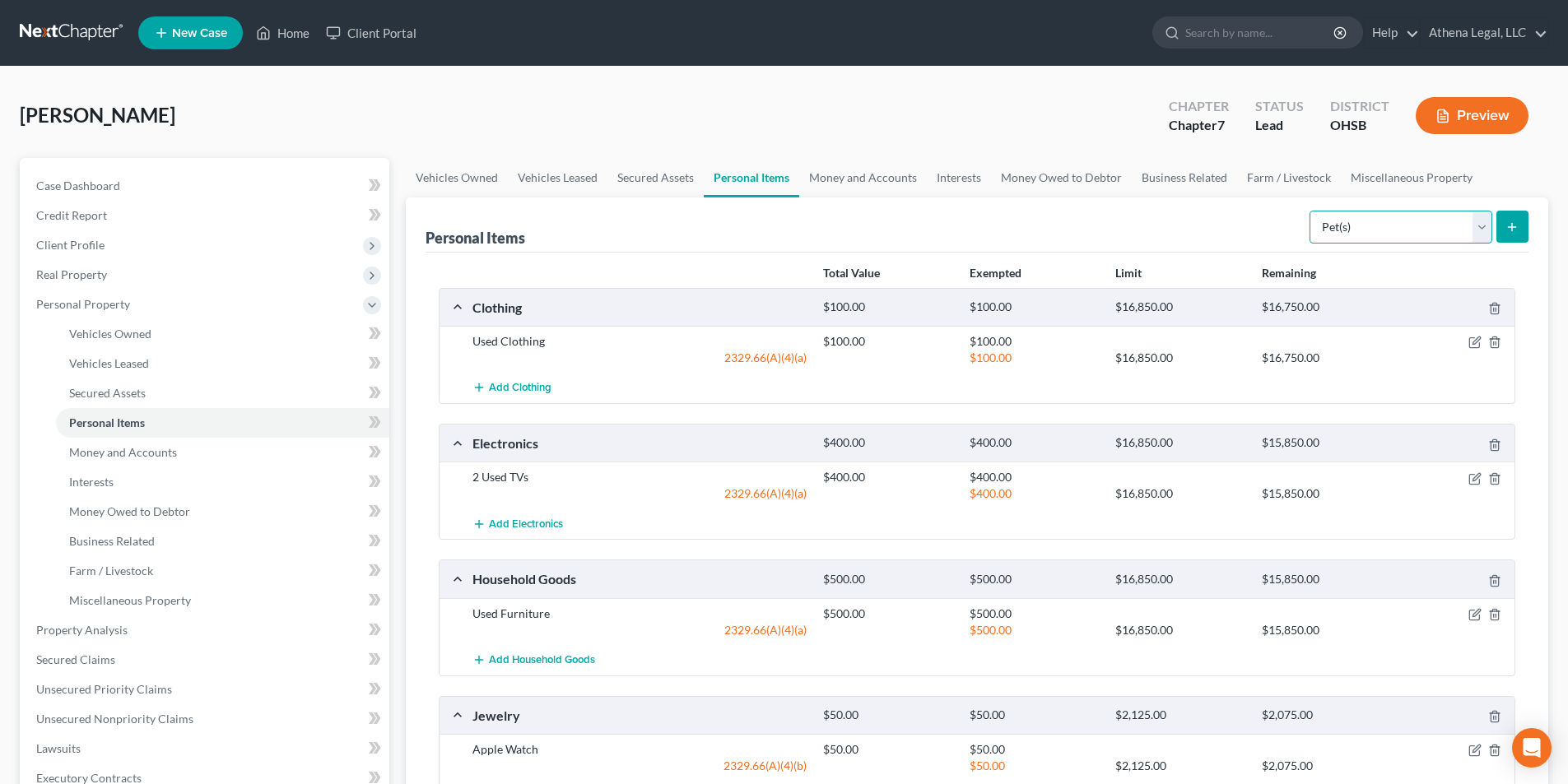
click at [1341, 222] on select "Select Item Type Clothing Collectibles Of Value Electronics Firearms Household …" at bounding box center [1400, 227] width 183 height 32
drag, startPoint x: 1235, startPoint y: 235, endPoint x: 1046, endPoint y: 224, distance: 189.3
click at [1235, 235] on div "Personal Items Select Item Type Clothing Collectibles Of Value Electronics Fire…" at bounding box center [976, 225] width 1103 height 55
click at [851, 177] on link "Money and Accounts" at bounding box center [863, 177] width 128 height 39
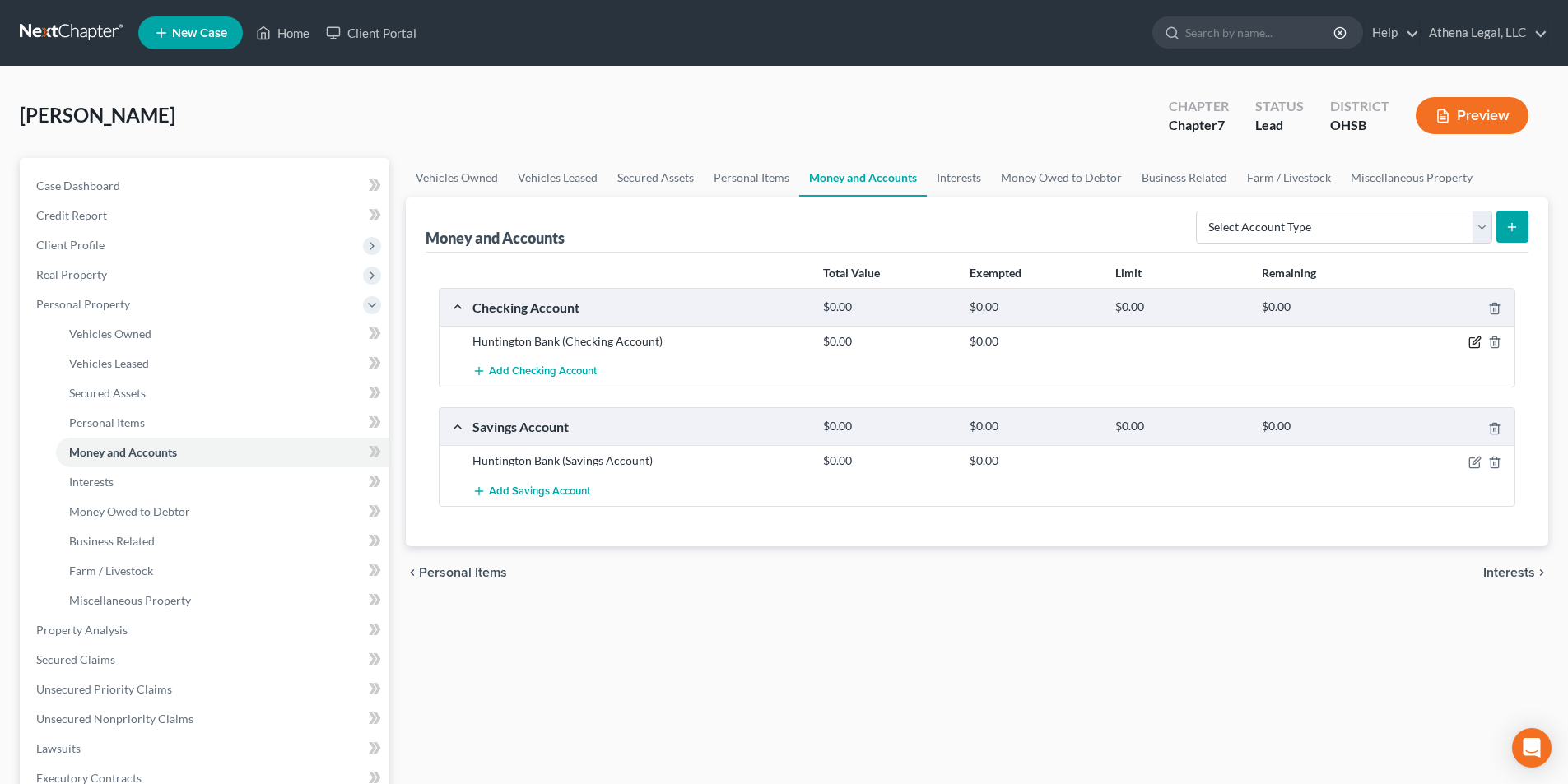
click at [1475, 341] on icon "button" at bounding box center [1475, 341] width 8 height 7
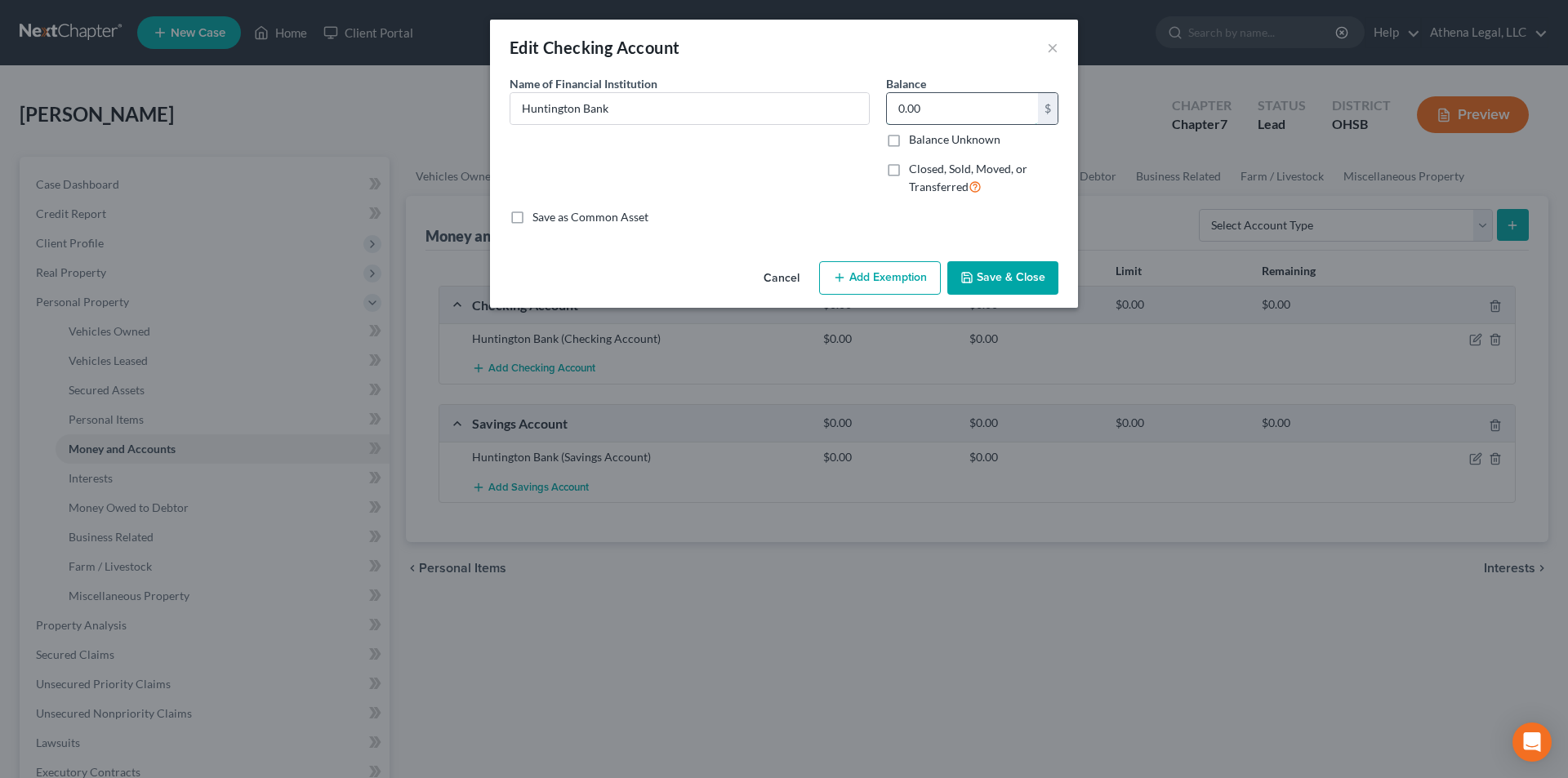
click at [966, 117] on input "0.00" at bounding box center [962, 109] width 151 height 31
click at [872, 272] on button "Add Exemption" at bounding box center [879, 278] width 122 height 34
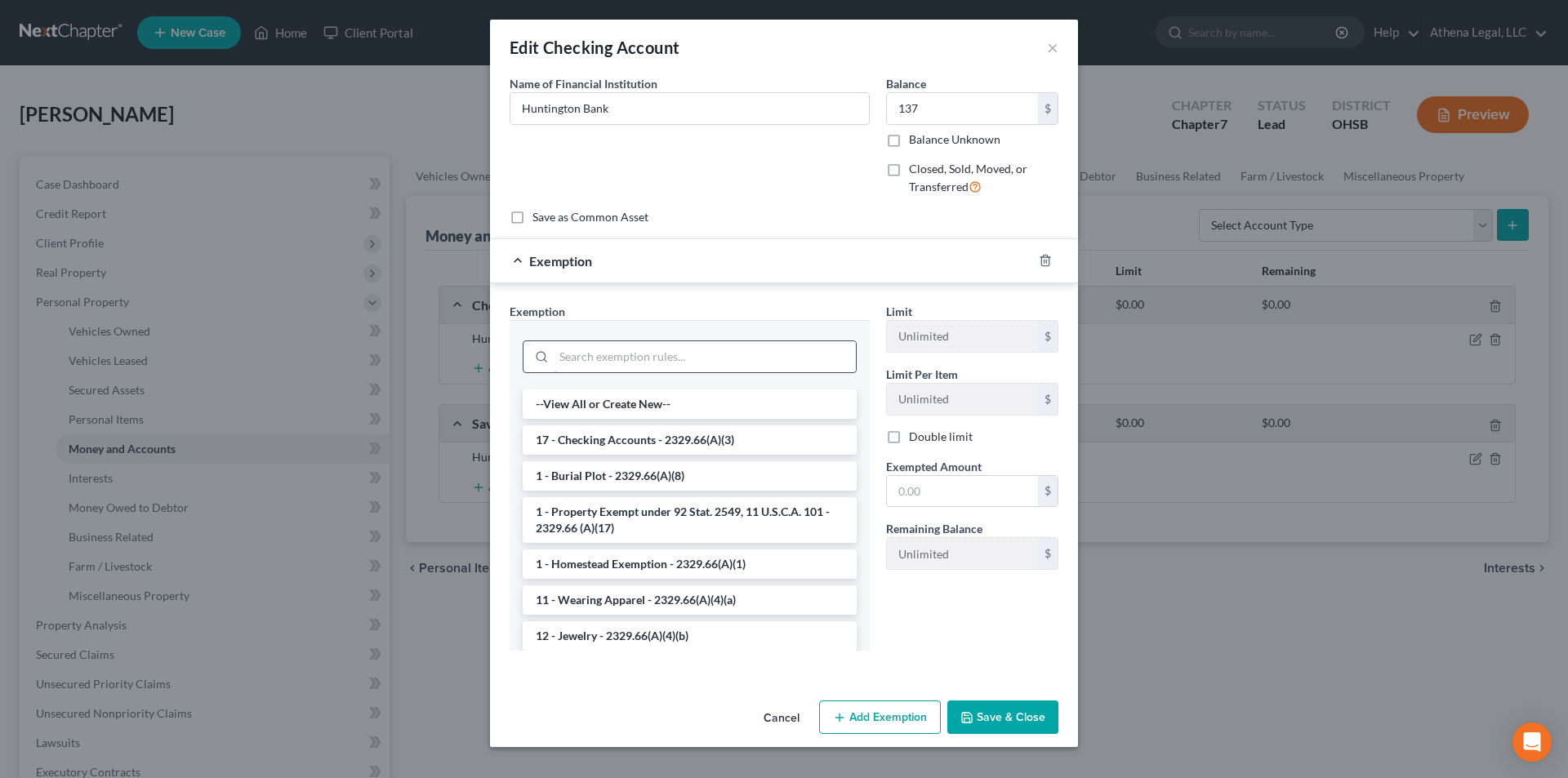
click at [621, 349] on input "search" at bounding box center [704, 357] width 302 height 31
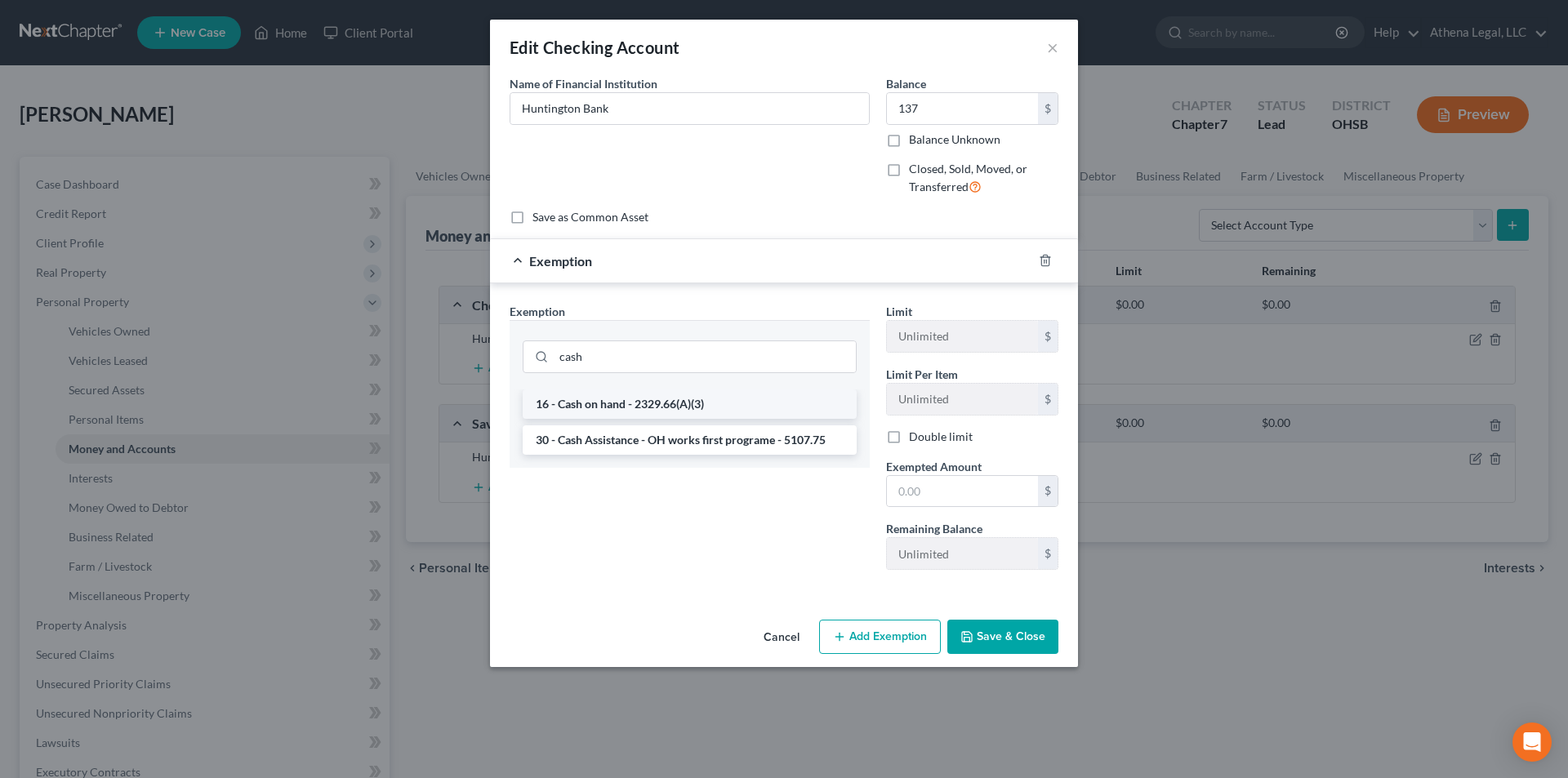
click at [576, 405] on li "16 - Cash on hand - 2329.66(A)(3)" at bounding box center [690, 404] width 334 height 30
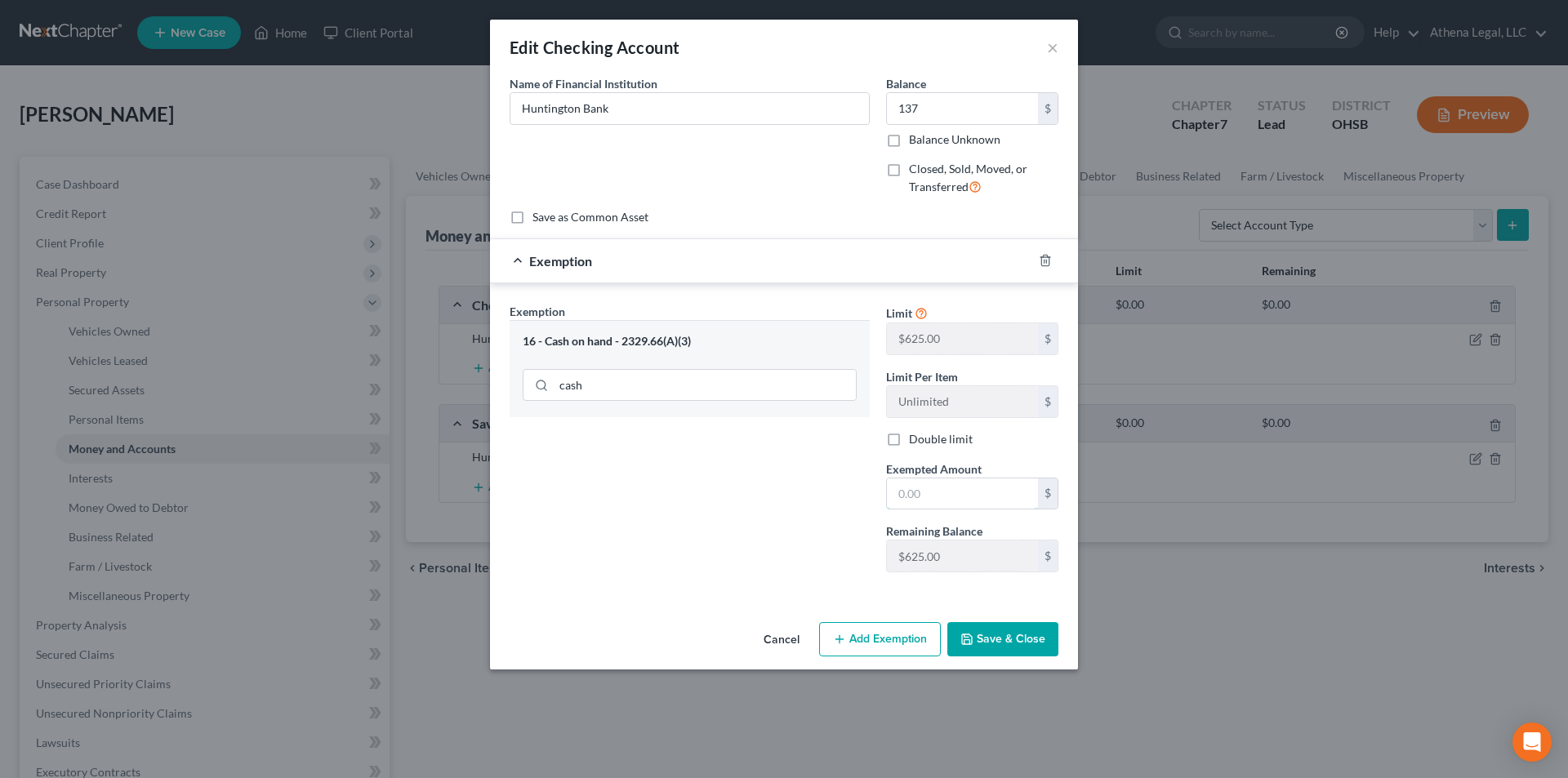
drag, startPoint x: 963, startPoint y: 494, endPoint x: 968, endPoint y: 462, distance: 32.4
click at [963, 493] on input "text" at bounding box center [962, 494] width 151 height 31
click at [992, 639] on button "Save & Close" at bounding box center [1002, 638] width 111 height 34
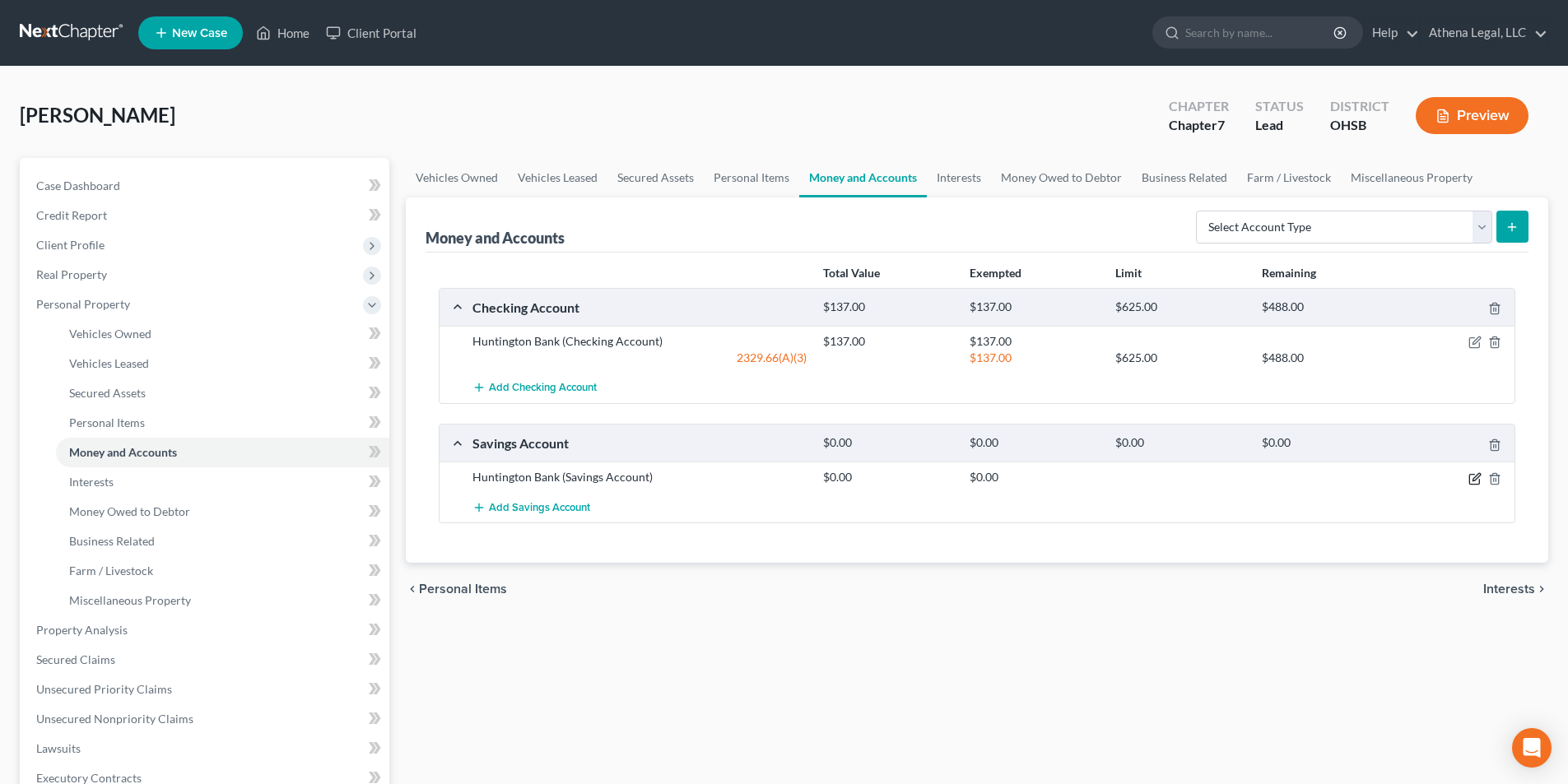
click at [1471, 482] on icon "button" at bounding box center [1475, 479] width 13 height 13
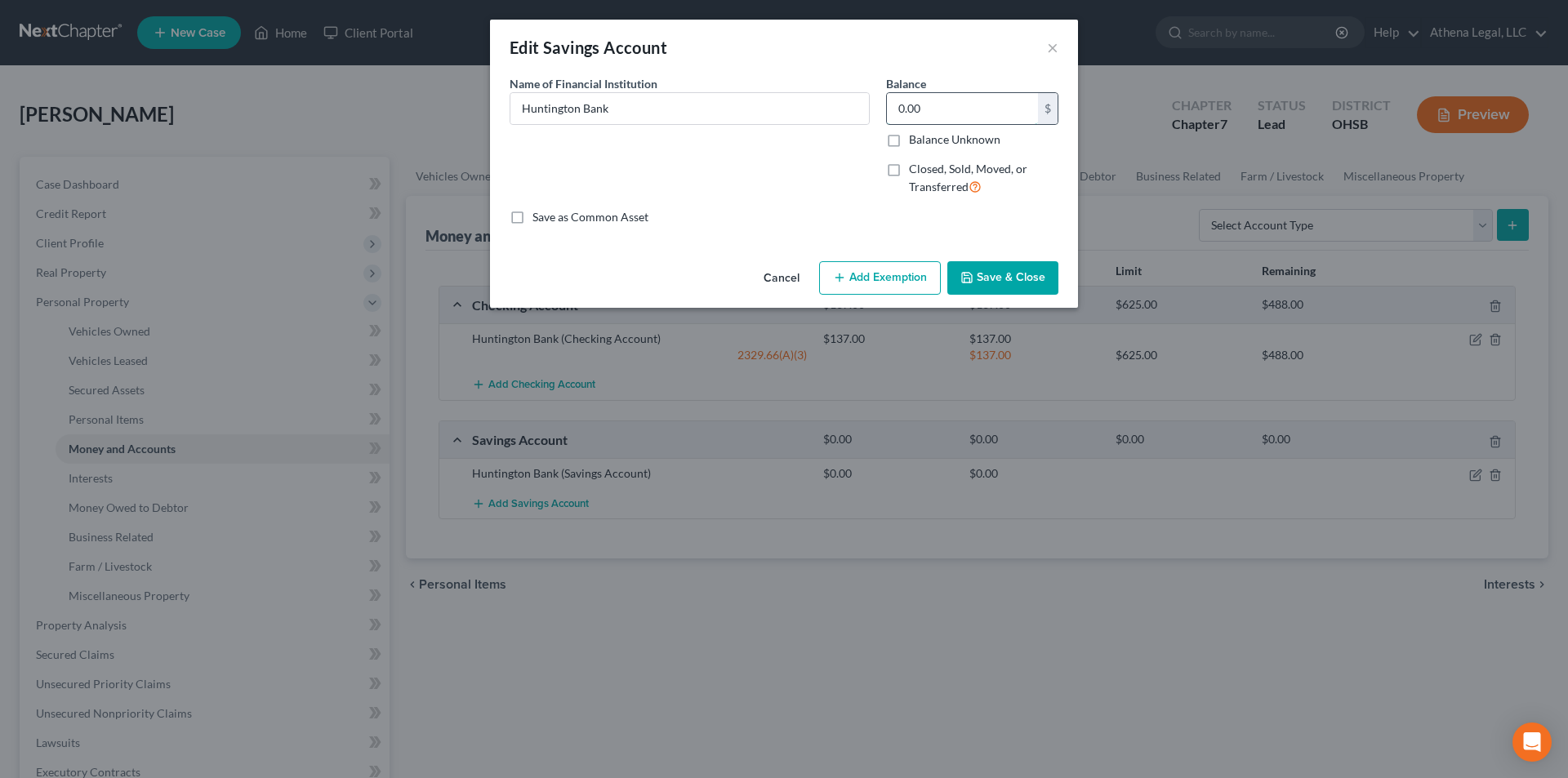
click at [916, 113] on input "0.00" at bounding box center [962, 109] width 151 height 31
click at [884, 265] on button "Add Exemption" at bounding box center [879, 278] width 122 height 34
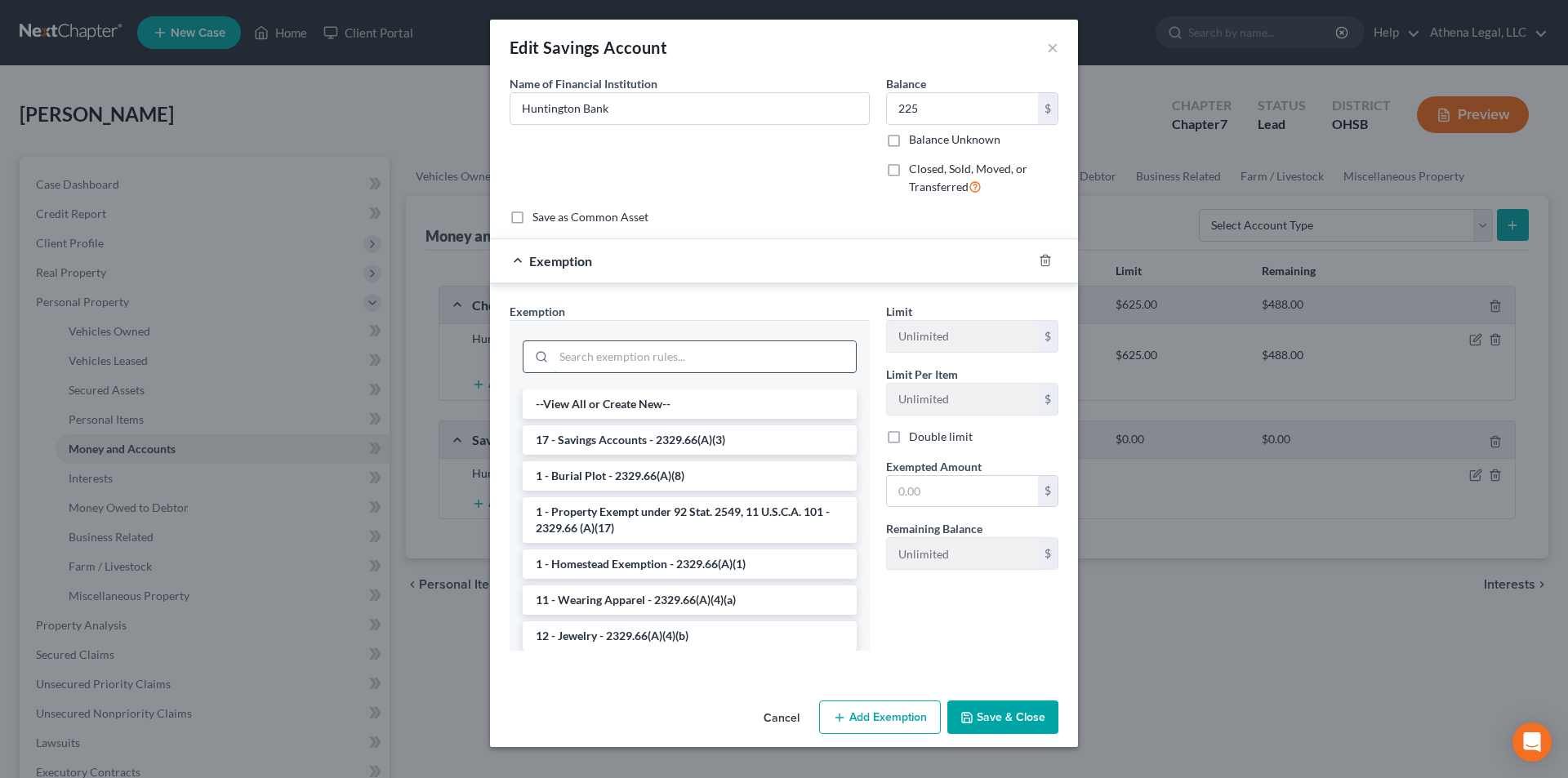
click at [681, 349] on input "search" at bounding box center [704, 357] width 302 height 31
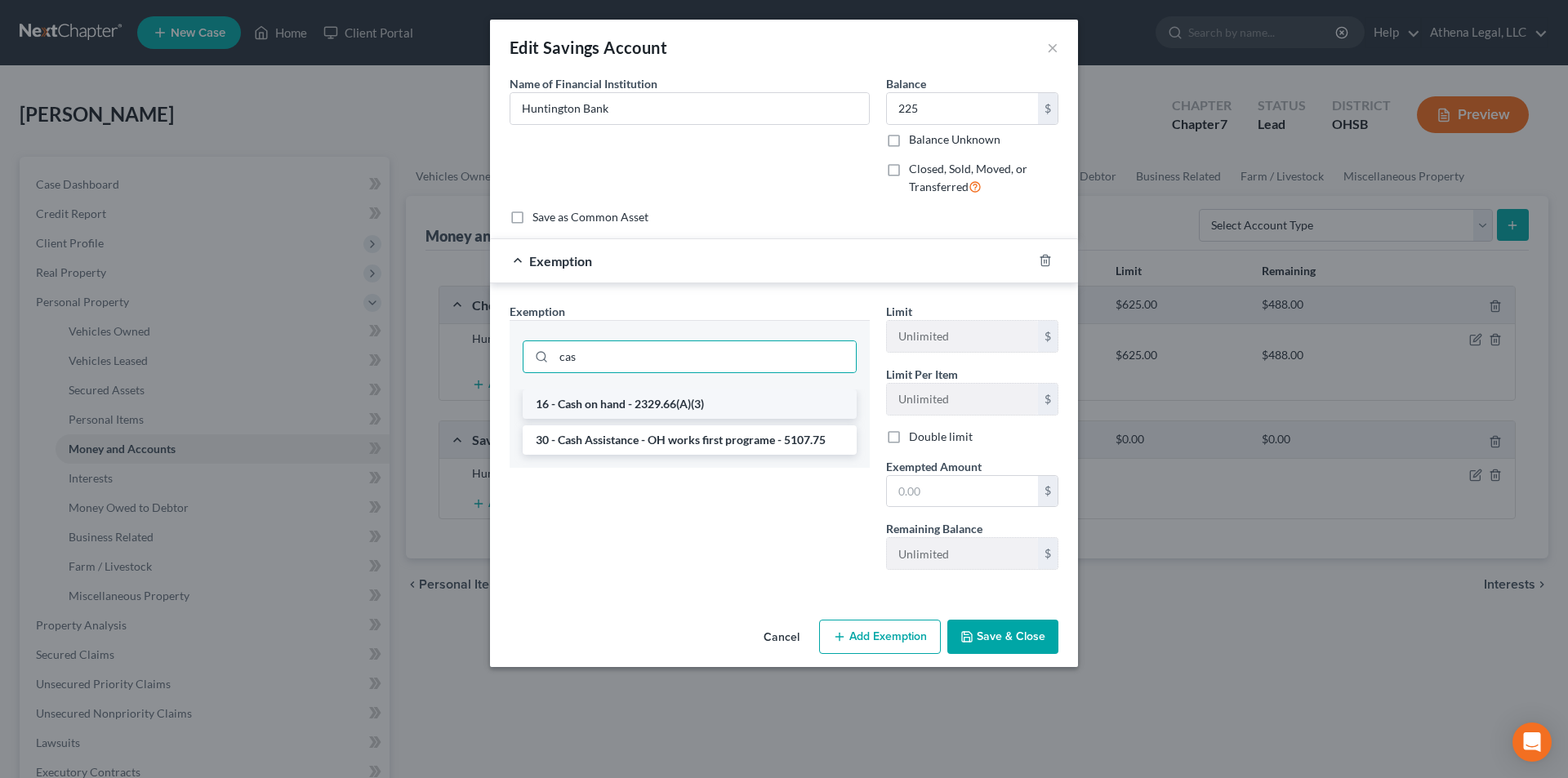
click at [567, 399] on li "16 - Cash on hand - 2329.66(A)(3)" at bounding box center [690, 404] width 334 height 30
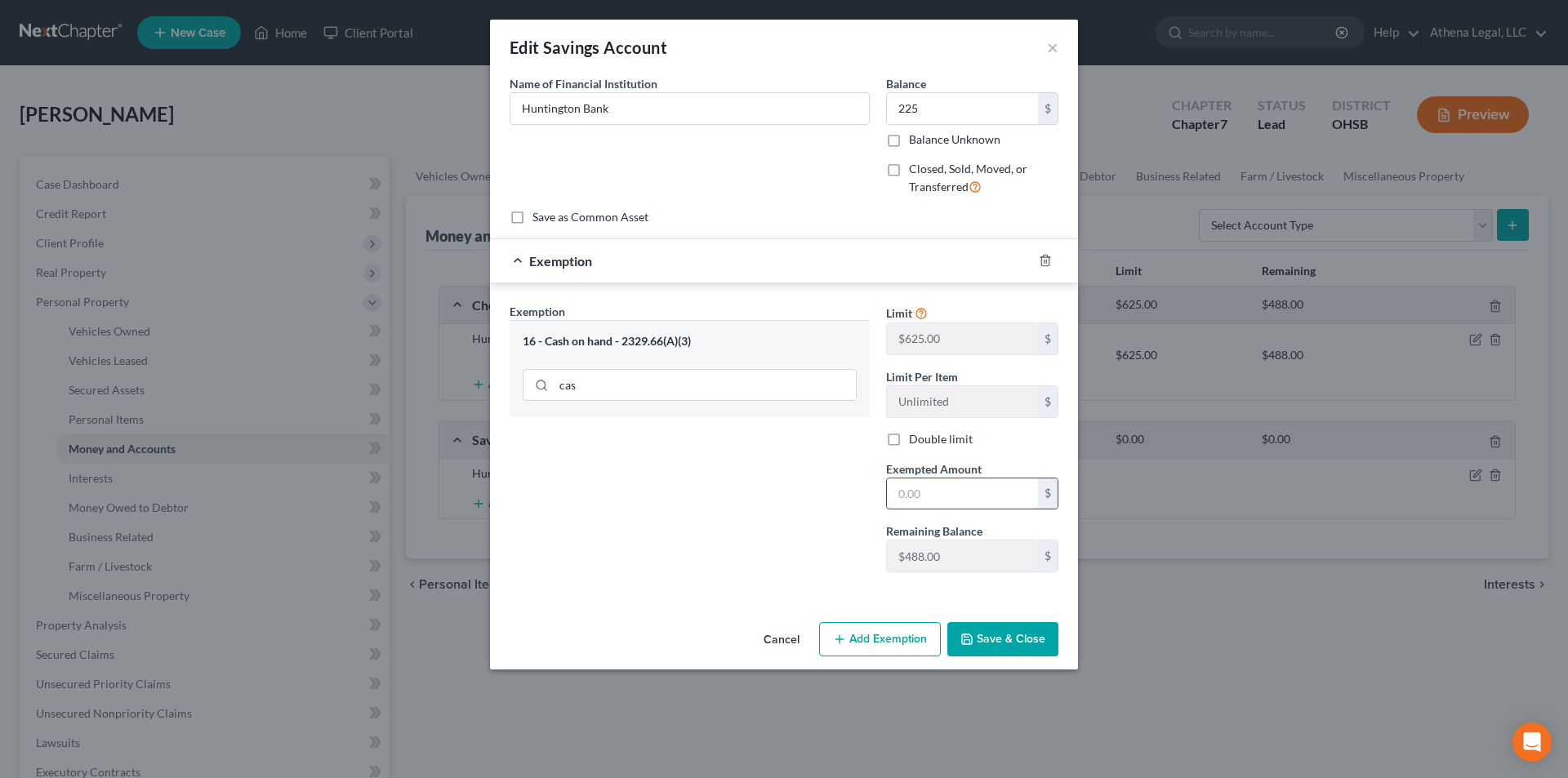
drag, startPoint x: 957, startPoint y: 499, endPoint x: 954, endPoint y: 489, distance: 10.4
click at [957, 499] on input "text" at bounding box center [962, 494] width 151 height 31
drag, startPoint x: 787, startPoint y: 509, endPoint x: 978, endPoint y: 632, distance: 227.2
click at [787, 509] on div "Exemption Set must be selected for CA. Exemption * 16 - Cash on hand - 2329.66(…" at bounding box center [689, 444] width 376 height 283
click at [1007, 630] on button "Save & Close" at bounding box center [1002, 638] width 111 height 34
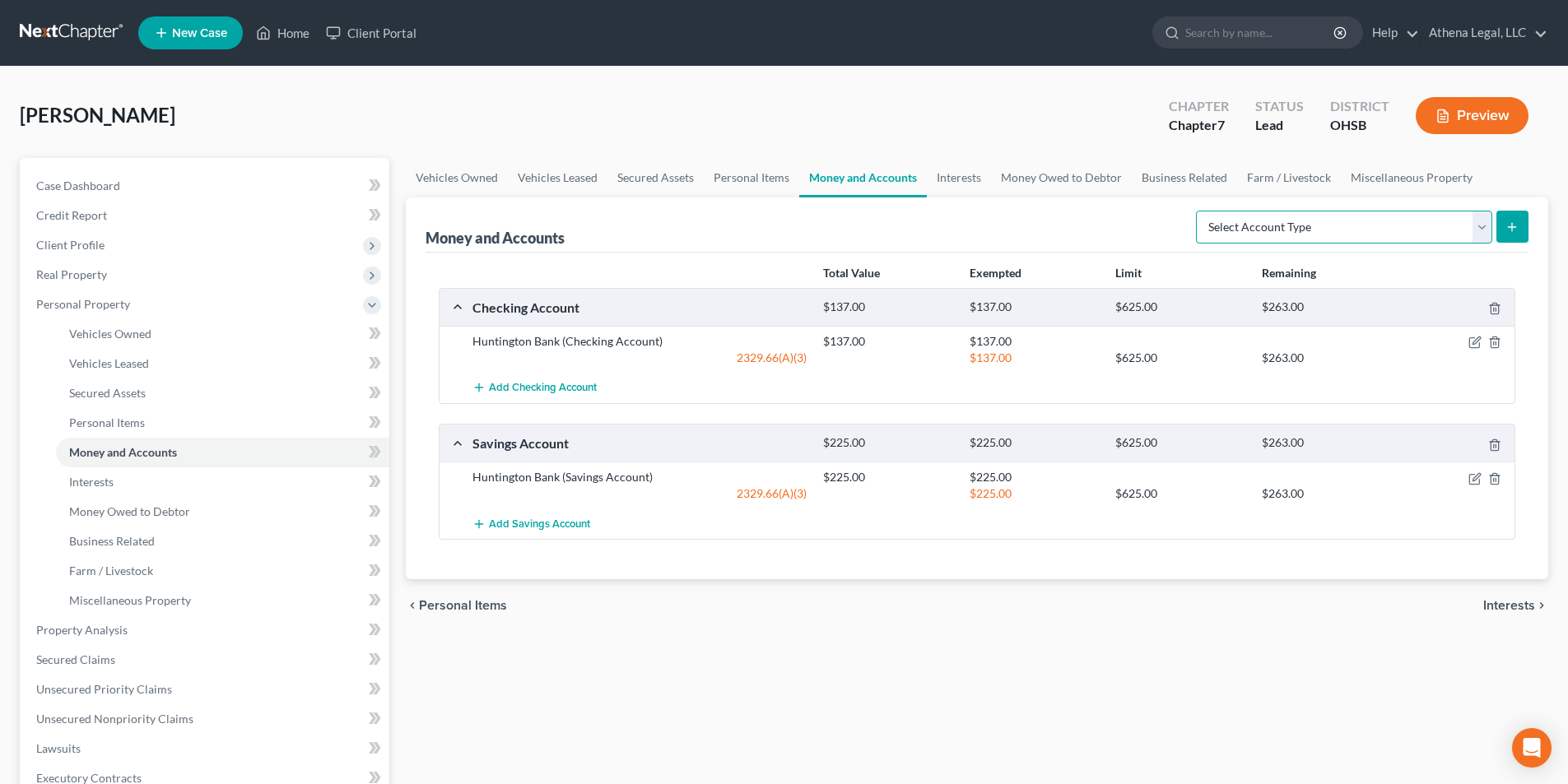
click at [1353, 233] on select "Select Account Type Brokerage Cash on Hand Certificates of Deposit Checking Acc…" at bounding box center [1343, 227] width 296 height 32
click at [1199, 211] on select "Select Account Type Brokerage Cash on Hand Certificates of Deposit Checking Acc…" at bounding box center [1343, 227] width 296 height 32
click at [1520, 233] on button "submit" at bounding box center [1512, 227] width 33 height 32
